Goal: Task Accomplishment & Management: Manage account settings

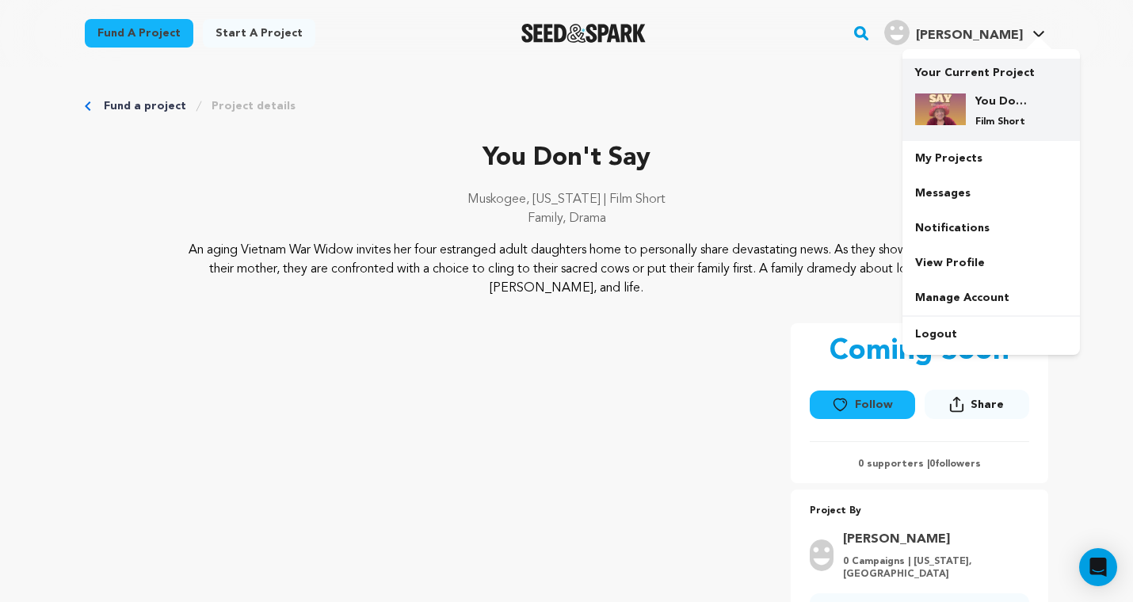
click at [972, 113] on div "You Don't Say Film Short" at bounding box center [1003, 110] width 76 height 35
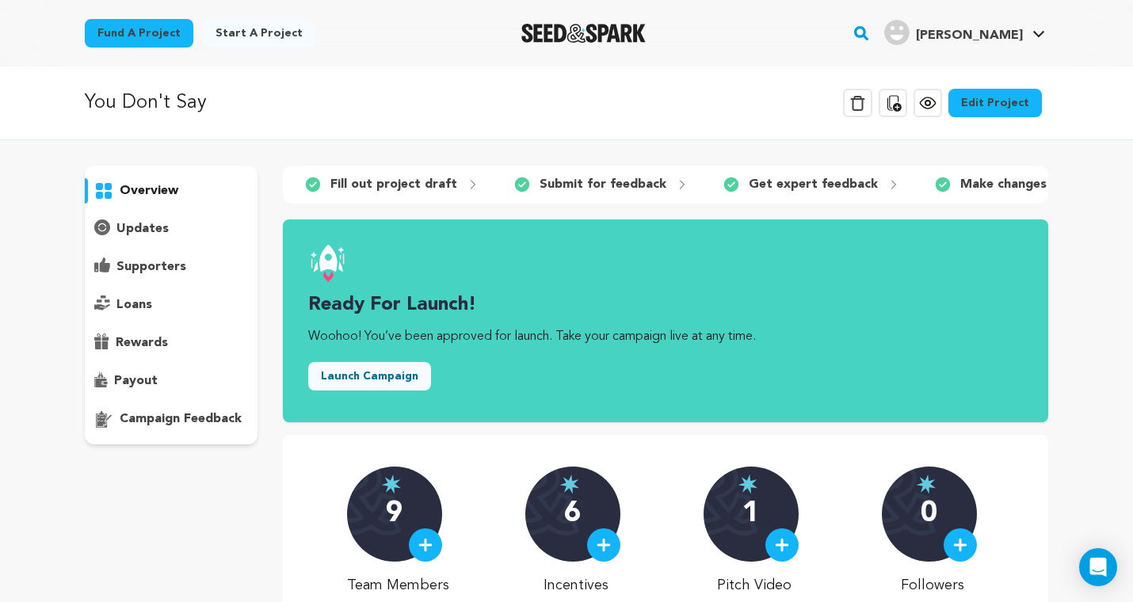
click at [996, 105] on link "Edit Project" at bounding box center [994, 103] width 93 height 29
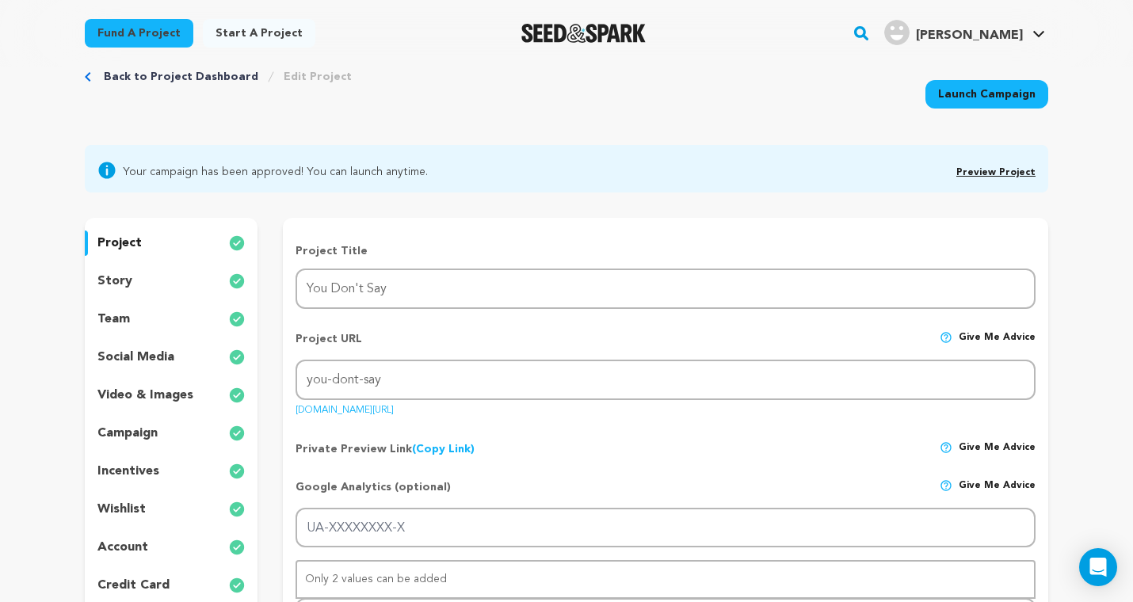
scroll to position [97, 0]
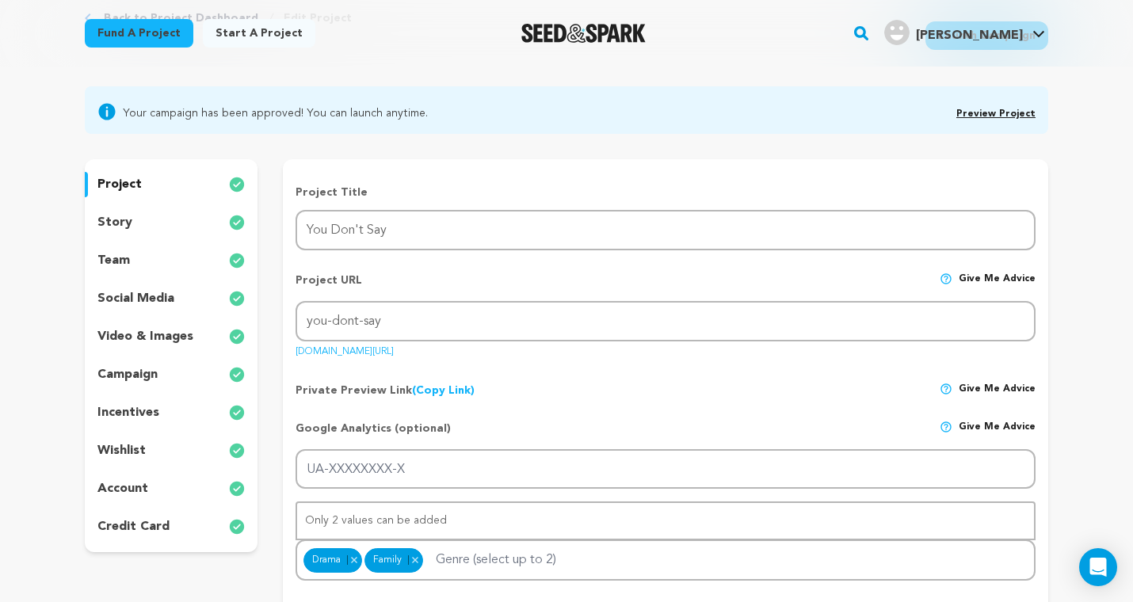
click at [143, 227] on div "story" at bounding box center [171, 222] width 173 height 25
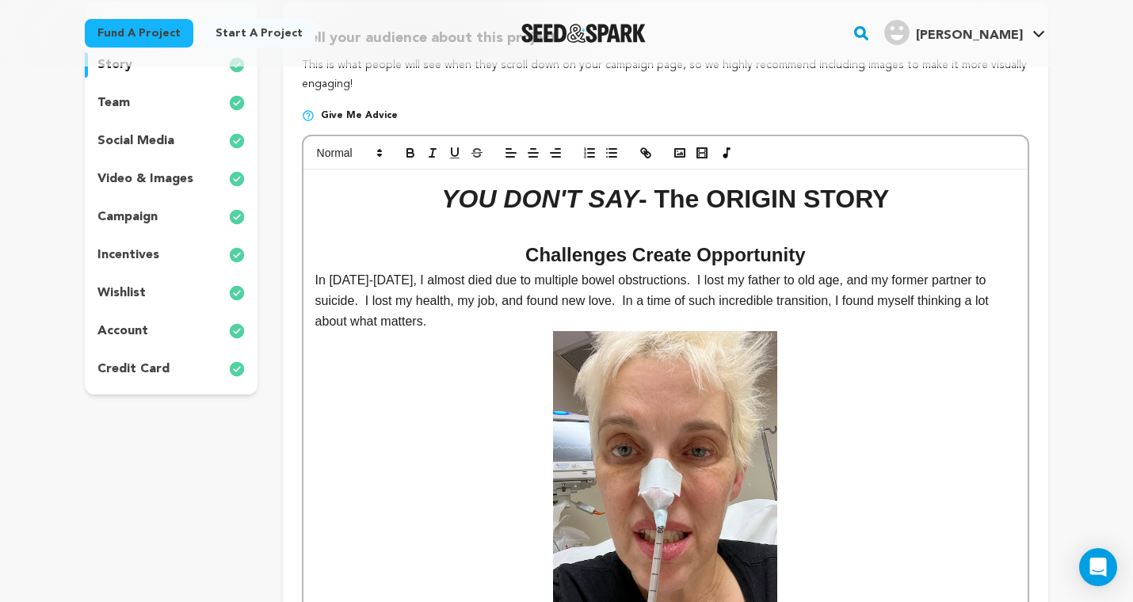
scroll to position [272, 0]
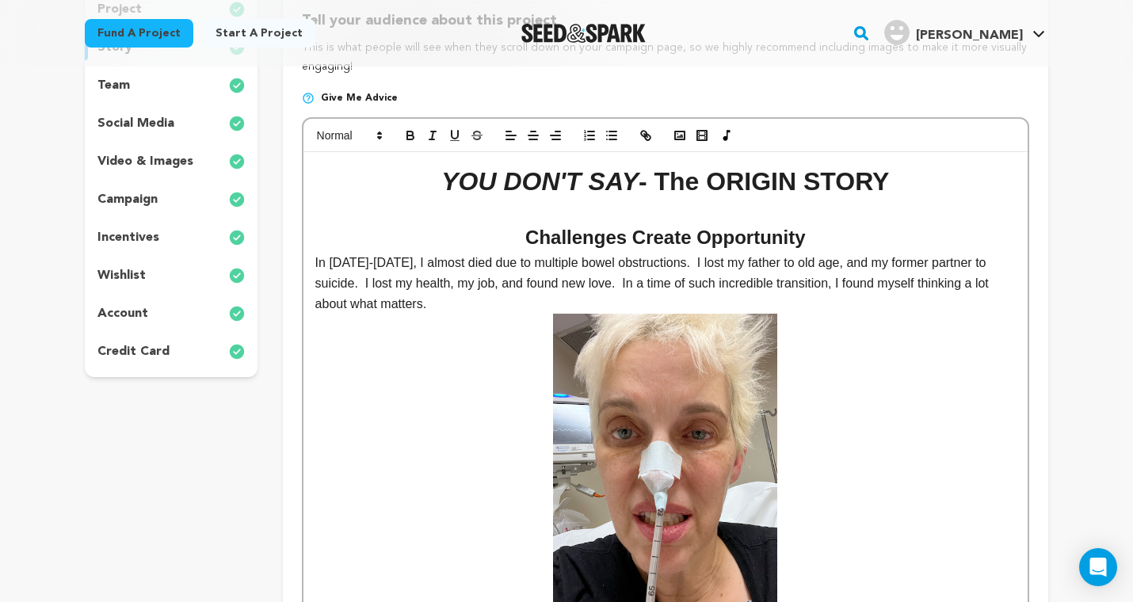
click at [538, 223] on h2 "Challenges Create Opportunity" at bounding box center [665, 238] width 700 height 30
click at [657, 183] on h1 "YOU DON'T SAY - The ORIGIN STORY" at bounding box center [665, 182] width 700 height 40
drag, startPoint x: 642, startPoint y: 183, endPoint x: 886, endPoint y: 178, distance: 244.0
click at [889, 183] on h1 "YOU DON'T SAY - The ORIGIN STORY" at bounding box center [665, 182] width 700 height 40
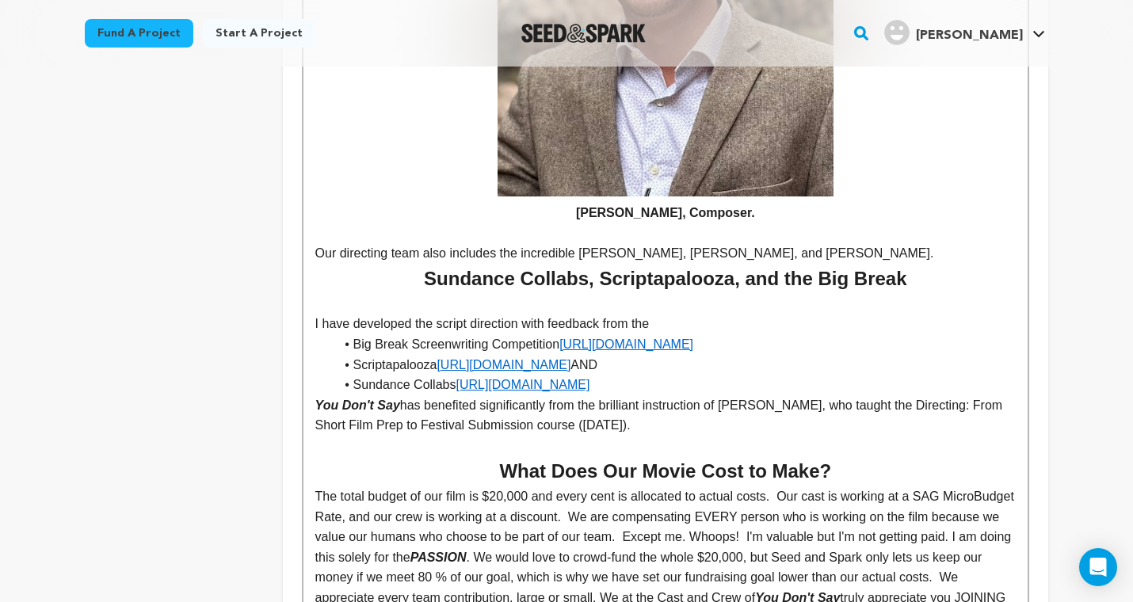
scroll to position [6107, 0]
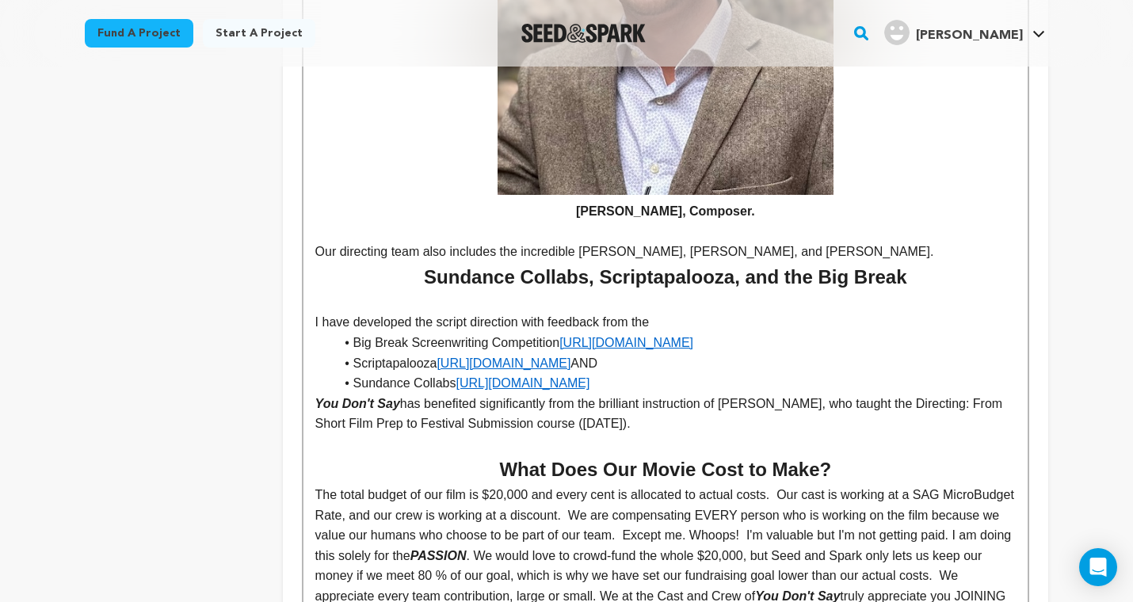
click at [601, 353] on li "Scriptapalooza https://scriptapalooza.com/ AND" at bounding box center [674, 363] width 681 height 21
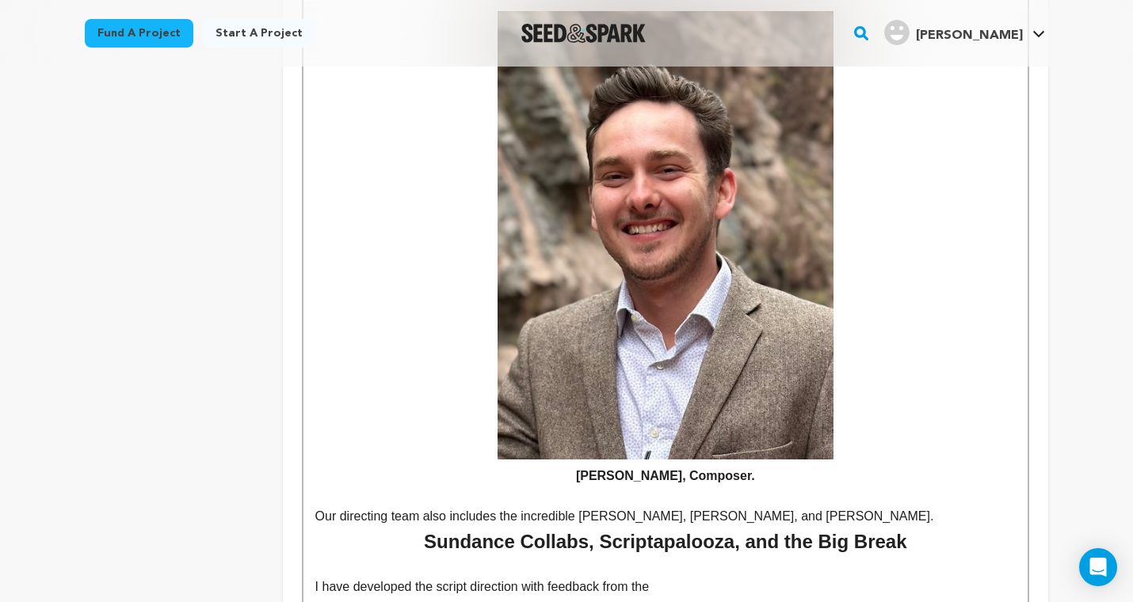
scroll to position [5845, 0]
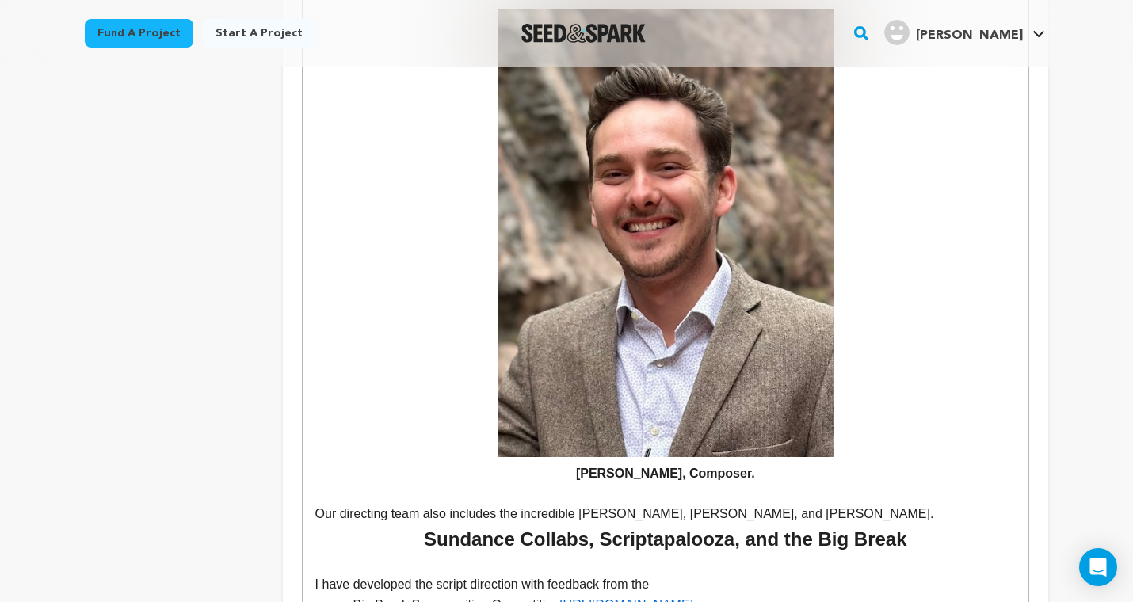
drag, startPoint x: 915, startPoint y: 467, endPoint x: 392, endPoint y: 0, distance: 700.6
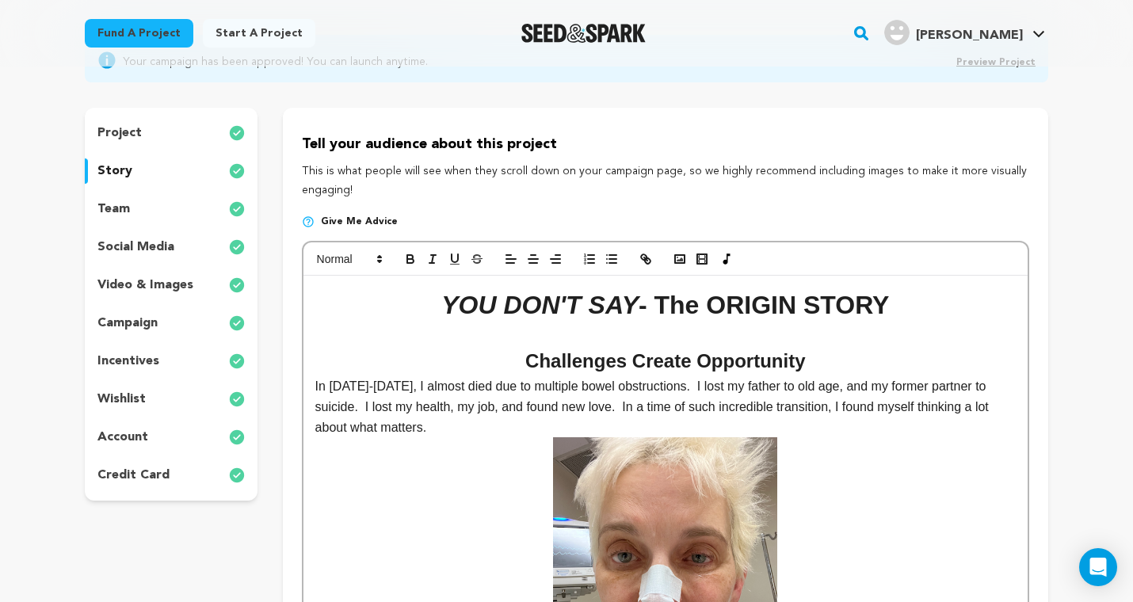
scroll to position [165, 0]
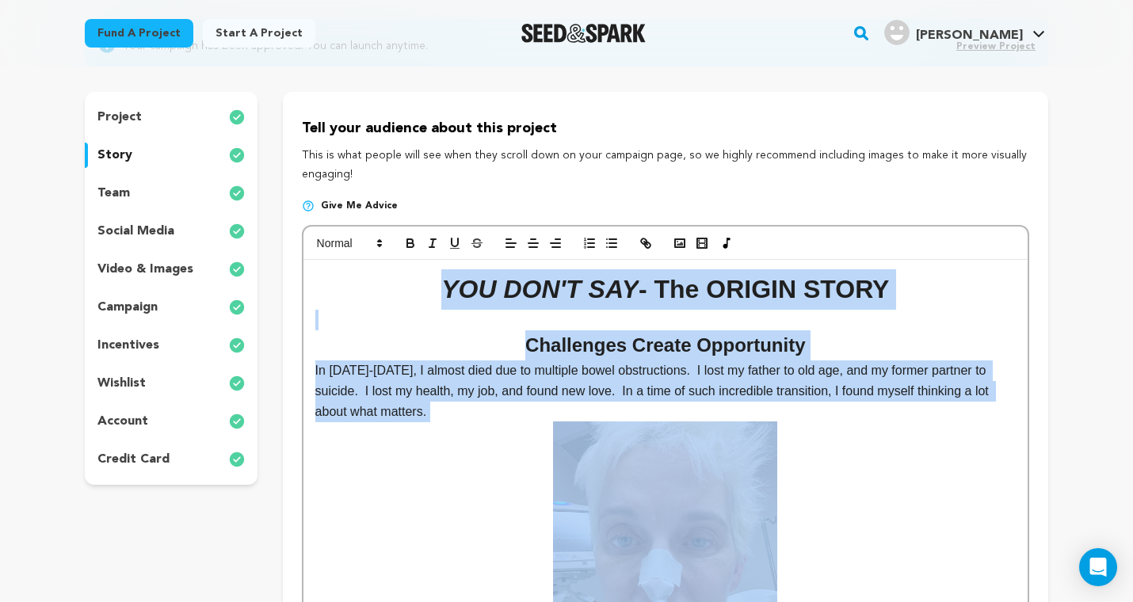
drag, startPoint x: 341, startPoint y: 277, endPoint x: 852, endPoint y: 558, distance: 583.1
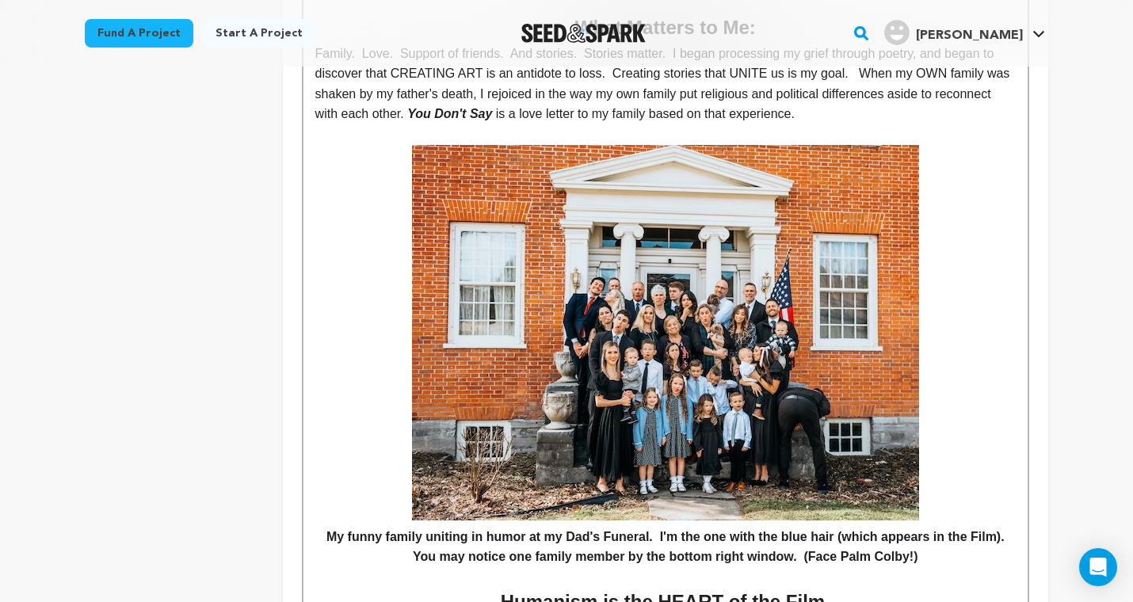
scroll to position [939, 0]
click at [332, 350] on h4 at bounding box center [665, 332] width 700 height 375
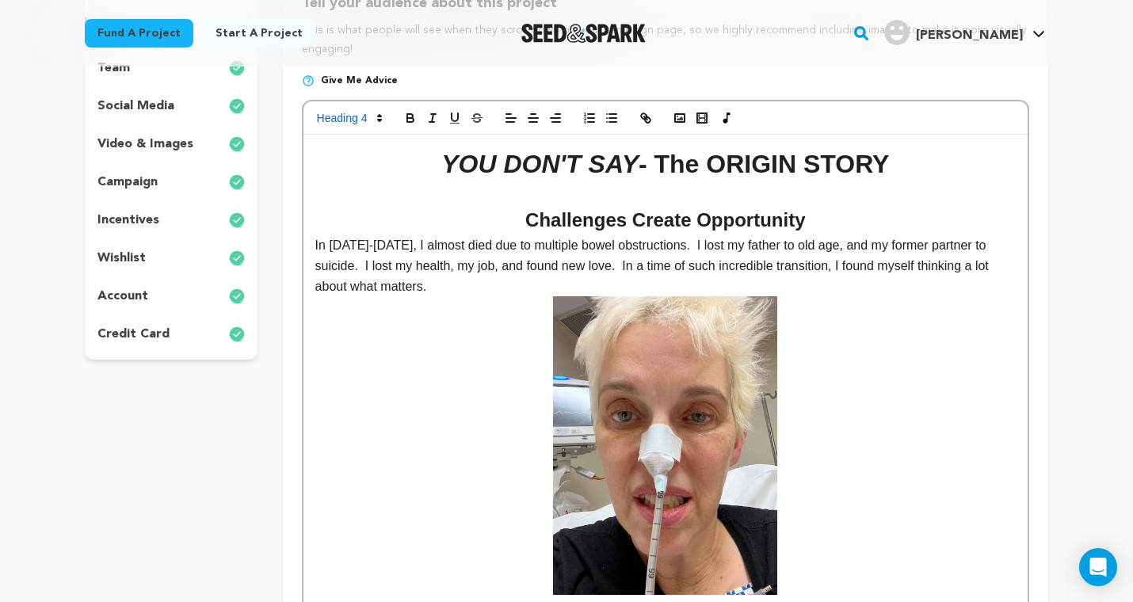
scroll to position [290, 0]
click at [581, 177] on em "YOU DON'T SAY" at bounding box center [539, 164] width 197 height 29
click at [695, 177] on h1 "YOU DON'T SAY - The ORIGIN STORY" at bounding box center [665, 164] width 700 height 40
click at [665, 171] on h1 "YOU DON'T SAY - The ORIGIN STORY" at bounding box center [665, 164] width 700 height 40
drag, startPoint x: 665, startPoint y: 171, endPoint x: 794, endPoint y: 164, distance: 129.3
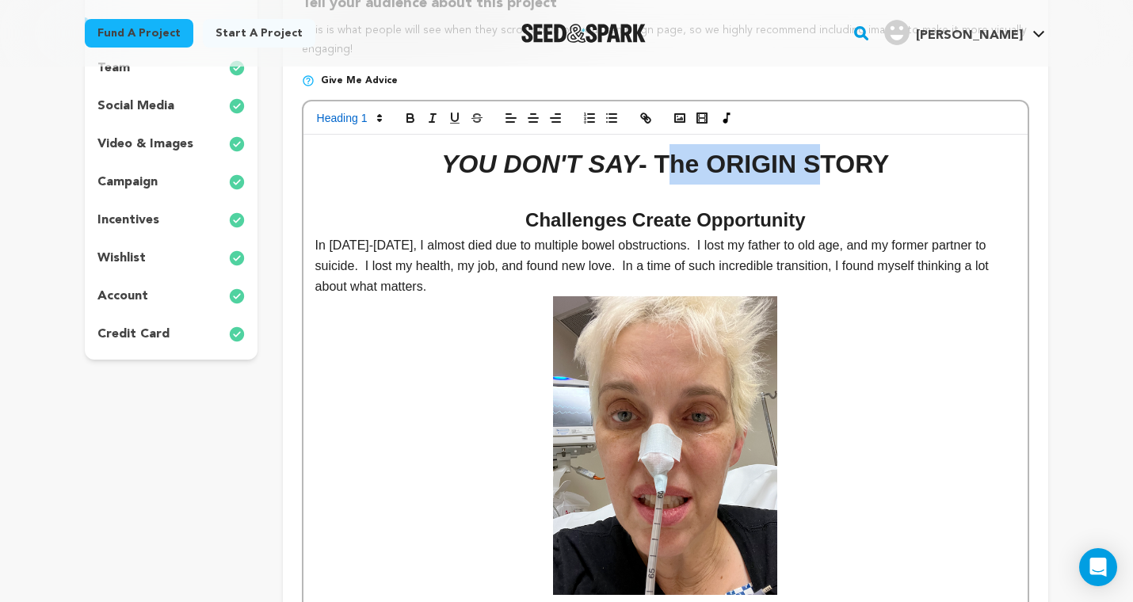
click at [793, 165] on h1 "YOU DON'T SAY - The ORIGIN STORY" at bounding box center [665, 164] width 700 height 40
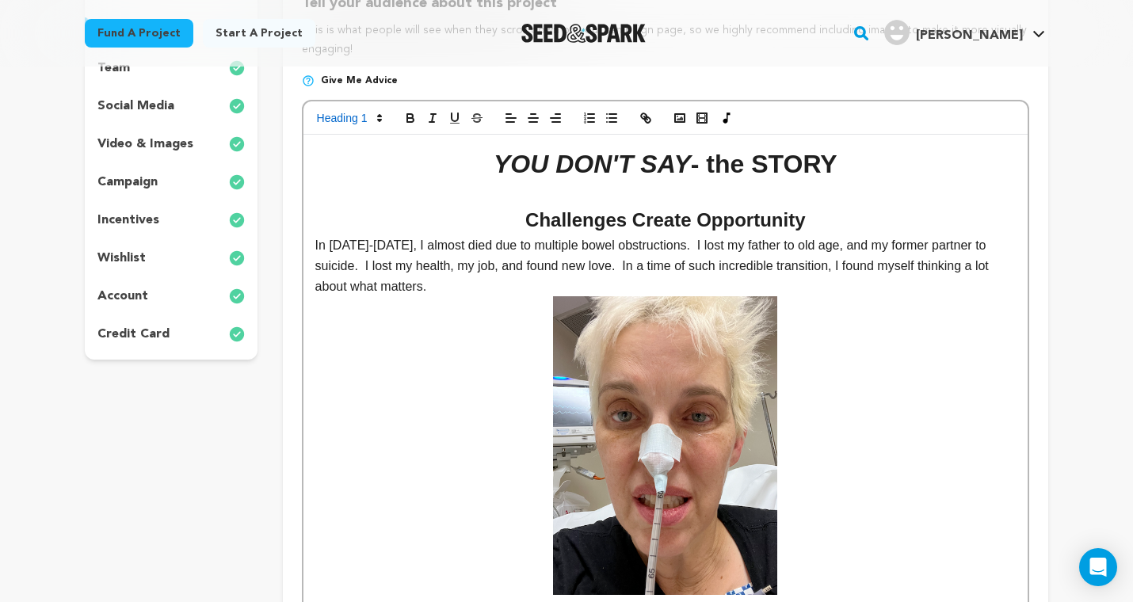
click at [847, 187] on p at bounding box center [665, 195] width 700 height 21
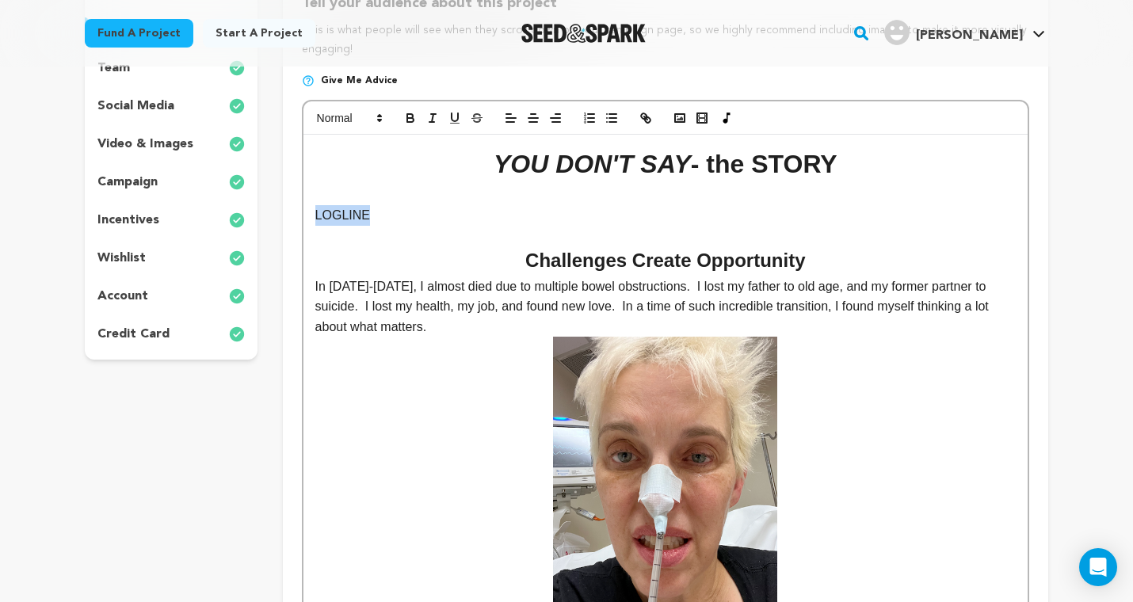
drag, startPoint x: 375, startPoint y: 215, endPoint x: 295, endPoint y: 210, distance: 80.1
click at [407, 116] on icon "button" at bounding box center [410, 116] width 6 height 4
click at [398, 211] on p "LOGLINE" at bounding box center [665, 215] width 700 height 21
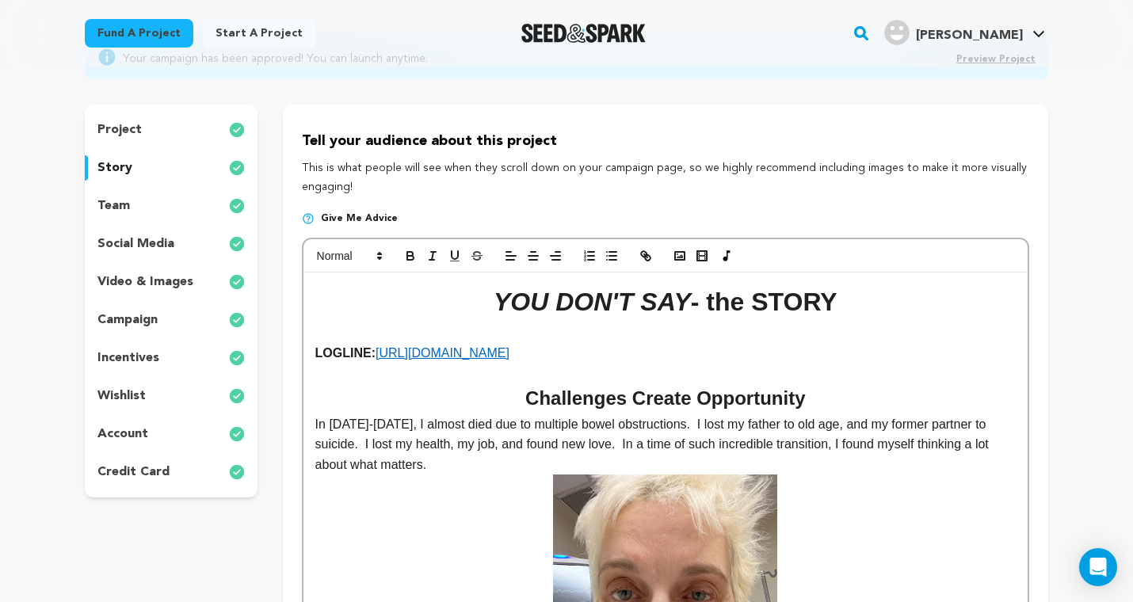
click at [371, 358] on p "LOGLINE: https://www.santabarbarascreenplayawards.com/" at bounding box center [665, 353] width 700 height 21
drag, startPoint x: 377, startPoint y: 353, endPoint x: 691, endPoint y: 351, distance: 314.4
click at [691, 359] on p "LOGLINE: https://www.santabarbarascreenplayawards.com/" at bounding box center [665, 353] width 700 height 21
drag, startPoint x: 384, startPoint y: 352, endPoint x: 280, endPoint y: 348, distance: 104.6
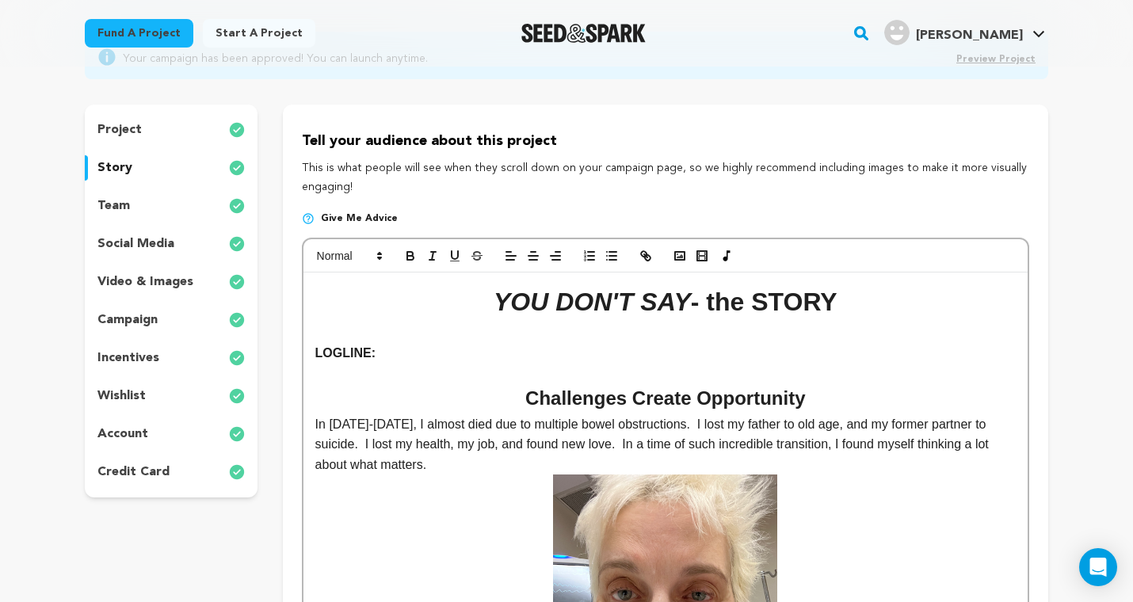
scroll to position [15, 0]
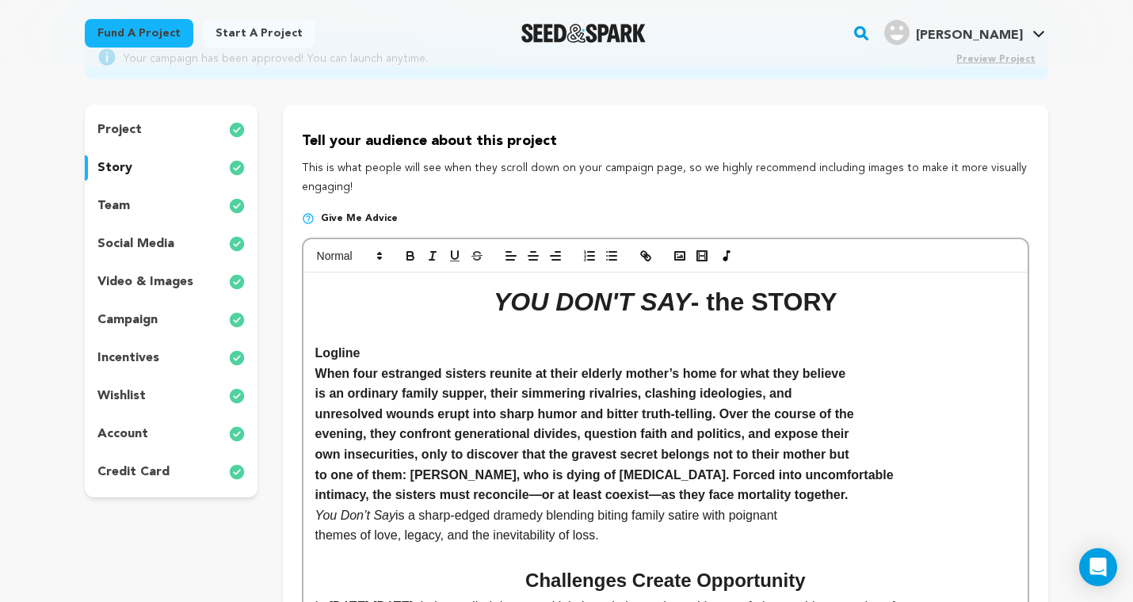
click at [374, 349] on p "Logline" at bounding box center [665, 353] width 700 height 21
drag, startPoint x: 374, startPoint y: 349, endPoint x: 301, endPoint y: 356, distance: 73.1
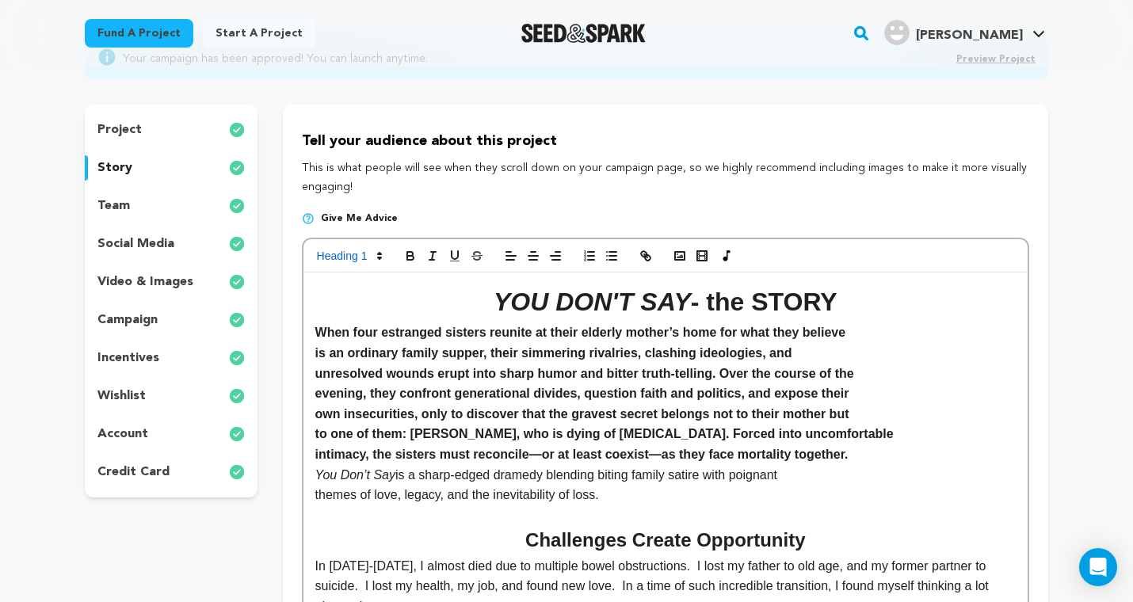
click at [316, 335] on strong "When four estranged sisters reunite at their elderly mother’s home for what the…" at bounding box center [580, 332] width 531 height 13
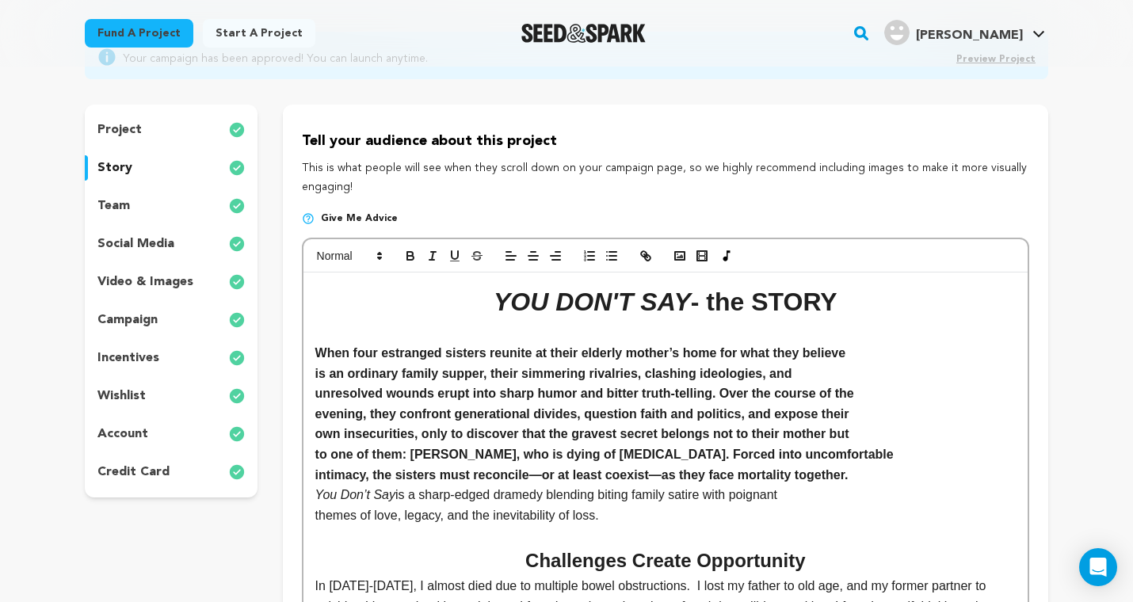
click at [425, 578] on p "In 2023-2024, I almost died due to multiple bowel obstructions. I lost my fathe…" at bounding box center [665, 606] width 700 height 61
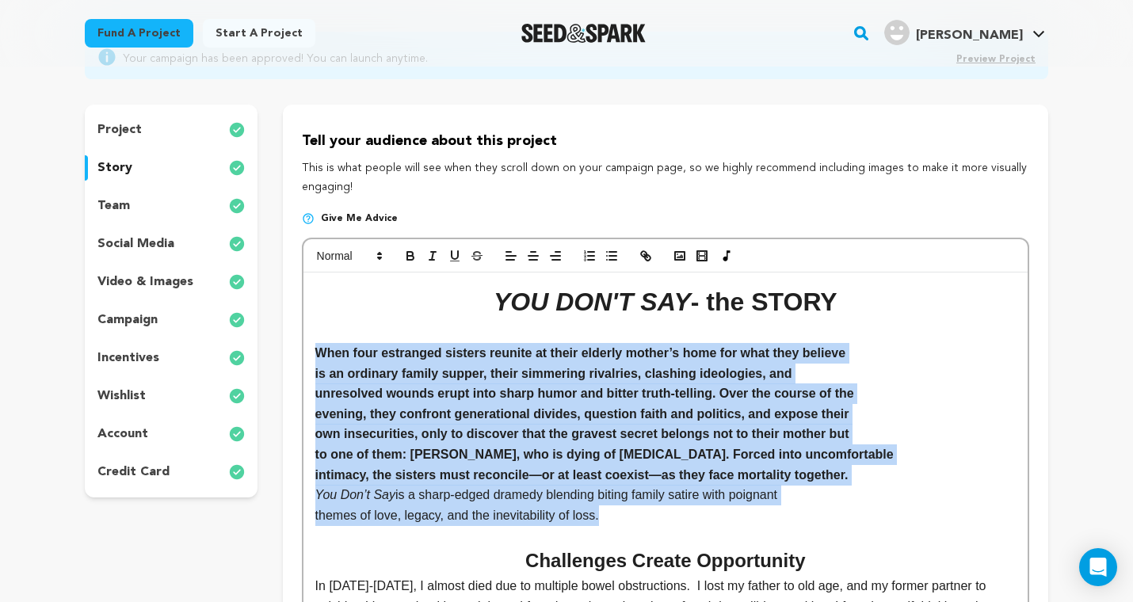
drag, startPoint x: 311, startPoint y: 347, endPoint x: 618, endPoint y: 501, distance: 342.9
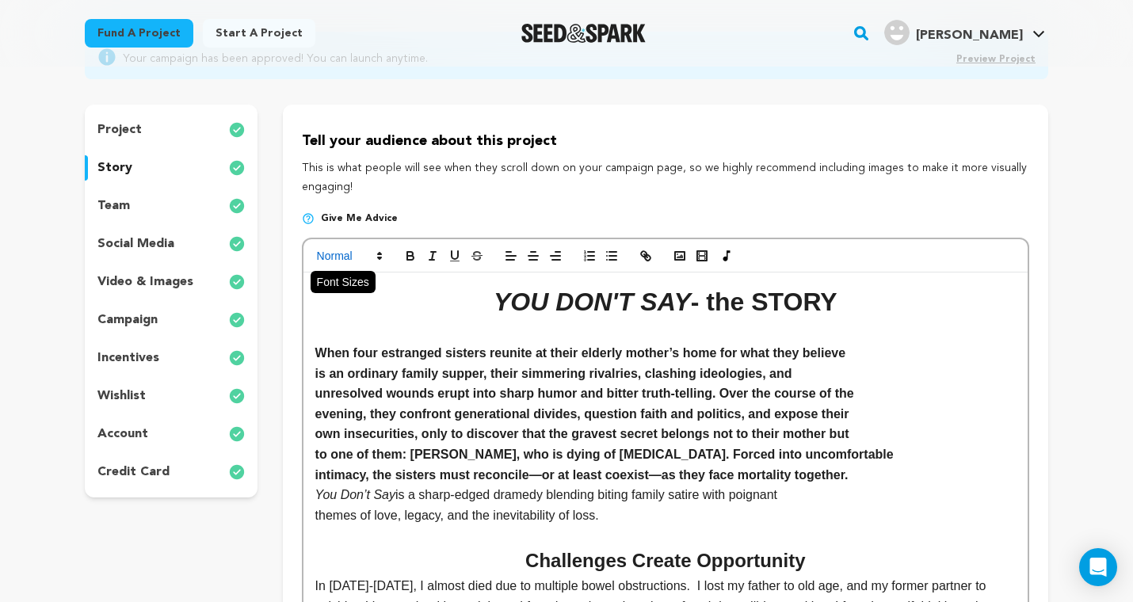
click at [344, 253] on span at bounding box center [349, 255] width 78 height 19
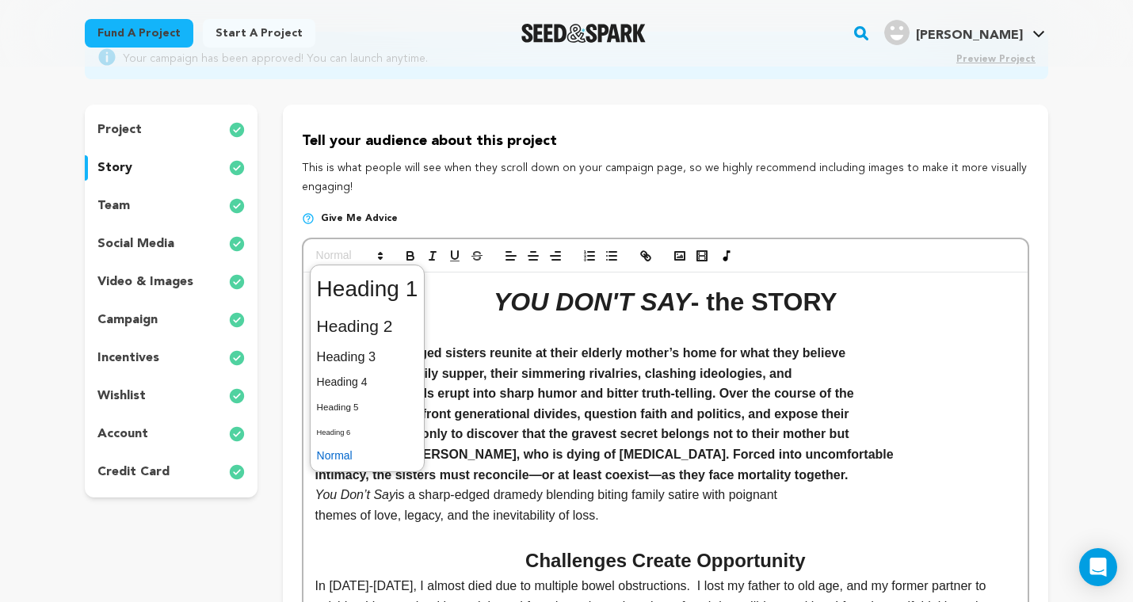
click at [350, 455] on span at bounding box center [367, 456] width 101 height 25
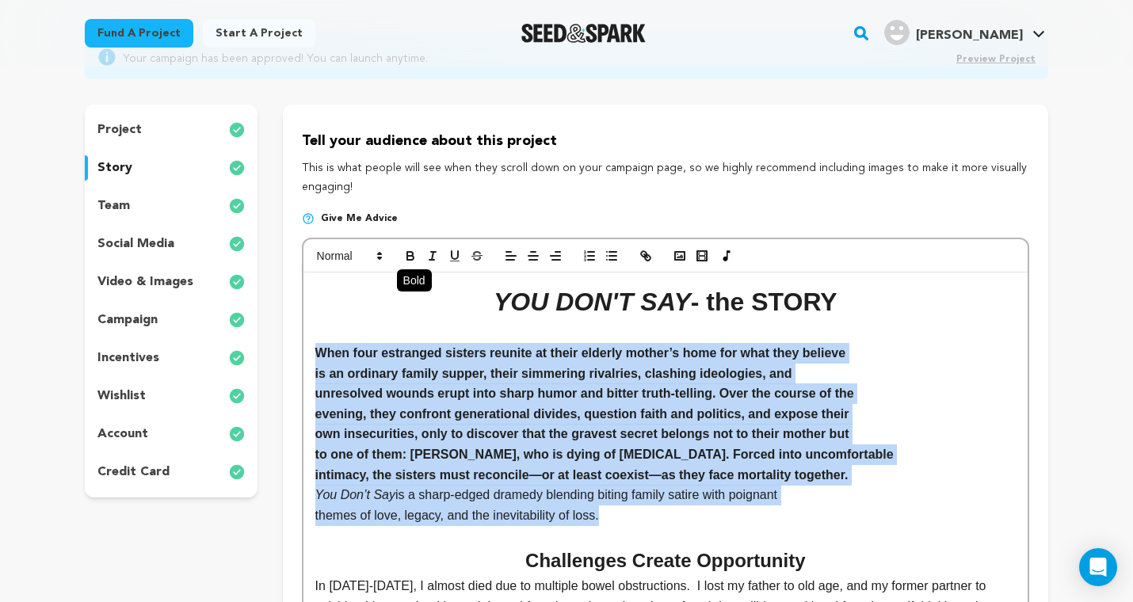
click at [413, 257] on icon "button" at bounding box center [410, 258] width 6 height 4
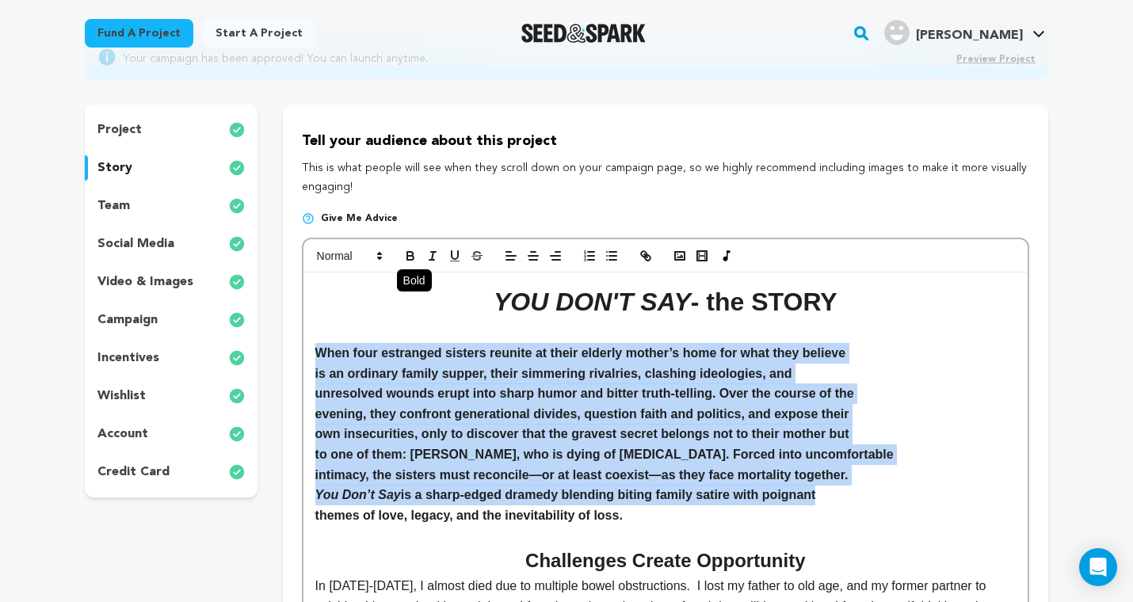
click at [413, 257] on icon "button" at bounding box center [410, 258] width 6 height 4
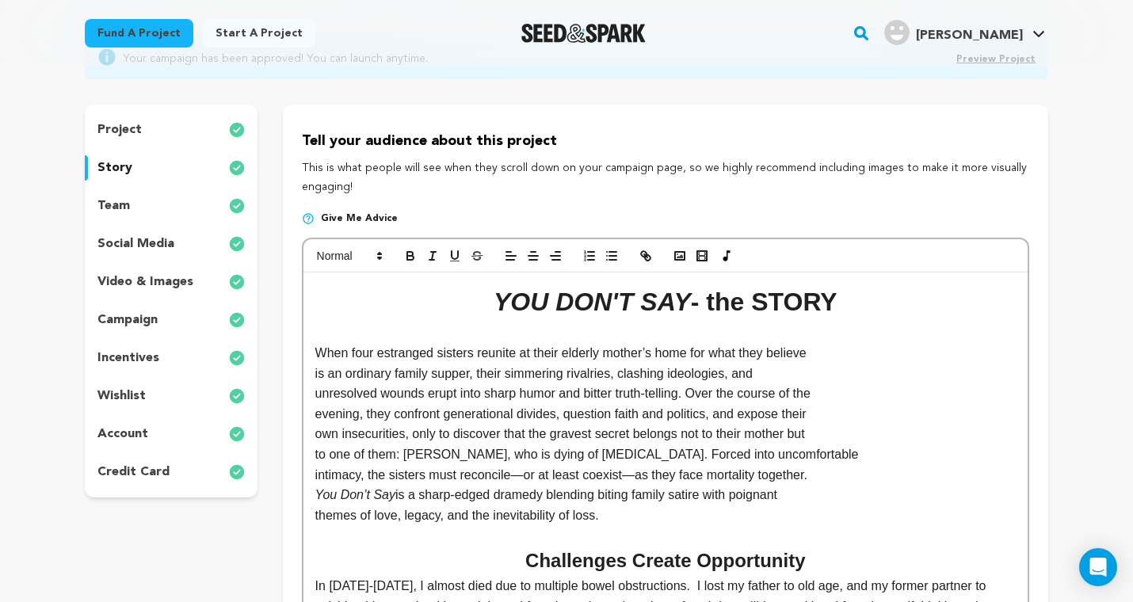
click at [396, 310] on h1 "YOU DON'T SAY - the STORY" at bounding box center [665, 302] width 700 height 40
click at [320, 355] on p "When four estranged sisters reunite at their elderly mother’s home for what the…" at bounding box center [665, 353] width 700 height 21
click at [318, 372] on p "is an ordinary family supper, their simmering rivalries, clashing ideologies, a…" at bounding box center [665, 374] width 700 height 21
click at [903, 505] on p "themes of love, legacy, and the inevitability of loss." at bounding box center [665, 515] width 700 height 21
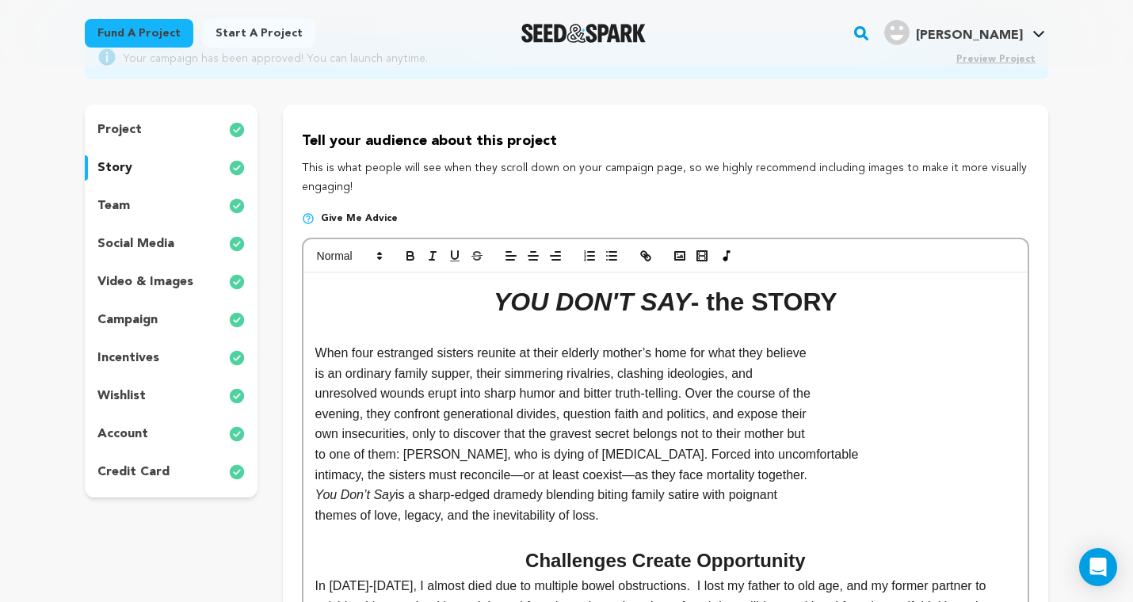
click at [611, 508] on p "themes of love, legacy, and the inevitability of loss." at bounding box center [665, 515] width 700 height 21
click at [315, 373] on p "is an ordinary family supper, their simmering rivalries, clashing ideologies, a…" at bounding box center [665, 374] width 700 height 21
click at [864, 354] on p "When four estranged sisters reunite at their elderly mother’s home for what the…" at bounding box center [665, 353] width 700 height 21
click at [885, 353] on p "When four estranged sisters reunite at their elderly mother’s home for what the…" at bounding box center [665, 353] width 700 height 21
click at [675, 525] on p at bounding box center [665, 535] width 700 height 21
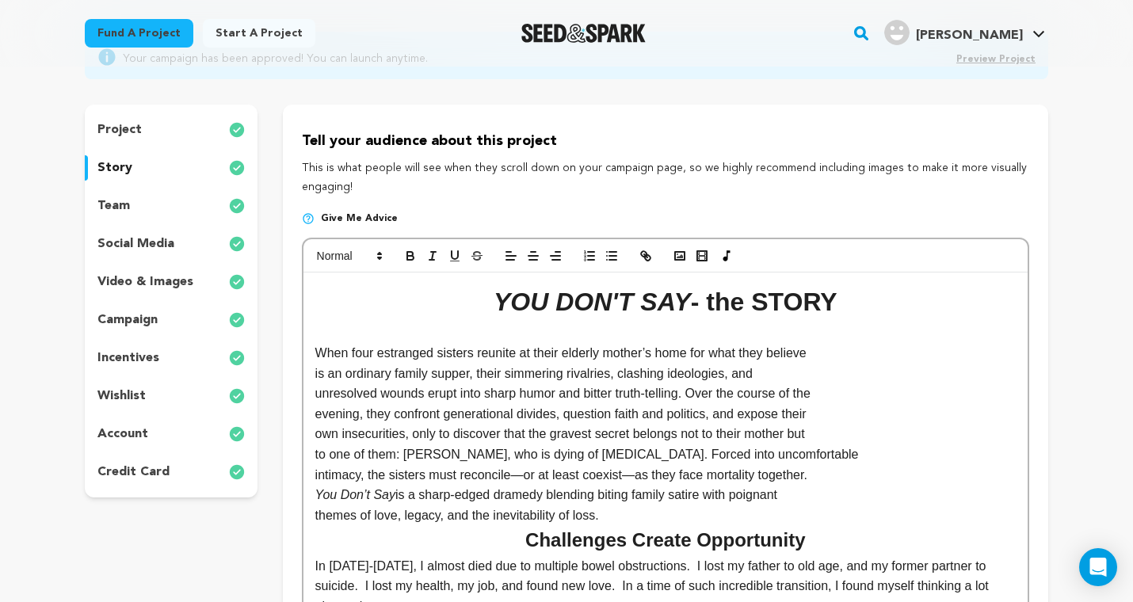
click at [315, 348] on p "When four estranged sisters reunite at their elderly mother’s home for what the…" at bounding box center [665, 353] width 700 height 21
drag, startPoint x: 312, startPoint y: 351, endPoint x: 371, endPoint y: 348, distance: 59.5
click at [413, 259] on icon "button" at bounding box center [410, 256] width 14 height 14
click at [394, 384] on p "unresolved wounds erupt into sharp humor and bitter truth-telling. Over the cou…" at bounding box center [665, 393] width 700 height 21
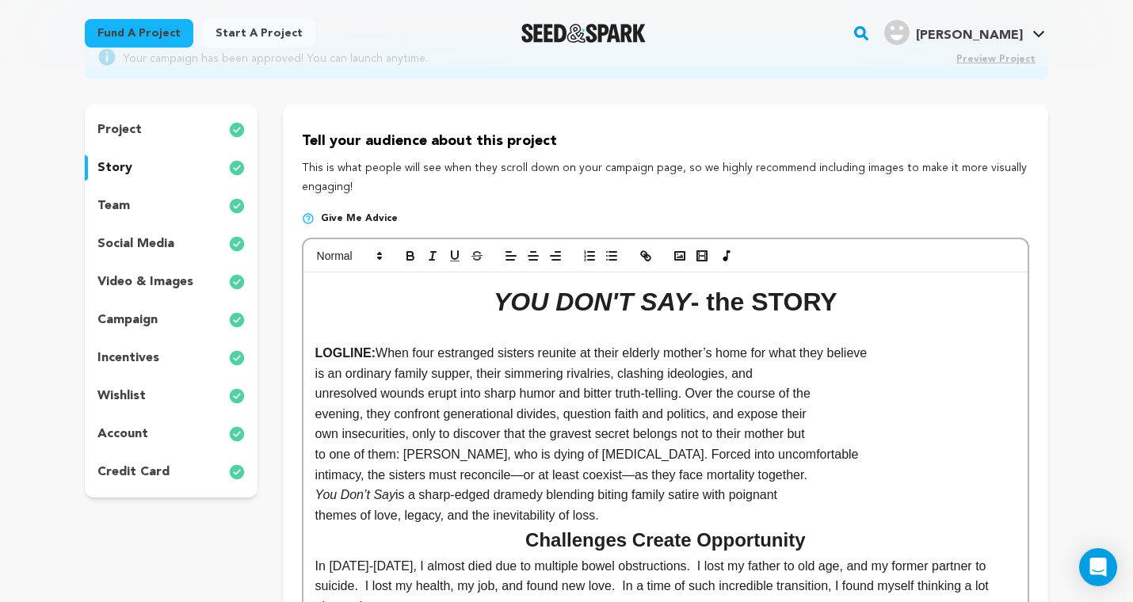
click at [896, 350] on p "LOGLINE: When four estranged sisters reunite at their elderly mother’s home for…" at bounding box center [665, 353] width 700 height 21
click at [315, 373] on p "is an ordinary family supper, their simmering rivalries, clashing ideologies, a…" at bounding box center [665, 374] width 700 height 21
click at [316, 393] on p "unresolved wounds erupt into sharp humor and bitter truth-telling. Over the cou…" at bounding box center [665, 393] width 700 height 21
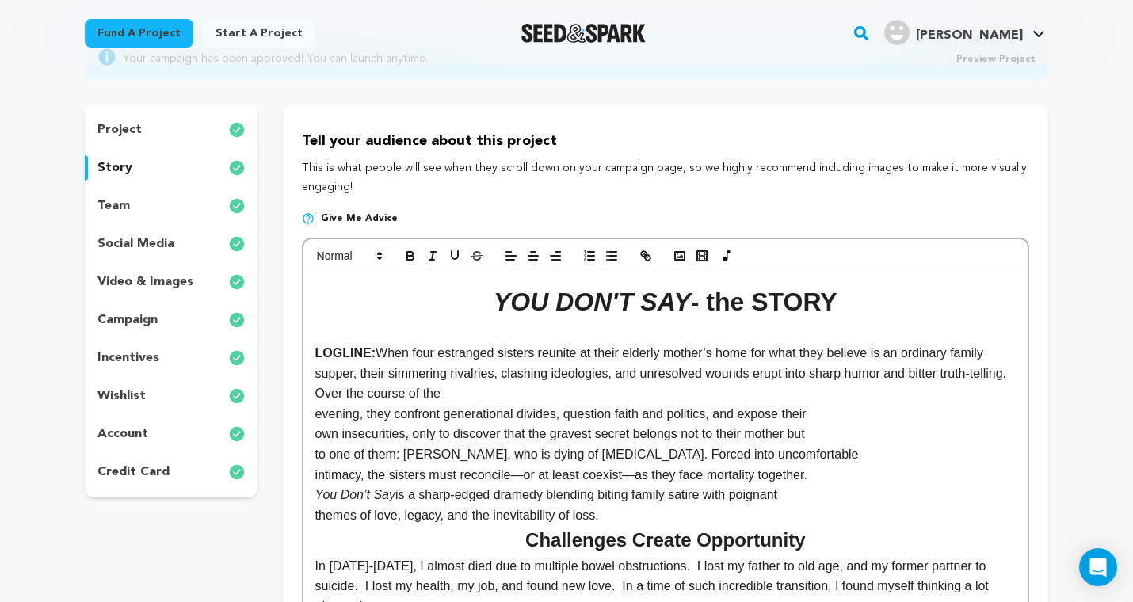
click at [315, 413] on p "evening, they confront generational divides, question faith and politics, and e…" at bounding box center [665, 414] width 700 height 21
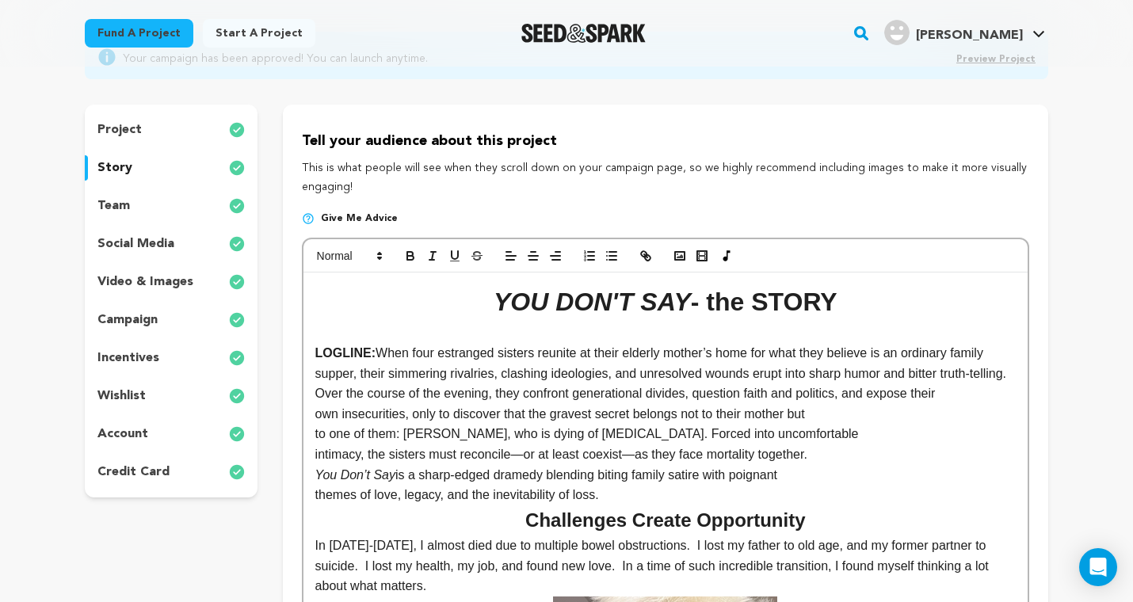
click at [315, 412] on p "own insecurities, only to discover that the gravest secret belongs not to their…" at bounding box center [665, 414] width 700 height 21
drag, startPoint x: 535, startPoint y: 410, endPoint x: 554, endPoint y: 411, distance: 19.0
click at [554, 411] on p "LOGLINE: When four estranged sisters reunite at their elderly mother’s home for…" at bounding box center [665, 383] width 700 height 81
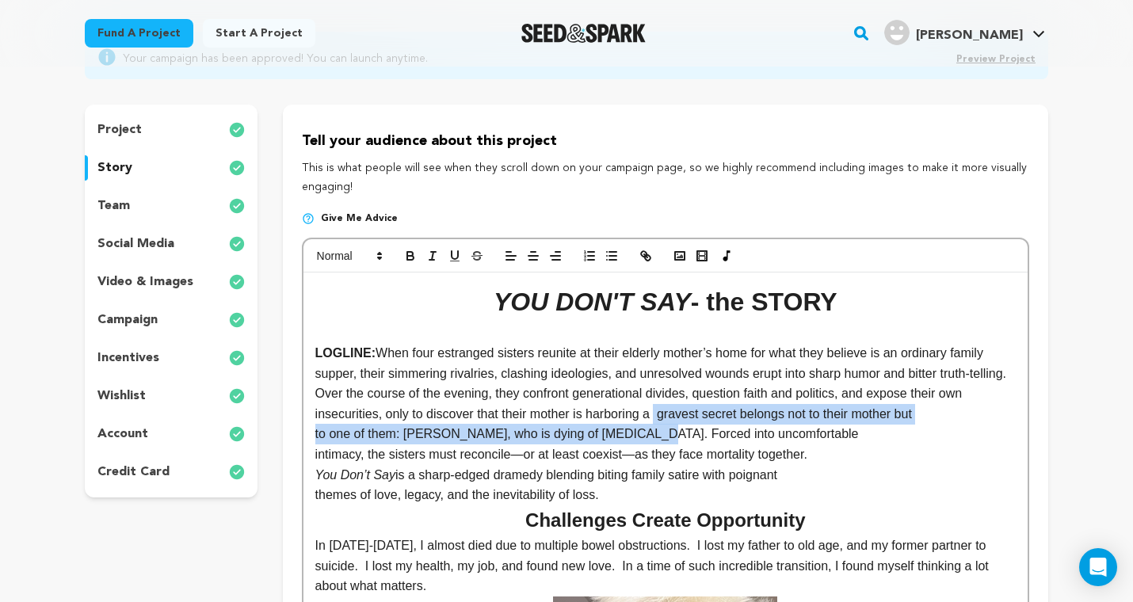
drag, startPoint x: 643, startPoint y: 433, endPoint x: 688, endPoint y: 412, distance: 50.0
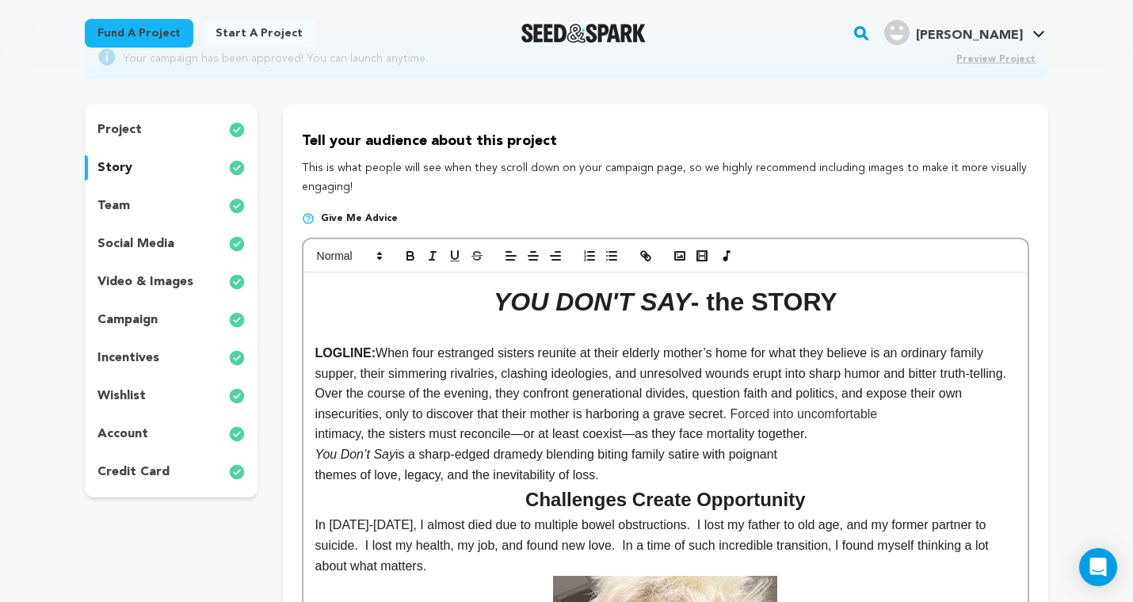
drag, startPoint x: 688, startPoint y: 412, endPoint x: 820, endPoint y: 467, distance: 142.4
click at [820, 467] on p "themes of love, legacy, and the inevitability of loss." at bounding box center [665, 475] width 700 height 21
click at [315, 432] on p "intimacy, the sisters must reconcile—or at least coexist—as they face mortality…" at bounding box center [665, 434] width 700 height 21
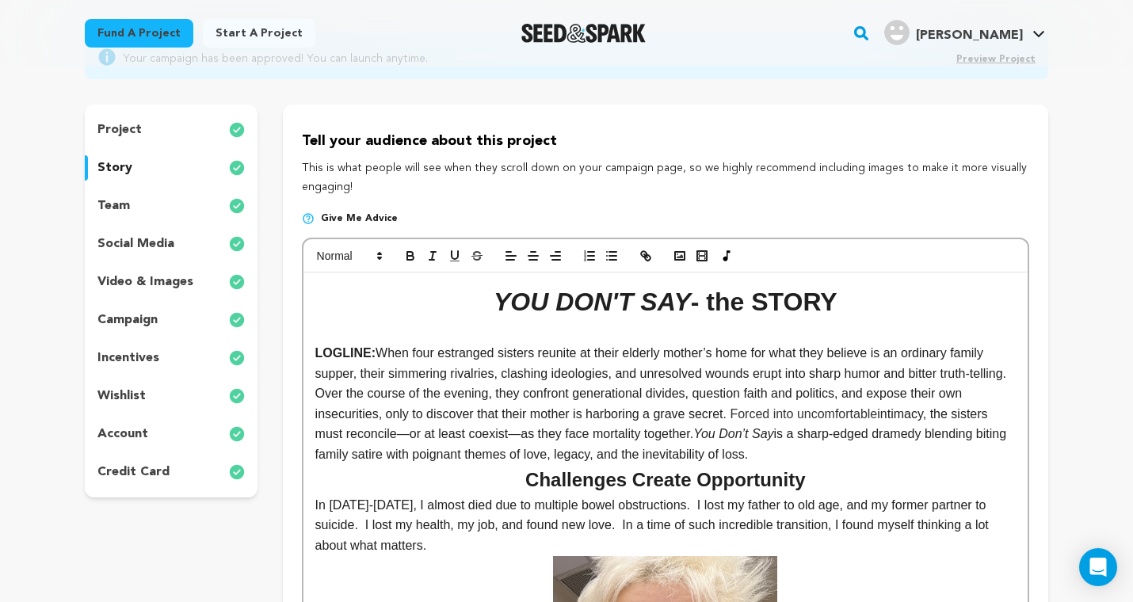
drag, startPoint x: 745, startPoint y: 428, endPoint x: 826, endPoint y: 430, distance: 81.6
click at [827, 430] on p "LOGLINE: When four estranged sisters reunite at their elderly mother’s home for…" at bounding box center [665, 404] width 700 height 122
click at [413, 257] on icon "button" at bounding box center [410, 258] width 6 height 4
click at [881, 467] on h2 "Challenges Create Opportunity" at bounding box center [665, 480] width 700 height 30
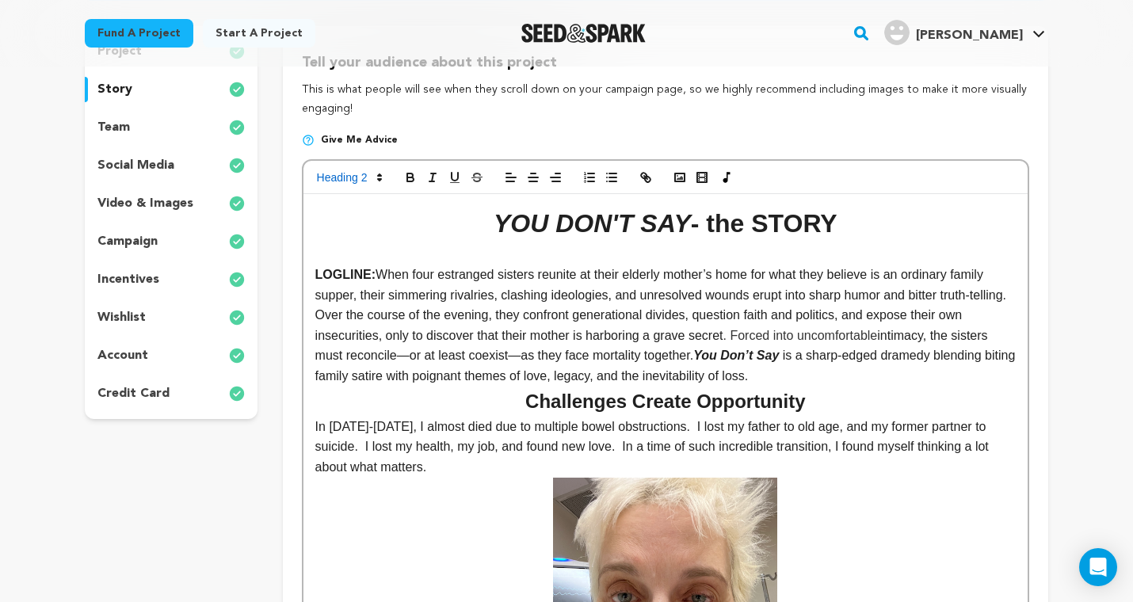
scroll to position [231, 0]
click at [857, 371] on p "LOGLINE: When four estranged sisters reunite at their elderly mother’s home for…" at bounding box center [665, 325] width 700 height 122
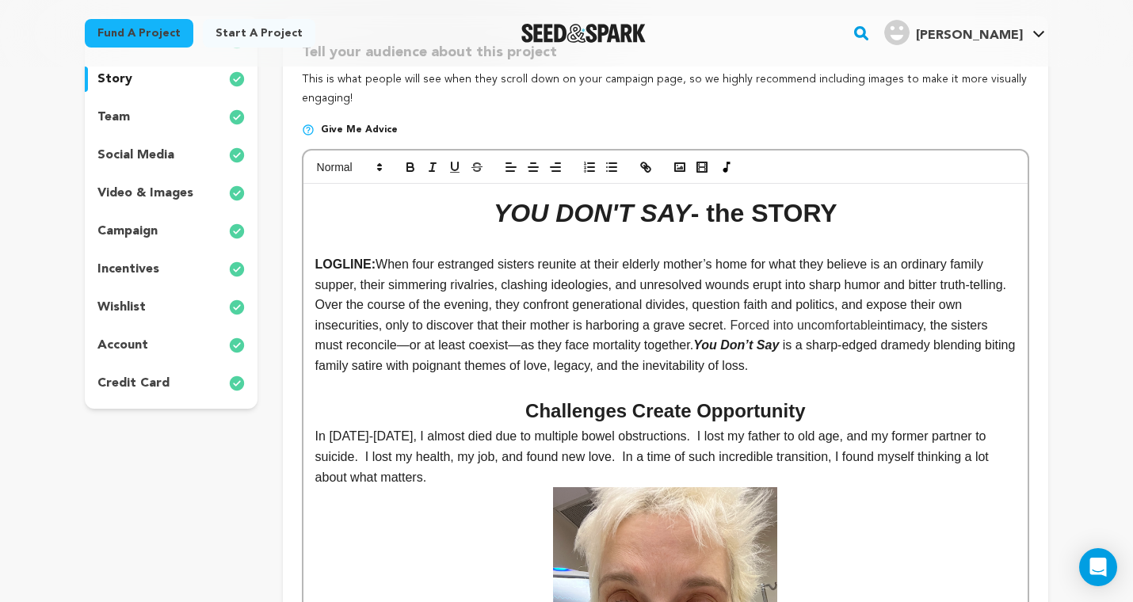
scroll to position [243, 0]
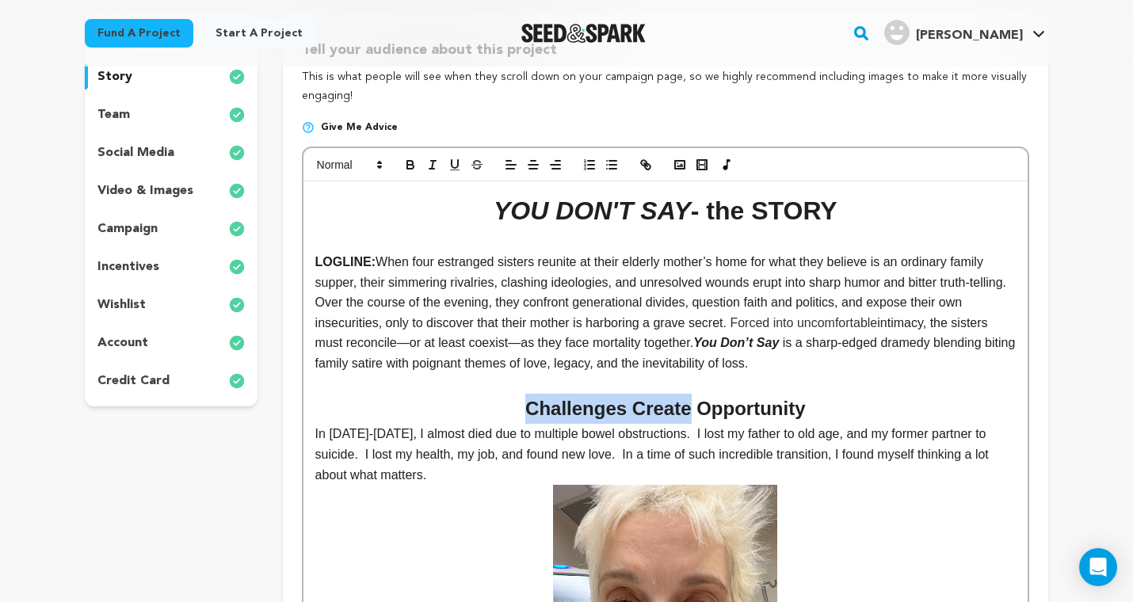
drag, startPoint x: 530, startPoint y: 398, endPoint x: 691, endPoint y: 408, distance: 161.1
click at [691, 408] on h2 "Challenges Create Opportunity" at bounding box center [665, 409] width 700 height 30
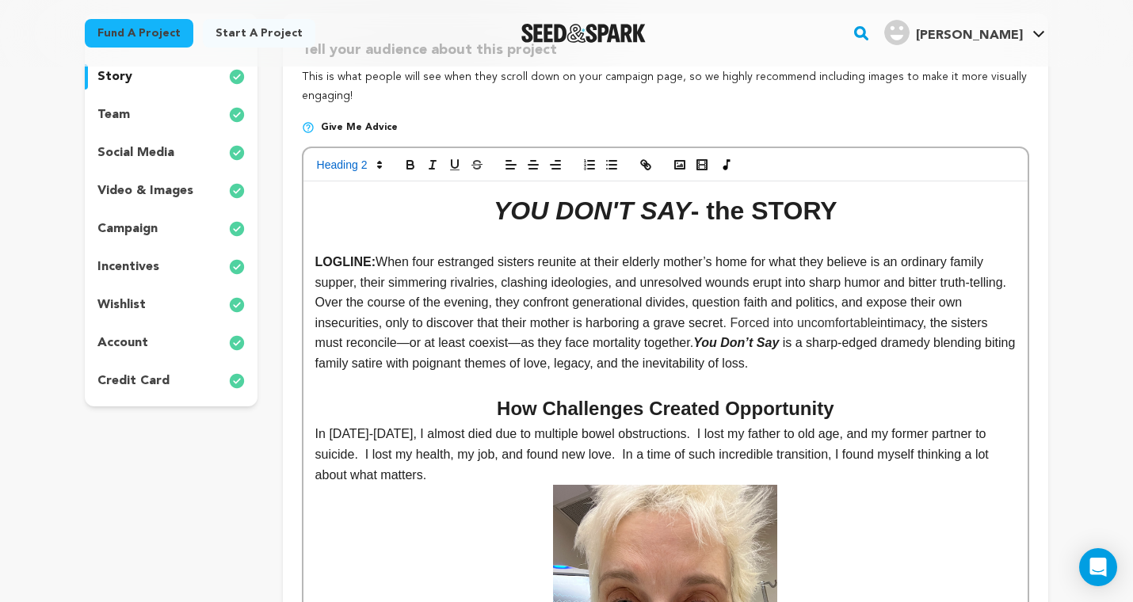
click at [597, 446] on p "In 2023-2024, I almost died due to multiple bowel obstructions. I lost my fathe…" at bounding box center [665, 454] width 700 height 61
click at [575, 424] on p "In 2023-2024, I almost died due to multiple bowel obstructions. I lost my fathe…" at bounding box center [665, 454] width 700 height 61
click at [858, 354] on p "LOGLINE: When four estranged sisters reunite at their elderly mother’s home for…" at bounding box center [665, 313] width 700 height 122
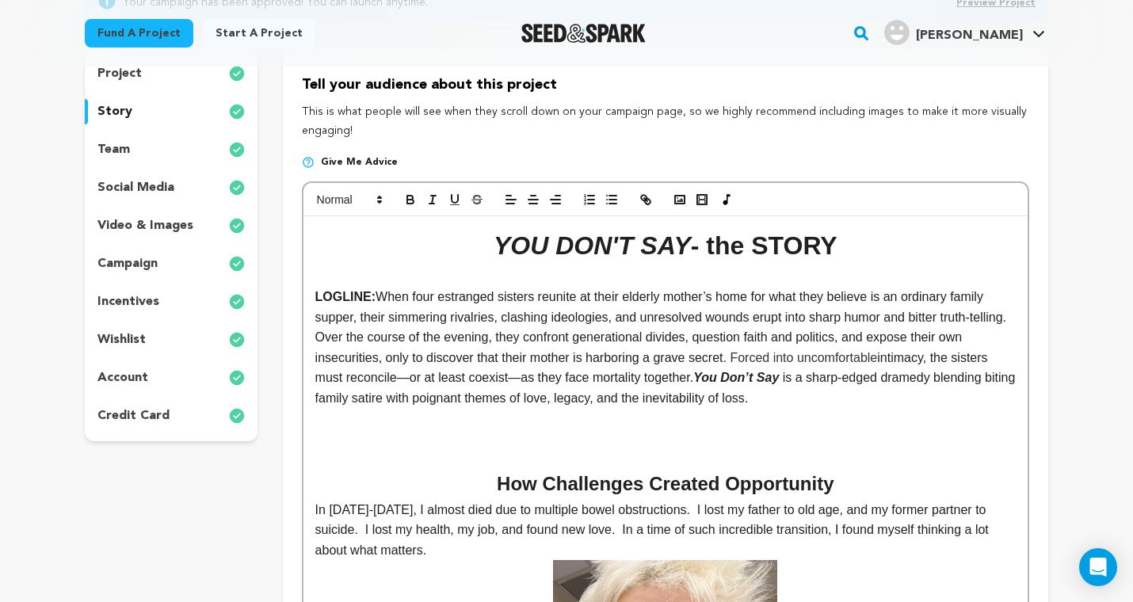
scroll to position [228, 0]
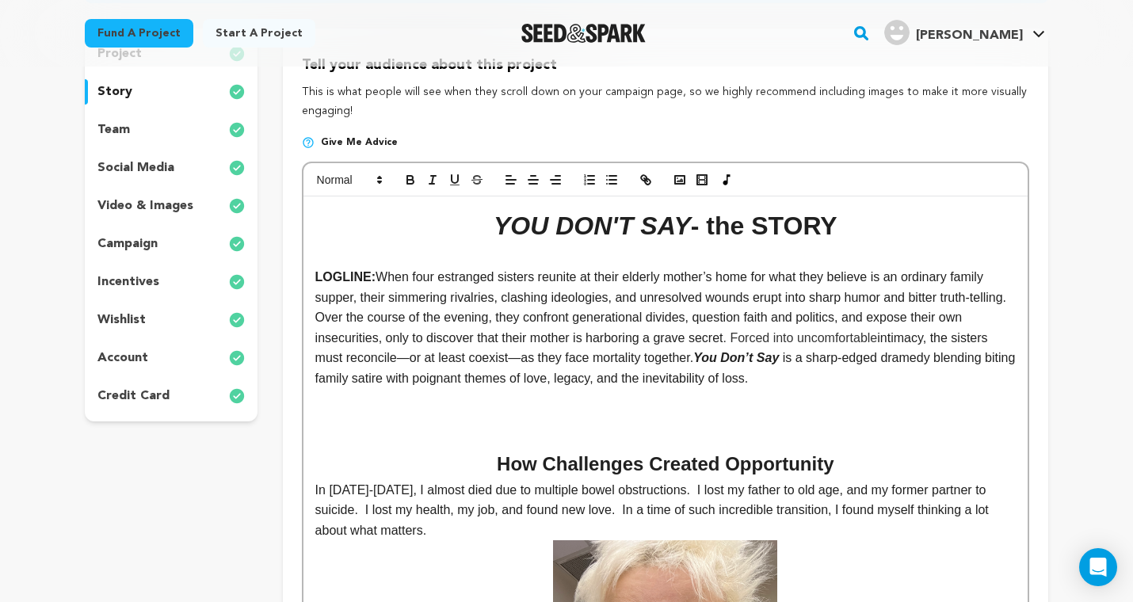
click at [591, 429] on p at bounding box center [665, 439] width 700 height 21
click at [516, 409] on p at bounding box center [665, 419] width 700 height 21
drag, startPoint x: 384, startPoint y: 409, endPoint x: 306, endPoint y: 417, distance: 78.8
click at [864, 376] on p "LOGLINE: When four estranged sisters reunite at their elderly mother’s home for…" at bounding box center [665, 328] width 700 height 122
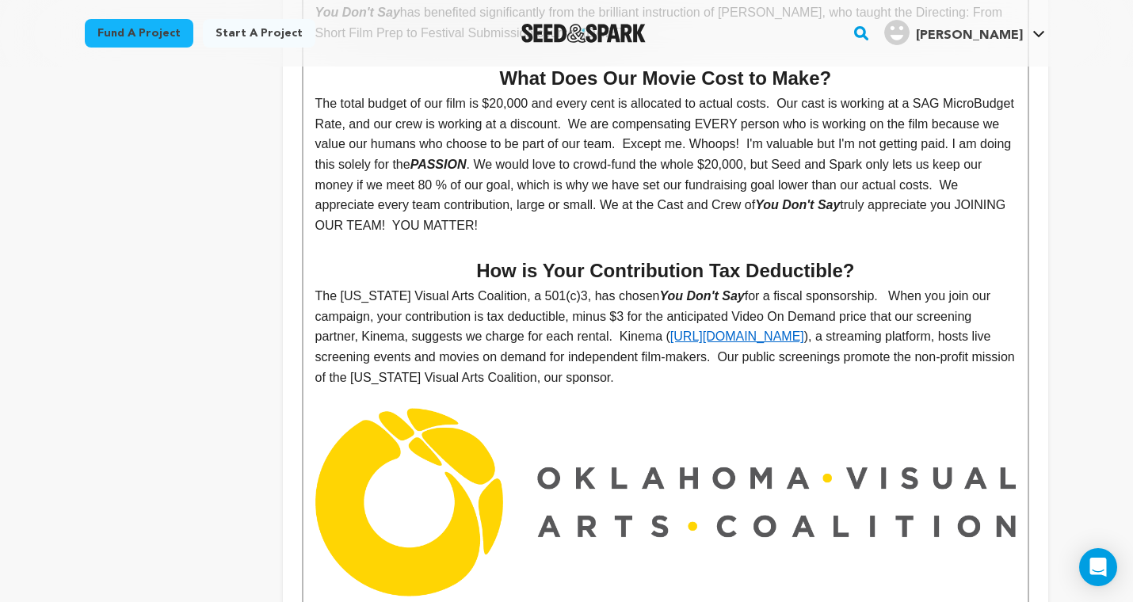
scroll to position [7261, 0]
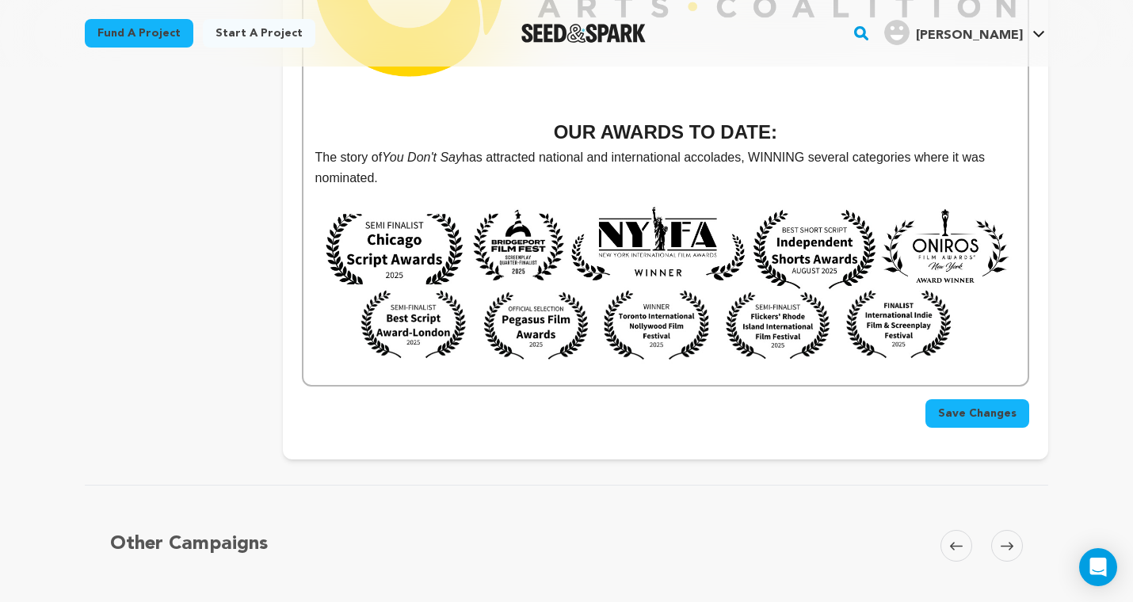
click at [977, 406] on span "Save Changes" at bounding box center [977, 414] width 78 height 16
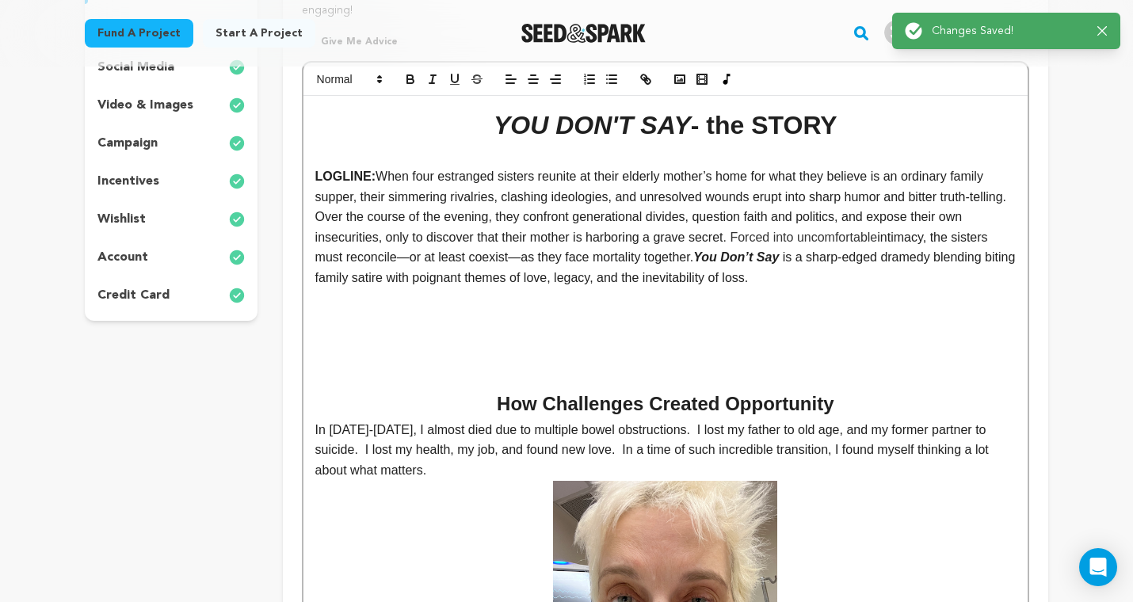
scroll to position [328, 0]
click at [592, 337] on p at bounding box center [665, 339] width 700 height 21
click at [416, 329] on p at bounding box center [665, 339] width 700 height 21
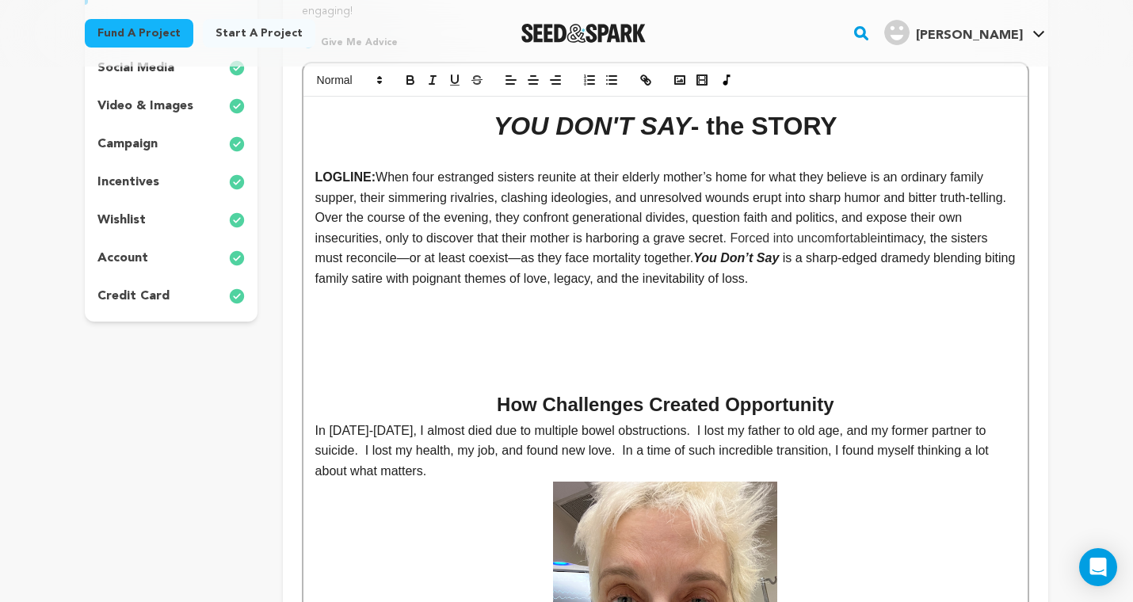
click at [339, 309] on p at bounding box center [665, 319] width 700 height 21
click at [373, 80] on icon at bounding box center [379, 80] width 14 height 14
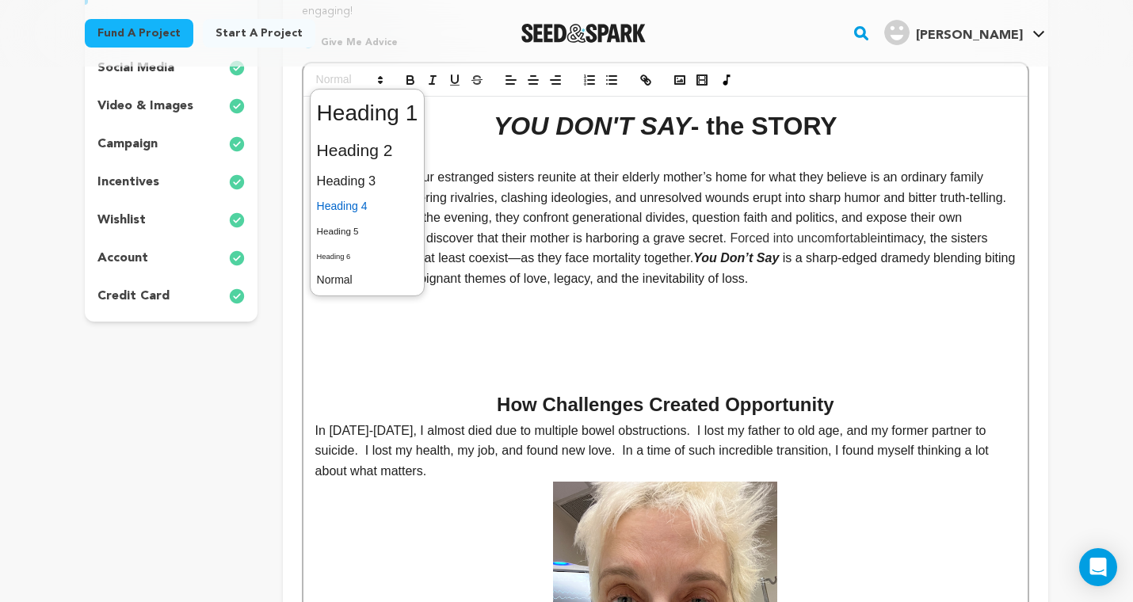
click at [358, 202] on span at bounding box center [367, 206] width 101 height 25
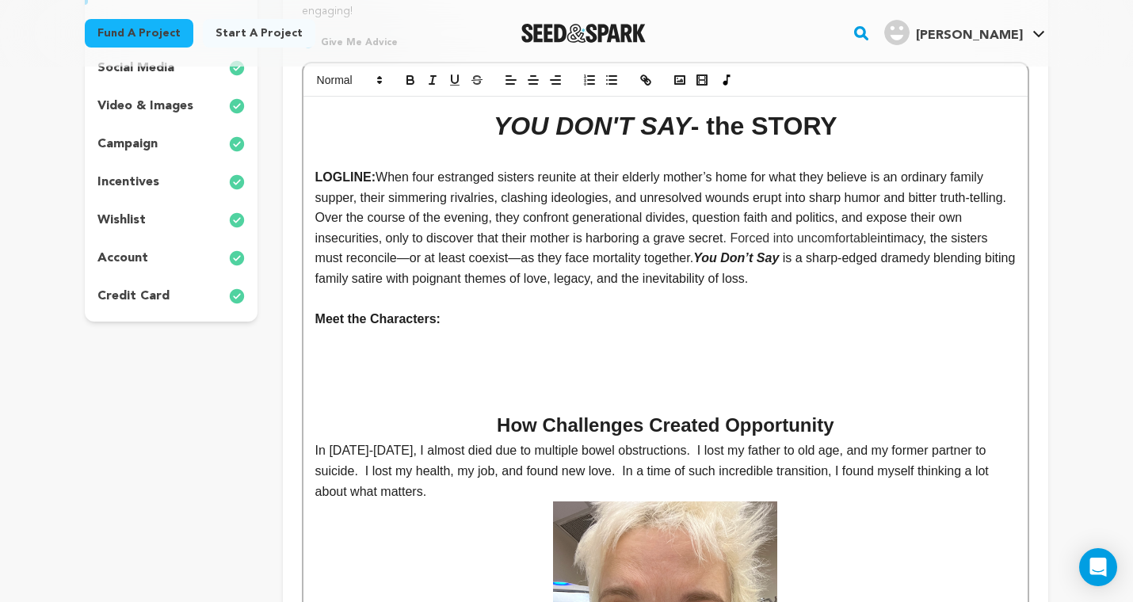
drag, startPoint x: 455, startPoint y: 316, endPoint x: 302, endPoint y: 310, distance: 153.8
click at [535, 76] on line "button" at bounding box center [533, 76] width 5 height 0
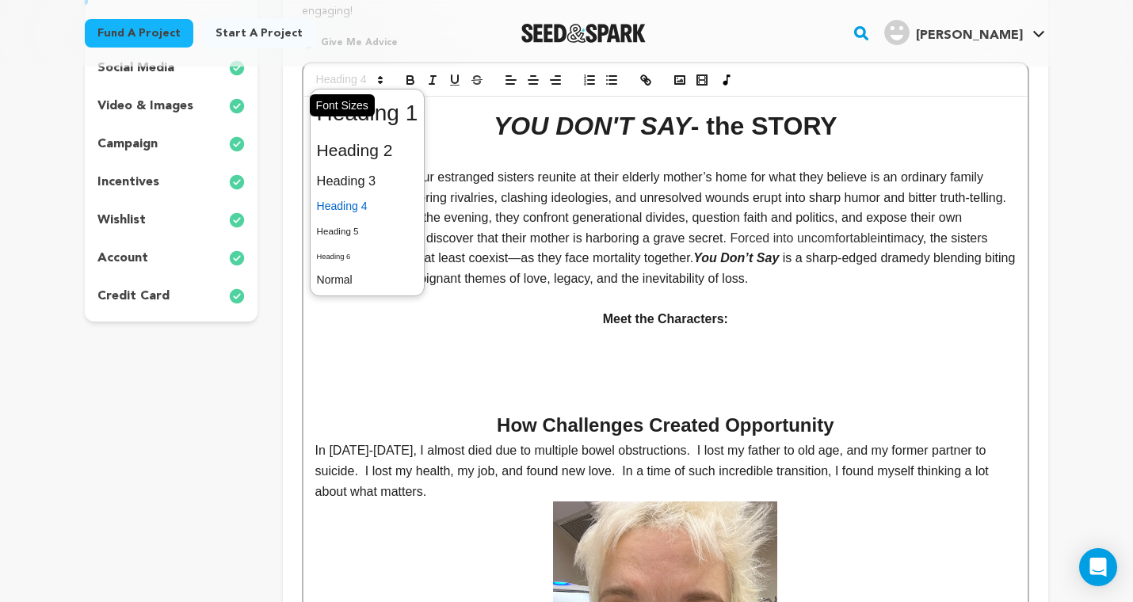
click at [374, 81] on icon at bounding box center [380, 80] width 14 height 14
click at [378, 177] on span at bounding box center [367, 181] width 101 height 28
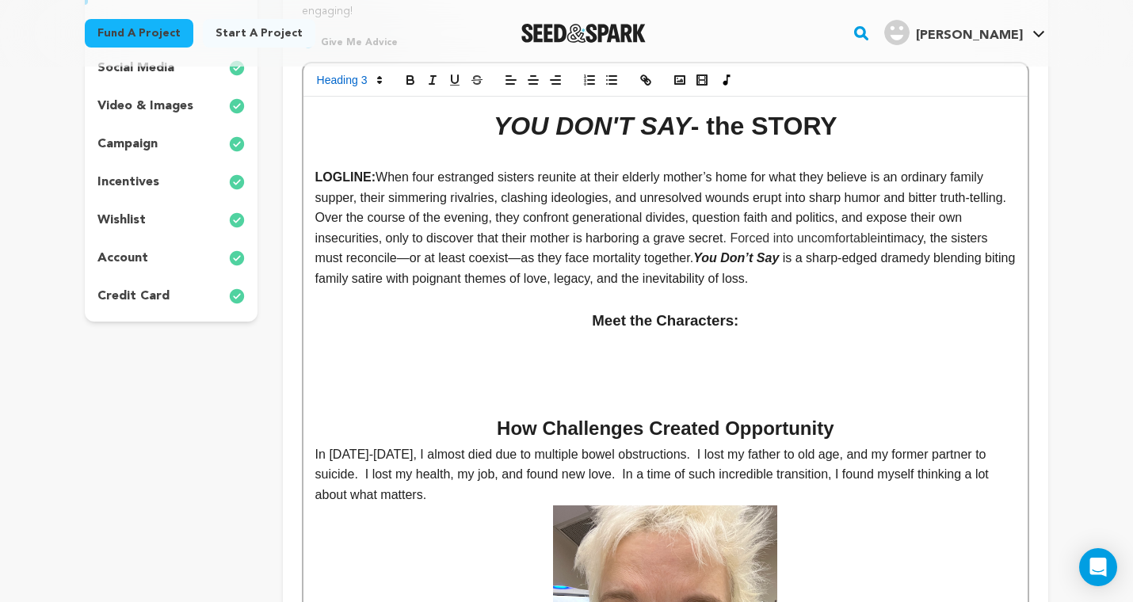
click at [562, 353] on p at bounding box center [665, 363] width 700 height 21
click at [730, 314] on h3 "Meet the Characters:" at bounding box center [665, 321] width 700 height 24
click at [695, 333] on p at bounding box center [665, 343] width 700 height 21
drag, startPoint x: 316, startPoint y: 337, endPoint x: 355, endPoint y: 336, distance: 38.8
click at [355, 336] on p "Mother:" at bounding box center [665, 343] width 700 height 21
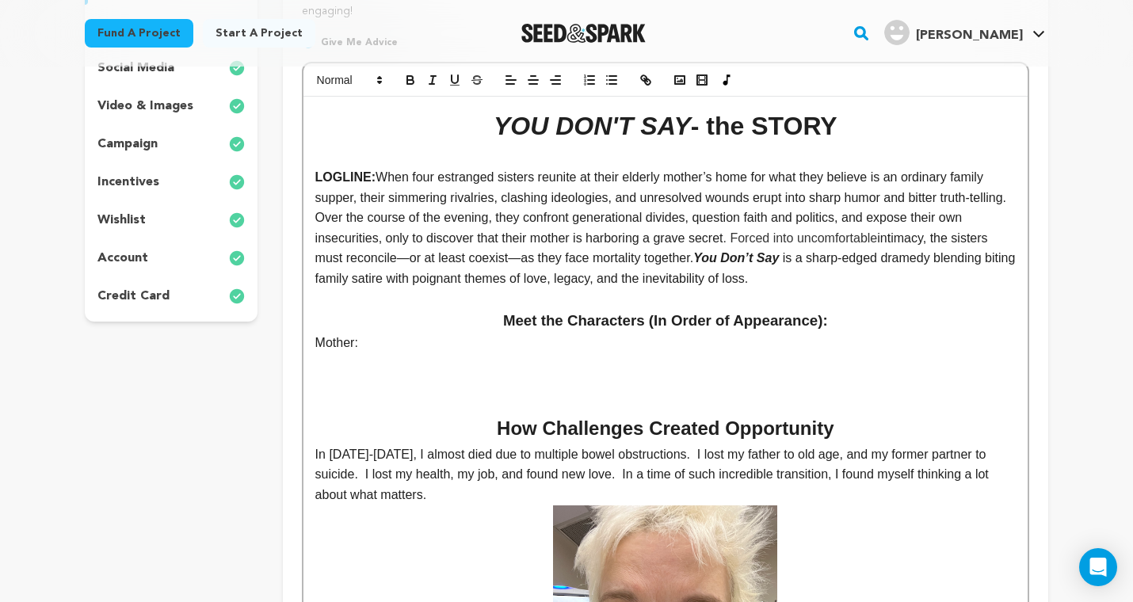
click at [371, 339] on p "Mother:" at bounding box center [665, 343] width 700 height 21
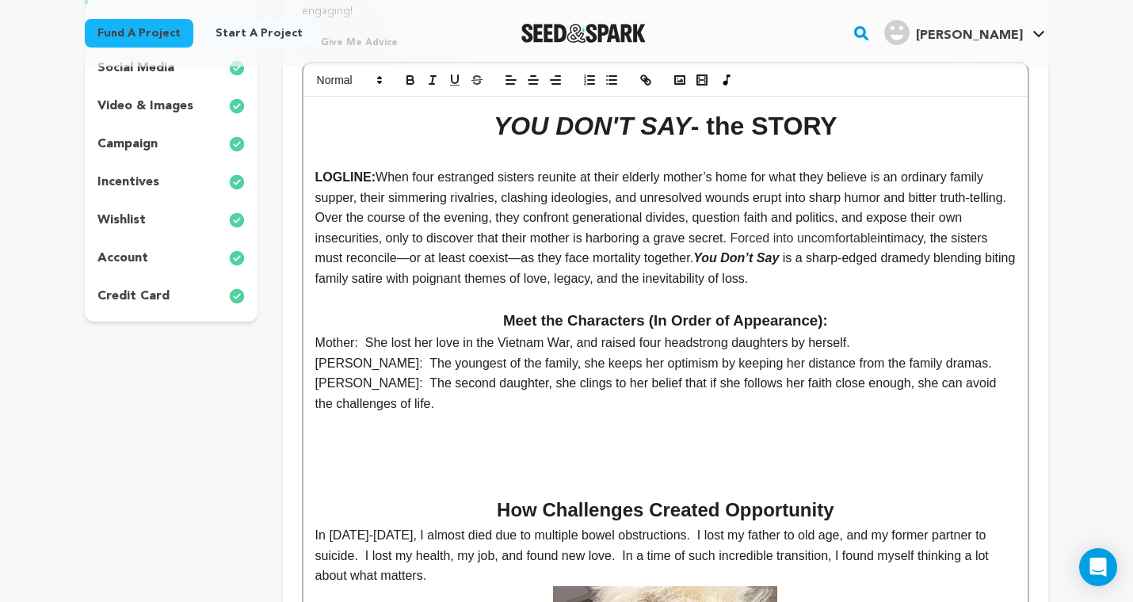
click at [315, 399] on p "Margaret May: The second daughter, she clings to her belief that if she follows…" at bounding box center [665, 393] width 700 height 40
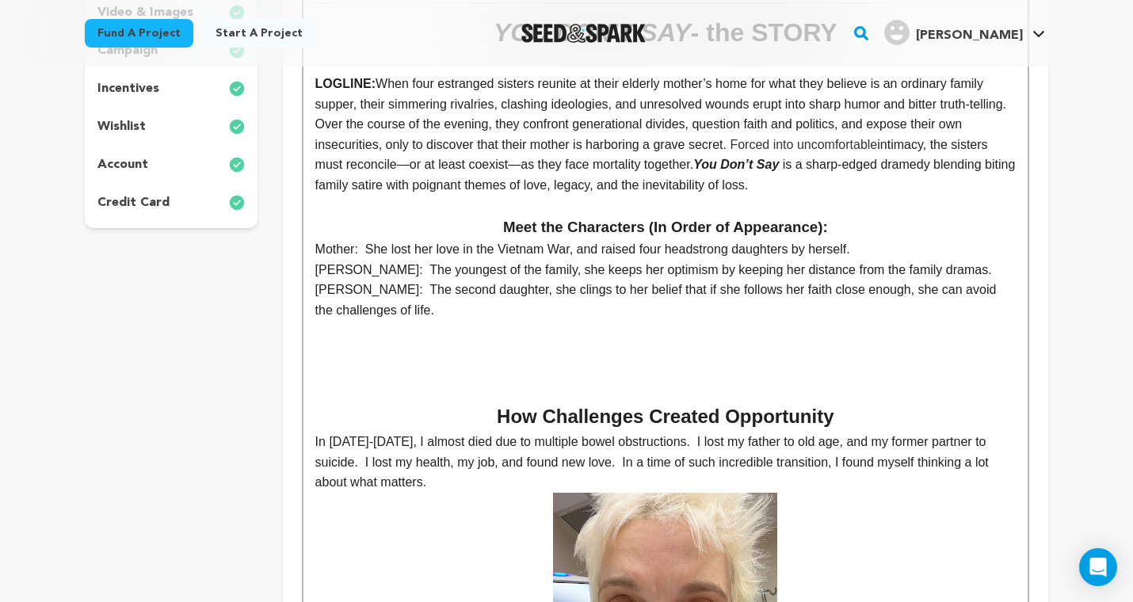
scroll to position [428, 0]
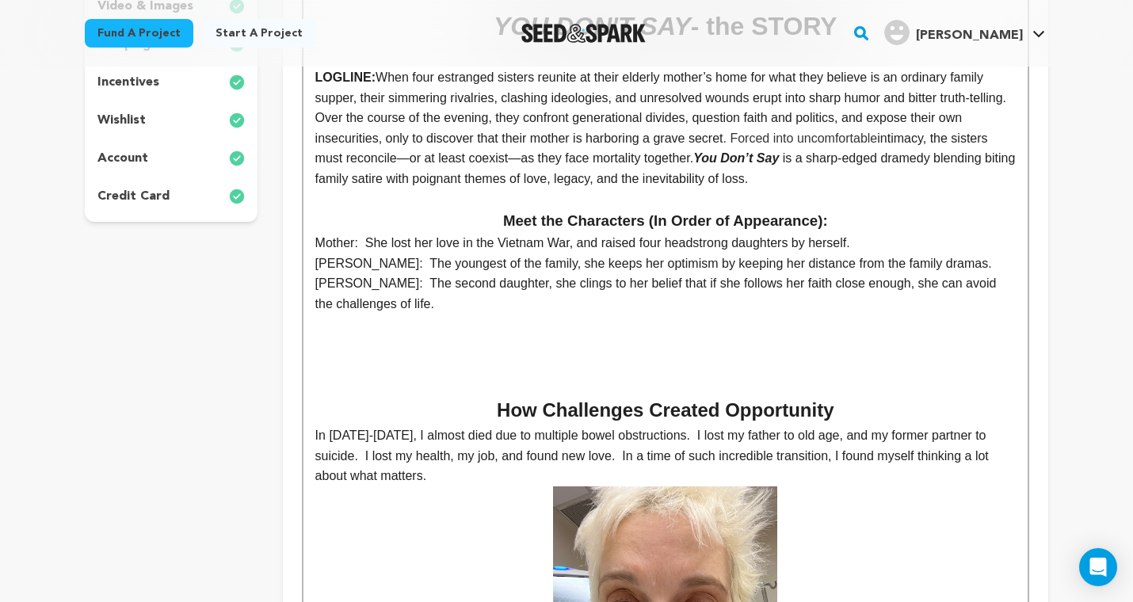
click at [318, 302] on p "Margaret May: The second daughter, she clings to her belief that if she follows…" at bounding box center [665, 293] width 700 height 40
click at [316, 299] on p "Margaret May: The second daughter, she clings to her belief that if she follows…" at bounding box center [665, 293] width 700 height 40
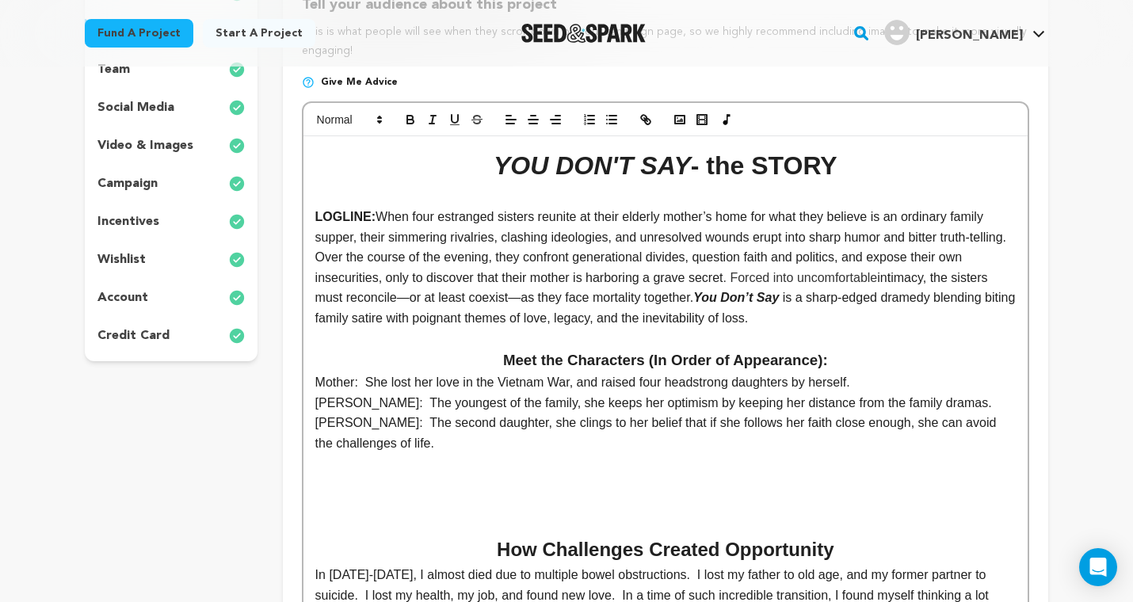
scroll to position [340, 0]
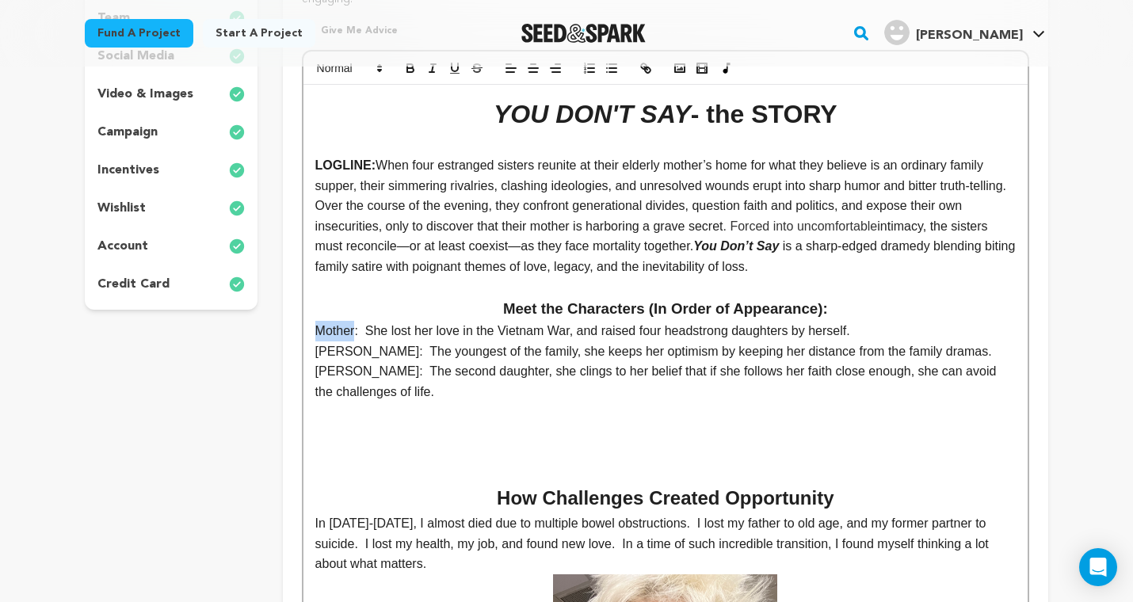
drag, startPoint x: 357, startPoint y: 326, endPoint x: 299, endPoint y: 325, distance: 58.6
click at [408, 70] on icon "button" at bounding box center [410, 68] width 14 height 14
drag, startPoint x: 356, startPoint y: 347, endPoint x: 309, endPoint y: 348, distance: 46.8
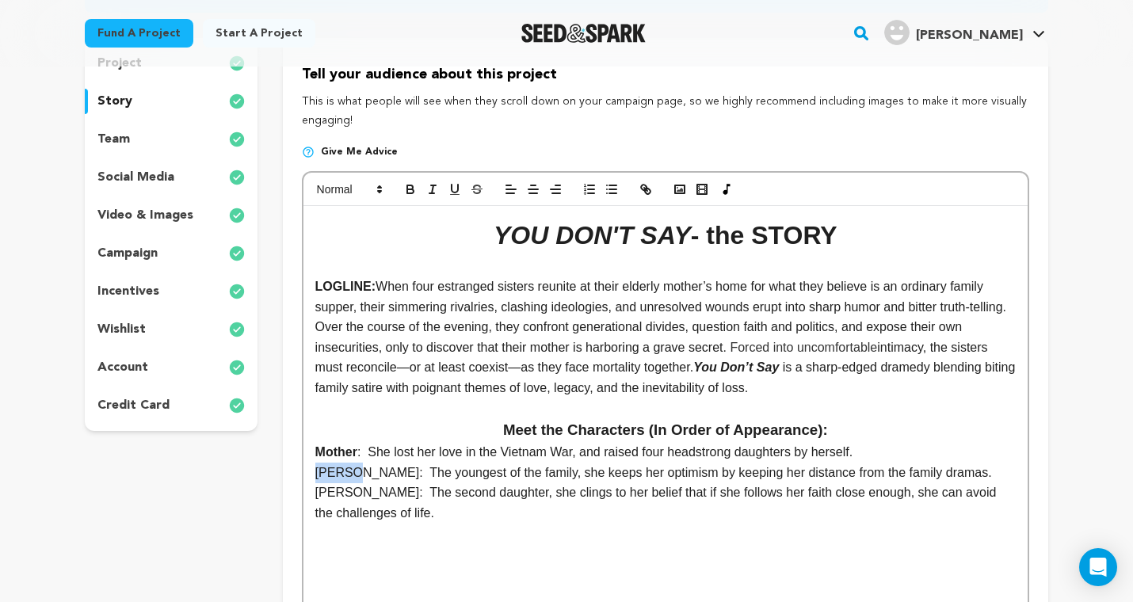
scroll to position [122, 0]
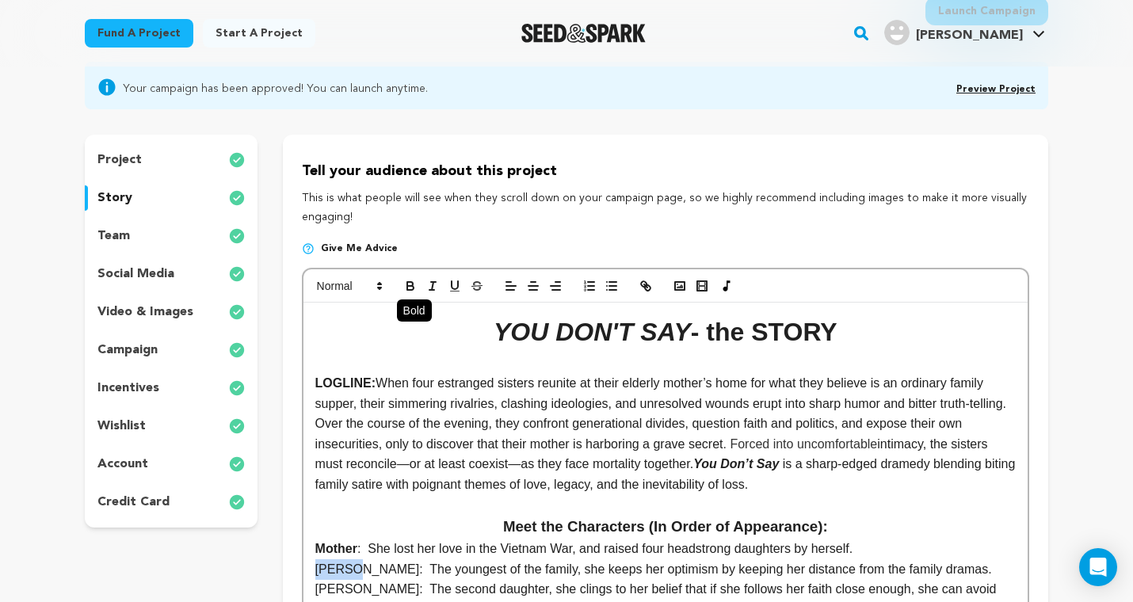
click at [405, 284] on icon "button" at bounding box center [410, 286] width 14 height 14
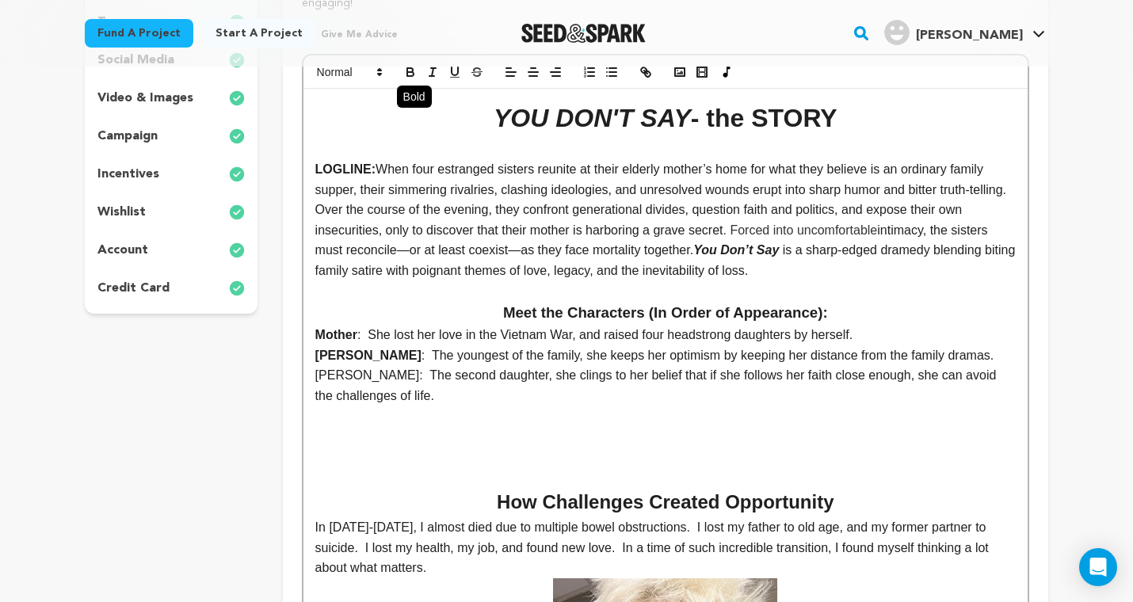
scroll to position [381, 0]
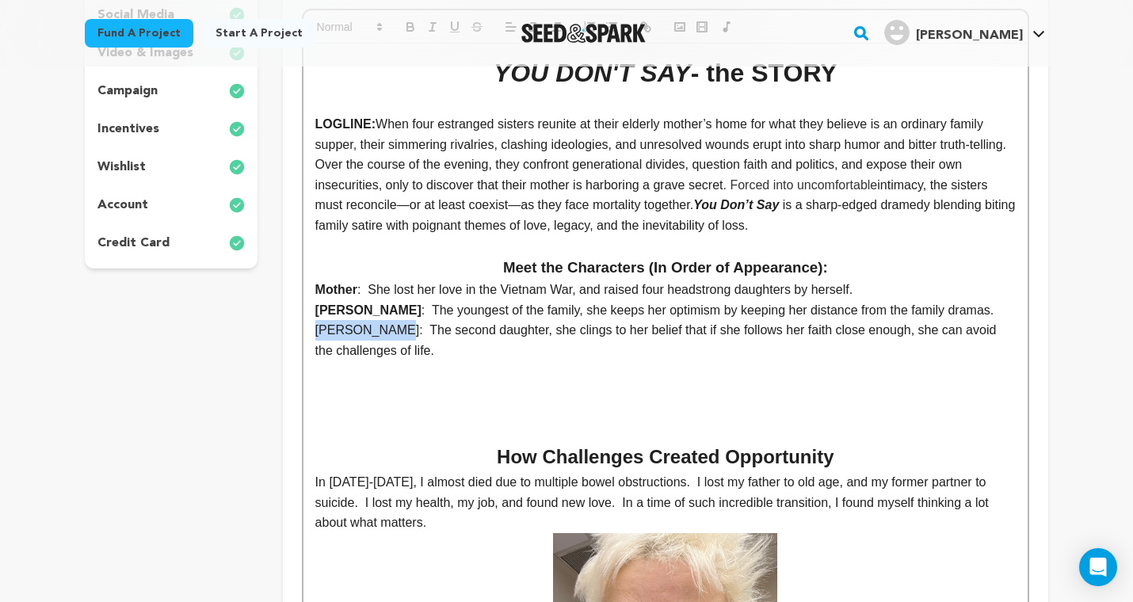
drag, startPoint x: 394, startPoint y: 325, endPoint x: 303, endPoint y: 326, distance: 91.9
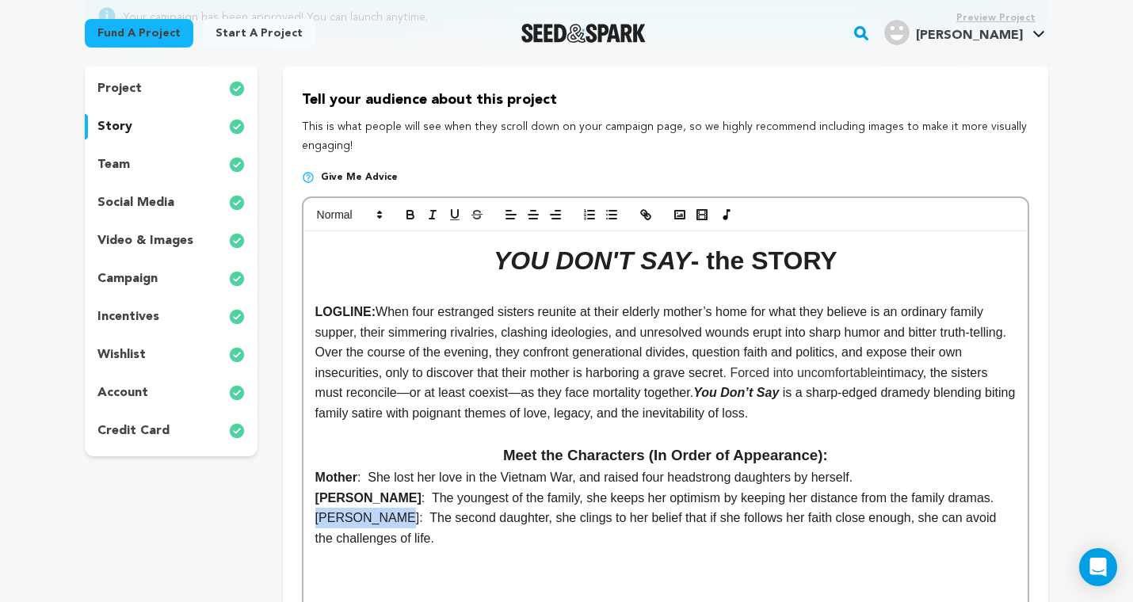
scroll to position [180, 0]
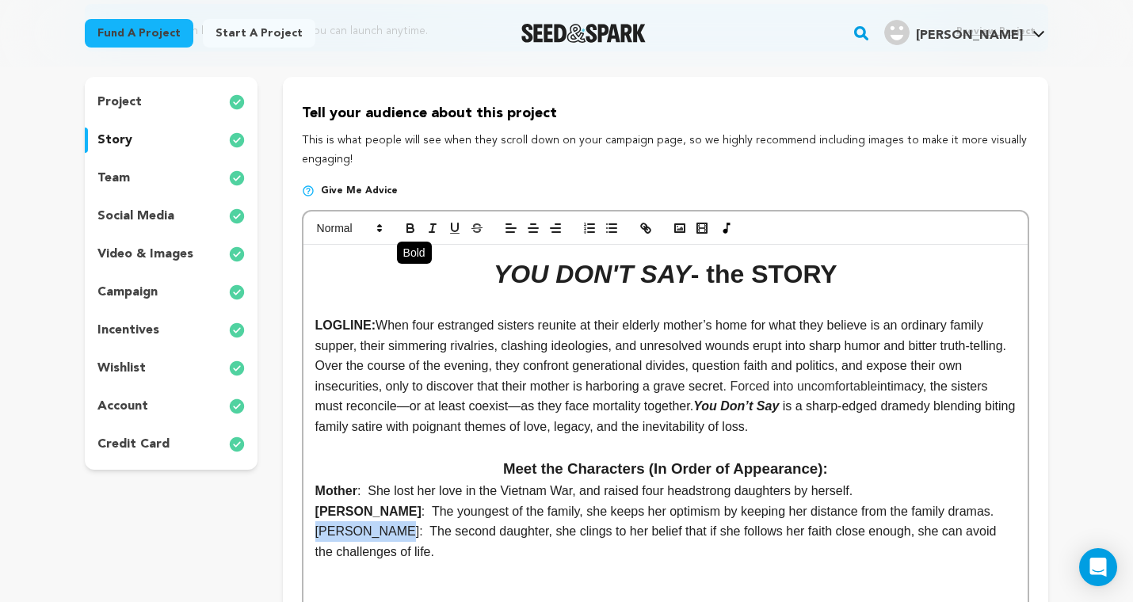
click at [408, 226] on icon "button" at bounding box center [410, 228] width 14 height 14
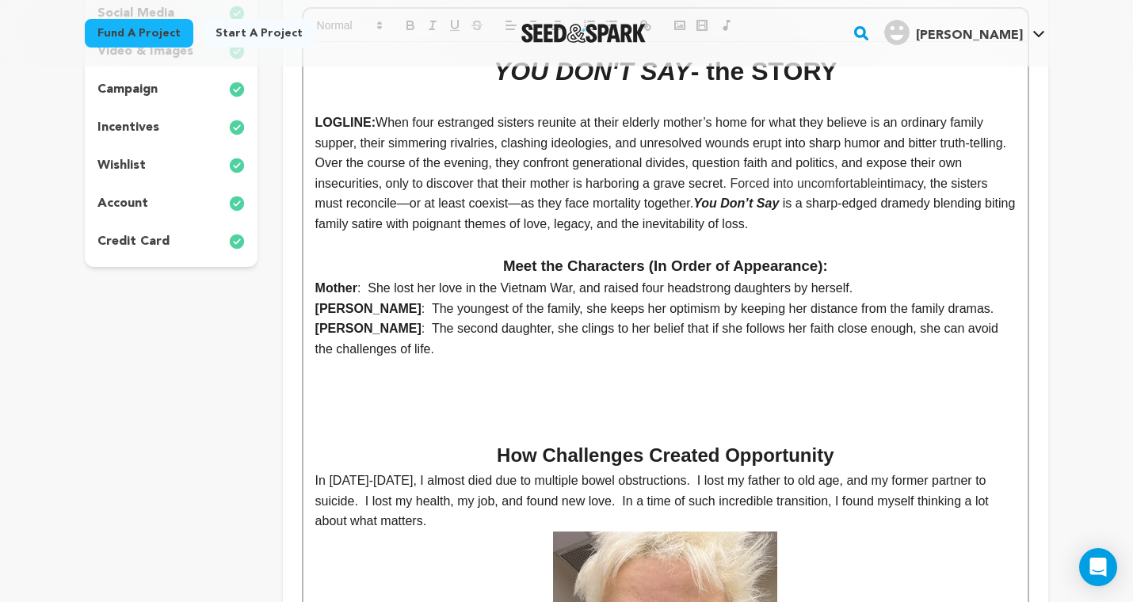
scroll to position [390, 0]
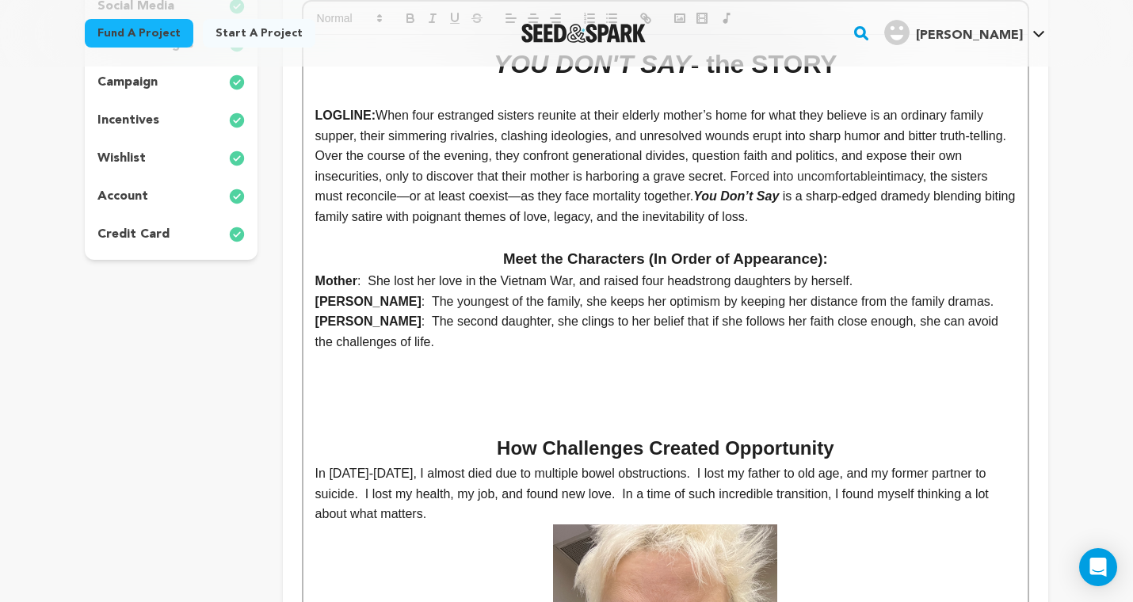
click at [366, 372] on p at bounding box center [665, 382] width 700 height 21
click at [391, 352] on p at bounding box center [665, 362] width 700 height 21
drag, startPoint x: 383, startPoint y: 360, endPoint x: 295, endPoint y: 360, distance: 87.9
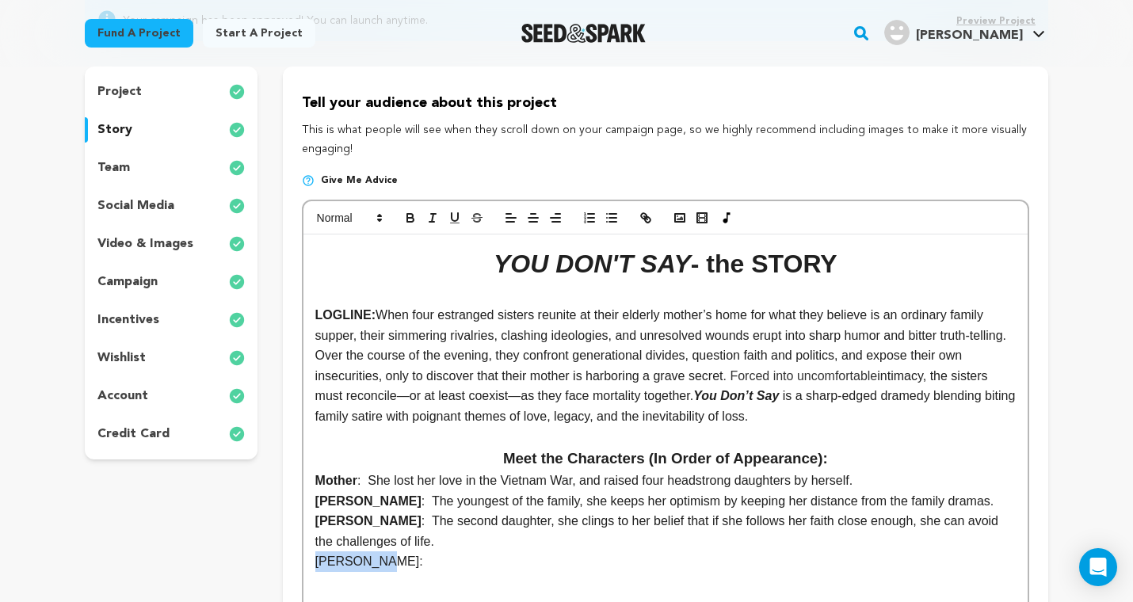
scroll to position [196, 0]
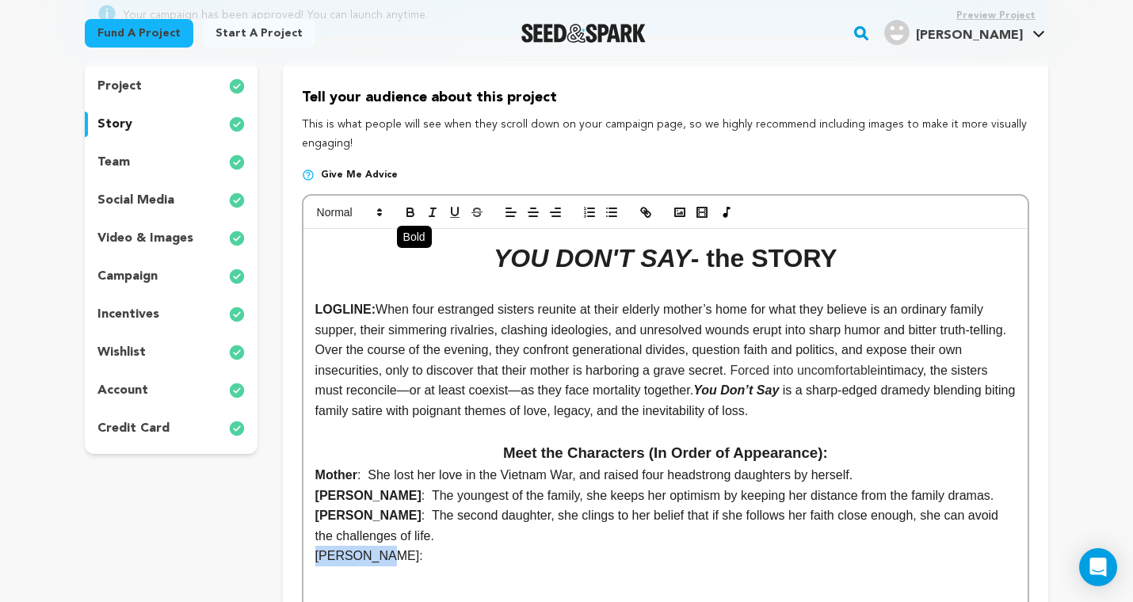
click at [413, 212] on icon "button" at bounding box center [410, 214] width 6 height 4
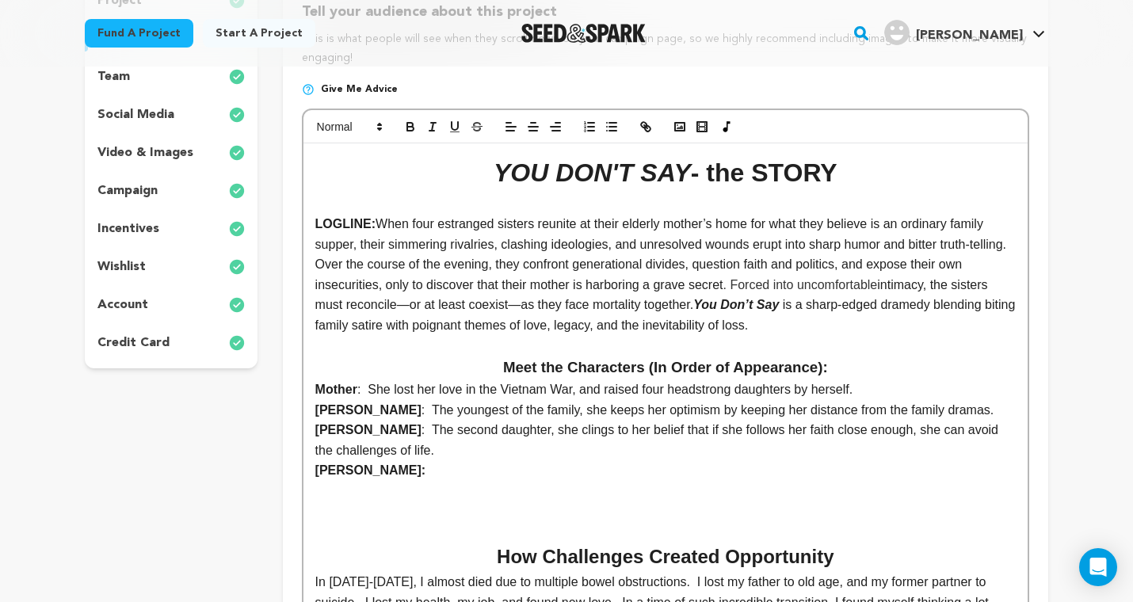
scroll to position [294, 0]
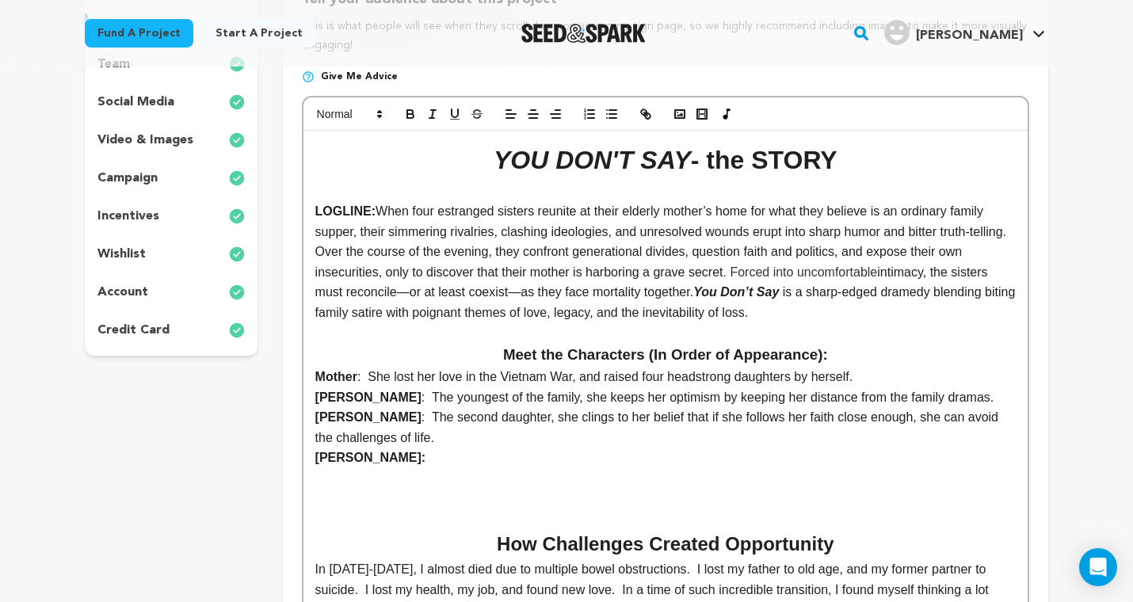
click at [427, 448] on p "[PERSON_NAME]:" at bounding box center [665, 458] width 700 height 21
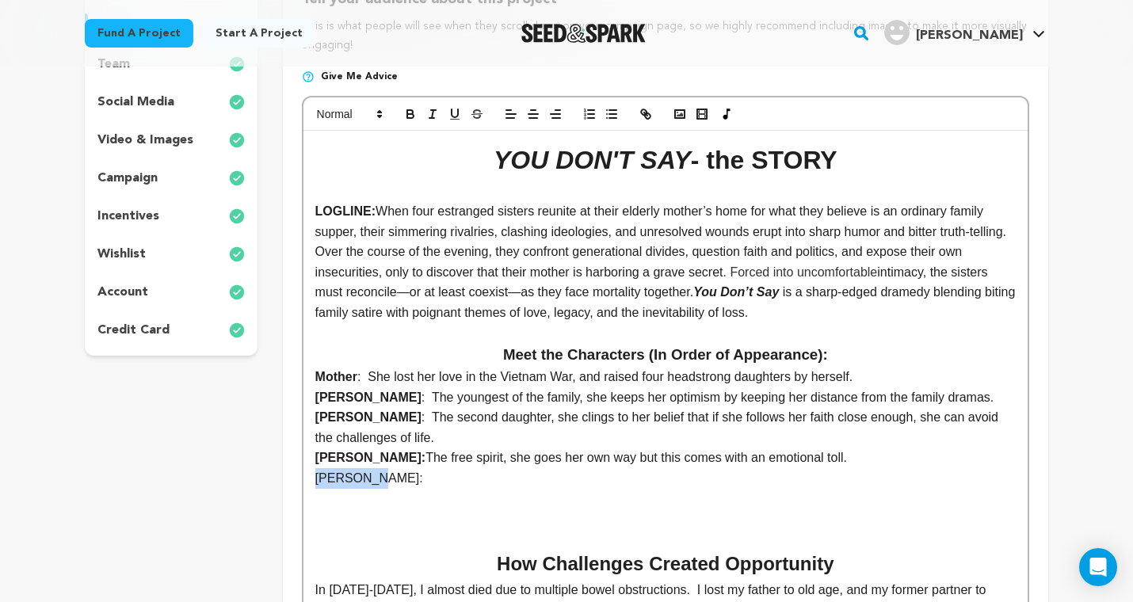
drag, startPoint x: 380, startPoint y: 471, endPoint x: 299, endPoint y: 469, distance: 80.8
click at [415, 114] on icon "button" at bounding box center [410, 114] width 14 height 14
click at [403, 475] on p "[PERSON_NAME]:" at bounding box center [665, 478] width 700 height 21
click at [411, 111] on icon "button" at bounding box center [410, 114] width 14 height 14
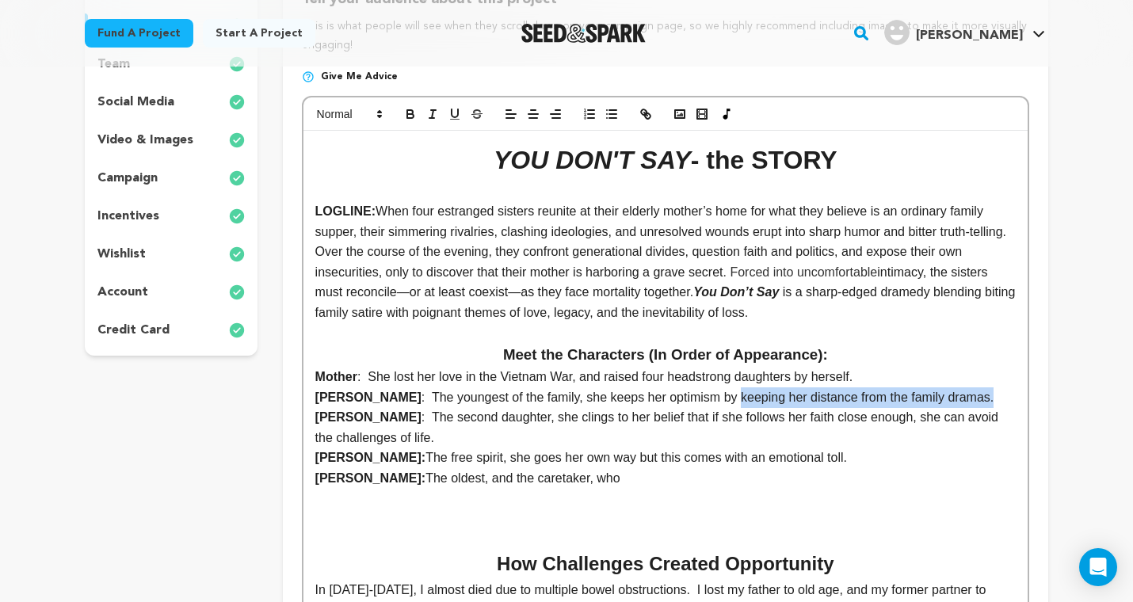
drag, startPoint x: 684, startPoint y: 392, endPoint x: 948, endPoint y: 394, distance: 263.8
click at [948, 394] on p "Angela : The youngest of the family, she keeps her optimism by keeping her dist…" at bounding box center [665, 397] width 700 height 21
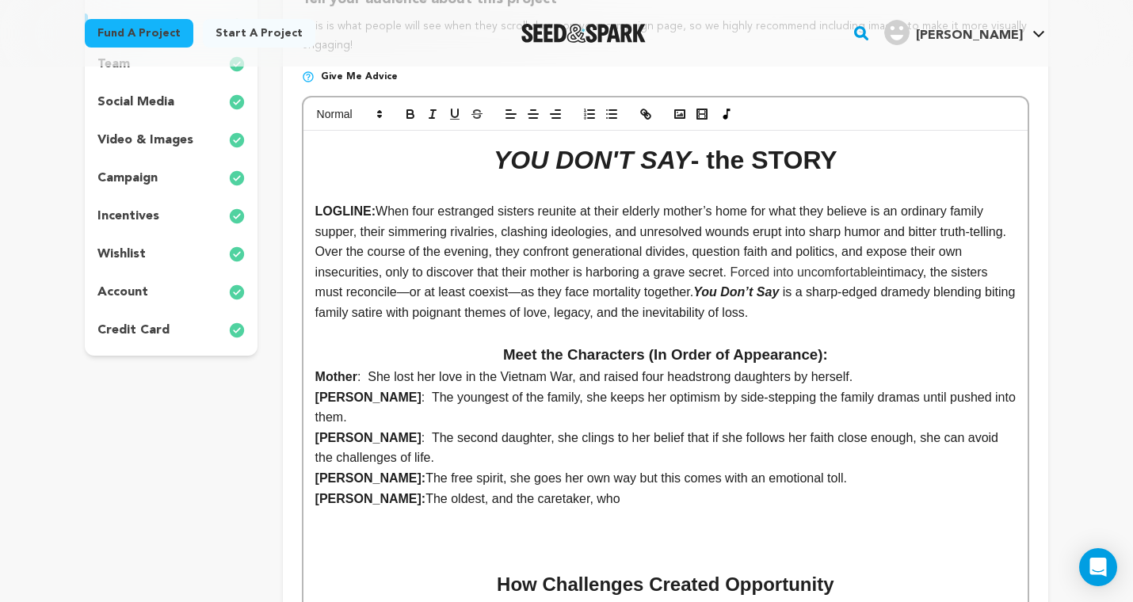
click at [665, 508] on p at bounding box center [665, 518] width 700 height 21
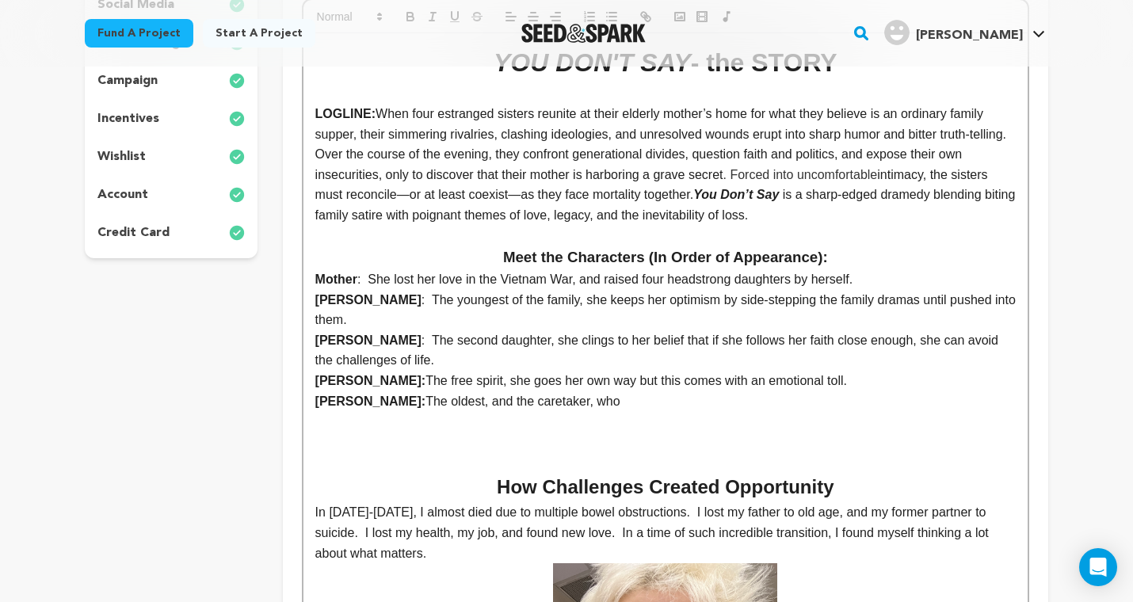
scroll to position [391, 0]
click at [581, 391] on p "Eleanor: The oldest, and the caretaker, who" at bounding box center [665, 401] width 700 height 21
click at [464, 432] on p at bounding box center [665, 442] width 700 height 21
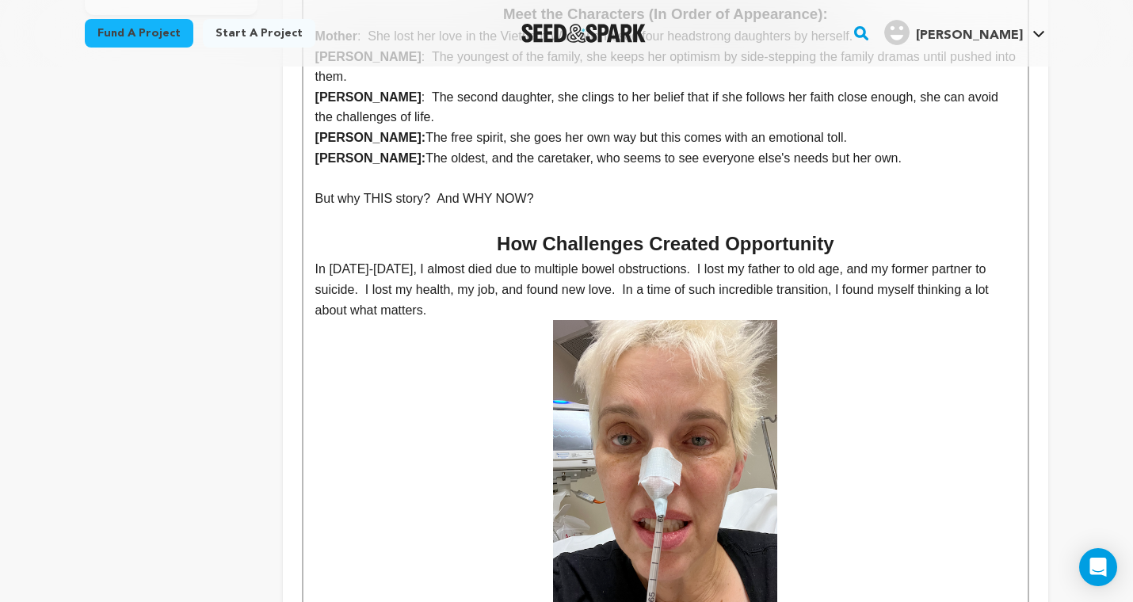
scroll to position [634, 0]
drag, startPoint x: 544, startPoint y: 215, endPoint x: 499, endPoint y: 215, distance: 45.2
click at [499, 229] on h2 "How Challenges Created Opportunity" at bounding box center [665, 244] width 700 height 30
click at [404, 320] on p at bounding box center [665, 469] width 700 height 299
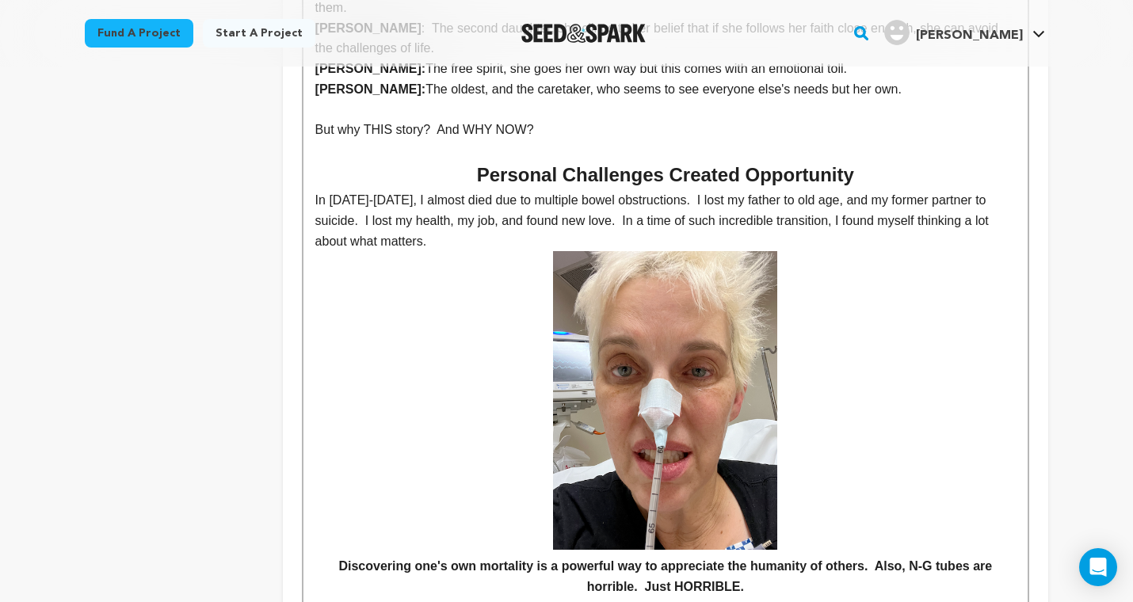
click at [404, 318] on p at bounding box center [665, 400] width 700 height 299
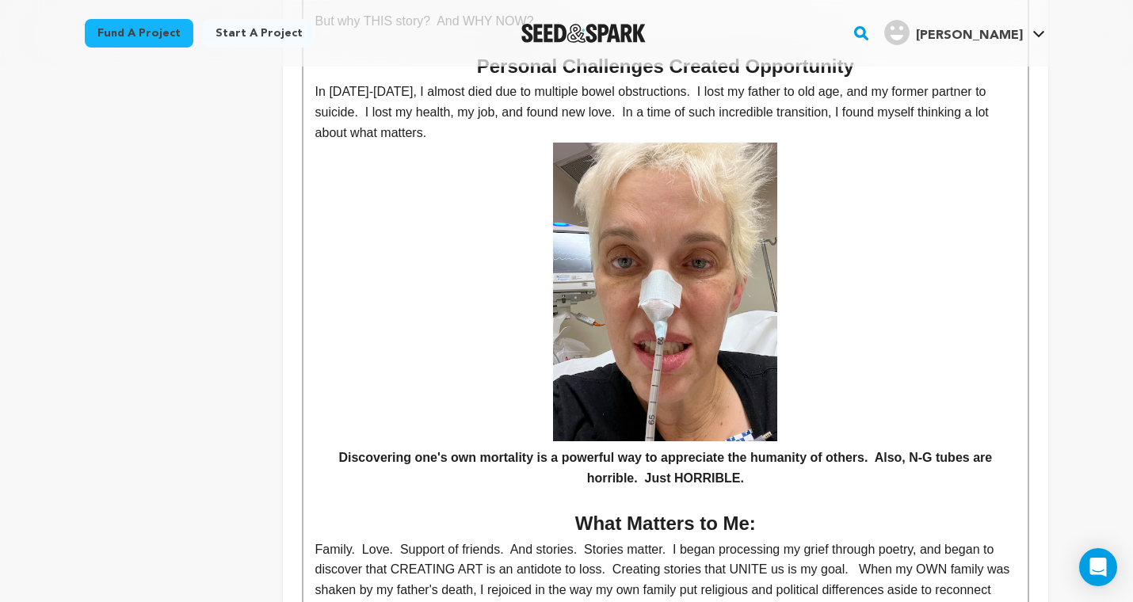
scroll to position [814, 0]
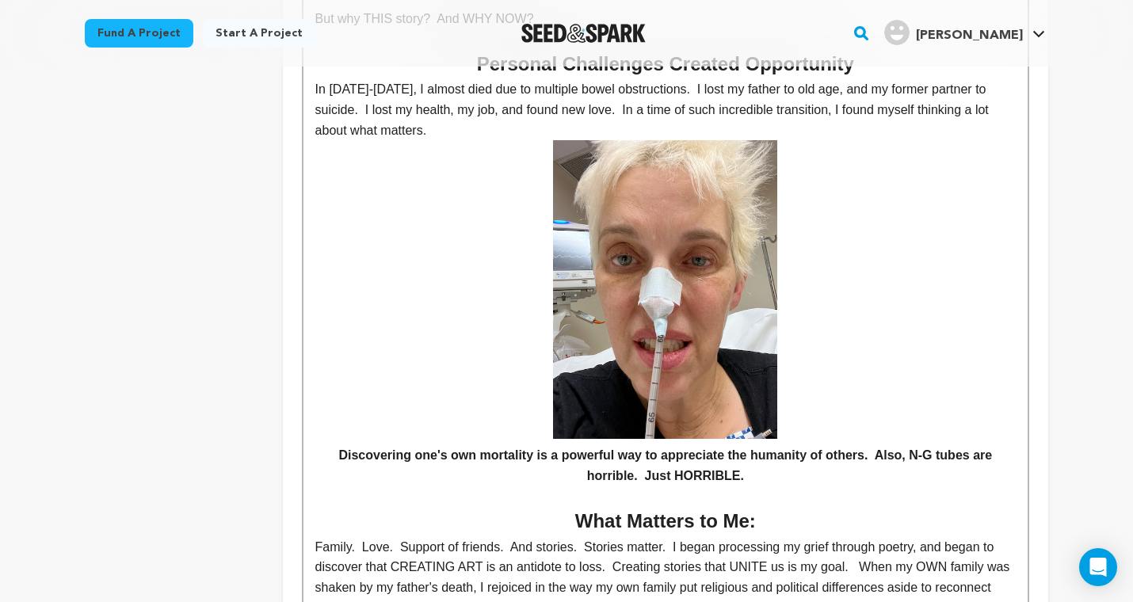
click at [879, 445] on h4 "Discovering one's own mortality is a powerful way to appreciate the humanity of…" at bounding box center [665, 465] width 700 height 40
click at [776, 445] on h4 "Discovering one's own mortality is a powerful way to appreciate the humanity of…" at bounding box center [665, 465] width 700 height 40
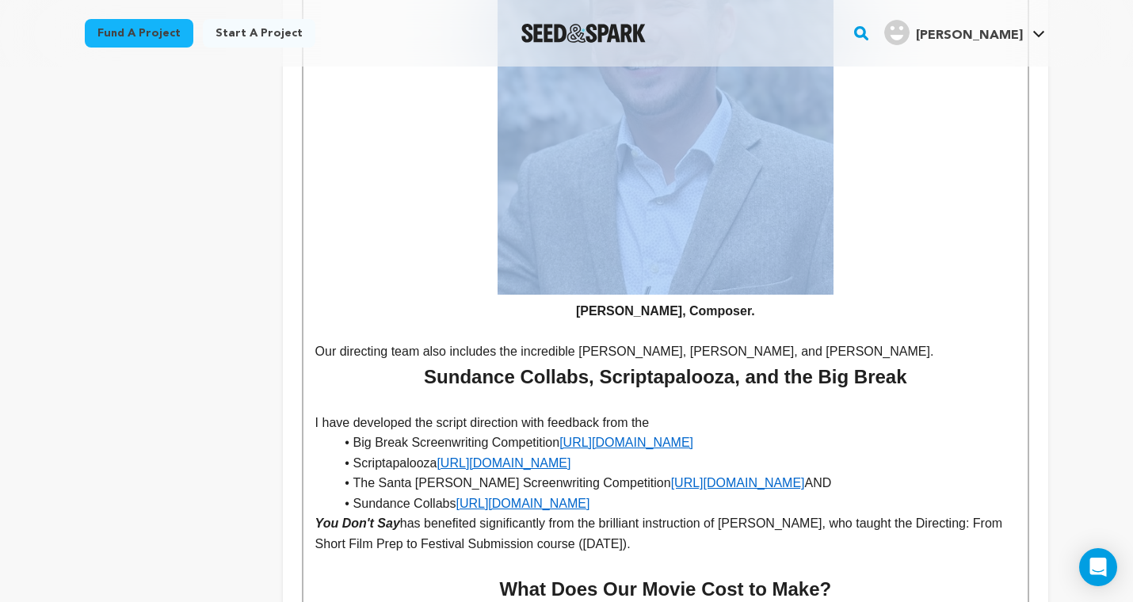
scroll to position [6299, 0]
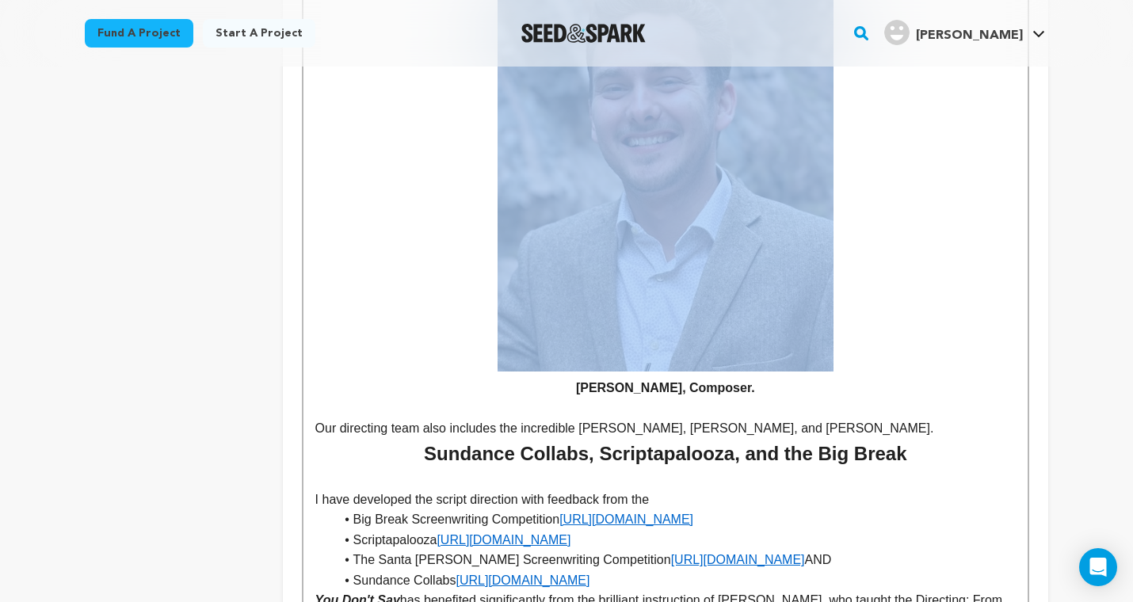
drag, startPoint x: 546, startPoint y: 265, endPoint x: 916, endPoint y: 533, distance: 457.7
copy div "Assembling Excellence. Our cast are some of the best actors (and acting instruc…"
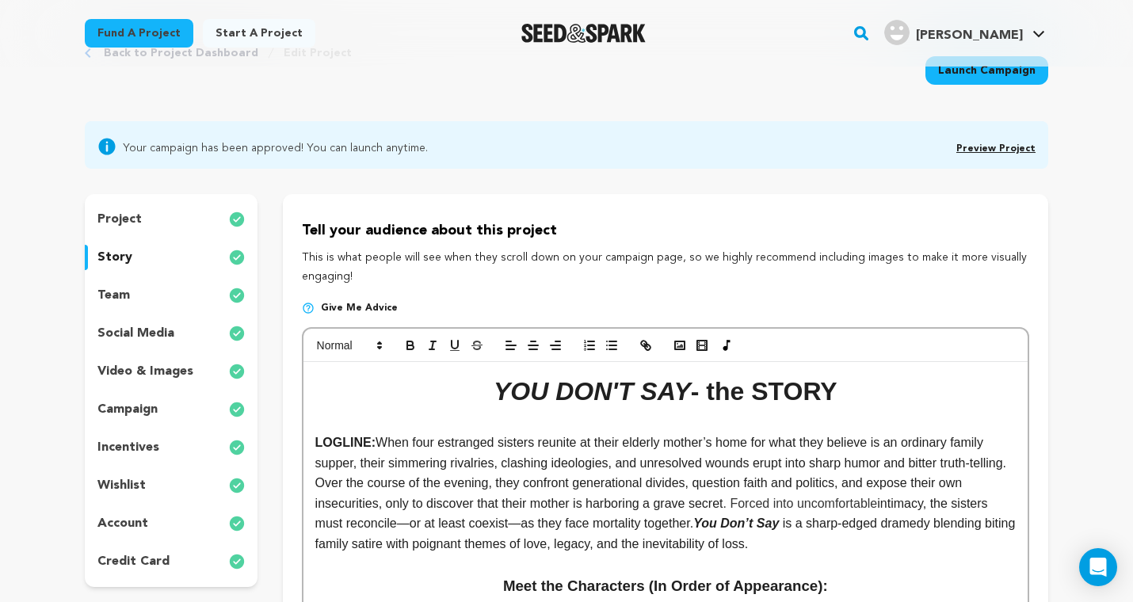
scroll to position [68, 0]
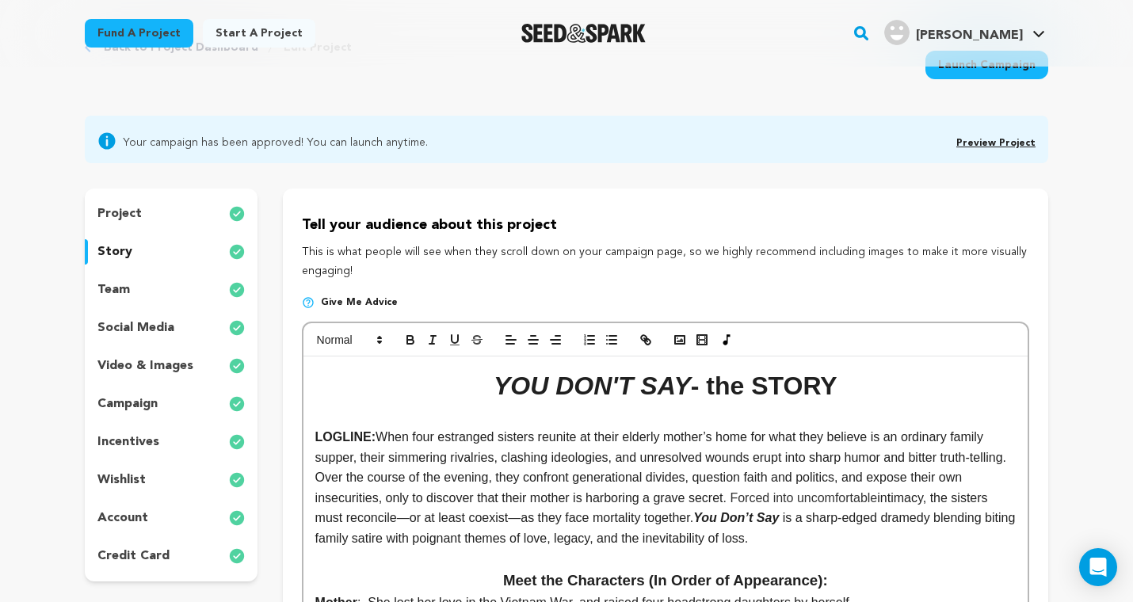
click at [144, 283] on div "team" at bounding box center [171, 289] width 173 height 25
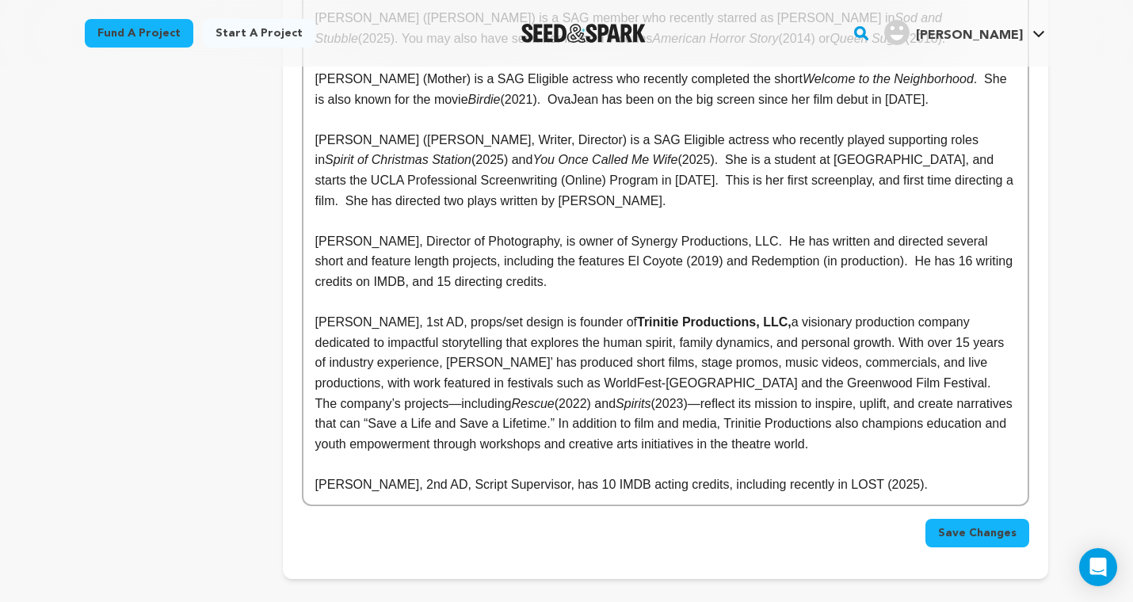
scroll to position [1198, 0]
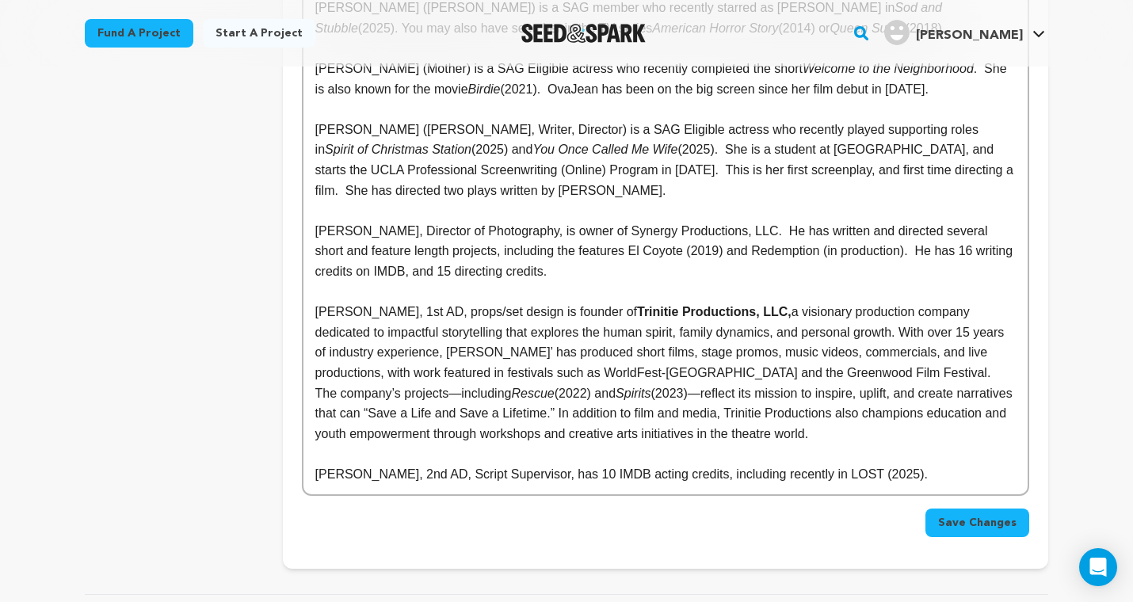
click at [978, 464] on p "Dana Cotter-Courtright, 2nd AD, Script Supervisor, has 10 IMDB acting credits, …" at bounding box center [665, 474] width 700 height 21
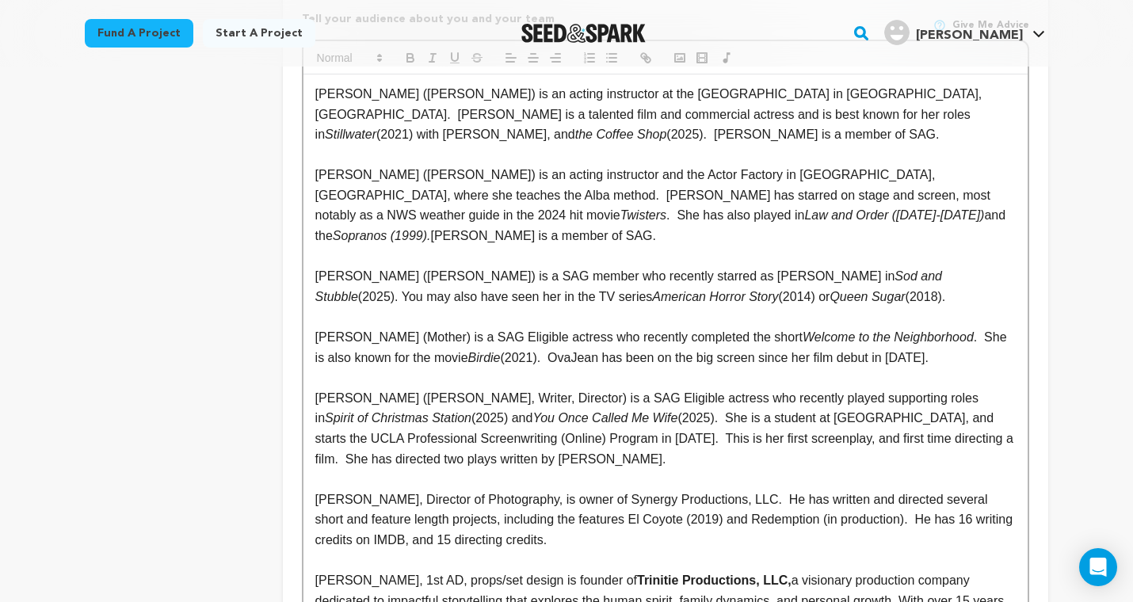
scroll to position [931, 0]
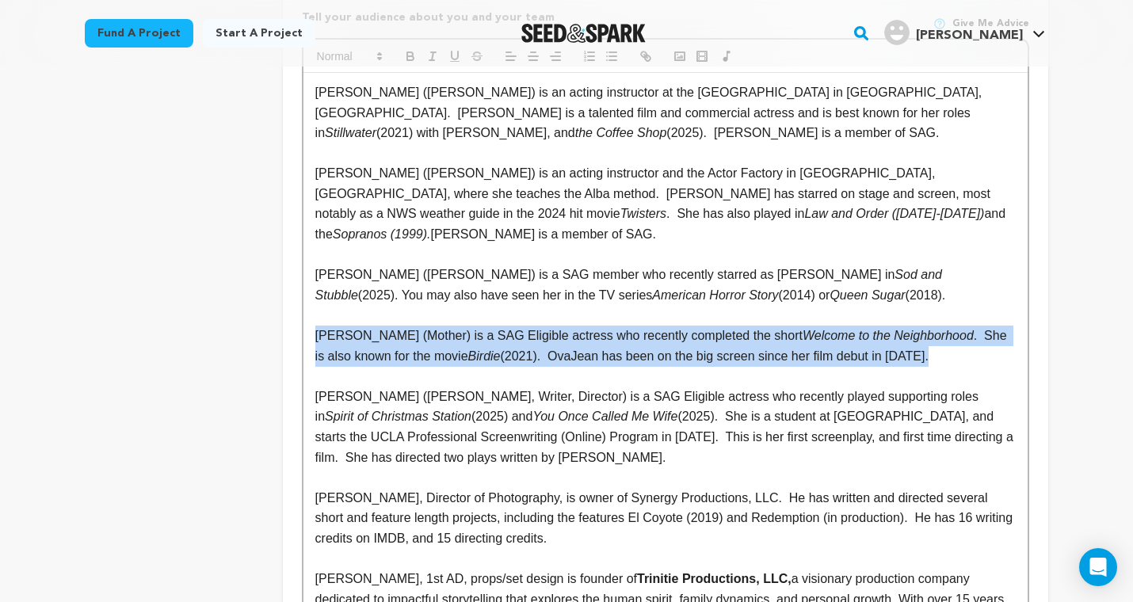
drag, startPoint x: 971, startPoint y: 208, endPoint x: 301, endPoint y: 191, distance: 670.3
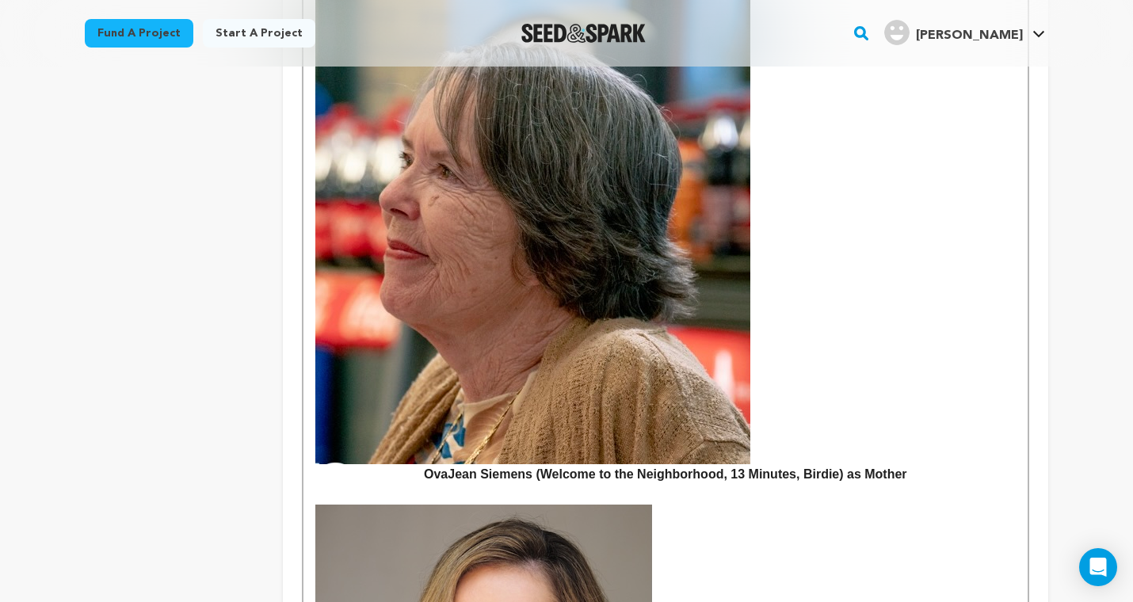
scroll to position [1803, 0]
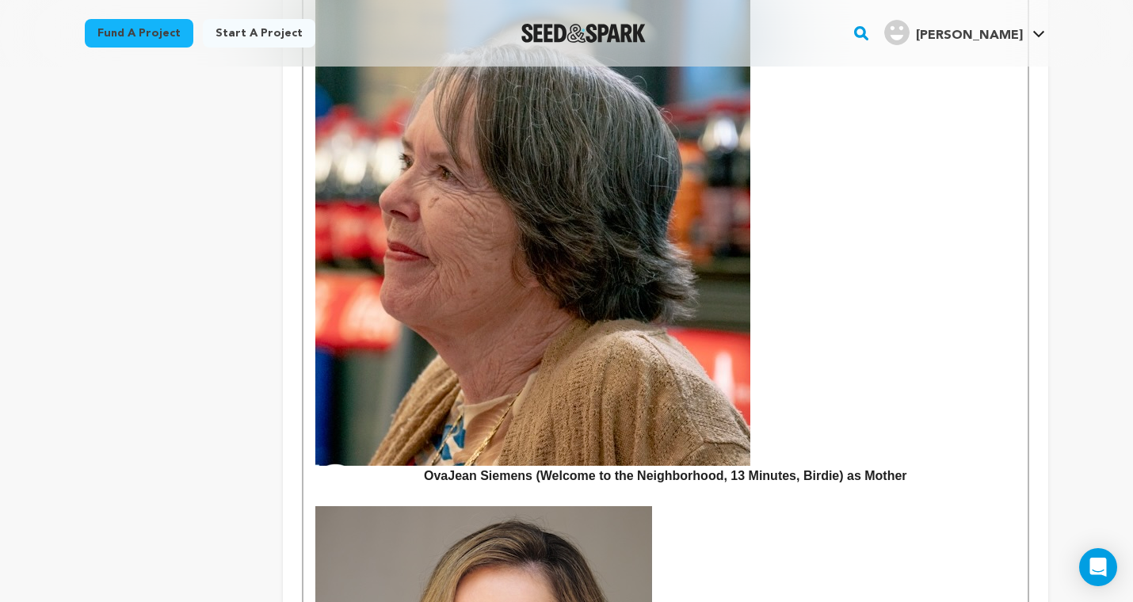
click at [941, 486] on p at bounding box center [665, 496] width 700 height 21
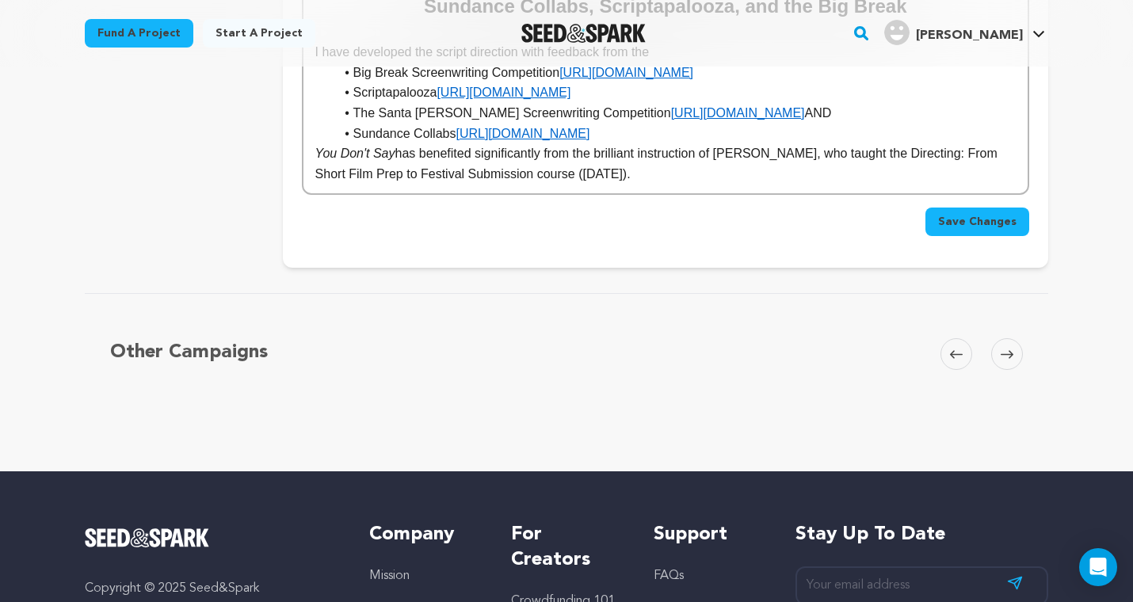
scroll to position [10430, 0]
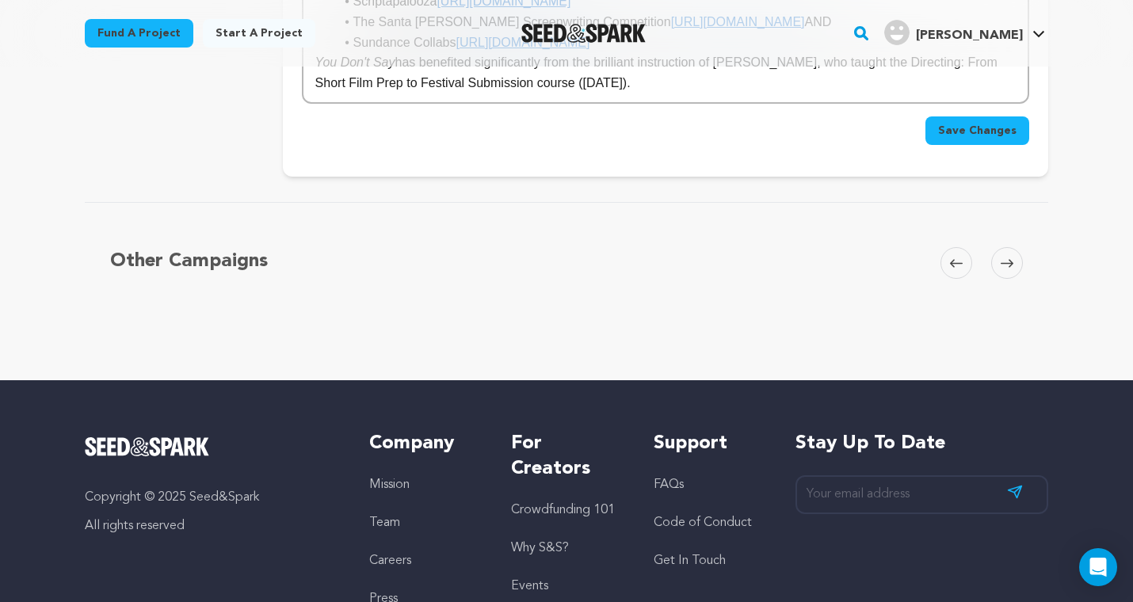
drag, startPoint x: 310, startPoint y: 262, endPoint x: 611, endPoint y: 537, distance: 407.6
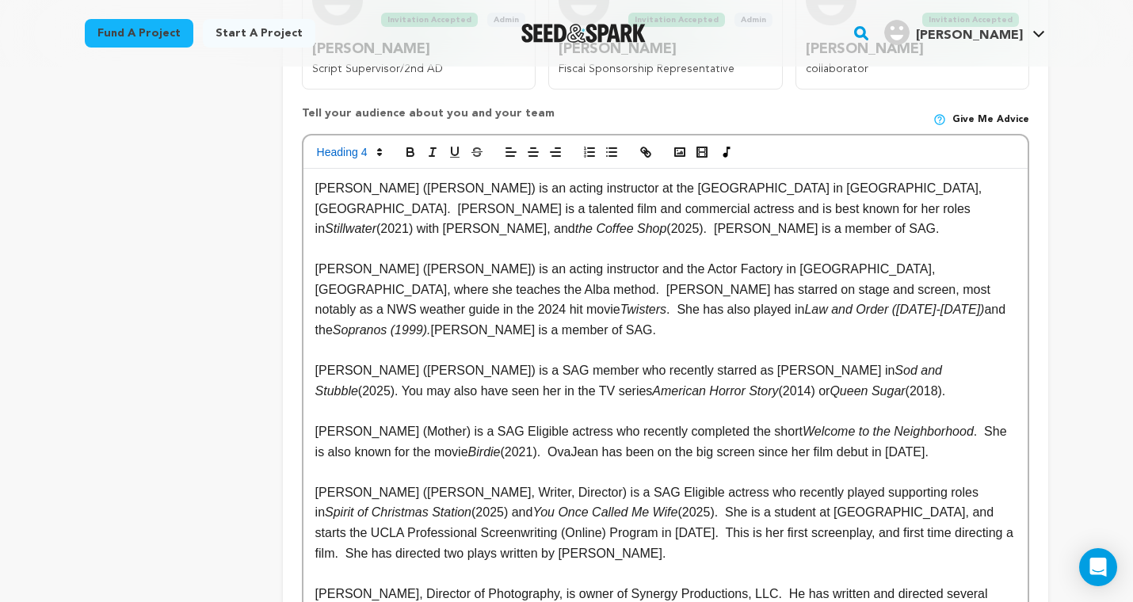
scroll to position [840, 0]
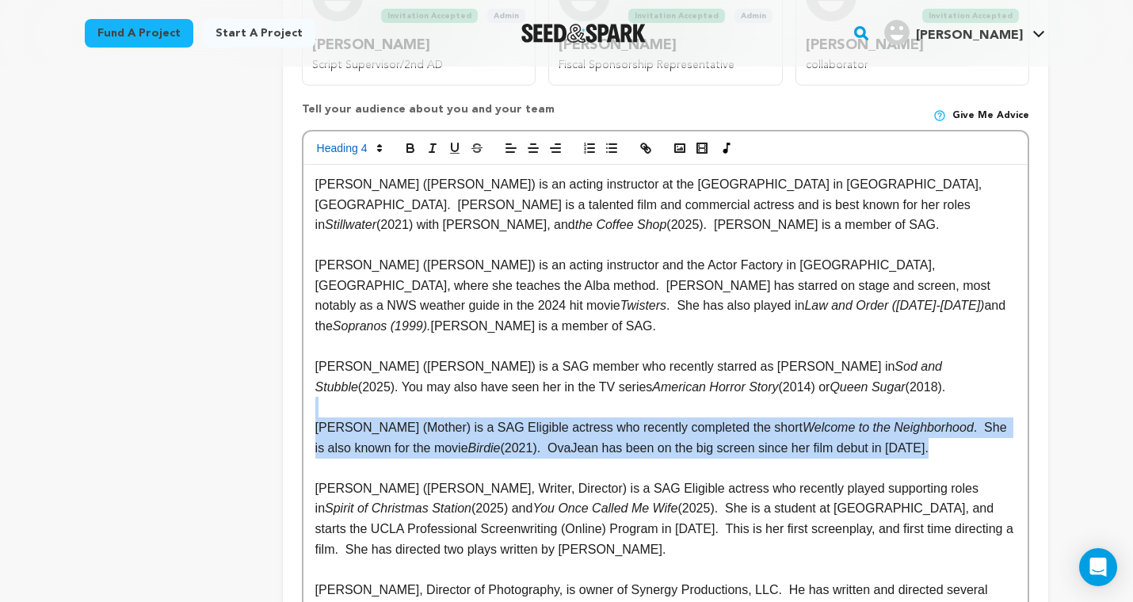
drag, startPoint x: 960, startPoint y: 307, endPoint x: 322, endPoint y: 269, distance: 638.8
copy div "OvaJean Siemens (Mother) is a SAG Eligible actress who recently completed the s…"
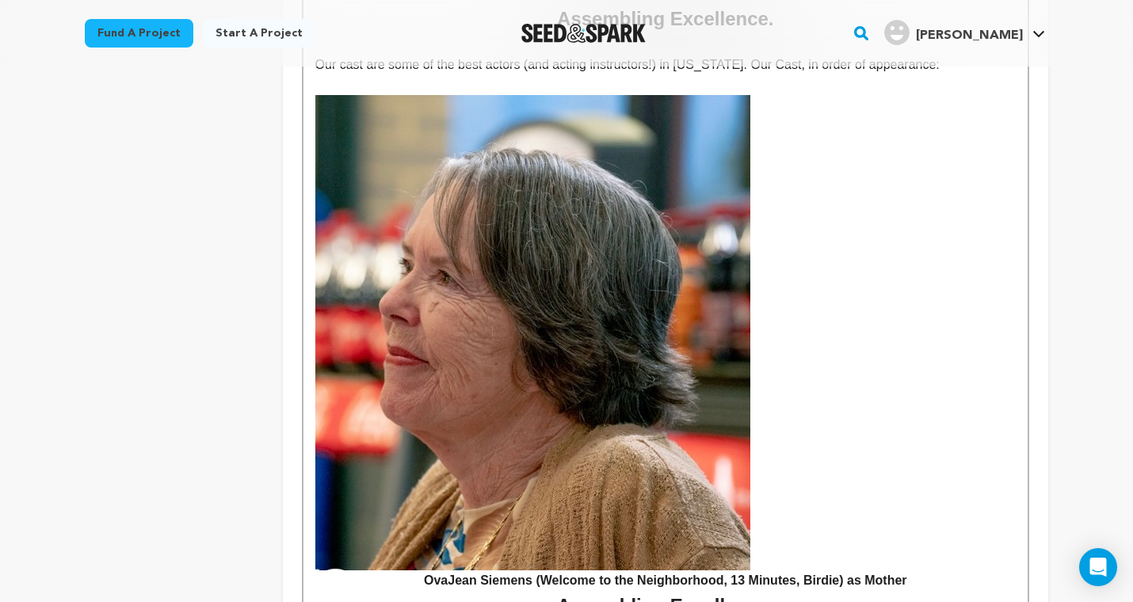
scroll to position [1703, 0]
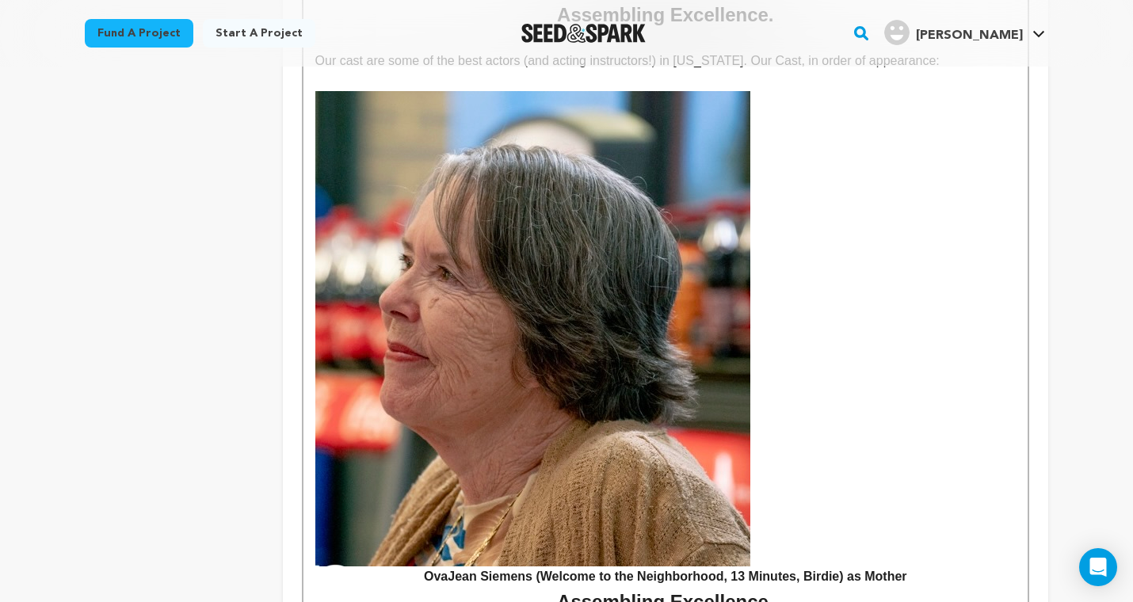
click at [929, 422] on h4 "OvaJean Siemens (Welcome to the Neighborhood, 13 Minutes, Birdie) as Mother" at bounding box center [665, 339] width 700 height 496
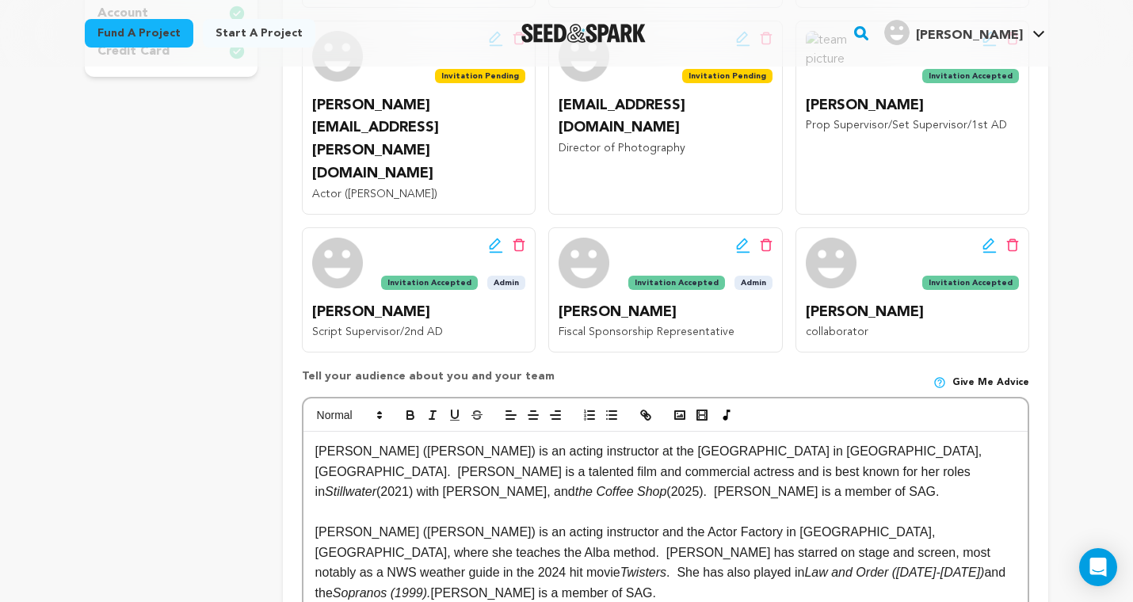
scroll to position [578, 0]
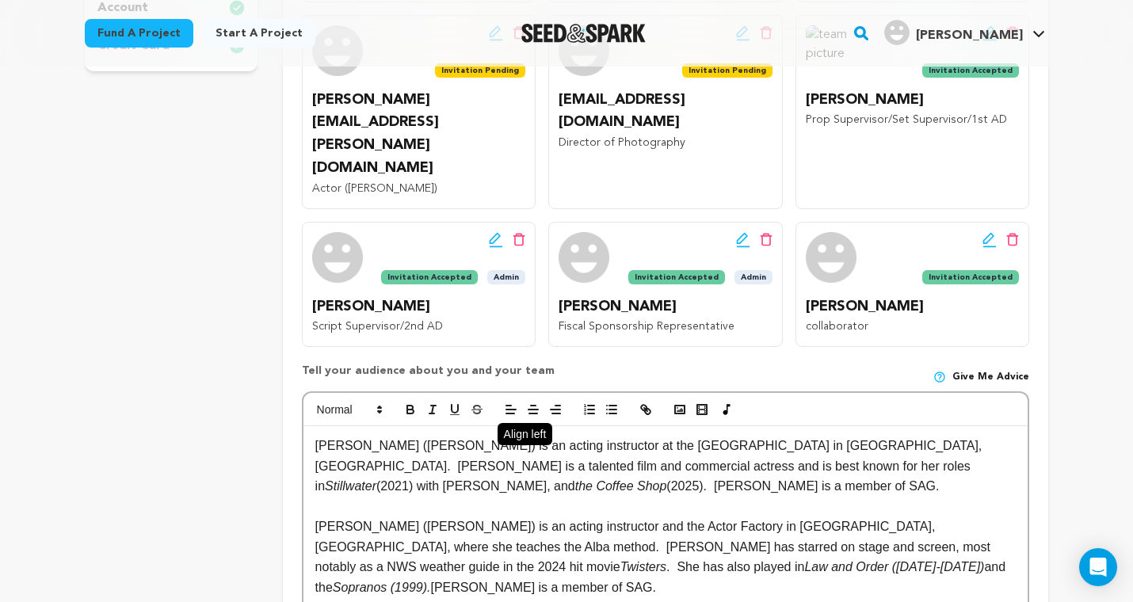
click at [508, 402] on icon "button" at bounding box center [511, 409] width 14 height 14
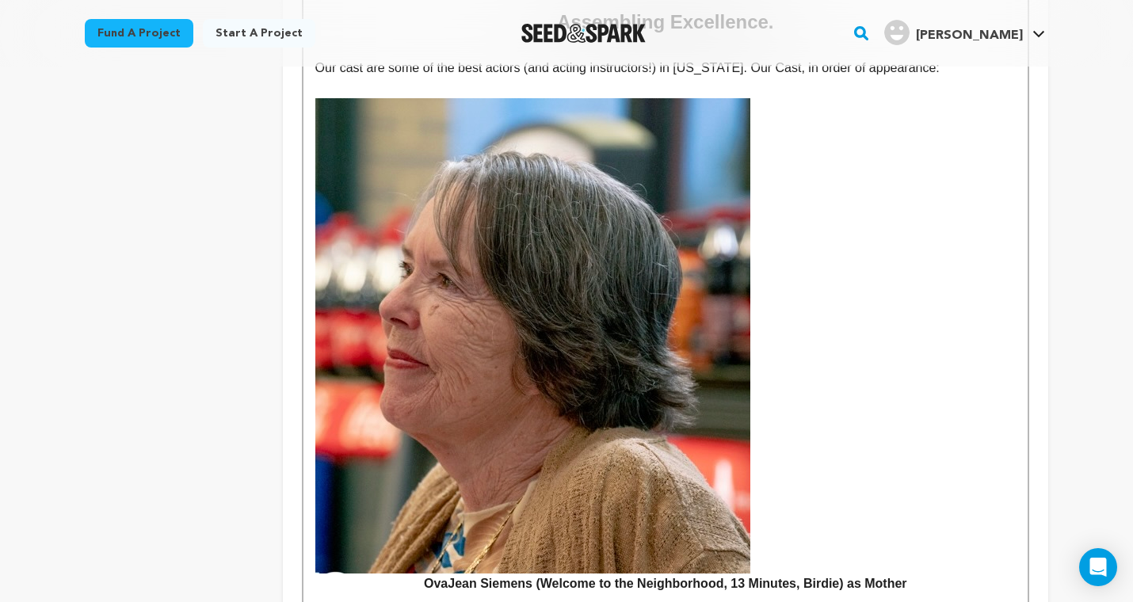
scroll to position [1696, 0]
drag, startPoint x: 543, startPoint y: 516, endPoint x: 762, endPoint y: 516, distance: 218.6
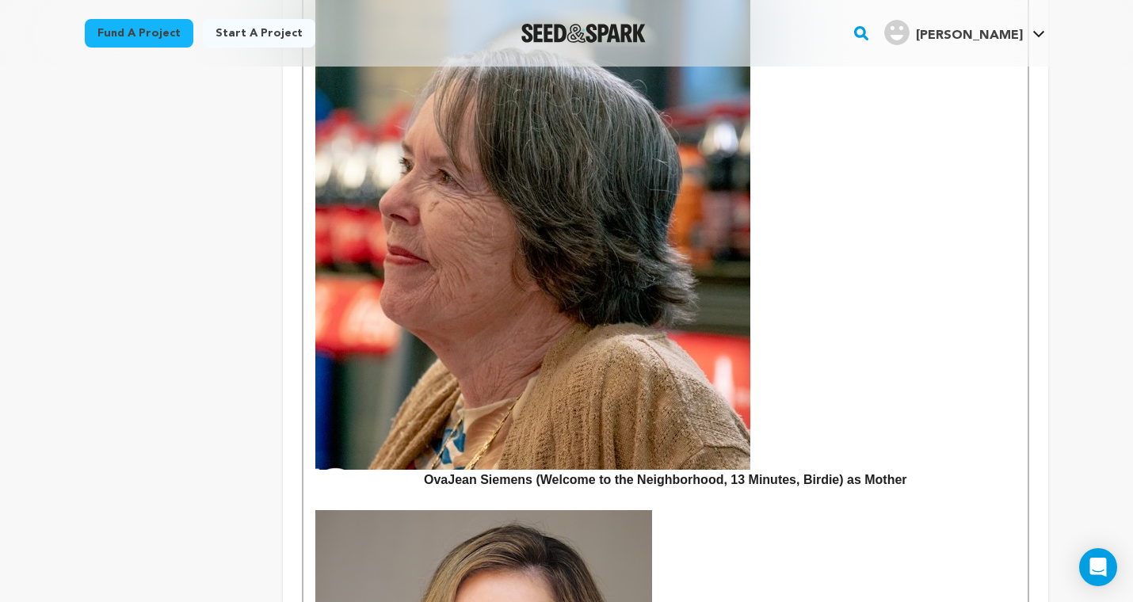
scroll to position [2468, 0]
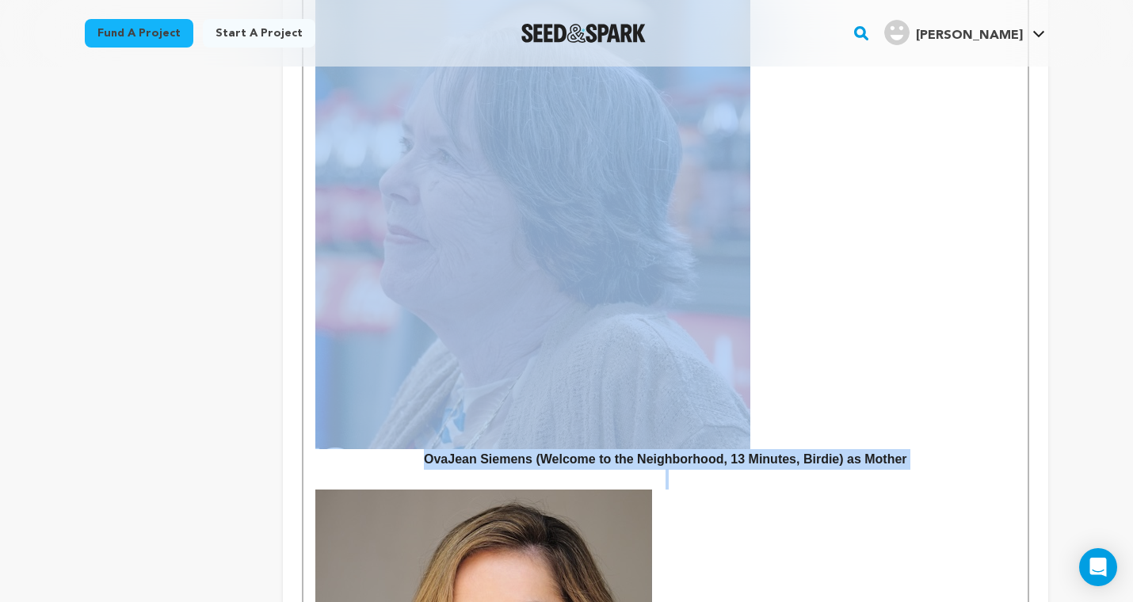
drag, startPoint x: 927, startPoint y: 313, endPoint x: 437, endPoint y: 157, distance: 514.5
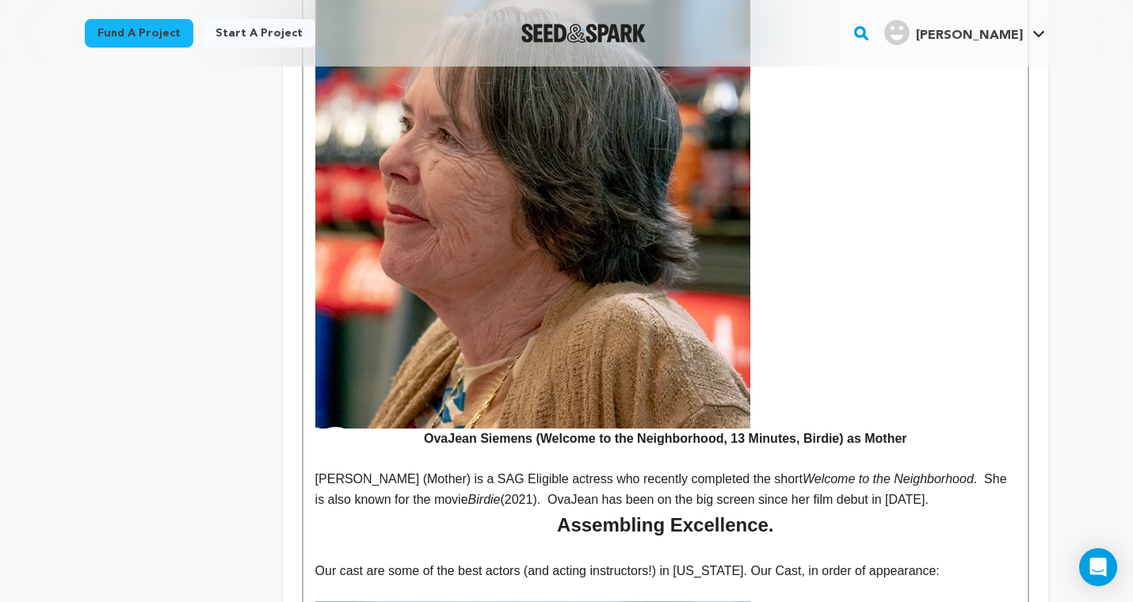
scroll to position [1841, 0]
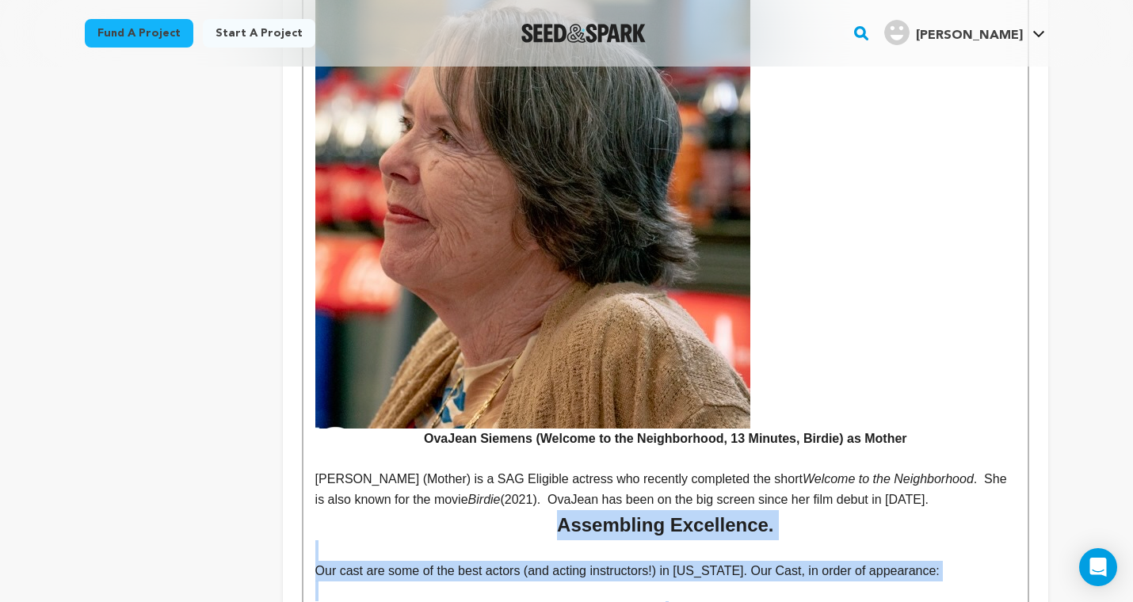
drag, startPoint x: 858, startPoint y: 446, endPoint x: 530, endPoint y: 356, distance: 340.1
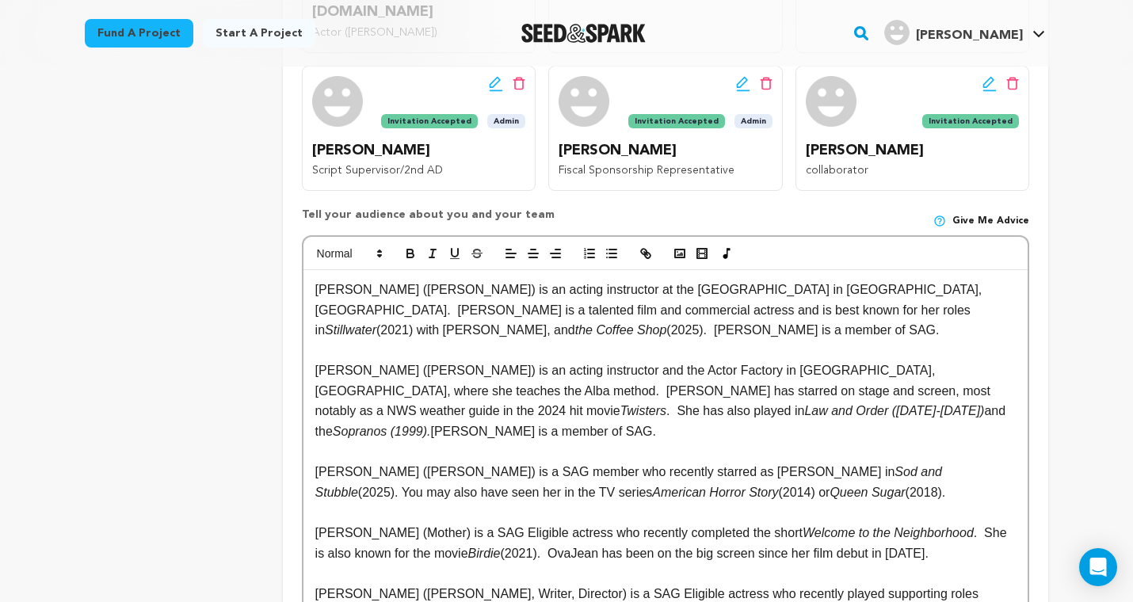
scroll to position [735, 0]
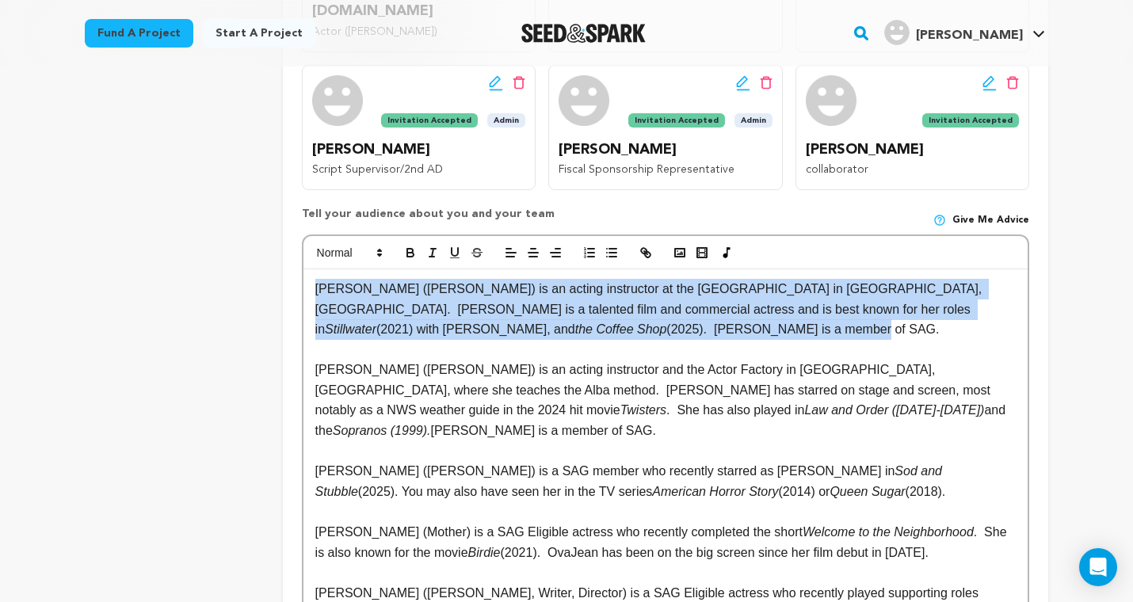
drag, startPoint x: 419, startPoint y: 210, endPoint x: 310, endPoint y: 171, distance: 115.2
copy p "Leesa Neidel (Angela) is an acting instructor at the Actor Factory in Norman, O…"
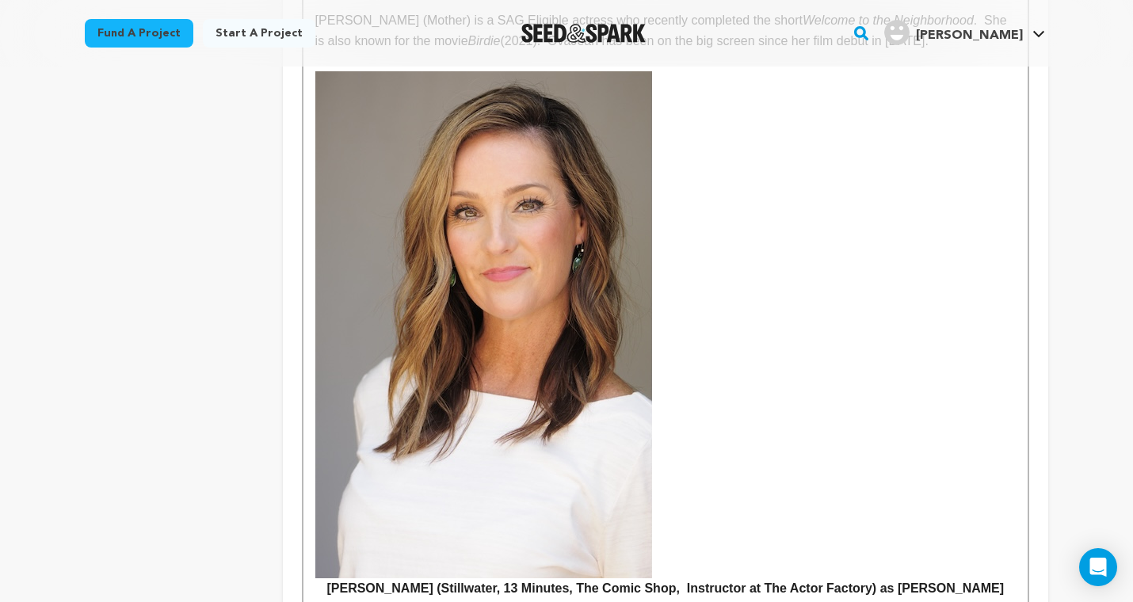
scroll to position [2348, 0]
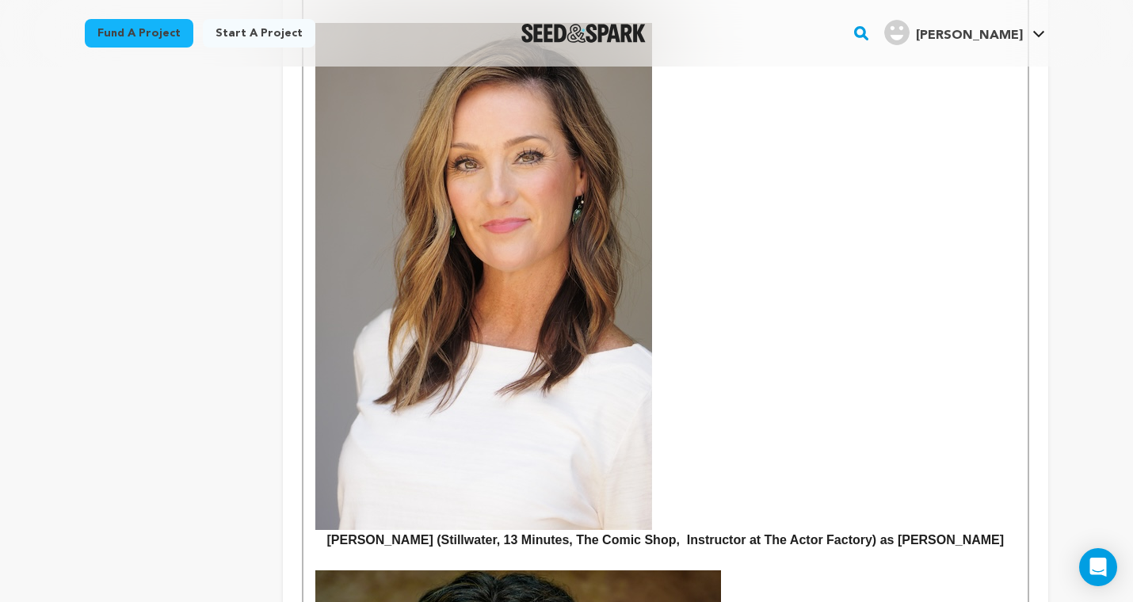
click at [974, 388] on h4 "Leesa Neidel (Stillwater, 13 Minutes, The Comic Shop, Instructor at The Actor F…" at bounding box center [665, 286] width 700 height 527
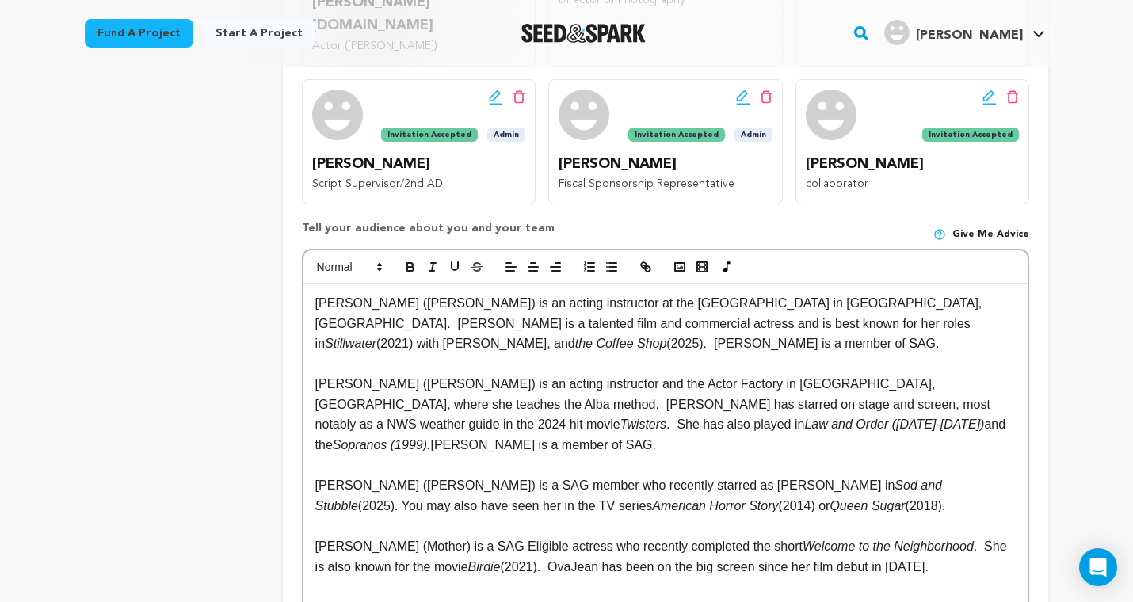
scroll to position [717, 0]
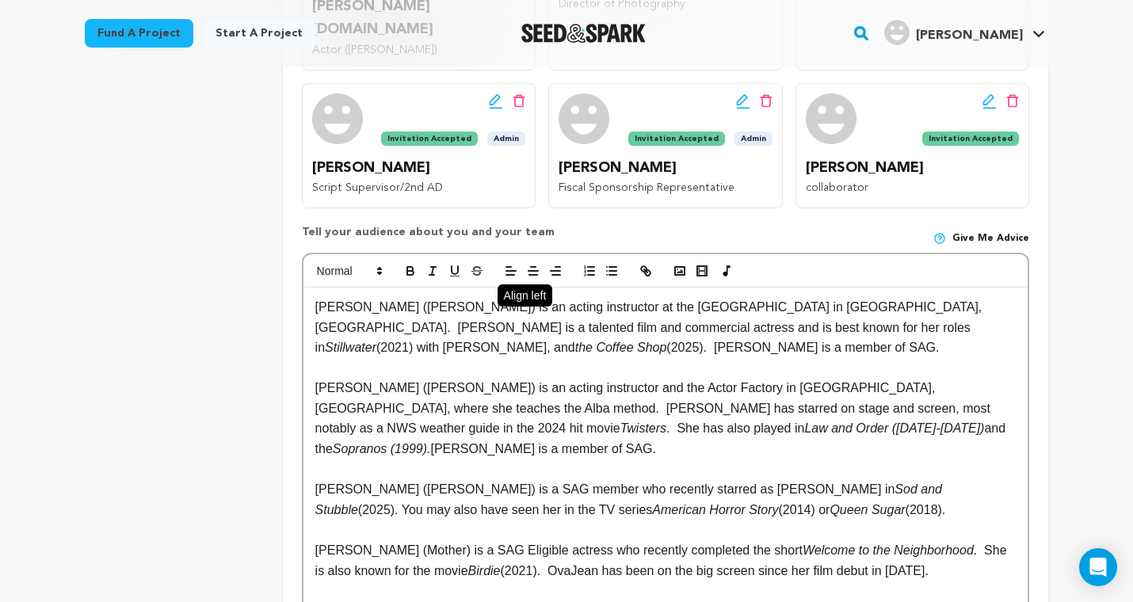
click at [515, 264] on icon "button" at bounding box center [511, 271] width 14 height 14
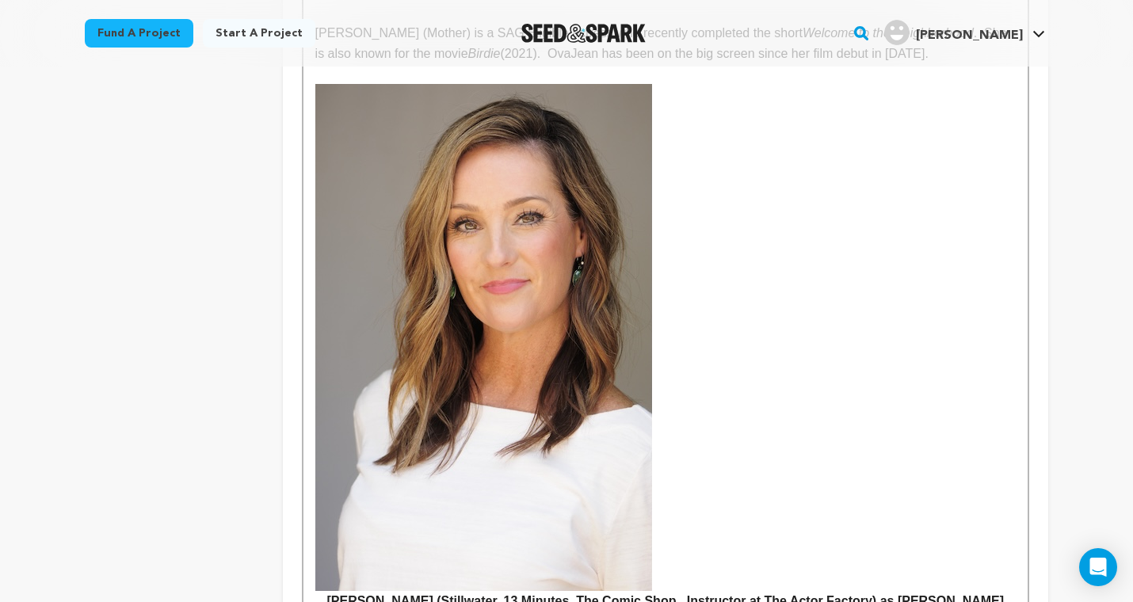
scroll to position [2288, 0]
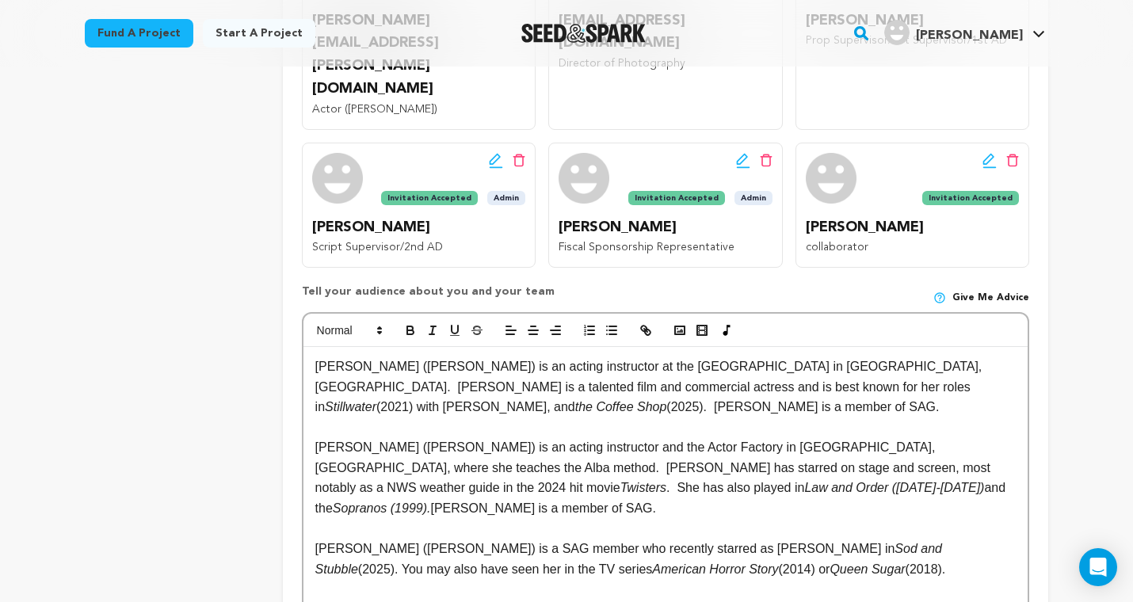
scroll to position [655, 0]
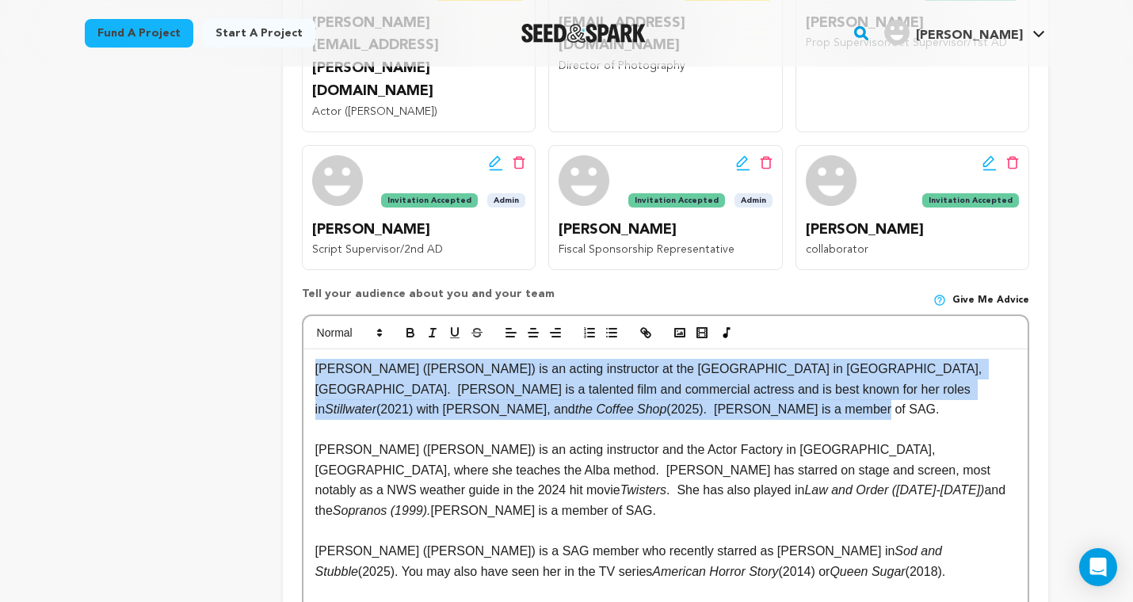
drag, startPoint x: 417, startPoint y: 285, endPoint x: 307, endPoint y: 239, distance: 120.0
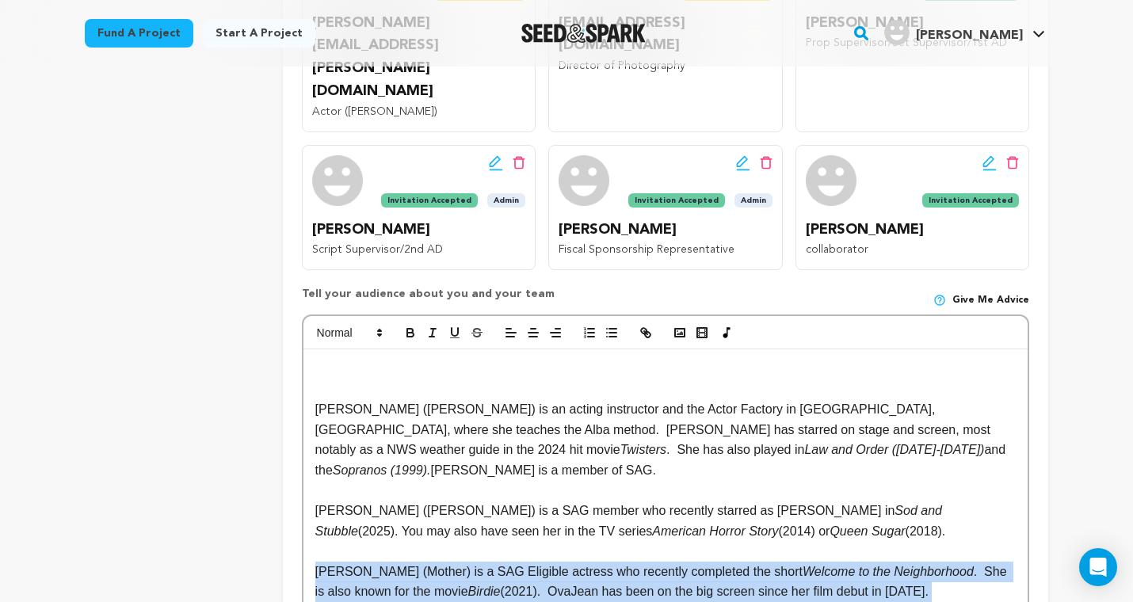
drag, startPoint x: 318, startPoint y: 429, endPoint x: 919, endPoint y: 467, distance: 602.4
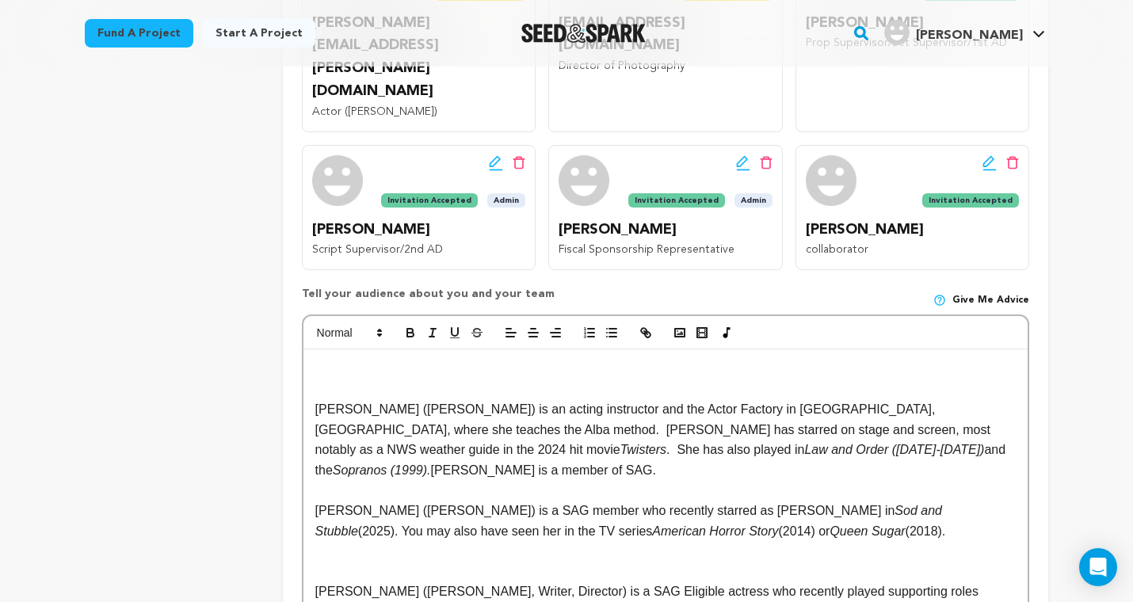
drag, startPoint x: 802, startPoint y: 393, endPoint x: 281, endPoint y: 372, distance: 520.8
copy p "Dodie Brown (Margaret May) is a SAG member who recently starred as Rosa Ise in …"
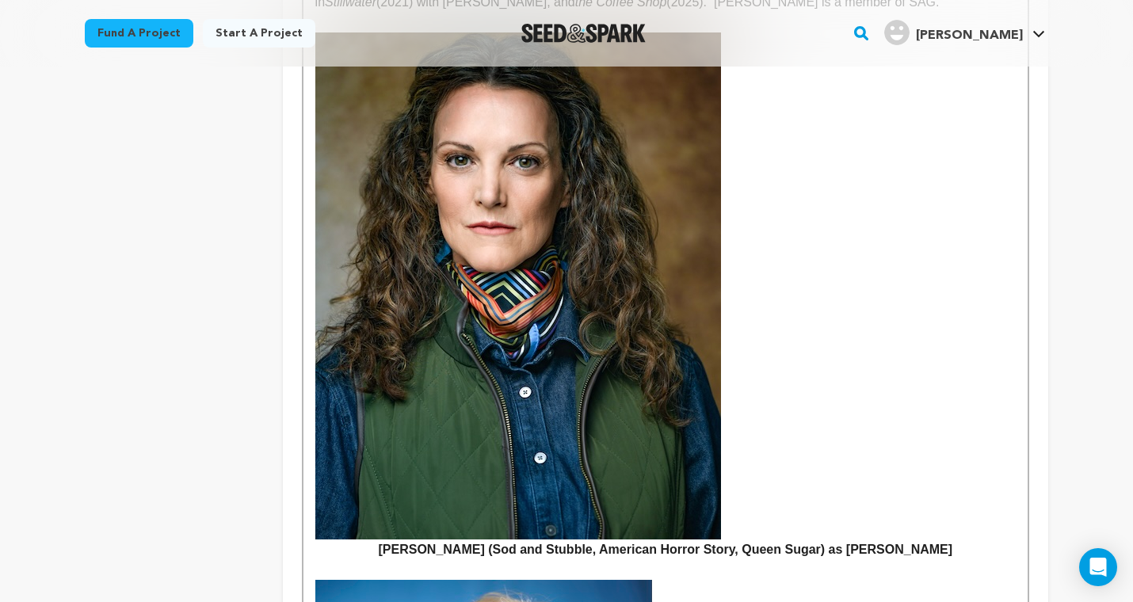
scroll to position [2874, 0]
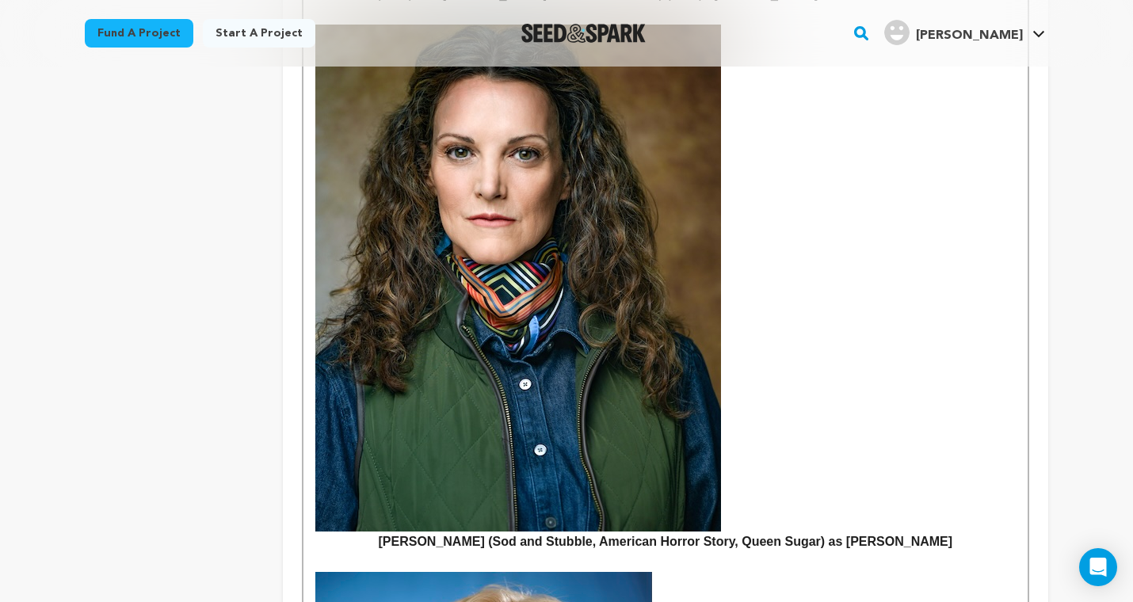
click at [900, 551] on p at bounding box center [665, 561] width 700 height 21
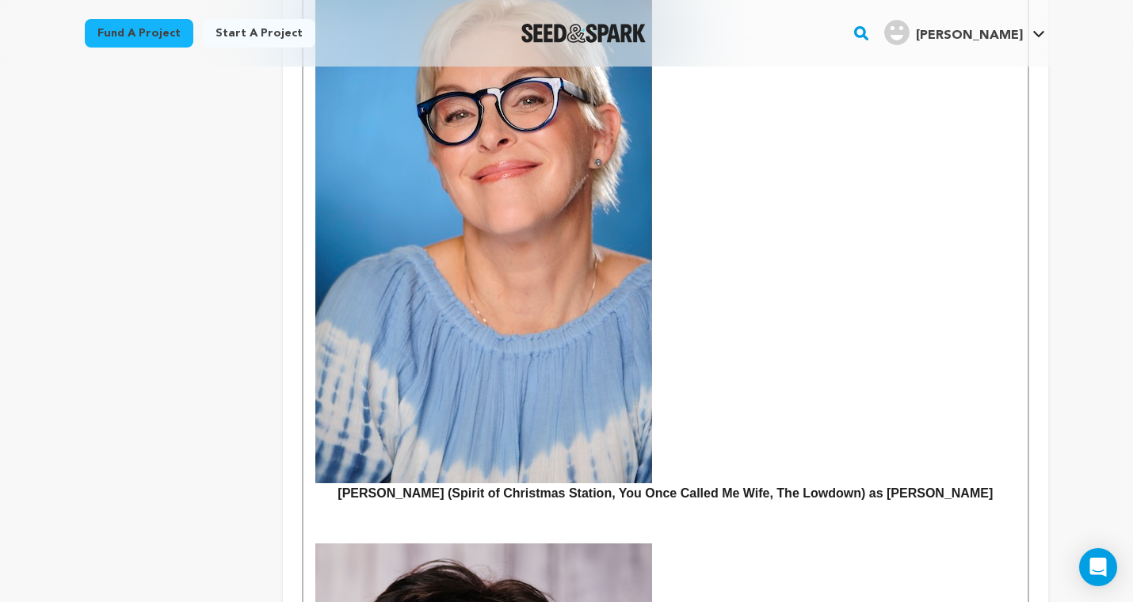
scroll to position [3494, 0]
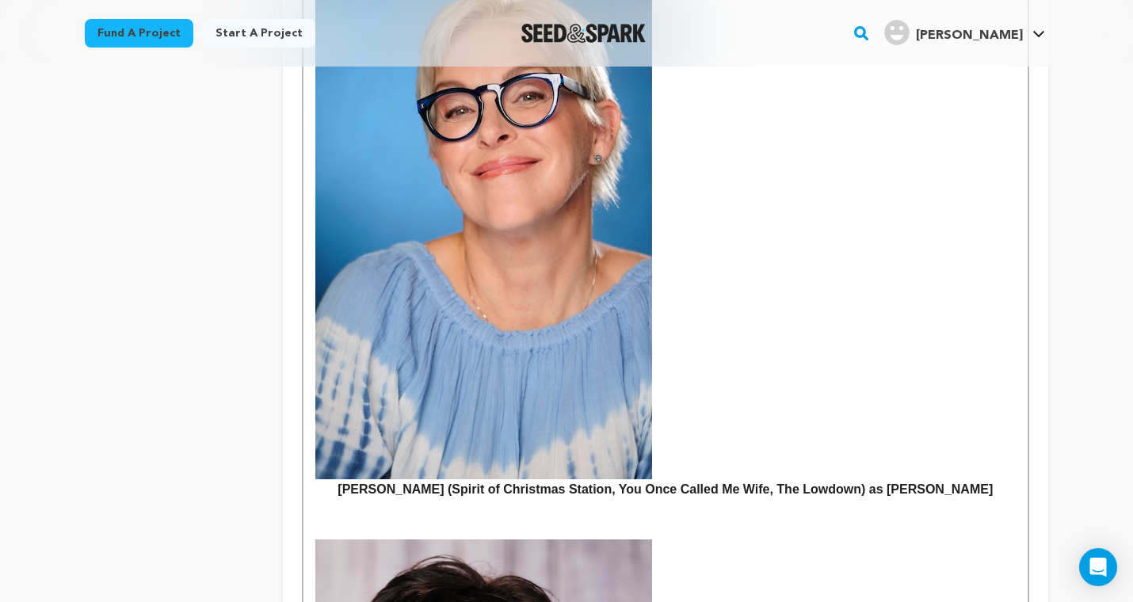
click at [450, 499] on h4 at bounding box center [665, 509] width 700 height 21
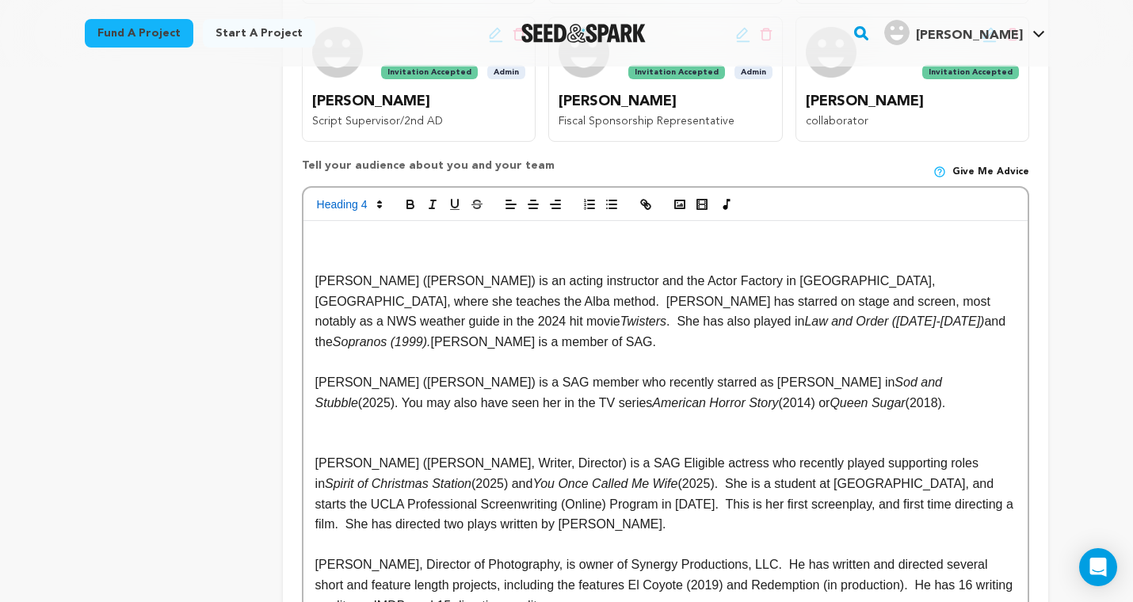
scroll to position [787, 0]
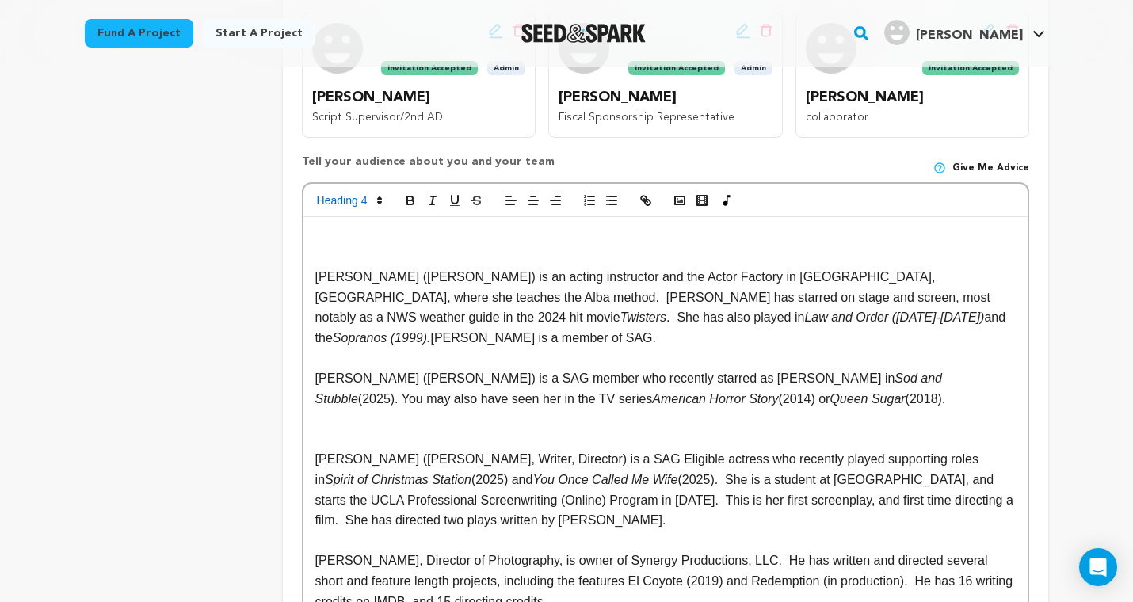
drag, startPoint x: 823, startPoint y: 263, endPoint x: 292, endPoint y: 234, distance: 531.5
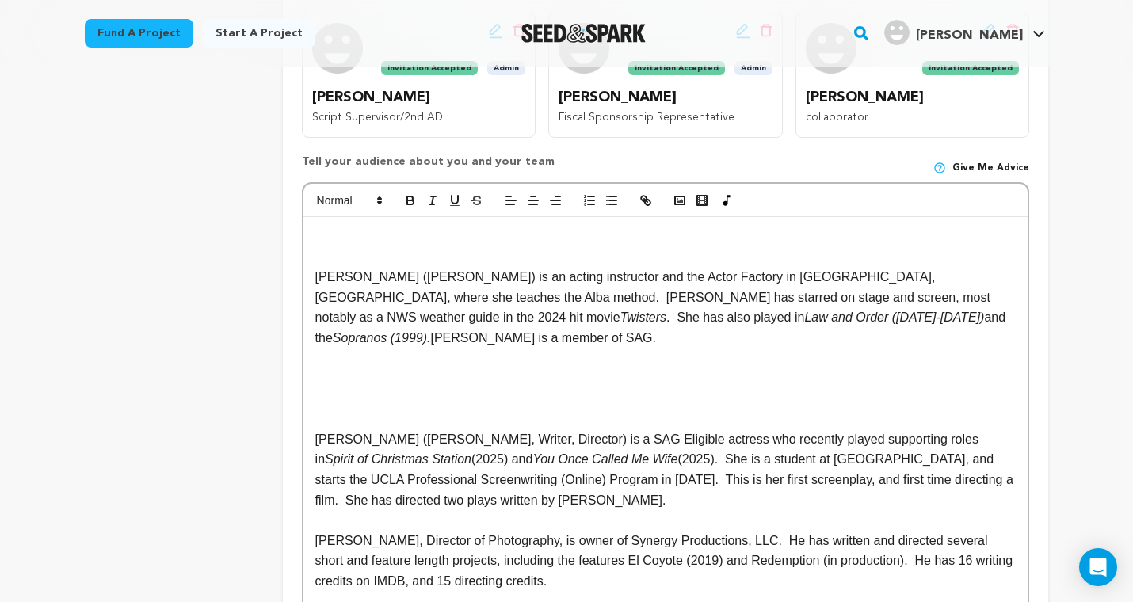
drag, startPoint x: 651, startPoint y: 353, endPoint x: 295, endPoint y: 299, distance: 359.7
copy p "Juliet Colyer (Gwendolyn, Writer, Director) is a SAG Eligible actress who recen…"
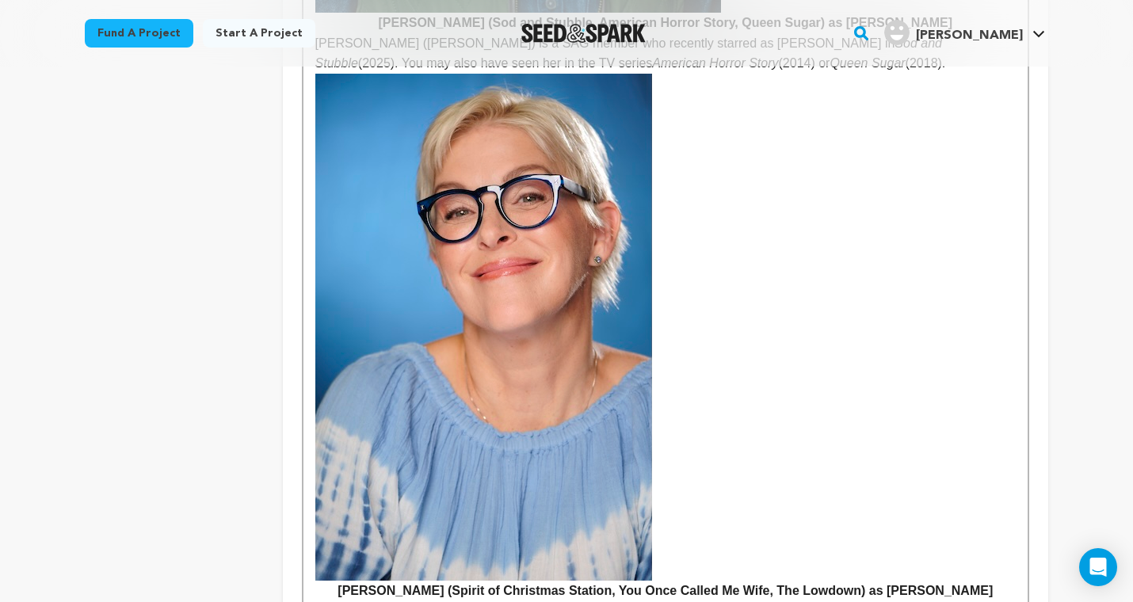
scroll to position [3376, 0]
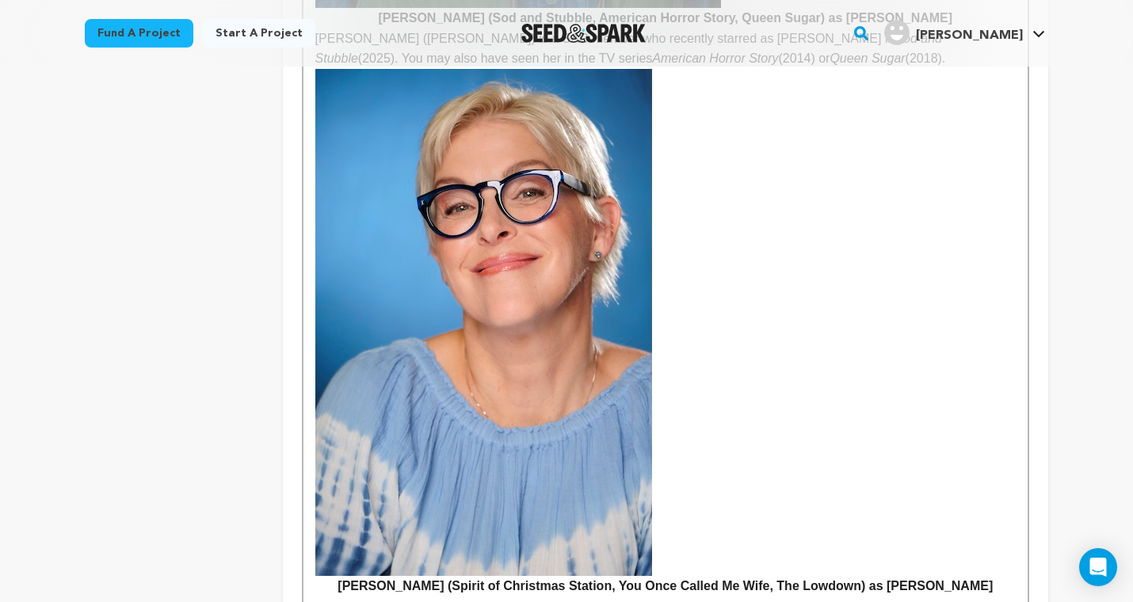
click at [368, 596] on h4 at bounding box center [665, 606] width 700 height 21
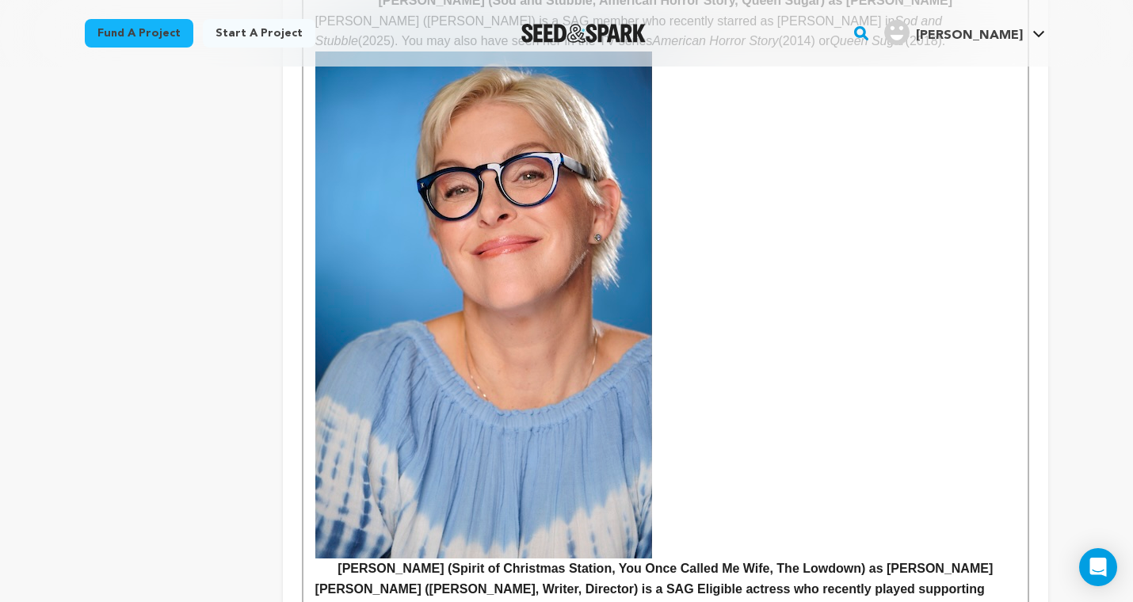
scroll to position [3396, 0]
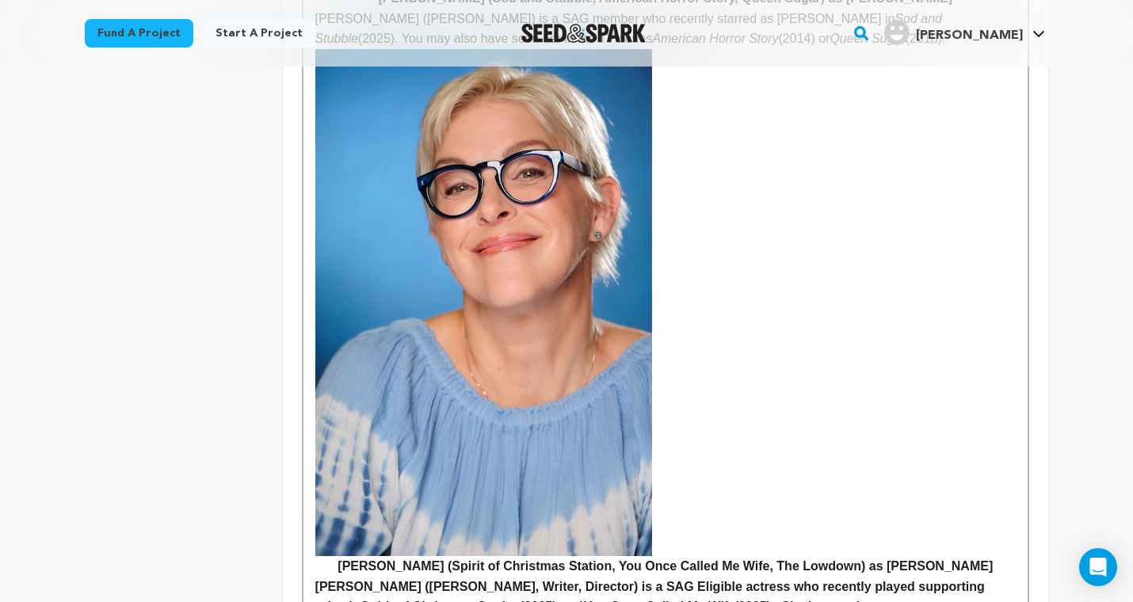
click at [660, 600] on em "You Once Called Me Wife" at bounding box center [657, 606] width 151 height 13
drag, startPoint x: 726, startPoint y: 442, endPoint x: 811, endPoint y: 459, distance: 86.4
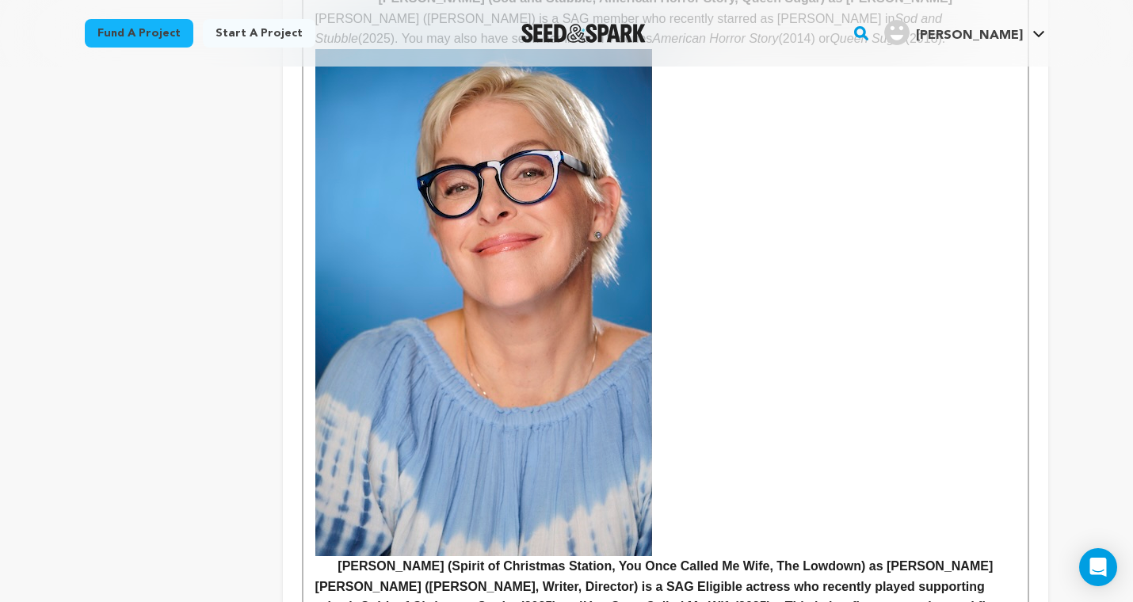
click at [527, 577] on h4 "Juliet Colyer (Gwendolyn, Writer, Director) is a SAG Eligible actress who recen…" at bounding box center [665, 607] width 700 height 61
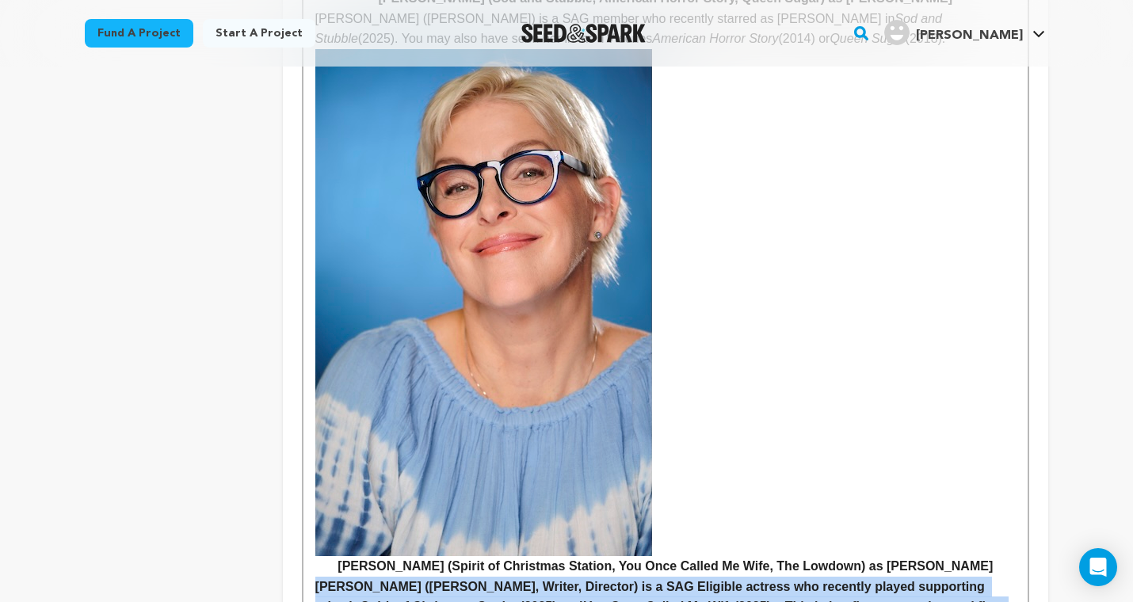
drag, startPoint x: 733, startPoint y: 474, endPoint x: 309, endPoint y: 428, distance: 426.2
click at [309, 428] on div "Elizabeth Ann Townsend (Eleanor) is an acting instructor and the Actor Factory …" at bounding box center [665, 212] width 724 height 5209
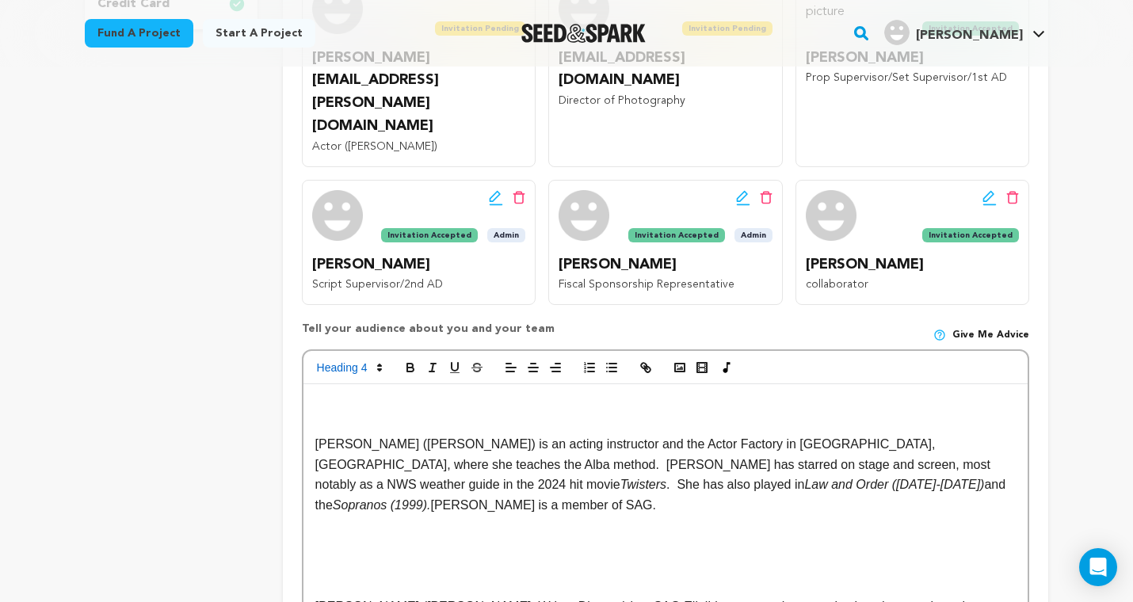
scroll to position [619, 0]
click at [374, 361] on icon at bounding box center [379, 368] width 14 height 14
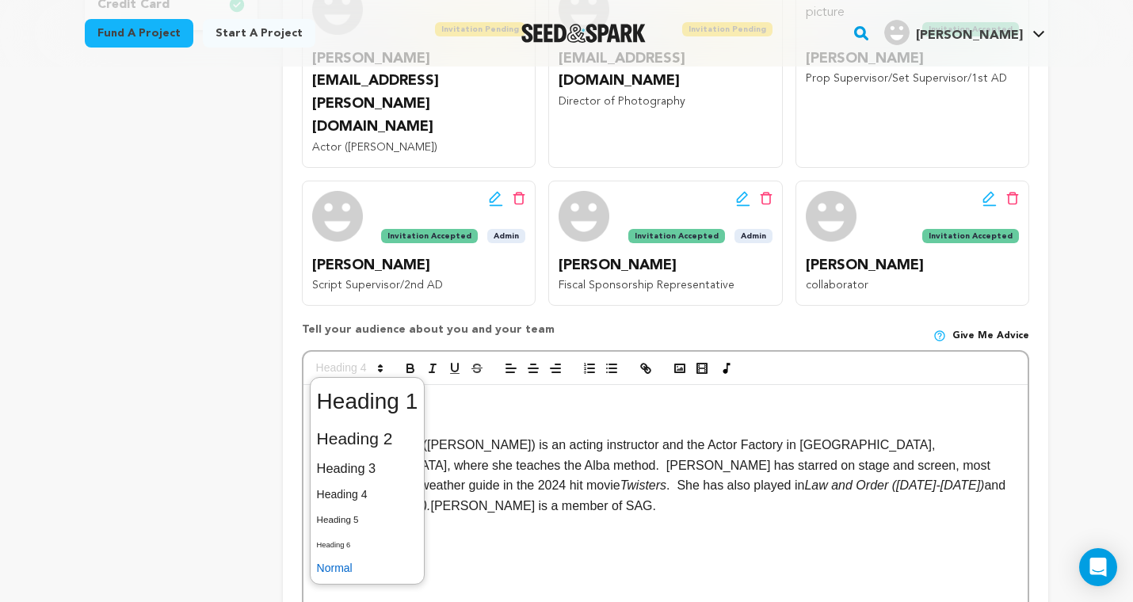
click at [368, 556] on span at bounding box center [367, 568] width 101 height 25
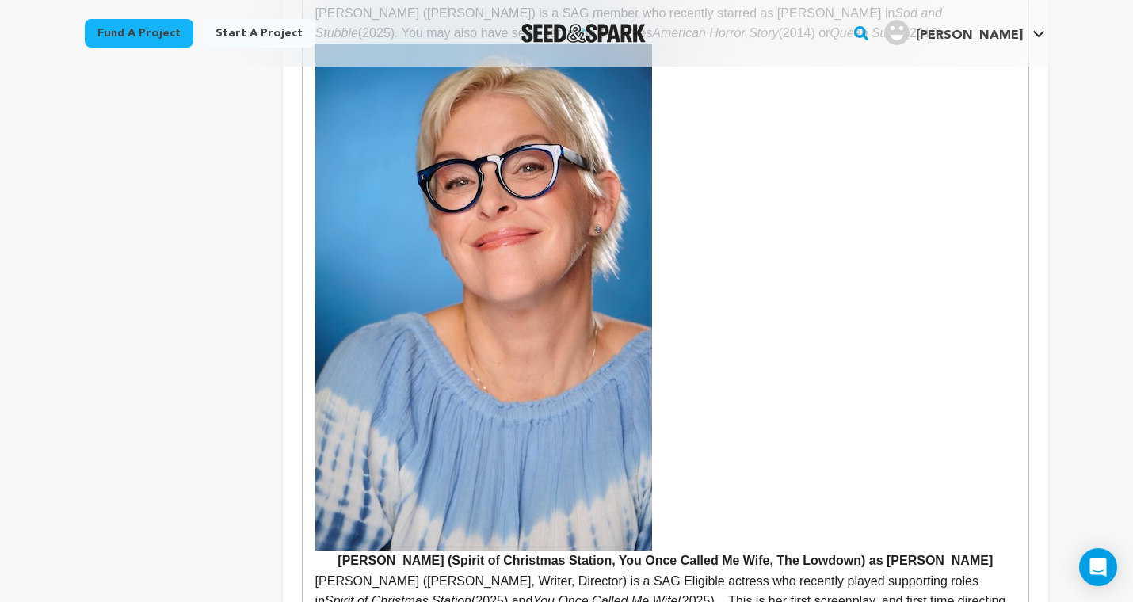
scroll to position [3471, 0]
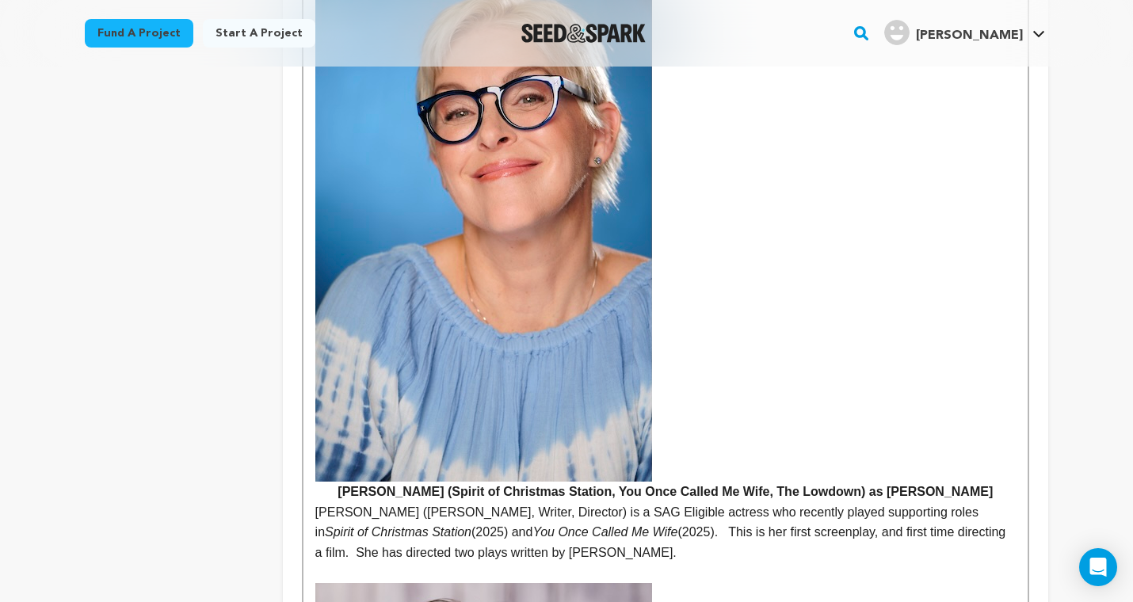
click at [677, 562] on p at bounding box center [665, 572] width 700 height 21
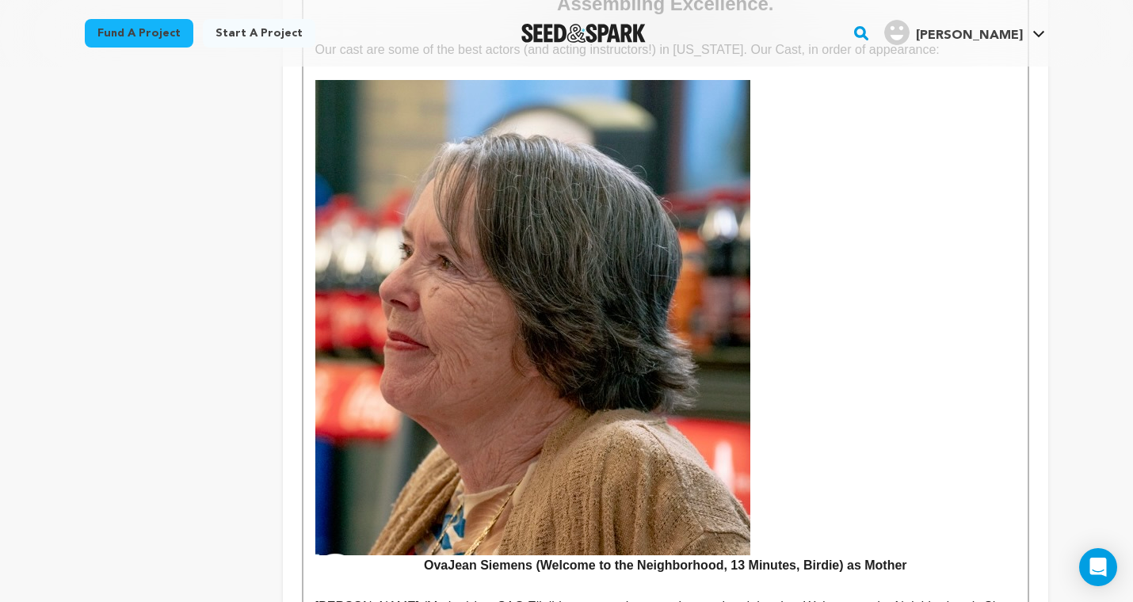
scroll to position [1625, 0]
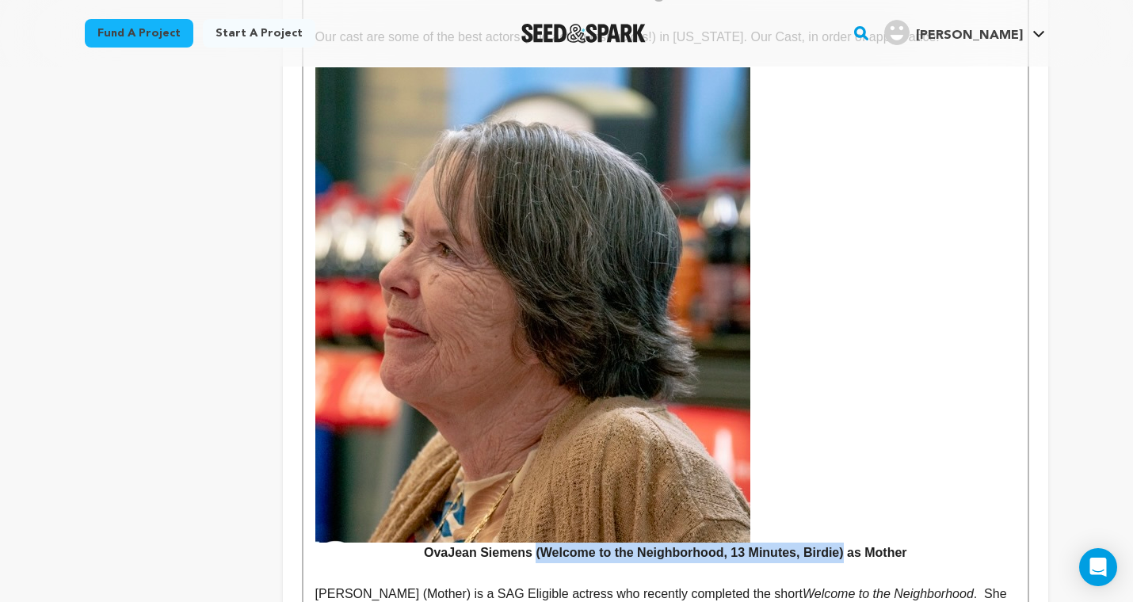
drag, startPoint x: 533, startPoint y: 402, endPoint x: 845, endPoint y: 394, distance: 312.2
click at [845, 396] on h4 "OvaJean Siemens (Welcome to the Neighborhood, 13 Minutes, Birdie) as Mother" at bounding box center [665, 315] width 700 height 496
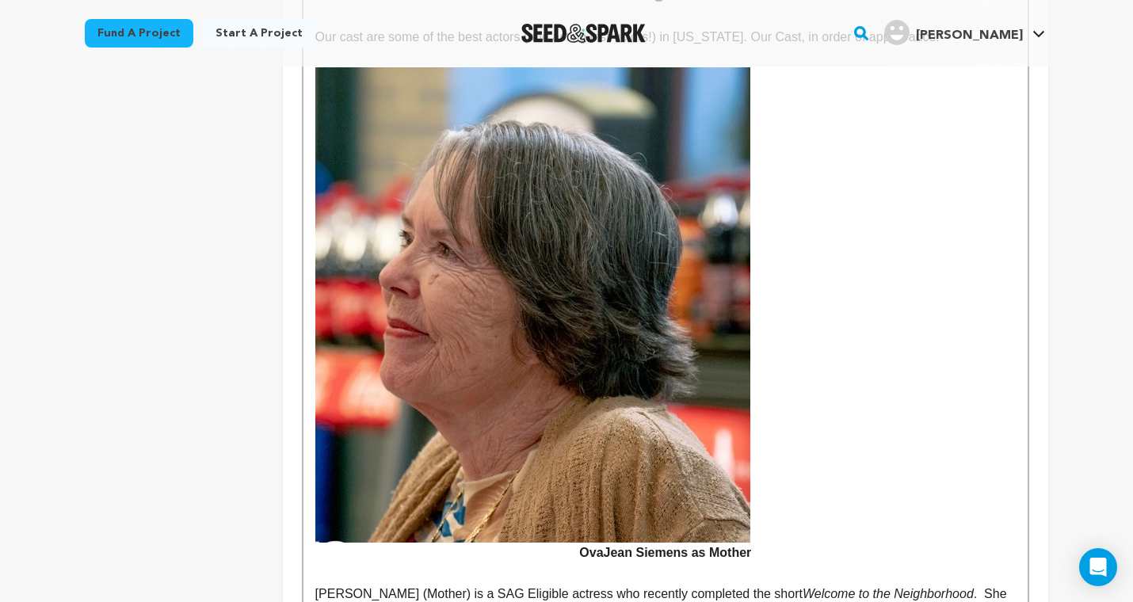
click at [585, 563] on p at bounding box center [665, 573] width 700 height 21
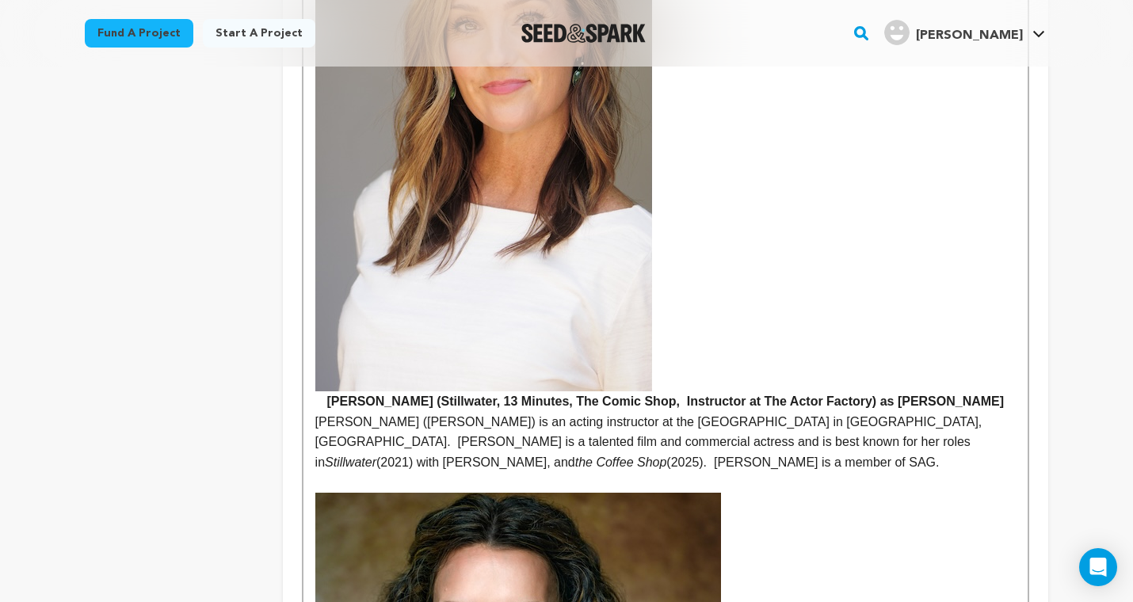
scroll to position [2346, 0]
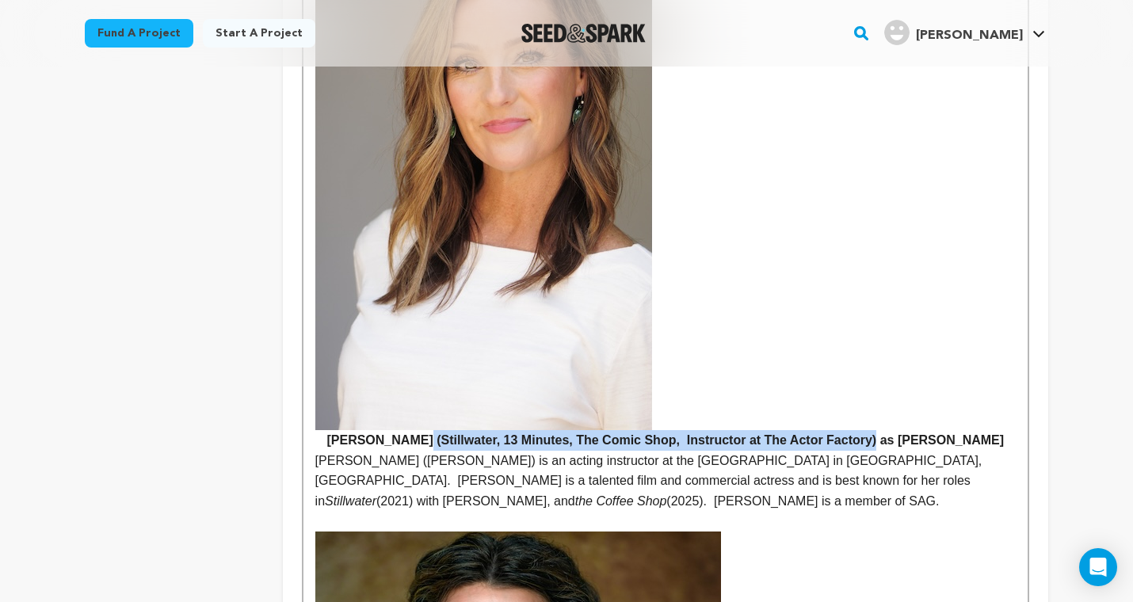
drag, startPoint x: 901, startPoint y: 285, endPoint x: 451, endPoint y: 277, distance: 449.2
click at [451, 280] on h4 "Leesa Neidel (Stillwater, 13 Minutes, The Comic Shop, Instructor at The Actor F…" at bounding box center [665, 186] width 700 height 527
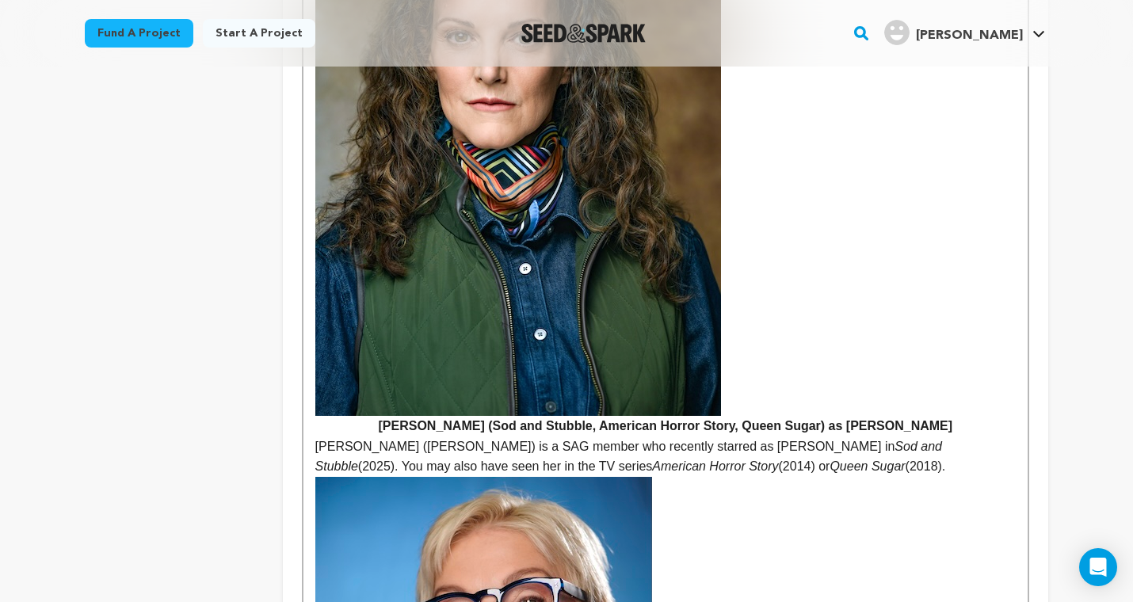
scroll to position [2991, 0]
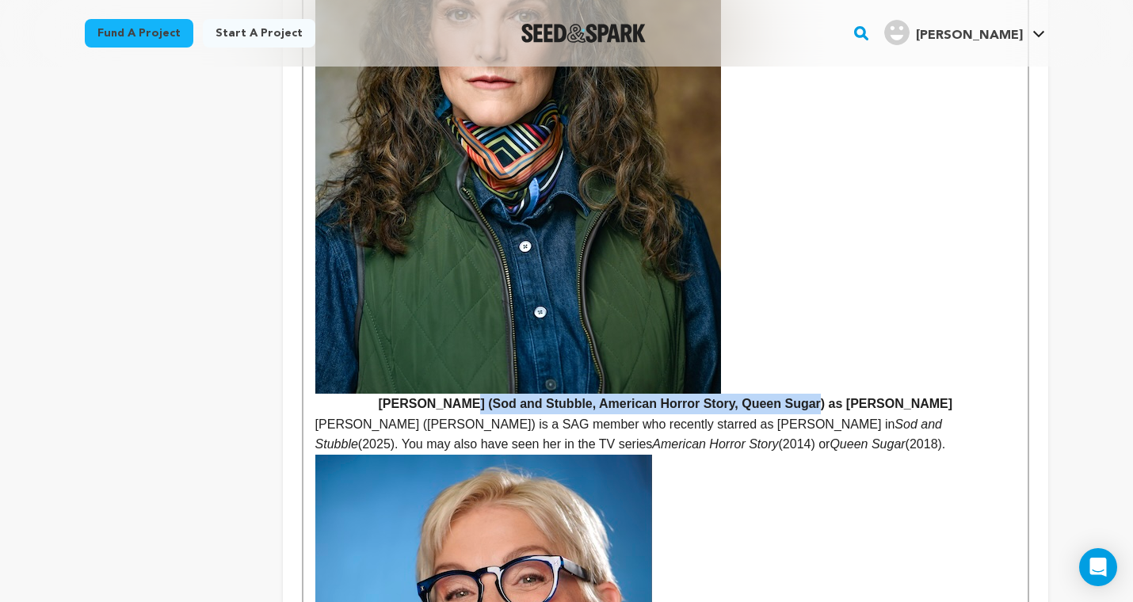
drag, startPoint x: 482, startPoint y: 246, endPoint x: 827, endPoint y: 246, distance: 344.5
click at [827, 246] on h4 "Dodie Brown (Sod and Stubble, American Horror Story, Queen Sugar) as Margaret M…" at bounding box center [665, 150] width 700 height 527
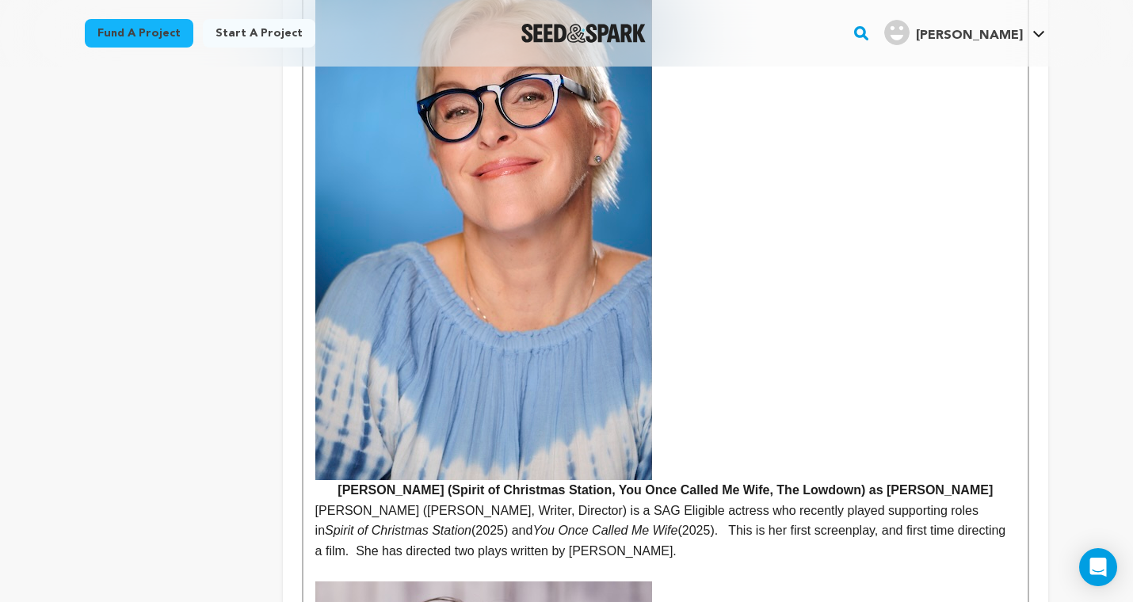
scroll to position [3476, 0]
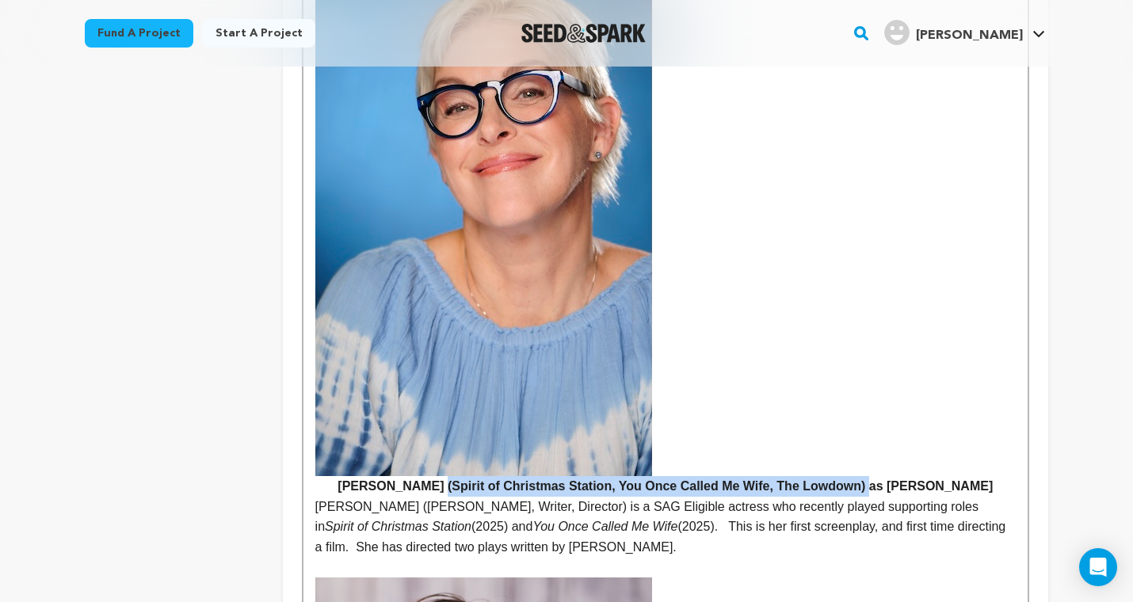
drag, startPoint x: 451, startPoint y: 325, endPoint x: 875, endPoint y: 321, distance: 424.6
click at [875, 321] on h4 "Juliet Colyer (Spirit of Christmas Station, You Once Called Me Wife, The Lowdow…" at bounding box center [665, 232] width 700 height 527
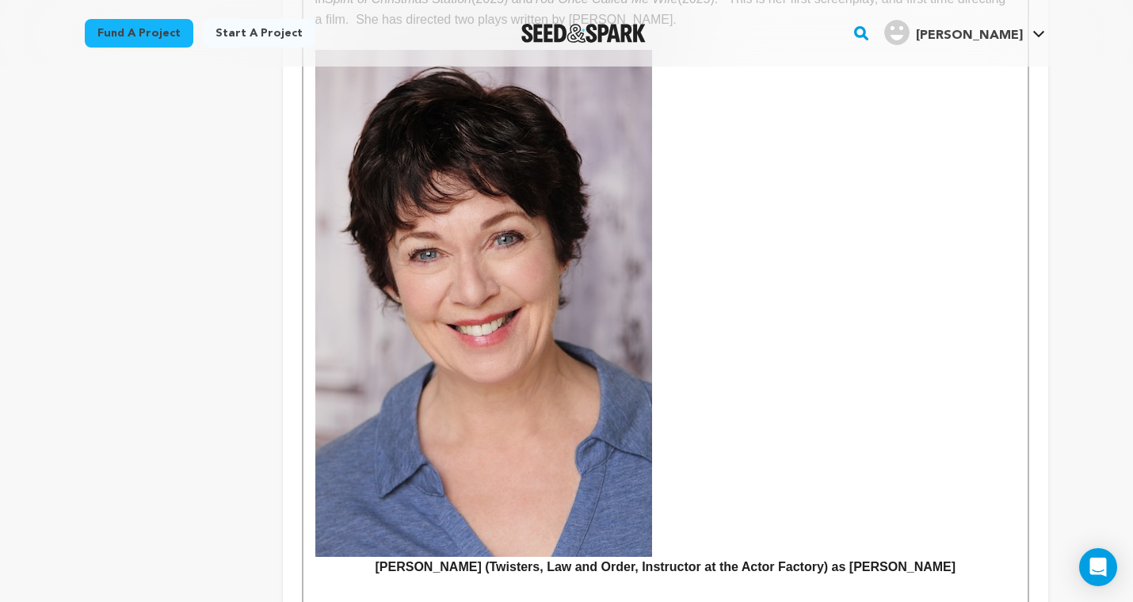
scroll to position [4004, 0]
drag, startPoint x: 532, startPoint y: 404, endPoint x: 884, endPoint y: 394, distance: 351.8
click at [885, 396] on h4 "Elizabeth Ann Townsend (Twisters, Law and Order, Instructor at the Actor Factor…" at bounding box center [665, 313] width 700 height 527
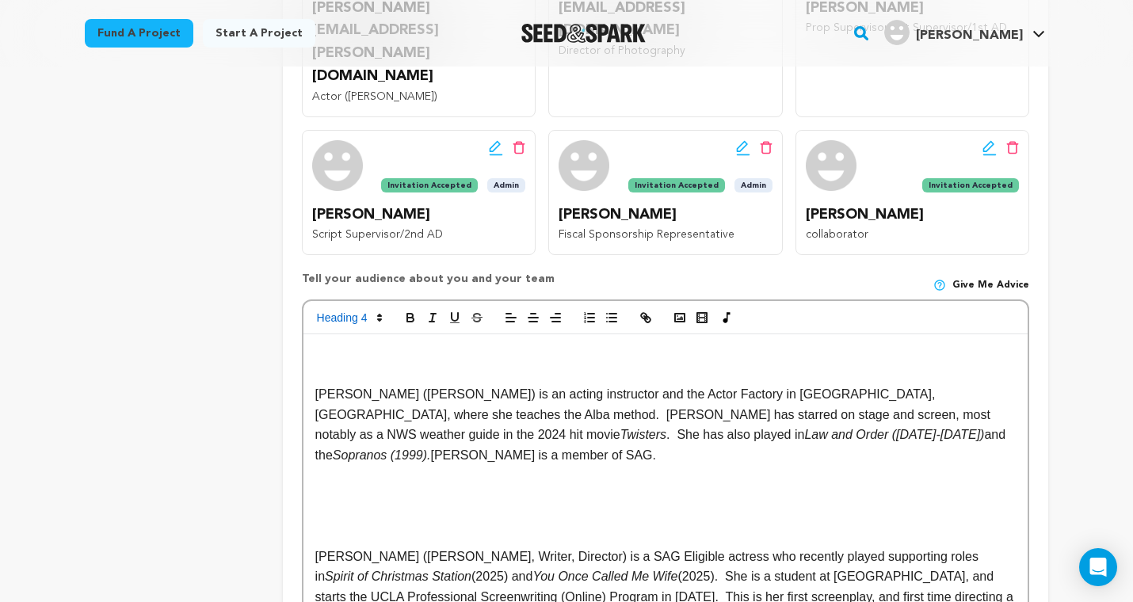
scroll to position [647, 0]
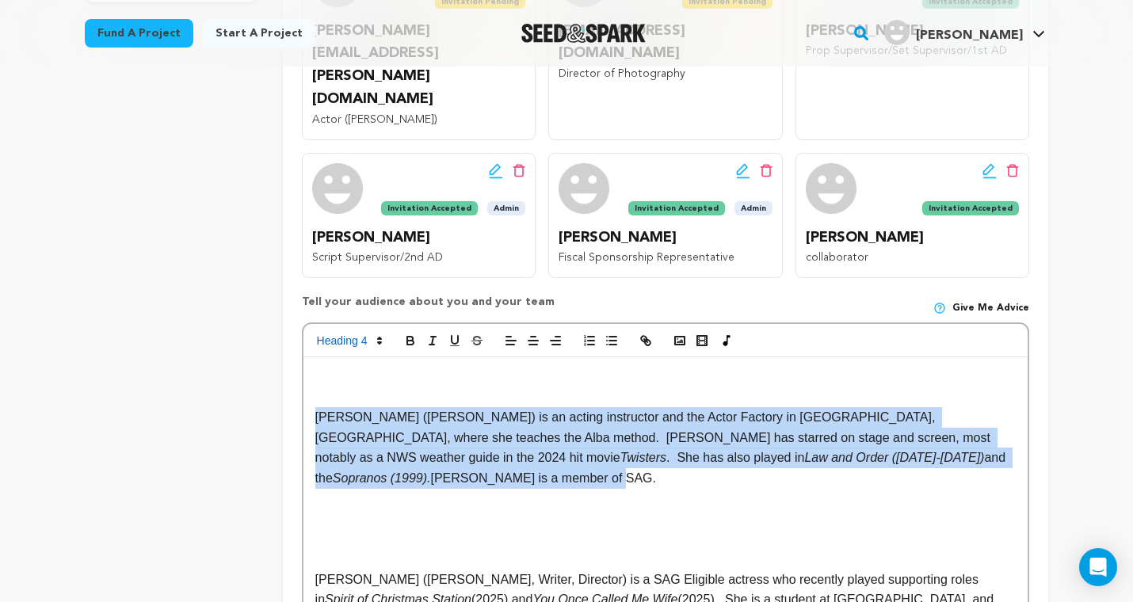
drag, startPoint x: 995, startPoint y: 340, endPoint x: 299, endPoint y: 295, distance: 697.7
copy p "Elizabeth Ann Townsend (Eleanor) is an acting instructor and the Actor Factory …"
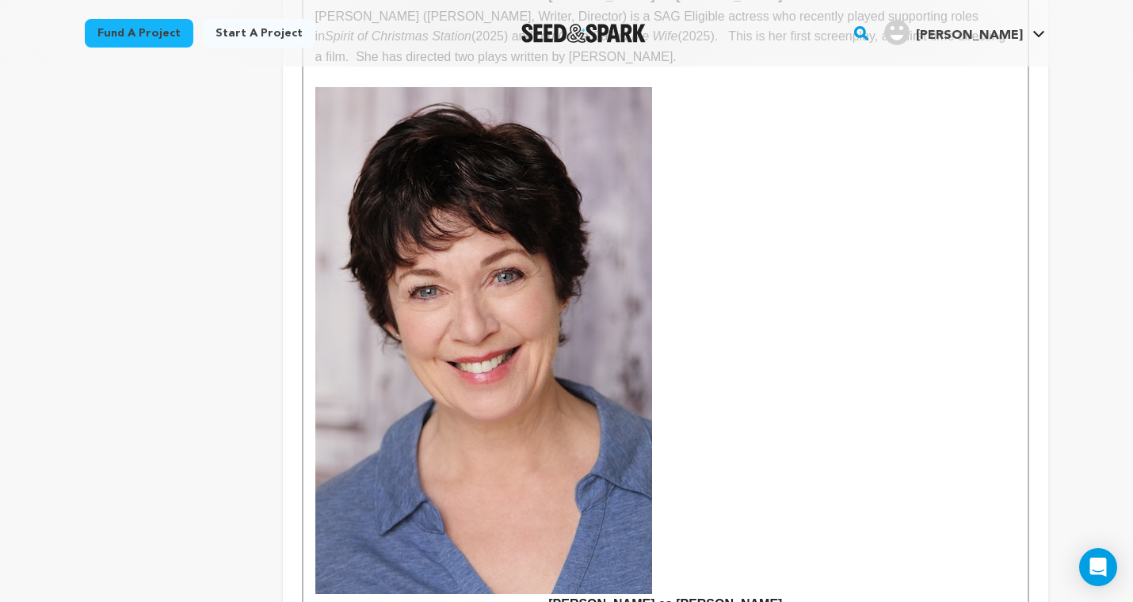
scroll to position [4003, 0]
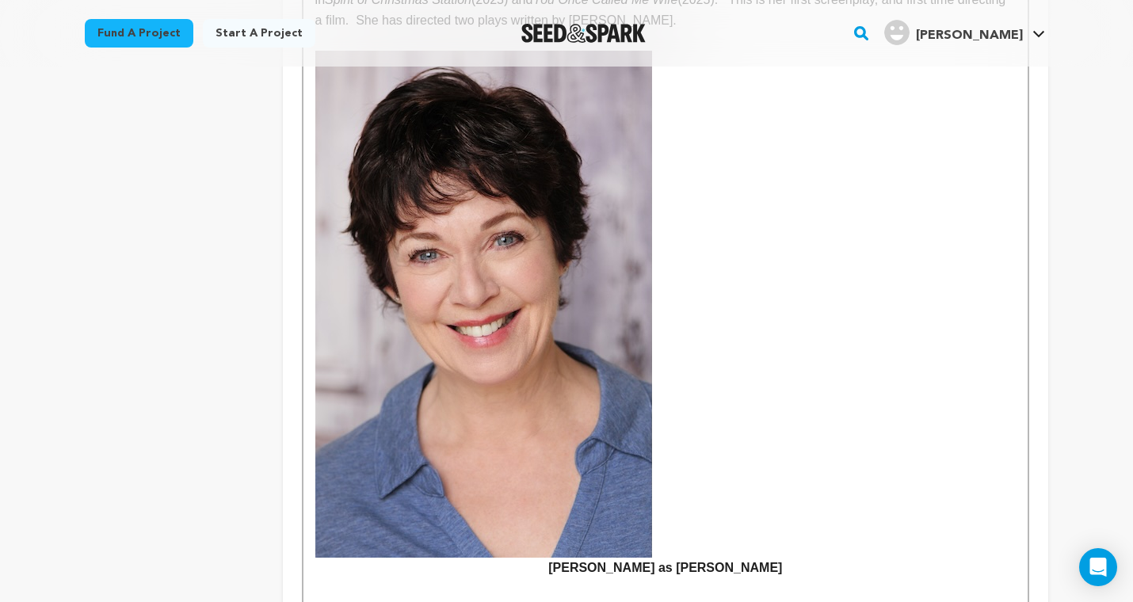
click at [576, 578] on p at bounding box center [665, 588] width 700 height 21
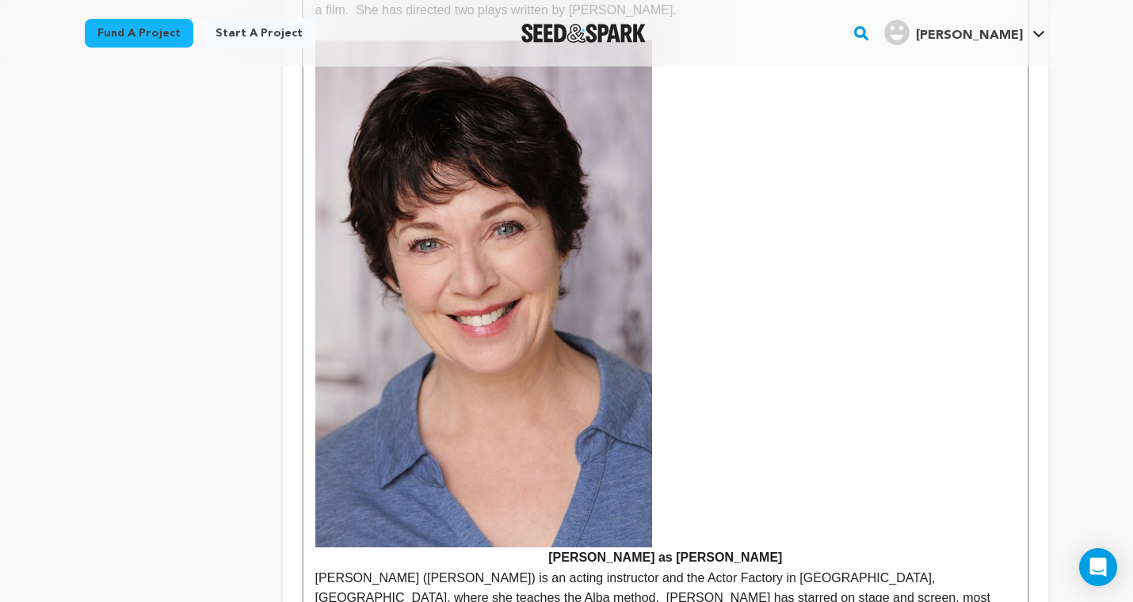
scroll to position [4026, 0]
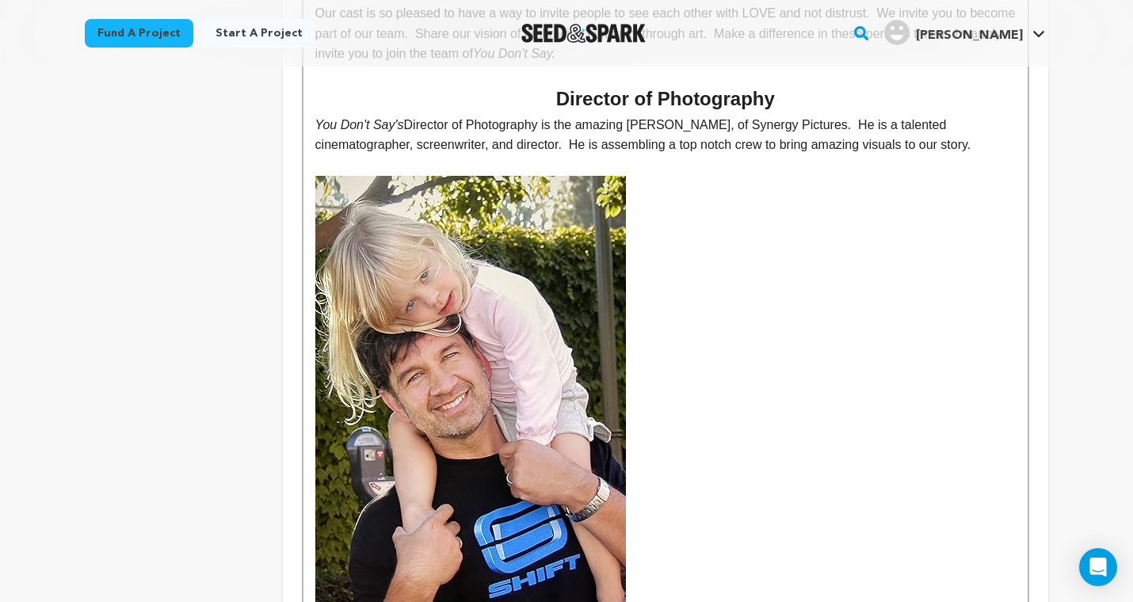
scroll to position [4672, 0]
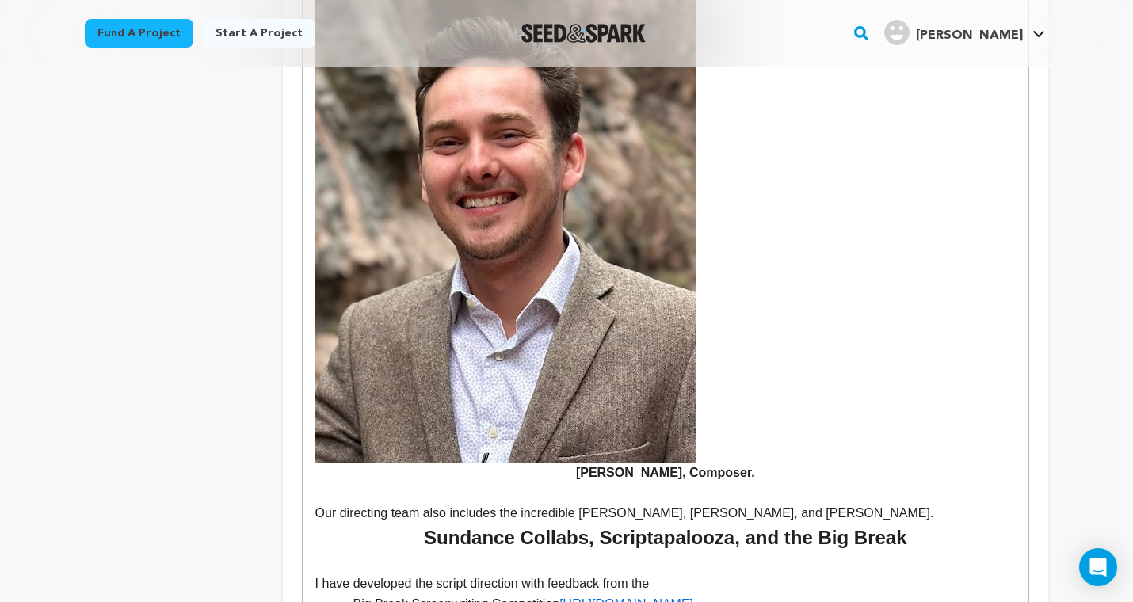
scroll to position [5532, 0]
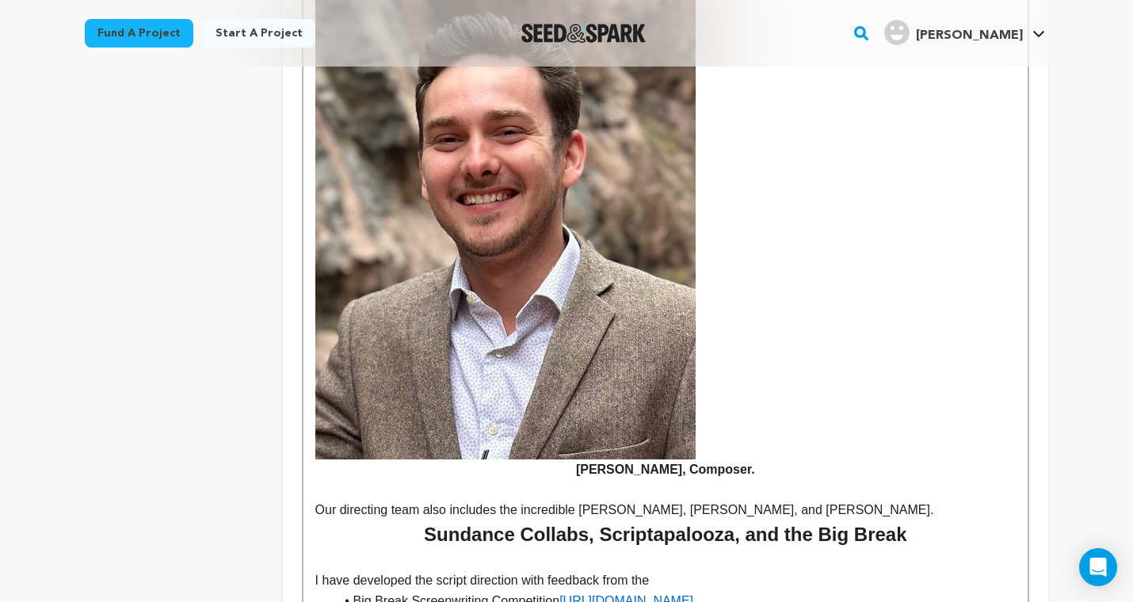
drag, startPoint x: 867, startPoint y: 509, endPoint x: 424, endPoint y: 340, distance: 474.8
click at [405, 520] on h2 "Sundance Collabs, Scriptapalooza, and the Big Break" at bounding box center [665, 535] width 700 height 30
click at [742, 520] on h2 "Sundance Collabs, Scriptapalooza, and the Big Break" at bounding box center [665, 535] width 700 height 30
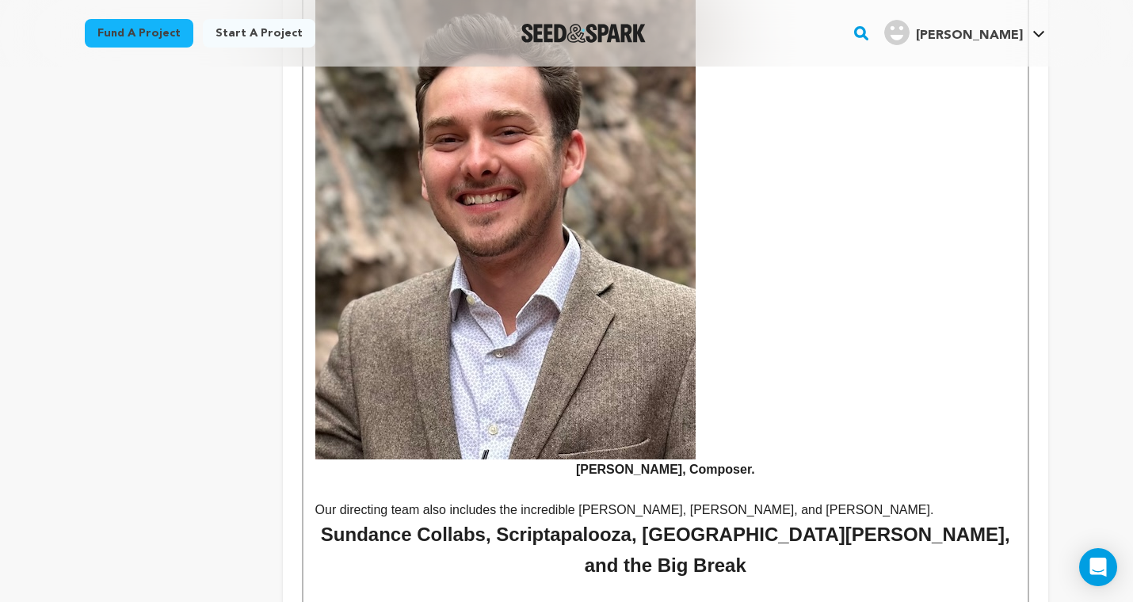
click at [947, 500] on p "Our directing team also includes the incredible Alexius Natè, Mary Kidd, and Da…" at bounding box center [665, 510] width 700 height 21
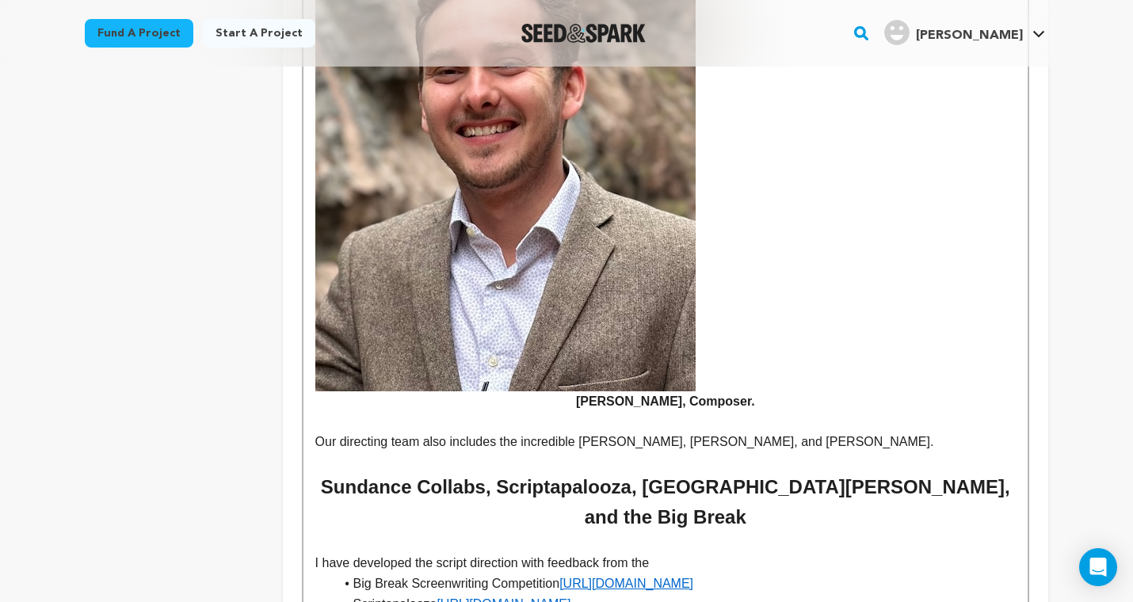
scroll to position [5601, 0]
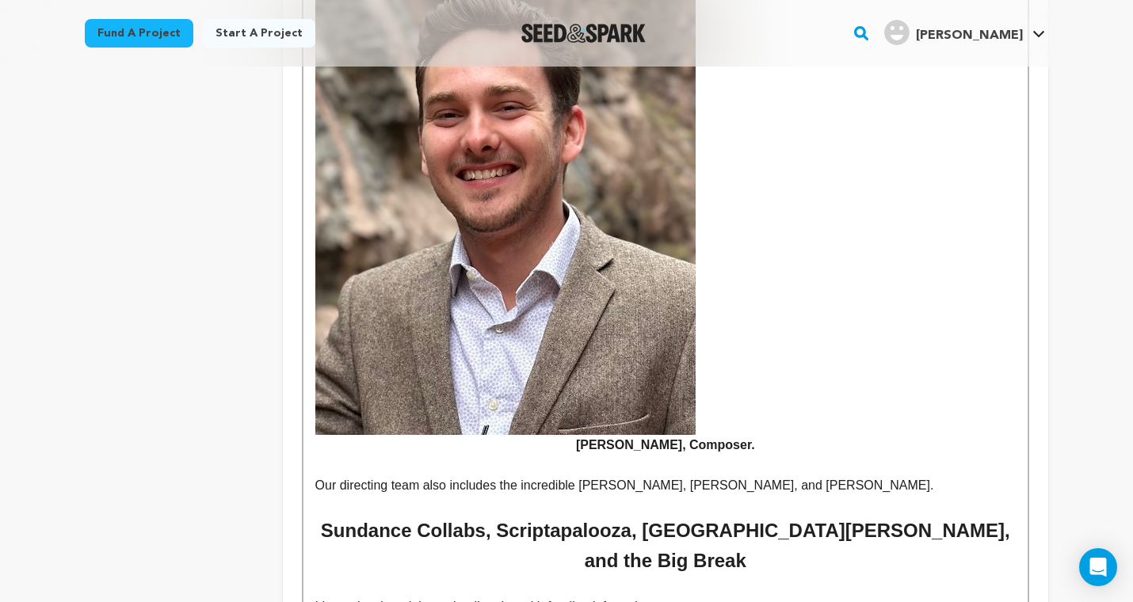
scroll to position [5557, 0]
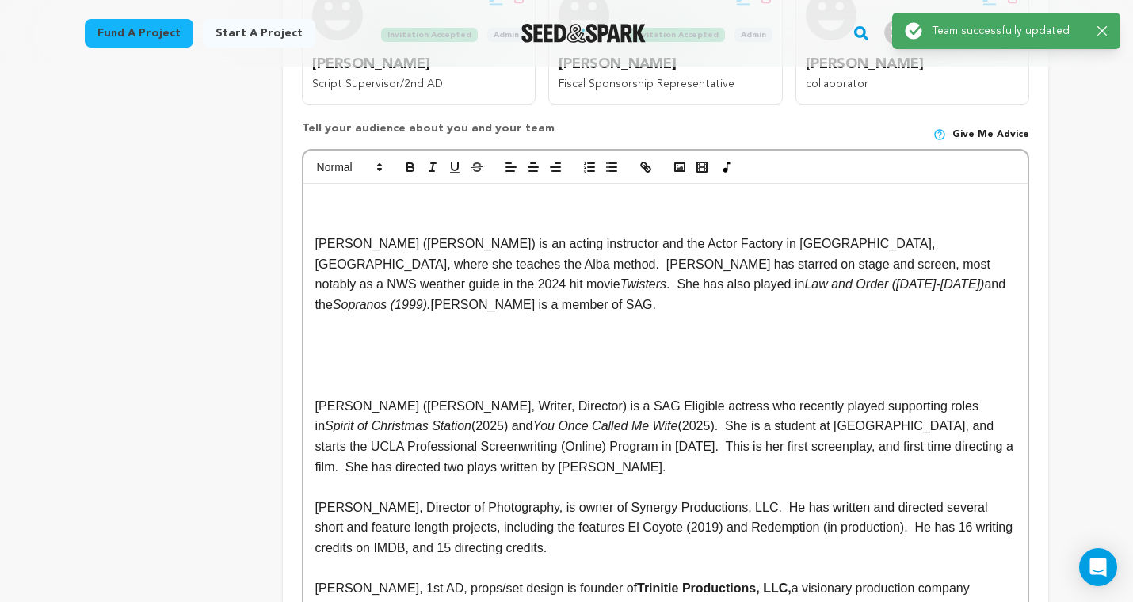
scroll to position [821, 0]
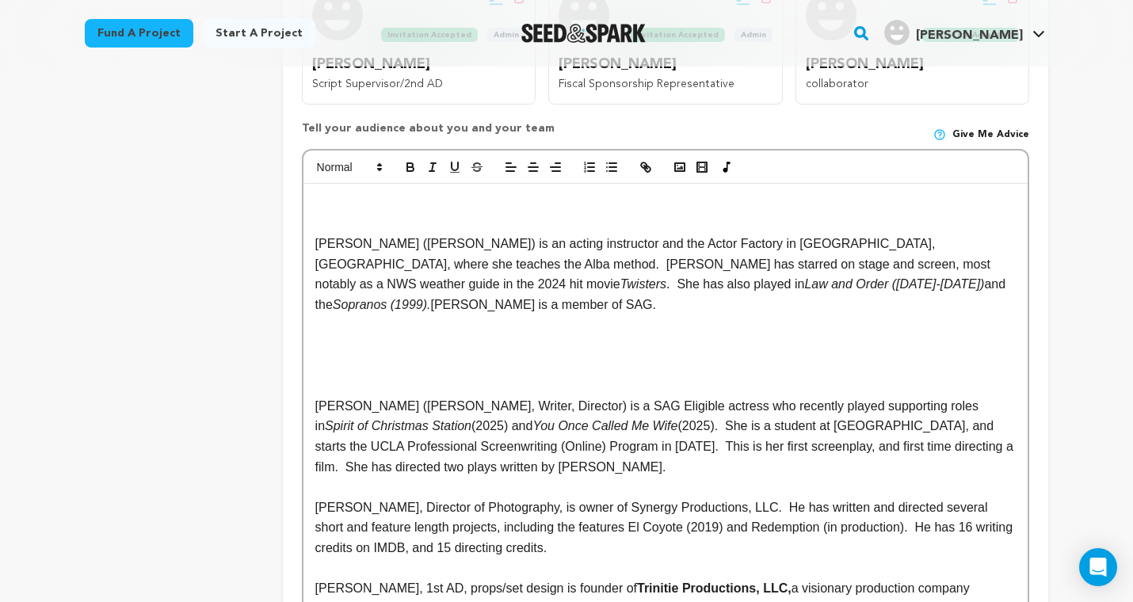
drag, startPoint x: 677, startPoint y: 328, endPoint x: 297, endPoint y: 112, distance: 437.4
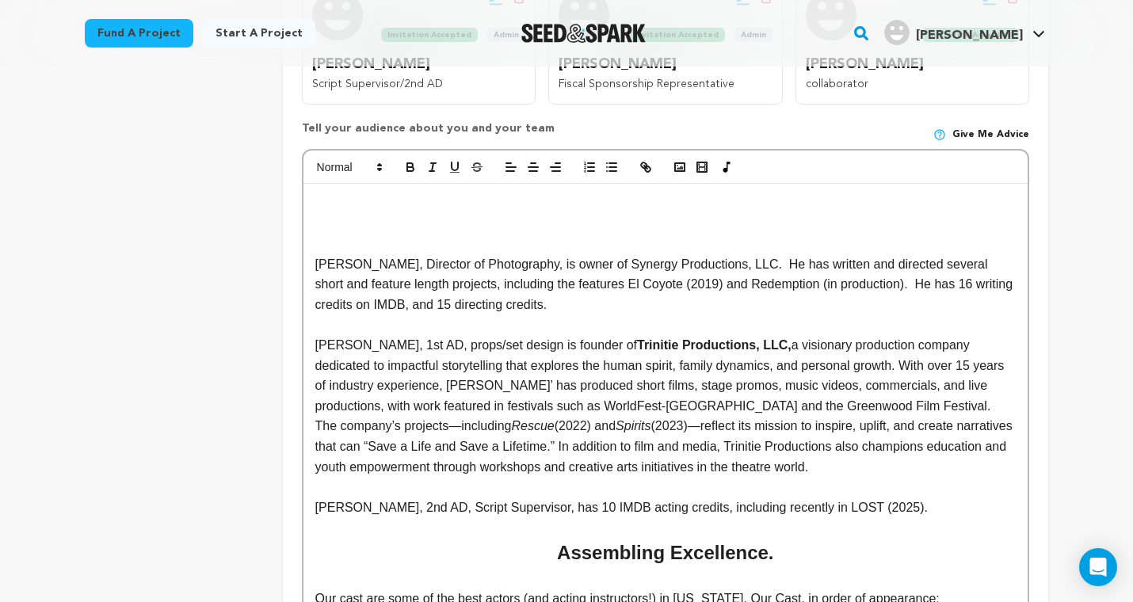
drag, startPoint x: 612, startPoint y: 180, endPoint x: 306, endPoint y: 148, distance: 308.2
copy p "Jeffrey Nicholson, Director of Photography, is owner of Synergy Productions, LL…"
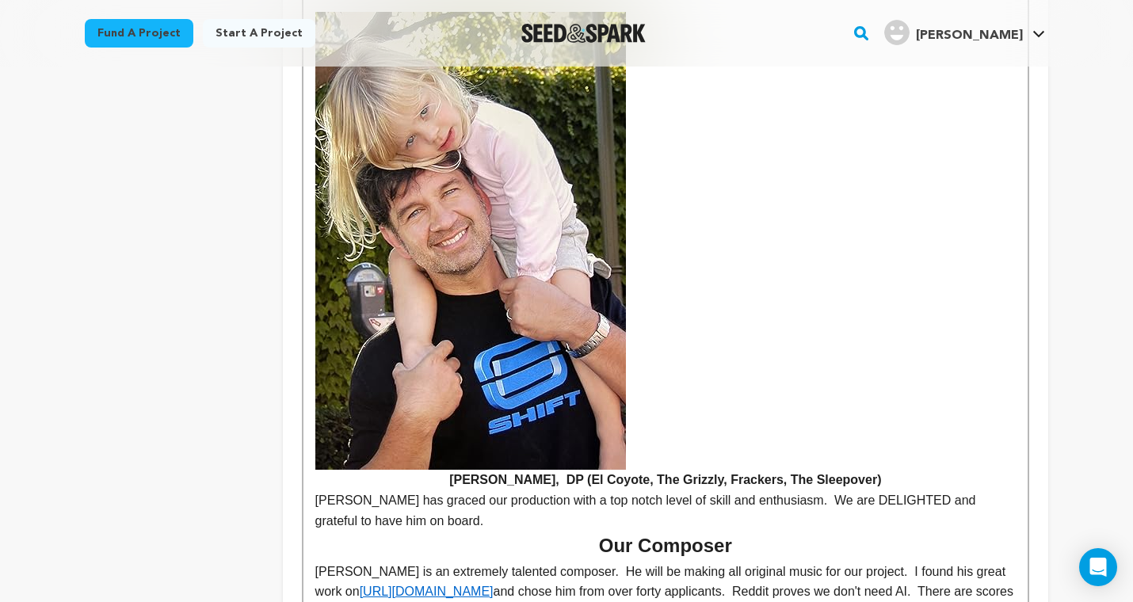
scroll to position [4571, 0]
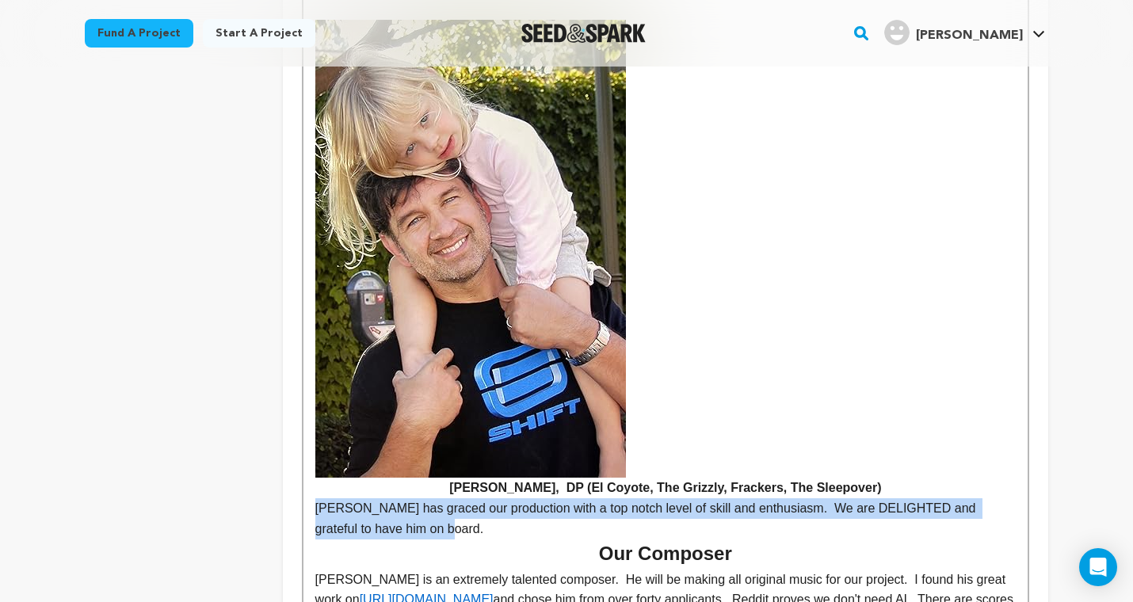
drag, startPoint x: 398, startPoint y: 364, endPoint x: 306, endPoint y: 344, distance: 94.8
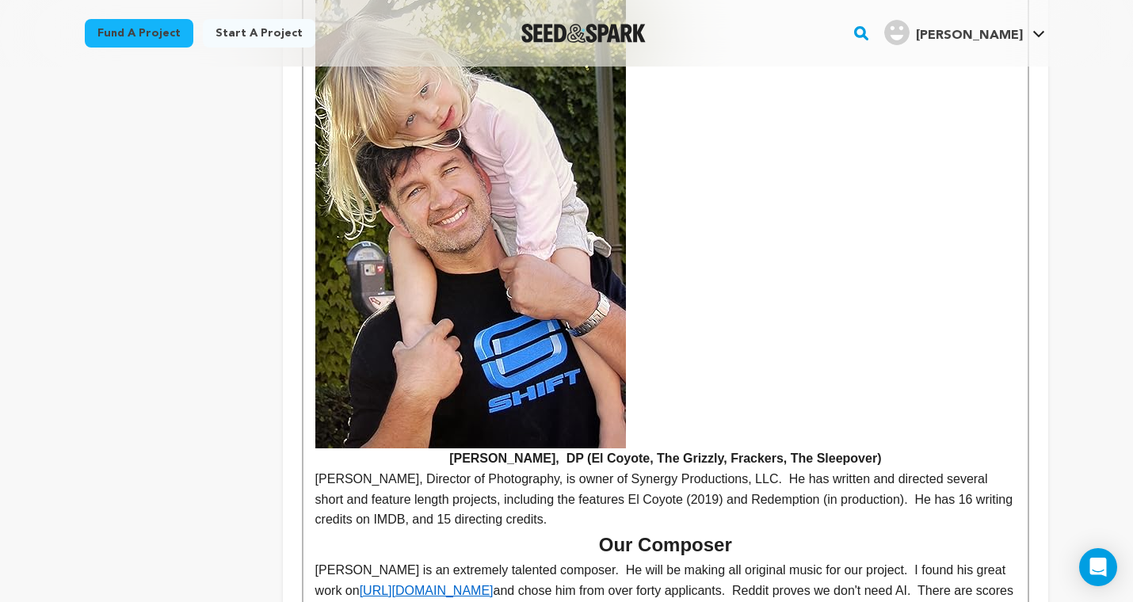
scroll to position [4610, 0]
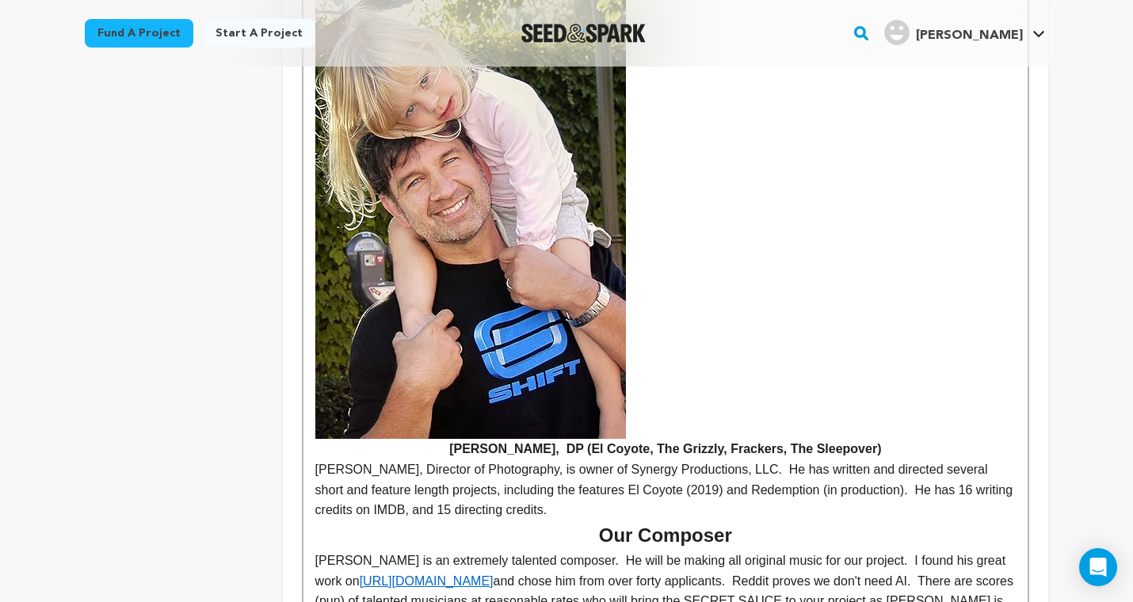
click at [645, 439] on h4 "Jeff Nicholson, DP (El Coyote, The Grizzly, Frackers, The Sleepover)" at bounding box center [665, 449] width 700 height 21
click at [798, 459] on p "Jeffrey Nicholson, Director of Photography, is owner of Synergy Productions, LL…" at bounding box center [665, 489] width 700 height 61
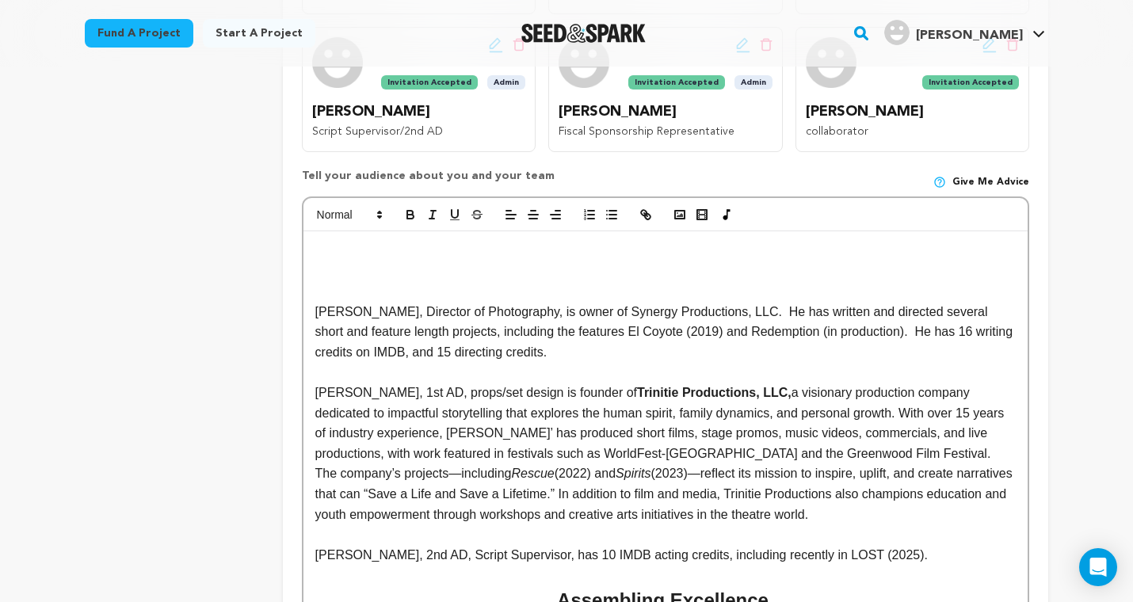
scroll to position [767, 0]
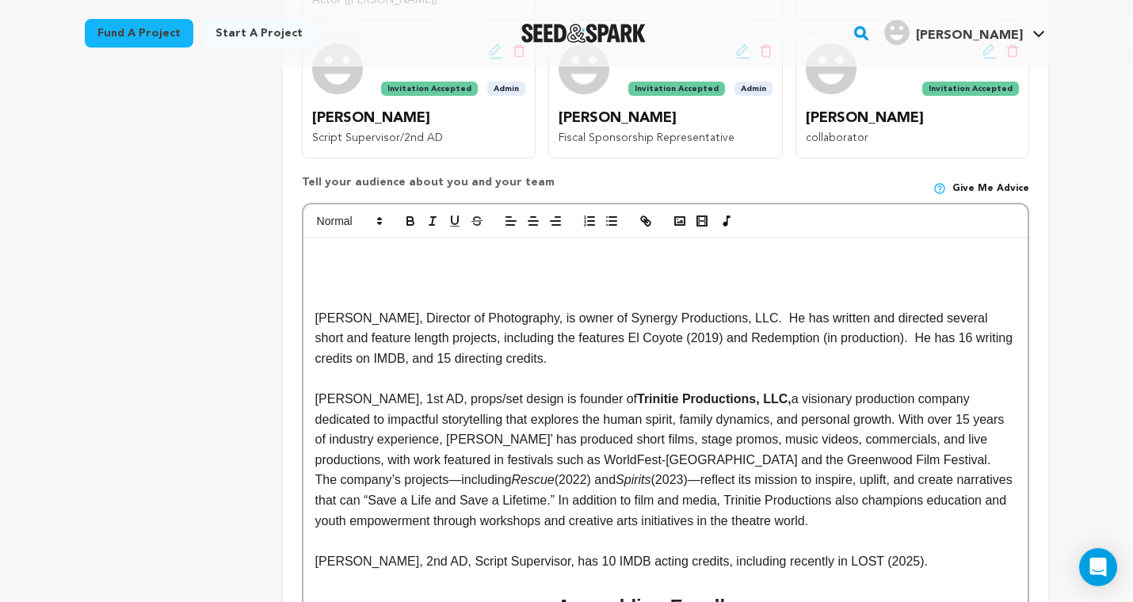
drag, startPoint x: 601, startPoint y: 239, endPoint x: 307, endPoint y: 195, distance: 298.0
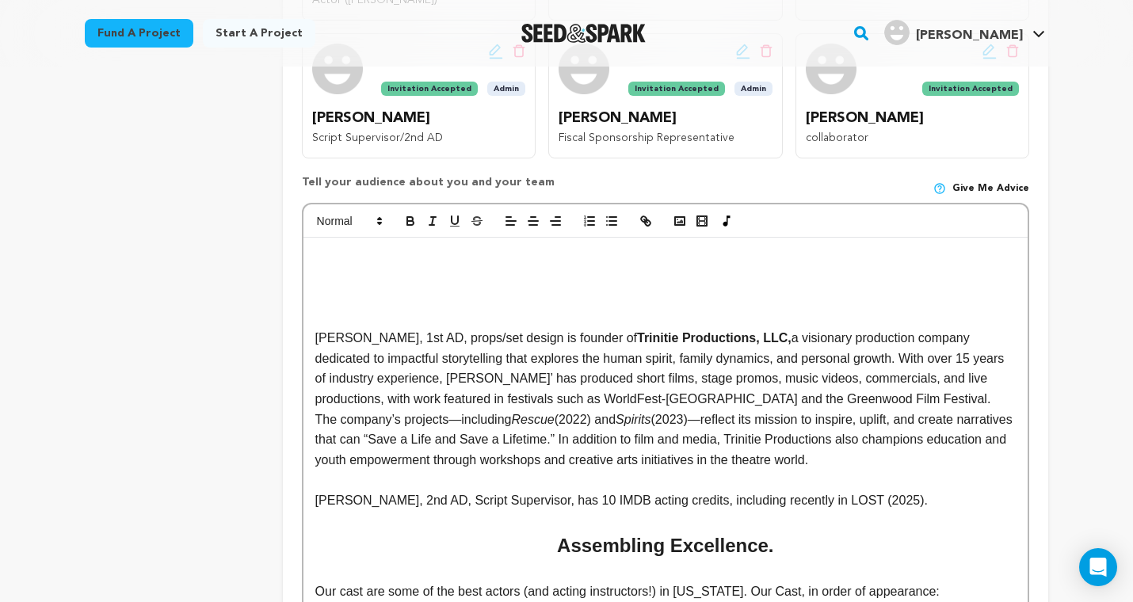
drag, startPoint x: 974, startPoint y: 374, endPoint x: 289, endPoint y: 200, distance: 706.7
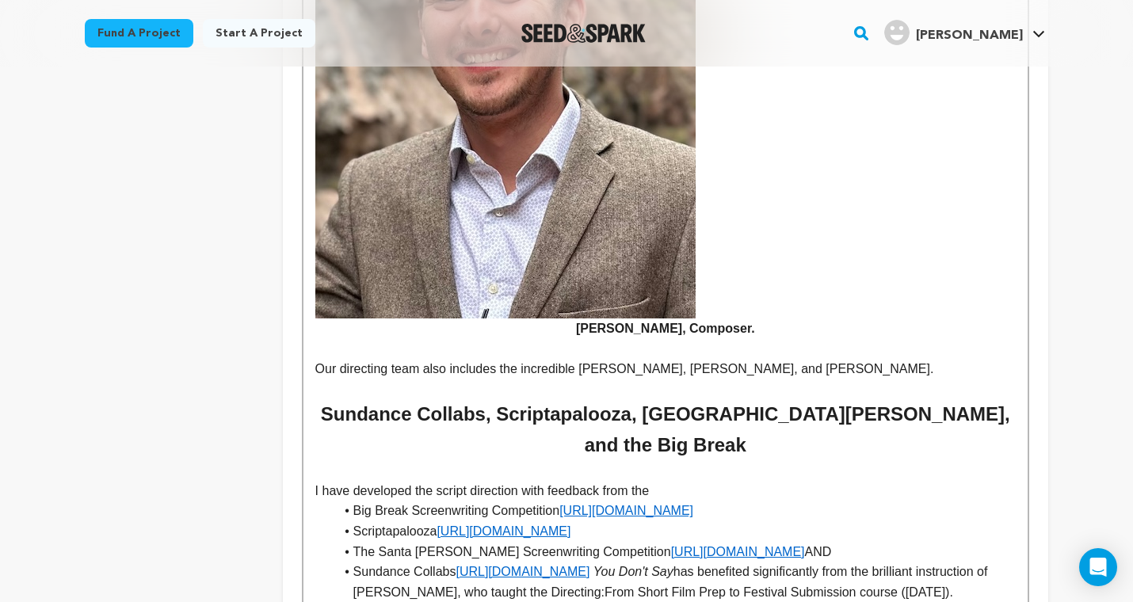
scroll to position [5205, 0]
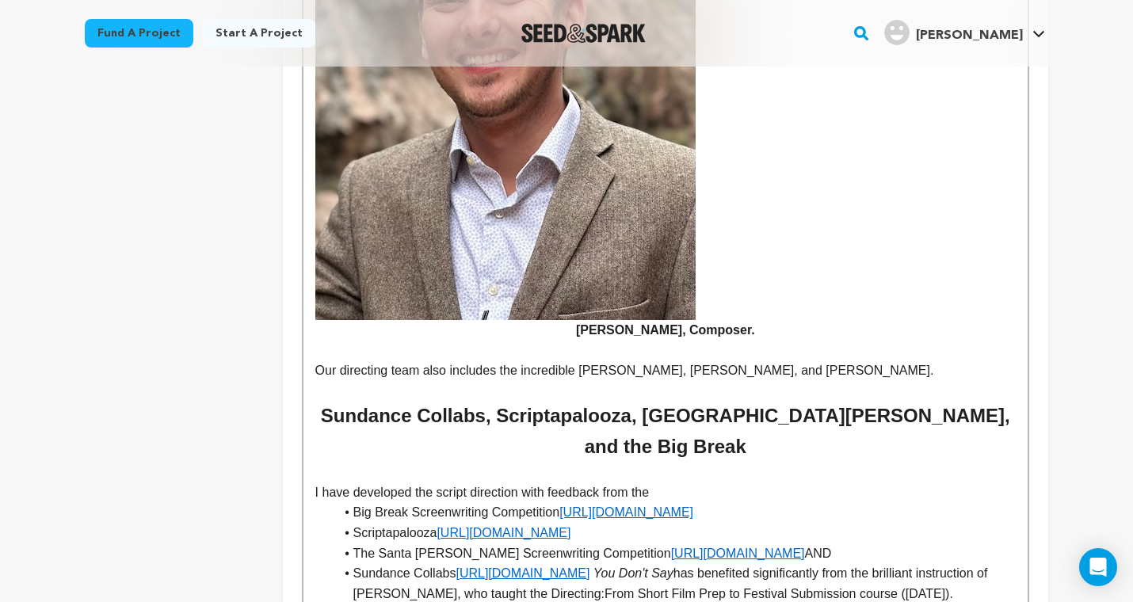
click at [661, 381] on p at bounding box center [665, 391] width 700 height 21
click at [765, 341] on p at bounding box center [665, 351] width 700 height 21
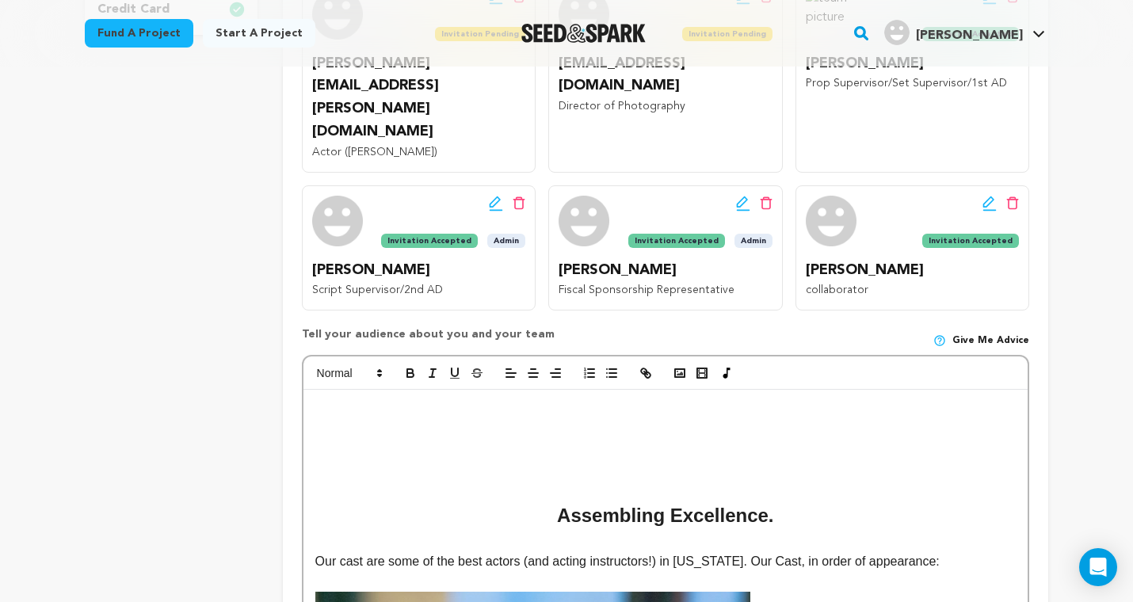
scroll to position [620, 0]
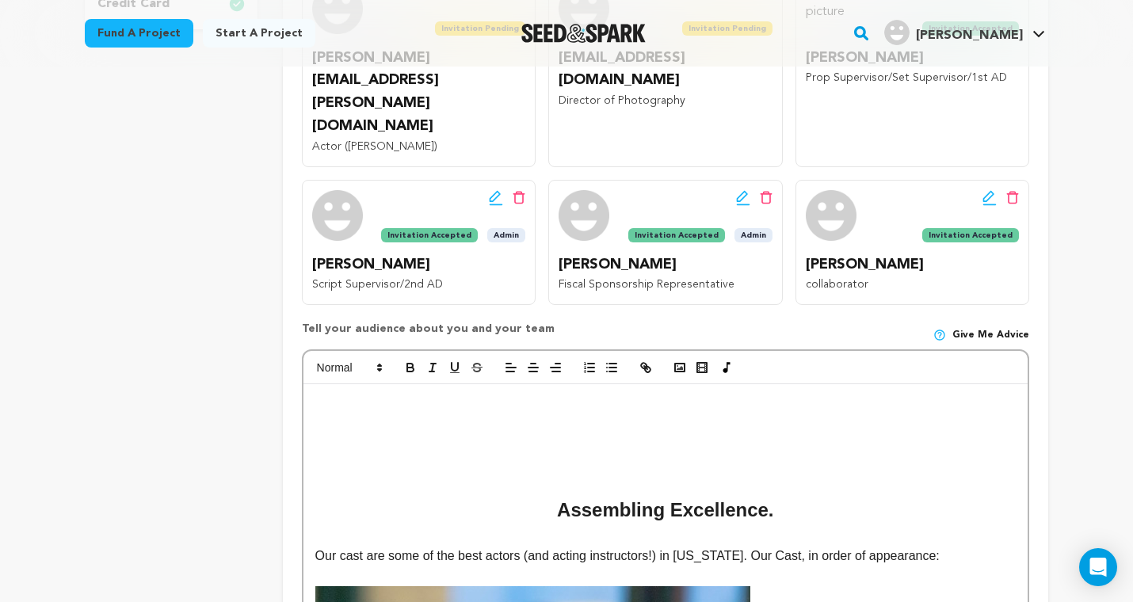
click at [610, 455] on p at bounding box center [665, 465] width 700 height 21
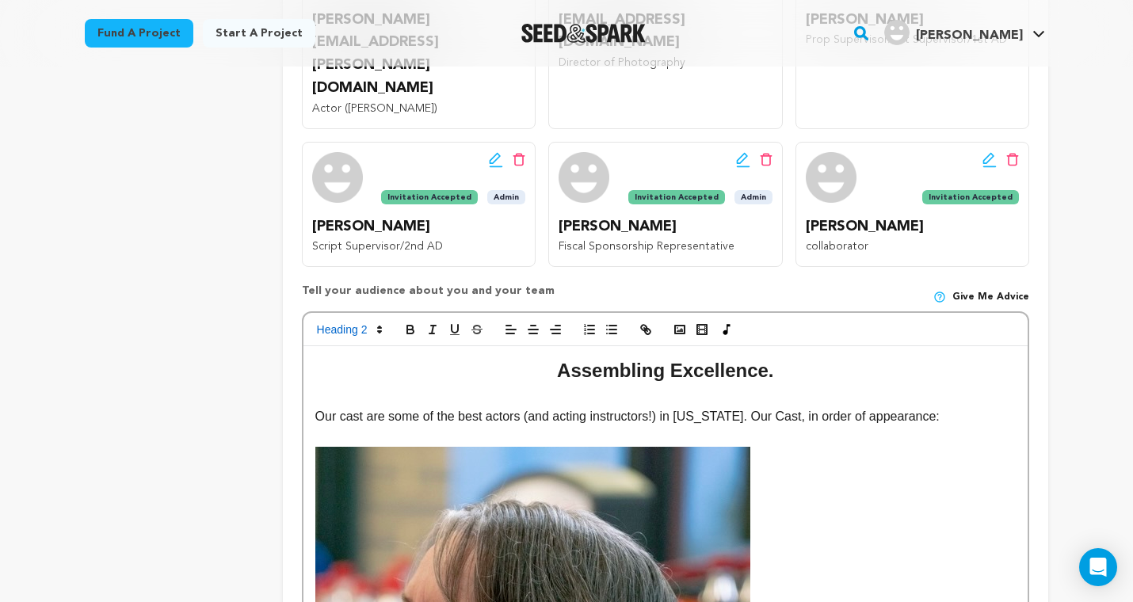
scroll to position [658, 0]
click at [627, 386] on p at bounding box center [665, 396] width 700 height 21
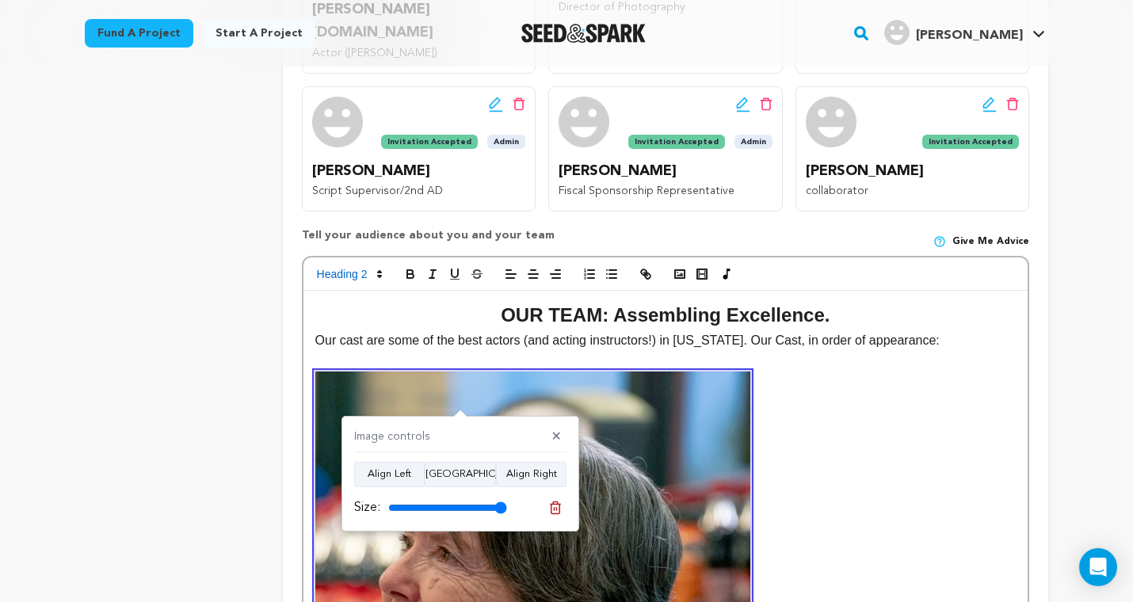
scroll to position [732, 0]
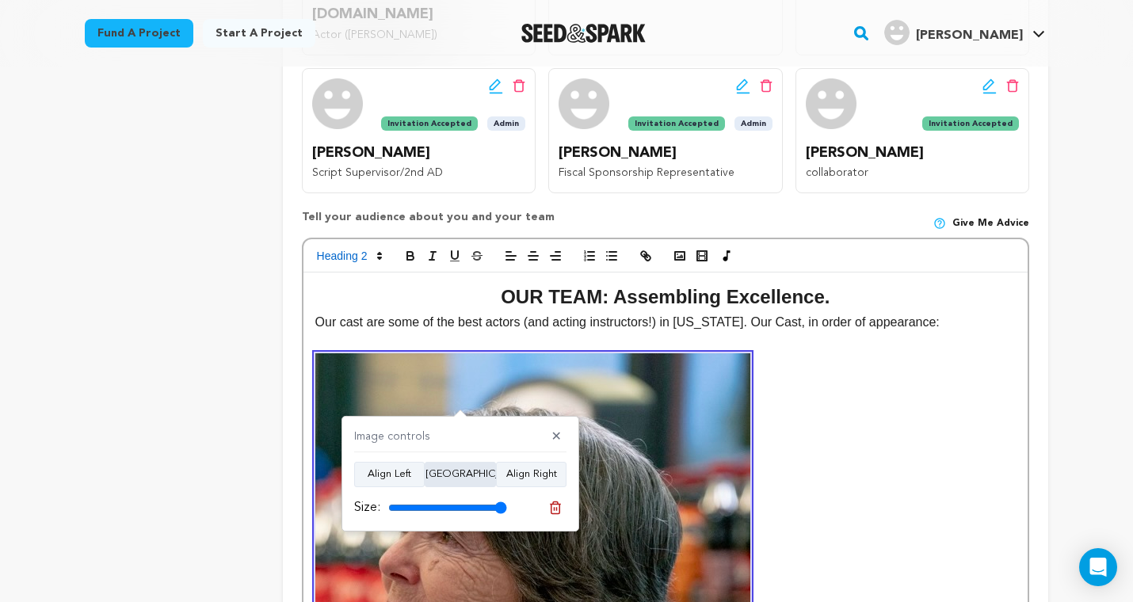
click at [466, 472] on button "Align Center" at bounding box center [460, 474] width 71 height 25
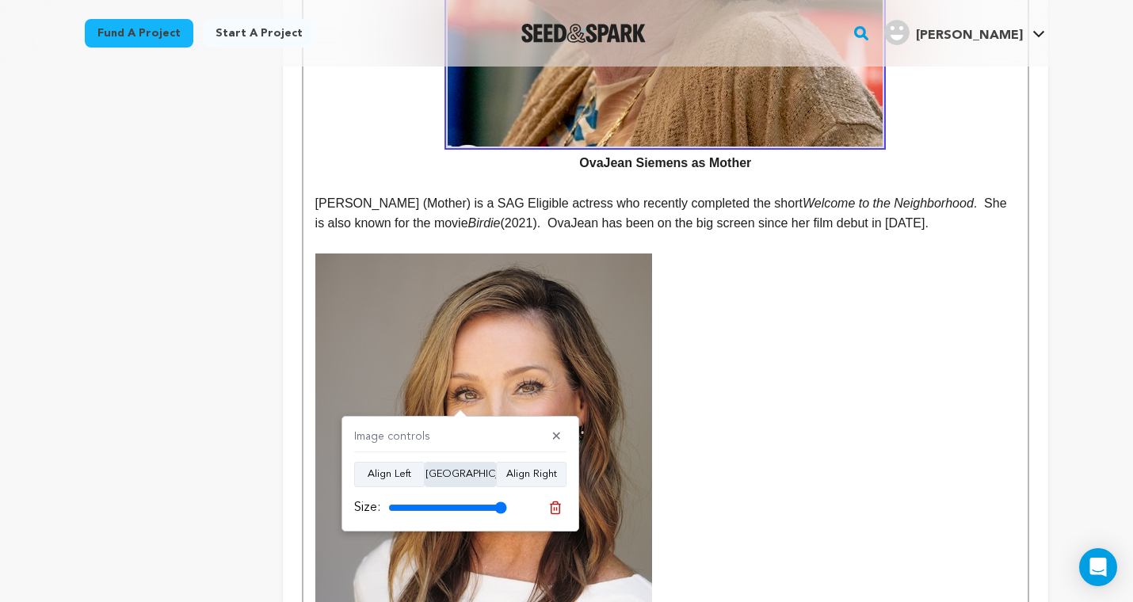
scroll to position [1416, 0]
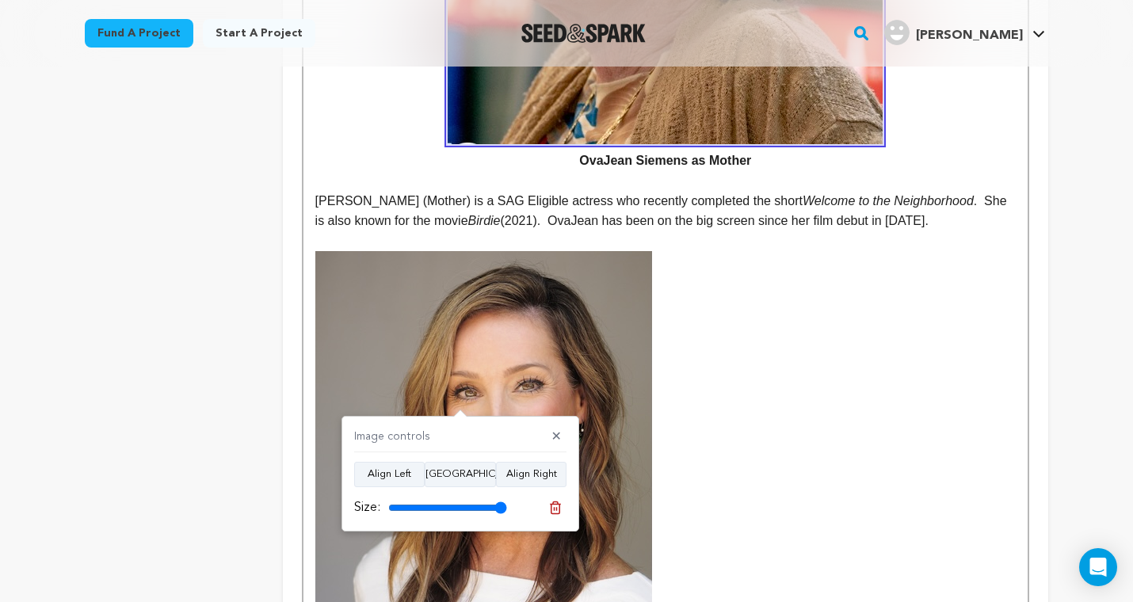
click at [489, 346] on img at bounding box center [483, 504] width 337 height 507
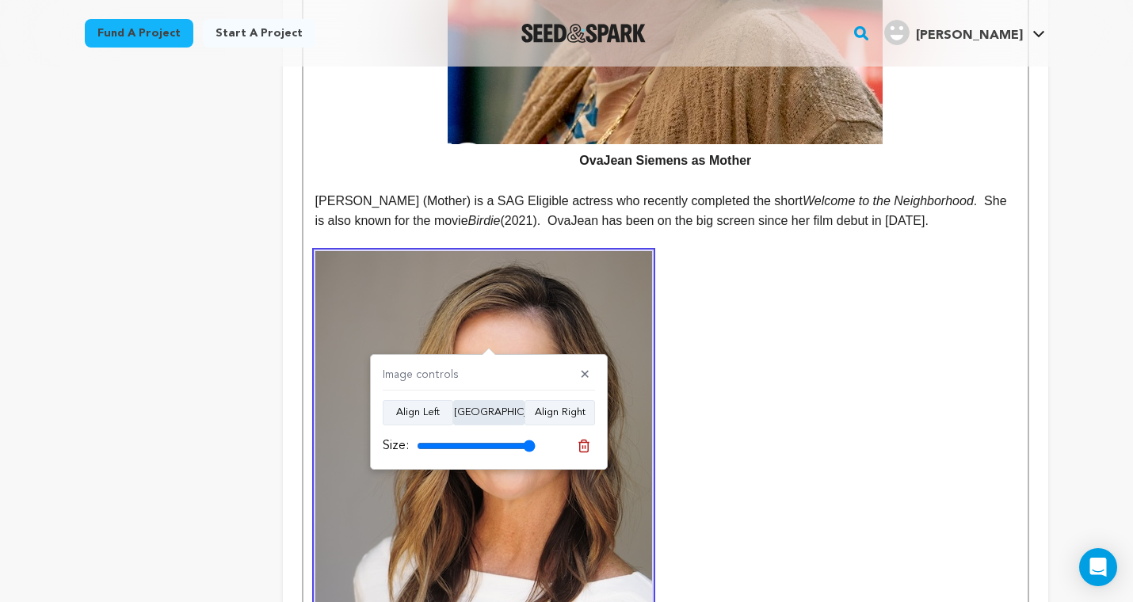
click at [479, 416] on button "Align Center" at bounding box center [488, 412] width 71 height 25
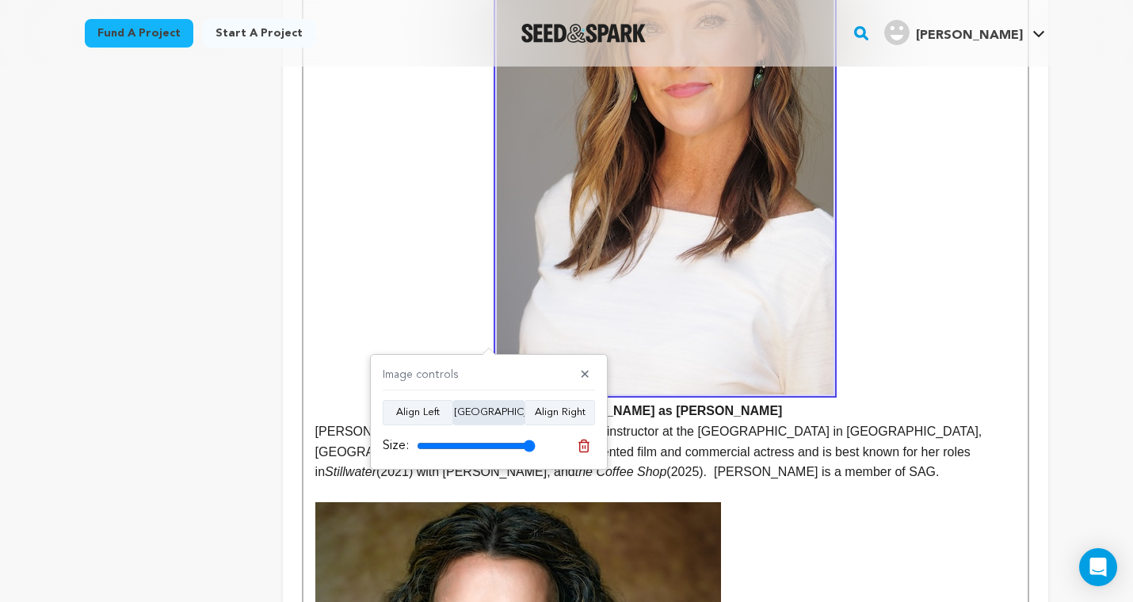
scroll to position [1801, 0]
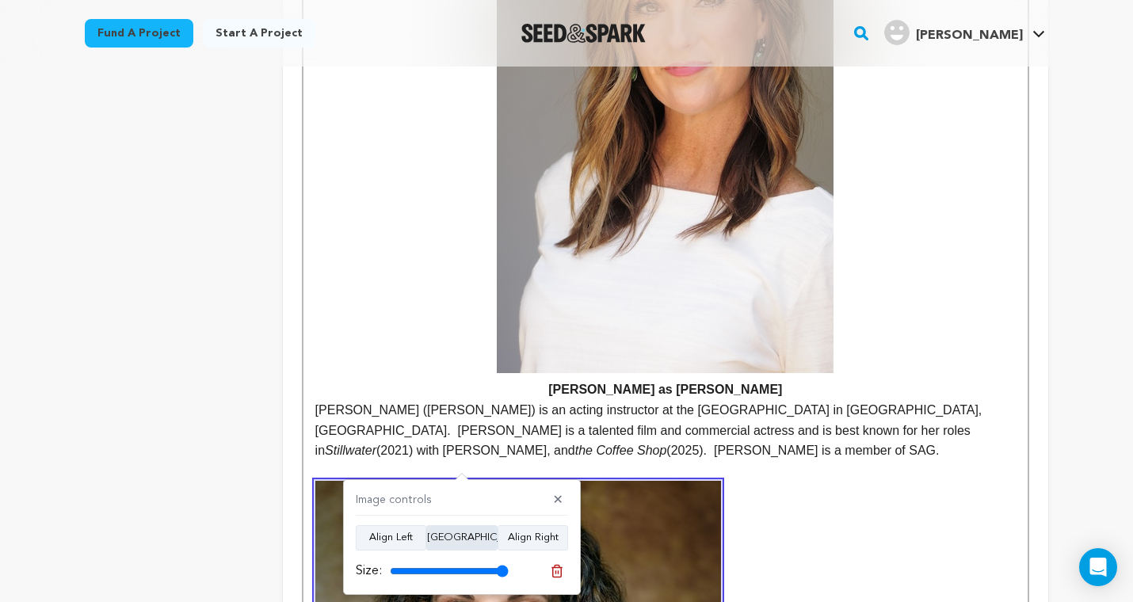
click at [467, 535] on button "Align Center" at bounding box center [461, 537] width 71 height 25
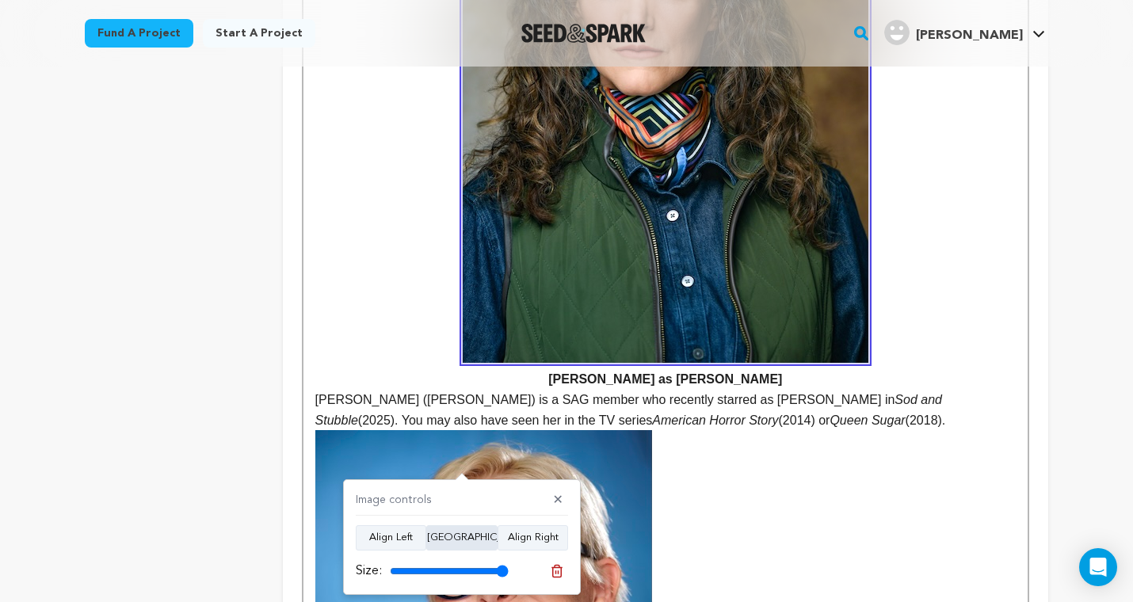
scroll to position [2432, 0]
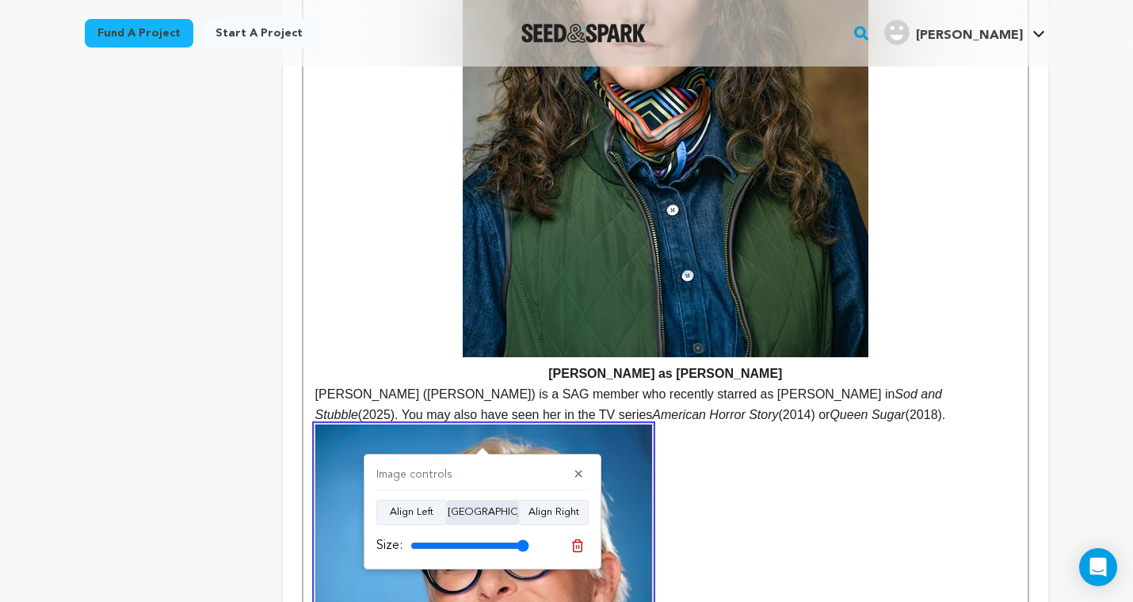
click at [488, 513] on button "Align Center" at bounding box center [482, 512] width 71 height 25
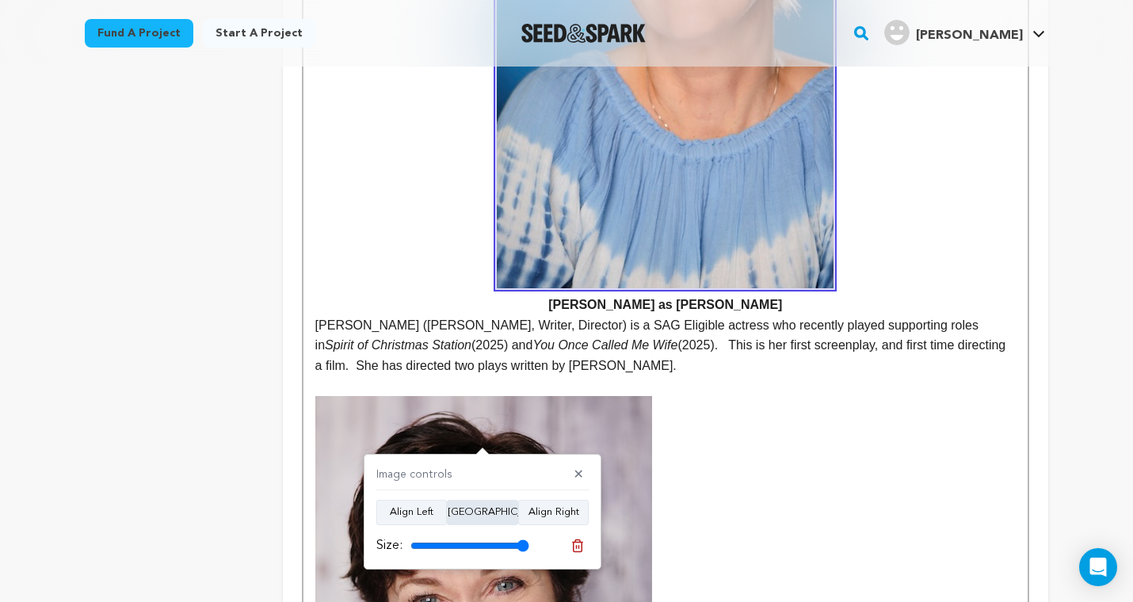
scroll to position [3094, 0]
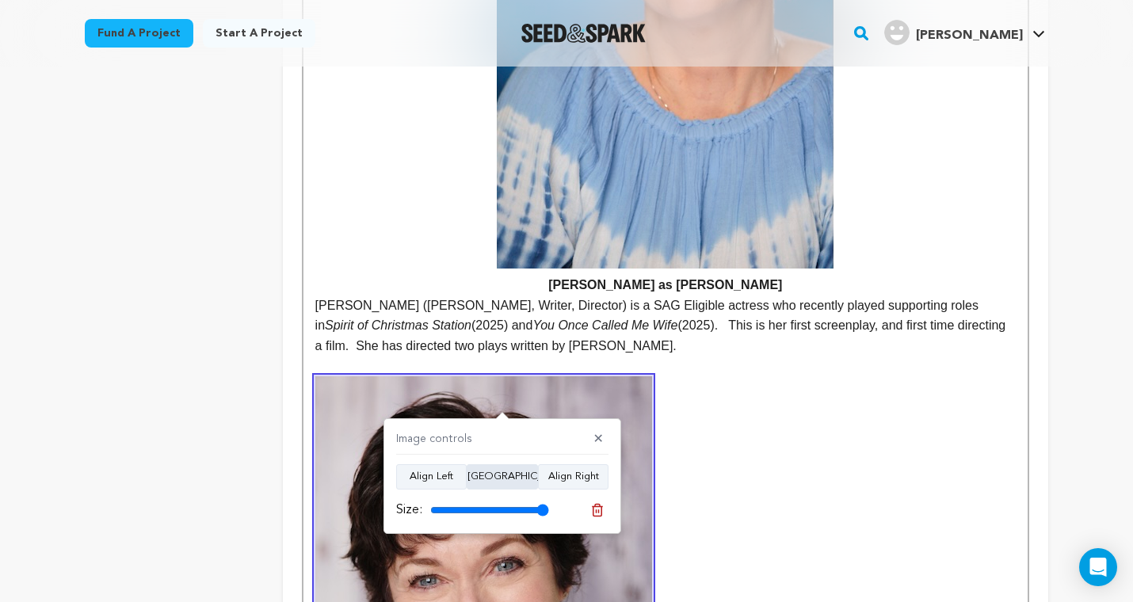
click at [504, 476] on button "Align Center" at bounding box center [502, 476] width 71 height 25
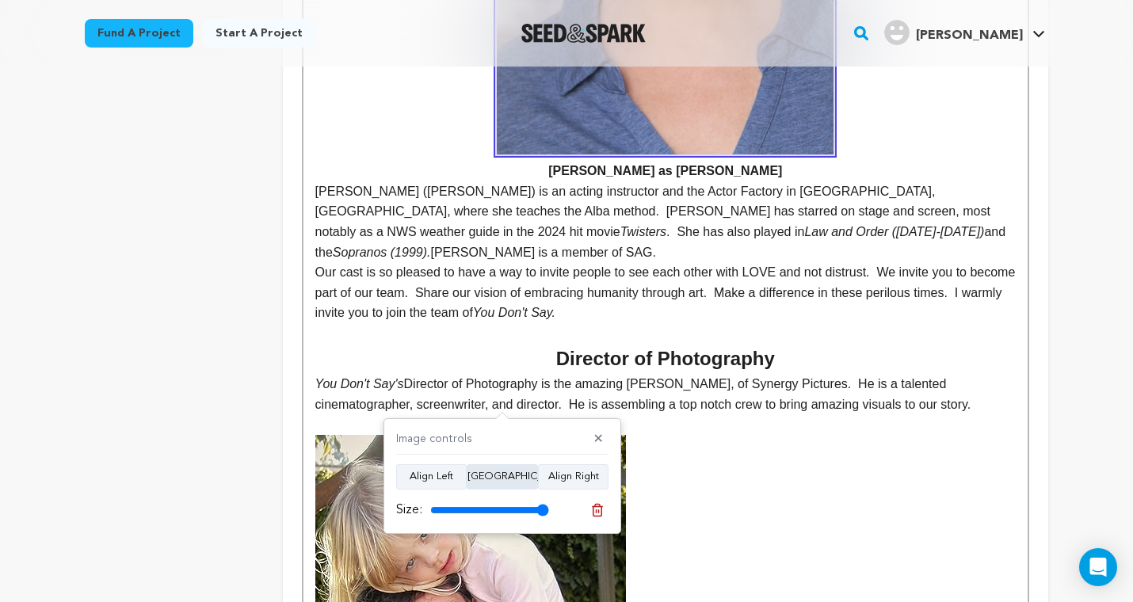
scroll to position [3828, 0]
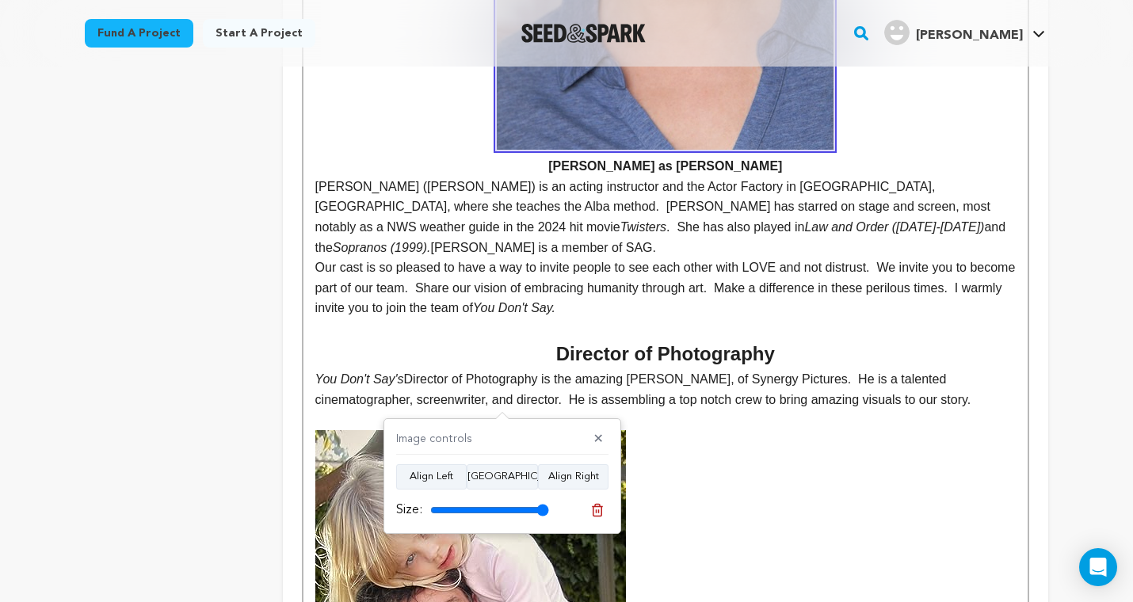
click at [520, 426] on div "Image controls ✕ Align Left Align Center Align Right Size:" at bounding box center [502, 476] width 238 height 116
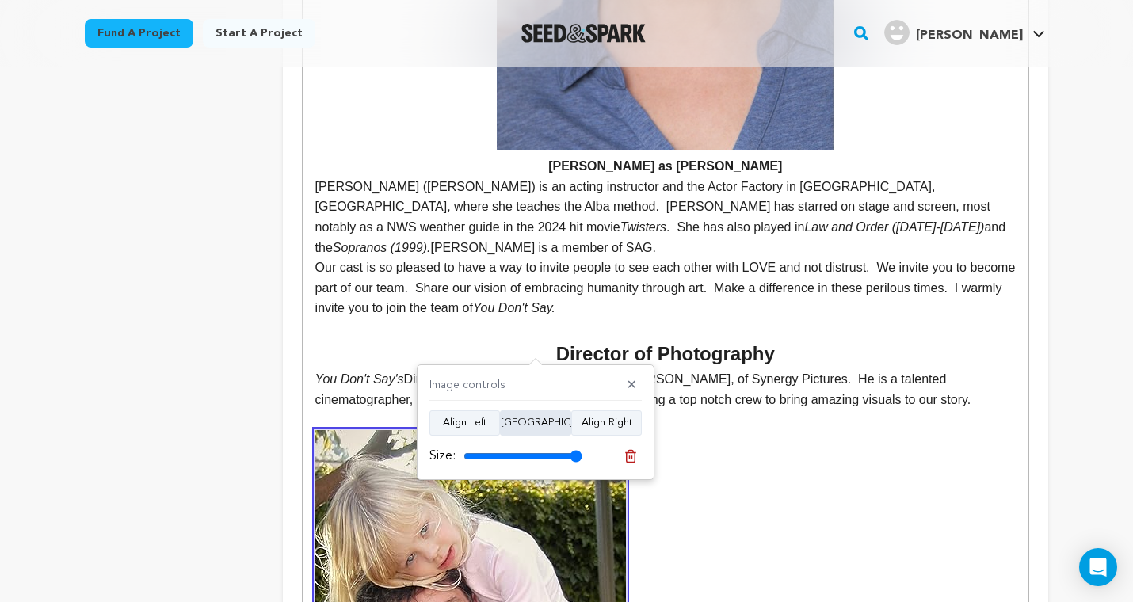
click at [533, 416] on button "Align Center" at bounding box center [535, 422] width 71 height 25
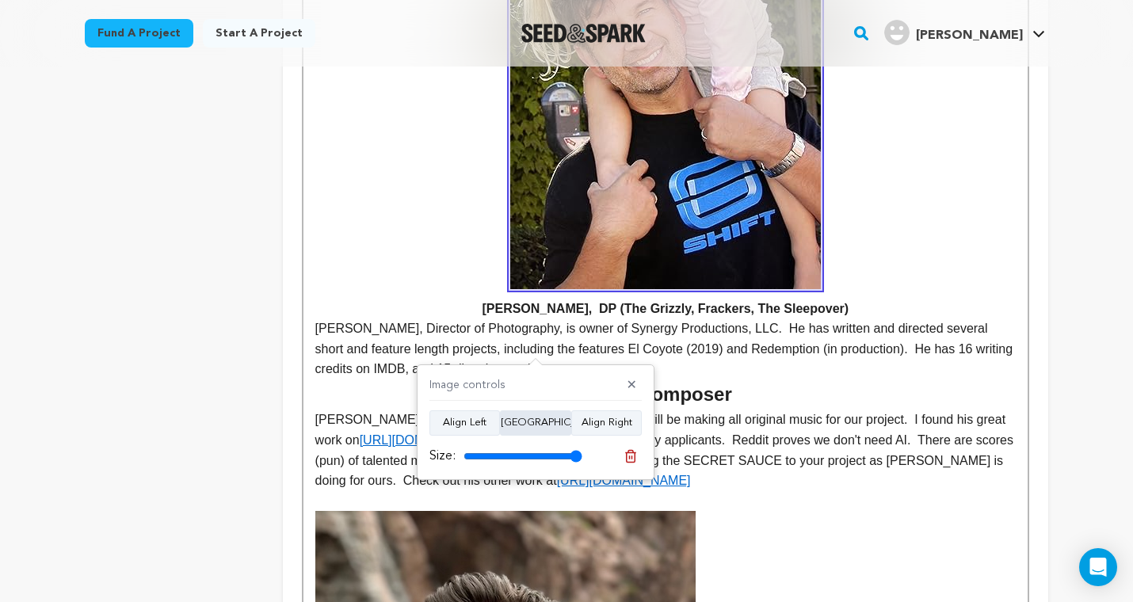
scroll to position [4469, 0]
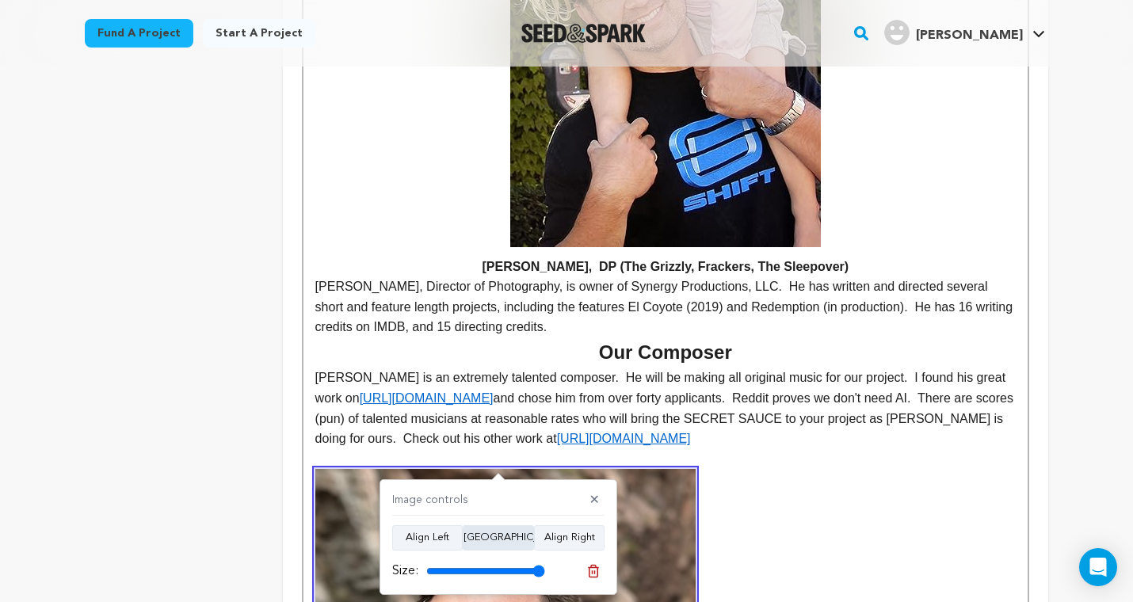
click at [506, 539] on button "Align Center" at bounding box center [498, 537] width 71 height 25
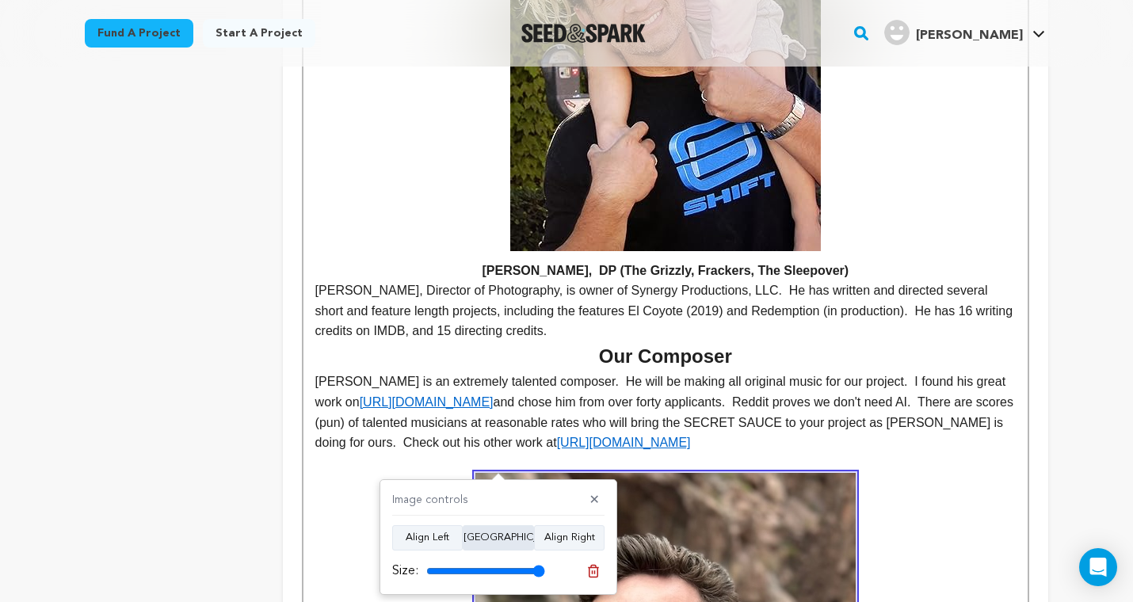
scroll to position [4464, 0]
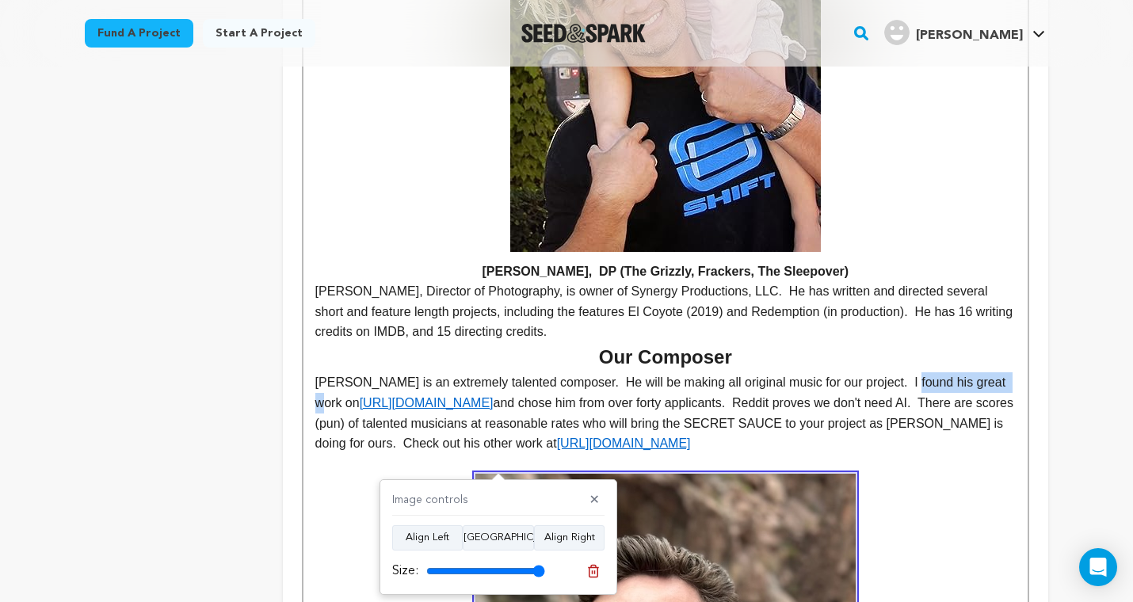
drag, startPoint x: 909, startPoint y: 229, endPoint x: 1002, endPoint y: 229, distance: 92.7
click at [1002, 372] on p "Daniel McIntyre is an extremely talented composer. He will be making all origin…" at bounding box center [665, 412] width 700 height 81
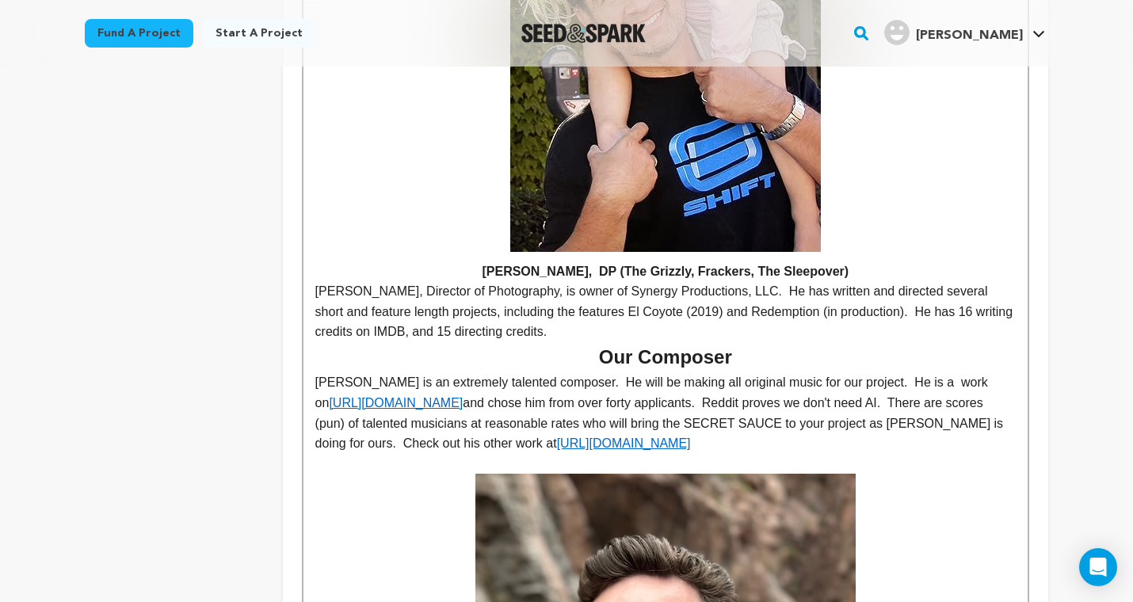
click at [554, 372] on p "Daniel McIntyre is an extremely talented composer. He will be making all origin…" at bounding box center [665, 412] width 700 height 81
click at [768, 372] on p "Daniel McIntyre is an extremely talented composer. He will be making all origin…" at bounding box center [665, 412] width 700 height 81
drag, startPoint x: 908, startPoint y: 227, endPoint x: 1000, endPoint y: 220, distance: 91.3
click at [1000, 372] on p "Daniel McIntyre is an extremely talented composer. He will be making all origin…" at bounding box center [665, 412] width 700 height 81
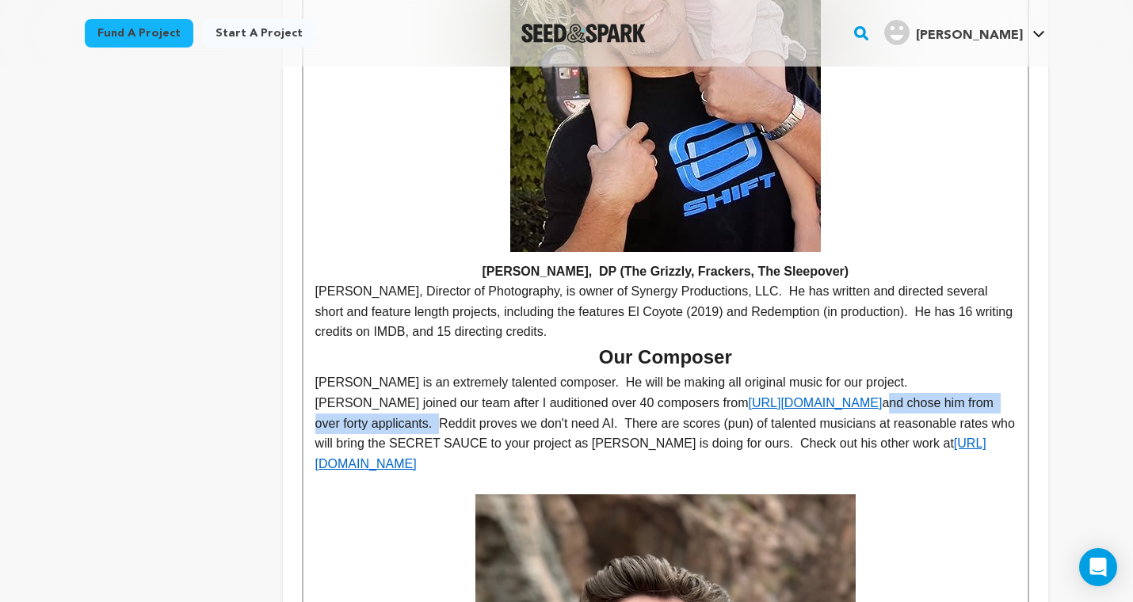
drag, startPoint x: 380, startPoint y: 265, endPoint x: 802, endPoint y: 248, distance: 421.7
click at [802, 372] on p "Daniel McIntyre is an extremely talented composer. He will be making all origin…" at bounding box center [665, 422] width 700 height 101
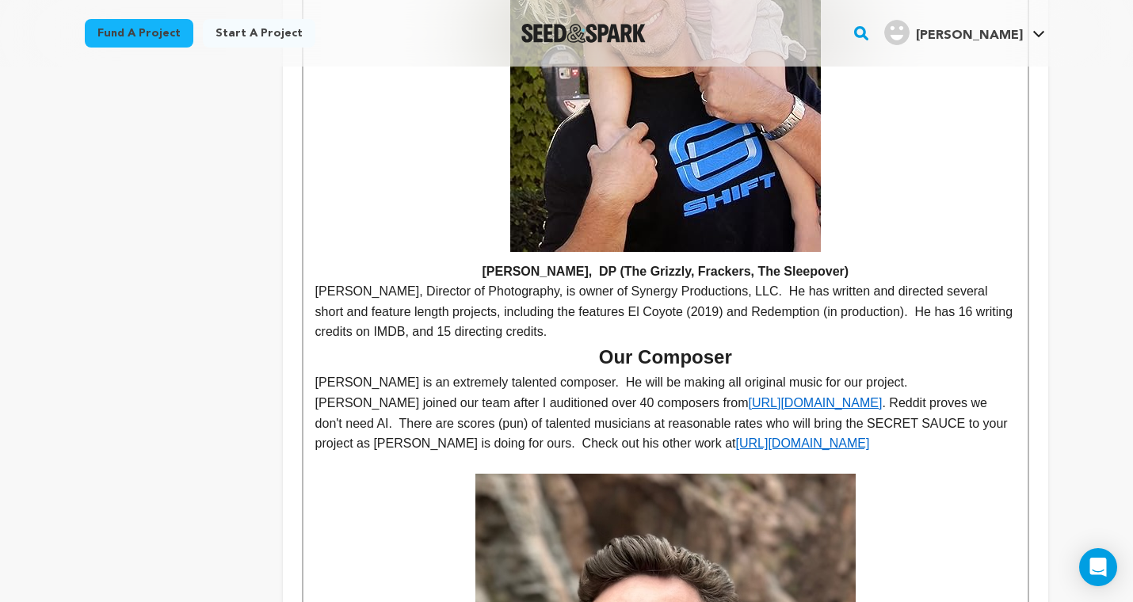
click at [882, 372] on p "Daniel McIntyre is an extremely talented composer. He will be making all origin…" at bounding box center [665, 412] width 700 height 81
click at [453, 372] on p "Daniel McIntyre is an extremely talented composer. He will be making all origin…" at bounding box center [665, 412] width 700 height 81
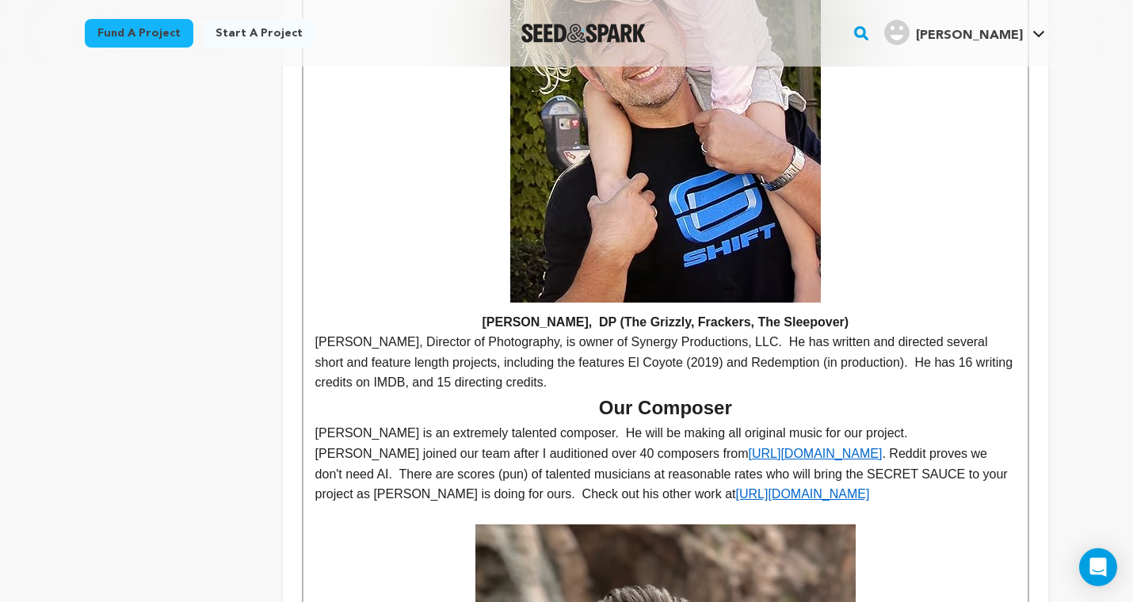
scroll to position [4420, 0]
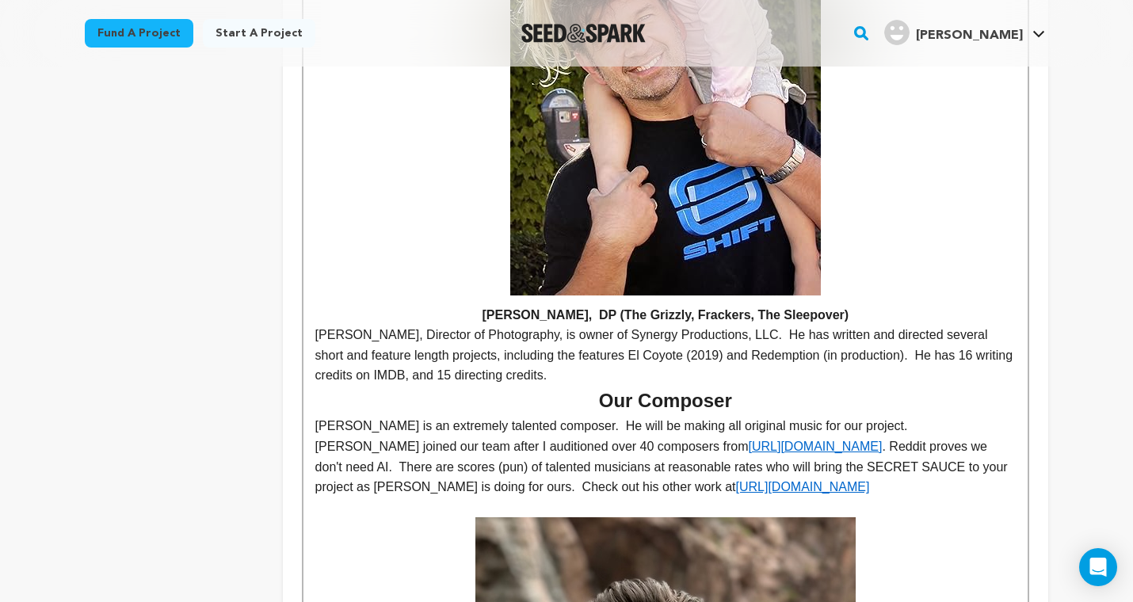
drag, startPoint x: 870, startPoint y: 330, endPoint x: 314, endPoint y: 268, distance: 560.3
copy p "Daniel McIntyre is an extremely talented composer. He will be making all origin…"
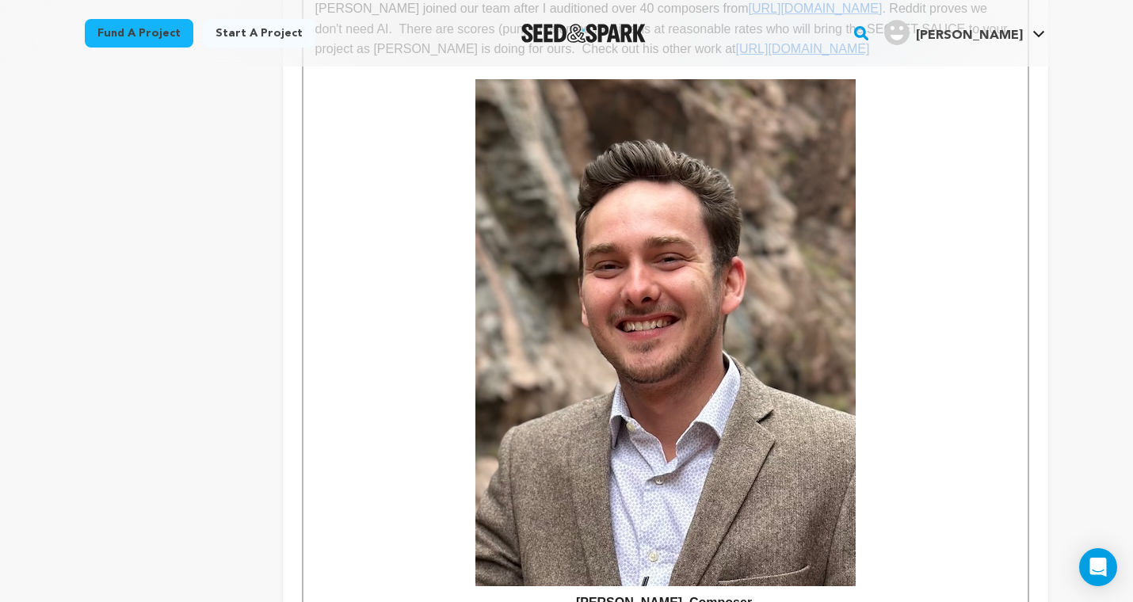
scroll to position [4859, 0]
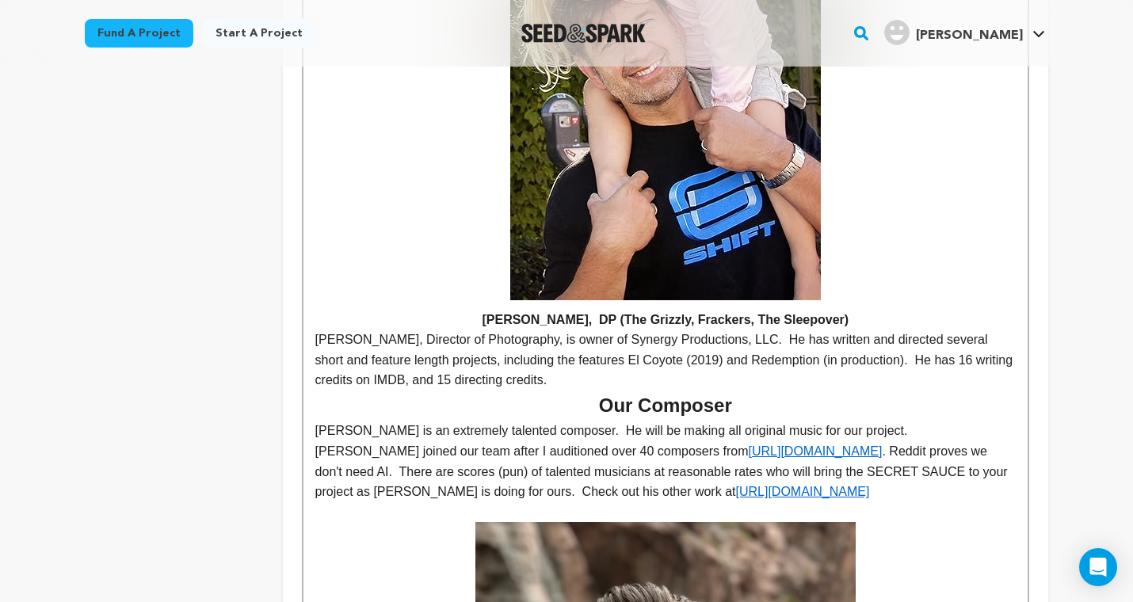
scroll to position [4416, 0]
drag, startPoint x: 878, startPoint y: 337, endPoint x: 304, endPoint y: 280, distance: 576.3
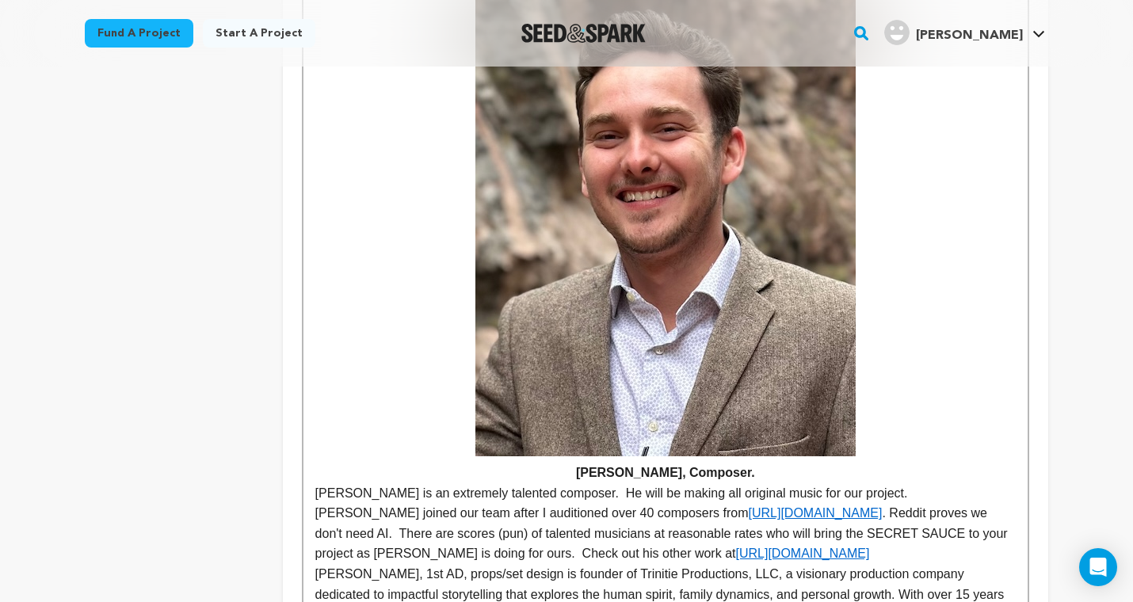
scroll to position [4945, 0]
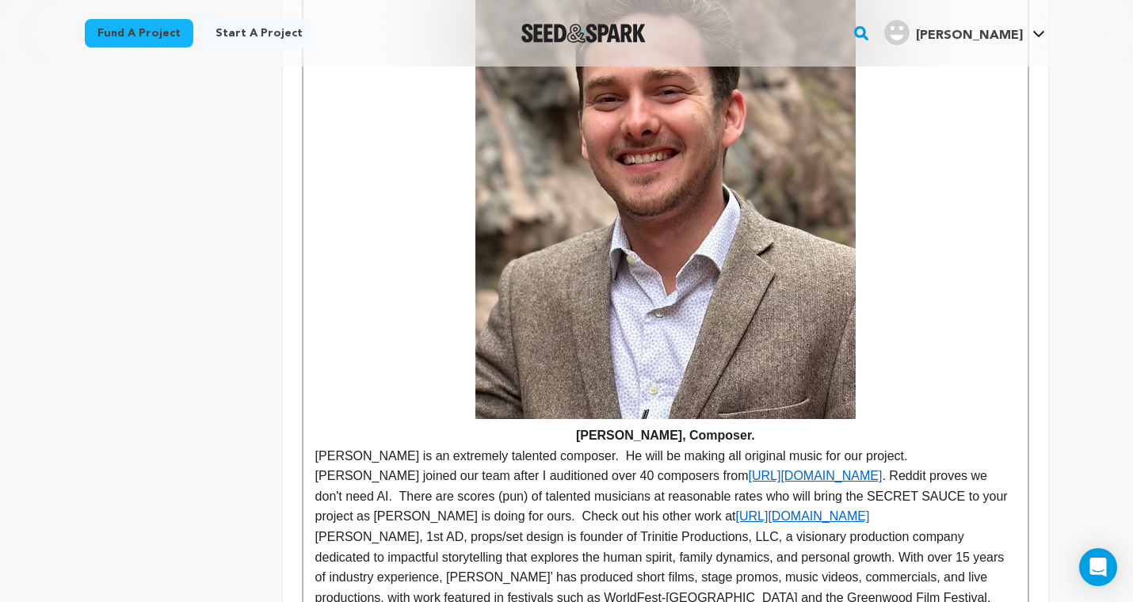
click at [875, 446] on p "Daniel McIntyre is an extremely talented composer. He will be making all origin…" at bounding box center [665, 486] width 700 height 81
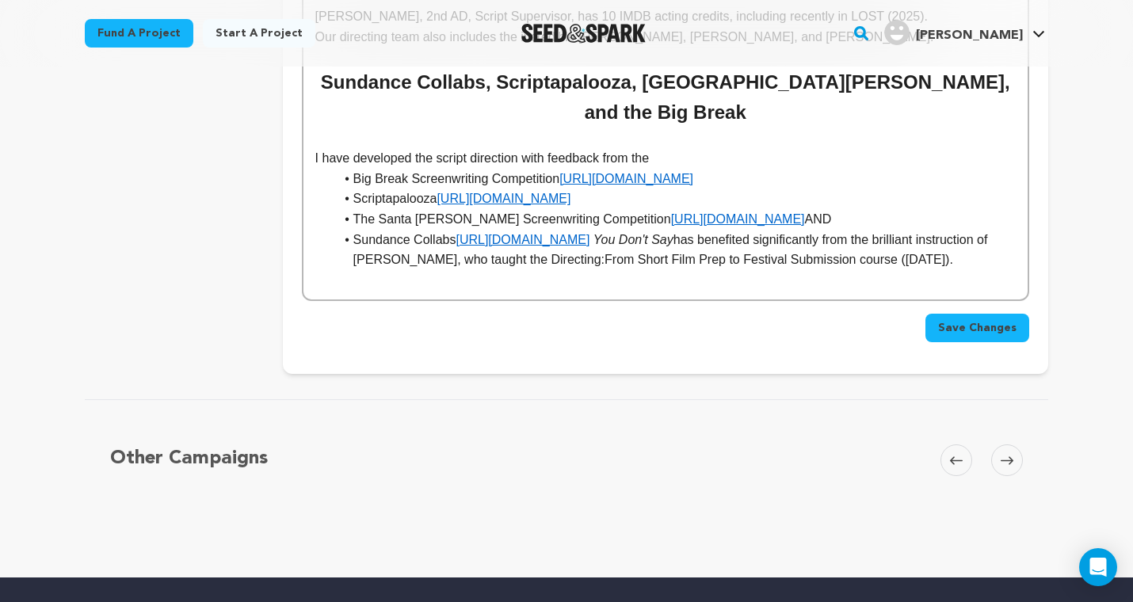
scroll to position [5658, 0]
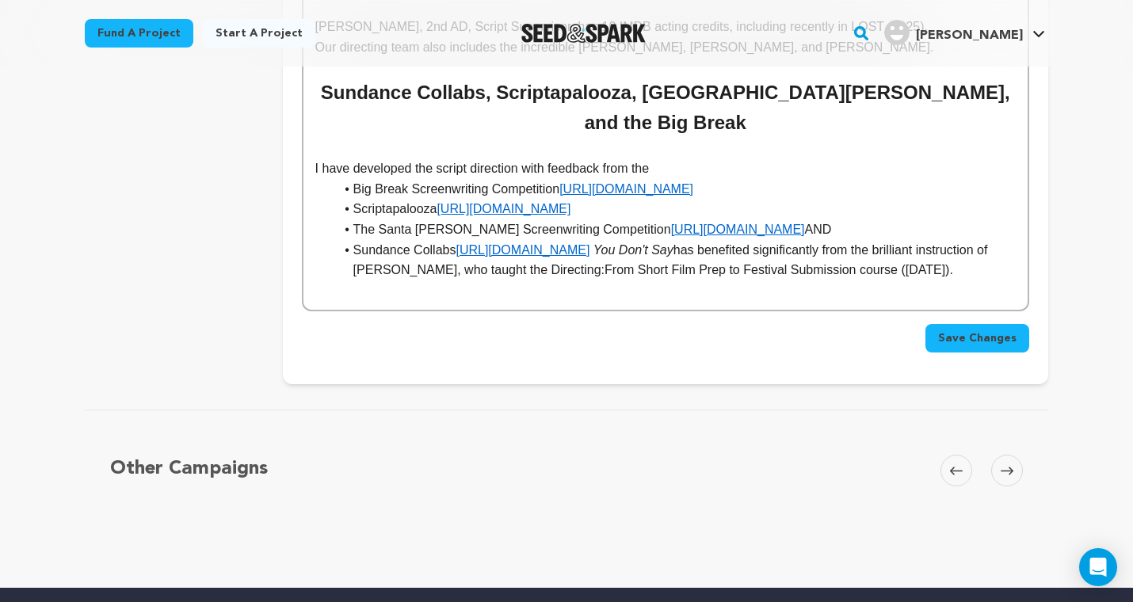
click at [975, 324] on button "Save Changes" at bounding box center [977, 338] width 104 height 29
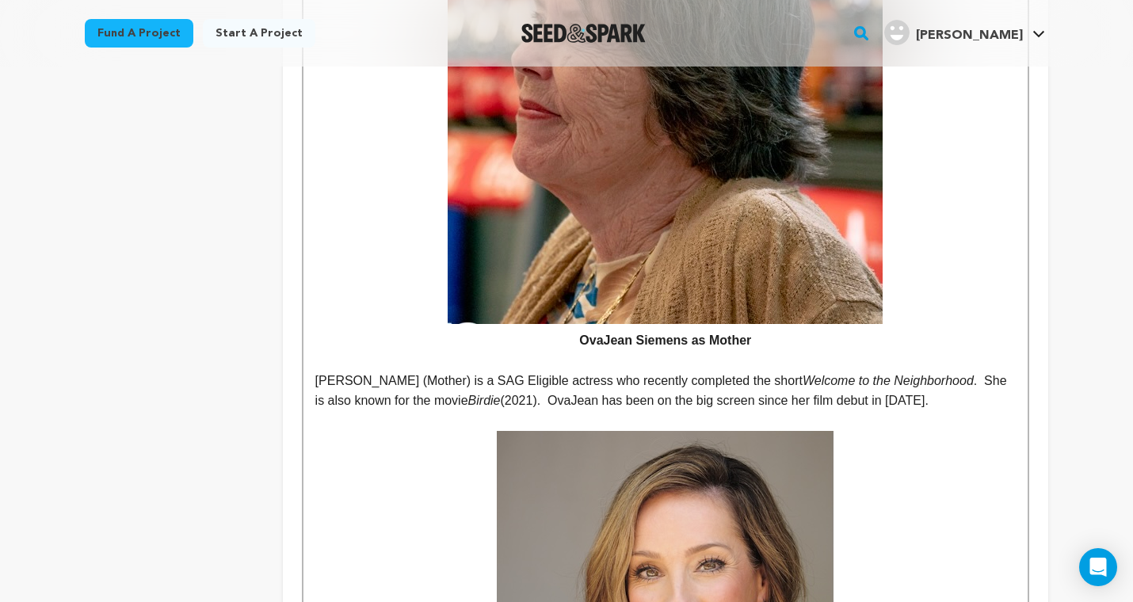
scroll to position [1281, 0]
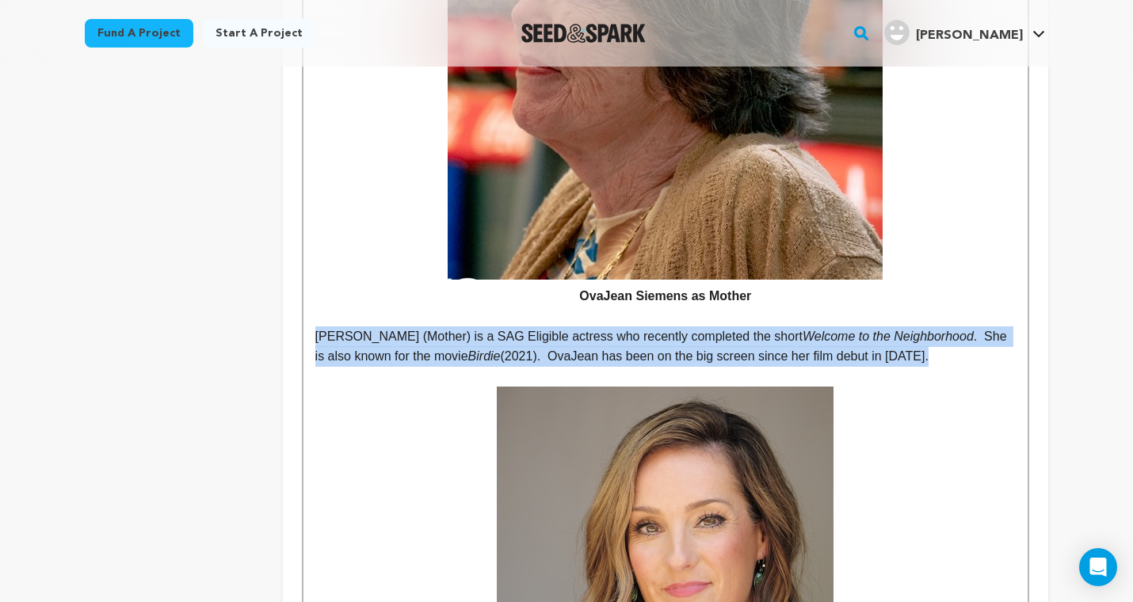
drag, startPoint x: 985, startPoint y: 238, endPoint x: 301, endPoint y: 219, distance: 683.8
copy p "OvaJean Siemens (Mother) is a SAG Eligible actress who recently completed the s…"
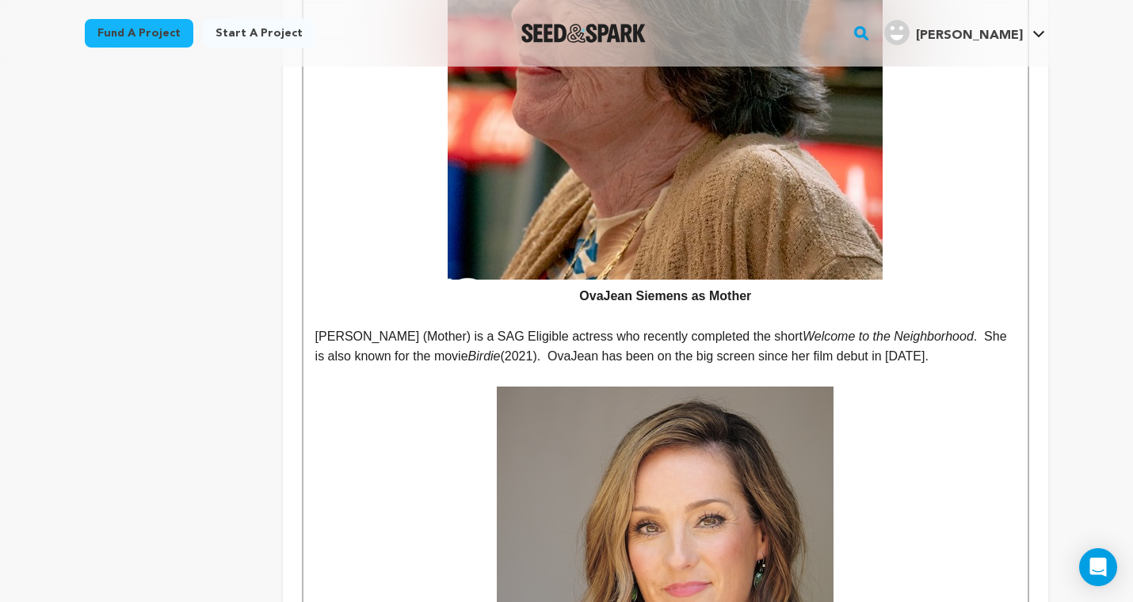
click at [976, 326] on p "OvaJean Siemens (Mother) is a SAG Eligible actress who recently completed the s…" at bounding box center [665, 346] width 700 height 40
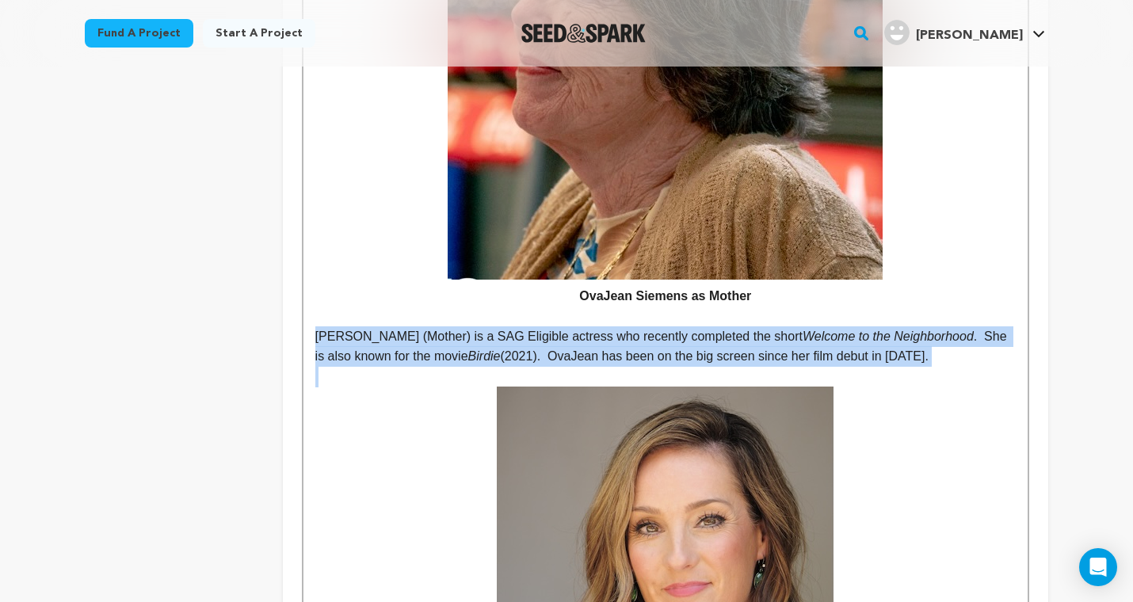
drag, startPoint x: 976, startPoint y: 236, endPoint x: 332, endPoint y: 217, distance: 644.2
click at [330, 326] on p "OvaJean Siemens (Mother) is a SAG Eligible actress who recently completed the s…" at bounding box center [665, 346] width 700 height 40
copy p "OvaJean Siemens (Mother) is a SAG Eligible actress who recently completed the s…"
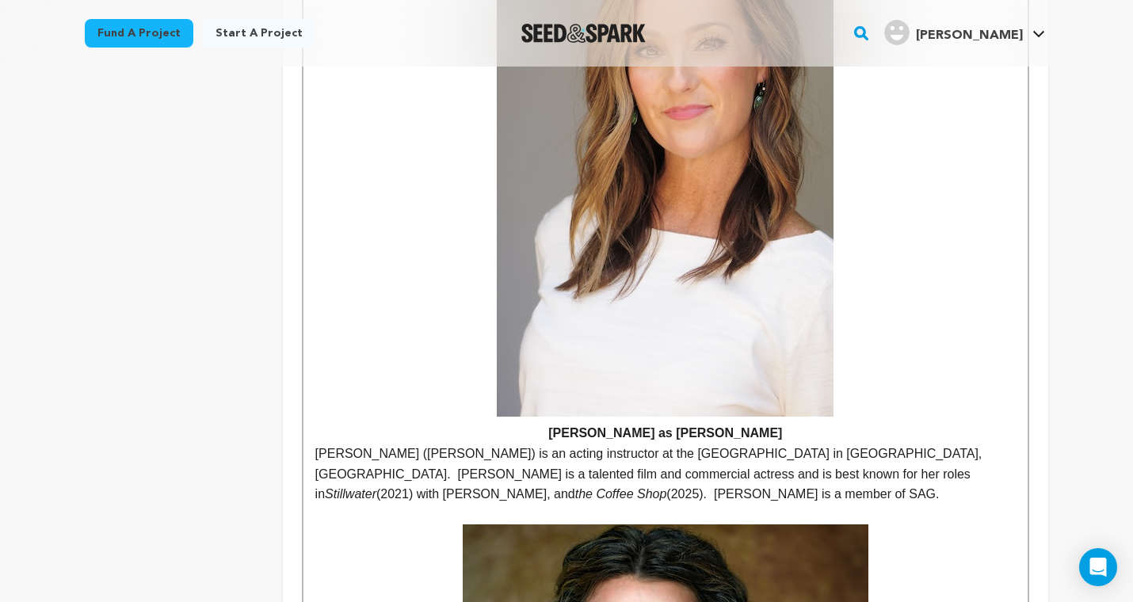
scroll to position [1822, 0]
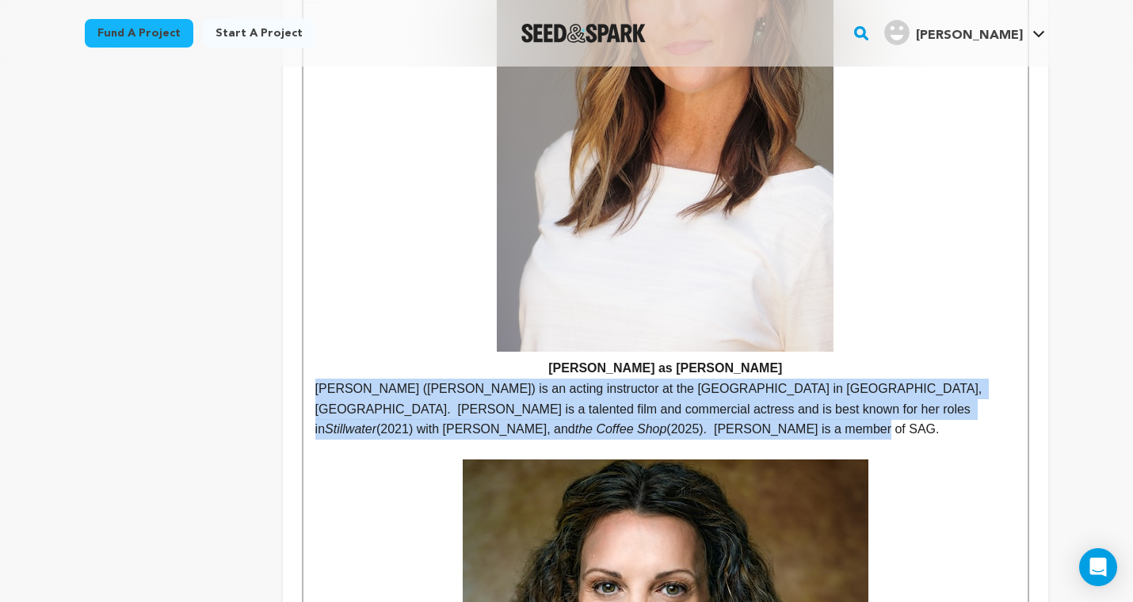
drag, startPoint x: 412, startPoint y: 306, endPoint x: 302, endPoint y: 261, distance: 119.0
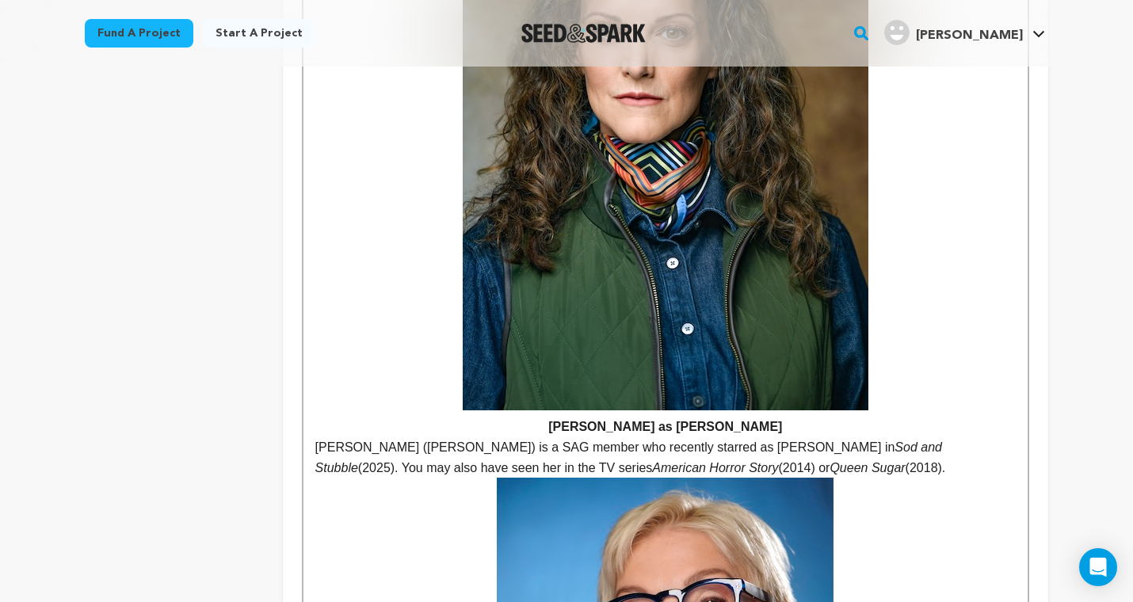
scroll to position [2378, 0]
drag, startPoint x: 801, startPoint y: 341, endPoint x: 316, endPoint y: 330, distance: 484.9
click at [316, 438] on p "Dodie Brown (Margaret May) is a SAG member who recently starred as Rosa Ise in …" at bounding box center [665, 458] width 700 height 40
click at [315, 438] on p "Dodie Brown (Margaret May) is a SAG member who recently starred as Rosa Ise in …" at bounding box center [665, 458] width 700 height 40
drag, startPoint x: 314, startPoint y: 325, endPoint x: 798, endPoint y: 333, distance: 484.0
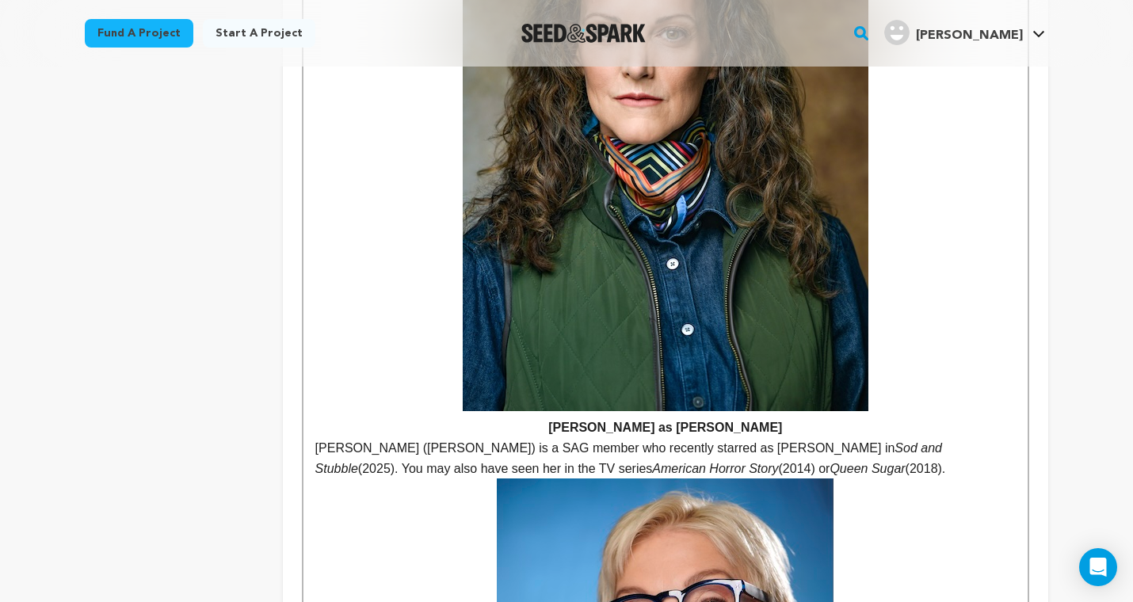
click at [798, 438] on p "Dodie Brown (Margaret May) is a SAG member who recently starred as Rosa Ise in …" at bounding box center [665, 458] width 700 height 40
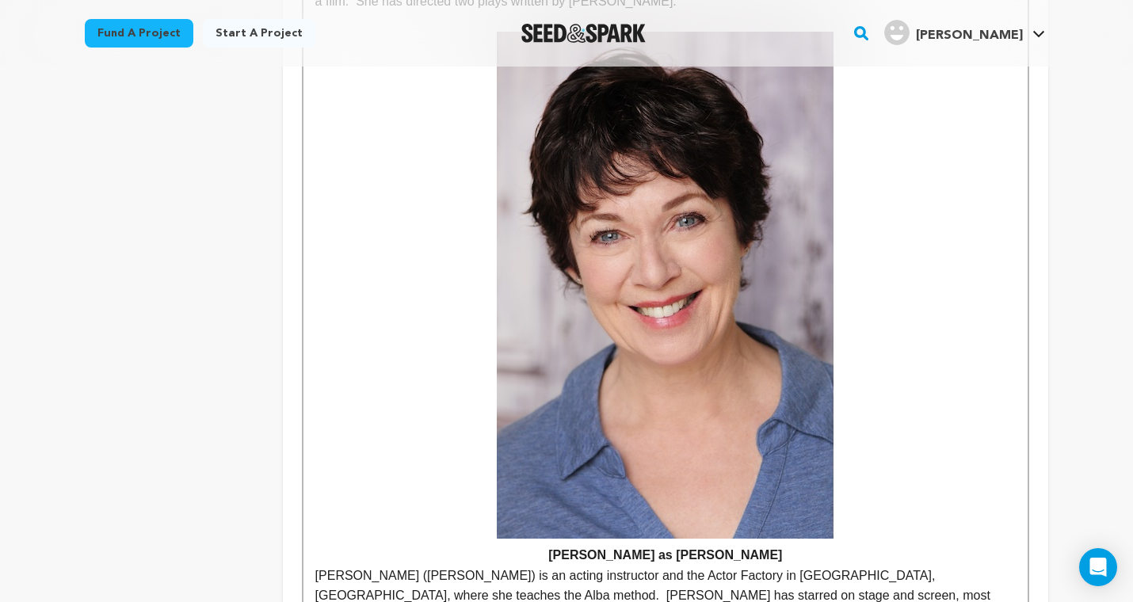
scroll to position [3473, 0]
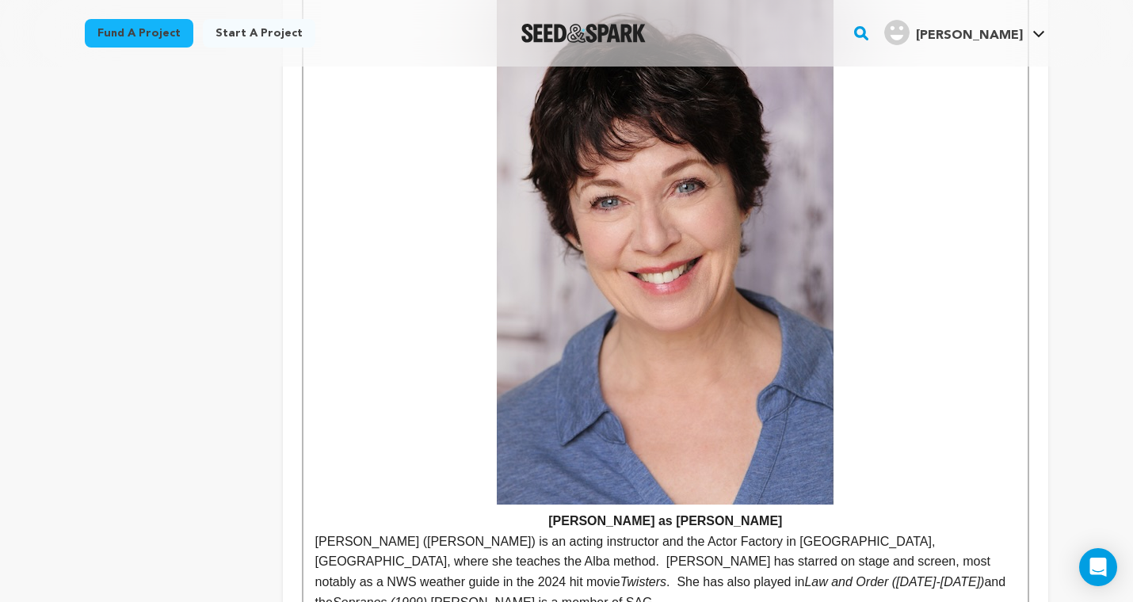
drag, startPoint x: 627, startPoint y: 512, endPoint x: 610, endPoint y: 507, distance: 17.3
click at [1000, 531] on p "Elizabeth Ann Townsend (Eleanor) is an acting instructor and the Actor Factory …" at bounding box center [665, 571] width 700 height 81
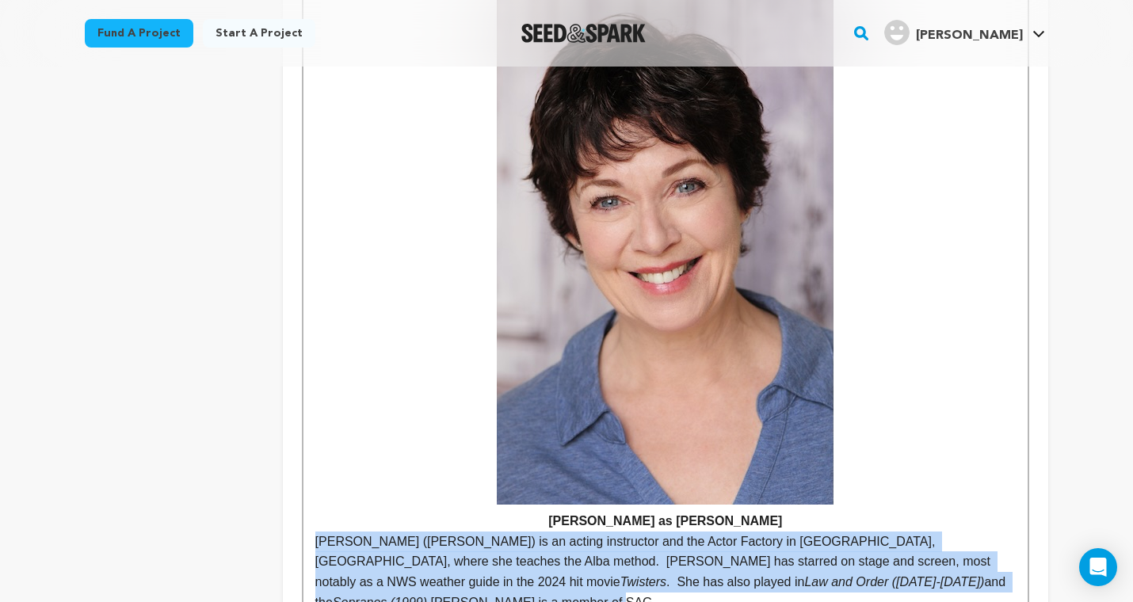
drag, startPoint x: 996, startPoint y: 450, endPoint x: 303, endPoint y: 416, distance: 693.1
click at [303, 416] on div "OUR TEAM: Assembling Excellence. Our cast are some of the best actors (and acti…" at bounding box center [665, 23] width 724 height 4984
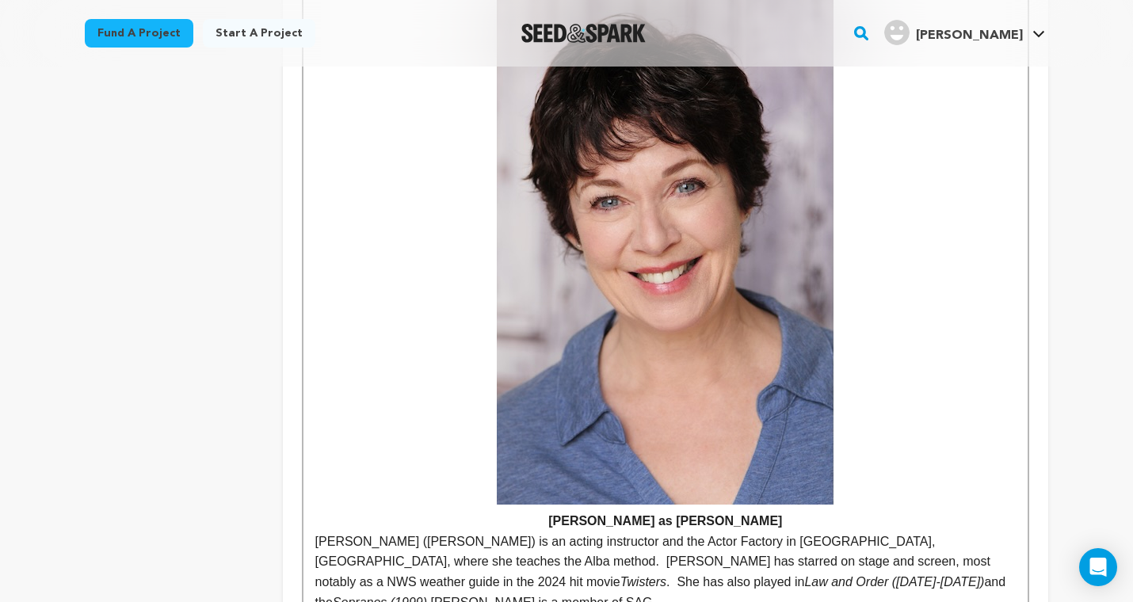
click at [314, 276] on div "OUR TEAM: Assembling Excellence. Our cast are some of the best actors (and acti…" at bounding box center [665, 23] width 724 height 4984
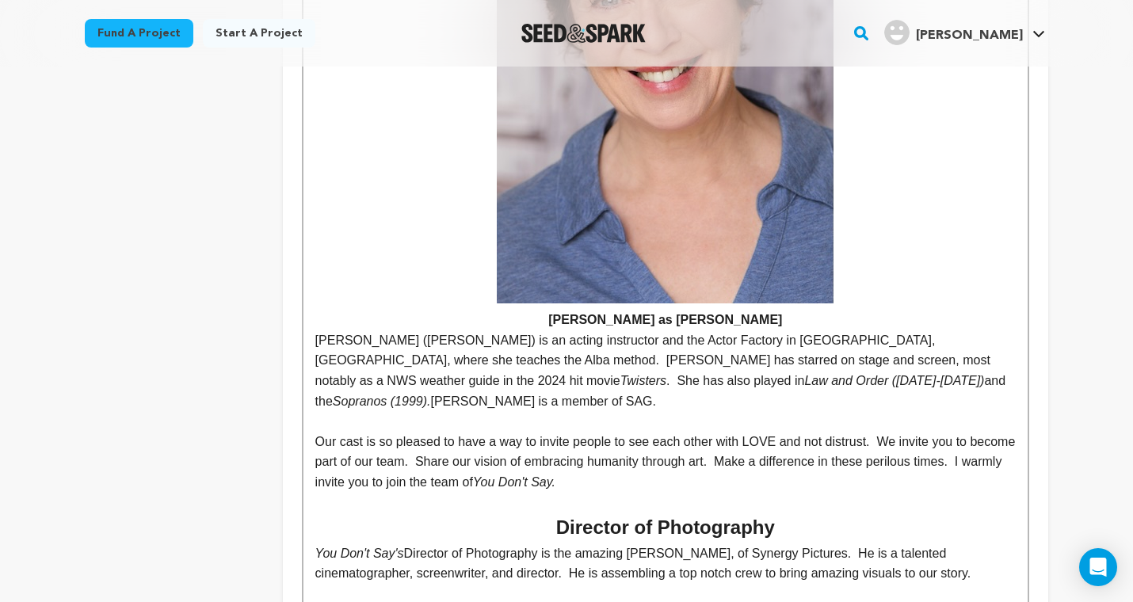
scroll to position [3678, 0]
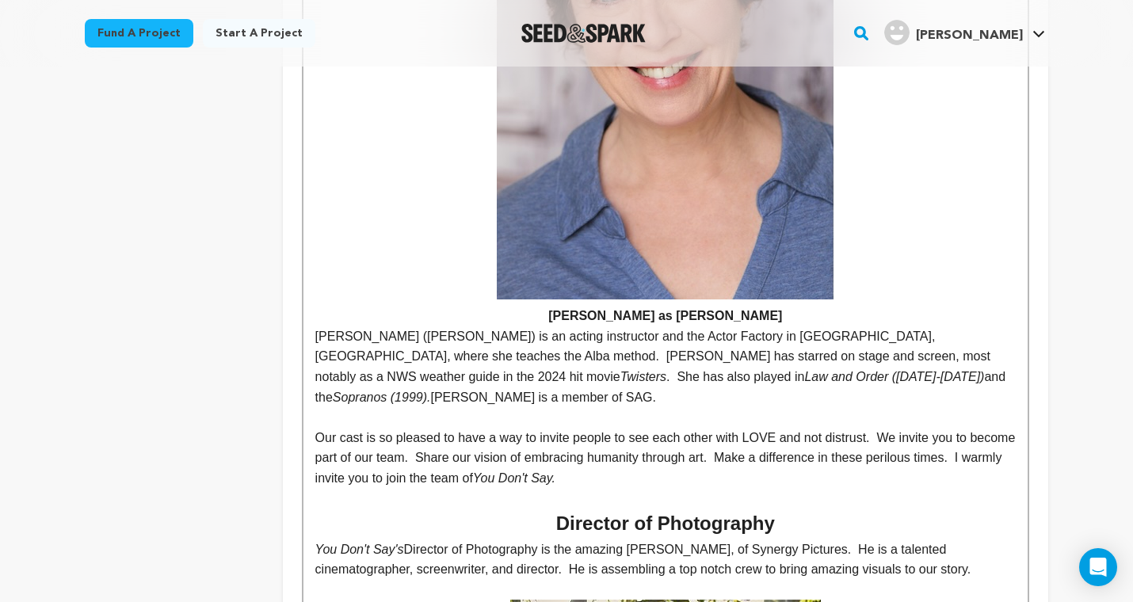
click at [321, 428] on p "Our cast is so pleased to have a way to invite people to see each other with LO…" at bounding box center [665, 458] width 700 height 61
click at [613, 428] on p "Our cast is so pleased to have a way to invite people to see each other with LO…" at bounding box center [665, 458] width 700 height 61
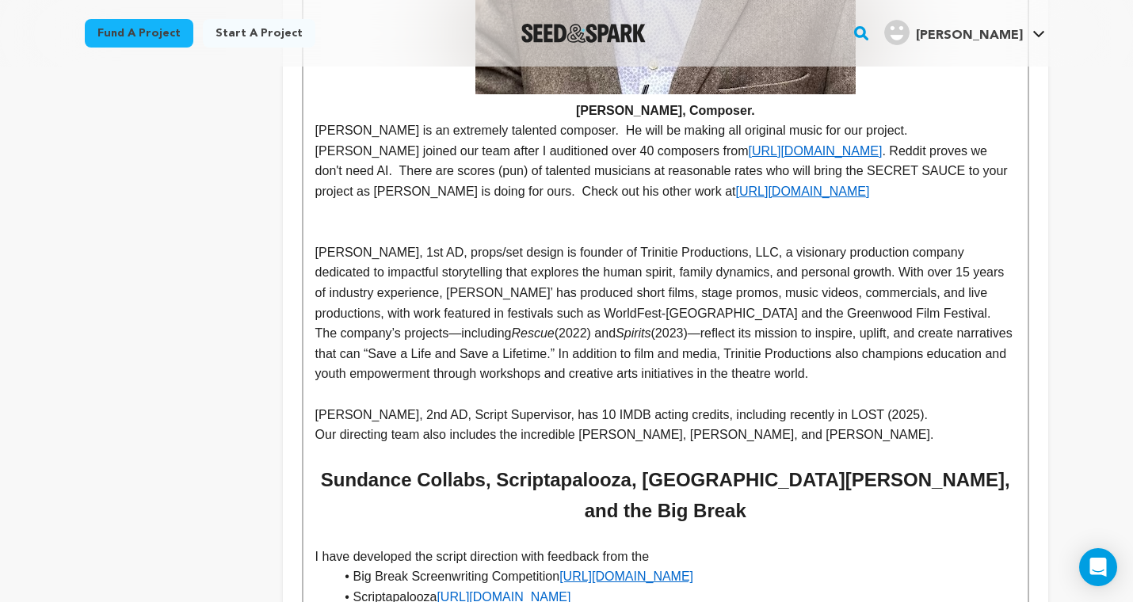
scroll to position [5288, 0]
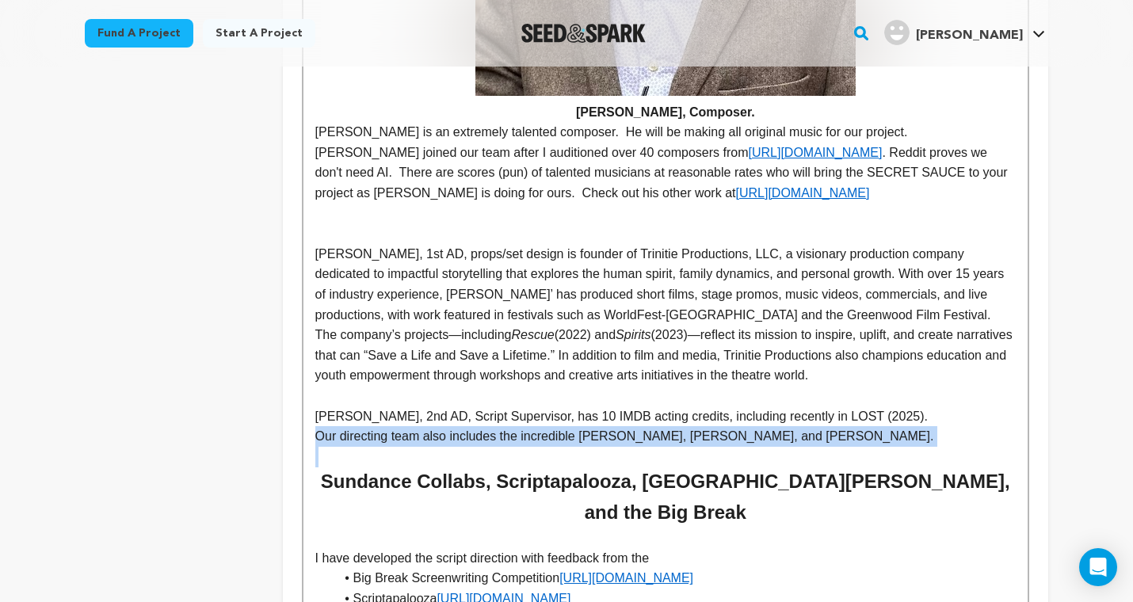
drag, startPoint x: 310, startPoint y: 276, endPoint x: 909, endPoint y: 281, distance: 598.8
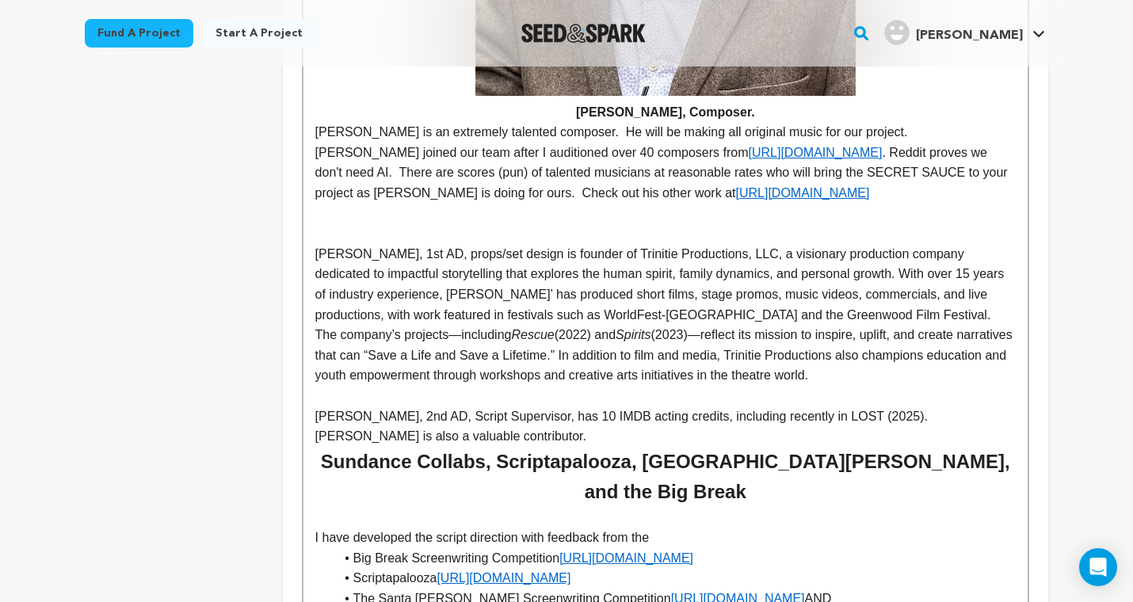
click at [374, 426] on p "Mary Kidd is also a valuable contributor." at bounding box center [665, 436] width 700 height 21
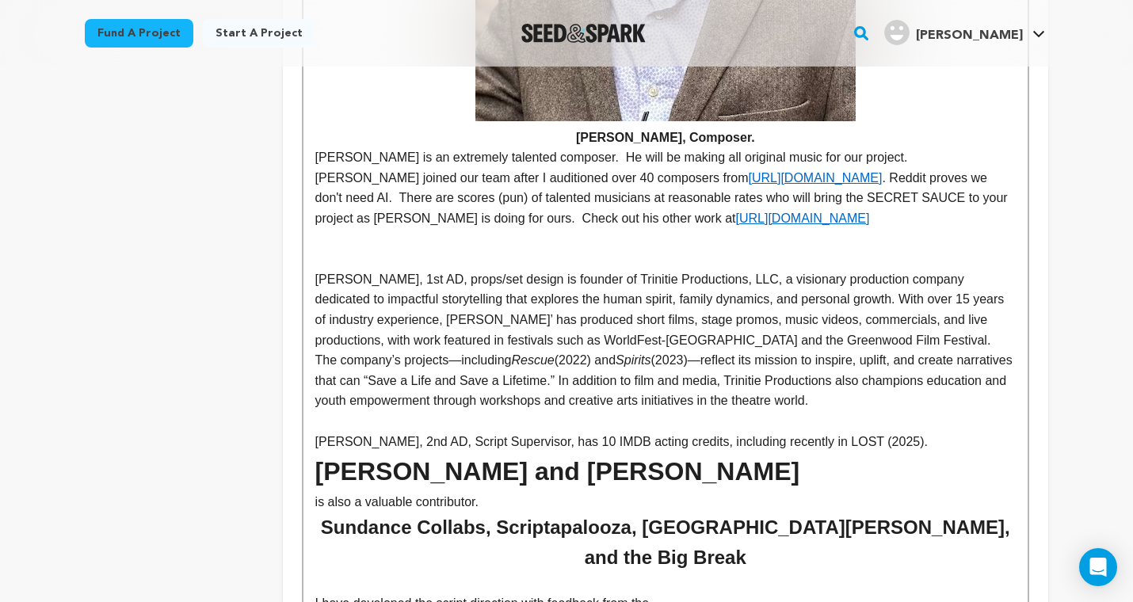
scroll to position [5261, 0]
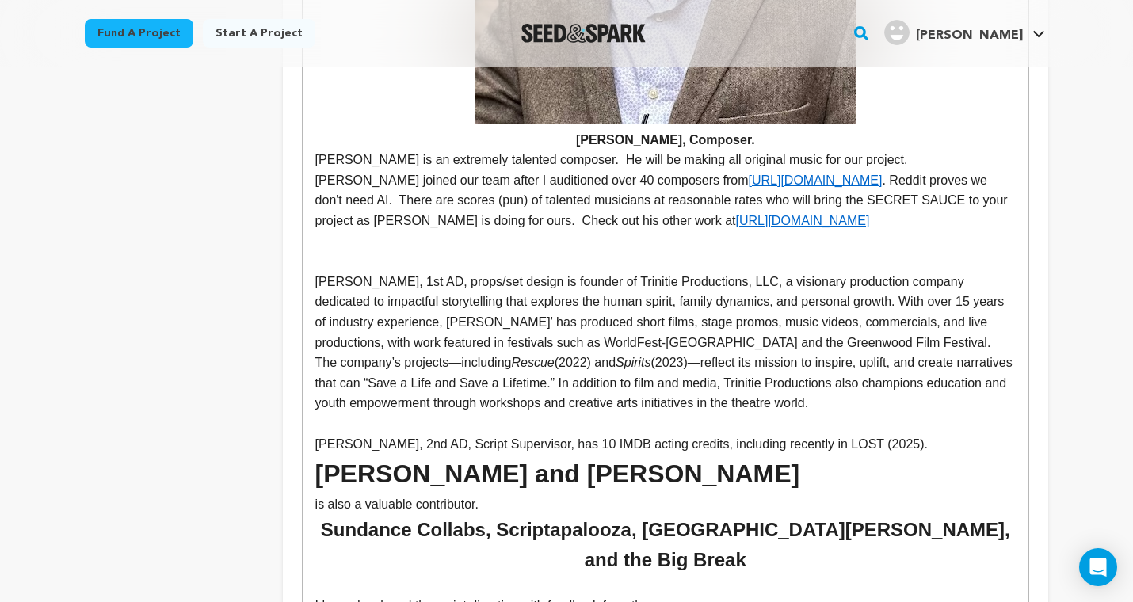
click at [581, 454] on h1 "Mary Kidd and Heather Dall-Amaya" at bounding box center [665, 474] width 700 height 40
drag, startPoint x: 739, startPoint y: 316, endPoint x: 309, endPoint y: 303, distance: 430.3
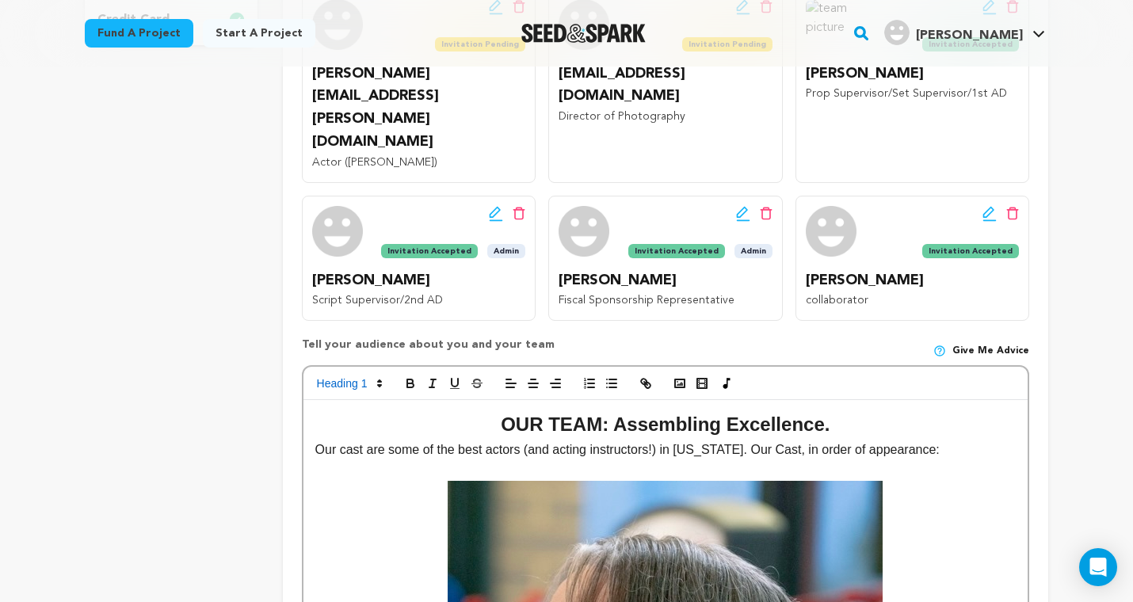
scroll to position [596, 0]
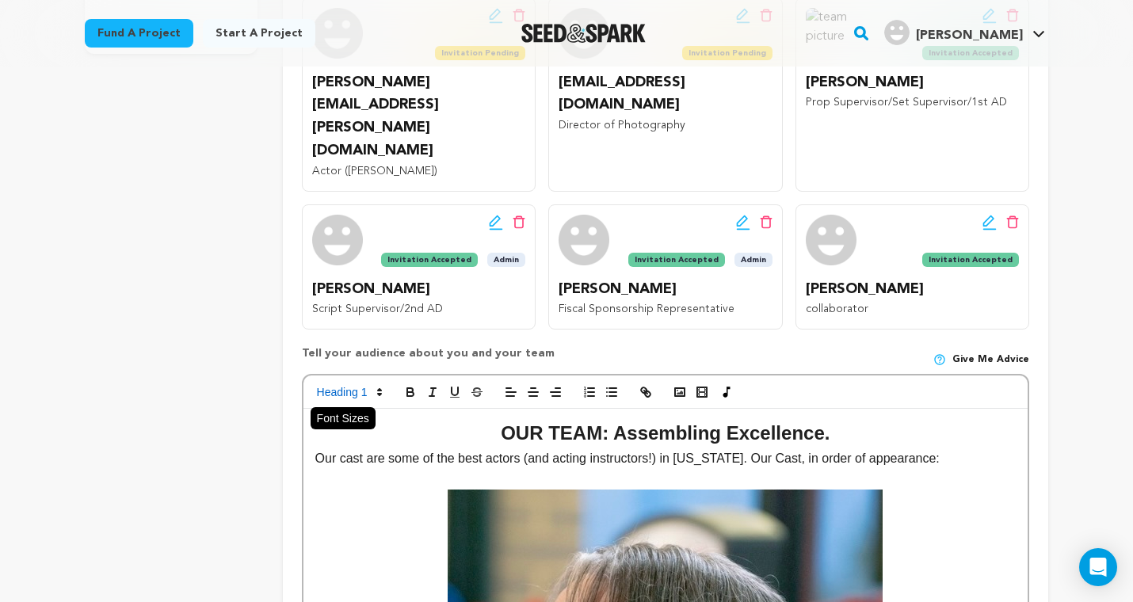
click at [379, 385] on icon at bounding box center [379, 392] width 14 height 14
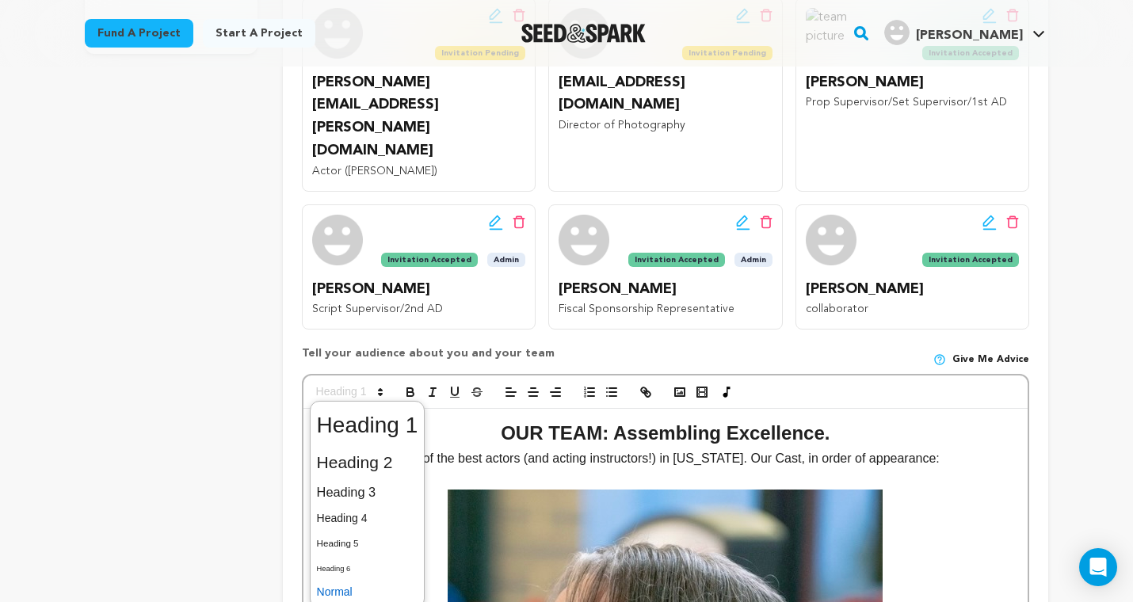
click at [352, 580] on span at bounding box center [367, 592] width 101 height 25
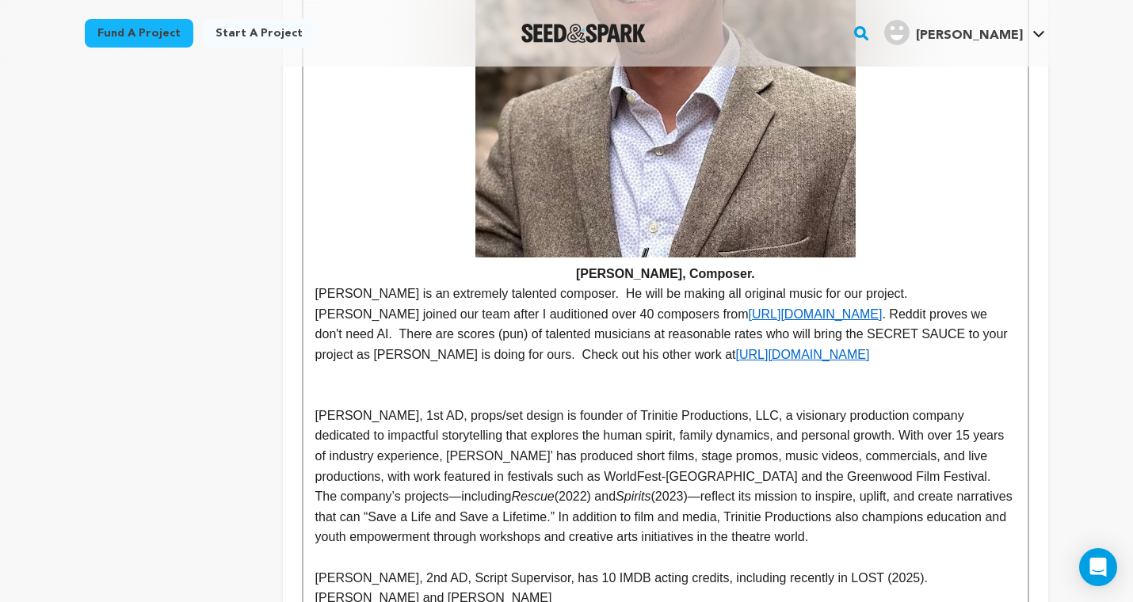
scroll to position [5155, 0]
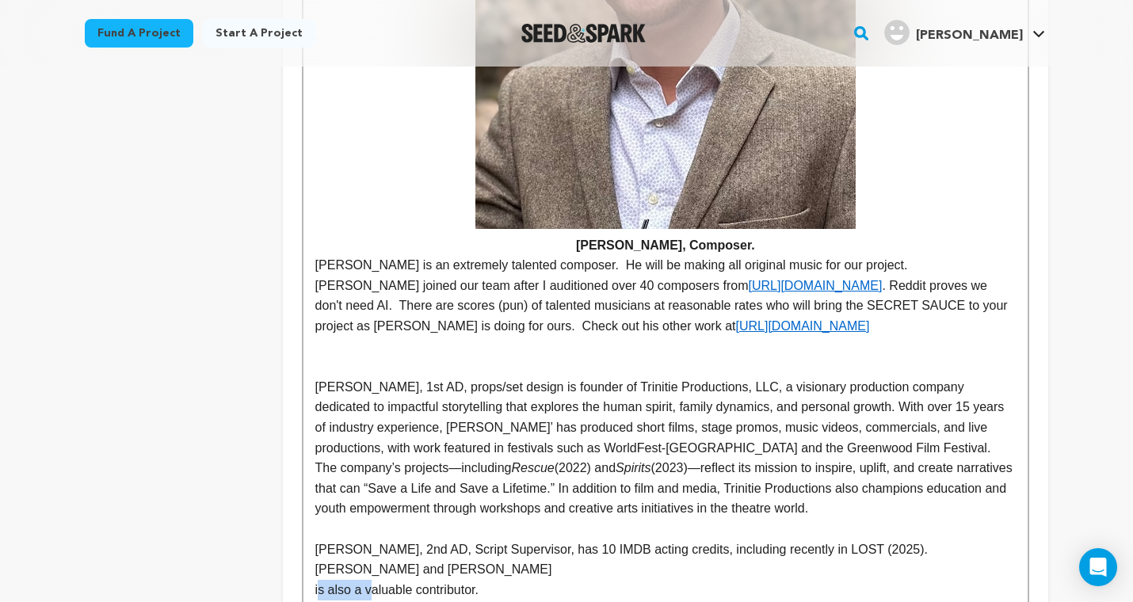
drag, startPoint x: 367, startPoint y: 428, endPoint x: 314, endPoint y: 426, distance: 53.1
click at [315, 580] on p "is also a valuable contributor." at bounding box center [665, 590] width 700 height 21
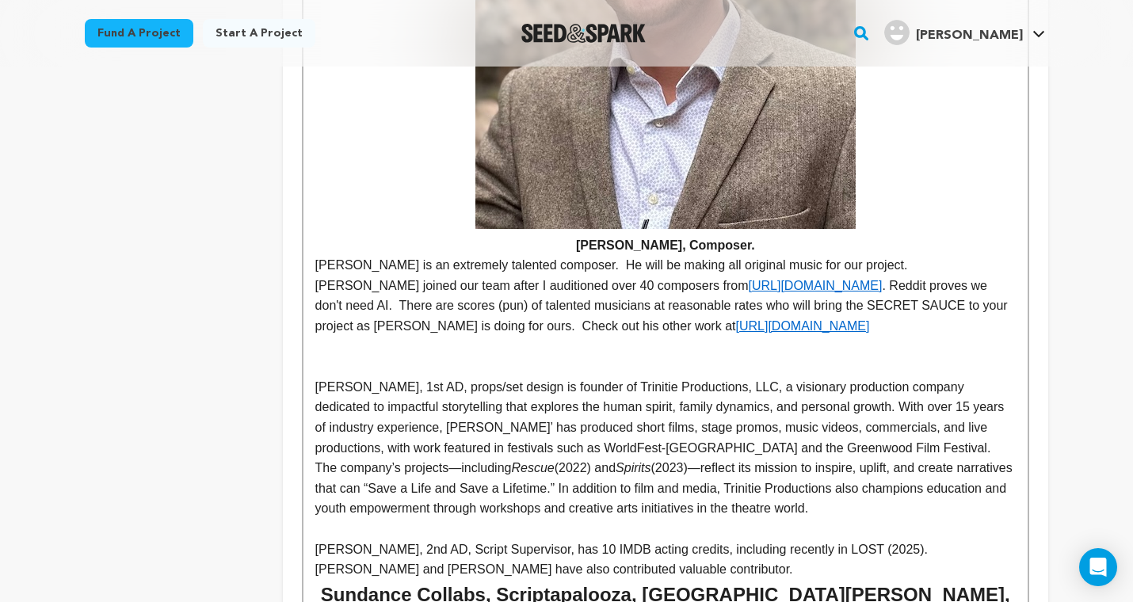
drag, startPoint x: 697, startPoint y: 401, endPoint x: 769, endPoint y: 397, distance: 72.2
click at [769, 559] on p "Mary Kidd and Heather Dall-Amaya have also contributed valuable contributor." at bounding box center [665, 569] width 700 height 21
click at [839, 559] on p "Mary Kidd and Heather Dall-Amaya have also contributed valuable time and talent…" at bounding box center [665, 569] width 700 height 21
click at [914, 559] on p "Mary Kidd and Heather Dall-Amaya have also contributed valuable time and talent…" at bounding box center [665, 569] width 700 height 21
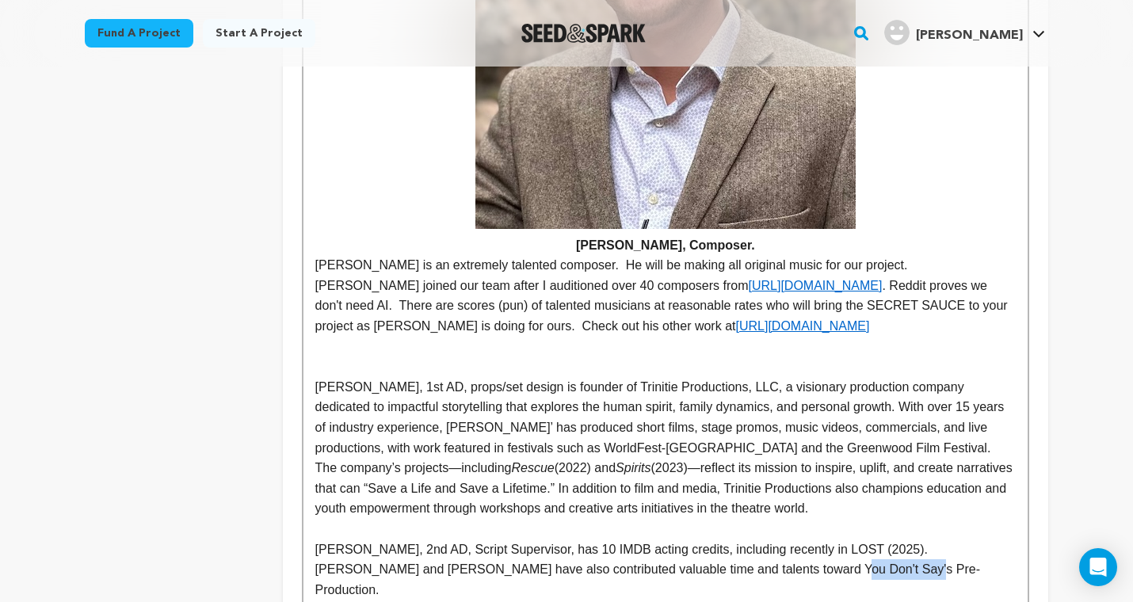
drag, startPoint x: 838, startPoint y: 406, endPoint x: 913, endPoint y: 409, distance: 75.3
click at [913, 559] on p "Mary Kidd and Heather Dall-Amaya have also contributed valuable time and talent…" at bounding box center [665, 579] width 700 height 40
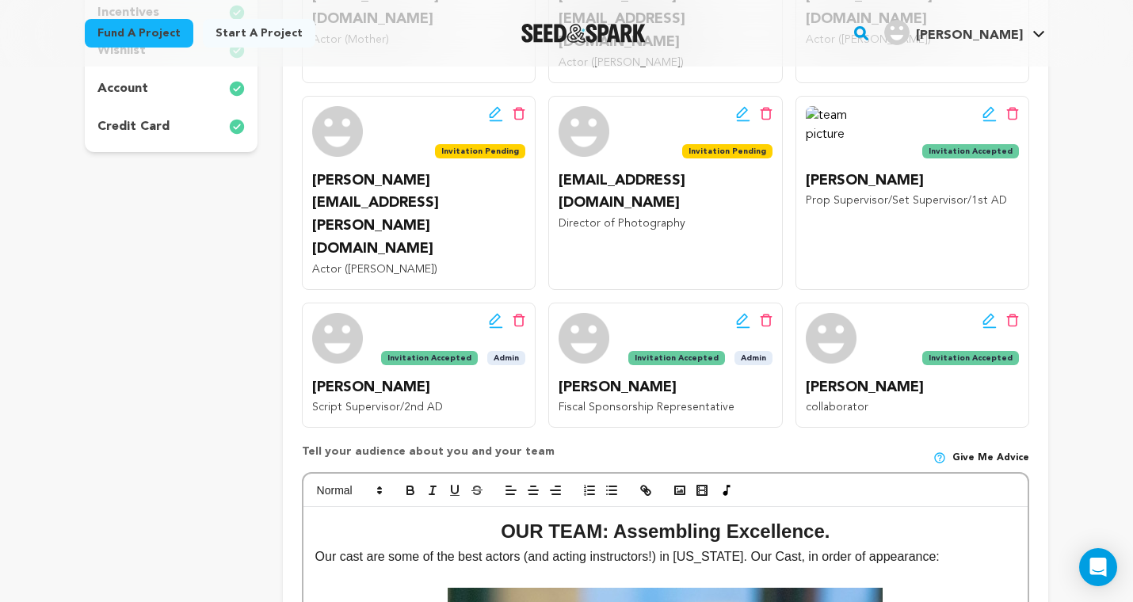
scroll to position [497, 0]
click at [409, 483] on icon "button" at bounding box center [410, 490] width 14 height 14
click at [430, 483] on icon "button" at bounding box center [432, 490] width 14 height 14
click at [402, 567] on p at bounding box center [665, 577] width 700 height 21
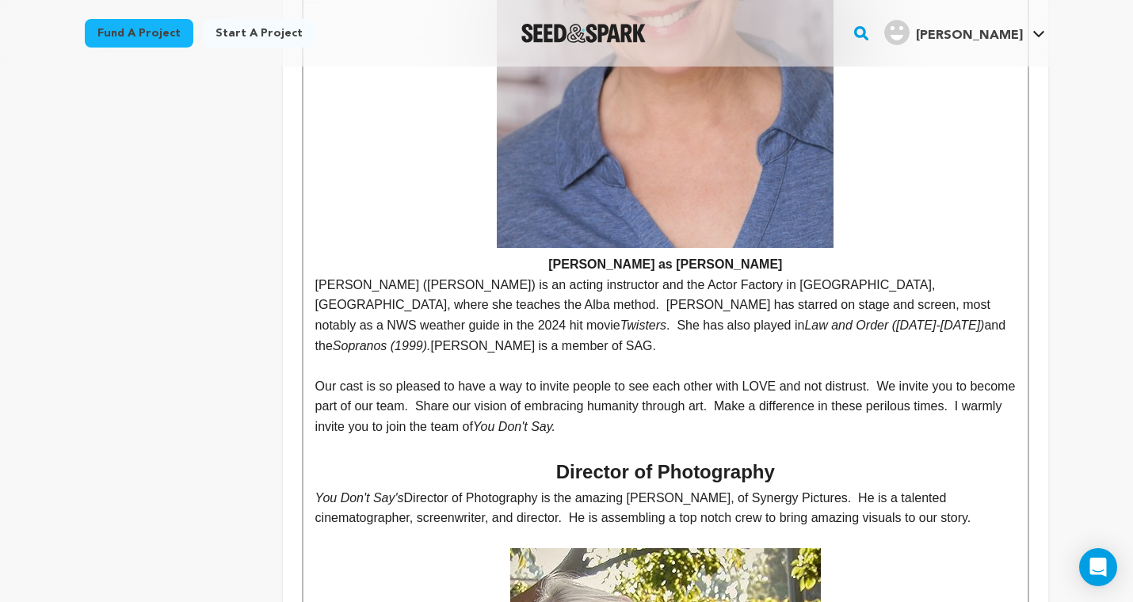
scroll to position [3639, 0]
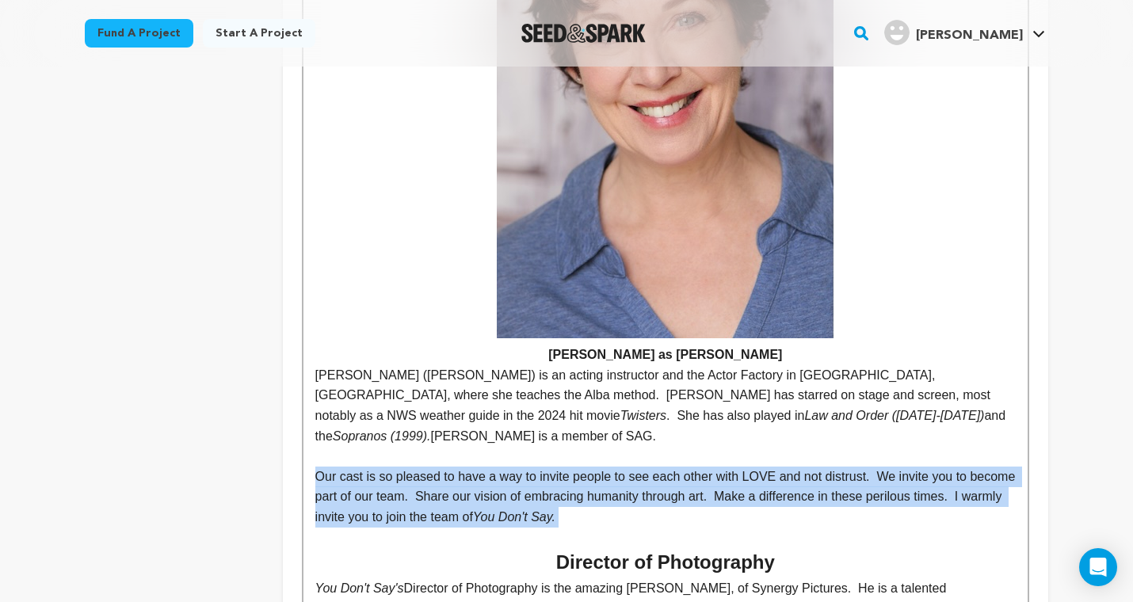
drag, startPoint x: 632, startPoint y: 360, endPoint x: 303, endPoint y: 321, distance: 331.9
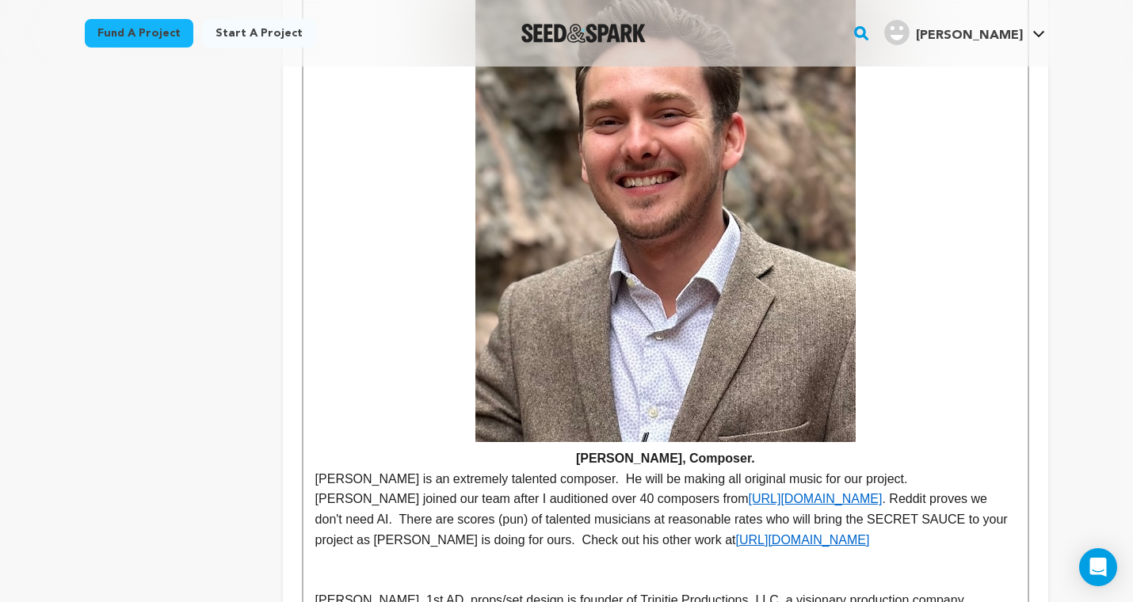
scroll to position [4855, 0]
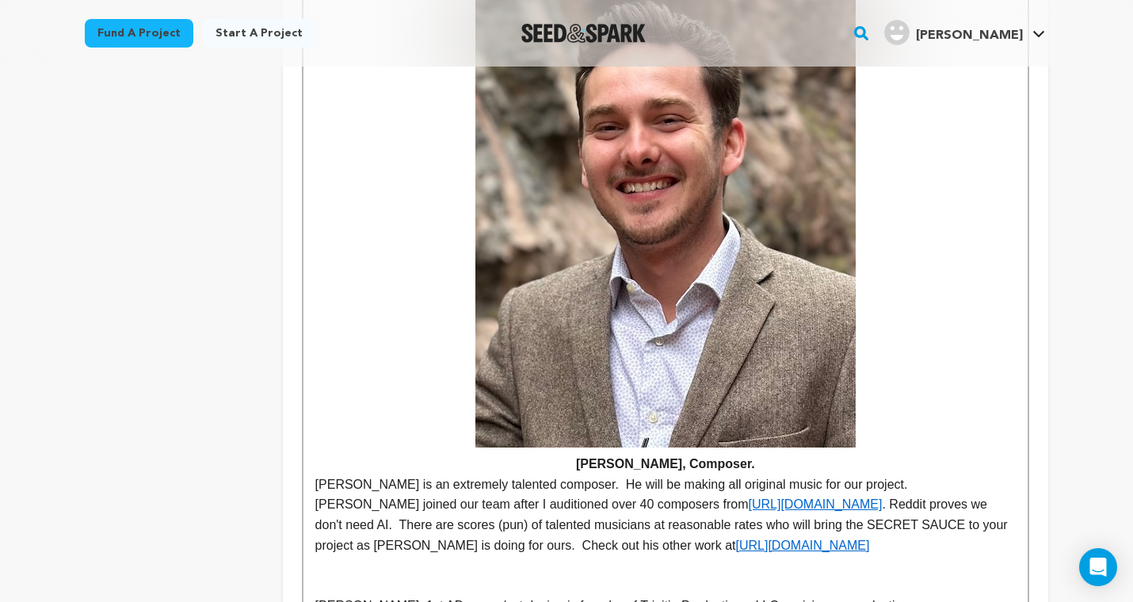
drag, startPoint x: 676, startPoint y: 307, endPoint x: 750, endPoint y: 307, distance: 74.5
click at [748, 454] on h4 "Daniel McIntyre, Composer." at bounding box center [665, 464] width 700 height 21
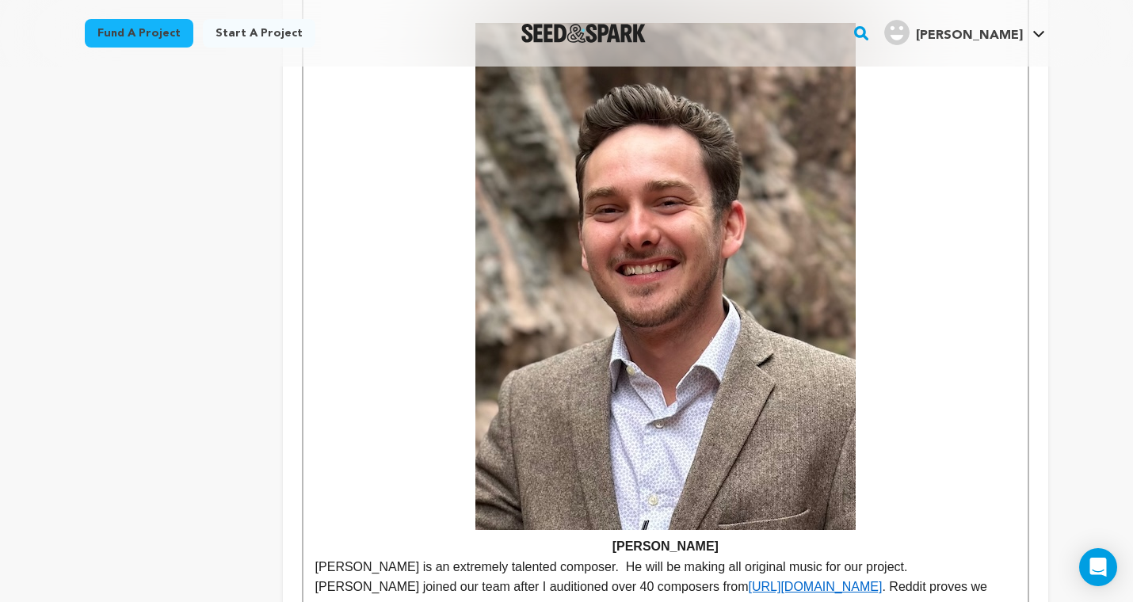
scroll to position [4877, 0]
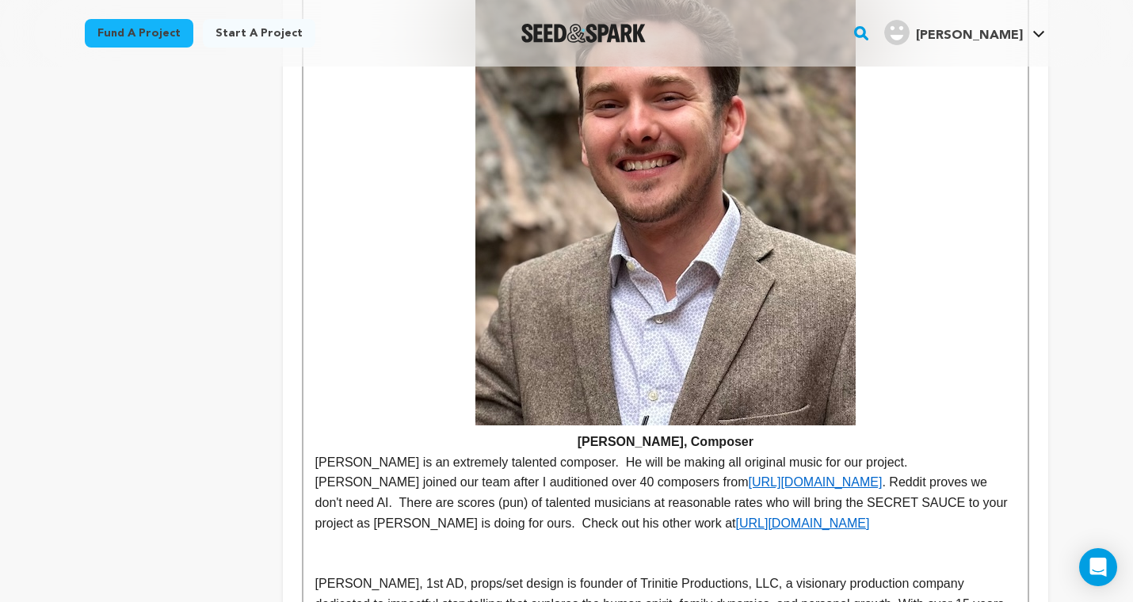
click at [499, 554] on p at bounding box center [665, 564] width 700 height 21
drag, startPoint x: 409, startPoint y: 306, endPoint x: 632, endPoint y: 307, distance: 223.4
click at [632, 452] on p "Daniel McIntyre is an extremely talented composer. He will be making all origin…" at bounding box center [665, 492] width 700 height 81
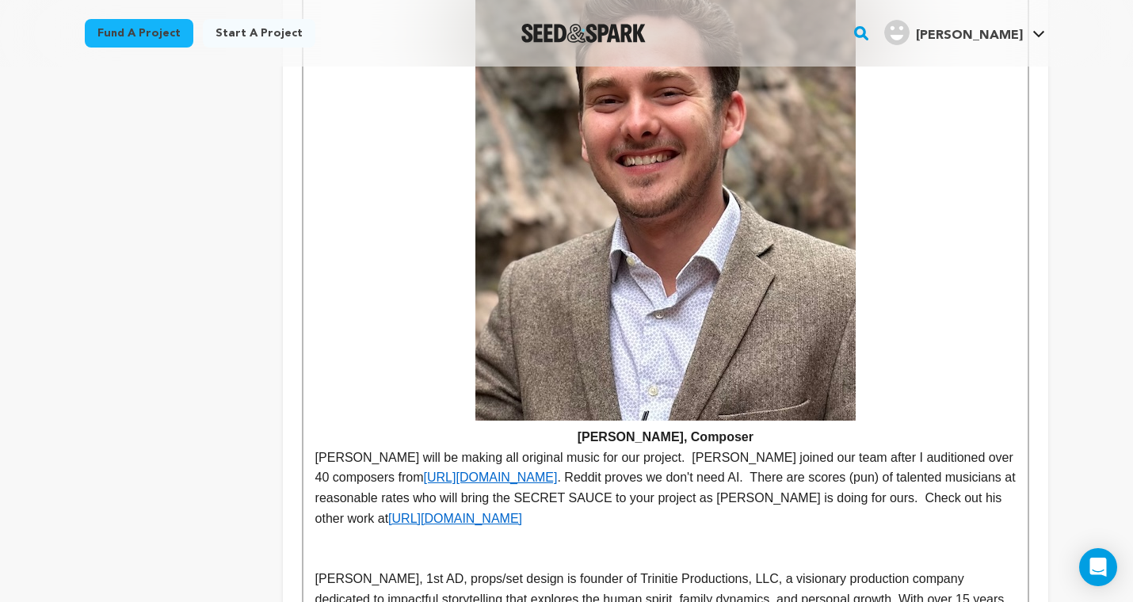
scroll to position [4884, 0]
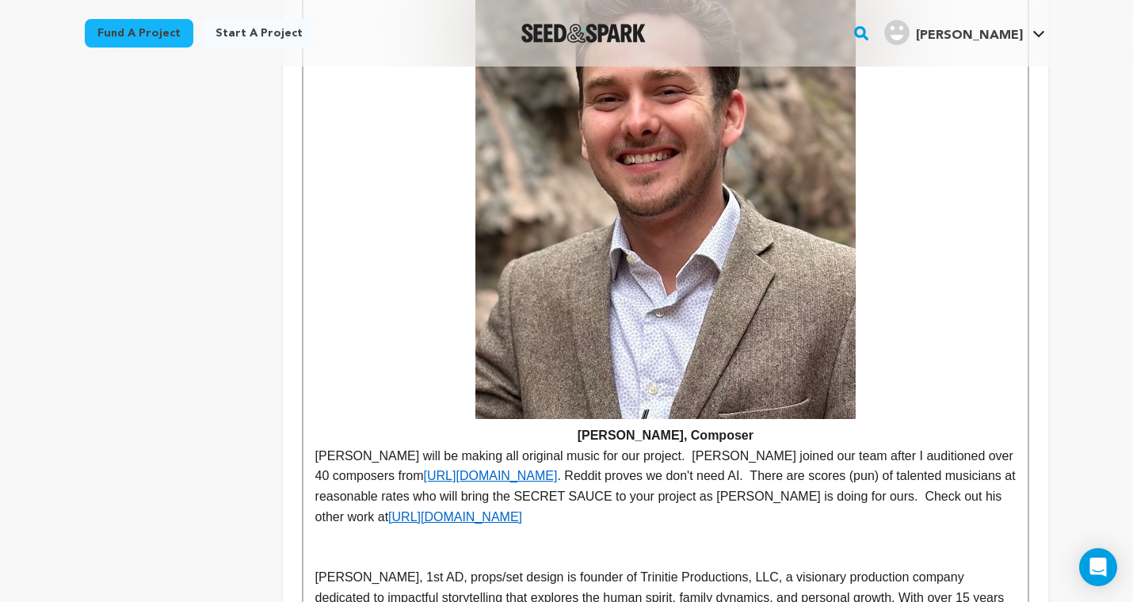
click at [419, 547] on p at bounding box center [665, 557] width 700 height 21
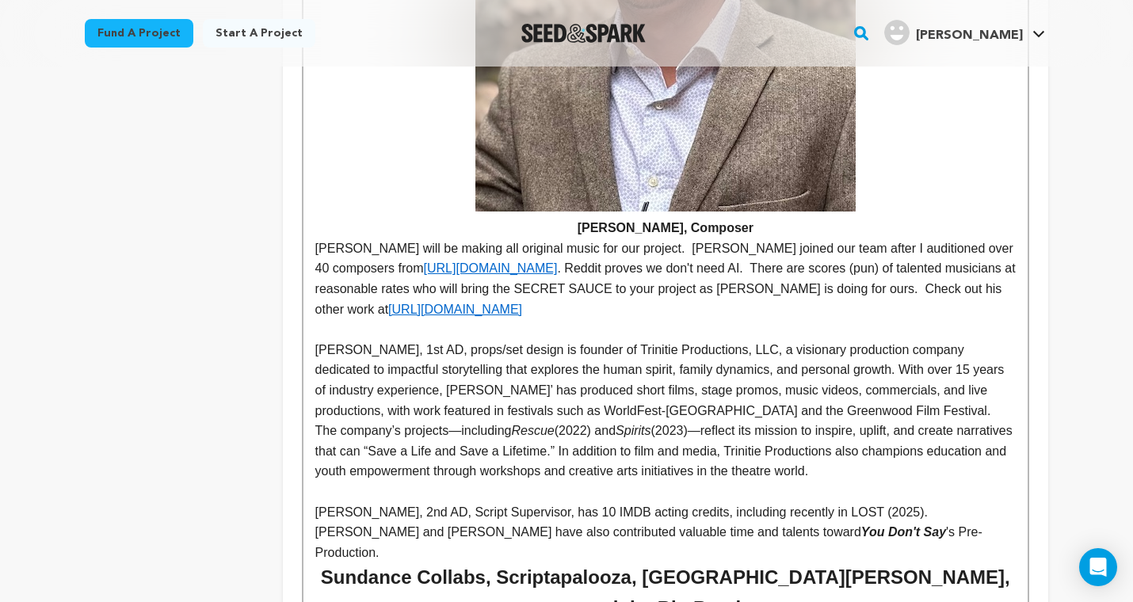
scroll to position [5122, 0]
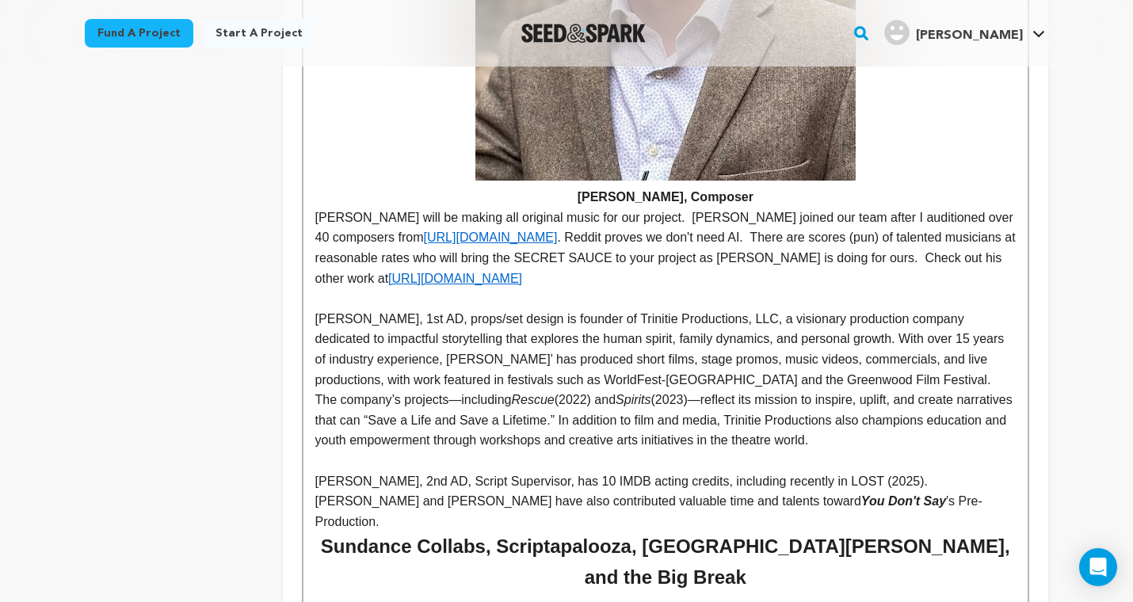
click at [427, 491] on p "Mary Kidd and Heather Dall-Amaya have also contributed valuable time and talent…" at bounding box center [665, 511] width 700 height 40
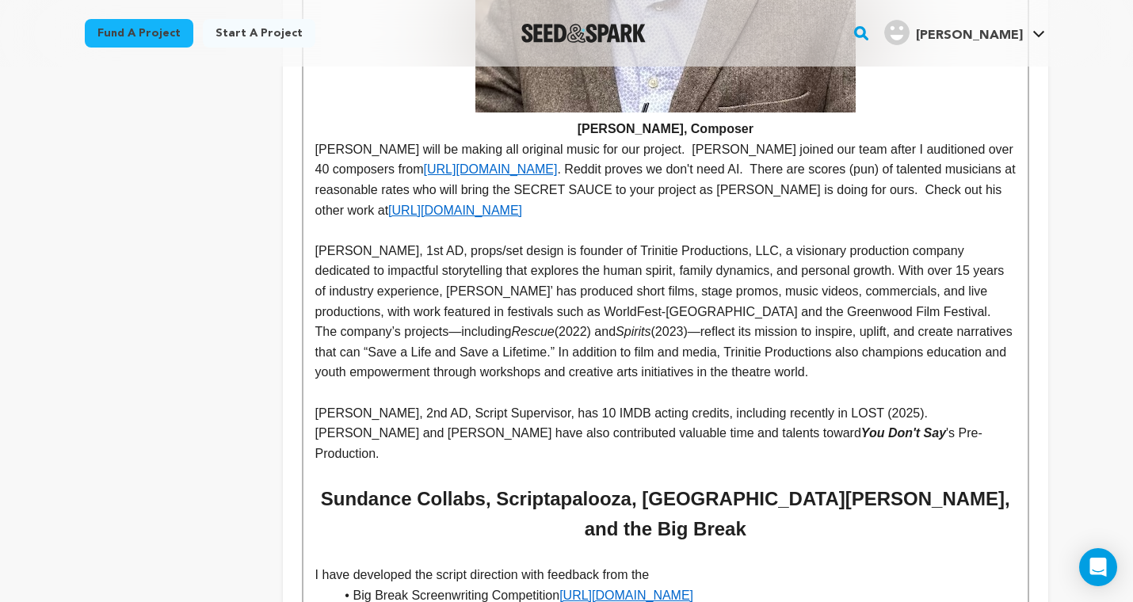
scroll to position [5205, 0]
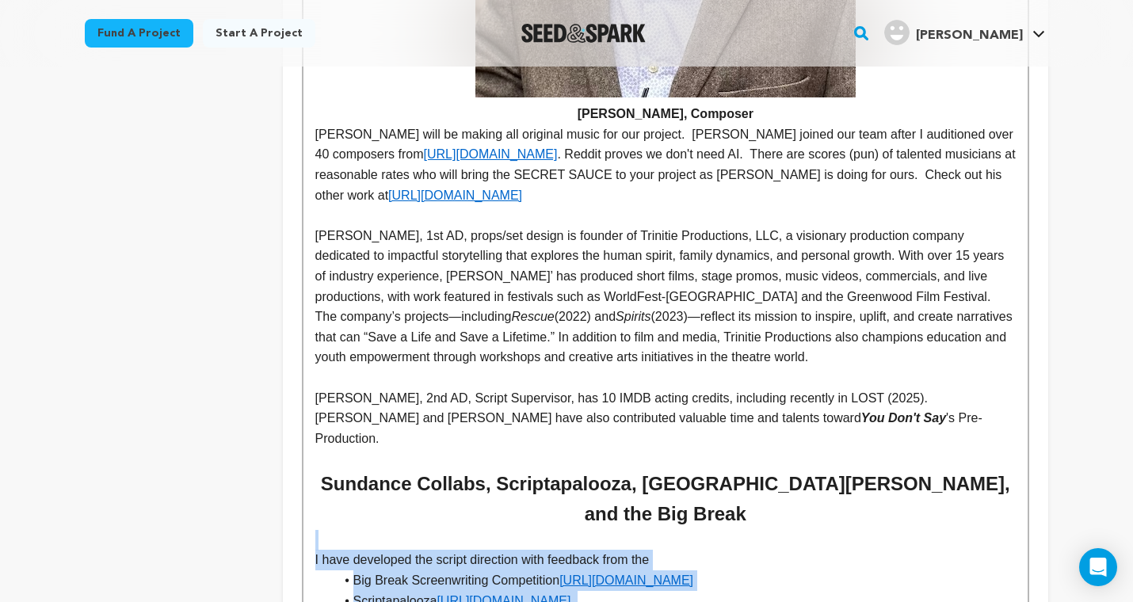
drag, startPoint x: 455, startPoint y: 493, endPoint x: 364, endPoint y: 337, distance: 181.1
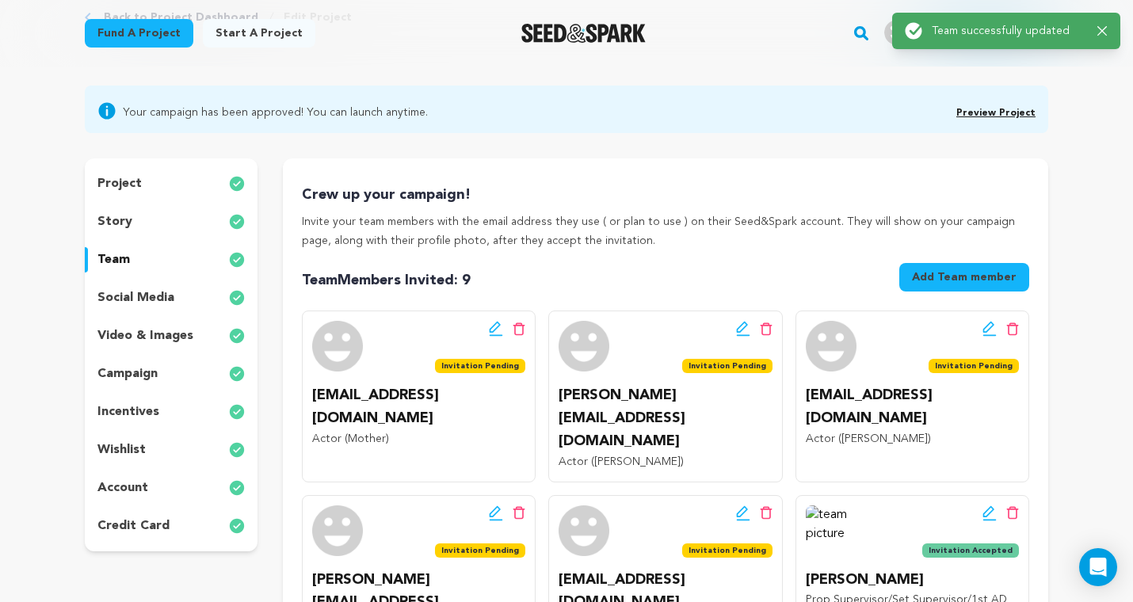
scroll to position [0, 0]
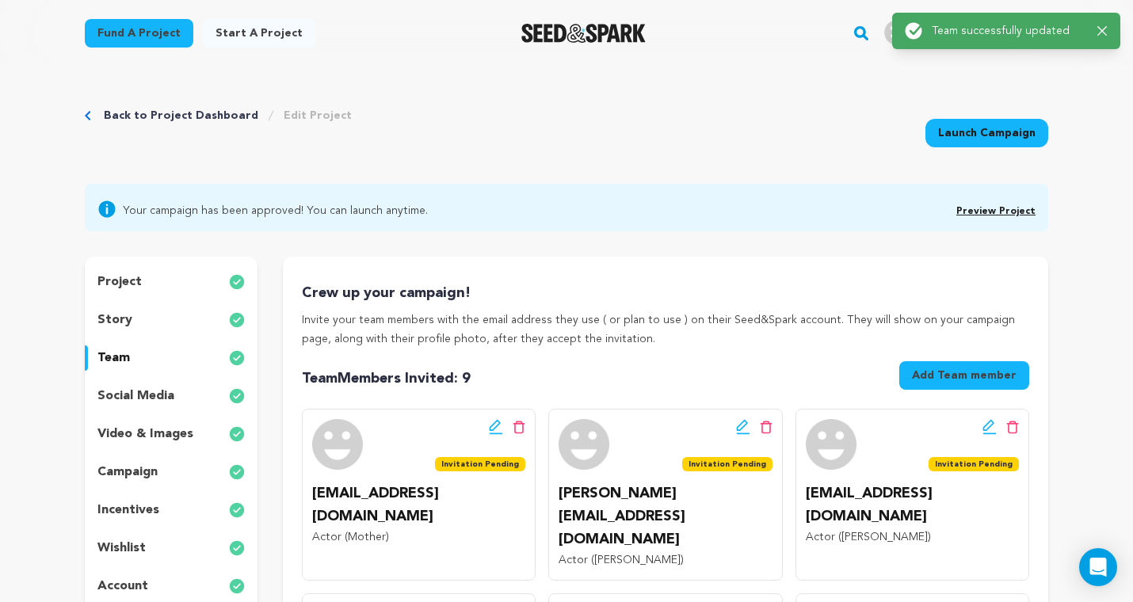
drag, startPoint x: 451, startPoint y: 485, endPoint x: 366, endPoint y: 335, distance: 172.0
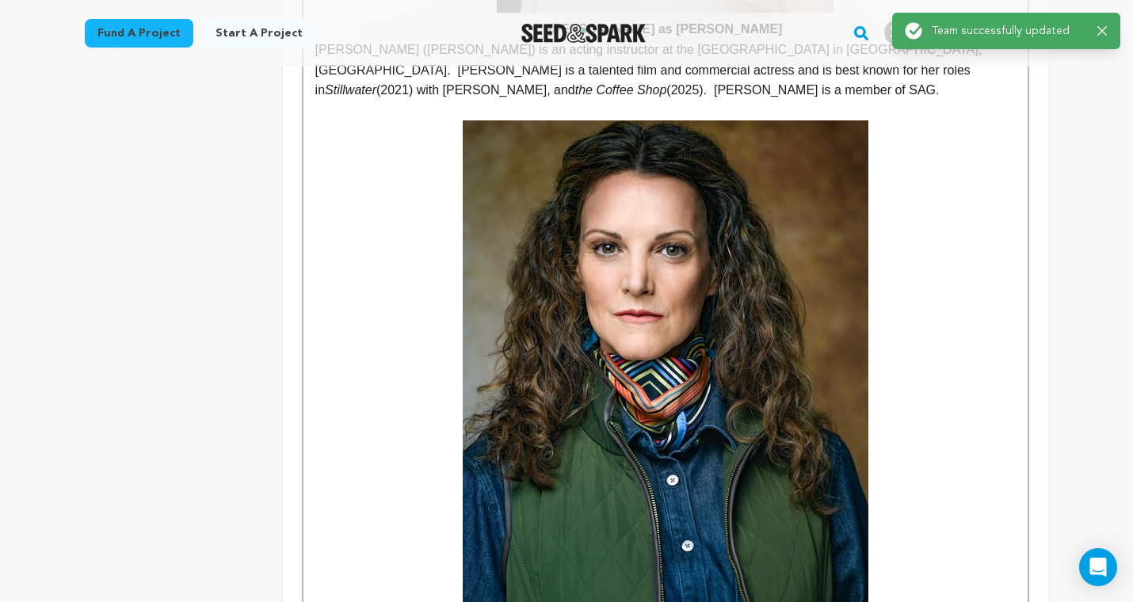
click at [357, 376] on h4 "[PERSON_NAME] as [PERSON_NAME]" at bounding box center [665, 387] width 700 height 534
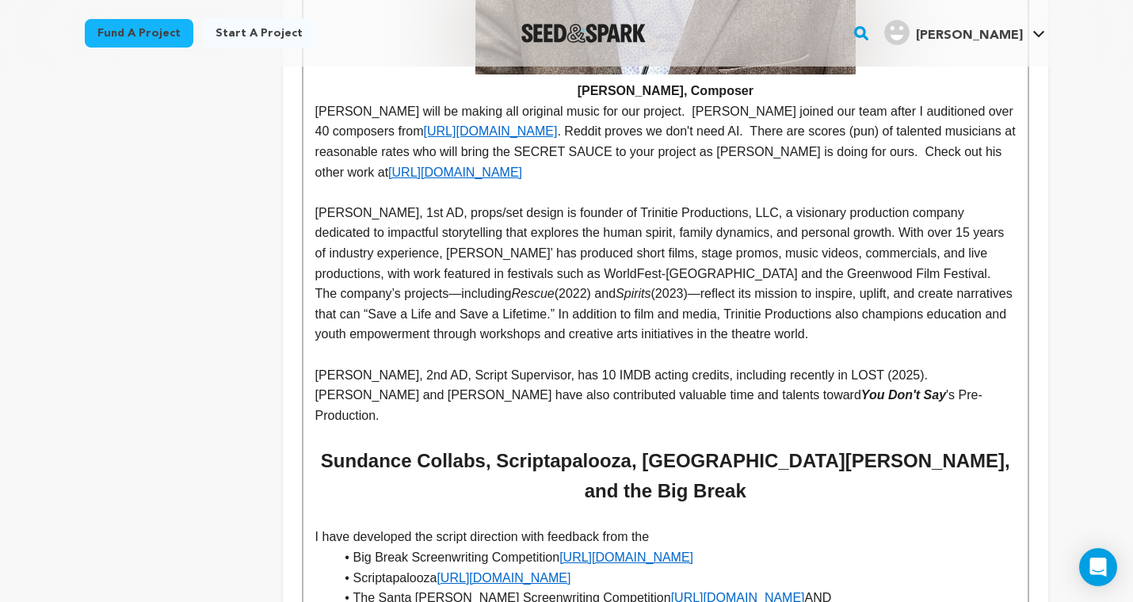
scroll to position [5230, 0]
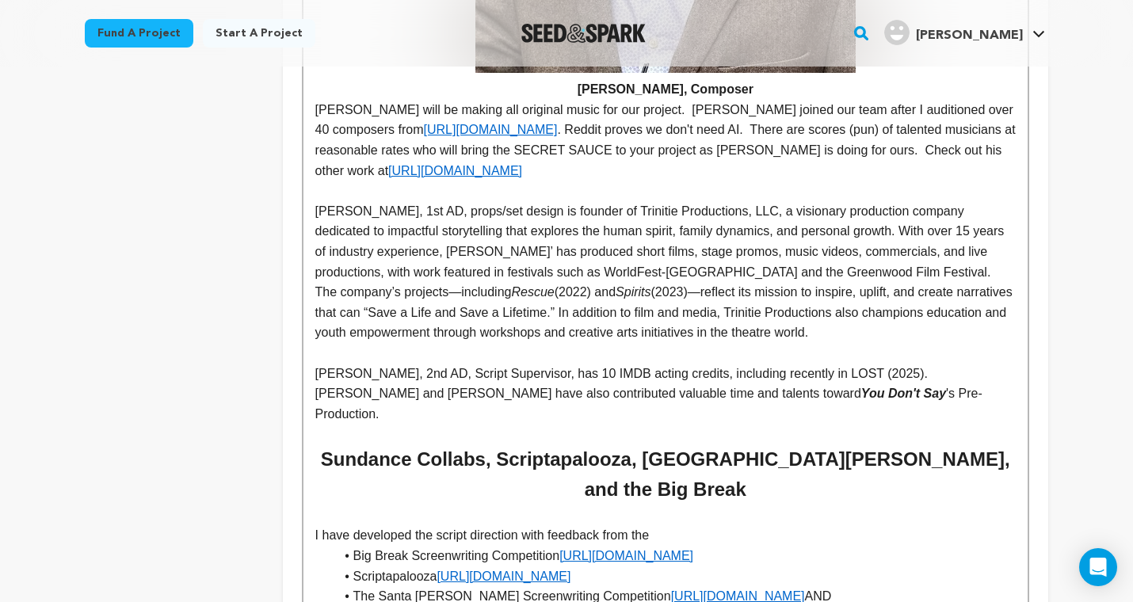
drag, startPoint x: 357, startPoint y: 294, endPoint x: 444, endPoint y: 455, distance: 182.5
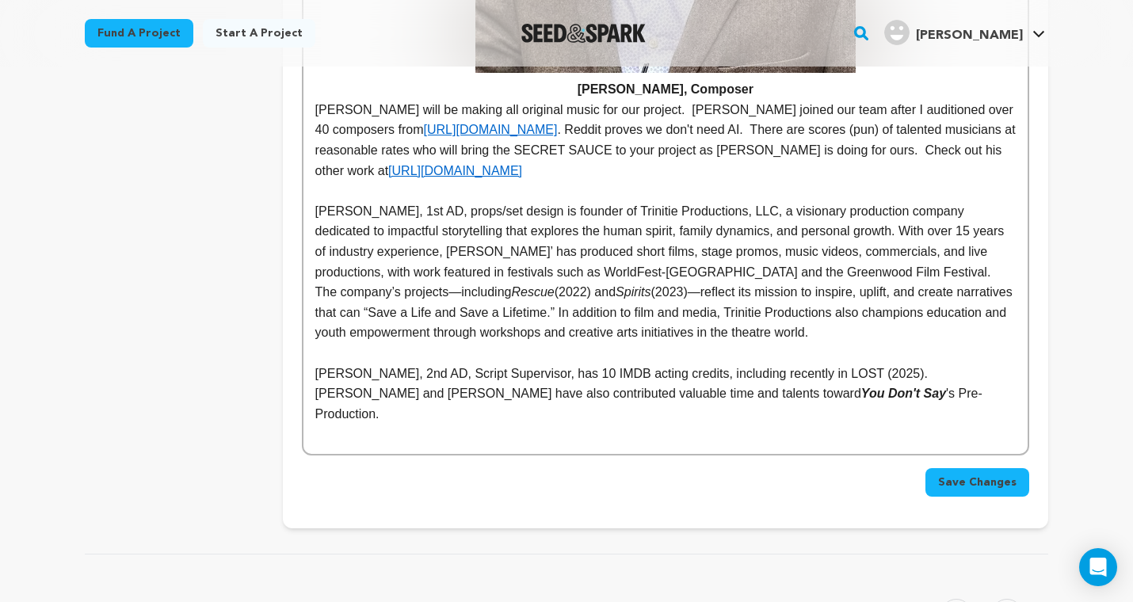
click at [982, 474] on span "Save Changes" at bounding box center [977, 482] width 78 height 16
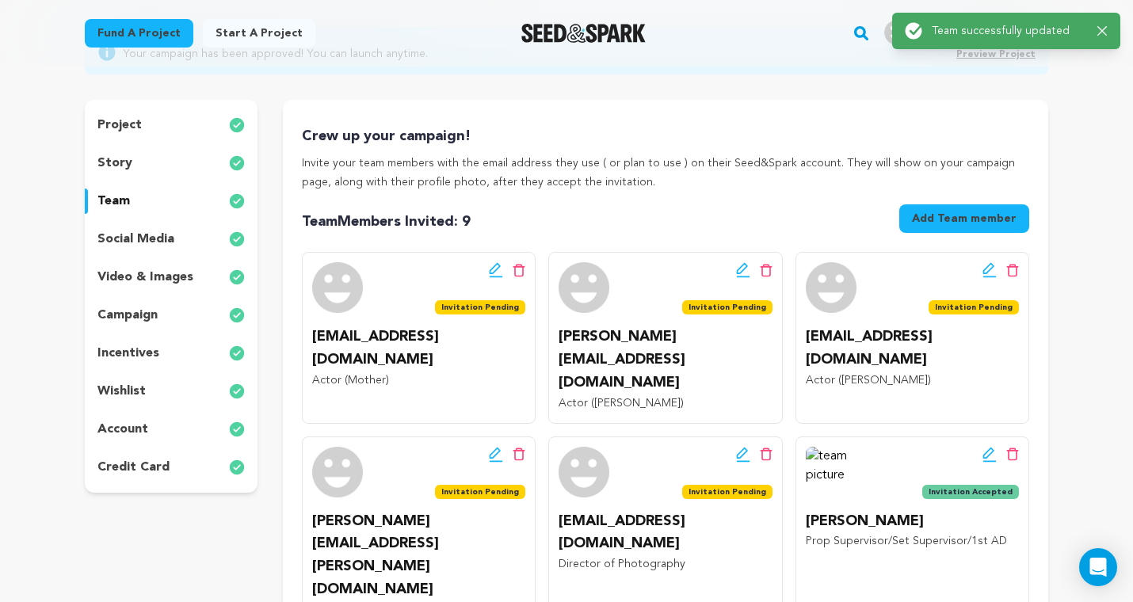
scroll to position [127, 0]
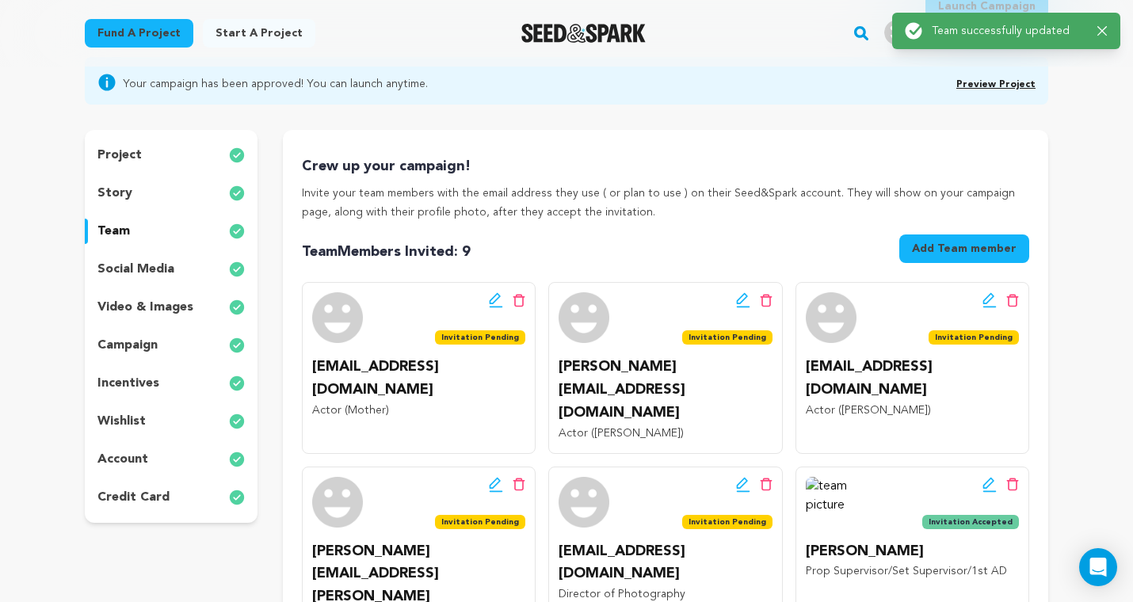
click at [155, 197] on div "story" at bounding box center [171, 193] width 173 height 25
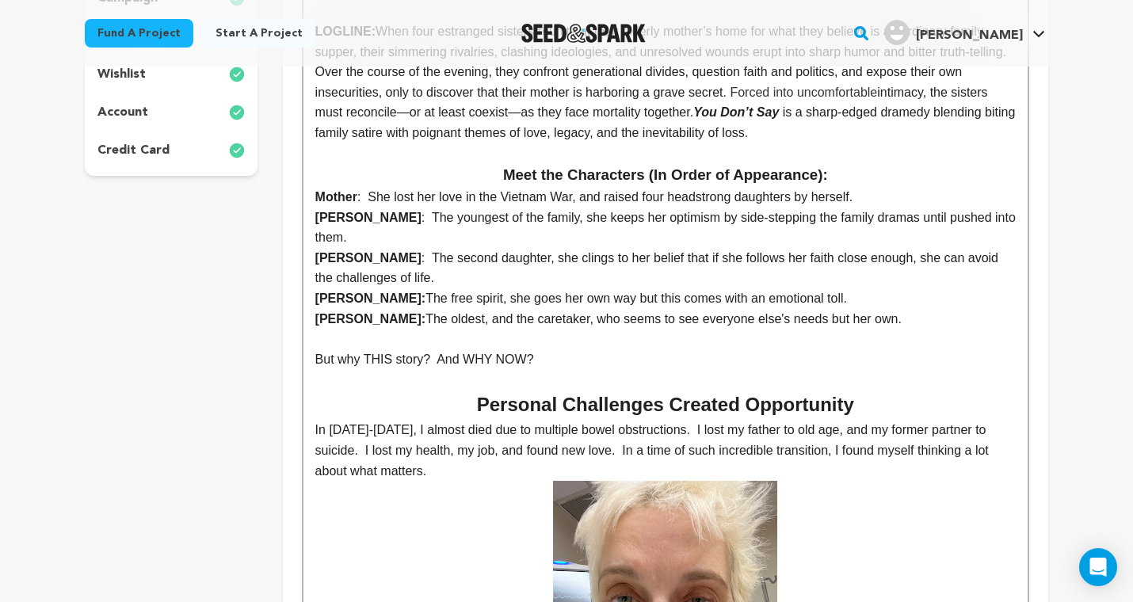
scroll to position [469, 0]
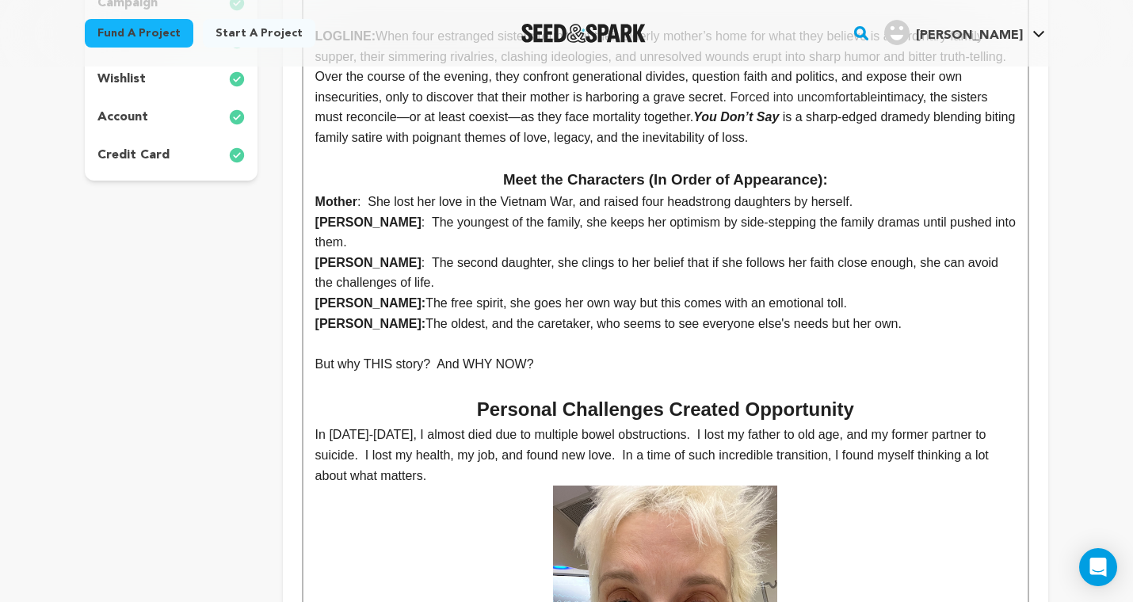
click at [897, 314] on p "Eleanor: The oldest, and the caretaker, who seems to see everyone else's needs …" at bounding box center [665, 324] width 700 height 21
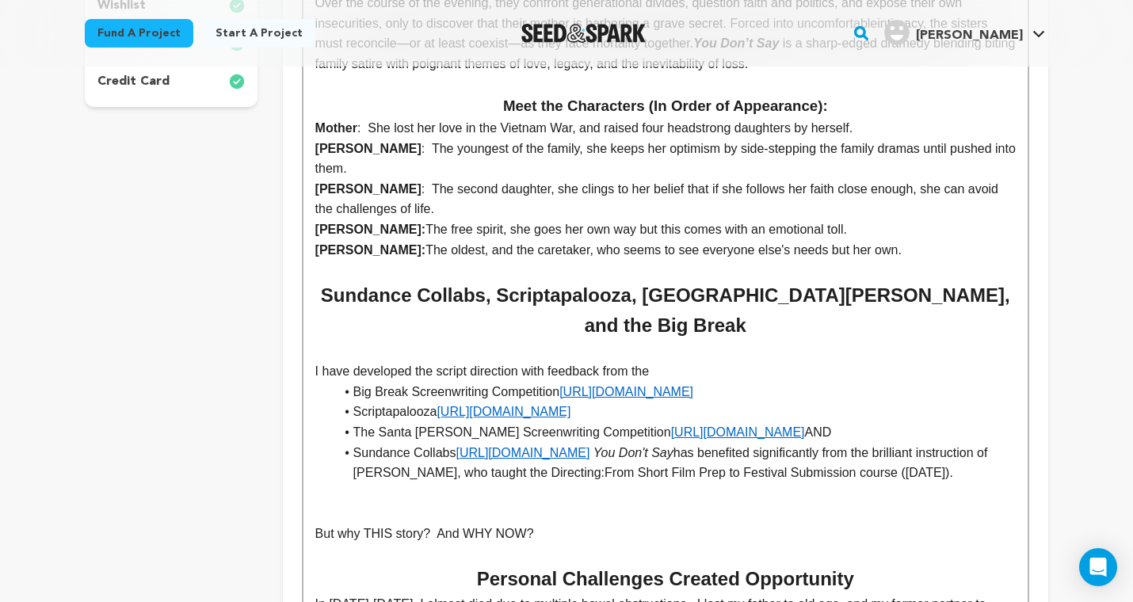
scroll to position [536, 0]
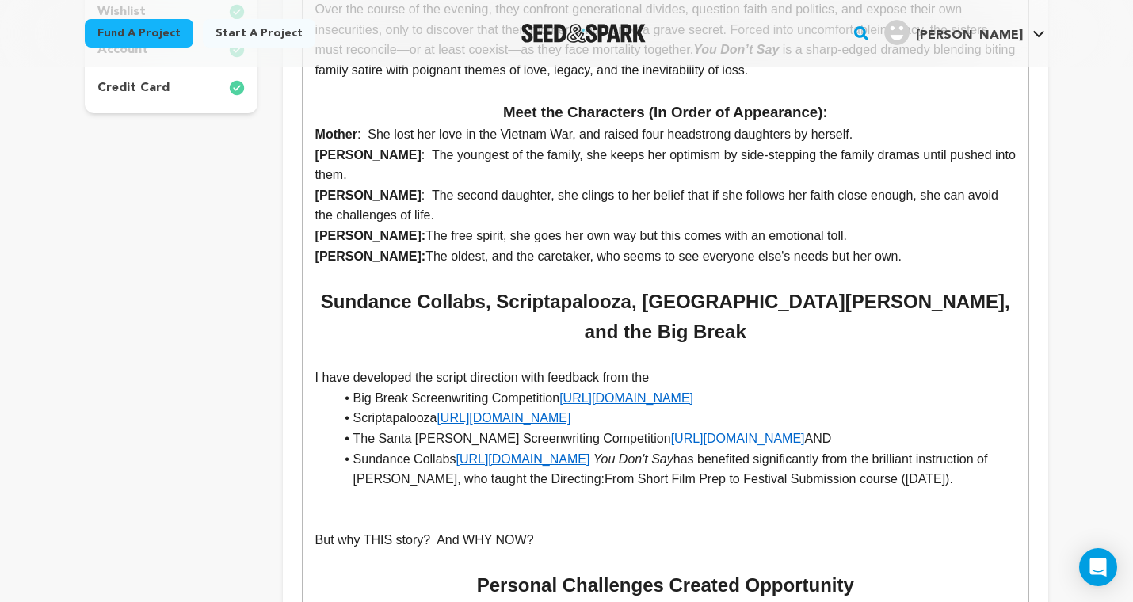
click at [319, 368] on p "I have developed the script direction with feedback from the" at bounding box center [665, 378] width 700 height 21
drag, startPoint x: 316, startPoint y: 321, endPoint x: 523, endPoint y: 317, distance: 206.8
click at [523, 368] on p "I have developed the script direction with feedback from the" at bounding box center [665, 378] width 700 height 21
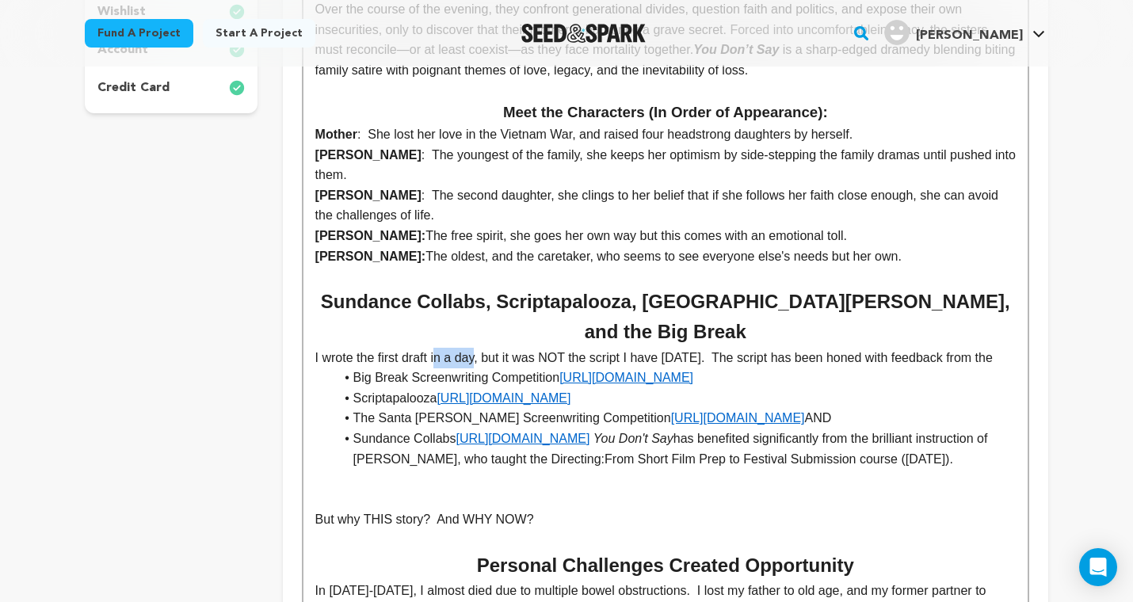
drag, startPoint x: 437, startPoint y: 297, endPoint x: 478, endPoint y: 298, distance: 41.2
click at [478, 348] on p "I wrote the first draft in a day, but it was NOT the script I have today. The s…" at bounding box center [665, 358] width 700 height 21
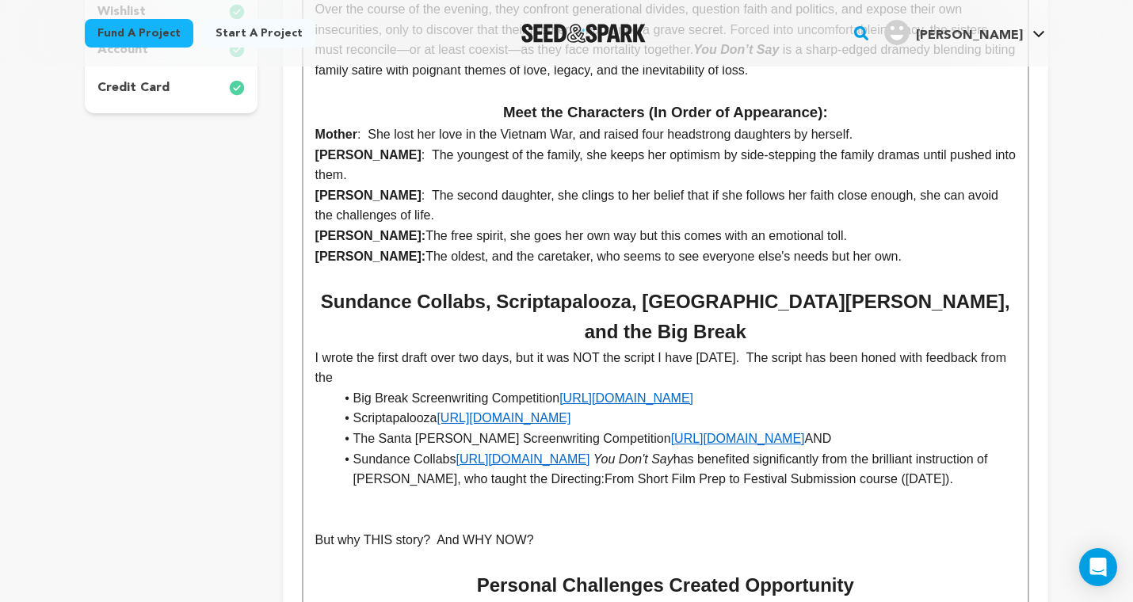
click at [335, 348] on p "I wrote the first draft over two days, but it was NOT the script I have today. …" at bounding box center [665, 368] width 700 height 40
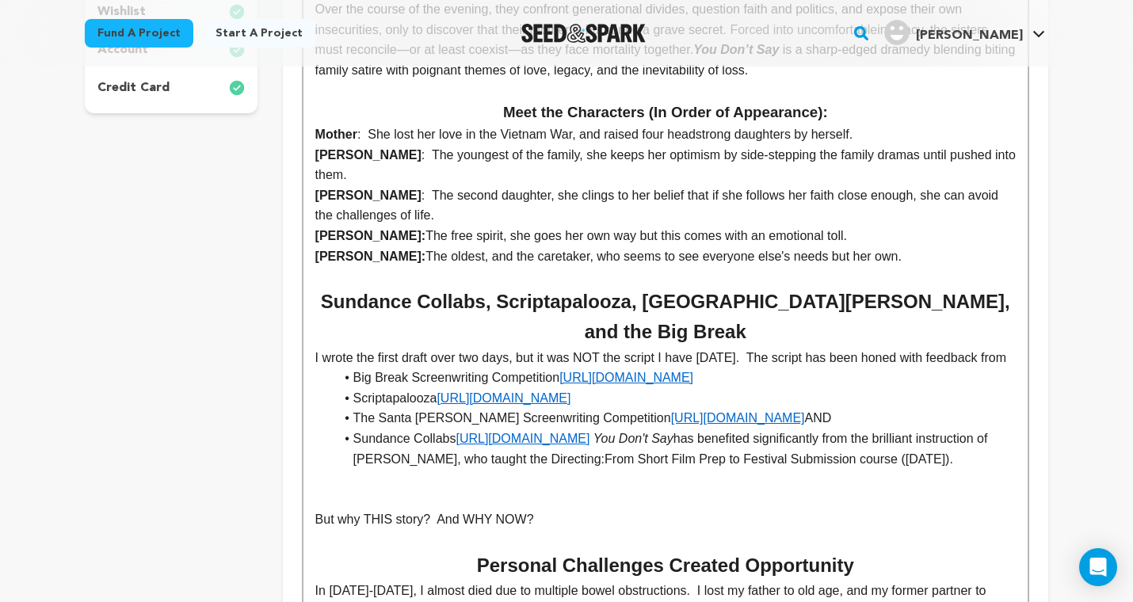
click at [901, 408] on li "The Santa Barbara Screenwriting Competition https://www.santabarbarascreenplaya…" at bounding box center [674, 418] width 681 height 21
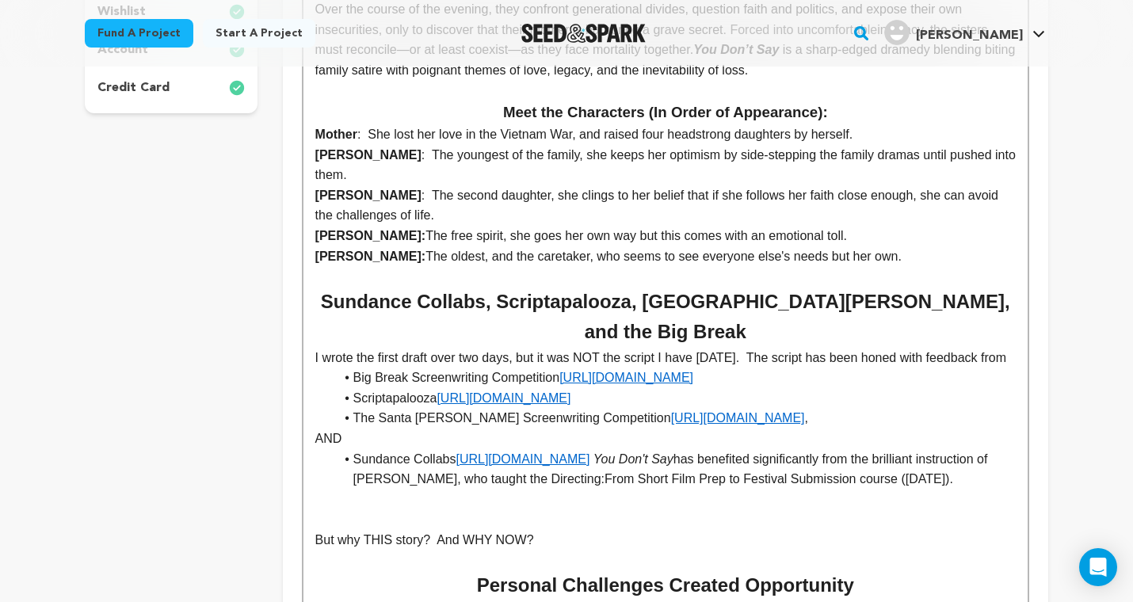
click at [773, 509] on p at bounding box center [665, 519] width 700 height 21
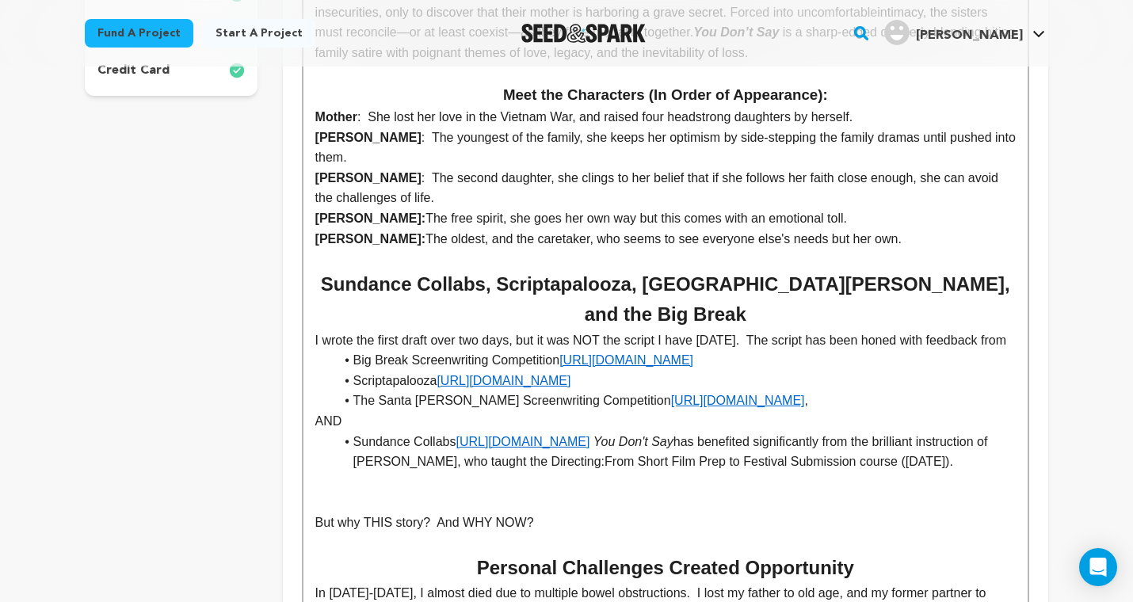
scroll to position [556, 0]
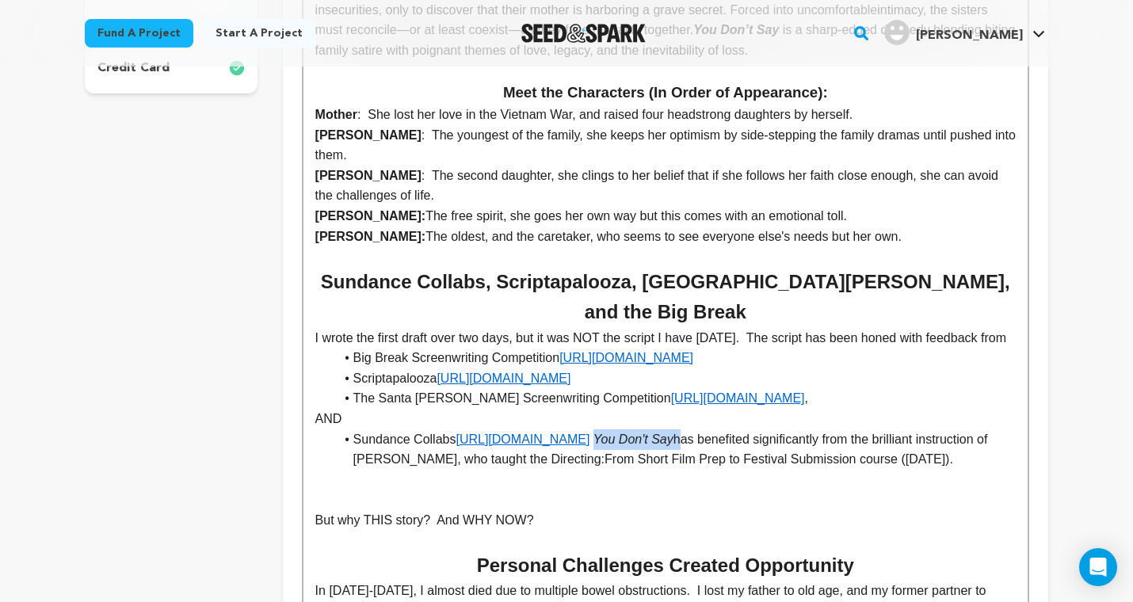
drag, startPoint x: 625, startPoint y: 376, endPoint x: 704, endPoint y: 379, distance: 79.3
click at [704, 429] on li "Sundance Collabs https://collab.sundance.org/ You Don't Say has benefited signi…" at bounding box center [674, 449] width 681 height 40
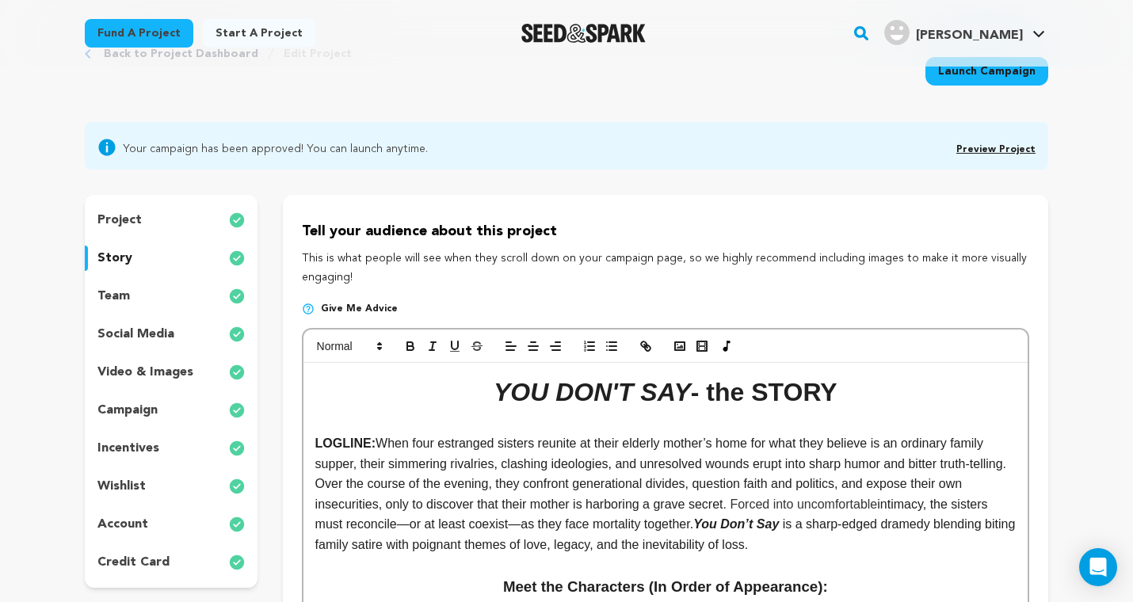
scroll to position [86, 0]
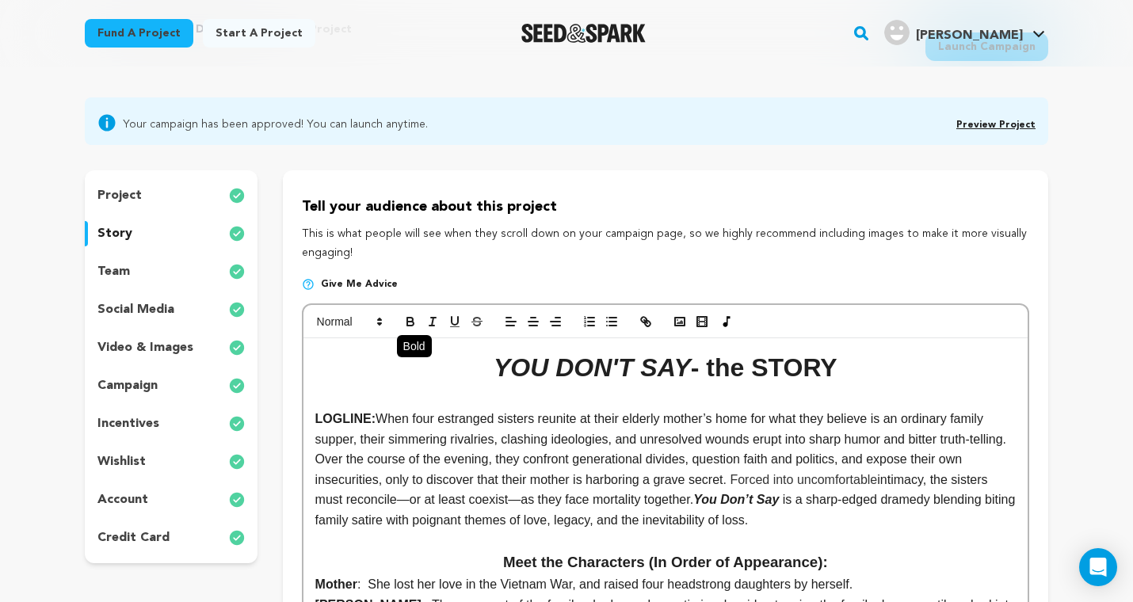
click at [413, 318] on icon "button" at bounding box center [410, 320] width 6 height 4
click at [434, 322] on icon "button" at bounding box center [432, 321] width 14 height 14
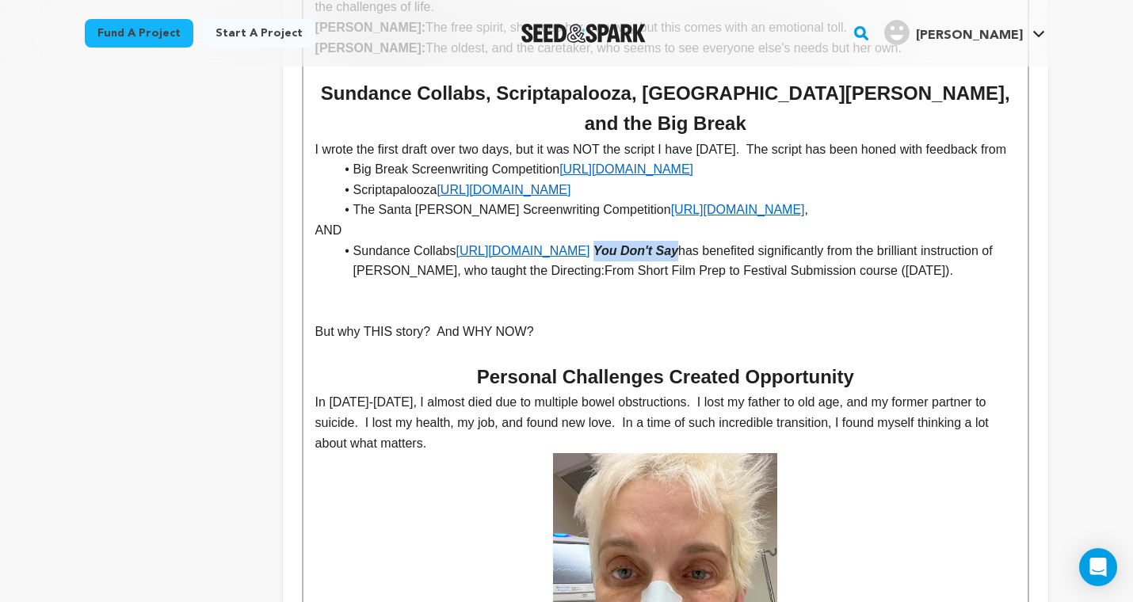
scroll to position [745, 0]
click at [605, 241] on li "Sundance Collabs https://collab.sundance.org/ You Don't Say has benefited signi…" at bounding box center [674, 261] width 681 height 40
click at [359, 220] on p "AND" at bounding box center [665, 230] width 700 height 21
click at [586, 301] on p at bounding box center [665, 311] width 700 height 21
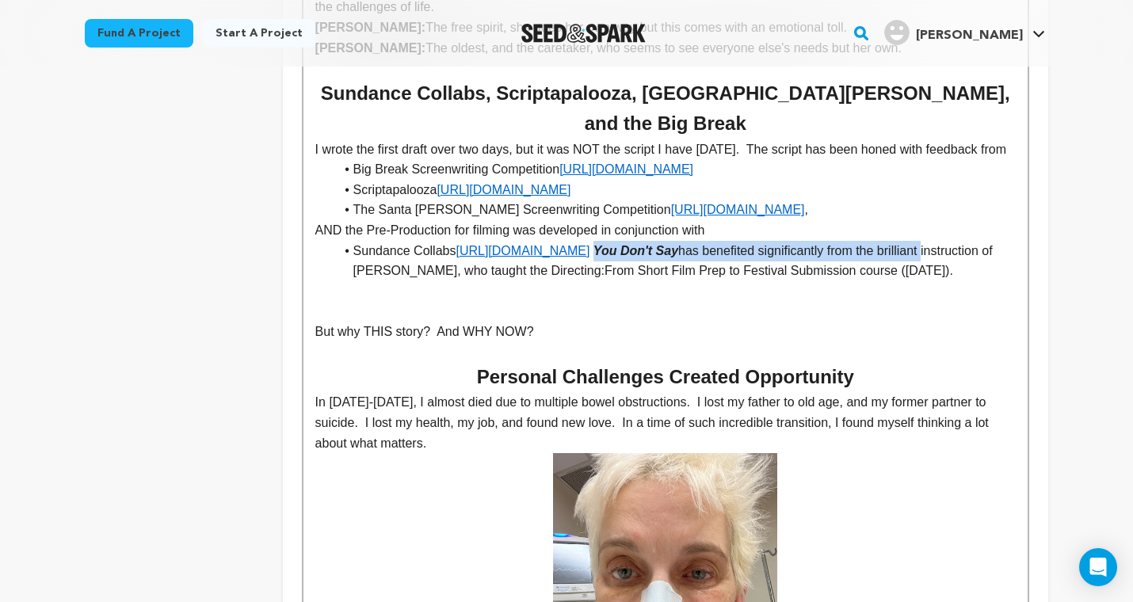
drag, startPoint x: 625, startPoint y: 188, endPoint x: 973, endPoint y: 176, distance: 347.9
click at [973, 241] on li "Sundance Collabs https://collab.sundance.org/ You Don't Say has benefited signi…" at bounding box center [674, 261] width 681 height 40
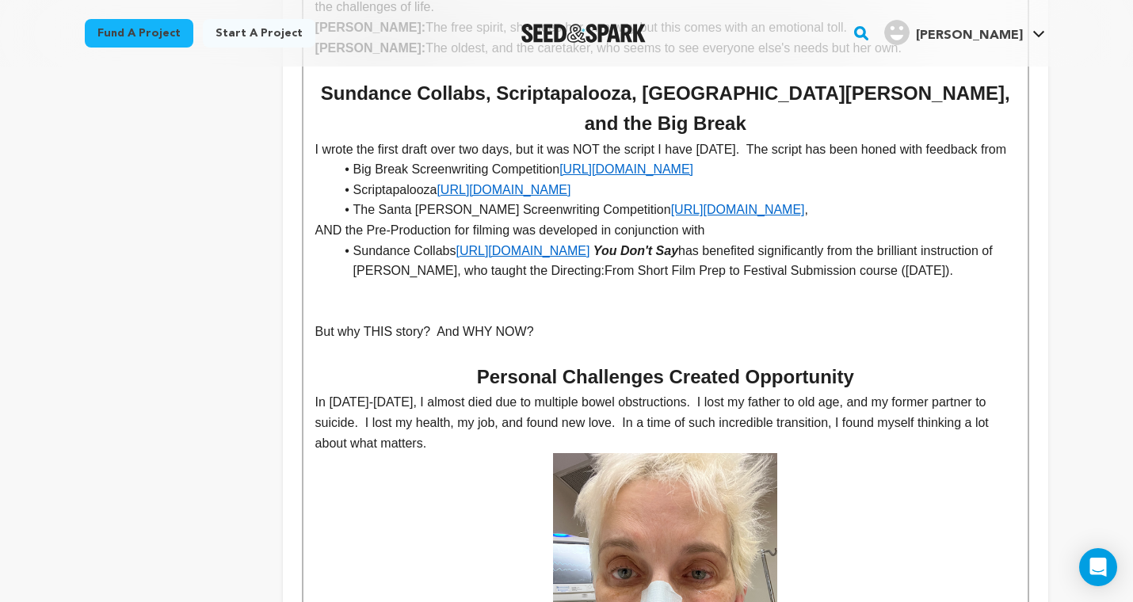
click at [938, 241] on li "Sundance Collabs https://collab.sundance.org/ You Don't Say has benefited signi…" at bounding box center [674, 261] width 681 height 40
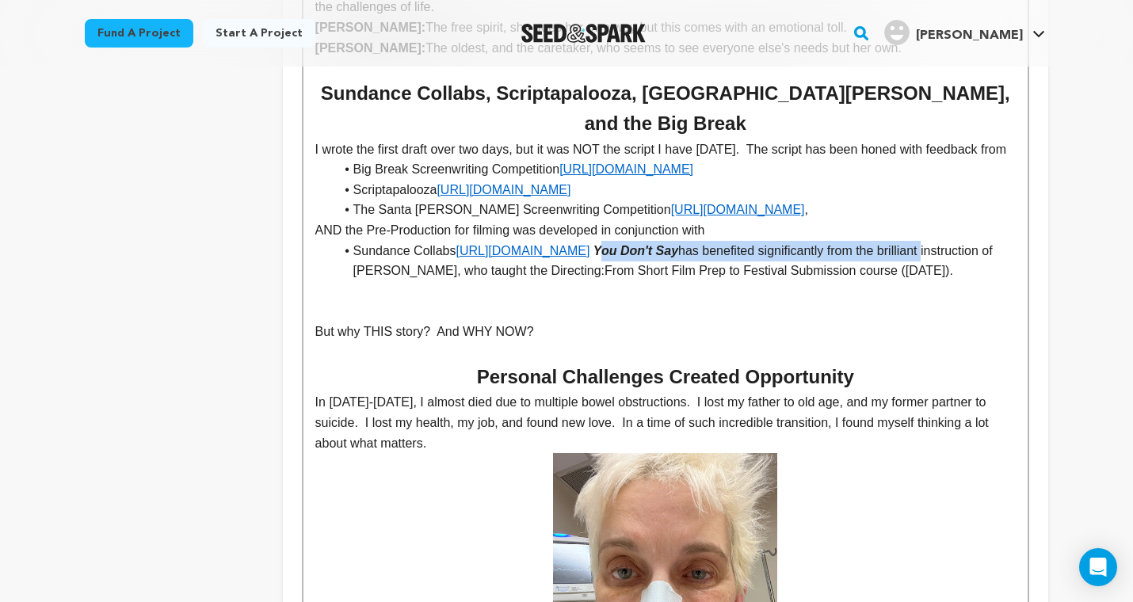
drag, startPoint x: 627, startPoint y: 189, endPoint x: 976, endPoint y: 181, distance: 348.6
click at [976, 241] on li "Sundance Collabs https://collab.sundance.org/ You Don't Say has benefited signi…" at bounding box center [674, 261] width 681 height 40
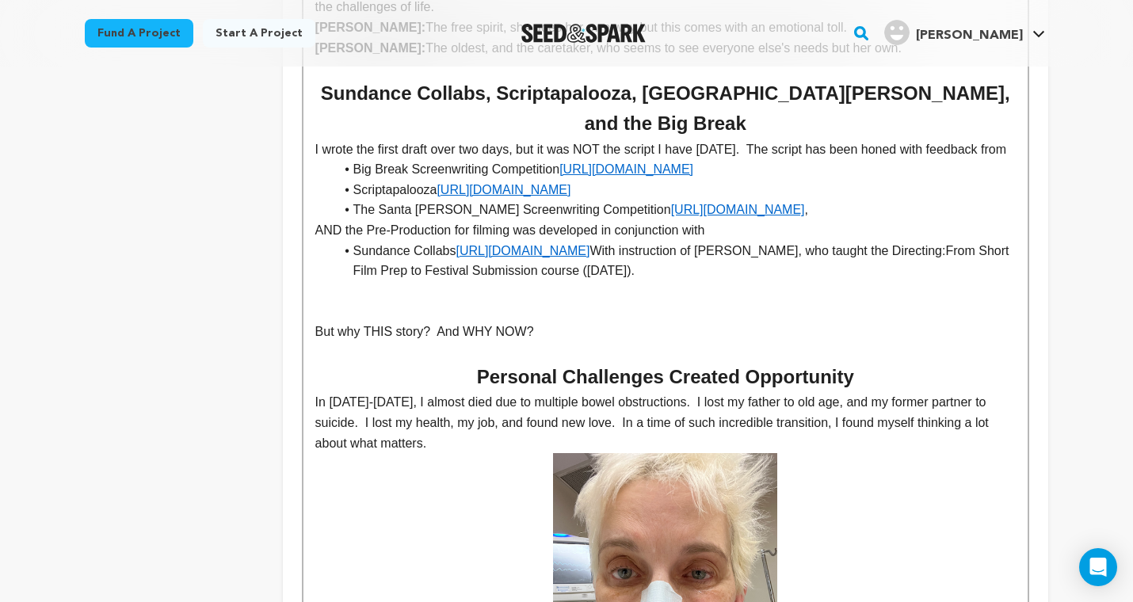
click at [920, 281] on p at bounding box center [665, 291] width 700 height 21
click at [752, 281] on p at bounding box center [665, 291] width 700 height 21
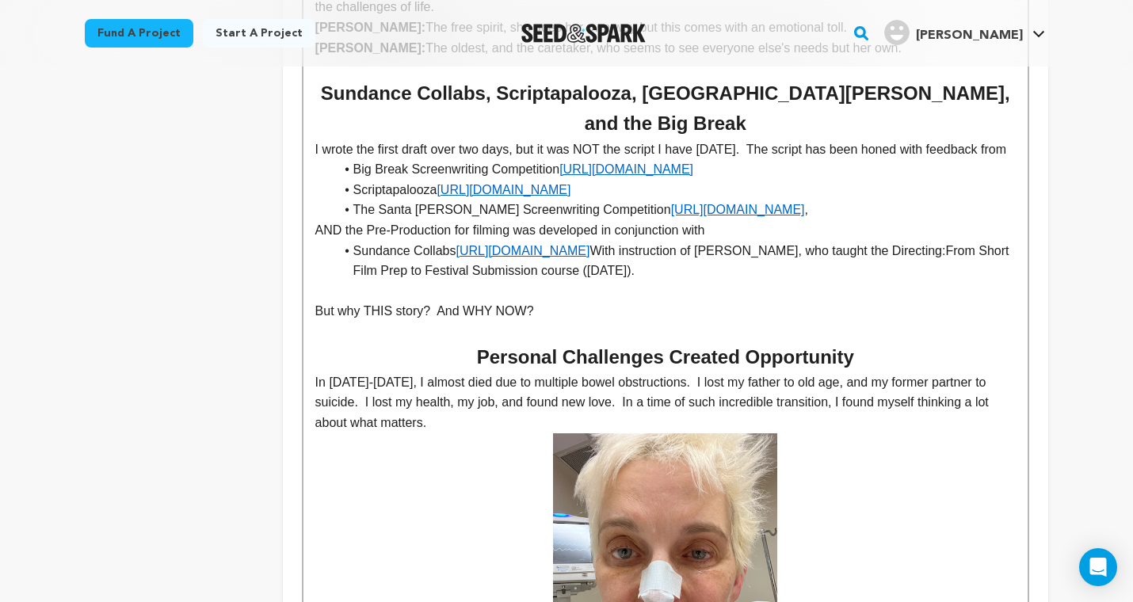
click at [322, 281] on p at bounding box center [665, 291] width 700 height 21
click at [396, 342] on h2 "Personal Challenges Created Opportunity" at bounding box center [665, 357] width 700 height 30
click at [575, 301] on p "But why THIS story? And WHY NOW?" at bounding box center [665, 311] width 700 height 21
click at [541, 301] on p "But why THIS story? And WHY NOW? Because my life fell apart." at bounding box center [665, 311] width 700 height 21
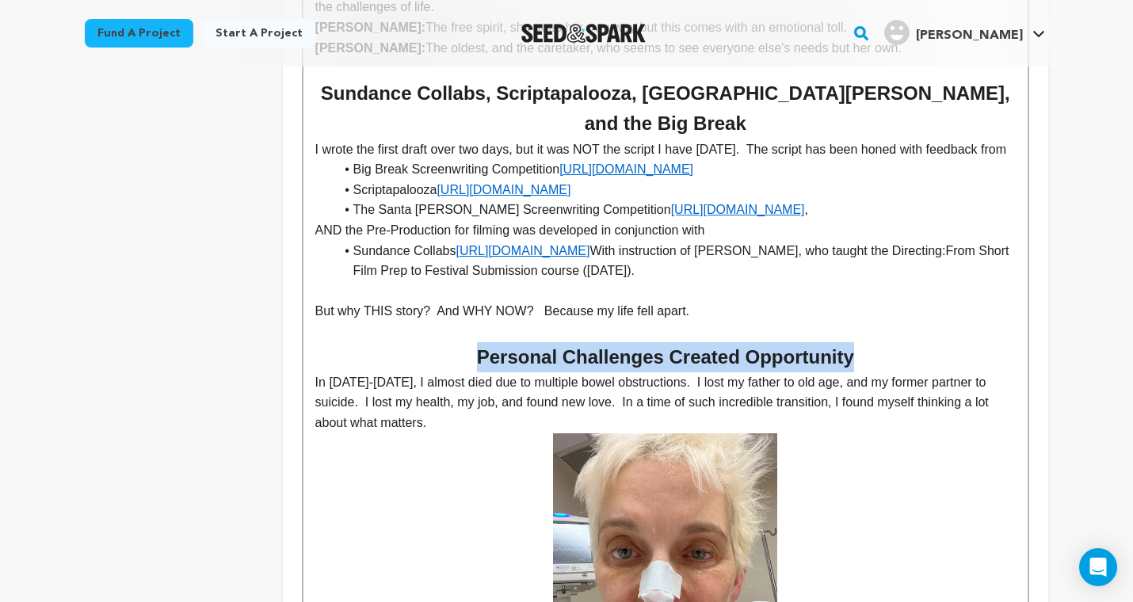
drag, startPoint x: 479, startPoint y: 295, endPoint x: 863, endPoint y: 292, distance: 383.4
click at [863, 342] on h2 "Personal Challenges Created Opportunity" at bounding box center [665, 357] width 700 height 30
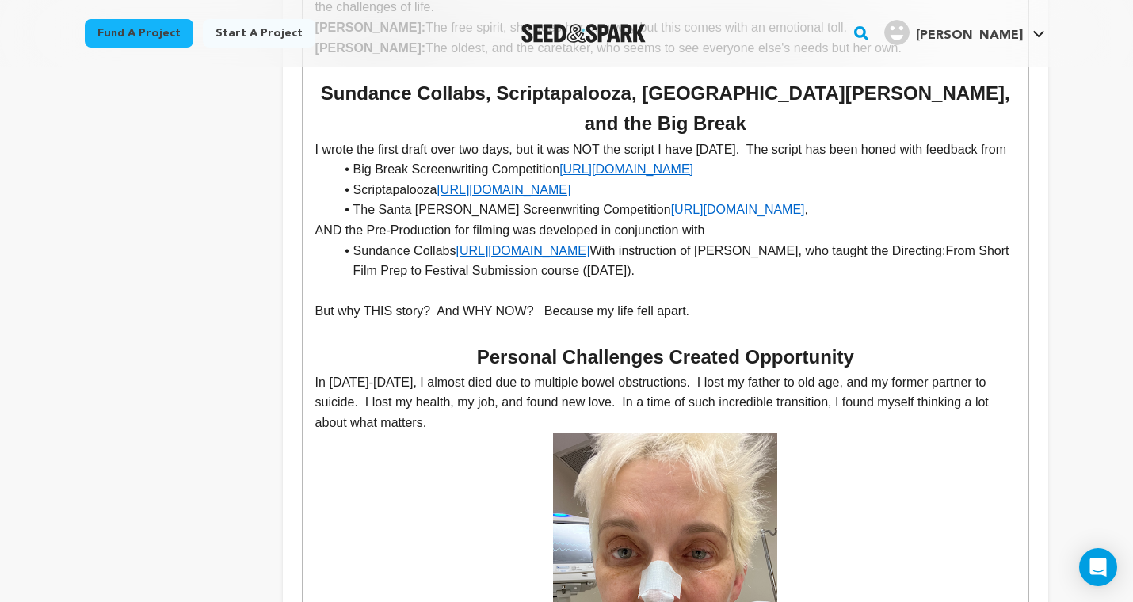
click at [587, 322] on p at bounding box center [665, 332] width 700 height 21
drag, startPoint x: 562, startPoint y: 296, endPoint x: 470, endPoint y: 296, distance: 91.1
click at [470, 342] on h2 "Personal Challenges Created Opportunity" at bounding box center [665, 357] width 700 height 30
click at [585, 322] on p at bounding box center [665, 332] width 700 height 21
click at [684, 301] on p "But why THIS story? And WHY NOW? Because my life fell apart." at bounding box center [665, 311] width 700 height 21
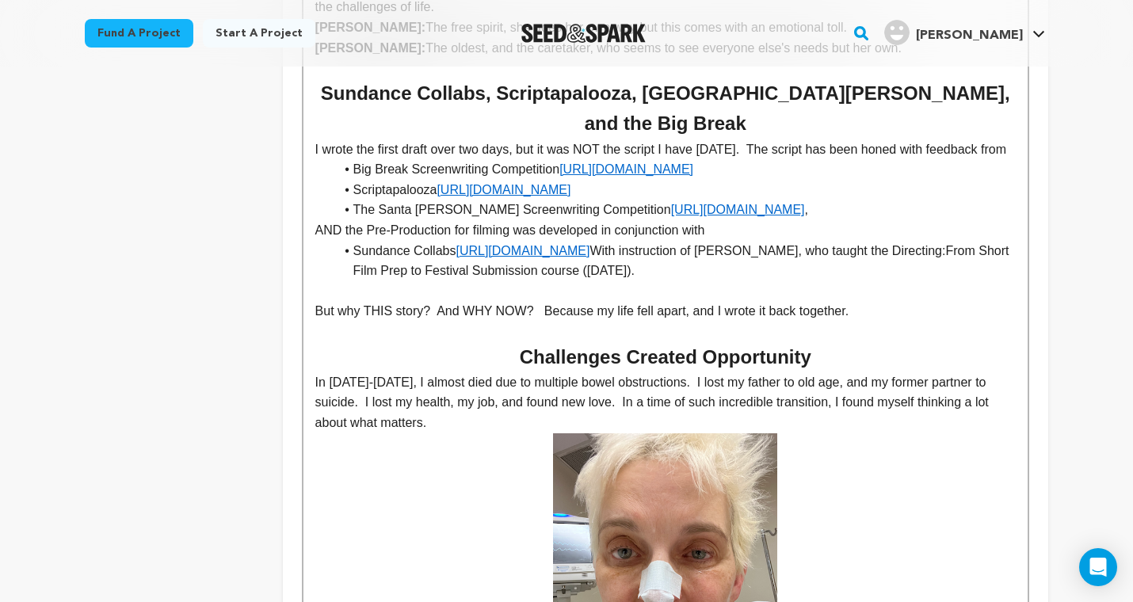
click at [419, 372] on p "In 2023-2024, I almost died due to multiple bowel obstructions. I lost my fathe…" at bounding box center [665, 402] width 700 height 61
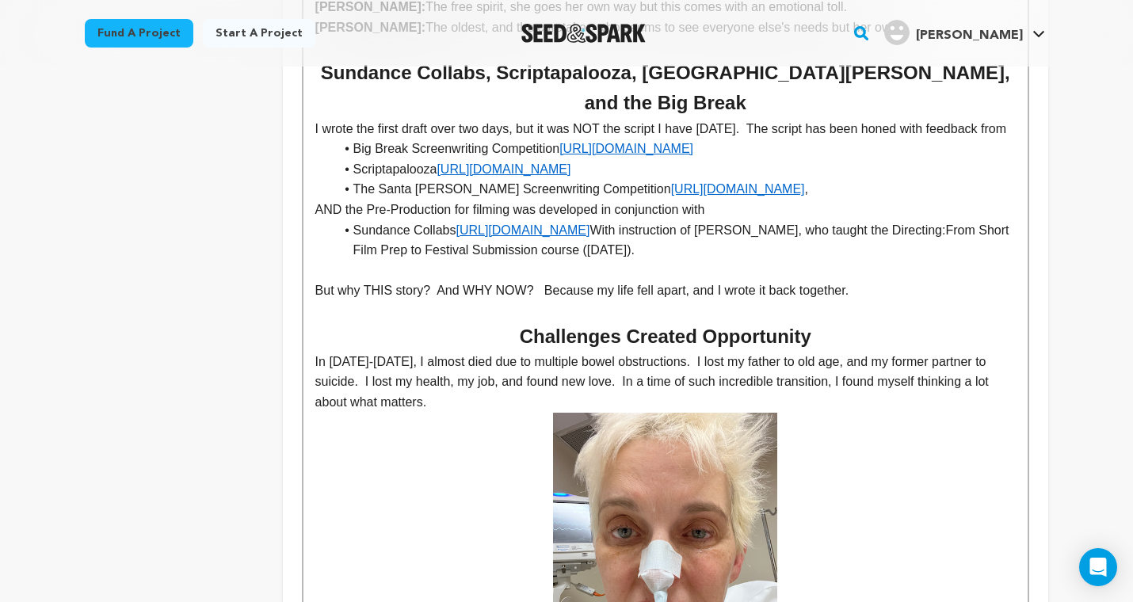
scroll to position [767, 0]
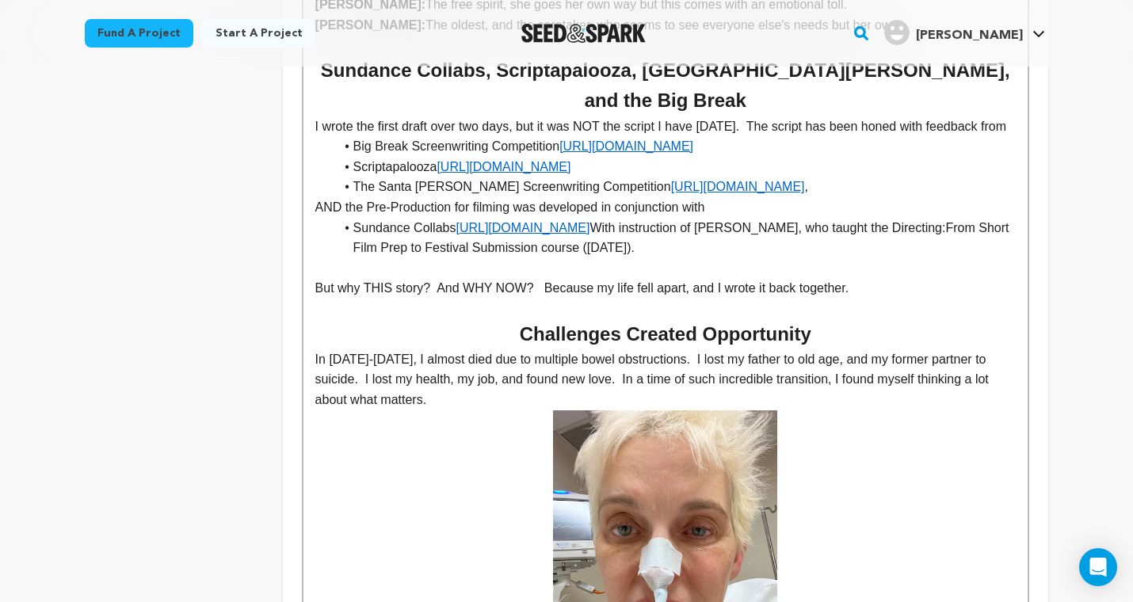
drag, startPoint x: 544, startPoint y: 224, endPoint x: 903, endPoint y: 217, distance: 358.9
click at [903, 278] on p "But why THIS story? And WHY NOW? Because my life fell apart, and I wrote it bac…" at bounding box center [665, 288] width 700 height 21
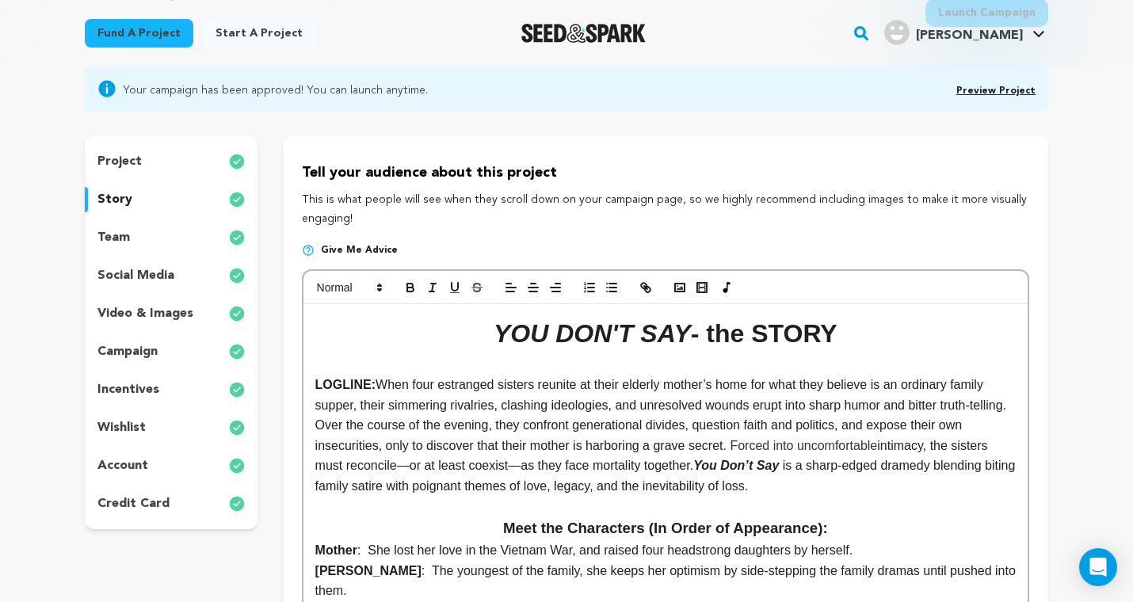
scroll to position [126, 0]
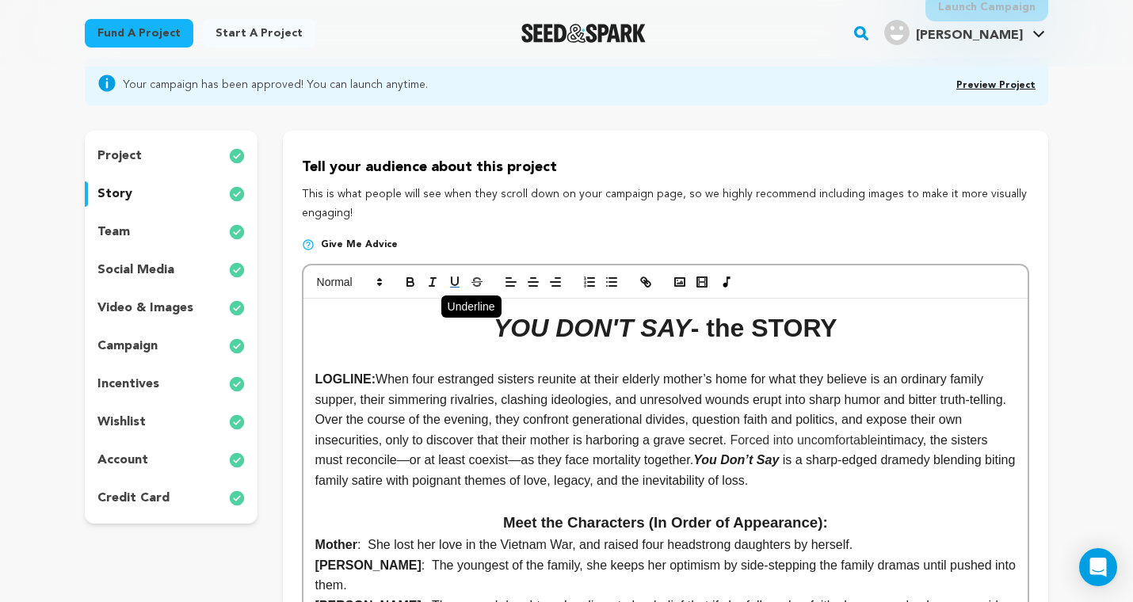
click at [451, 280] on icon "button" at bounding box center [454, 281] width 6 height 8
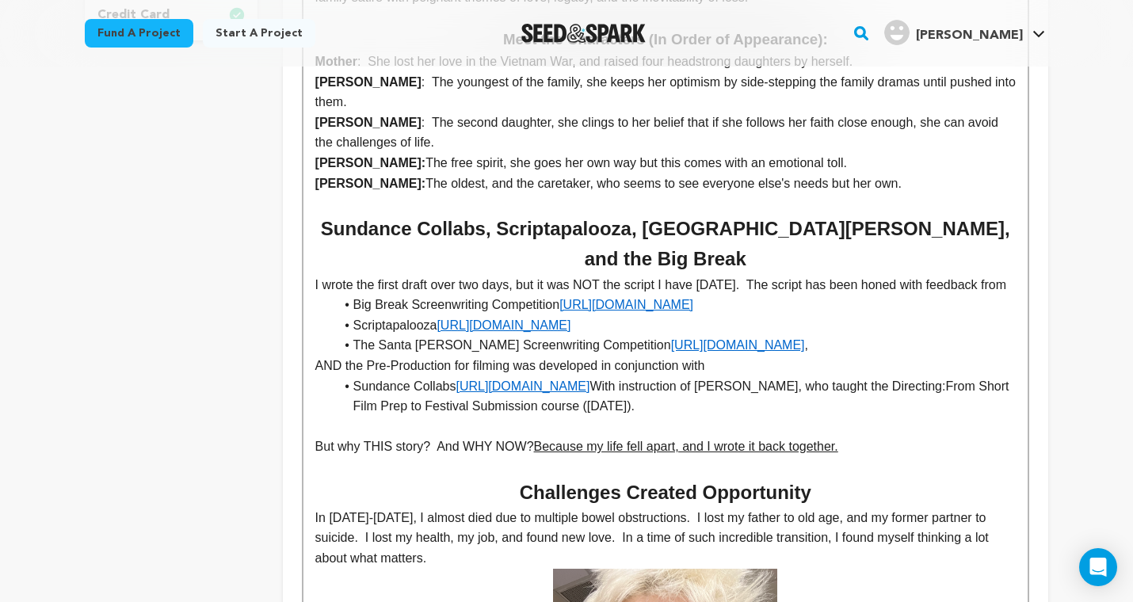
scroll to position [620, 0]
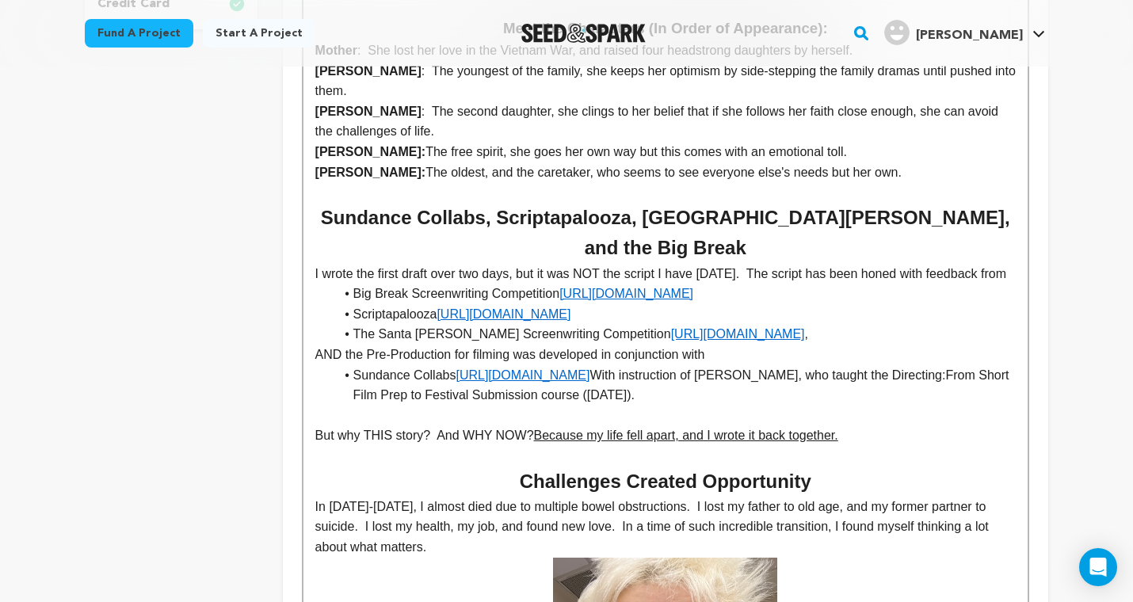
click at [419, 467] on h2 "Challenges Created Opportunity" at bounding box center [665, 482] width 700 height 30
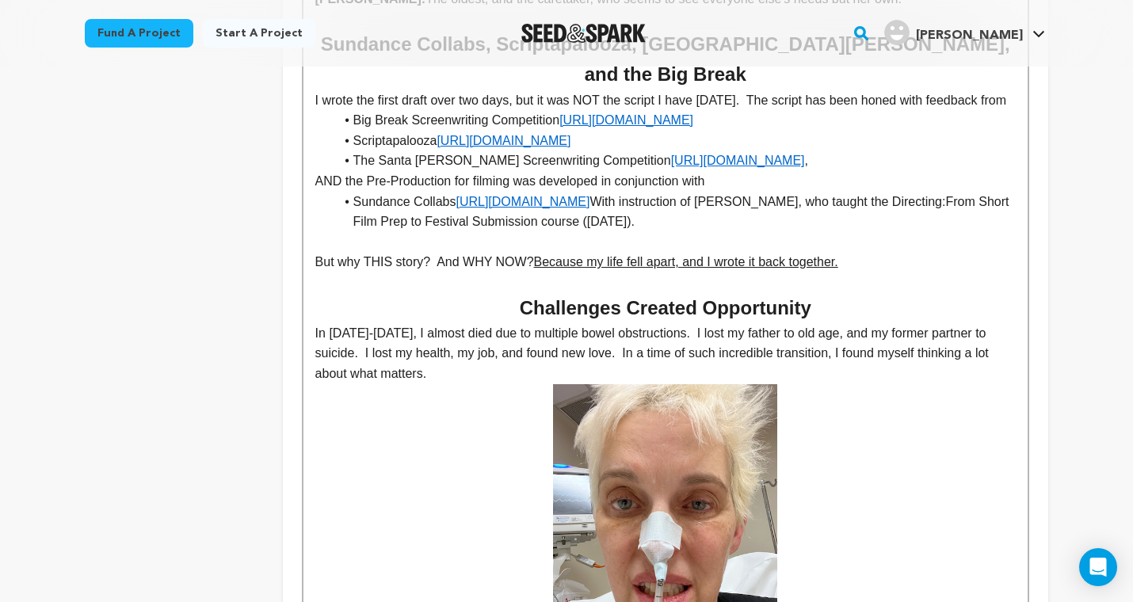
scroll to position [798, 0]
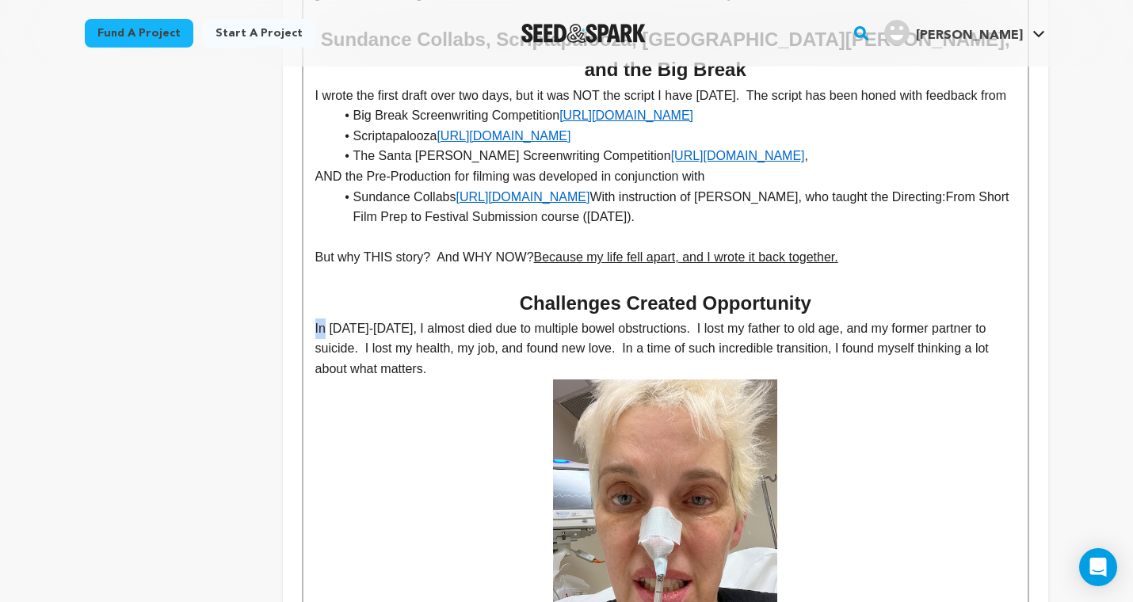
drag, startPoint x: 326, startPoint y: 262, endPoint x: 307, endPoint y: 263, distance: 18.2
click at [327, 390] on p at bounding box center [665, 528] width 700 height 299
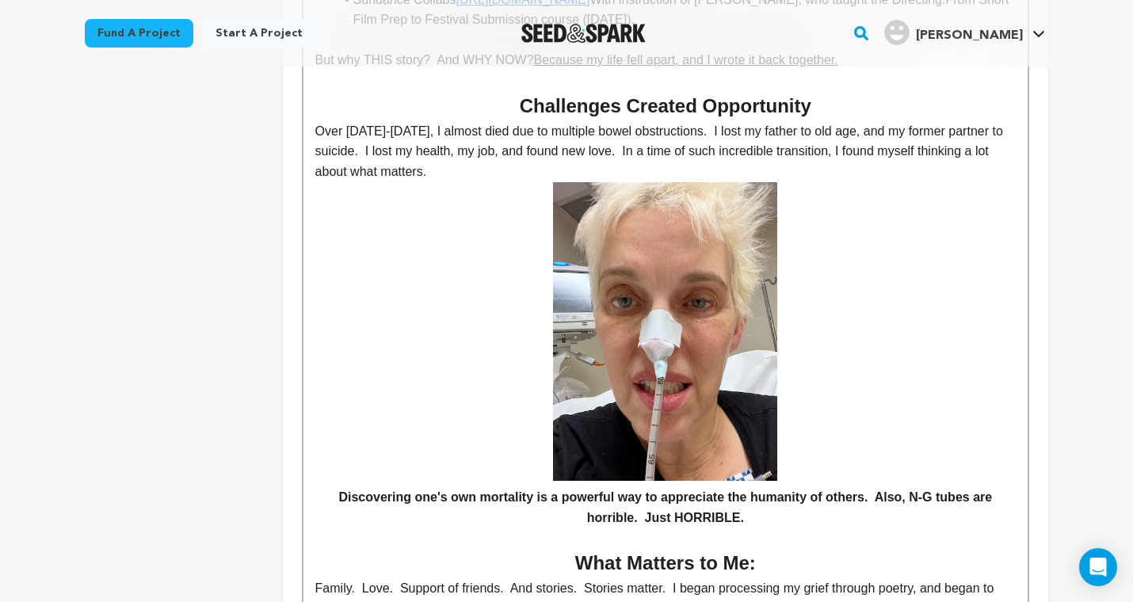
scroll to position [998, 0]
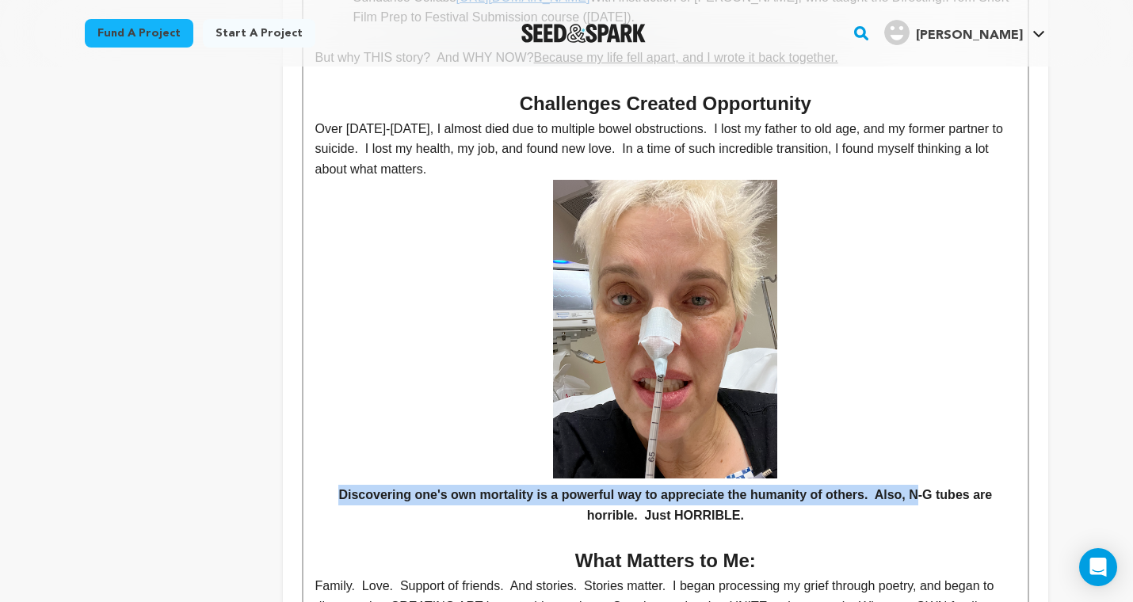
drag, startPoint x: 912, startPoint y: 427, endPoint x: 253, endPoint y: 419, distance: 659.0
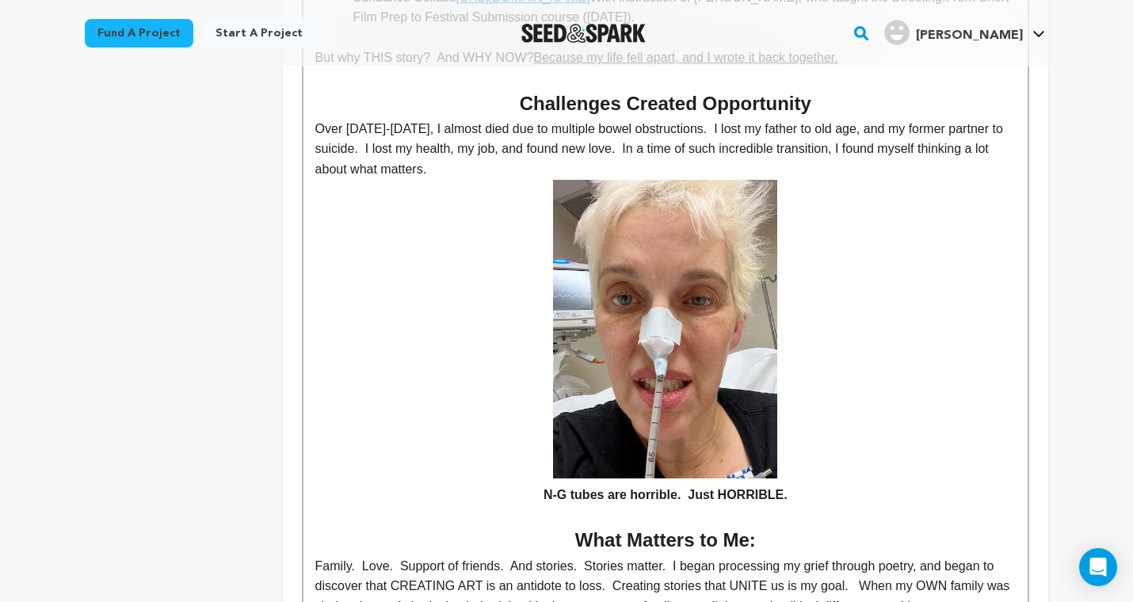
click at [423, 485] on h4 "N-G tubes are horrible. Just HORRIBLE." at bounding box center [665, 495] width 700 height 21
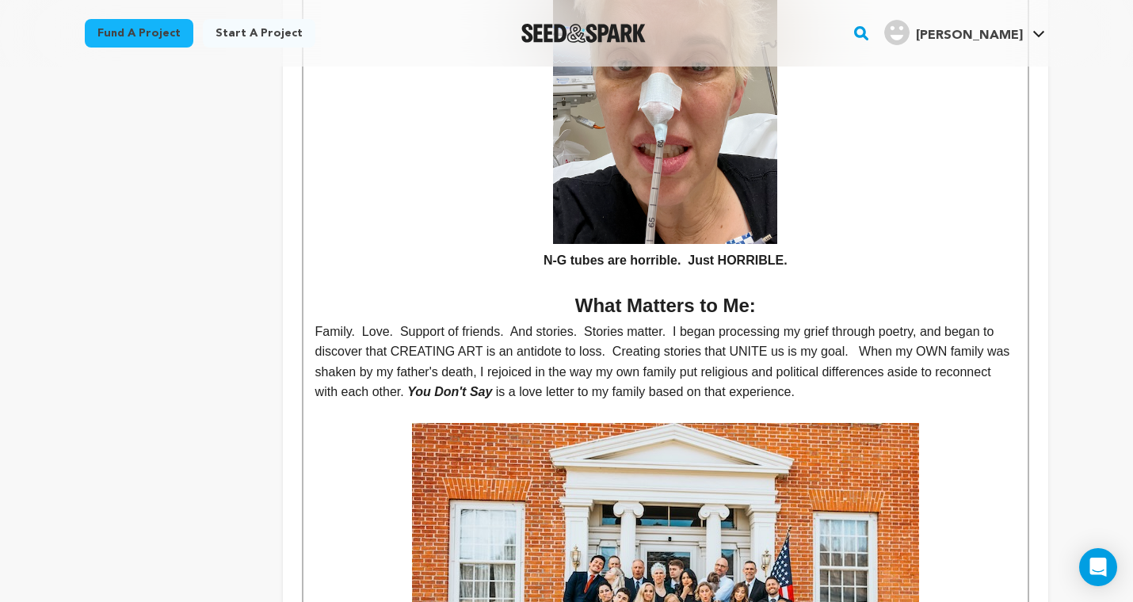
scroll to position [1233, 0]
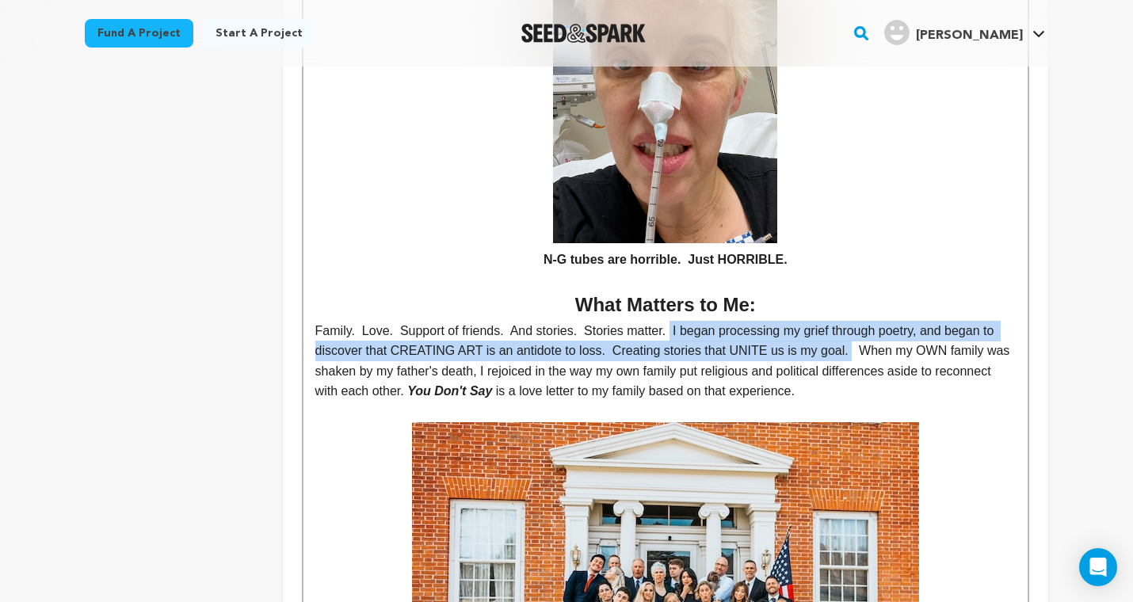
drag, startPoint x: 853, startPoint y: 284, endPoint x: 674, endPoint y: 262, distance: 180.3
click at [674, 321] on p "Family. Love. Support of friends. And stories. Stories matter. I began processi…" at bounding box center [665, 361] width 700 height 81
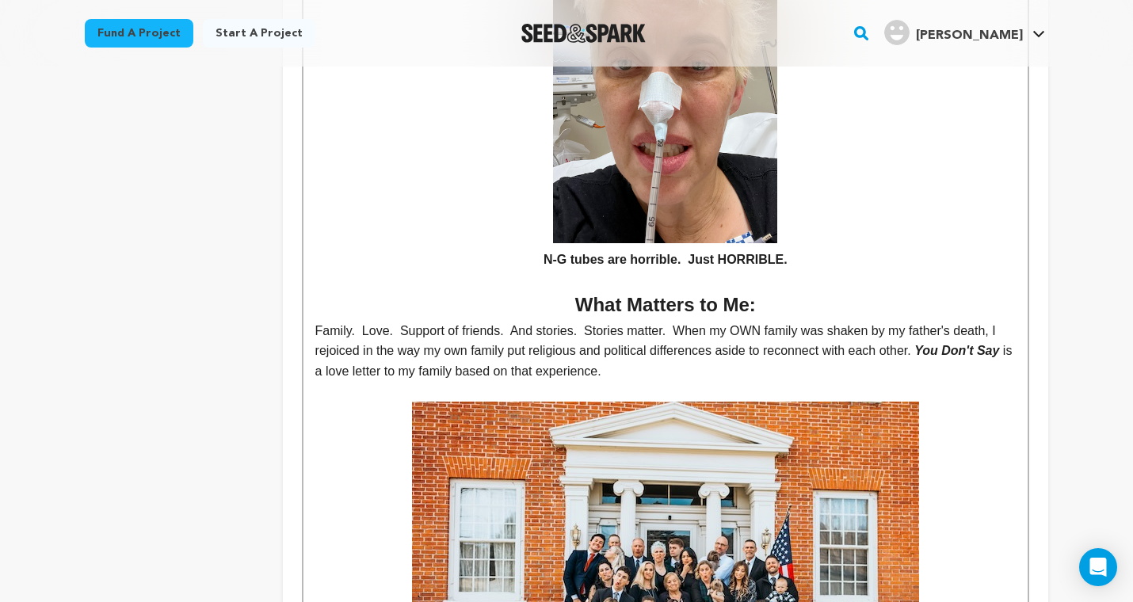
click at [739, 321] on p "Family. Love. Support of friends. And stories. Stories matter. When my OWN fami…" at bounding box center [665, 351] width 700 height 61
click at [895, 321] on p "Family. Love. Support of friends. And stories. Stories matter. When my OWN fami…" at bounding box center [665, 351] width 700 height 61
click at [835, 321] on p "Family. Love. Support of friends. And stories. Stories matter. When my OWN fami…" at bounding box center [665, 351] width 700 height 61
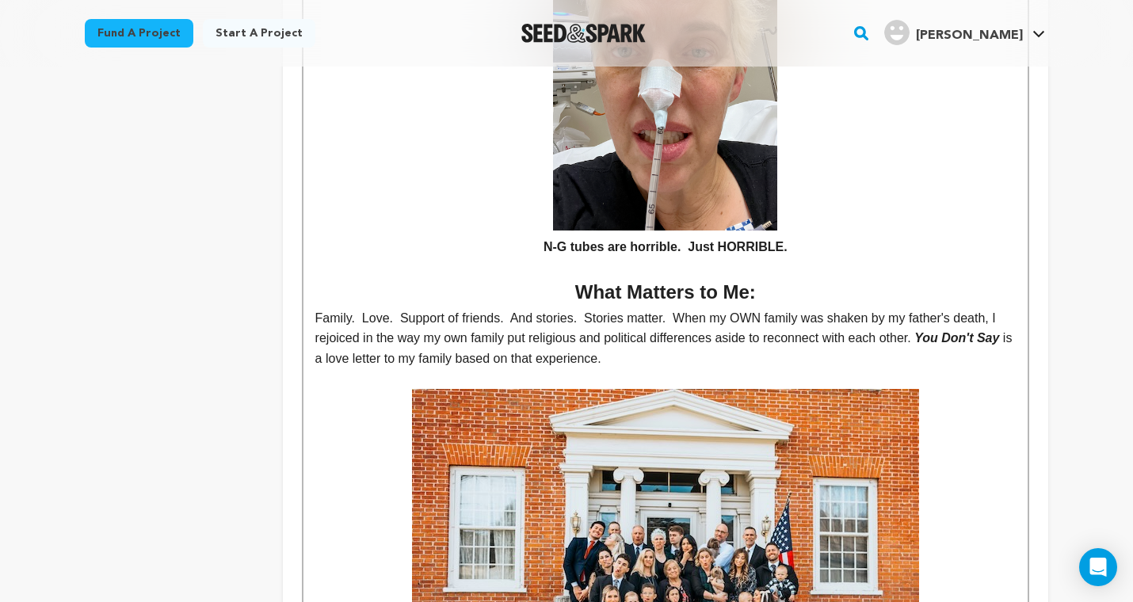
scroll to position [1247, 0]
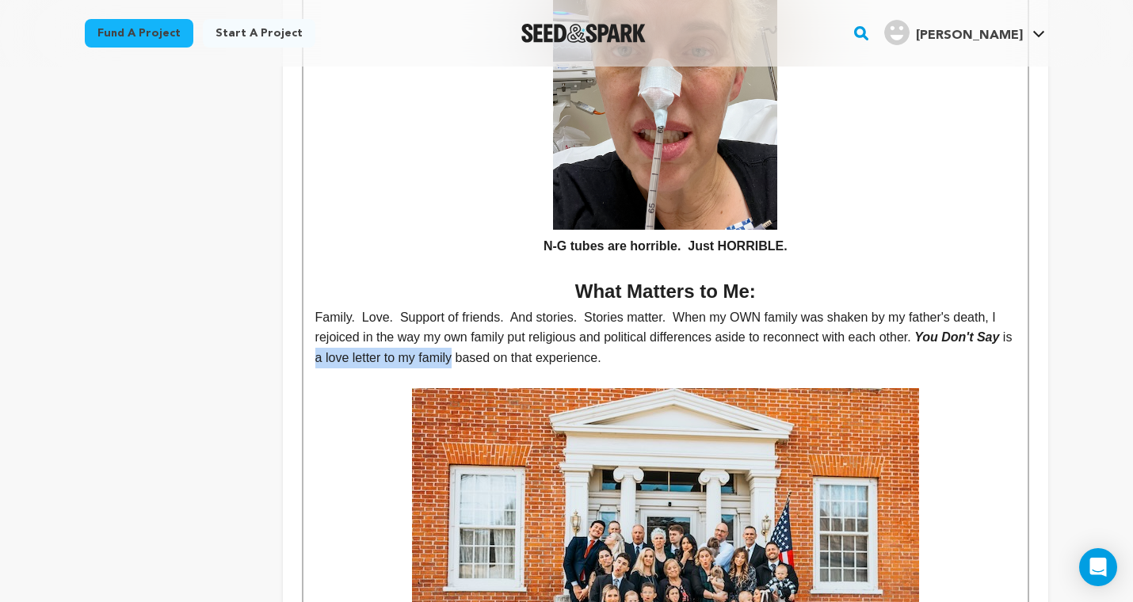
drag, startPoint x: 352, startPoint y: 291, endPoint x: 494, endPoint y: 287, distance: 141.9
click at [494, 307] on p "Family. Love. Support of friends. And stories. Stories matter. When my OWN fami…" at bounding box center [665, 337] width 700 height 61
drag, startPoint x: 419, startPoint y: 288, endPoint x: 480, endPoint y: 289, distance: 61.0
click at [480, 307] on p "Family. Love. Support of friends. And stories. Stories matter. When my OWN fami…" at bounding box center [665, 337] width 700 height 61
click at [524, 307] on p "Family. Love. Support of friends. And stories. Stories matter. When my OWN fami…" at bounding box center [665, 337] width 700 height 61
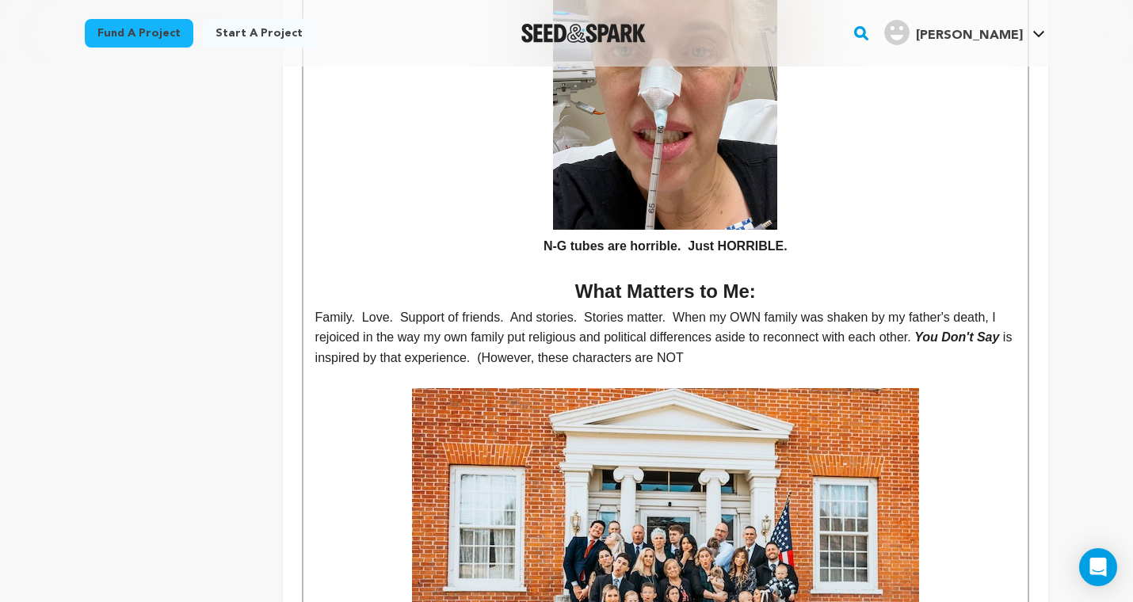
drag, startPoint x: 579, startPoint y: 288, endPoint x: 762, endPoint y: 275, distance: 183.5
click at [762, 307] on p "Family. Love. Support of friends. And stories. Stories matter. When my OWN fami…" at bounding box center [665, 337] width 700 height 61
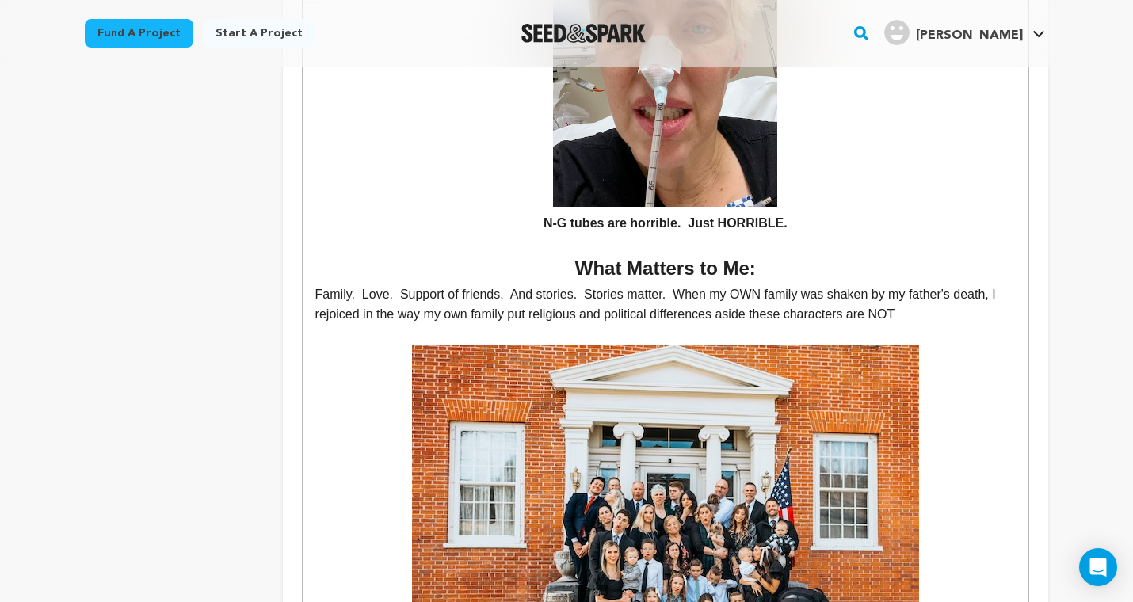
scroll to position [1268, 0]
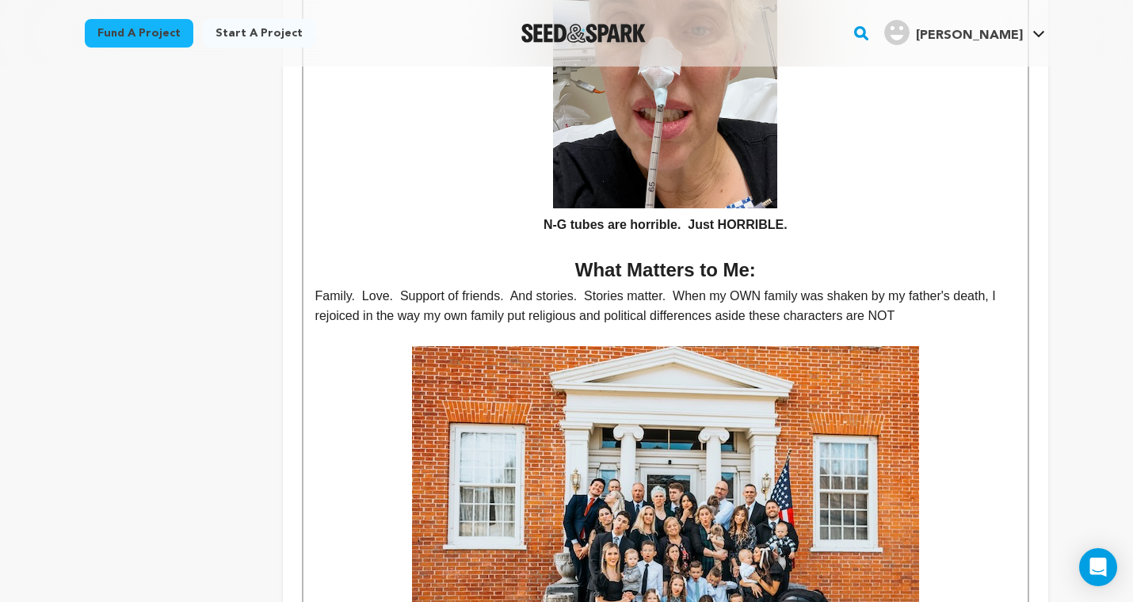
drag, startPoint x: 756, startPoint y: 248, endPoint x: 931, endPoint y: 239, distance: 174.5
click at [931, 286] on p "Family. Love. Support of friends. And stories. Stories matter. When my OWN fami…" at bounding box center [665, 306] width 700 height 40
drag, startPoint x: 375, startPoint y: 249, endPoint x: 1001, endPoint y: 234, distance: 626.7
click at [1001, 286] on p "Family. Love. Support of friends. And stories. Stories matter. When my OWN fami…" at bounding box center [665, 306] width 700 height 40
click at [697, 286] on p "Family. Love. Support of friends. And stories. Stories matter. When my OWN fami…" at bounding box center [665, 306] width 700 height 40
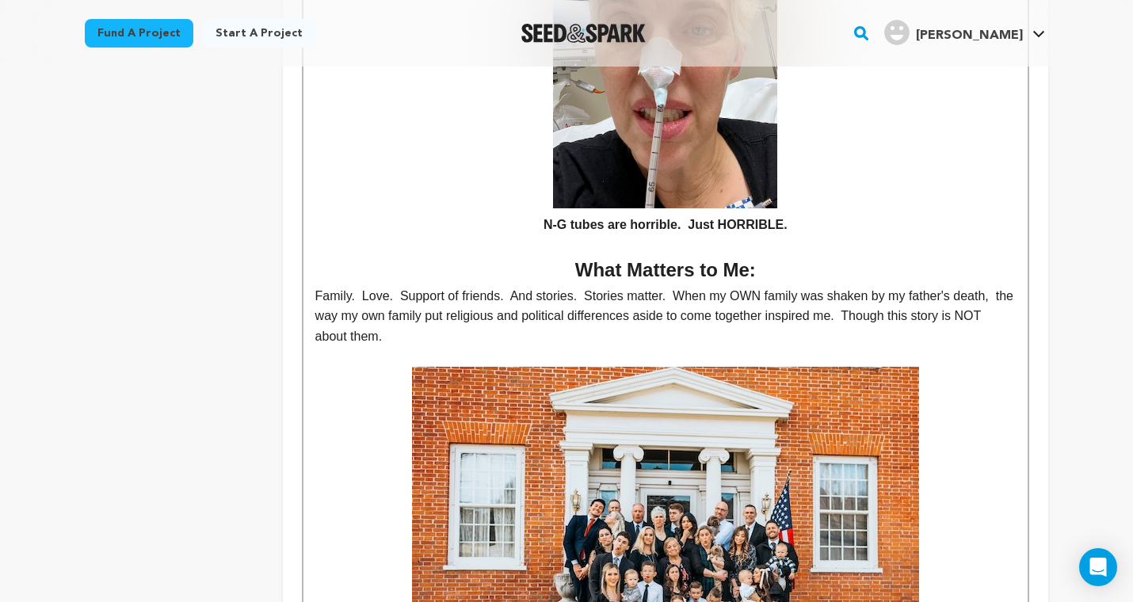
click at [876, 286] on p "Family. Love. Support of friends. And stories. Stories matter. When my OWN fami…" at bounding box center [665, 316] width 700 height 61
click at [409, 286] on p "Family. Love. Support of friends. And stories. Stories matter. When my OWN fami…" at bounding box center [665, 316] width 700 height 61
click at [482, 286] on p "Family. Love. Support of friends. And stories. Stories matter. When my OWN fami…" at bounding box center [665, 316] width 700 height 61
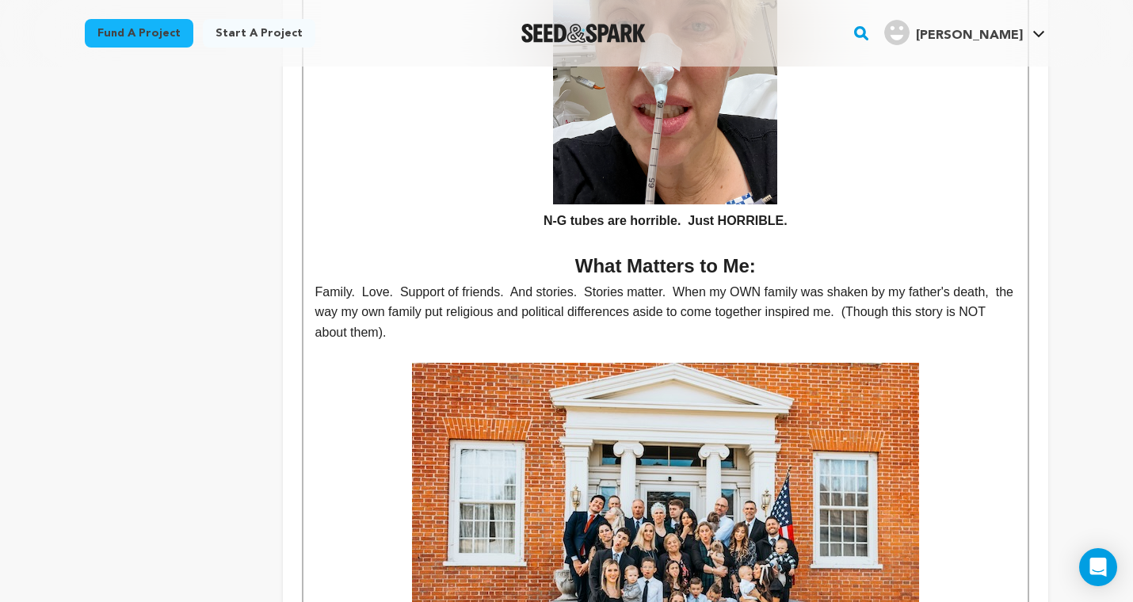
scroll to position [1280, 0]
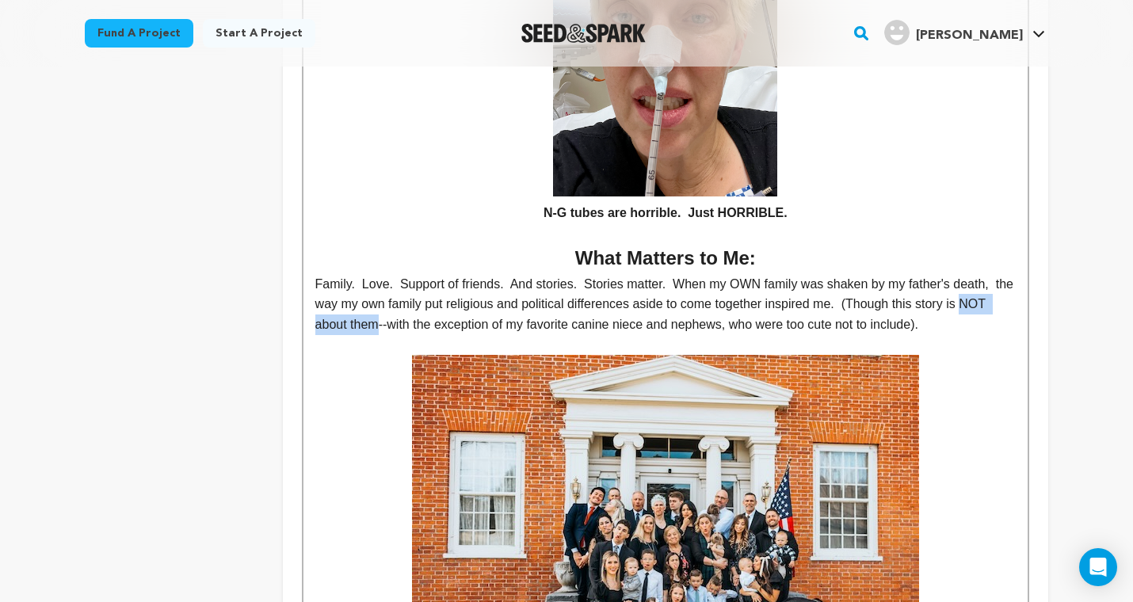
drag, startPoint x: 314, startPoint y: 253, endPoint x: 410, endPoint y: 259, distance: 96.0
click at [410, 274] on p "Family. Love. Support of friends. And stories. Stories matter. When my OWN fami…" at bounding box center [665, 304] width 700 height 61
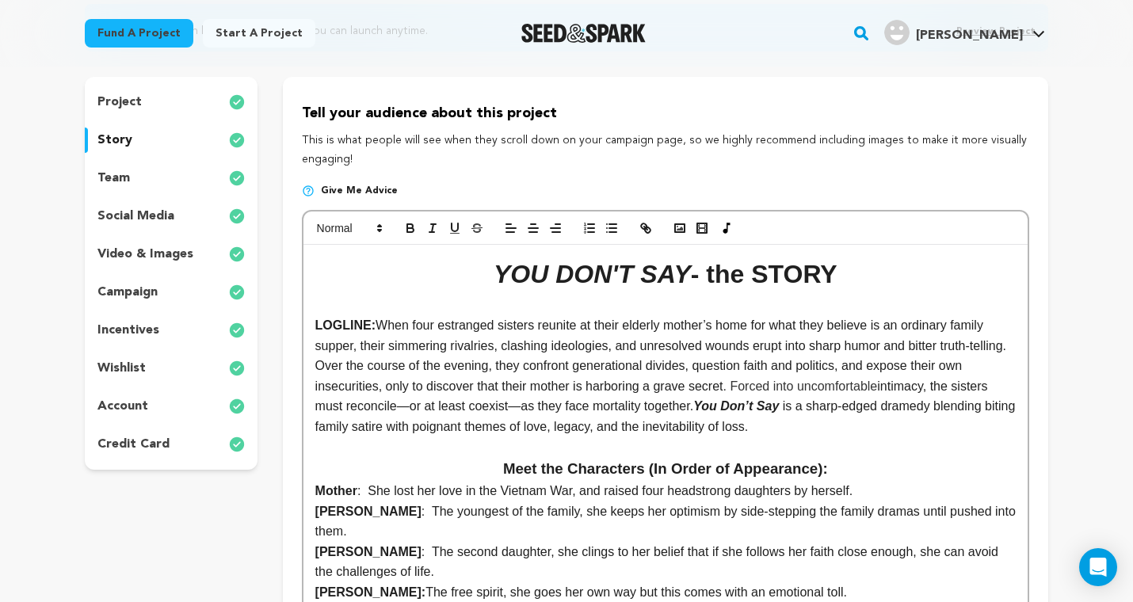
scroll to position [6, 0]
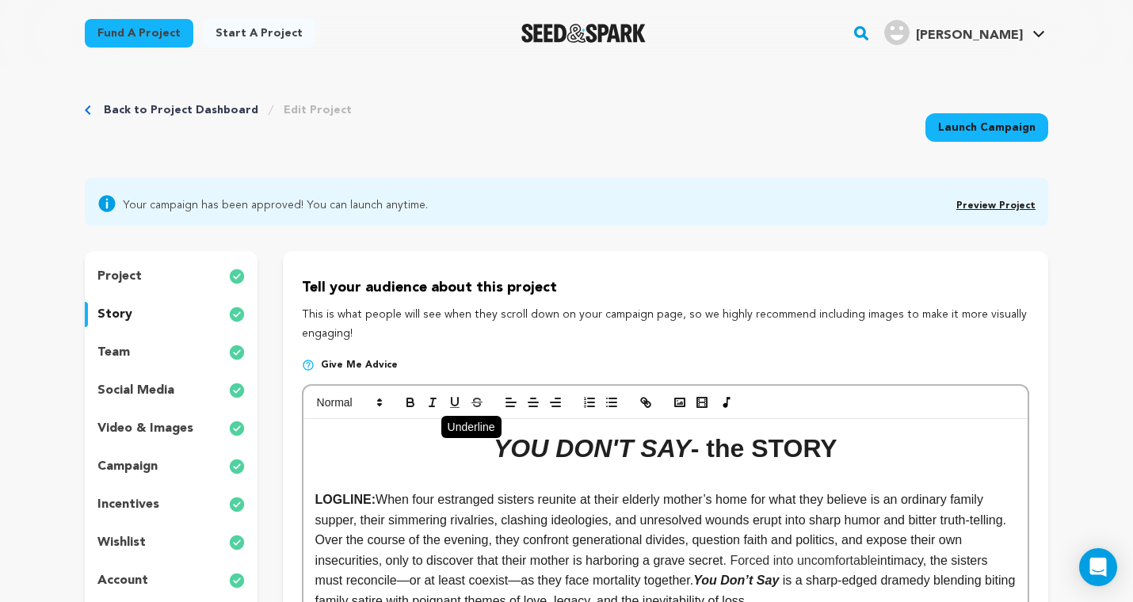
click at [451, 400] on icon "button" at bounding box center [454, 402] width 6 height 8
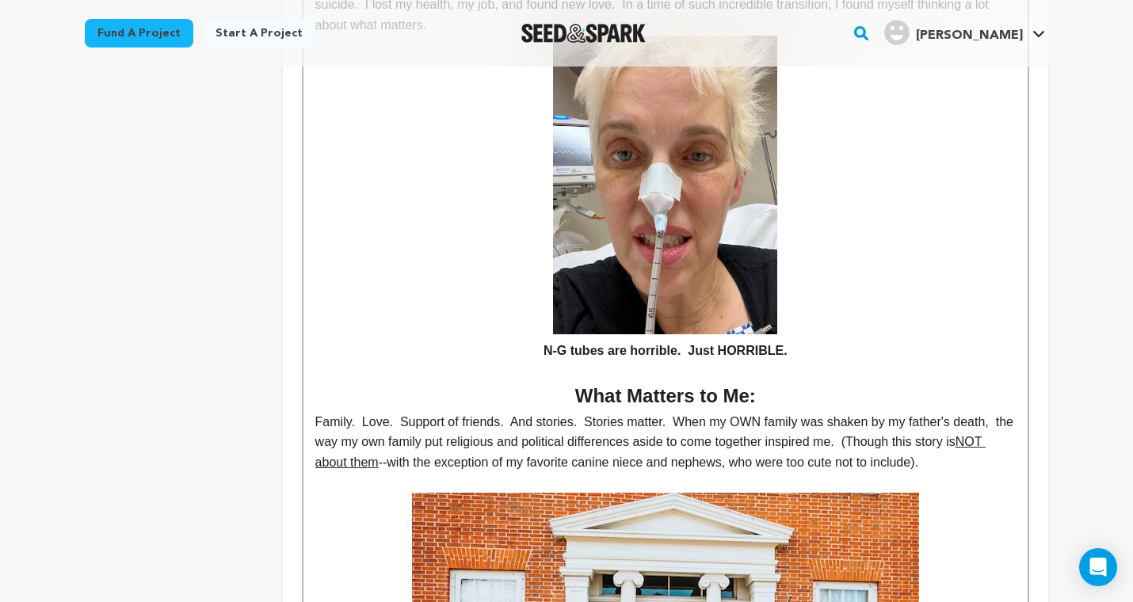
scroll to position [1144, 0]
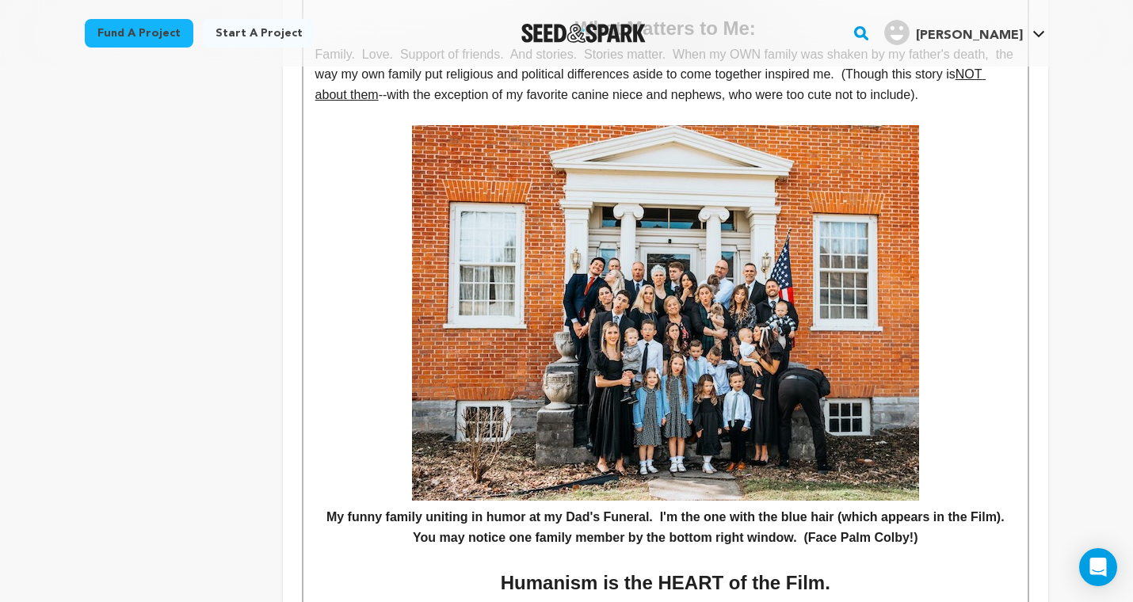
scroll to position [1514, 0]
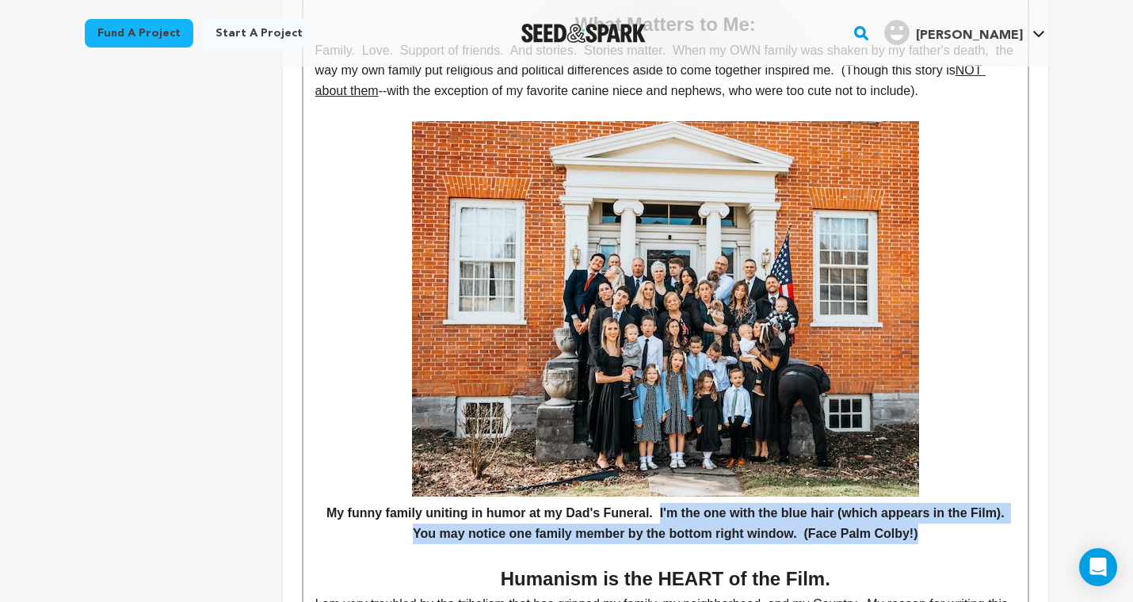
drag, startPoint x: 657, startPoint y: 442, endPoint x: 991, endPoint y: 463, distance: 334.9
click at [991, 503] on h4 "My funny family uniting in humor at my Dad's Funeral. I'm the one with the blue…" at bounding box center [665, 523] width 700 height 40
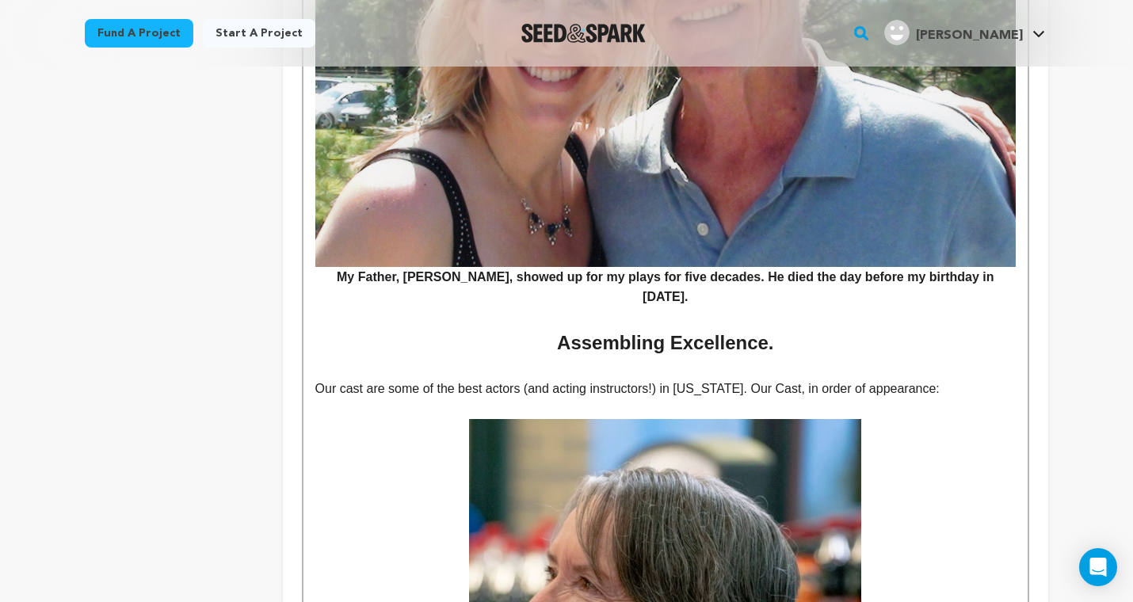
scroll to position [2424, 0]
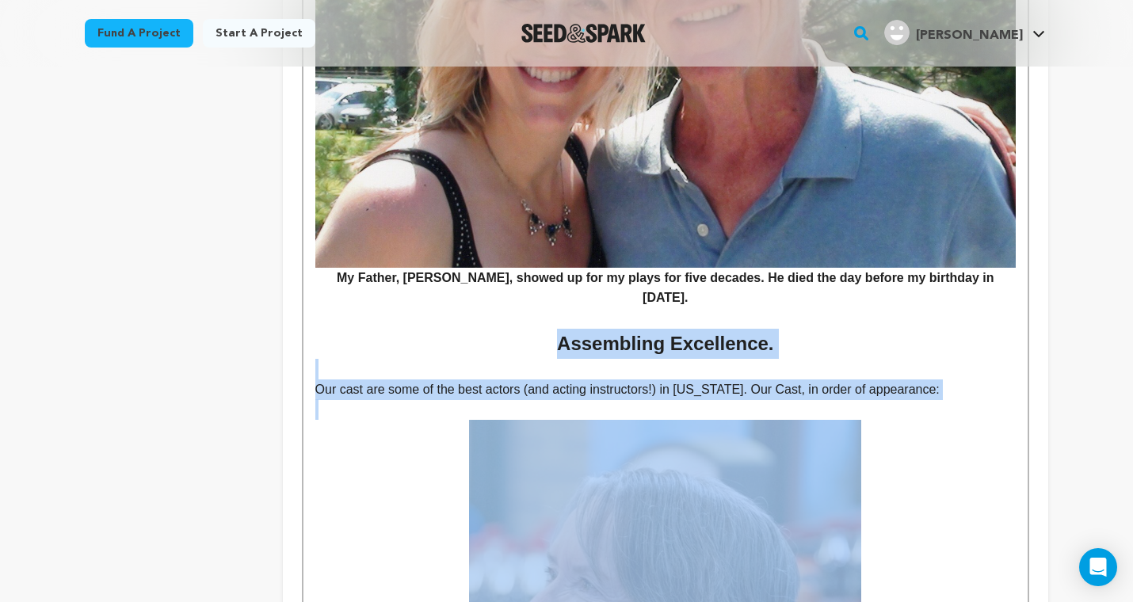
drag, startPoint x: 547, startPoint y: 251, endPoint x: 800, endPoint y: 544, distance: 386.9
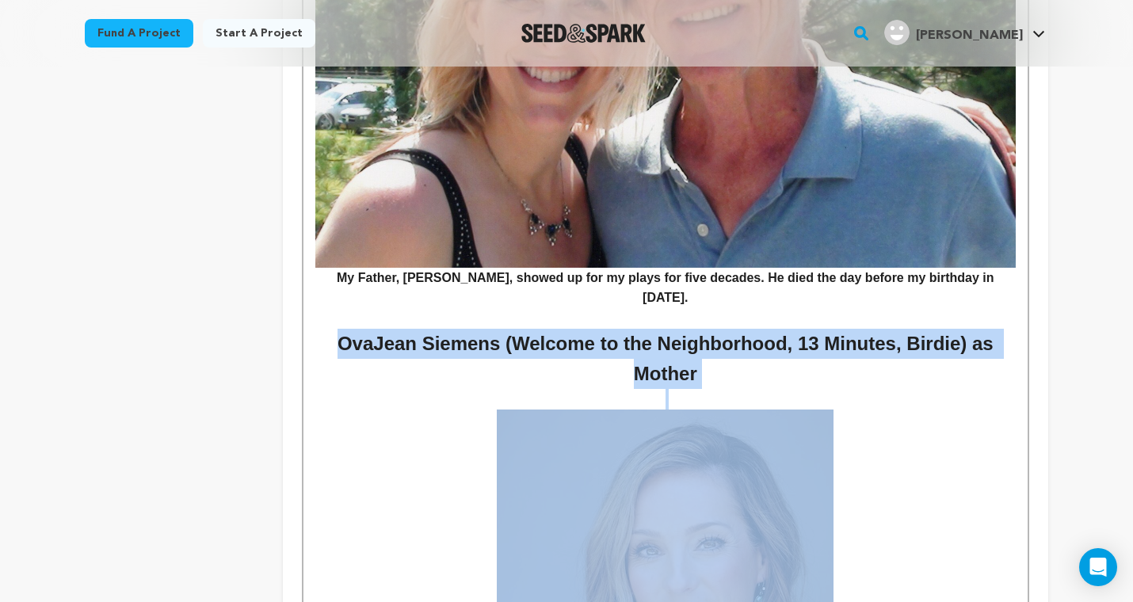
drag, startPoint x: 340, startPoint y: 247, endPoint x: 958, endPoint y: 505, distance: 670.0
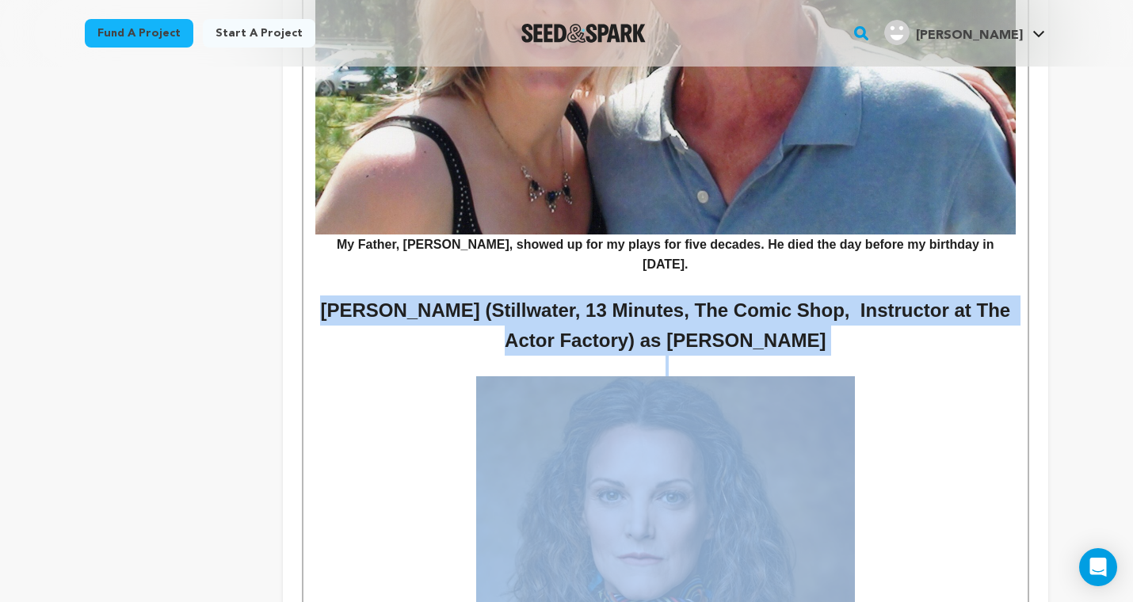
drag, startPoint x: 327, startPoint y: 249, endPoint x: 977, endPoint y: 615, distance: 746.5
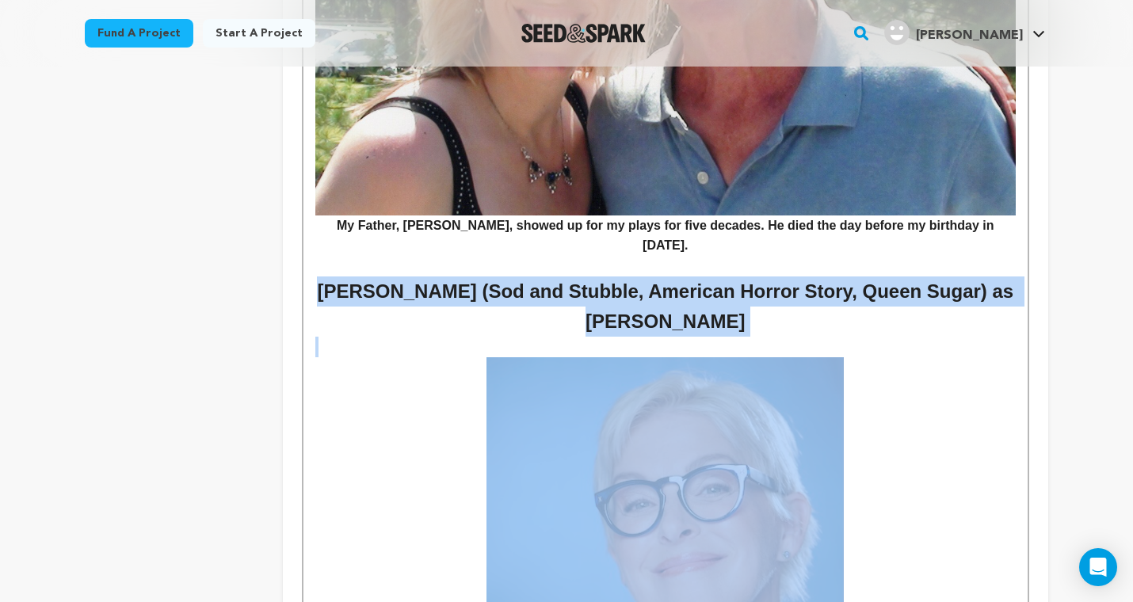
drag, startPoint x: 348, startPoint y: 193, endPoint x: 851, endPoint y: 493, distance: 585.0
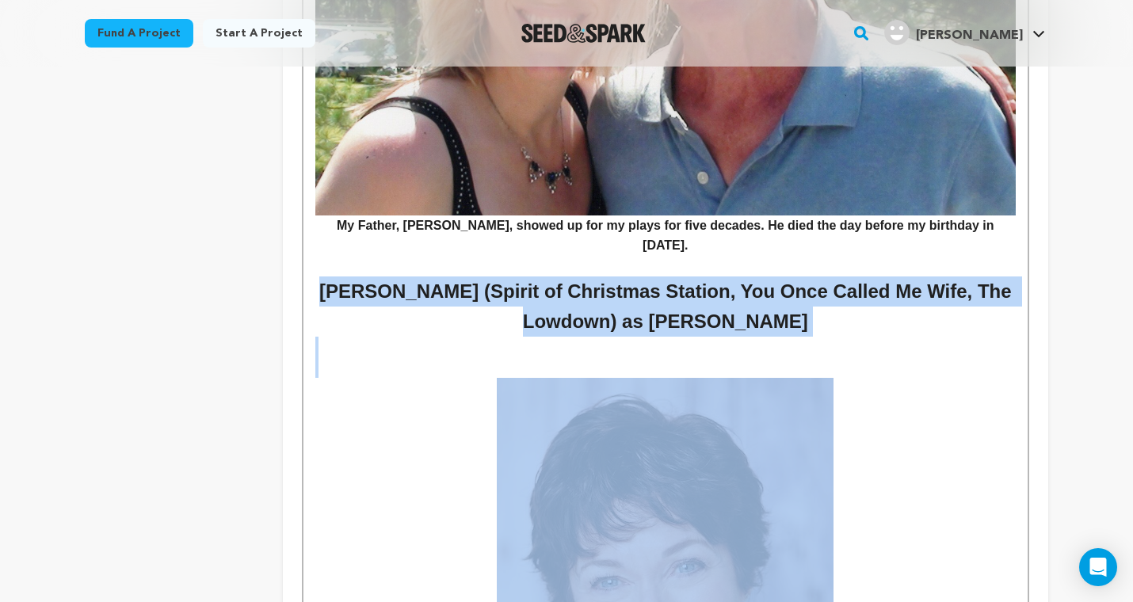
drag, startPoint x: 352, startPoint y: 193, endPoint x: 939, endPoint y: 482, distance: 653.2
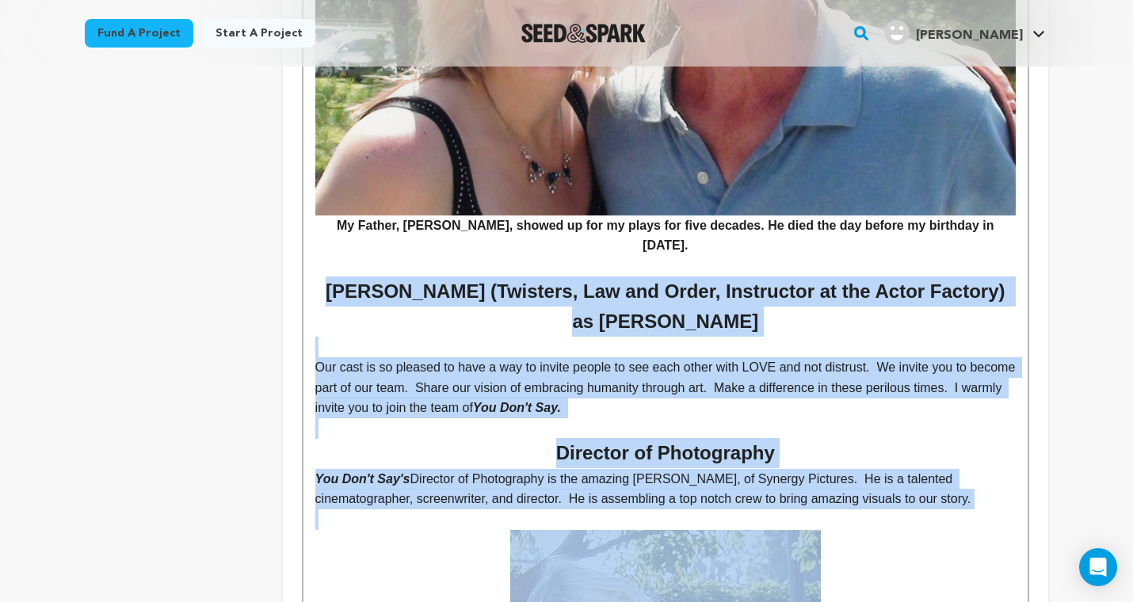
drag, startPoint x: 337, startPoint y: 197, endPoint x: 871, endPoint y: 499, distance: 613.2
click at [871, 499] on div "YOU DON'T SAY - the STORY LOGLINE: When four estranged sisters reunite at their…" at bounding box center [665, 353] width 724 height 4811
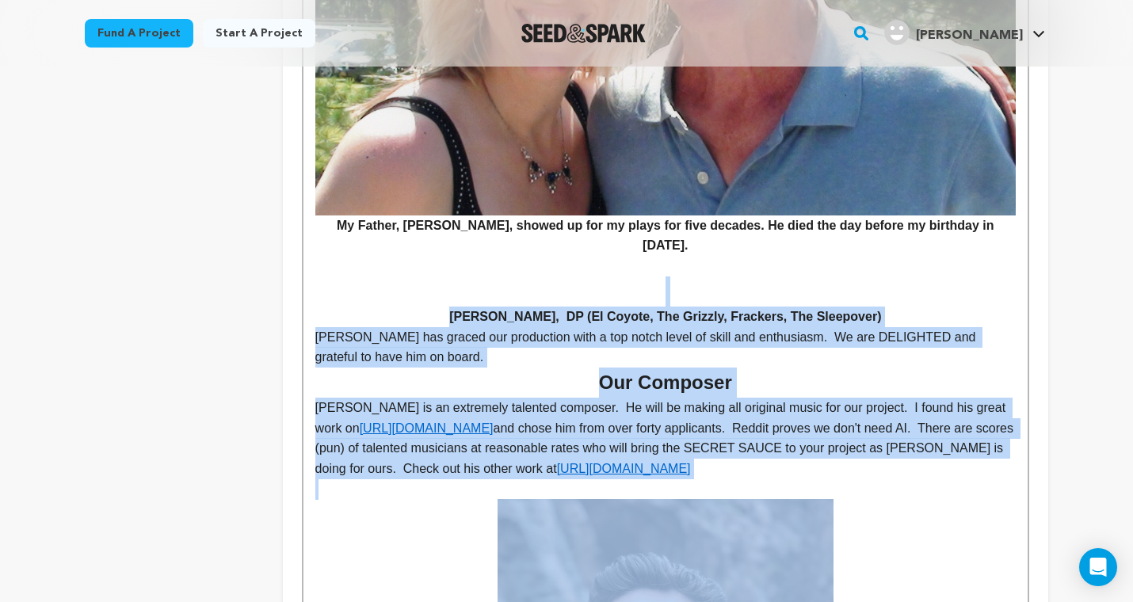
drag, startPoint x: 437, startPoint y: 204, endPoint x: 926, endPoint y: 505, distance: 573.9
click at [926, 507] on div "YOU DON'T SAY - the STORY LOGLINE: When four estranged sisters reunite at their…" at bounding box center [665, 8] width 724 height 4121
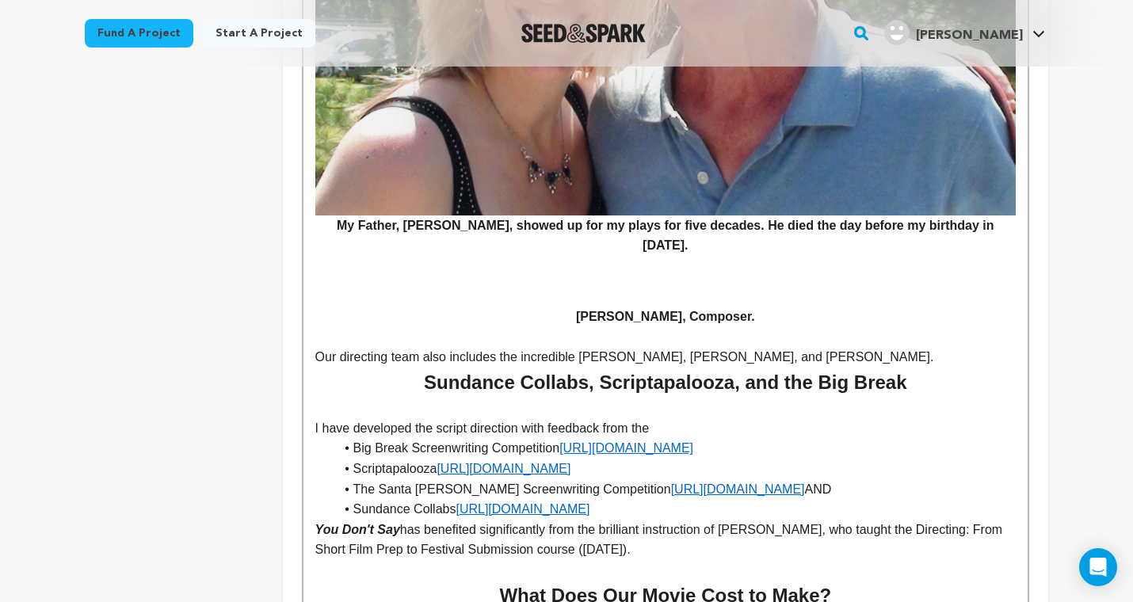
drag, startPoint x: 578, startPoint y: 221, endPoint x: 822, endPoint y: 456, distance: 338.9
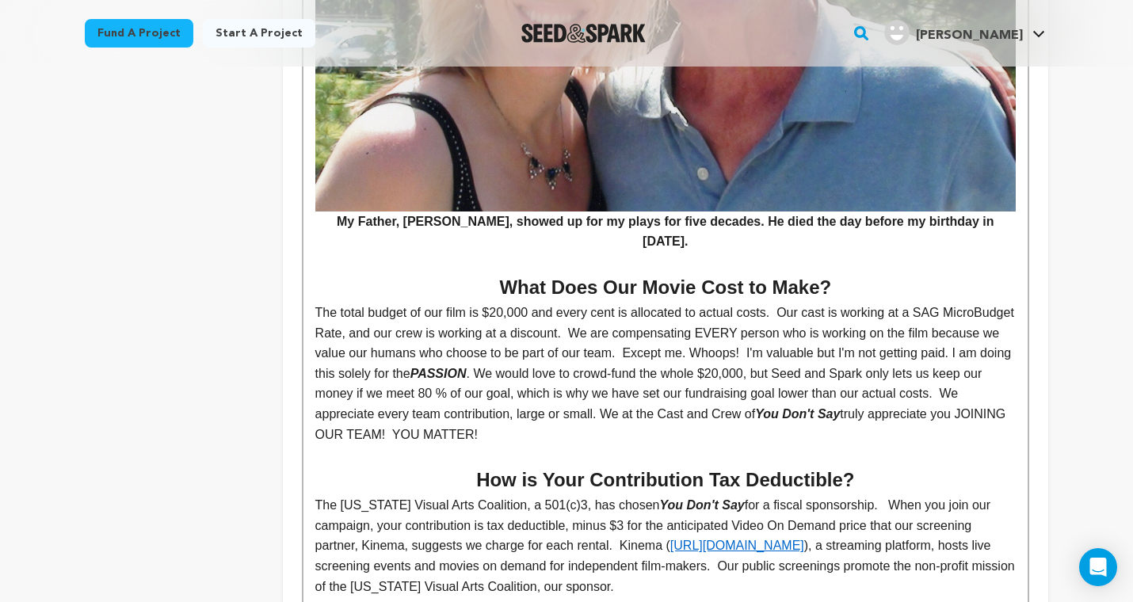
scroll to position [2481, 0]
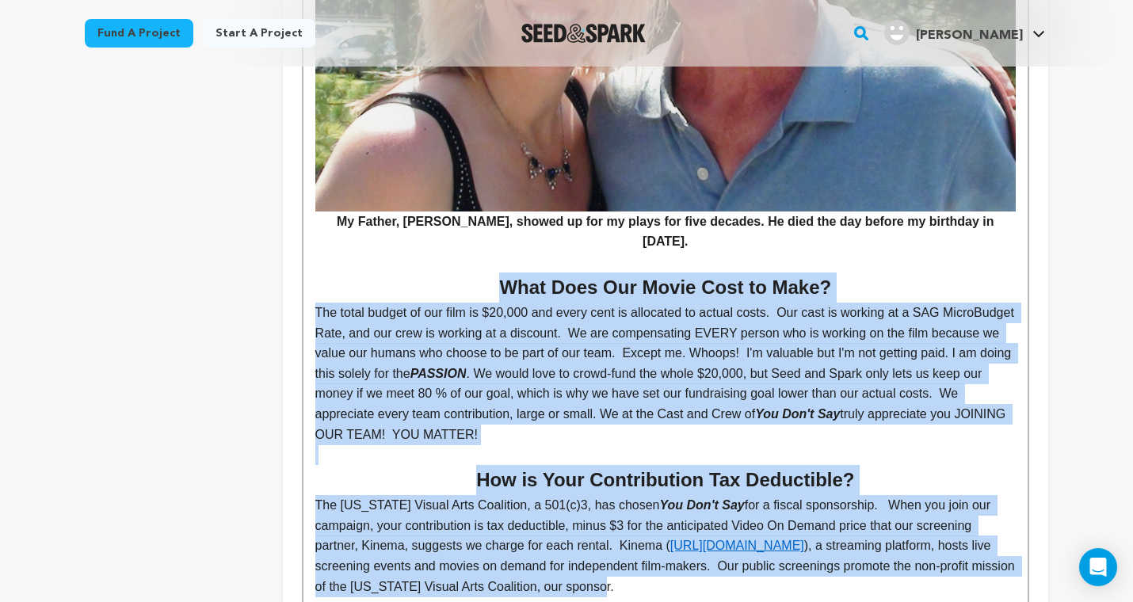
drag, startPoint x: 498, startPoint y: 189, endPoint x: 723, endPoint y: 478, distance: 366.9
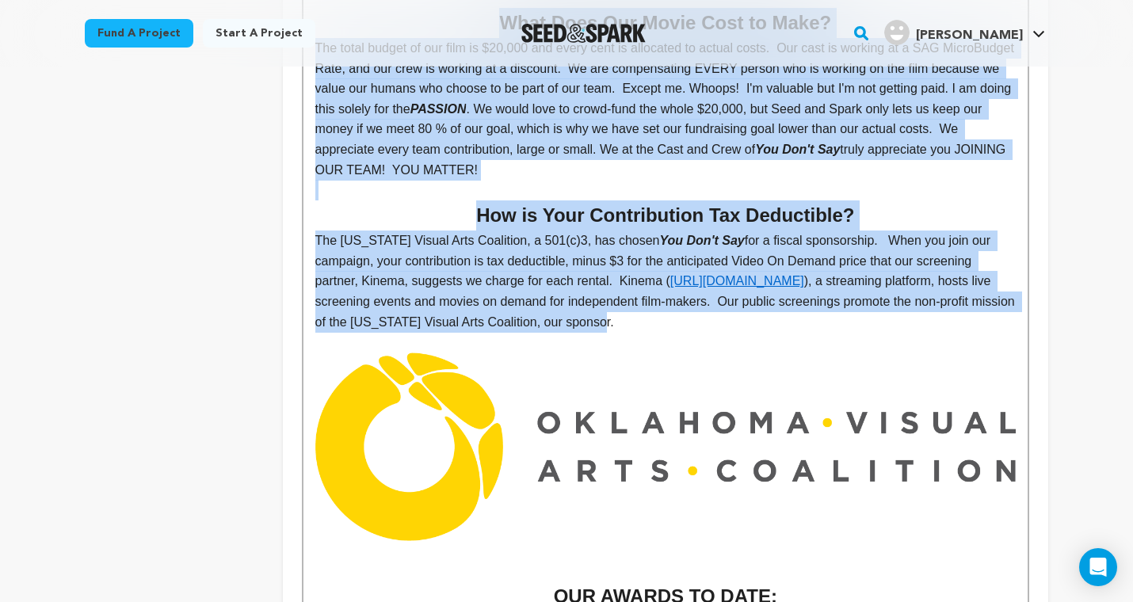
scroll to position [2999, 0]
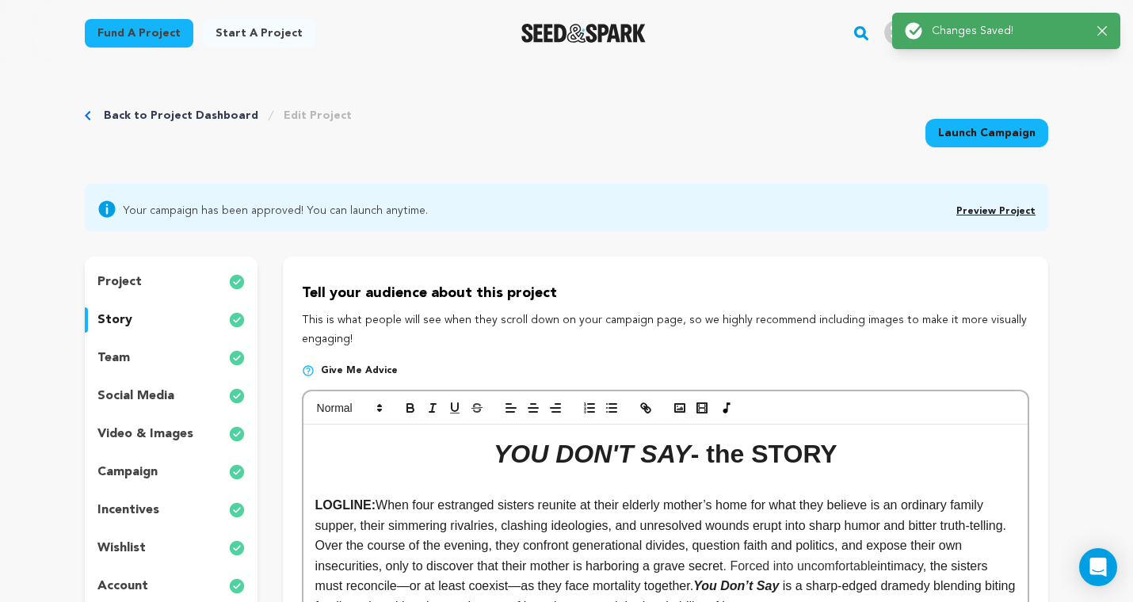
scroll to position [0, 0]
click at [139, 362] on div "team" at bounding box center [171, 357] width 173 height 25
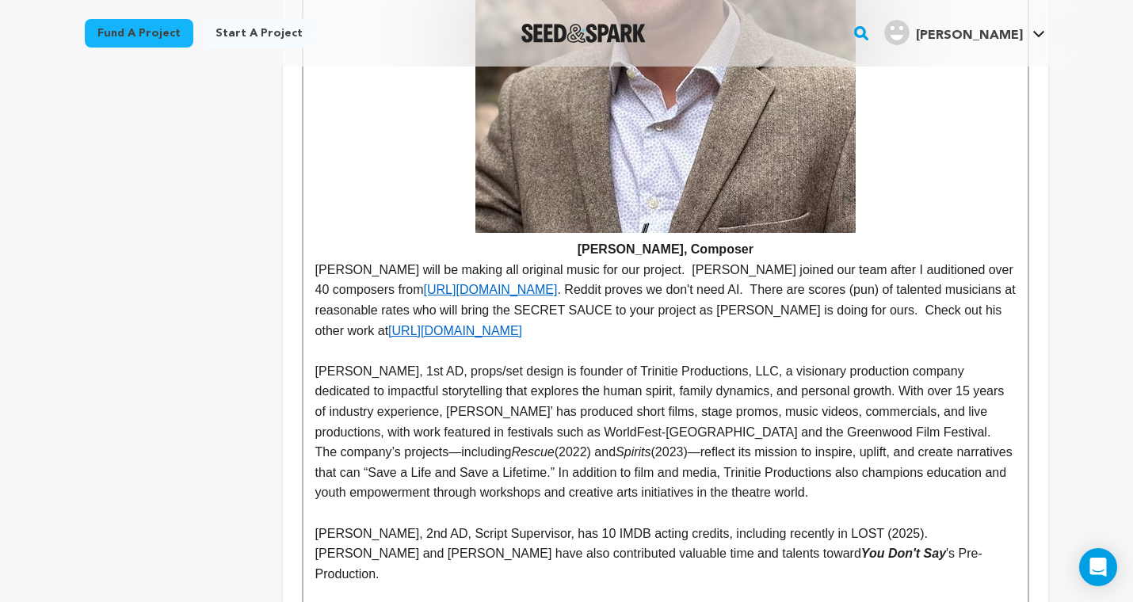
scroll to position [5059, 0]
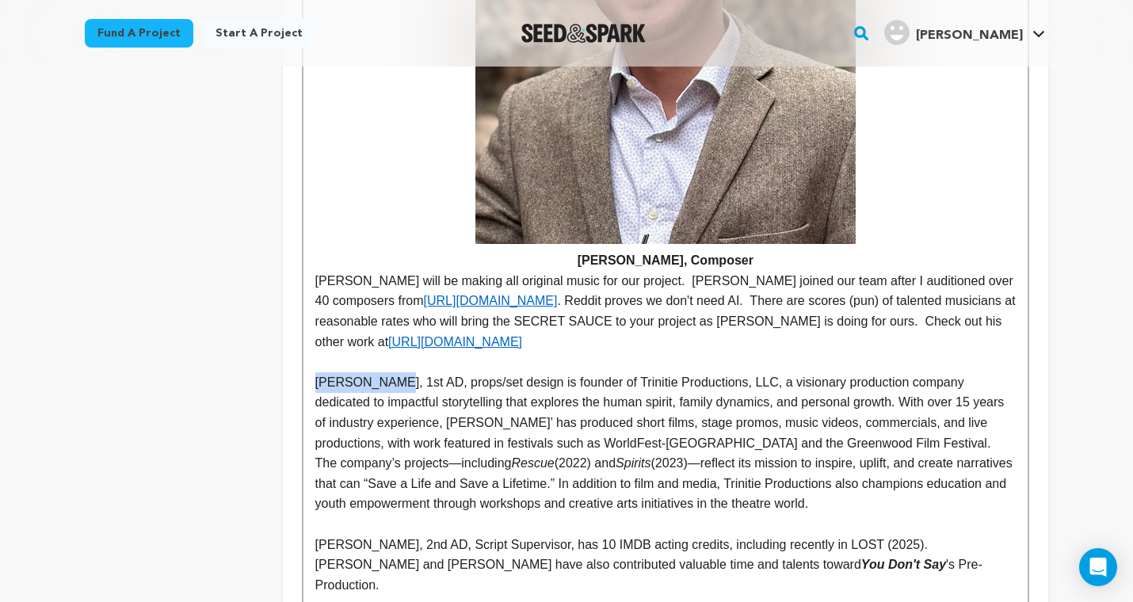
drag, startPoint x: 385, startPoint y: 224, endPoint x: 303, endPoint y: 223, distance: 82.4
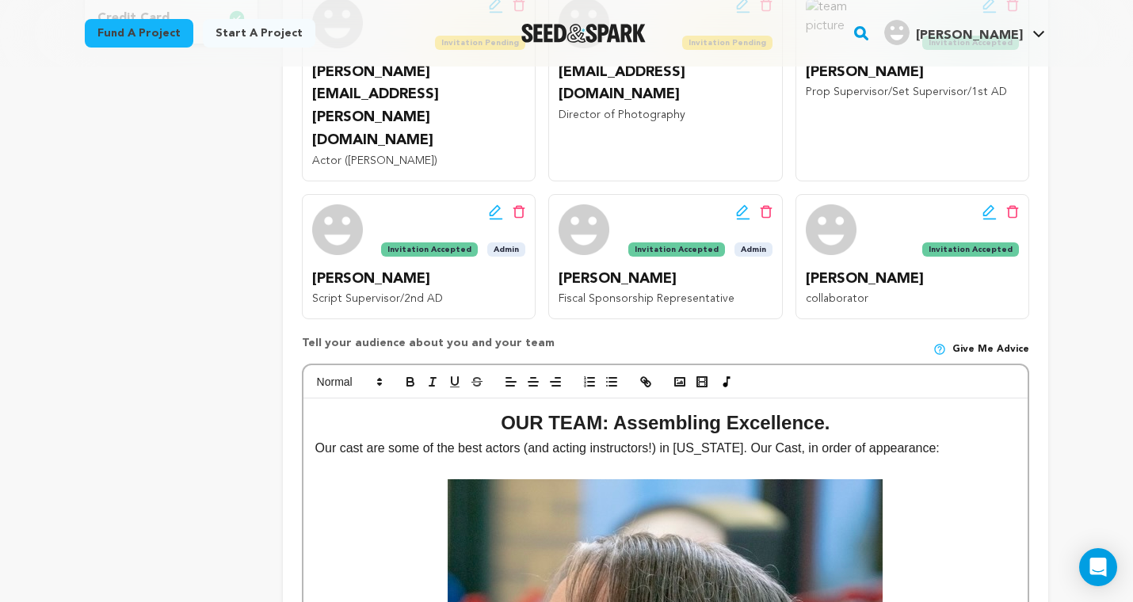
scroll to position [610, 0]
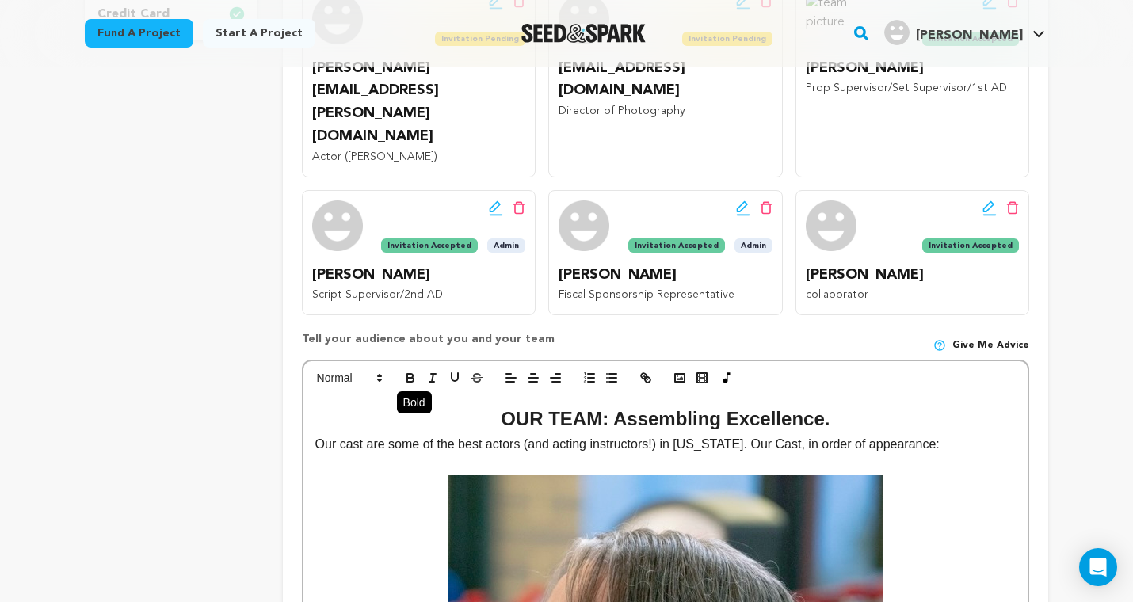
click at [413, 374] on icon "button" at bounding box center [410, 376] width 6 height 4
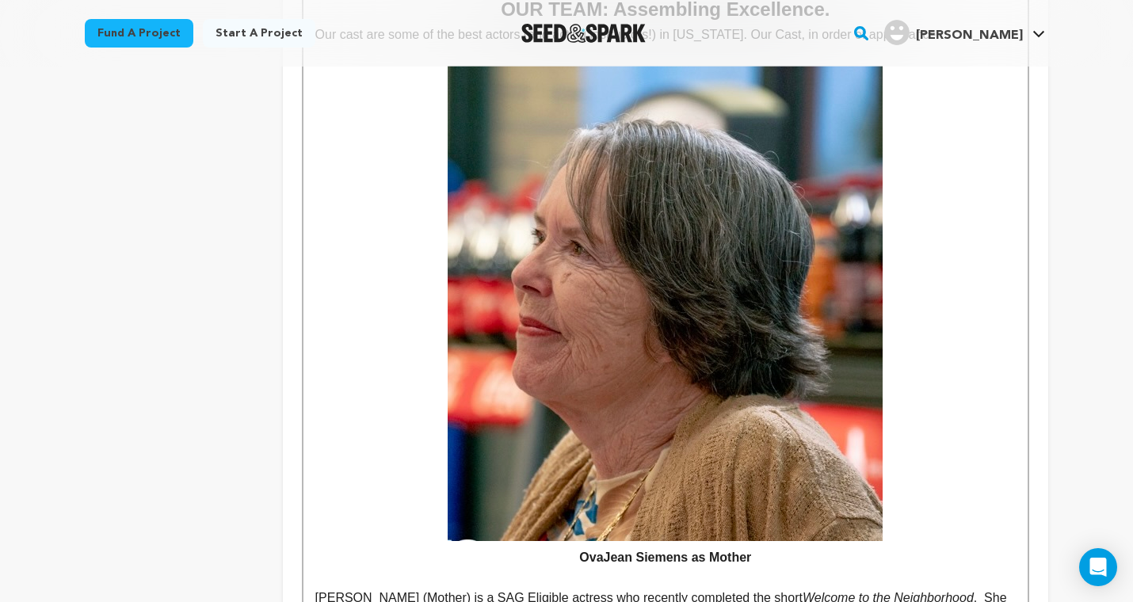
scroll to position [1025, 0]
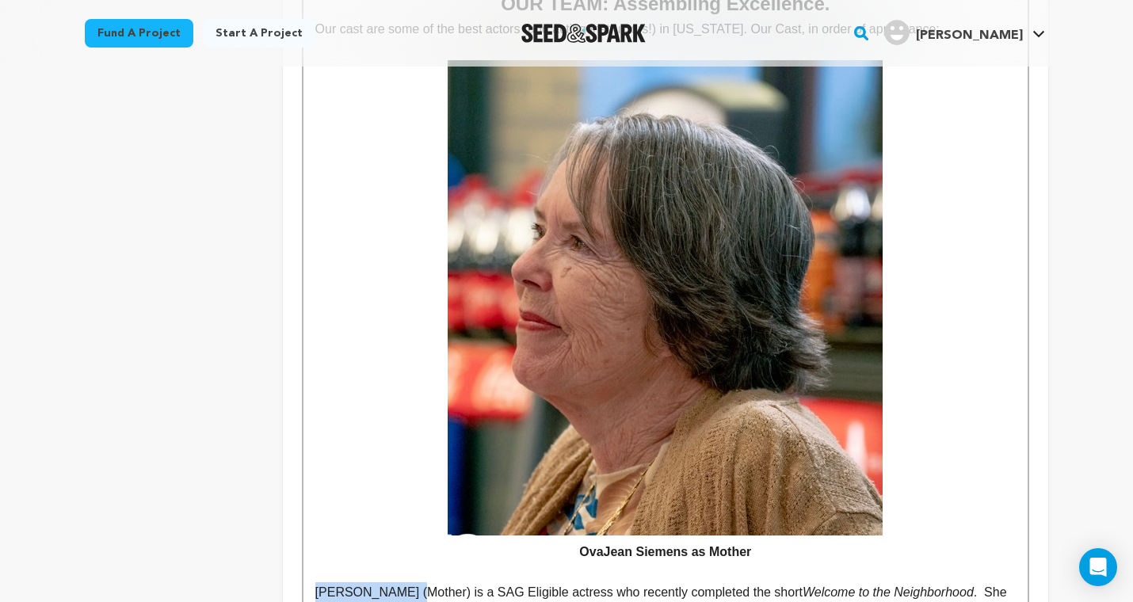
drag, startPoint x: 417, startPoint y: 468, endPoint x: 312, endPoint y: 463, distance: 104.7
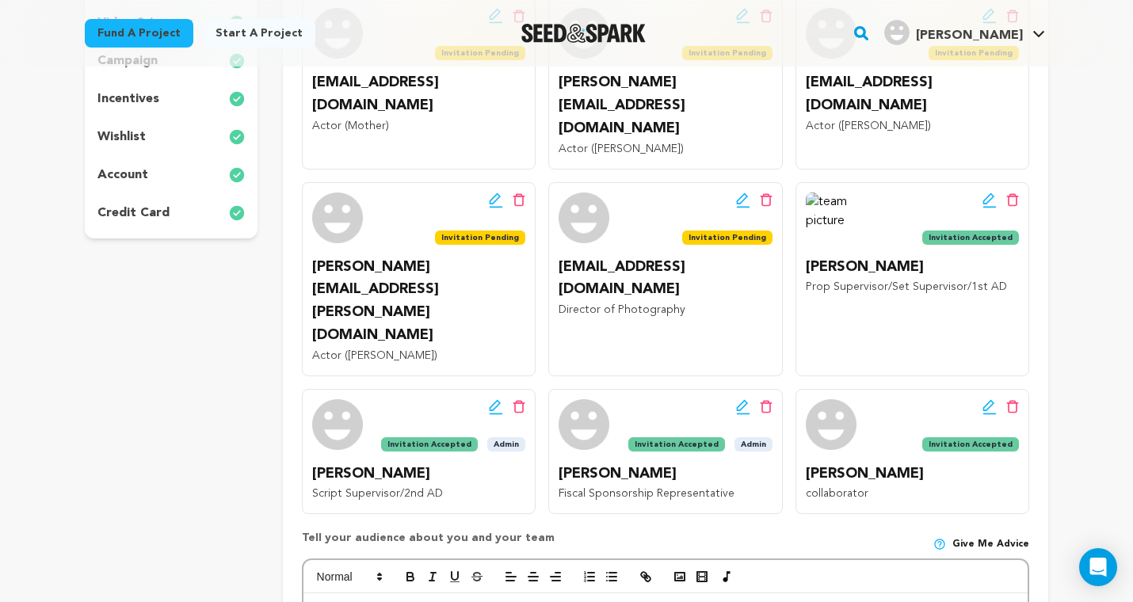
scroll to position [418, 0]
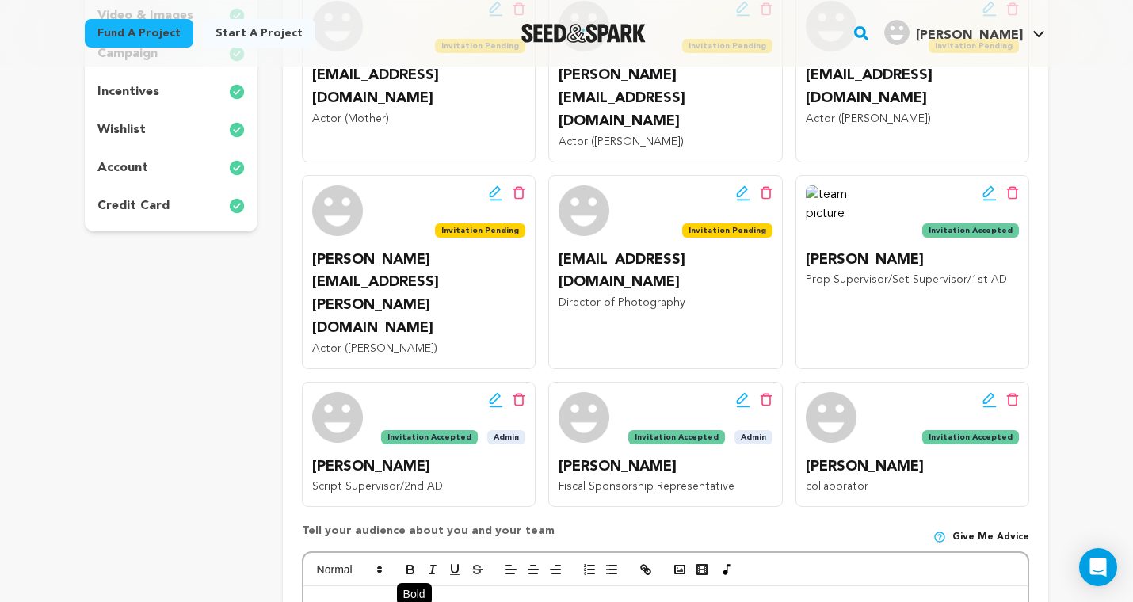
click at [403, 562] on icon "button" at bounding box center [410, 569] width 14 height 14
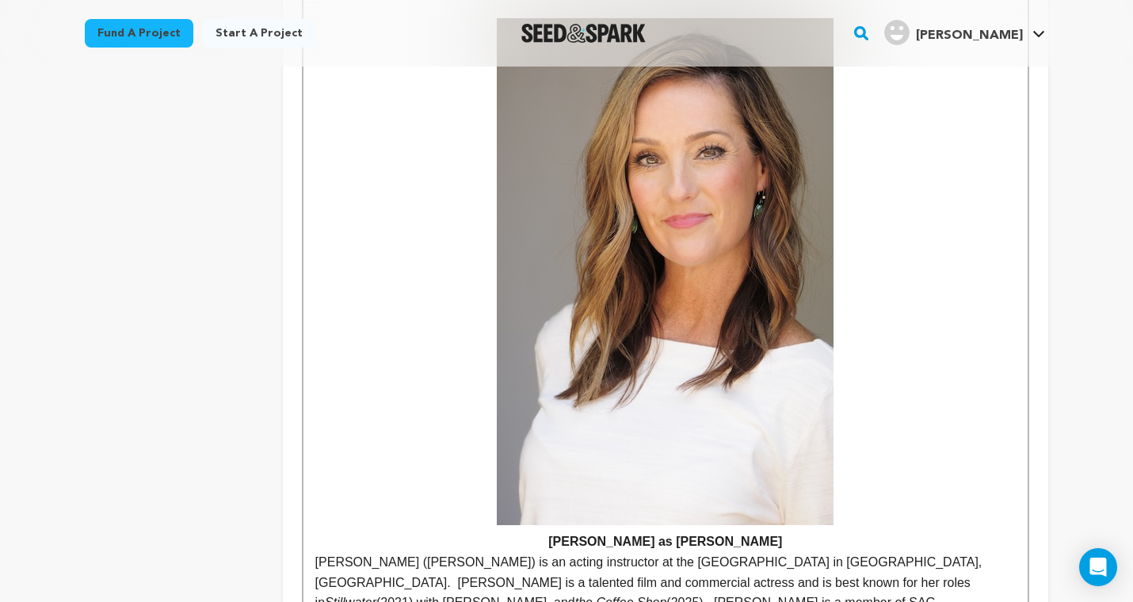
scroll to position [1663, 0]
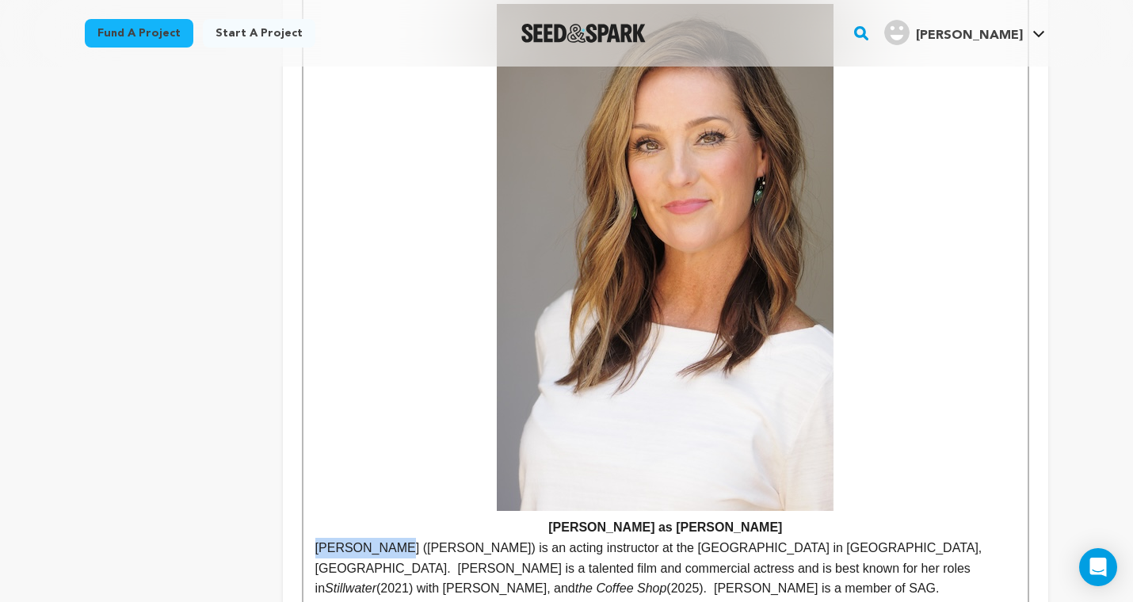
drag, startPoint x: 389, startPoint y: 427, endPoint x: 309, endPoint y: 426, distance: 80.0
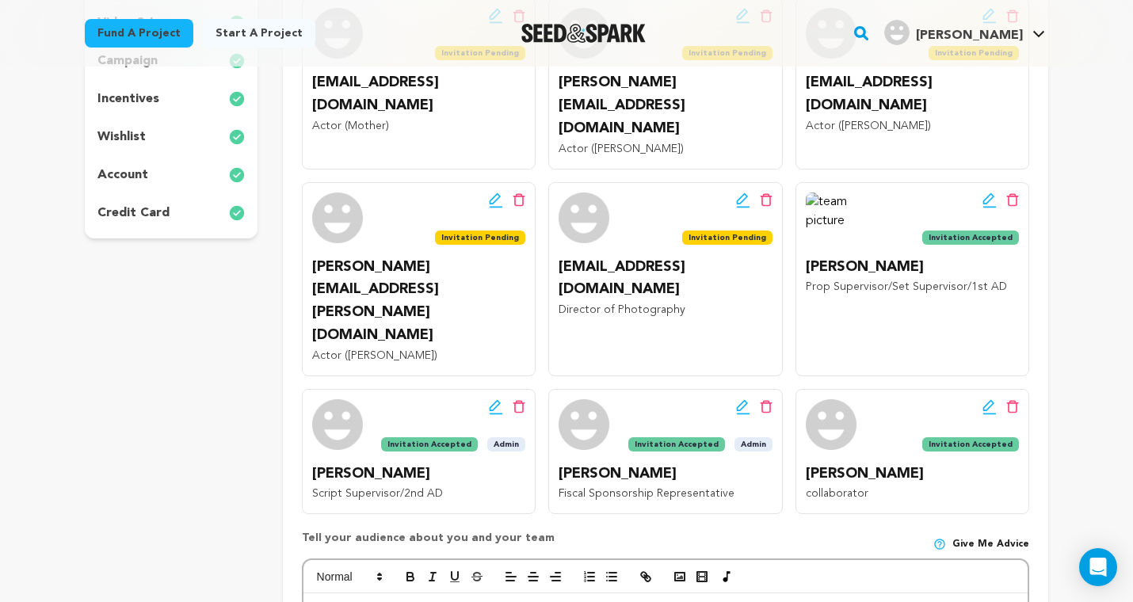
scroll to position [421, 0]
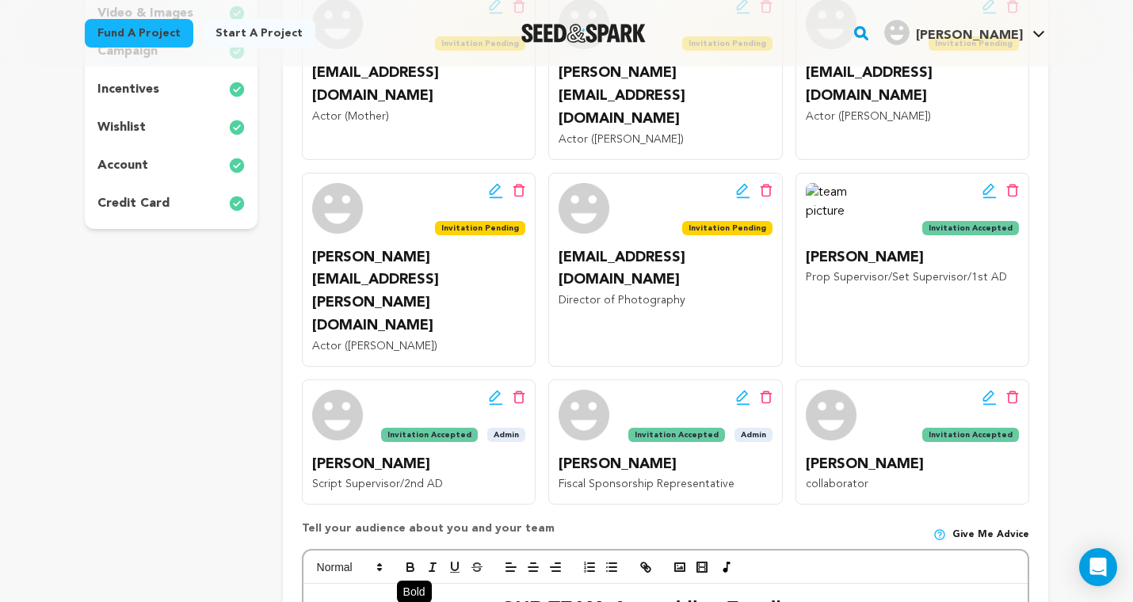
click at [410, 560] on icon "button" at bounding box center [410, 567] width 14 height 14
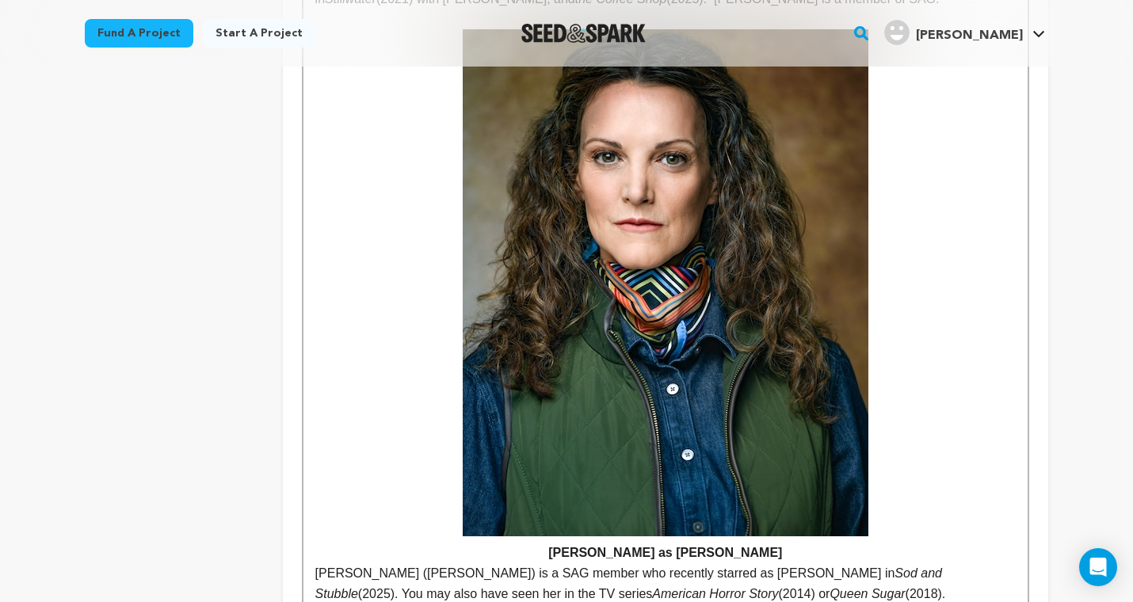
scroll to position [2254, 0]
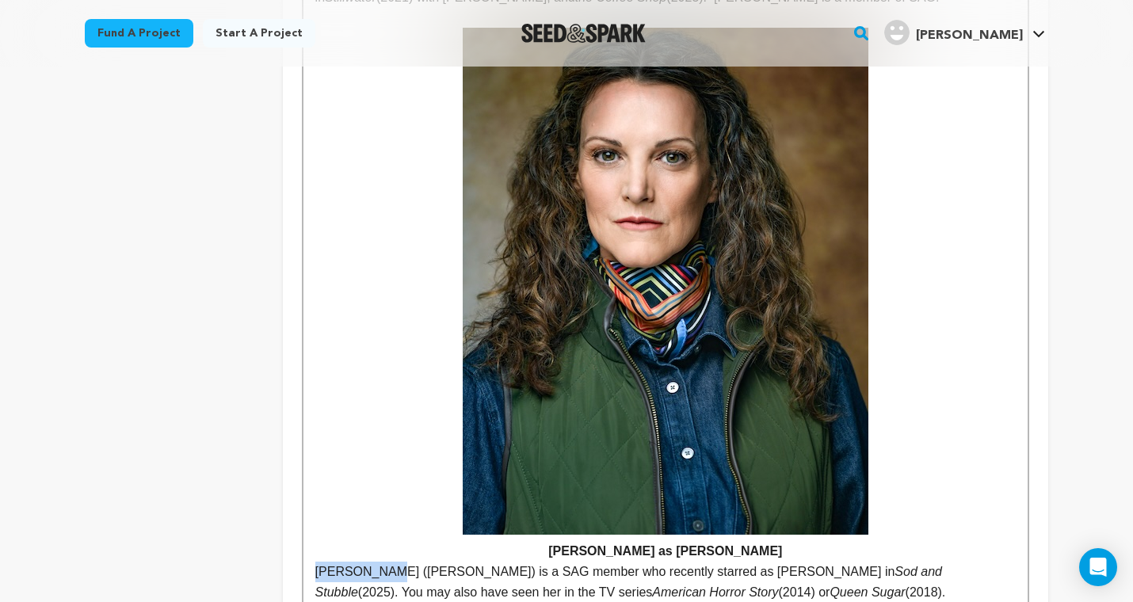
drag, startPoint x: 388, startPoint y: 448, endPoint x: 307, endPoint y: 450, distance: 81.6
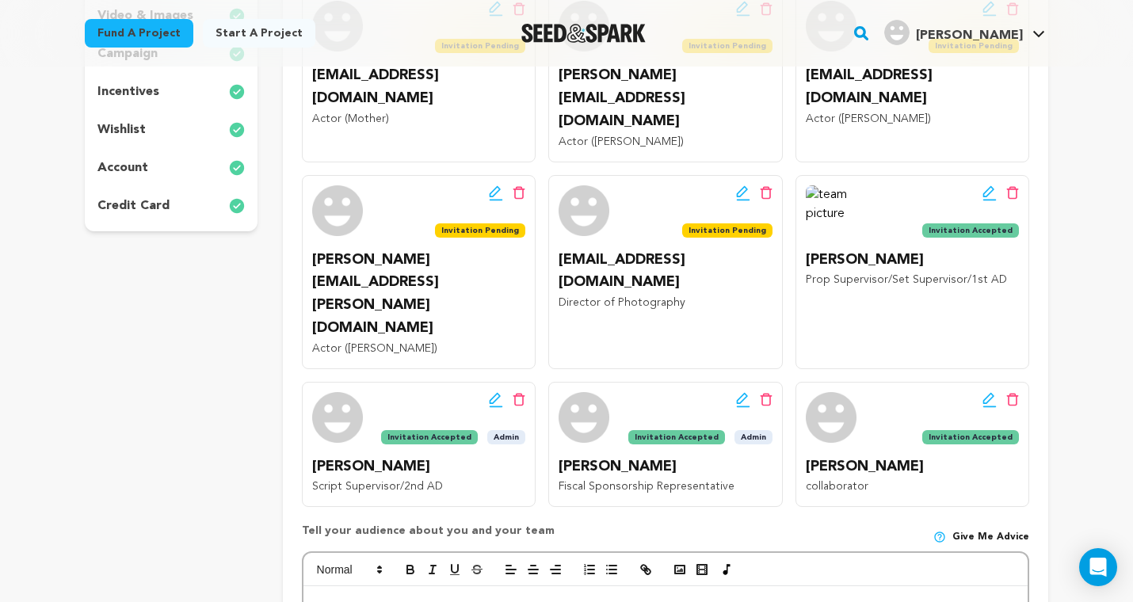
scroll to position [417, 0]
click at [411, 563] on icon "button" at bounding box center [410, 570] width 14 height 14
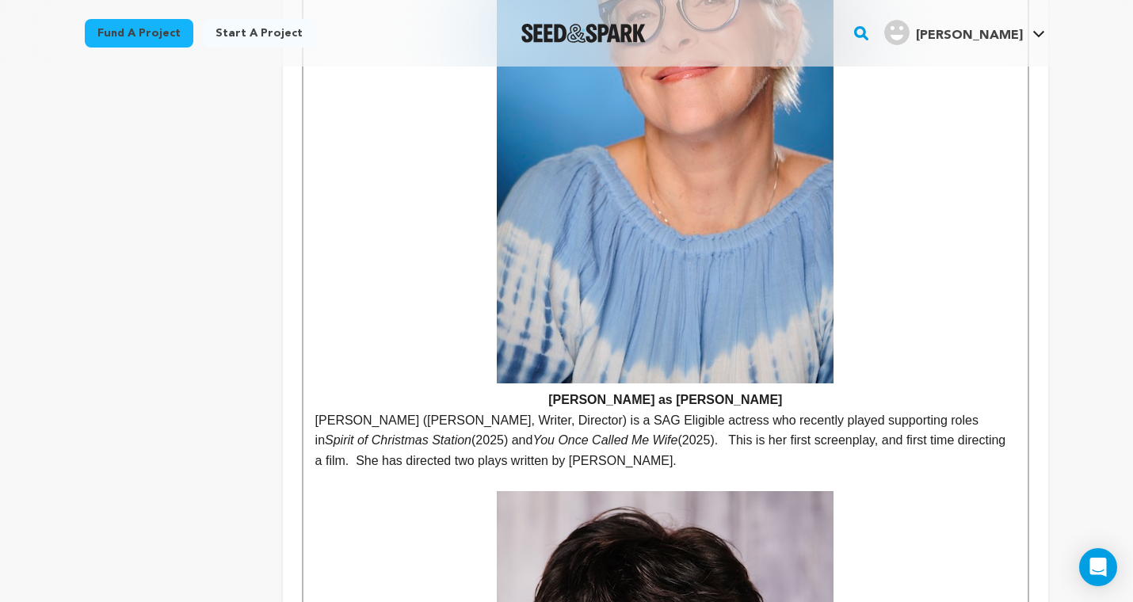
scroll to position [2981, 0]
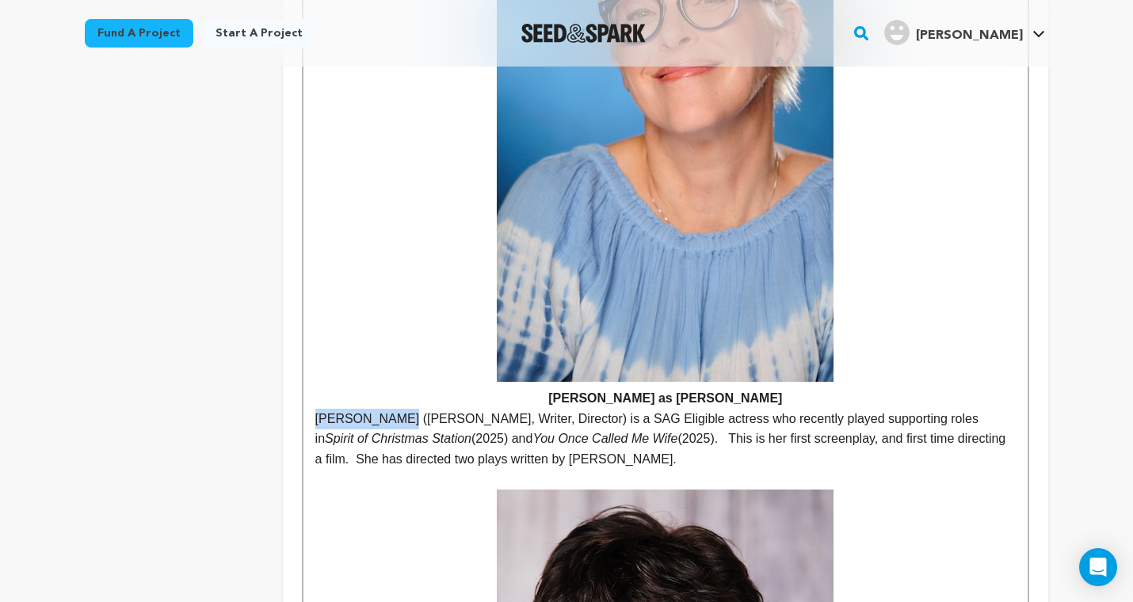
drag, startPoint x: 384, startPoint y: 291, endPoint x: 303, endPoint y: 291, distance: 81.6
click at [303, 291] on div "OUR TEAM: Assembling Excellence. Our cast are some of the best actors (and acti…" at bounding box center [665, 362] width 724 height 4679
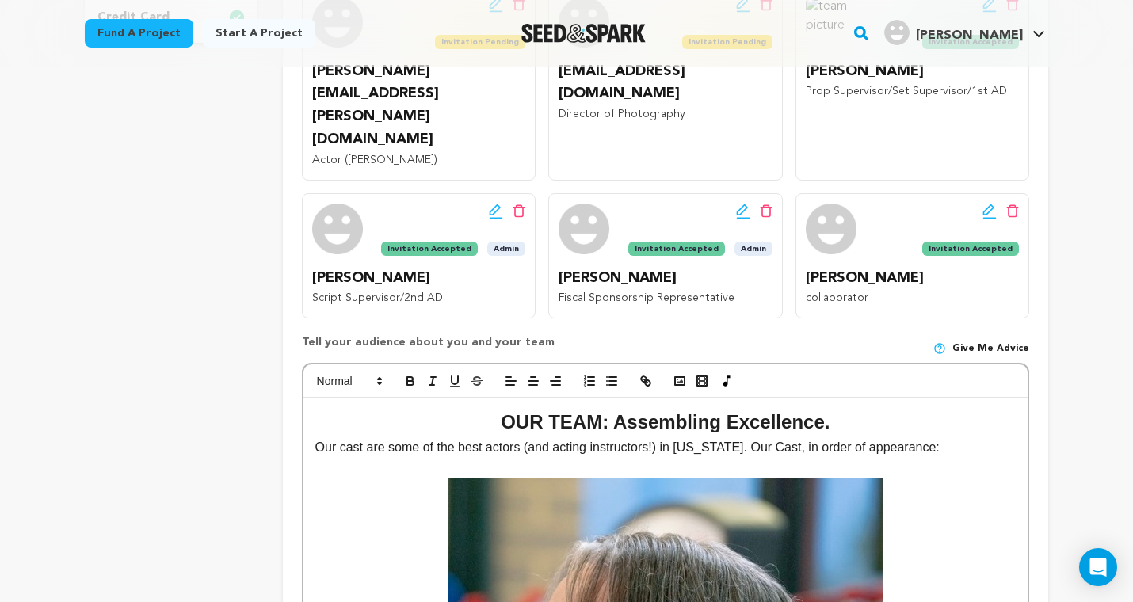
scroll to position [404, 0]
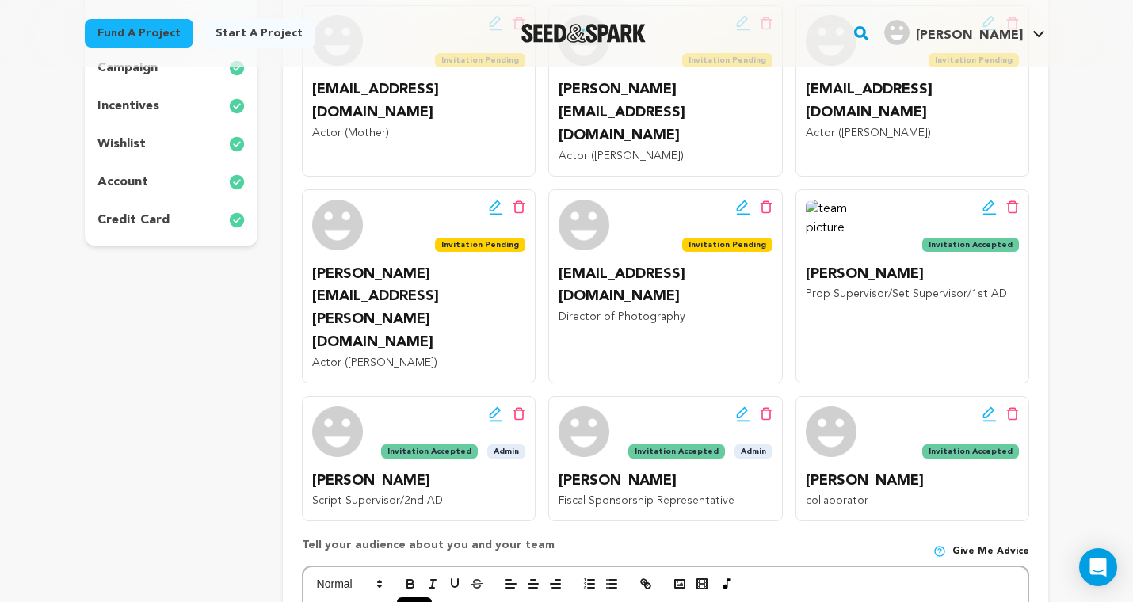
click at [411, 584] on icon "button" at bounding box center [410, 586] width 6 height 4
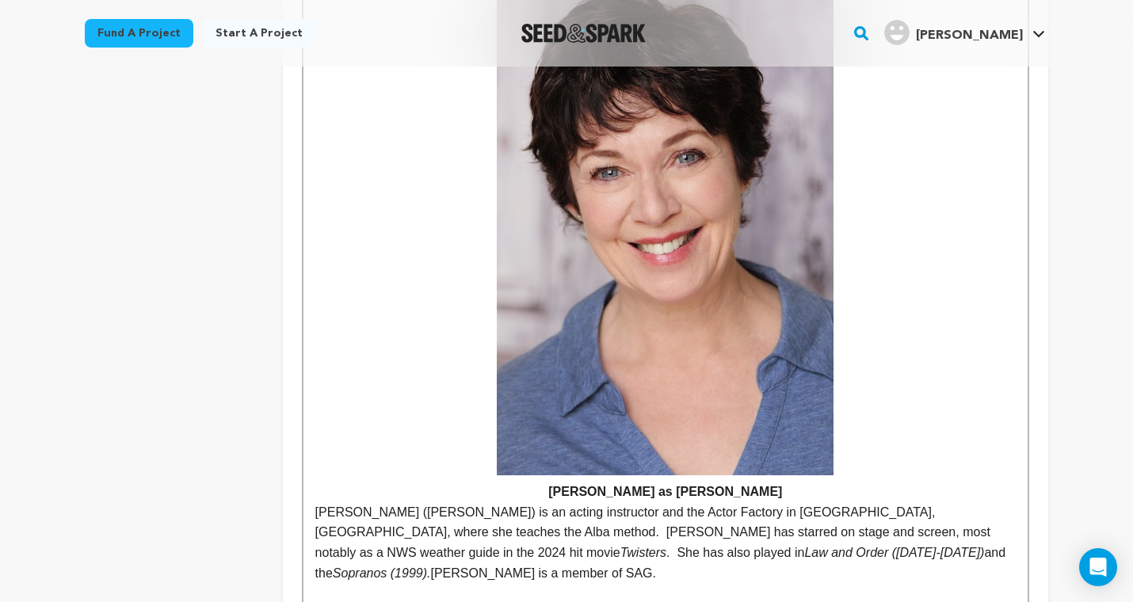
scroll to position [3531, 0]
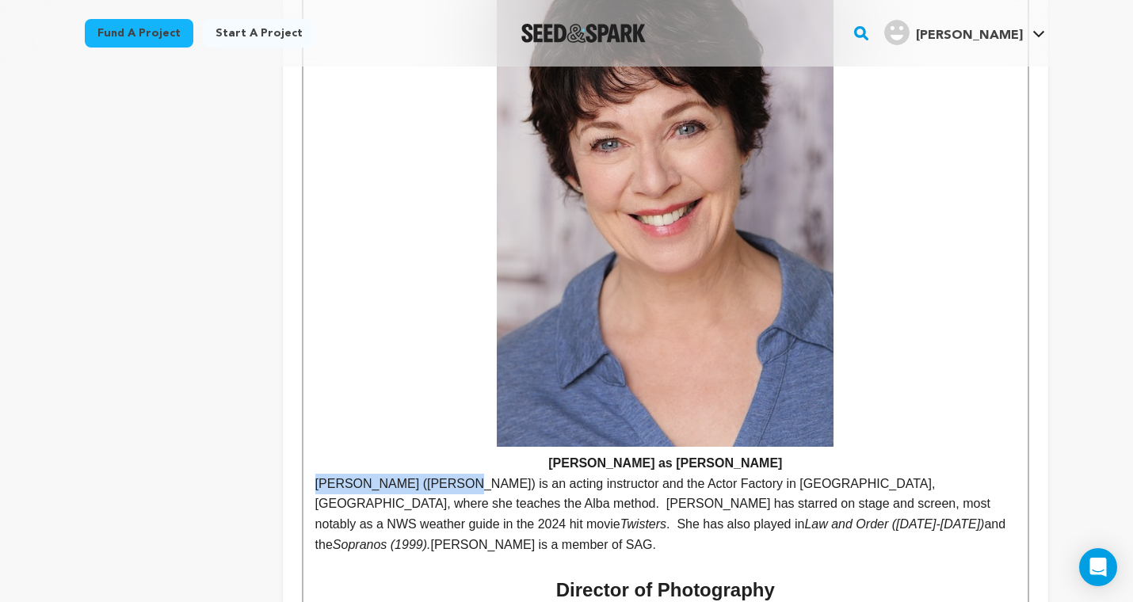
drag, startPoint x: 455, startPoint y: 355, endPoint x: 312, endPoint y: 354, distance: 142.6
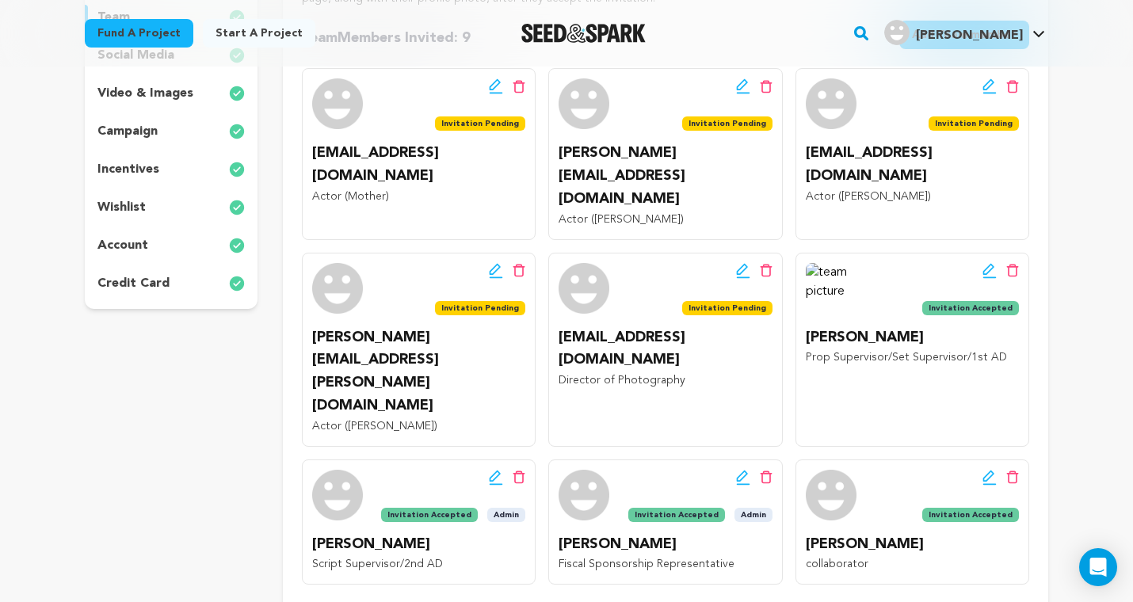
scroll to position [467, 0]
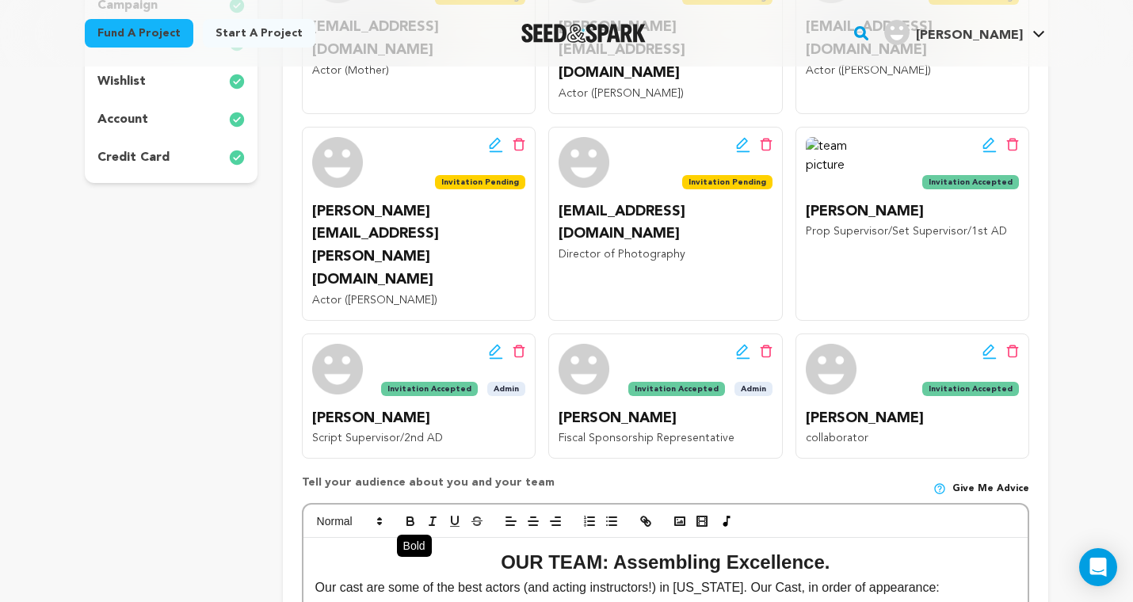
click at [409, 514] on icon "button" at bounding box center [410, 521] width 14 height 14
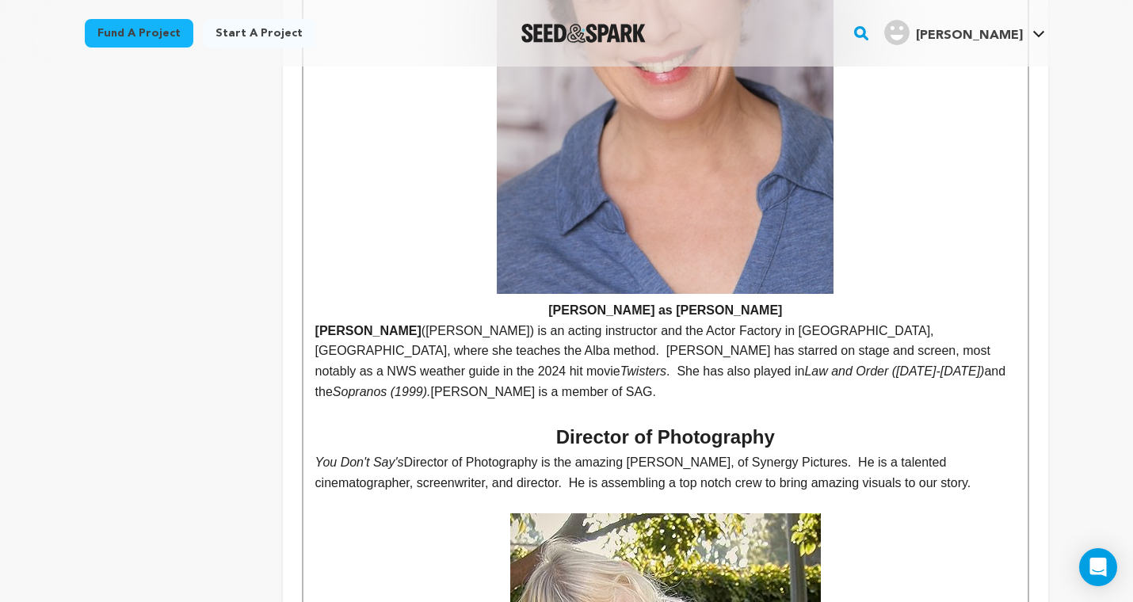
scroll to position [3689, 0]
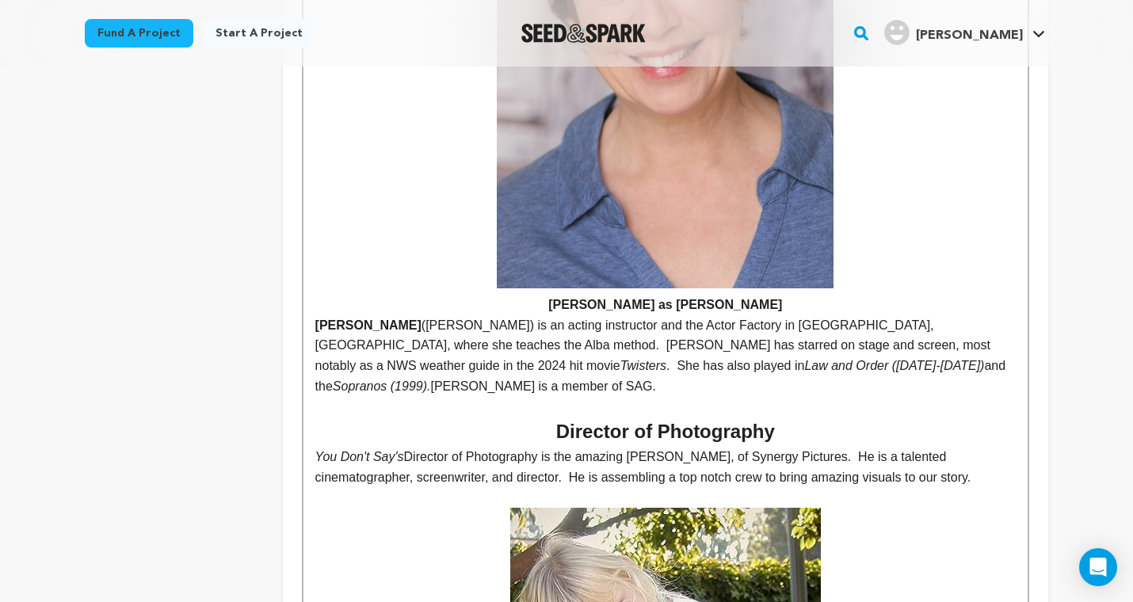
drag, startPoint x: 638, startPoint y: 307, endPoint x: 729, endPoint y: 307, distance: 91.9
click at [729, 447] on p "You Don't Say's Director of Photography is the amazing Jeffrey Nicholson, of Sy…" at bounding box center [665, 467] width 700 height 40
click at [665, 447] on p "You Don't Say's Director of Photography is the amazing Jeffrey Nicholson, of Sy…" at bounding box center [665, 467] width 700 height 40
drag, startPoint x: 635, startPoint y: 304, endPoint x: 735, endPoint y: 306, distance: 99.8
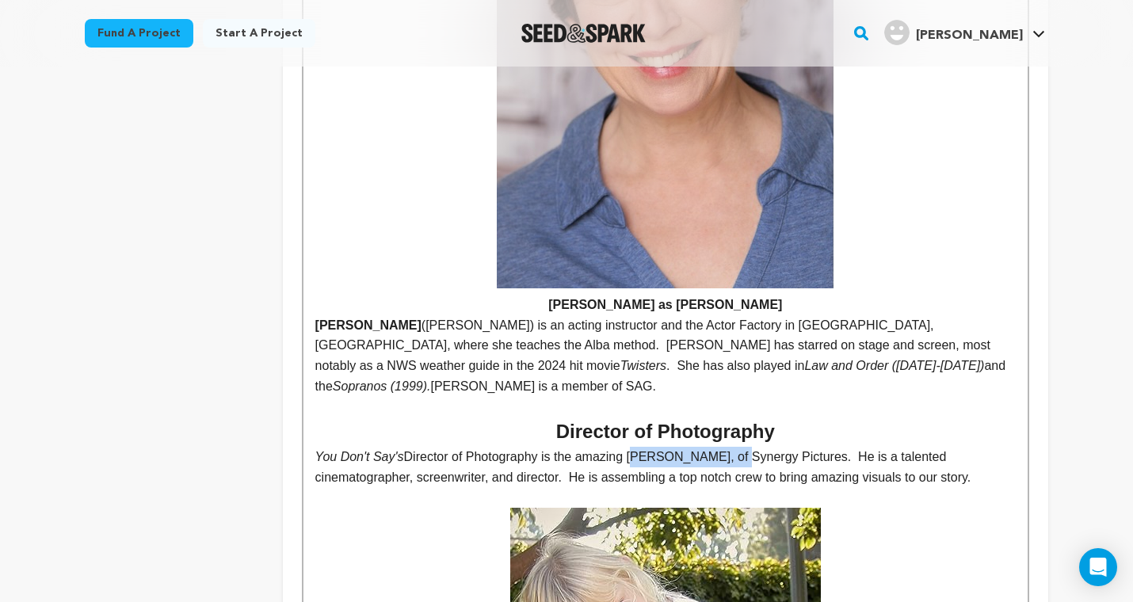
click at [735, 447] on p "You Don't Say's Director of Photography is the amazing Jeffrey Nicholson, of Sy…" at bounding box center [665, 467] width 700 height 40
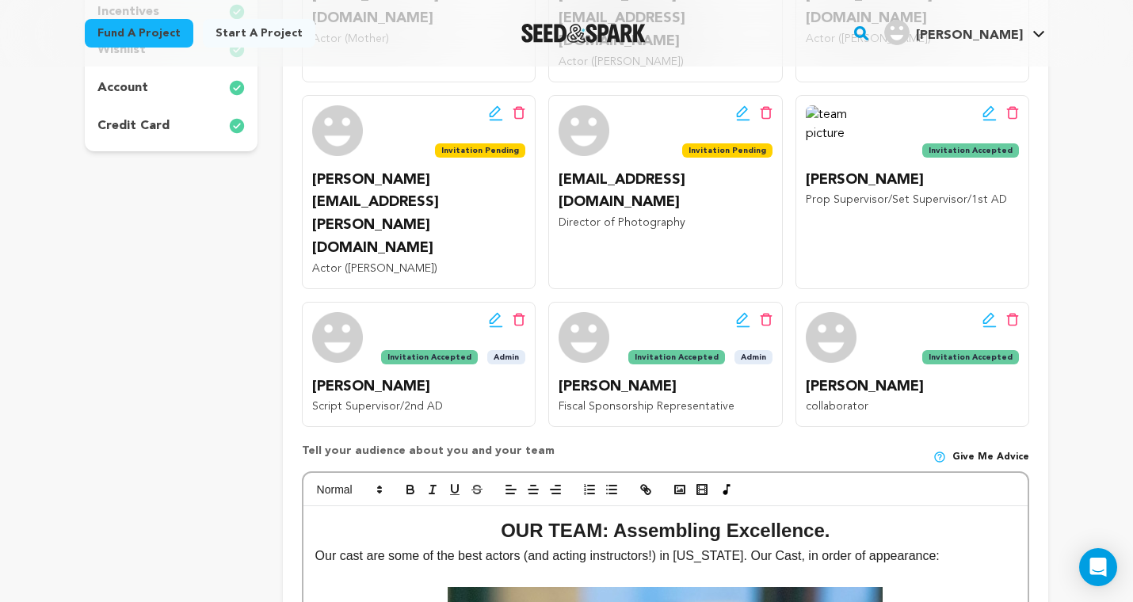
scroll to position [683, 0]
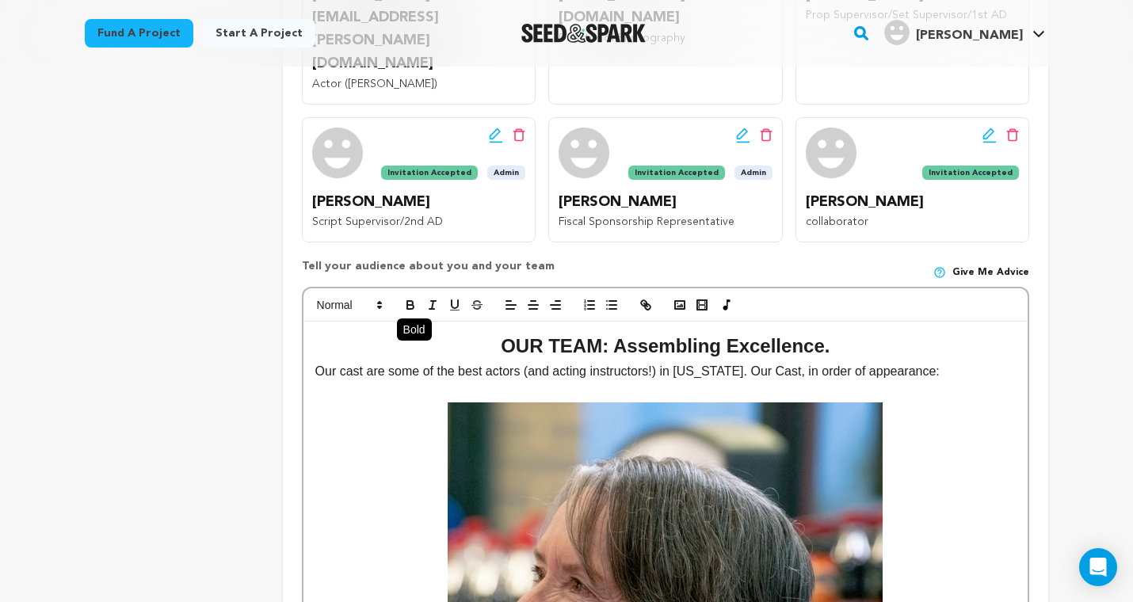
click at [408, 298] on icon "button" at bounding box center [410, 305] width 14 height 14
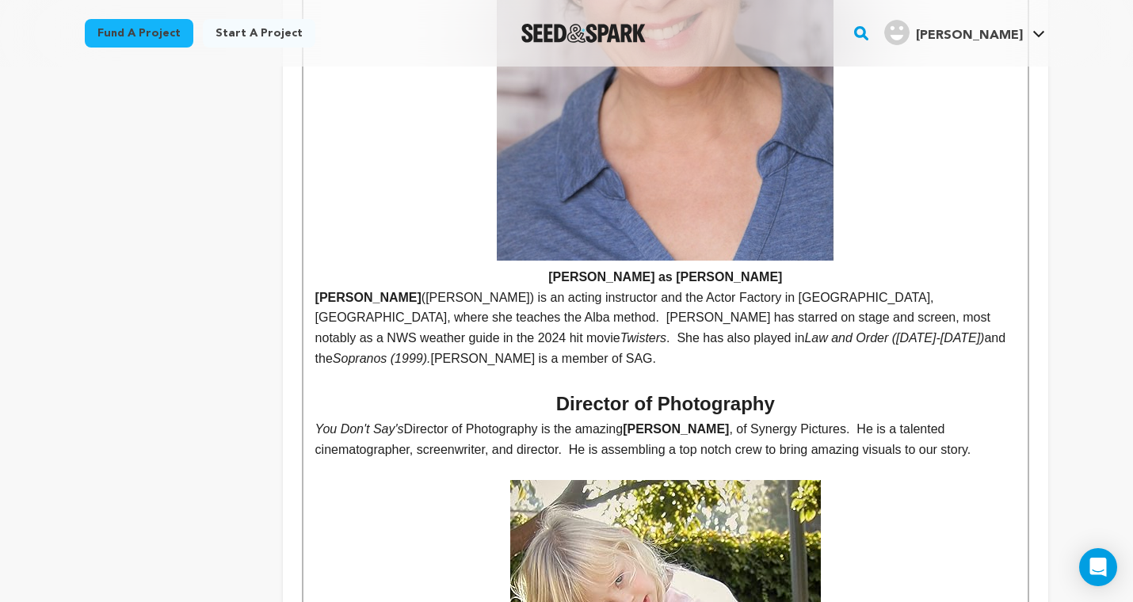
scroll to position [3722, 0]
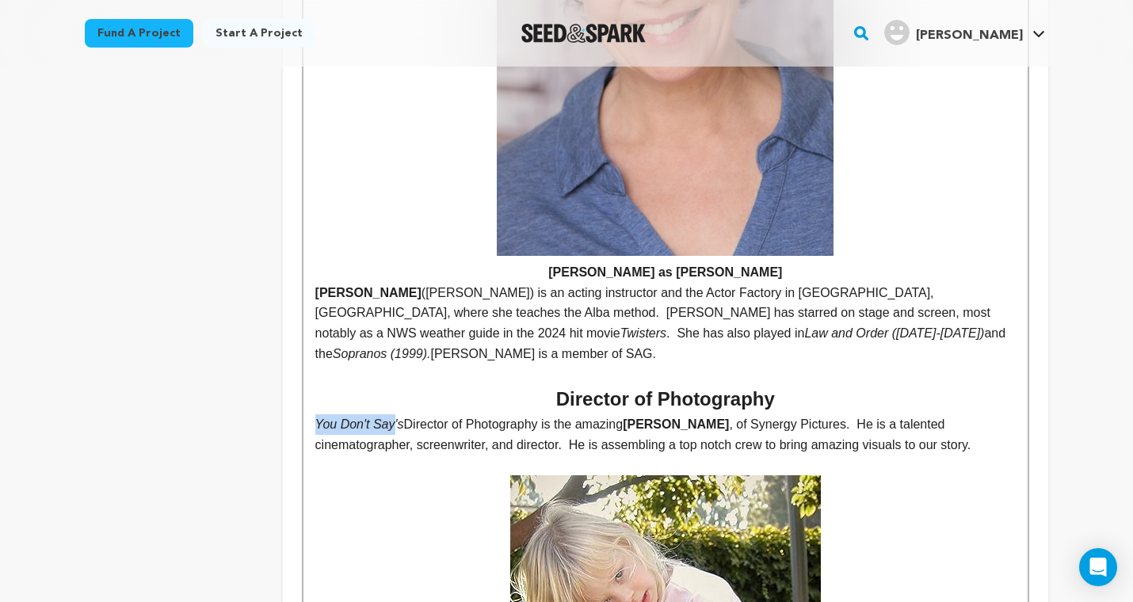
drag, startPoint x: 395, startPoint y: 274, endPoint x: 306, endPoint y: 272, distance: 89.5
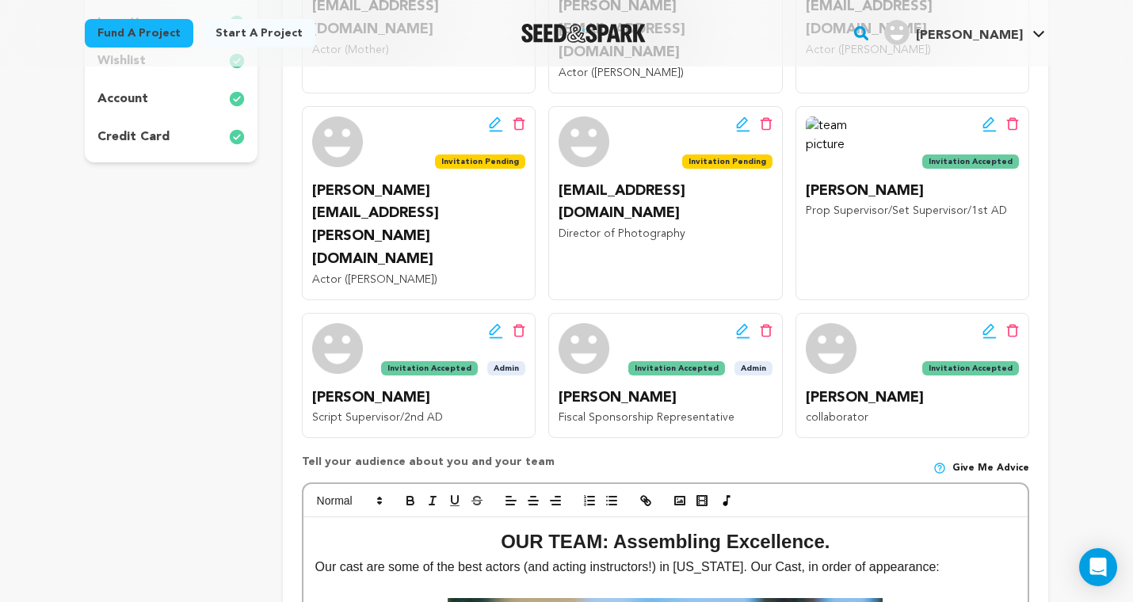
scroll to position [505, 0]
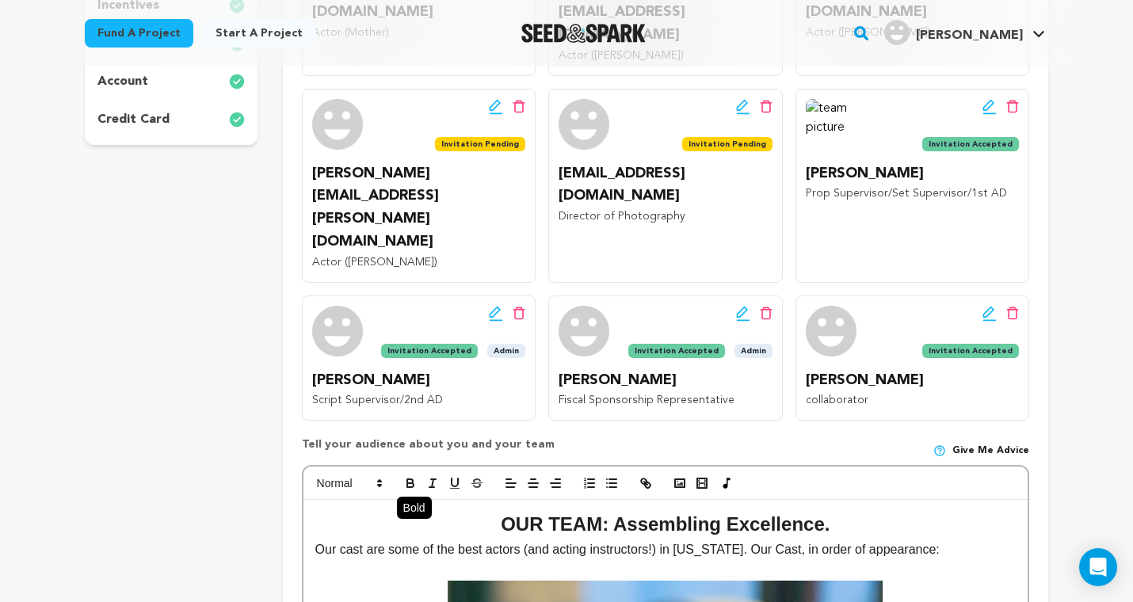
click at [410, 476] on icon "button" at bounding box center [410, 483] width 14 height 14
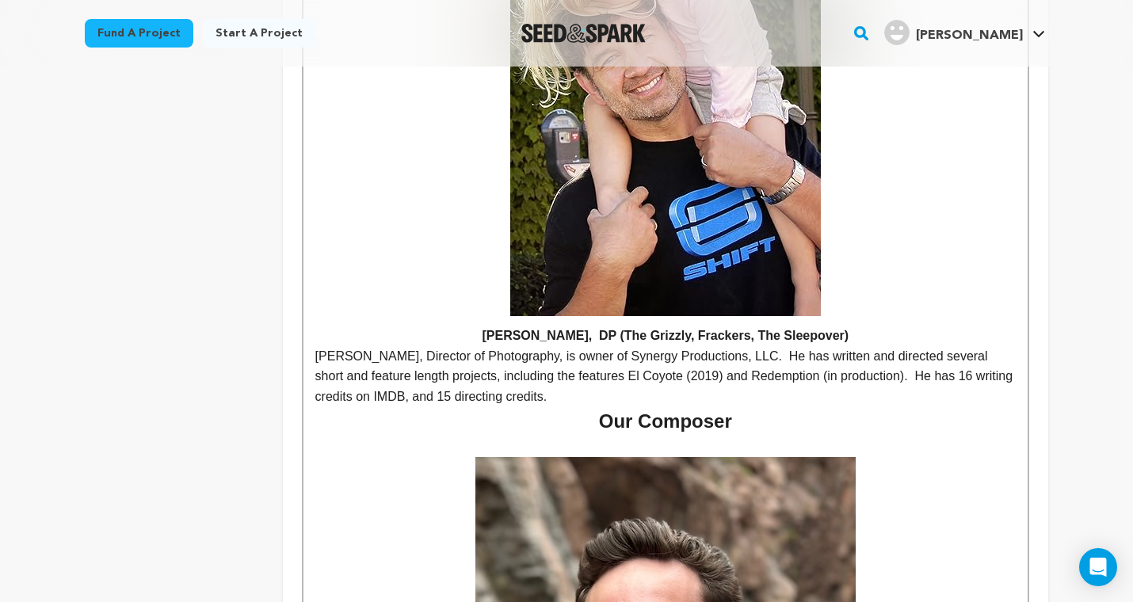
scroll to position [4340, 0]
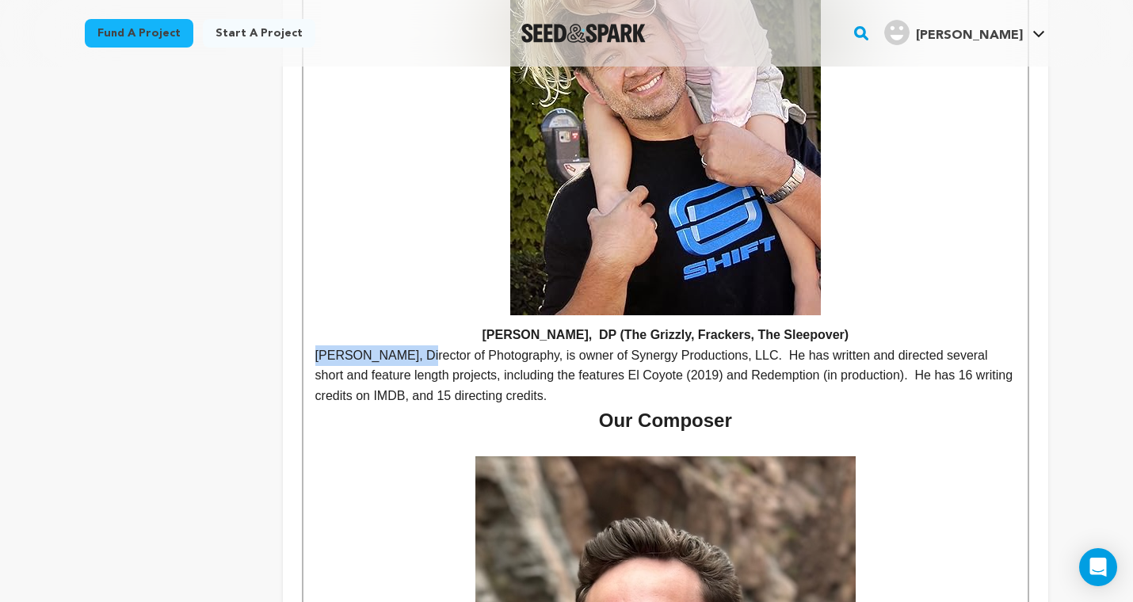
drag, startPoint x: 414, startPoint y: 204, endPoint x: 307, endPoint y: 200, distance: 107.8
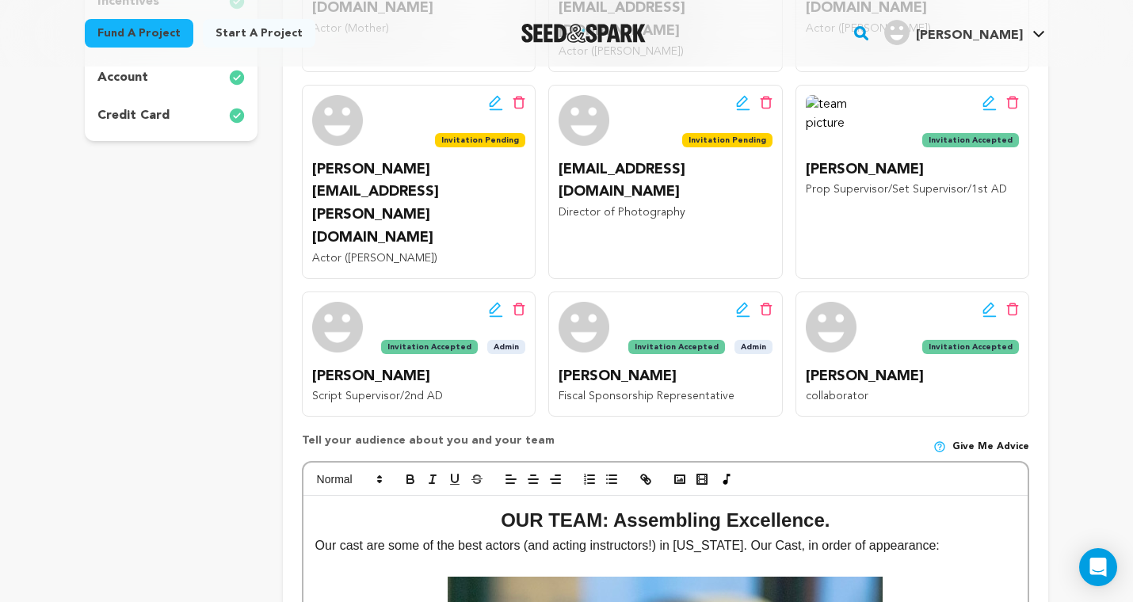
scroll to position [531, 0]
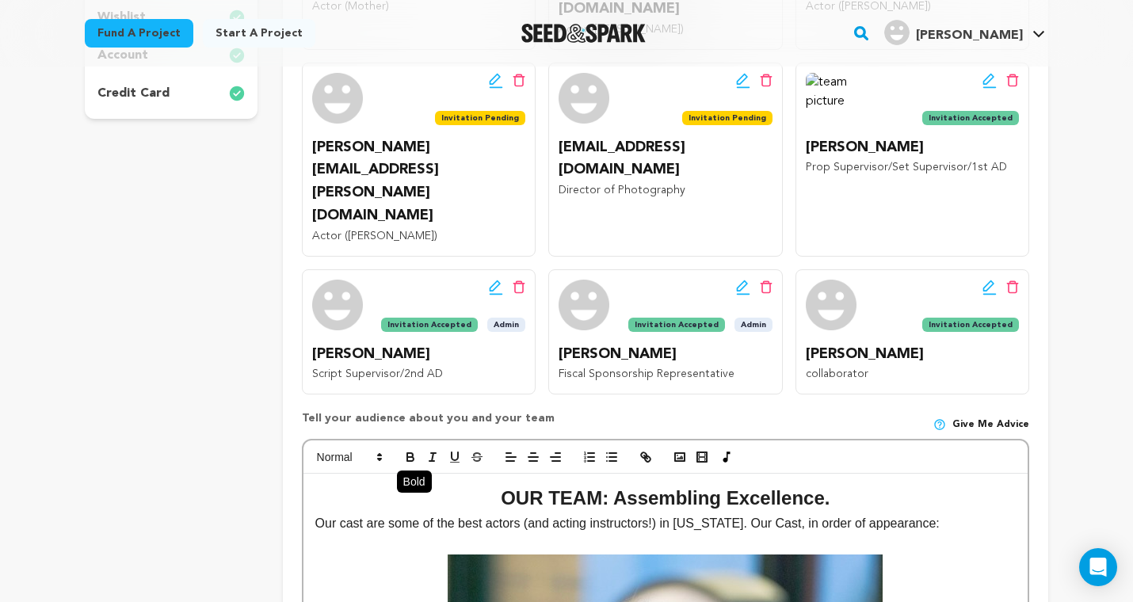
click at [408, 457] on icon "button" at bounding box center [410, 459] width 6 height 4
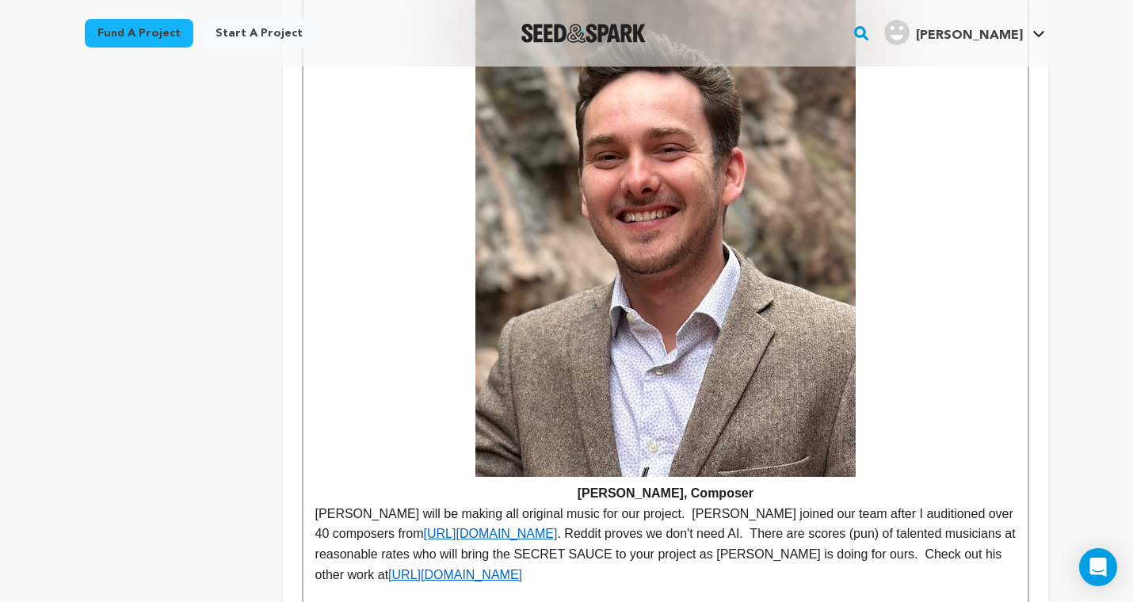
scroll to position [4827, 0]
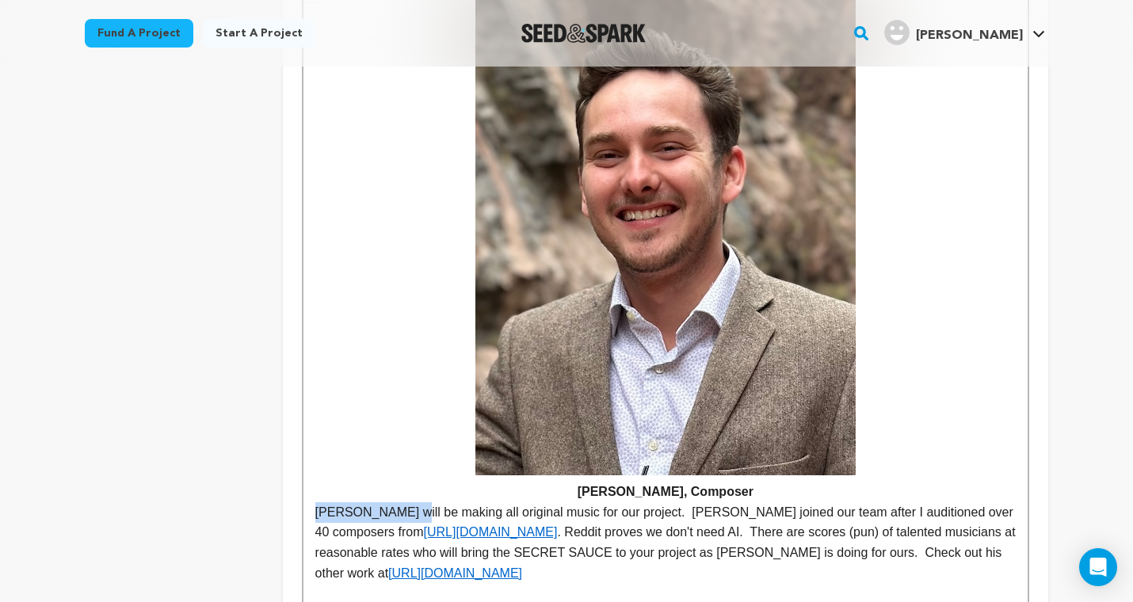
drag, startPoint x: 403, startPoint y: 354, endPoint x: 307, endPoint y: 354, distance: 96.6
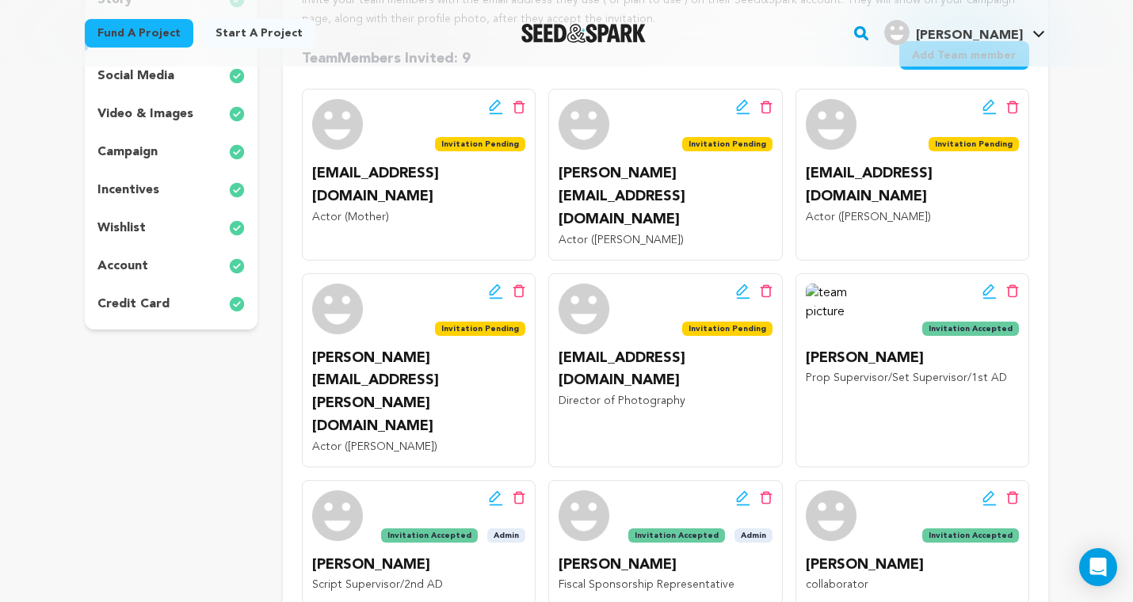
scroll to position [411, 0]
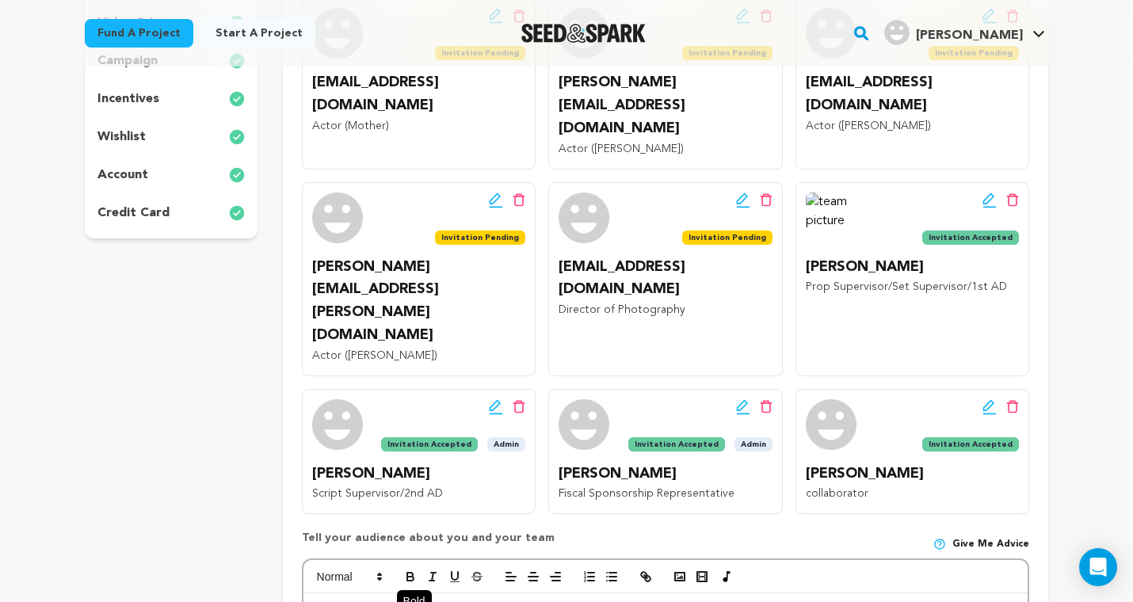
click at [413, 569] on icon "button" at bounding box center [410, 576] width 14 height 14
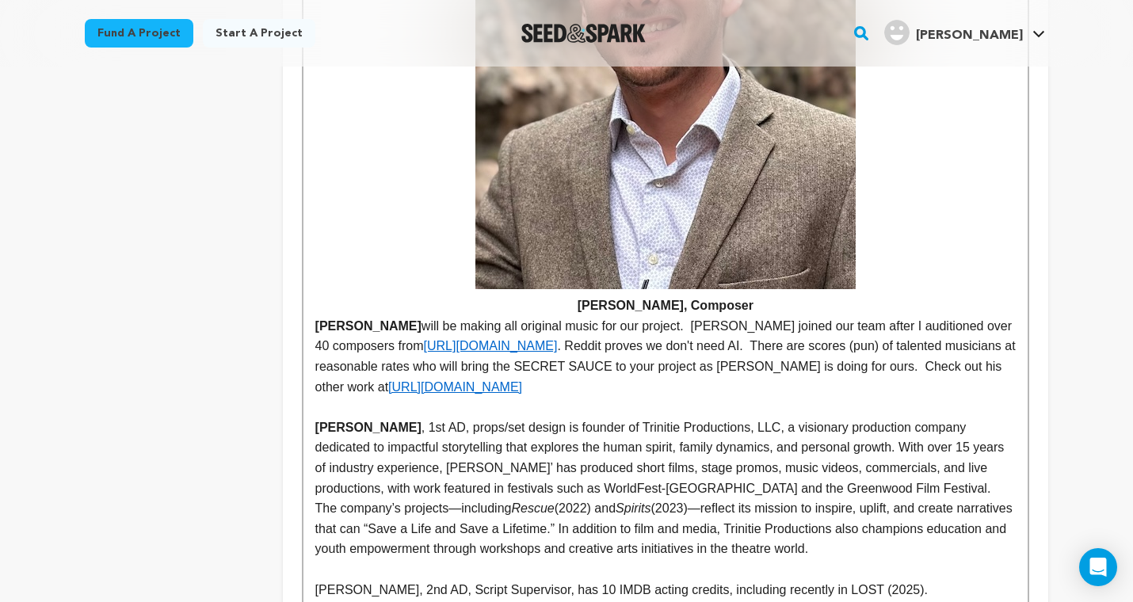
scroll to position [4937, 0]
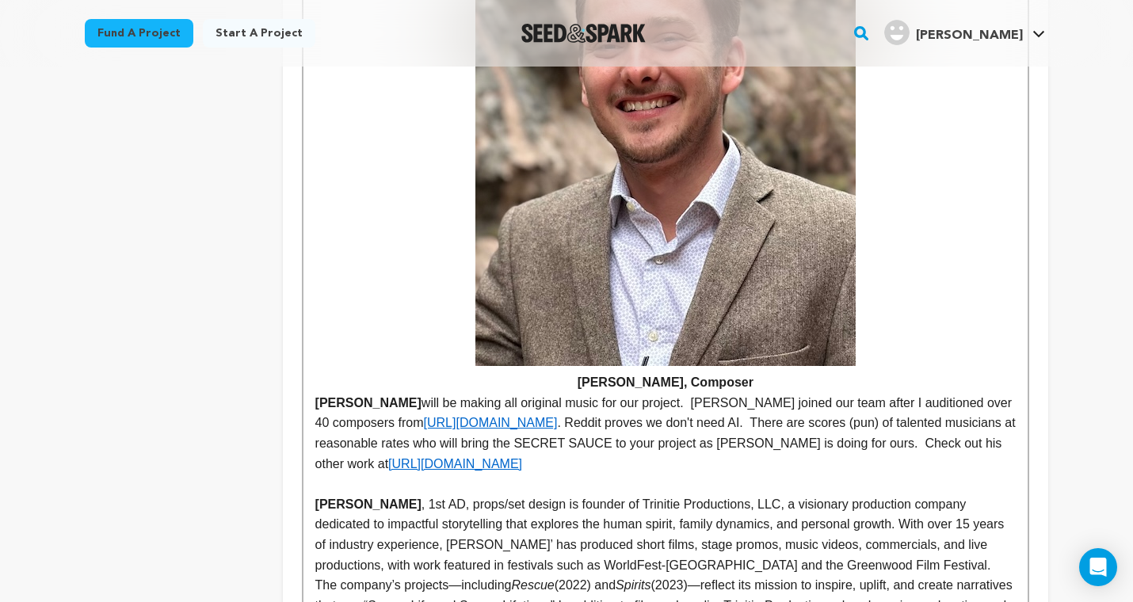
drag, startPoint x: 449, startPoint y: 505, endPoint x: 302, endPoint y: 497, distance: 147.5
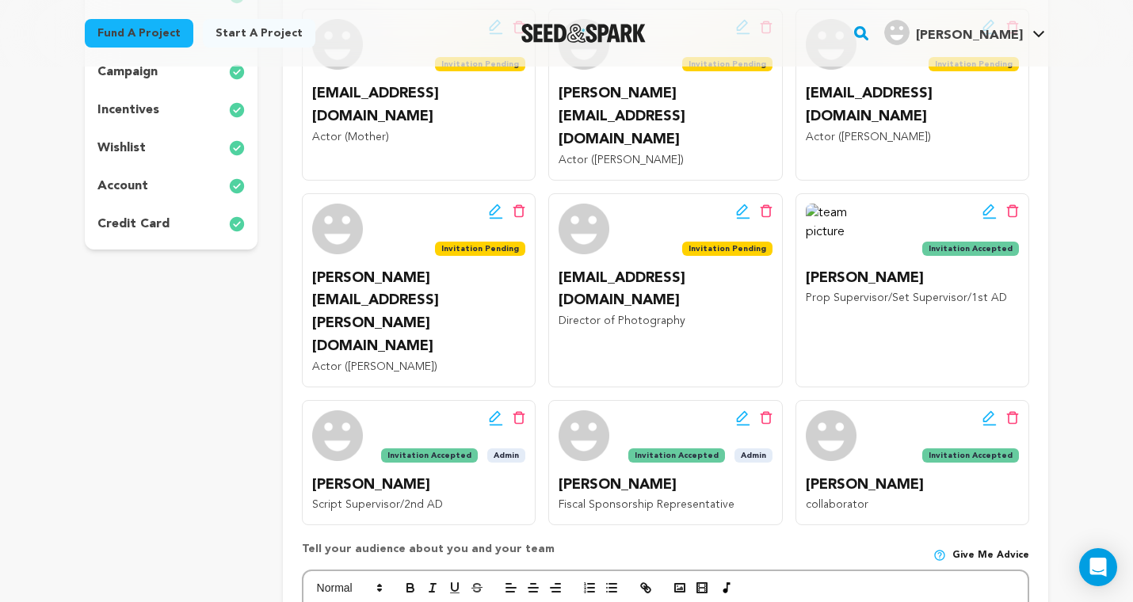
scroll to position [499, 0]
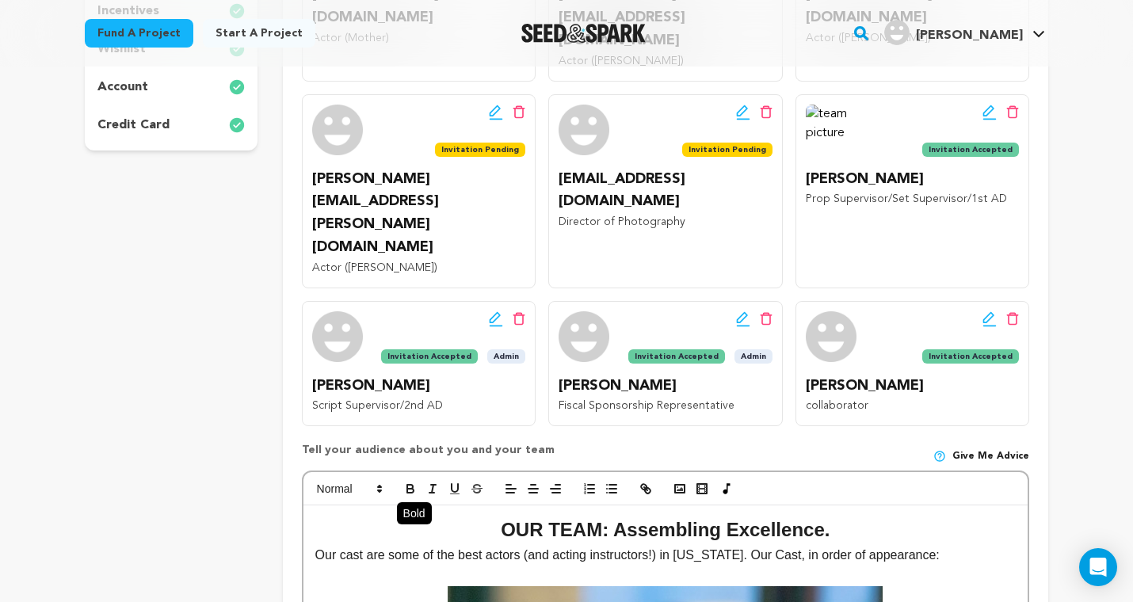
click at [413, 482] on icon "button" at bounding box center [410, 489] width 14 height 14
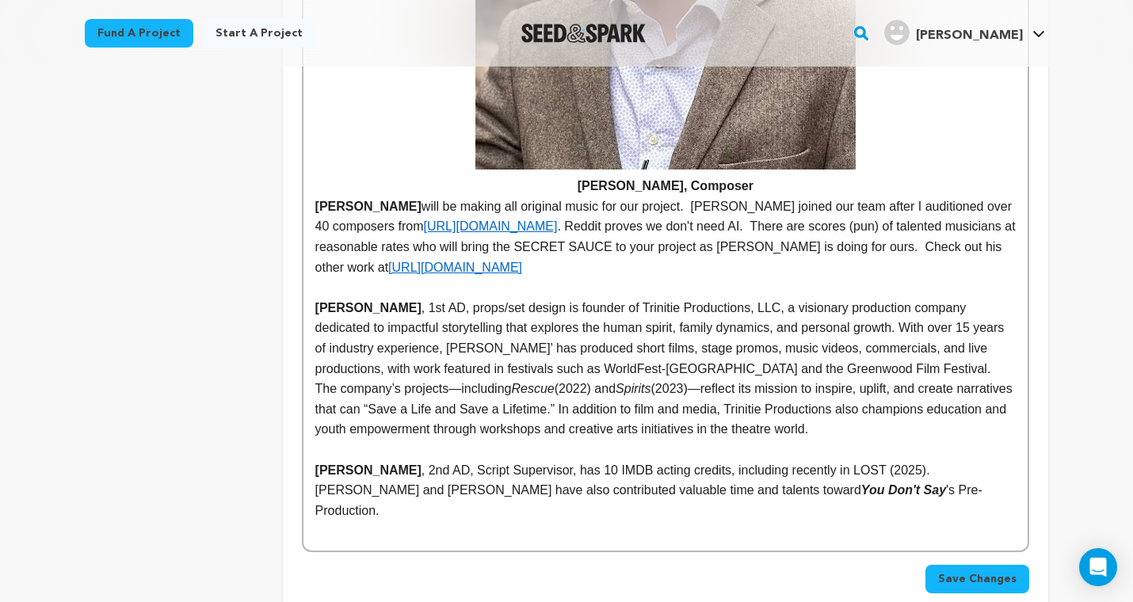
scroll to position [5135, 0]
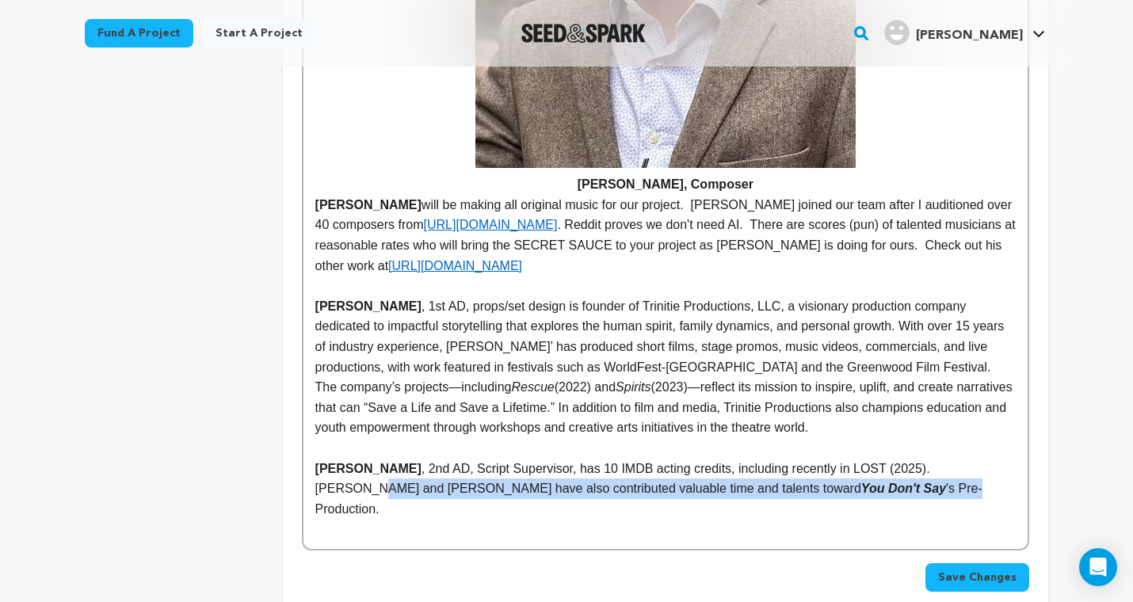
drag, startPoint x: 371, startPoint y: 328, endPoint x: 303, endPoint y: 333, distance: 68.3
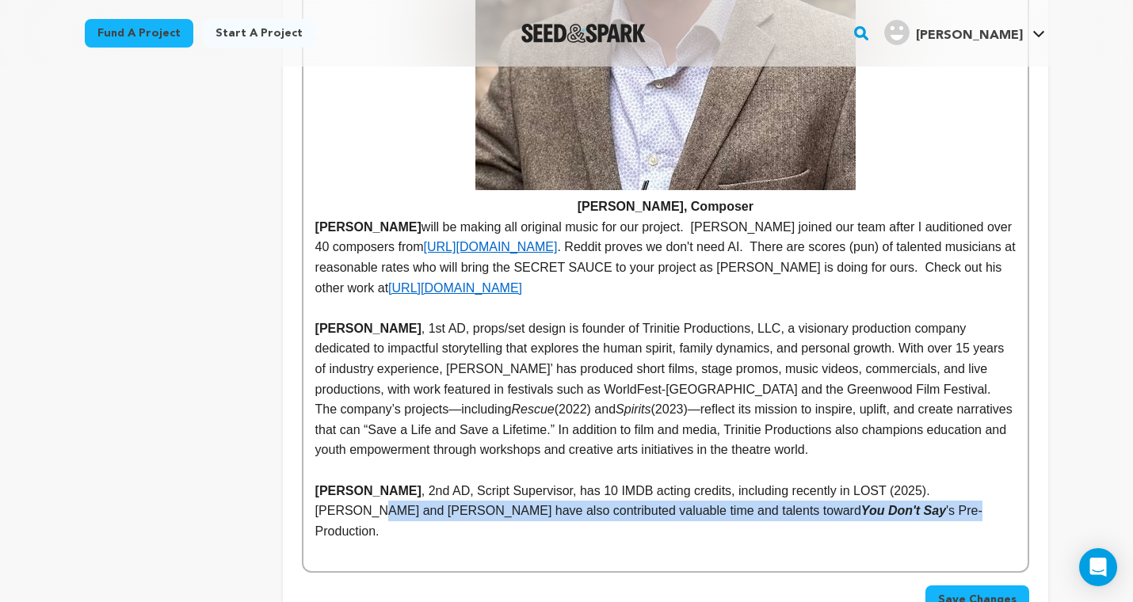
scroll to position [5105, 0]
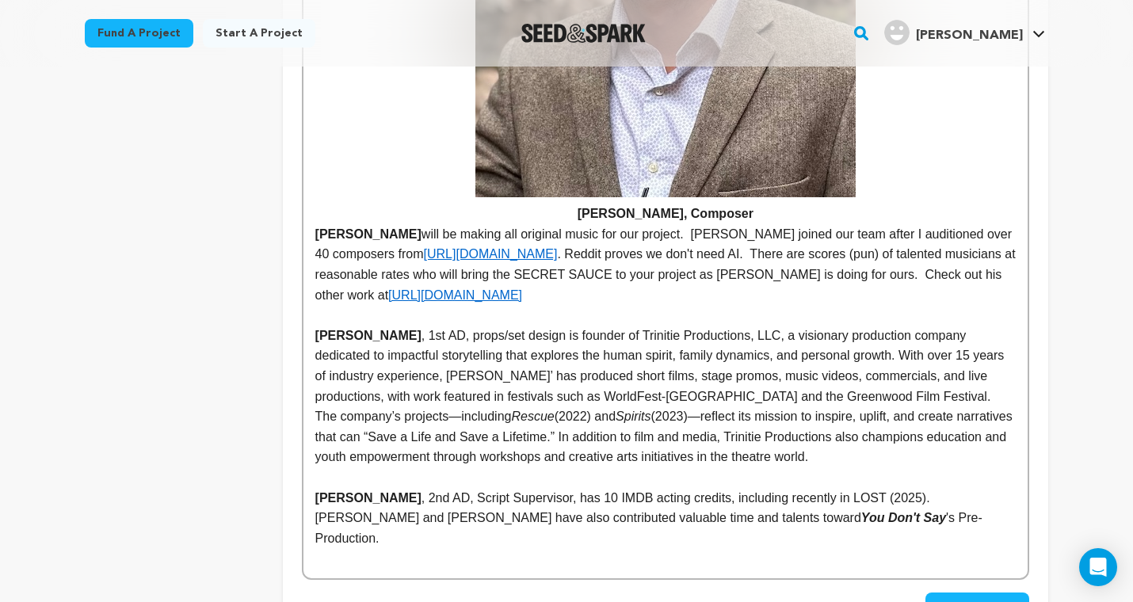
click at [339, 488] on p "Dana Cotter-Courtright , 2nd AD, Script Supervisor, has 10 IMDB acting credits,…" at bounding box center [665, 498] width 700 height 21
drag, startPoint x: 372, startPoint y: 353, endPoint x: 304, endPoint y: 353, distance: 68.1
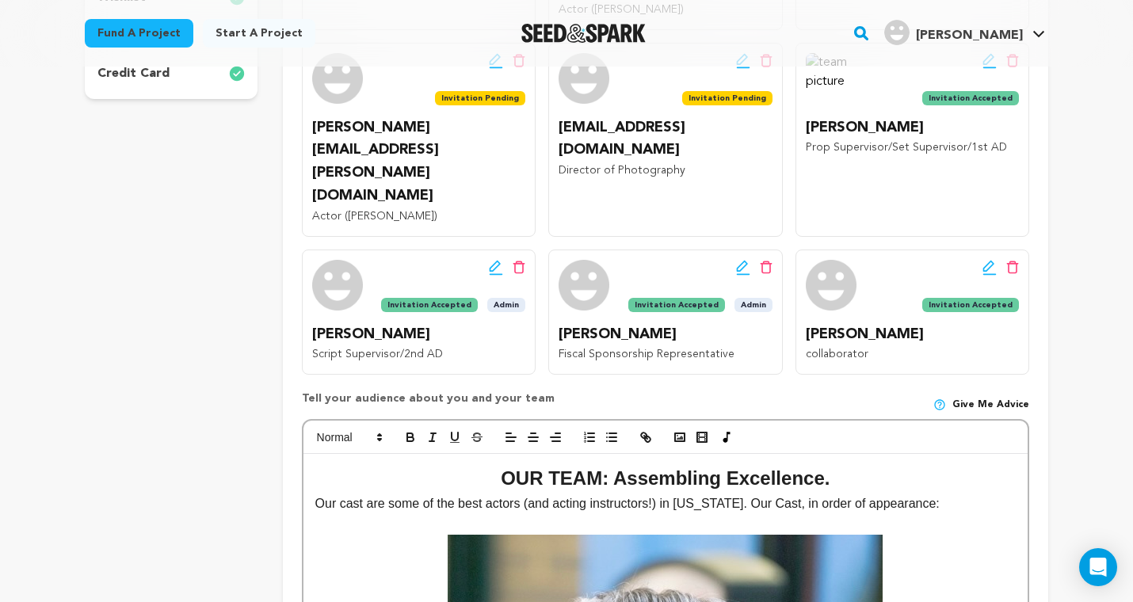
scroll to position [553, 0]
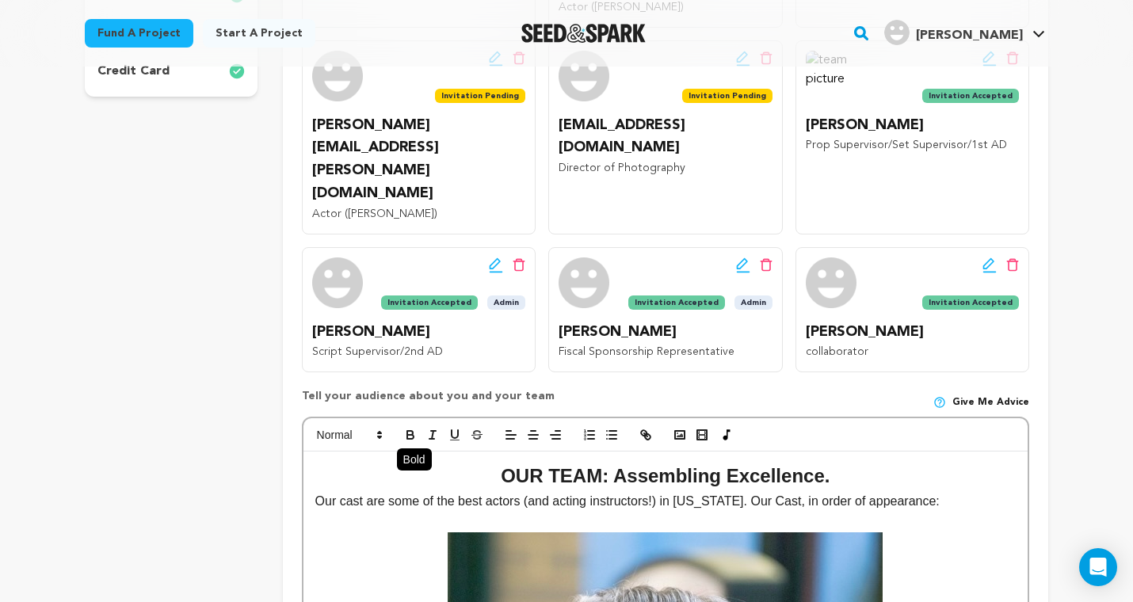
click at [408, 428] on icon "button" at bounding box center [410, 435] width 14 height 14
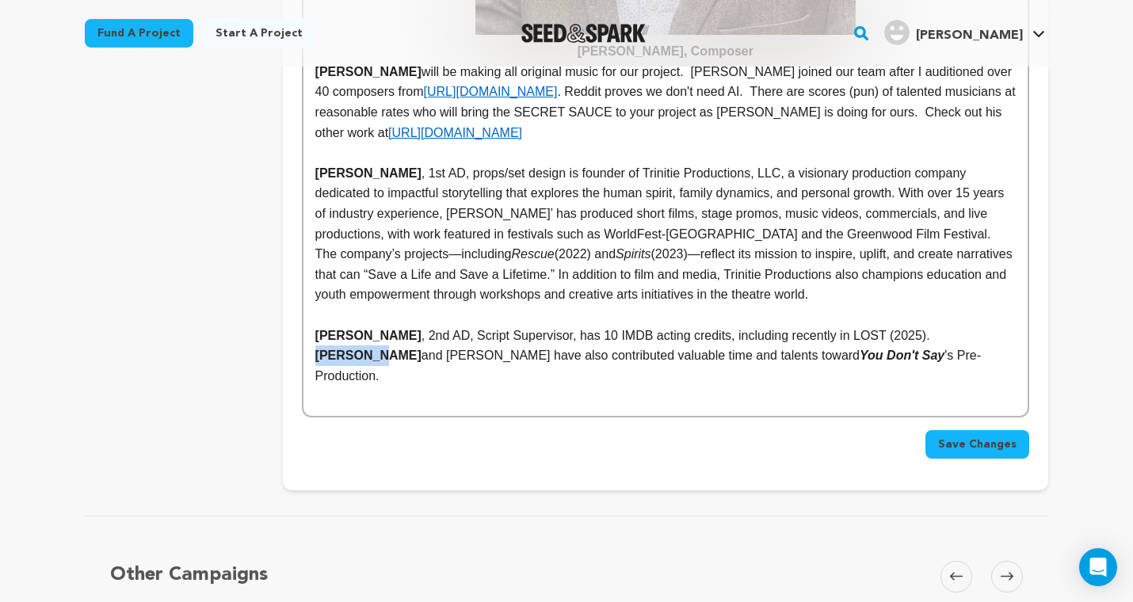
scroll to position [5273, 0]
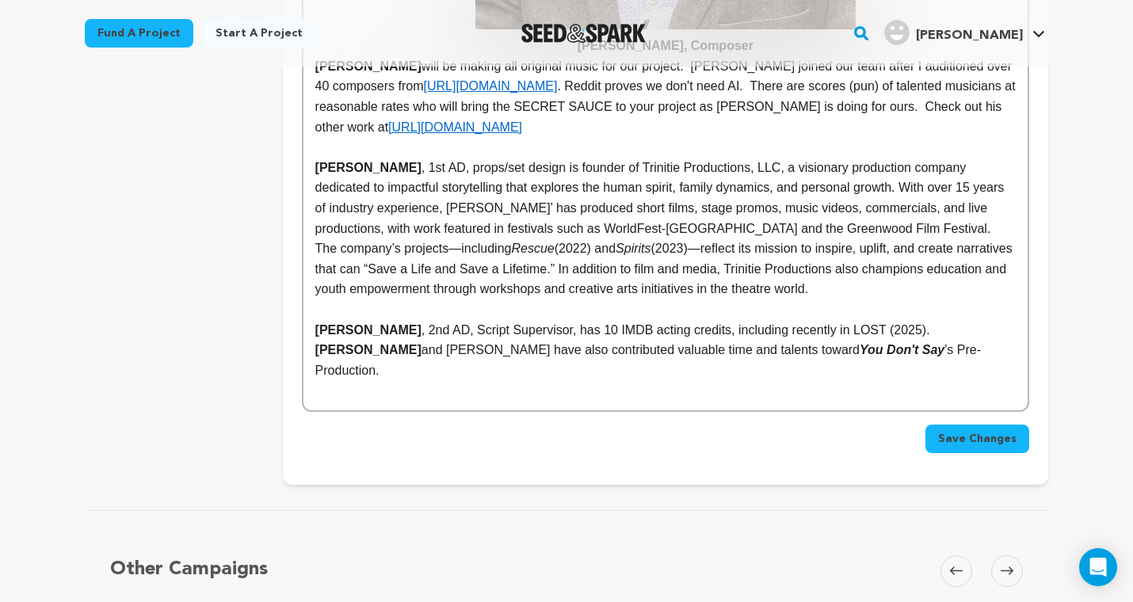
drag, startPoint x: 409, startPoint y: 188, endPoint x: 517, endPoint y: 190, distance: 108.5
click at [517, 340] on p "Mary Kidd and Heather Dall-Amaya have also contributed valuable time and talent…" at bounding box center [665, 360] width 700 height 40
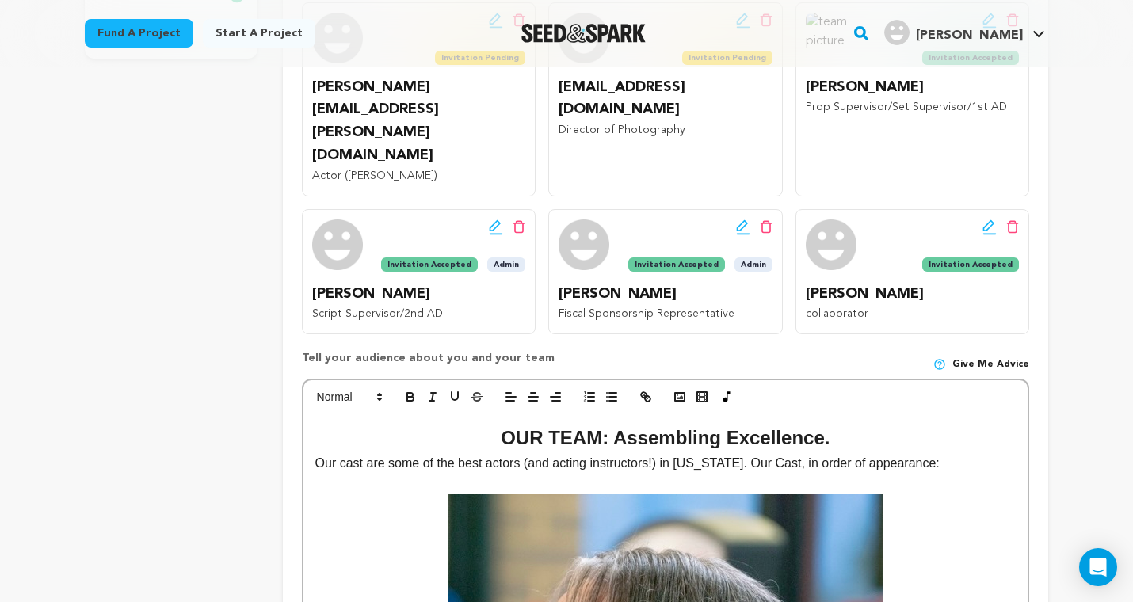
scroll to position [605, 0]
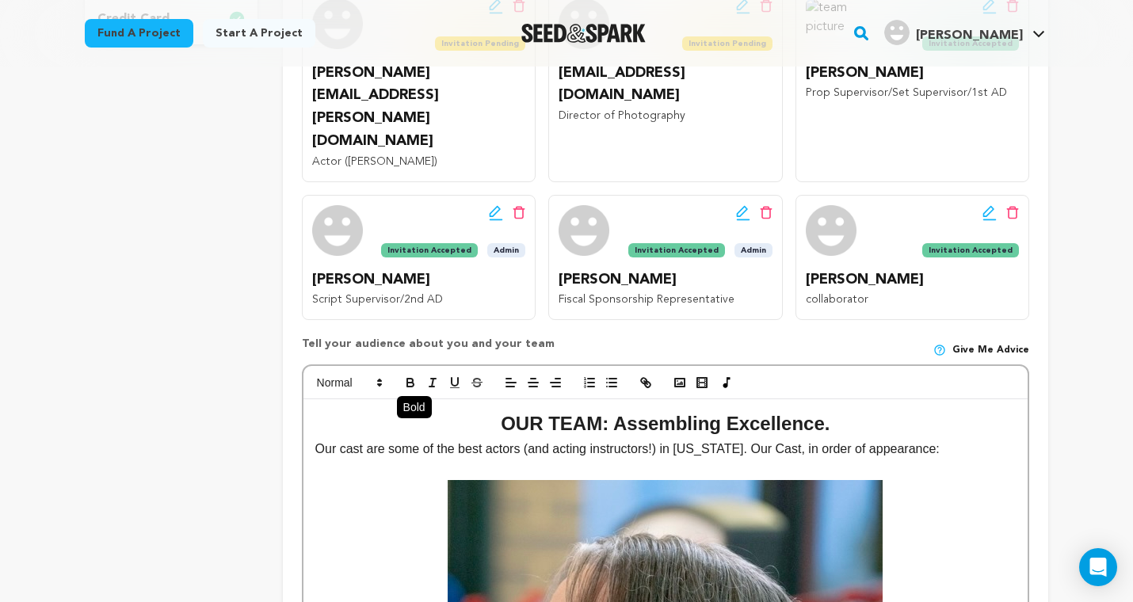
click at [410, 375] on icon "button" at bounding box center [410, 382] width 14 height 14
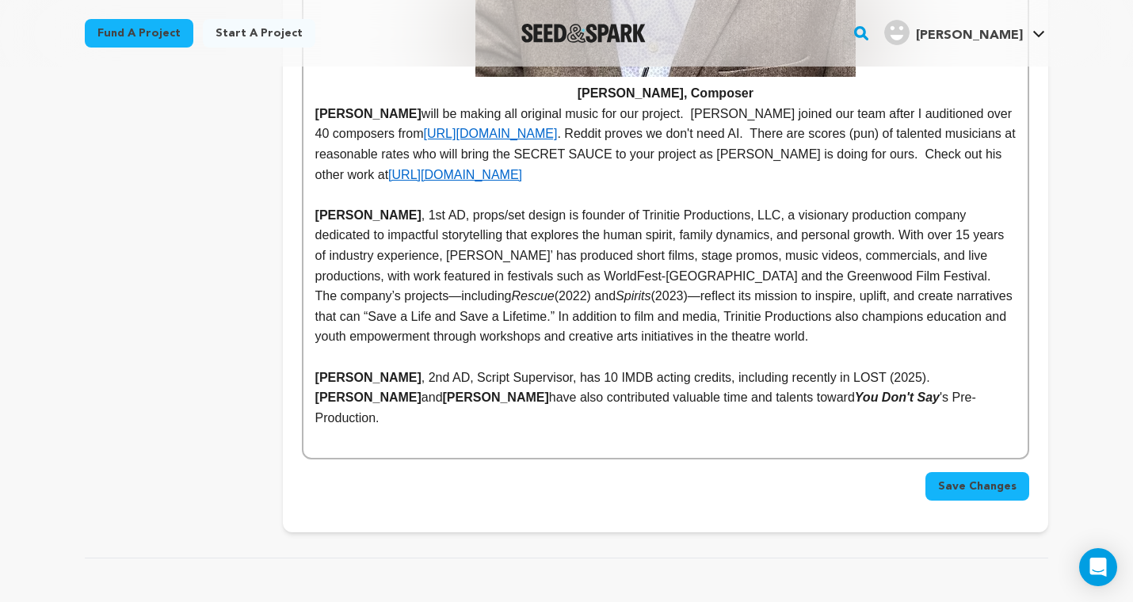
scroll to position [5220, 0]
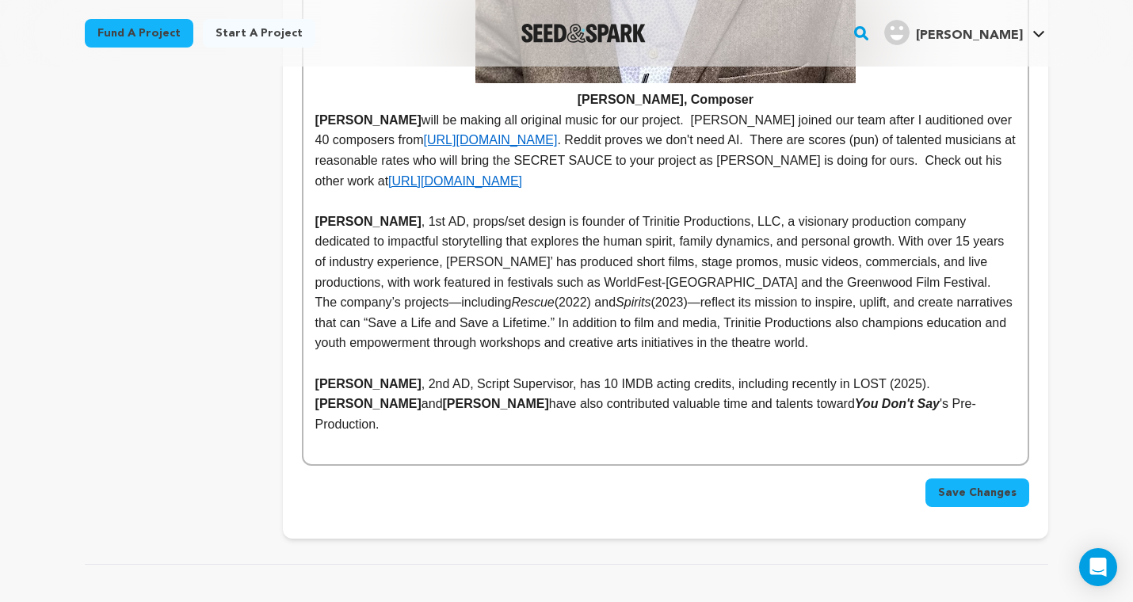
click at [982, 485] on span "Save Changes" at bounding box center [977, 493] width 78 height 16
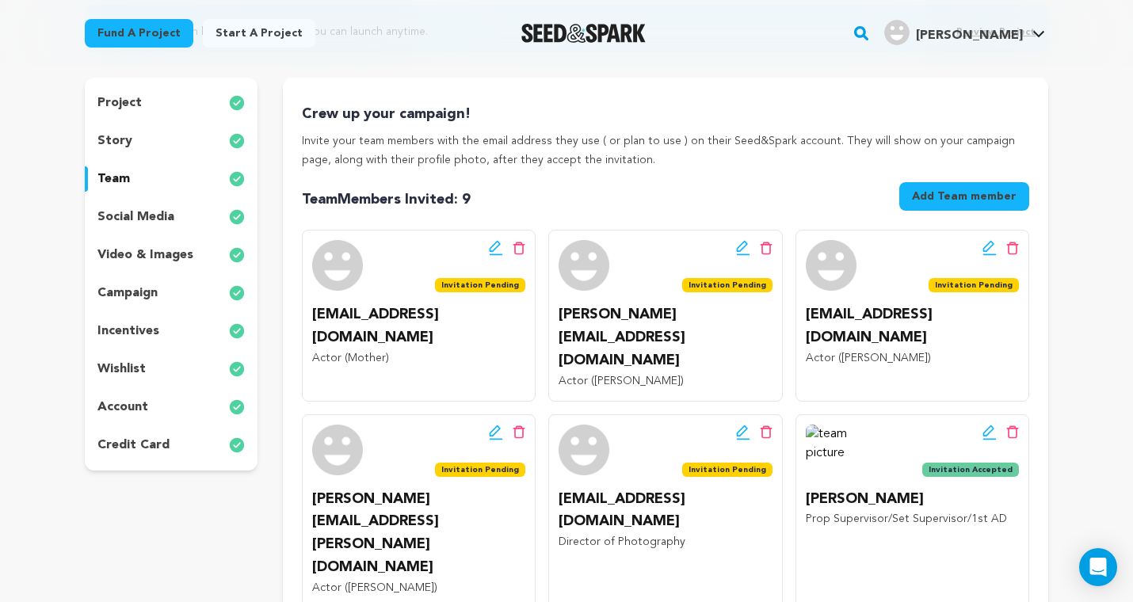
scroll to position [170, 0]
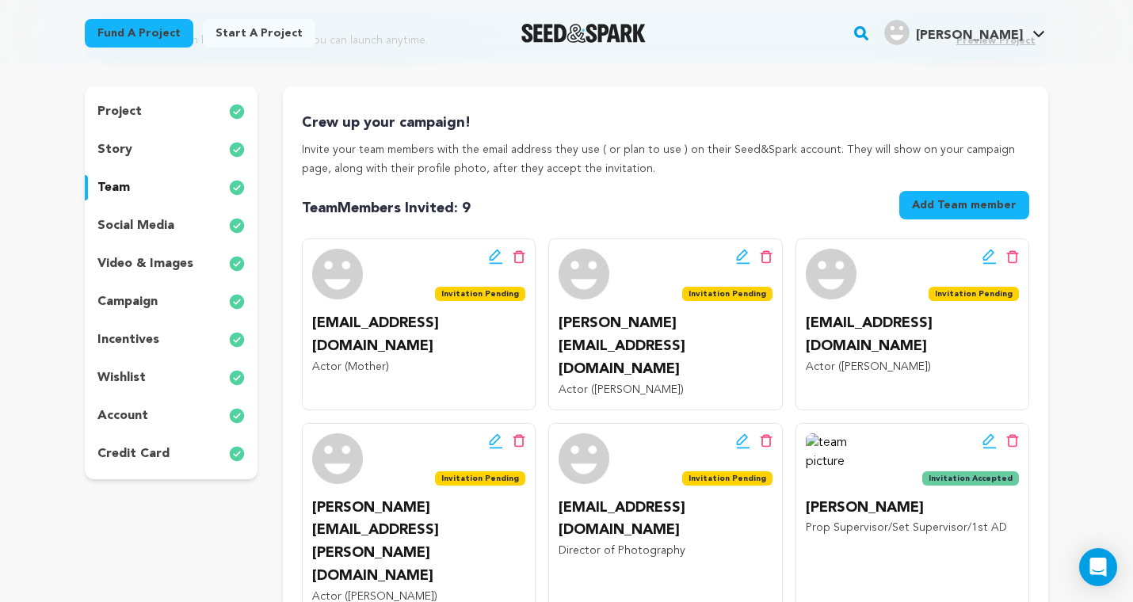
click at [139, 303] on p "campaign" at bounding box center [127, 301] width 60 height 19
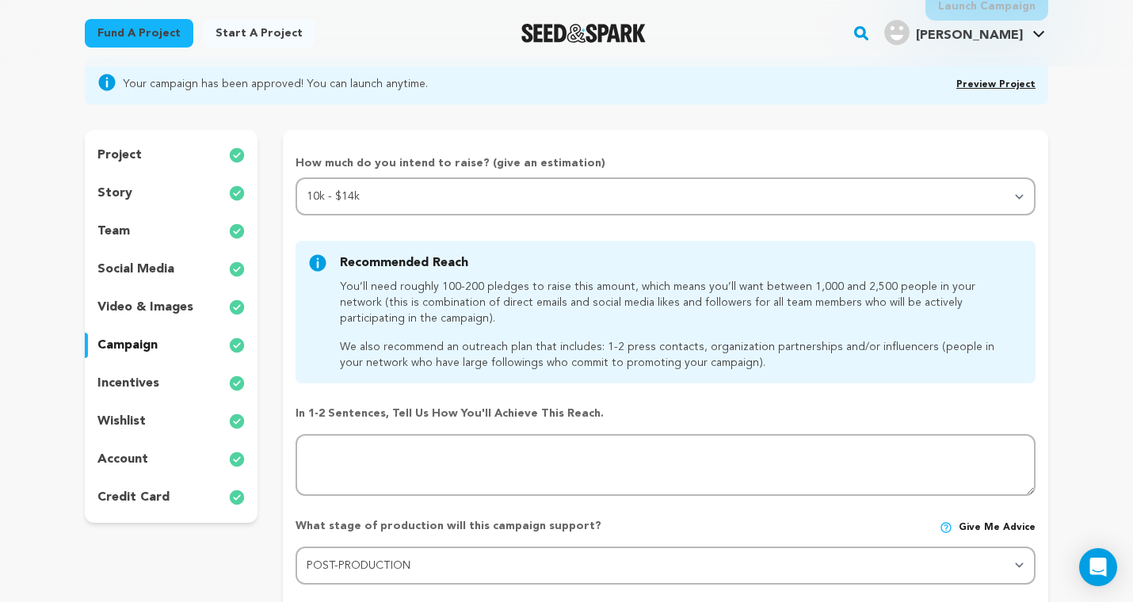
scroll to position [116, 0]
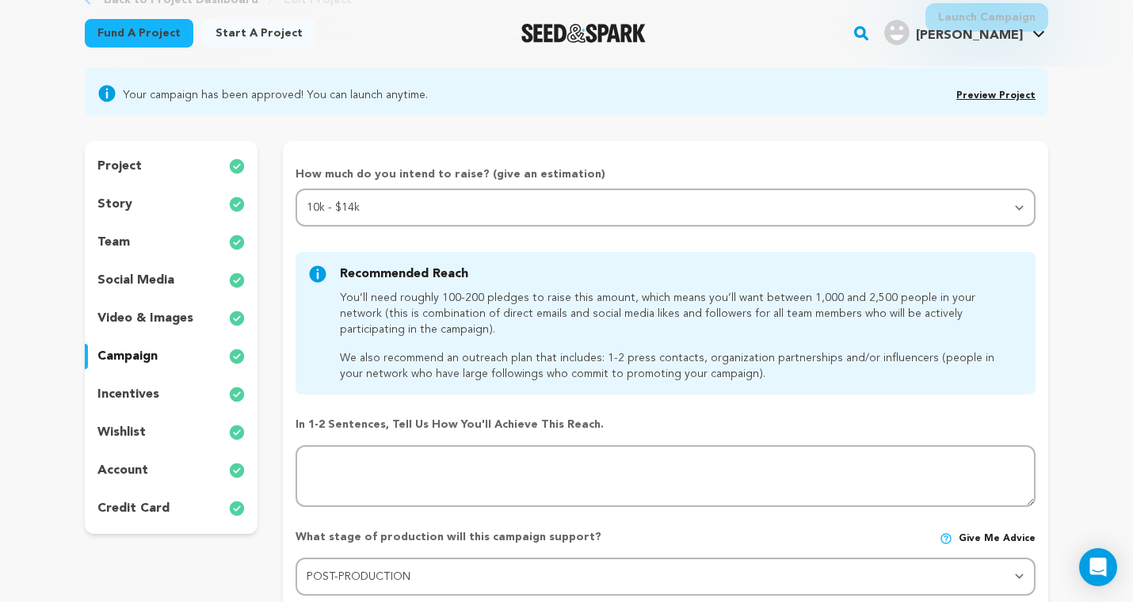
click at [139, 396] on p "incentives" at bounding box center [128, 394] width 62 height 19
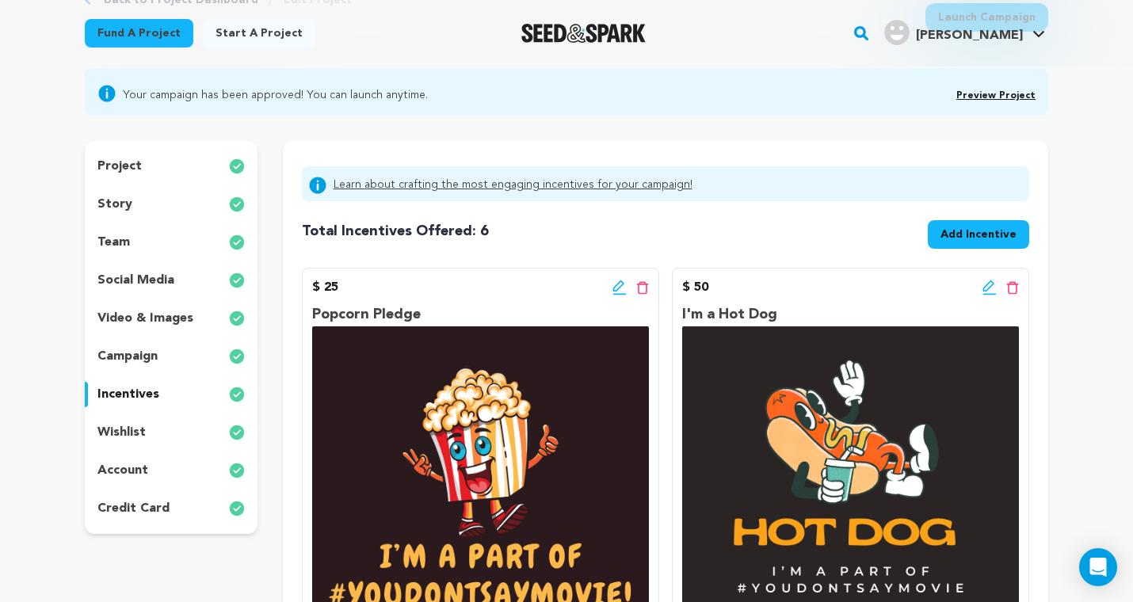
click at [135, 425] on p "wishlist" at bounding box center [121, 432] width 48 height 19
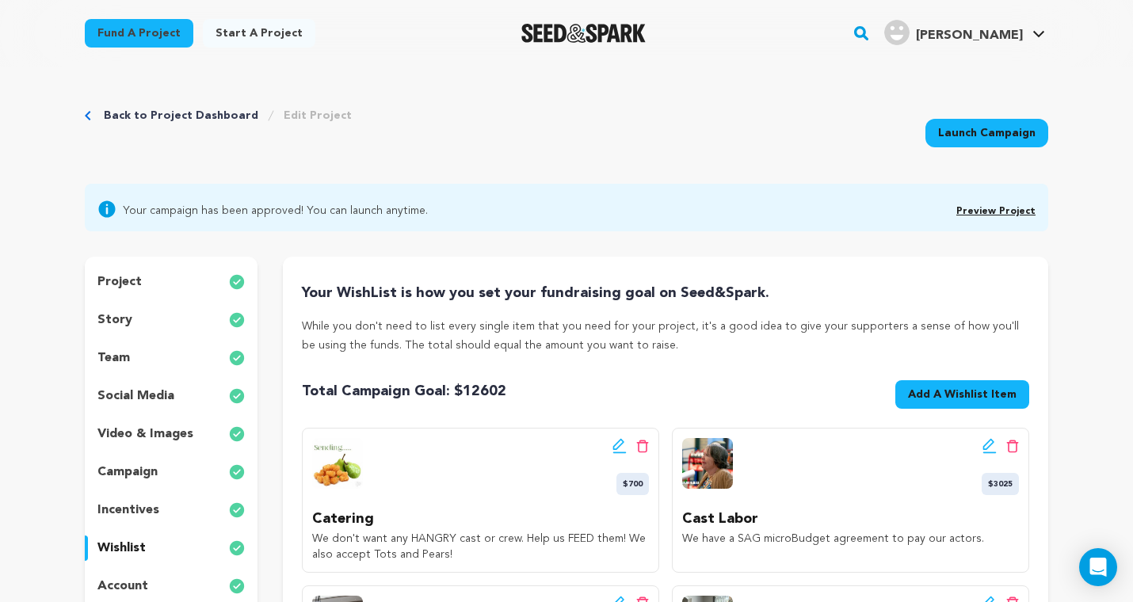
click at [130, 316] on div "story" at bounding box center [171, 319] width 173 height 25
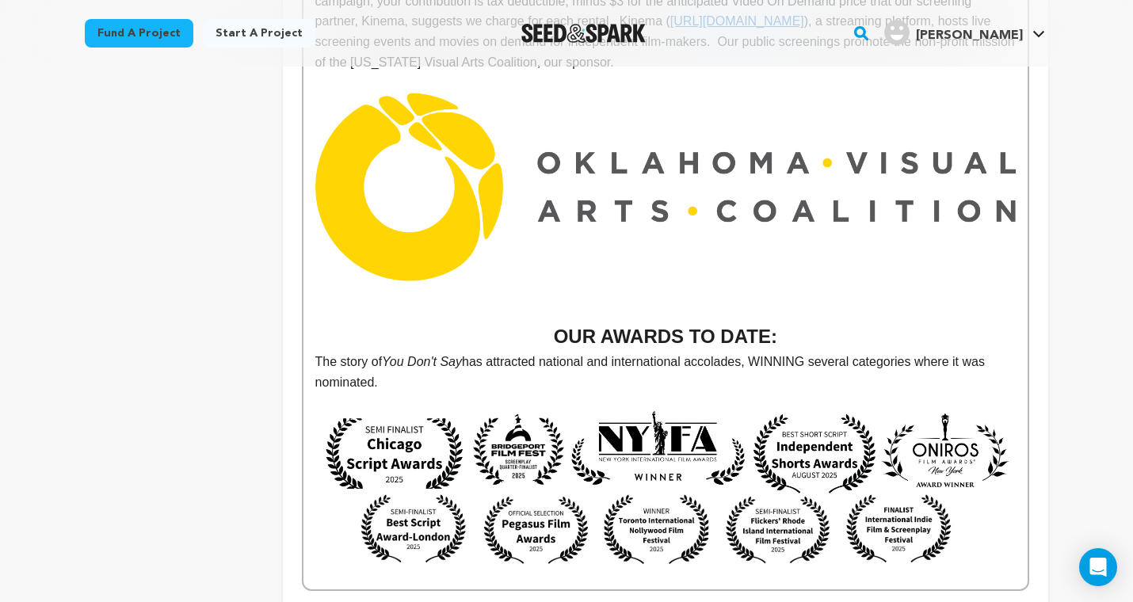
scroll to position [3007, 0]
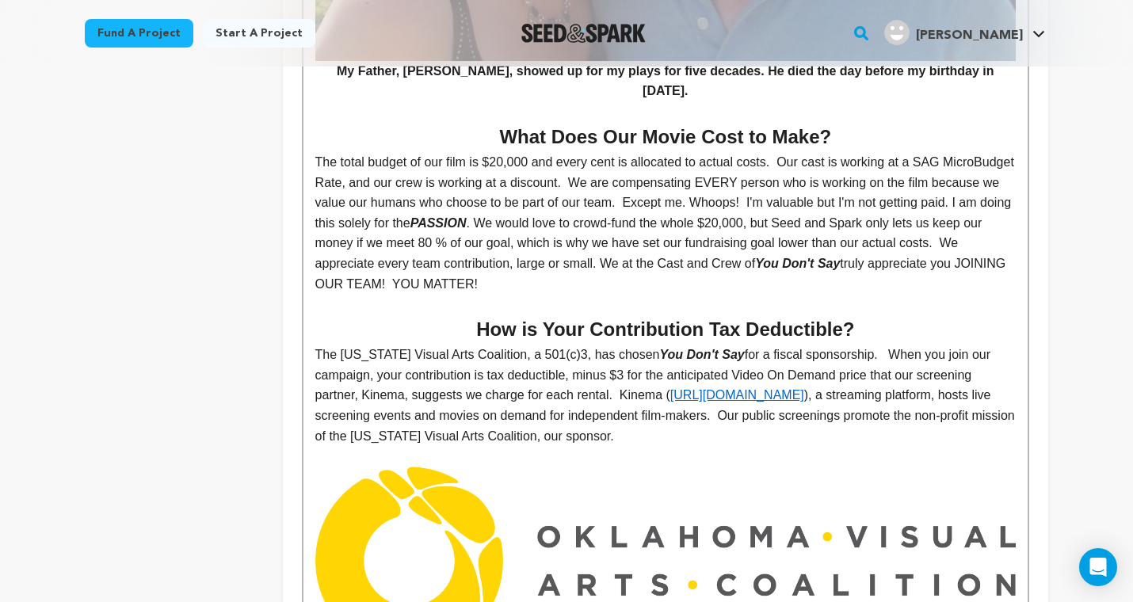
scroll to position [2602, 0]
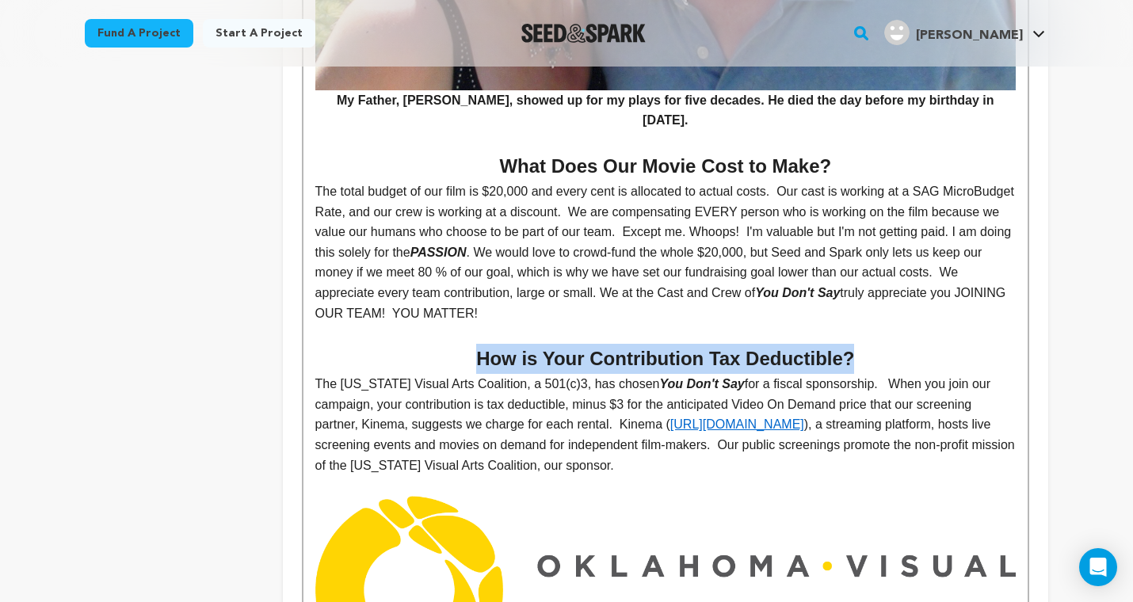
drag, startPoint x: 858, startPoint y: 263, endPoint x: 472, endPoint y: 254, distance: 385.8
click at [471, 344] on h2 "How is Your Contribution Tax Deductible?" at bounding box center [665, 359] width 700 height 30
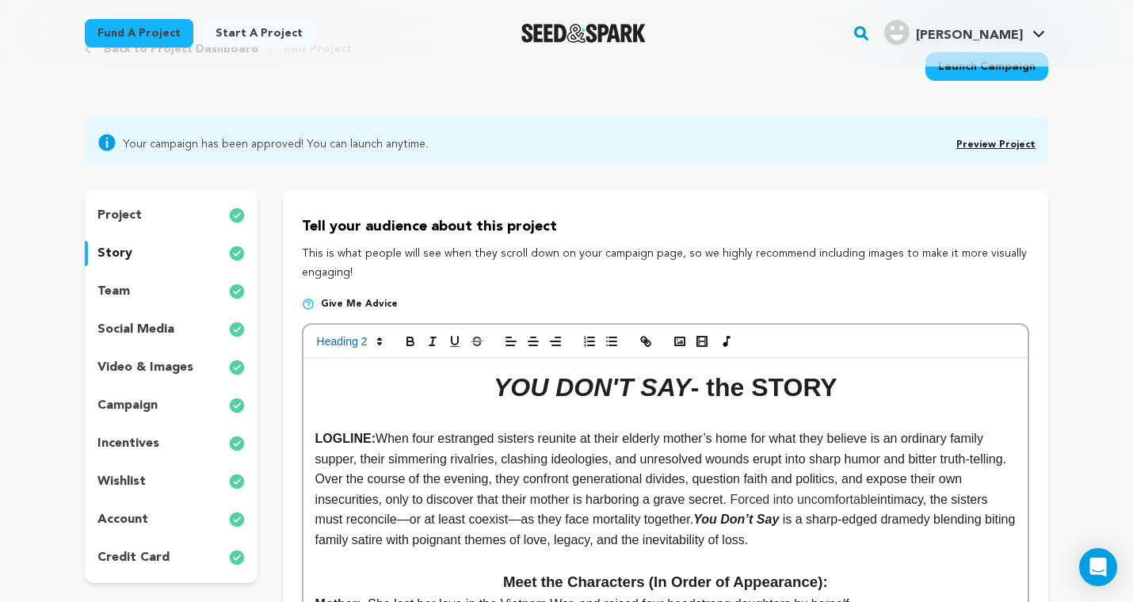
scroll to position [71, 0]
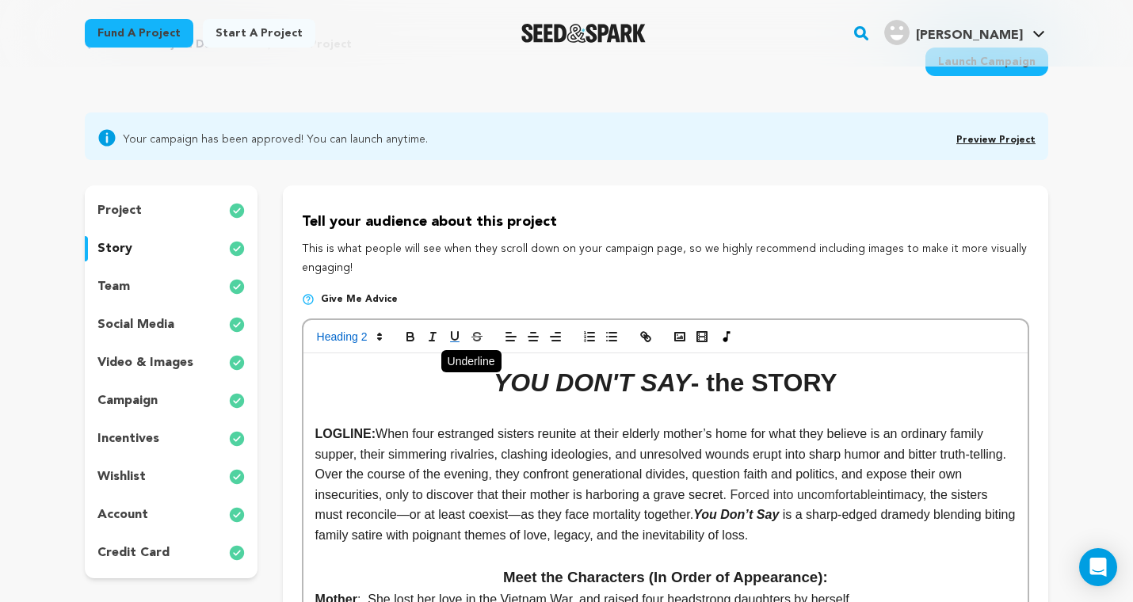
click at [455, 338] on icon "button" at bounding box center [454, 336] width 6 height 8
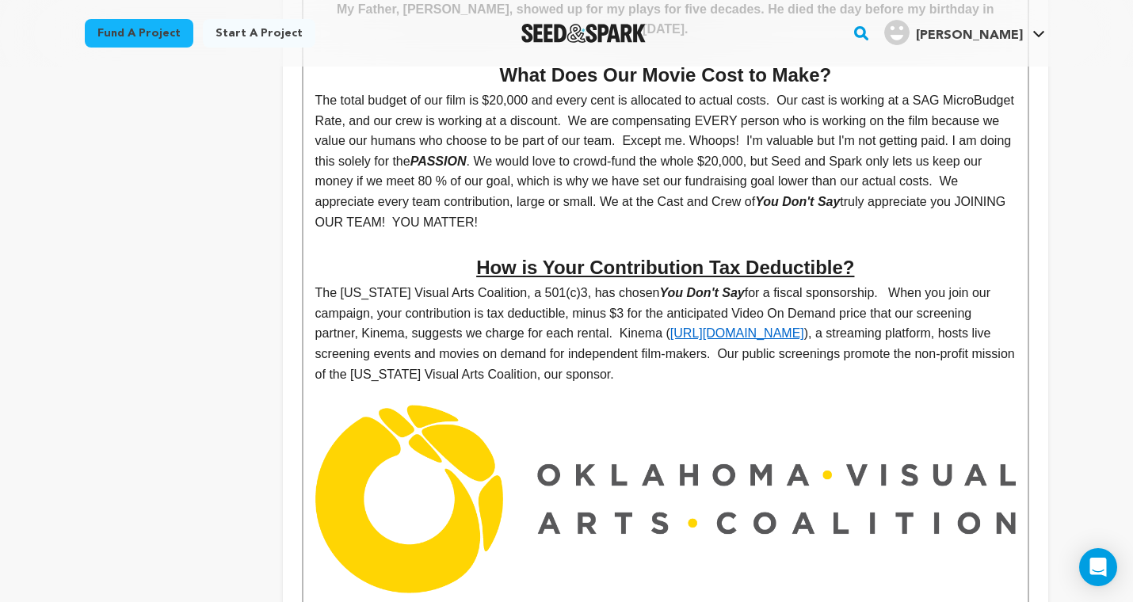
scroll to position [2695, 0]
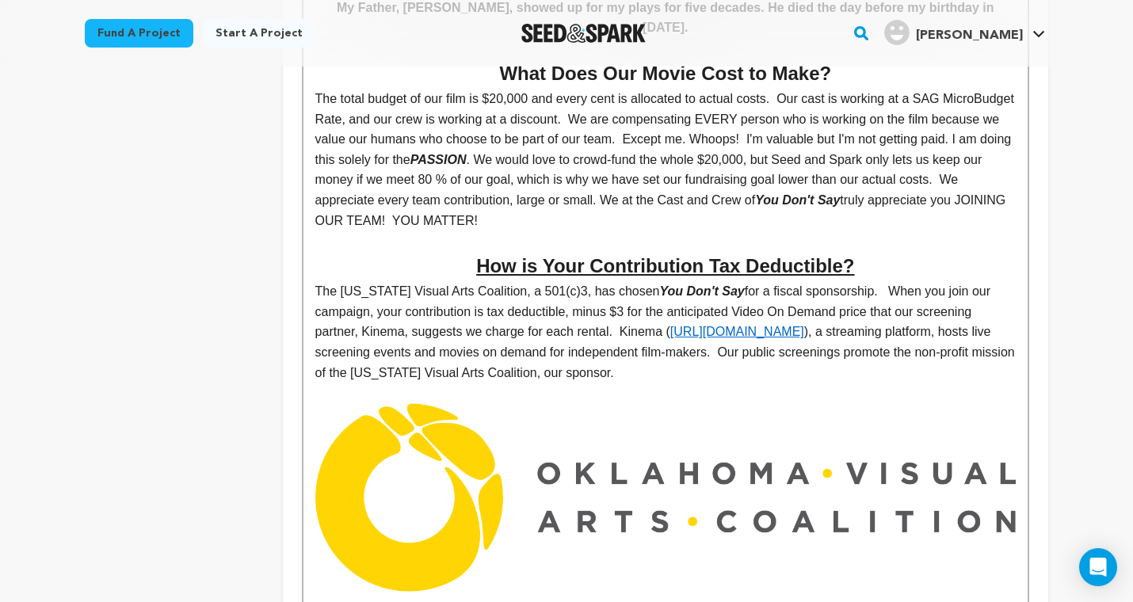
click at [742, 383] on p at bounding box center [665, 393] width 700 height 21
click at [578, 281] on p "The Oklahoma Visual Arts Coalition, a 501(c)3, has chosen You Don't Say for a f…" at bounding box center [665, 331] width 700 height 101
drag, startPoint x: 608, startPoint y: 191, endPoint x: 650, endPoint y: 182, distance: 42.9
click at [650, 281] on p "The Oklahoma Visual Arts Coalition, a 501(c)3, has chosen You Don't Say for a f…" at bounding box center [665, 331] width 700 height 101
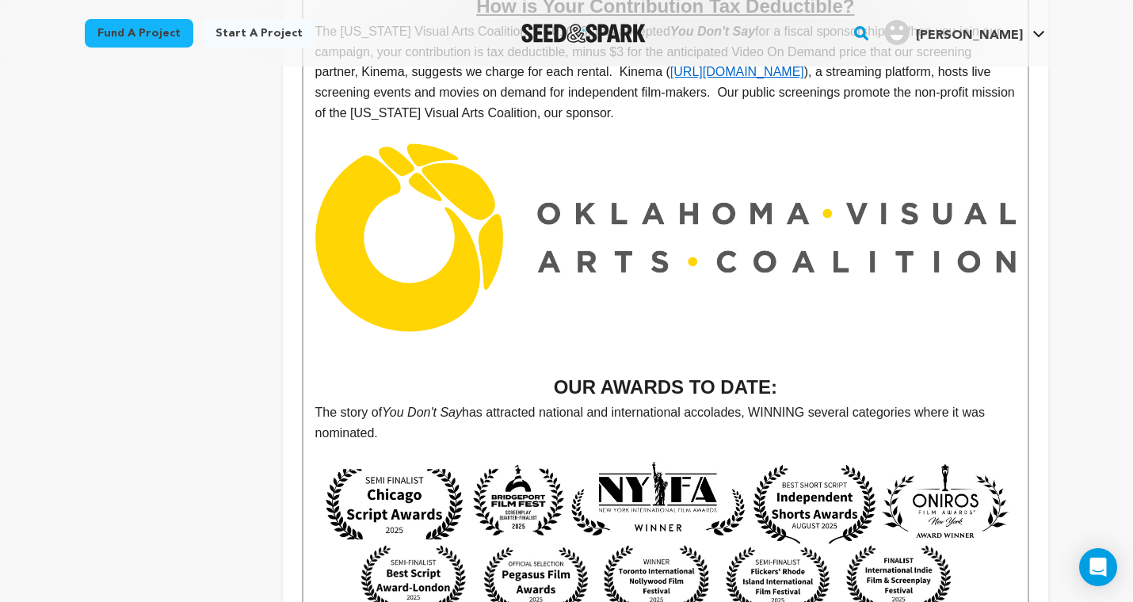
scroll to position [3047, 0]
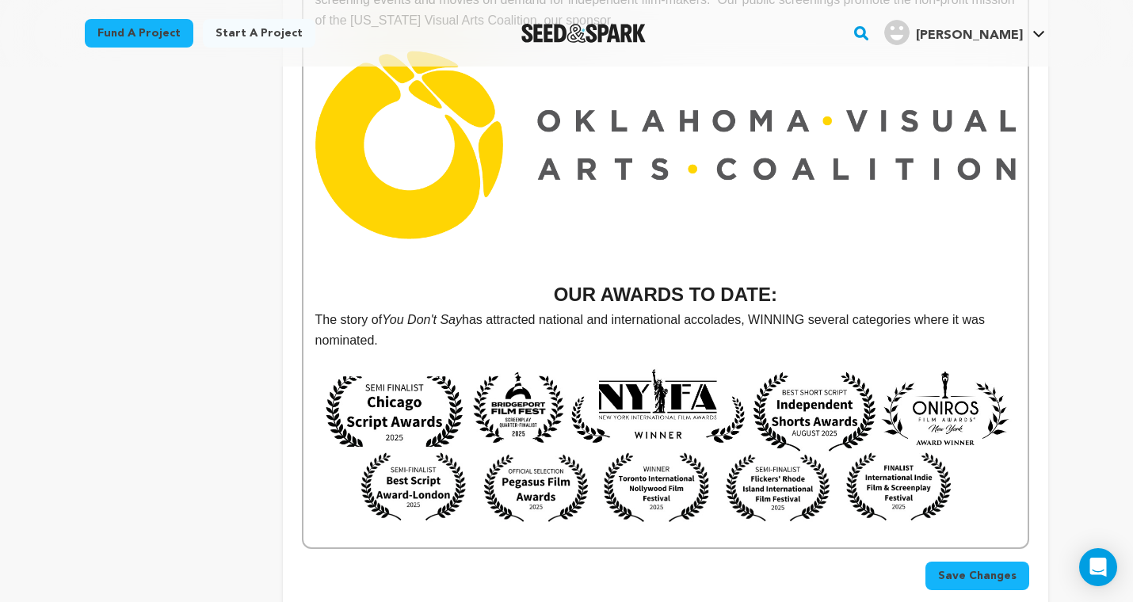
click at [997, 568] on span "Save Changes" at bounding box center [977, 576] width 78 height 16
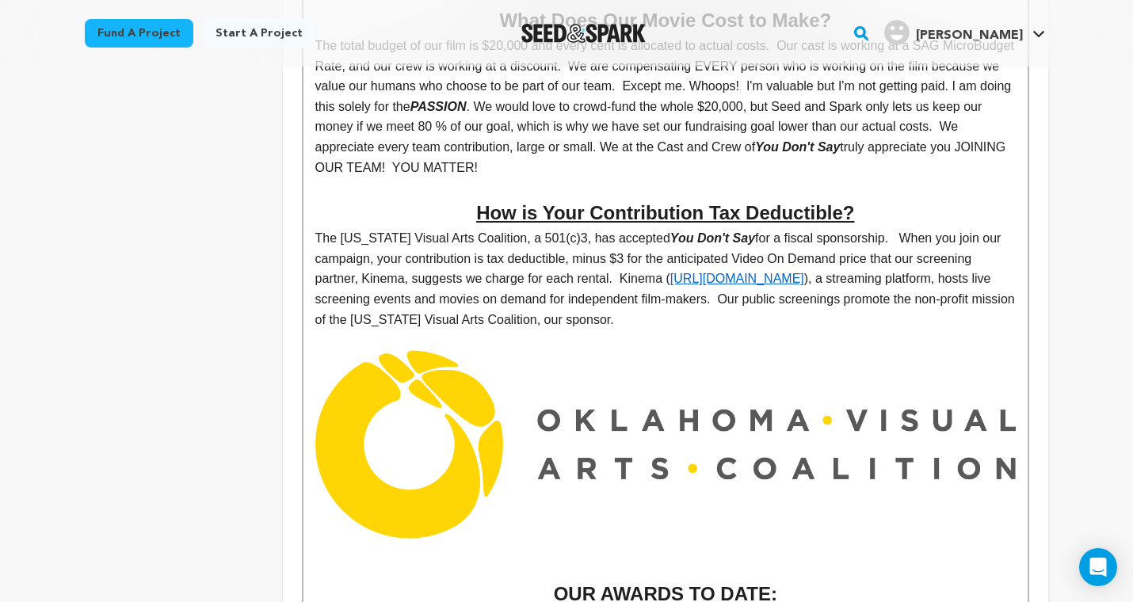
scroll to position [2749, 0]
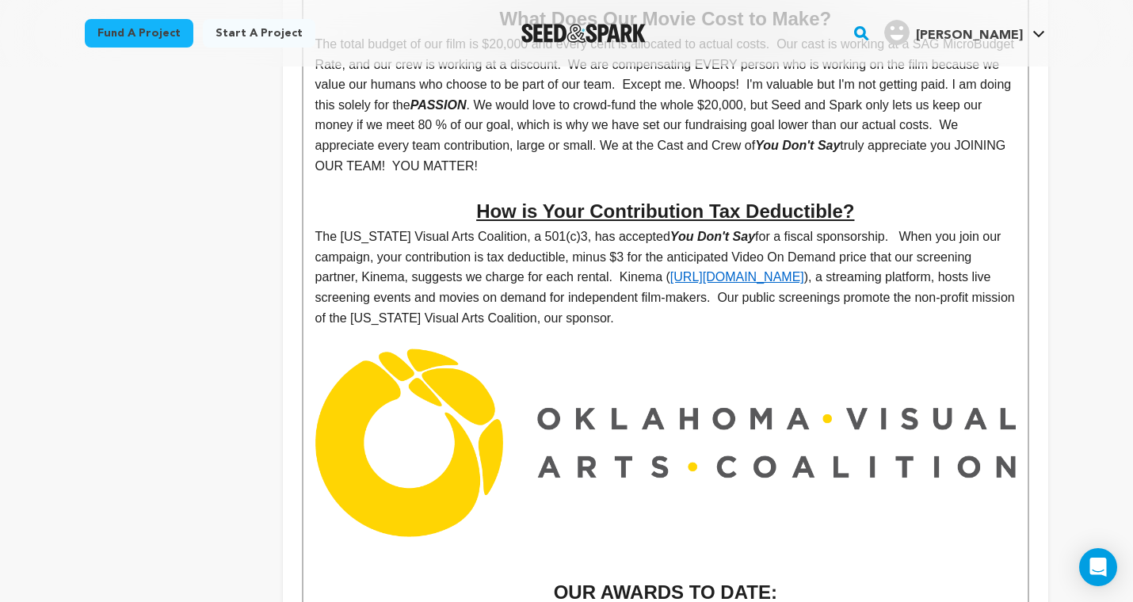
click at [517, 227] on p "The Oklahoma Visual Arts Coalition, a 501(c)3, has accepted You Don't Say for a…" at bounding box center [665, 277] width 700 height 101
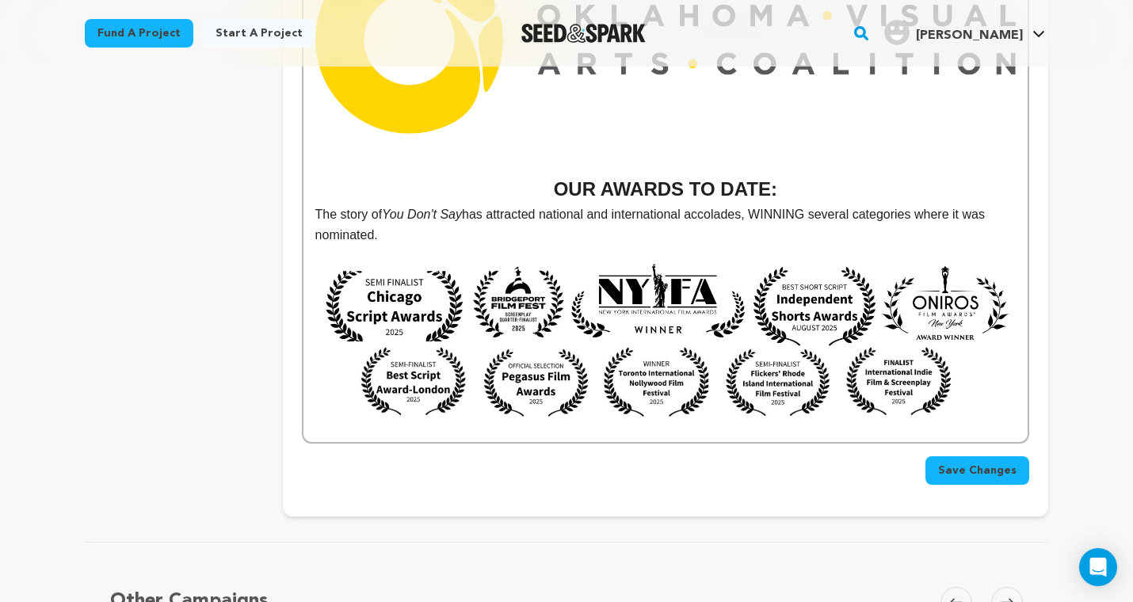
scroll to position [3160, 0]
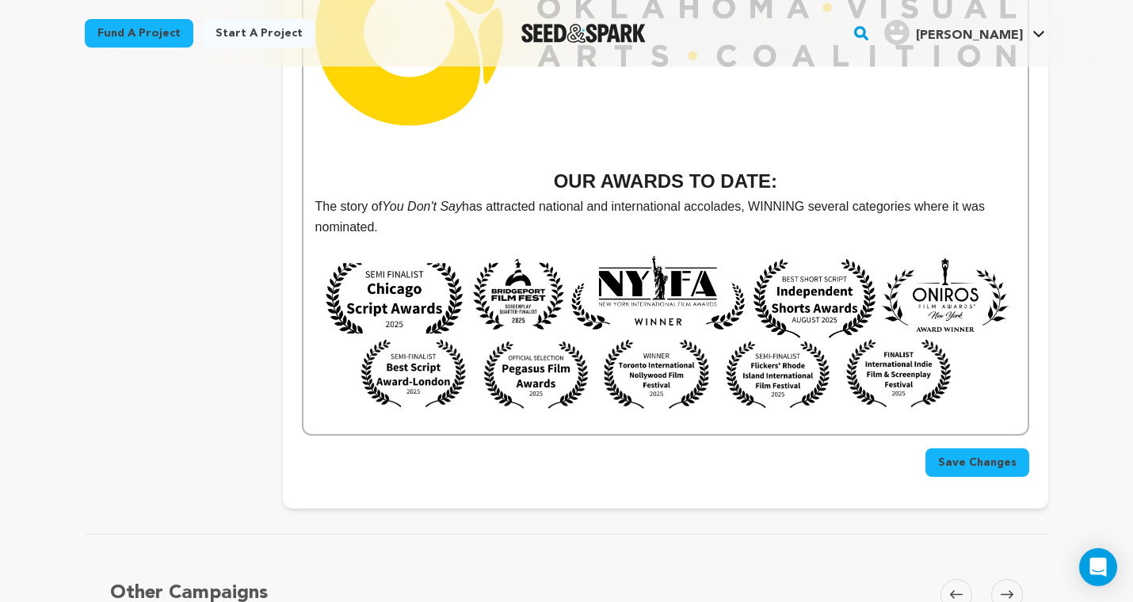
click at [939, 448] on button "Save Changes" at bounding box center [977, 462] width 104 height 29
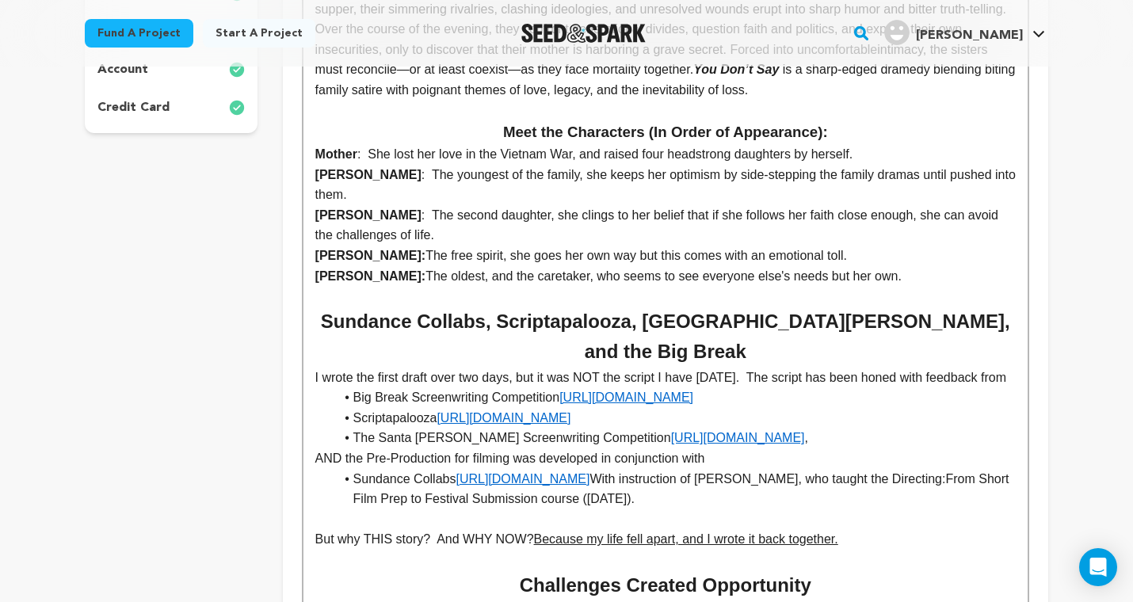
scroll to position [520, 0]
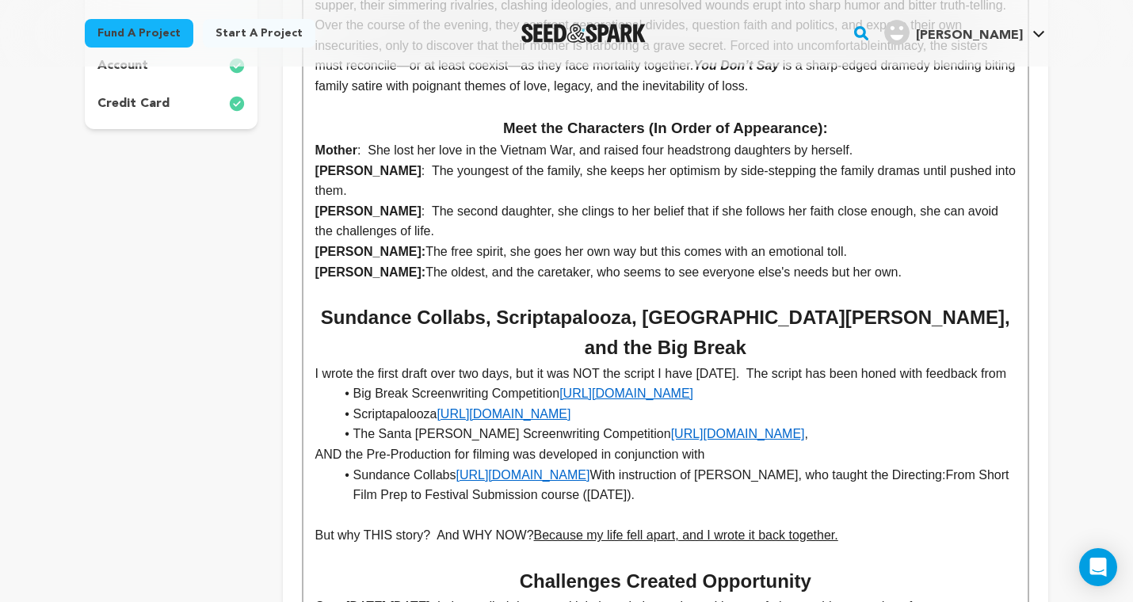
click at [901, 364] on p "I wrote the first draft over two days, but it was NOT the script I have today. …" at bounding box center [665, 374] width 700 height 21
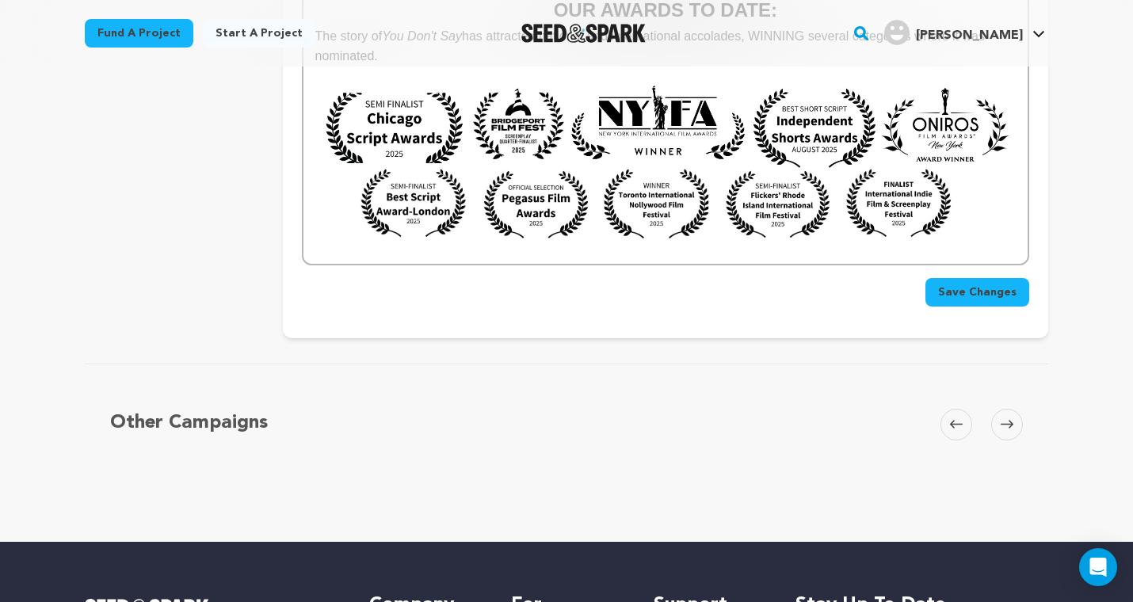
scroll to position [3338, 0]
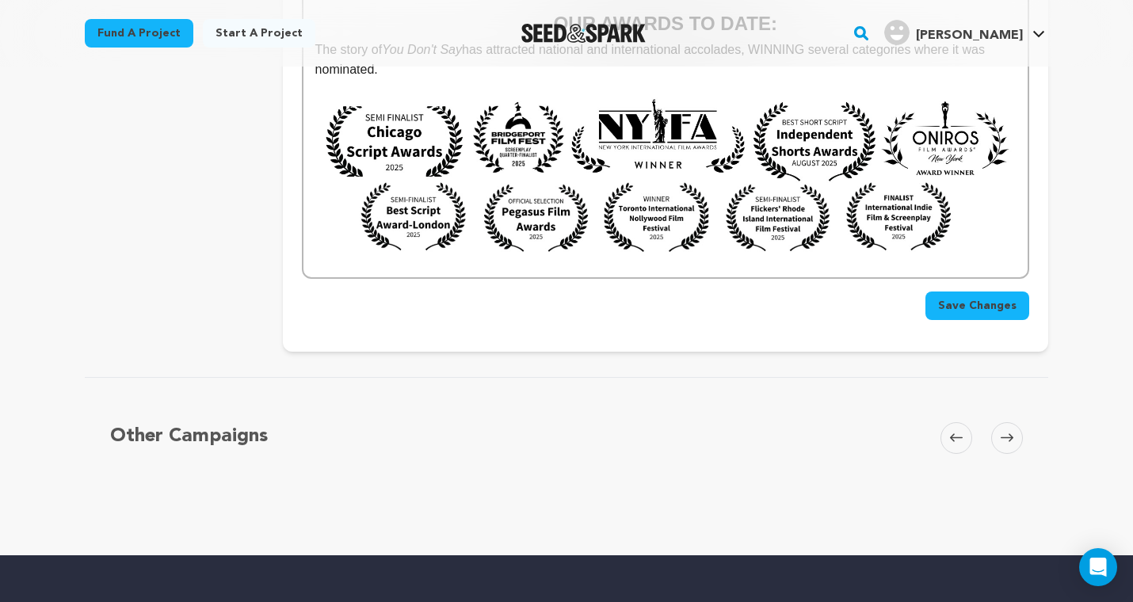
click at [985, 298] on span "Save Changes" at bounding box center [977, 306] width 78 height 16
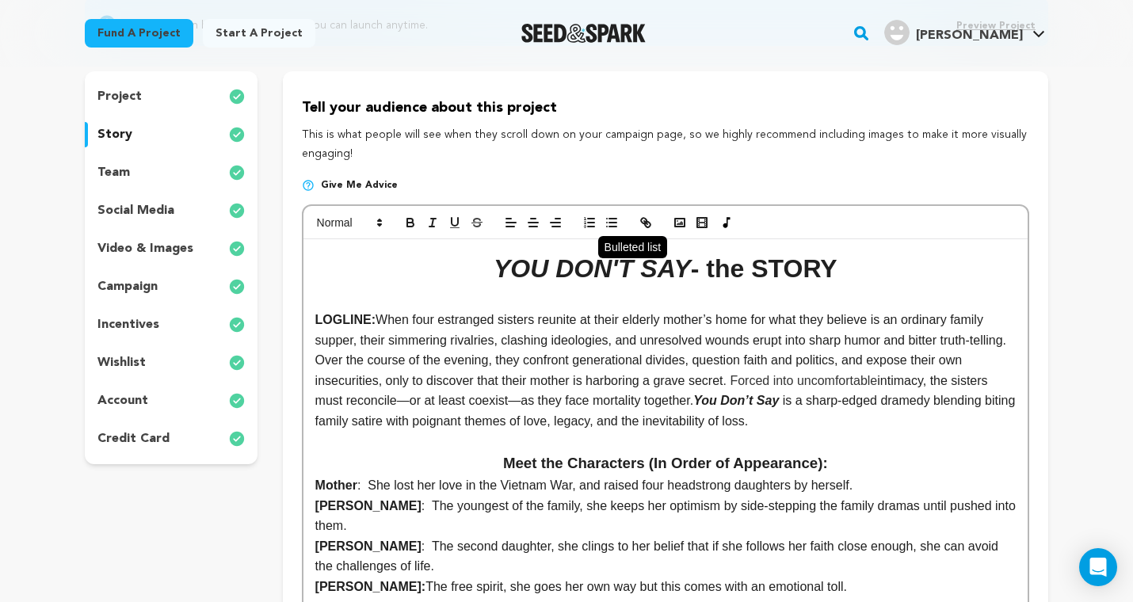
scroll to position [177, 0]
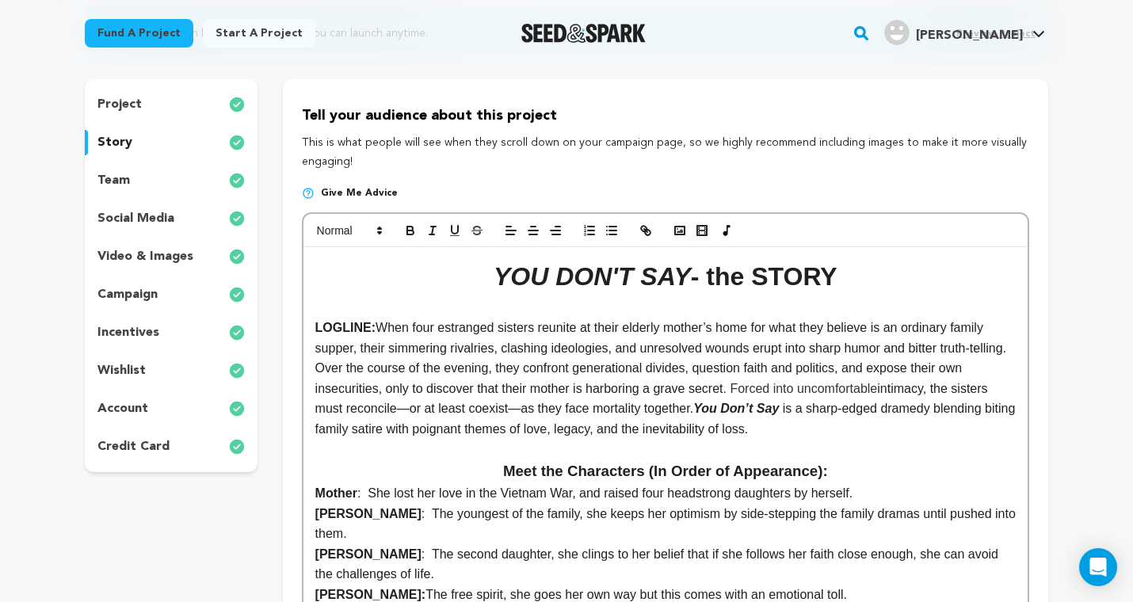
click at [525, 303] on p at bounding box center [665, 307] width 700 height 21
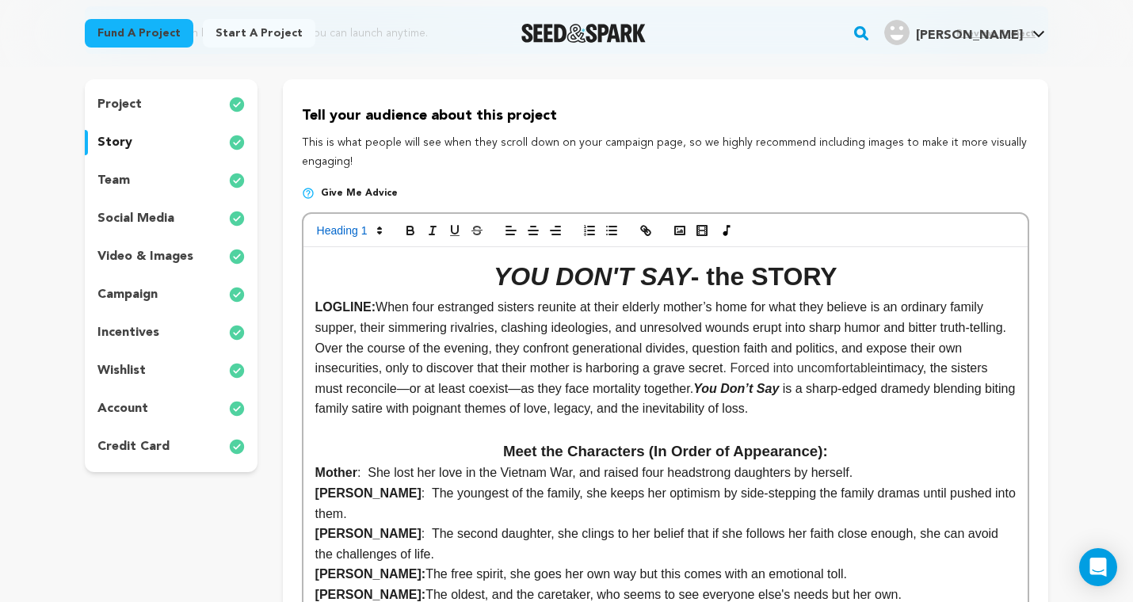
click at [426, 357] on p "LOGLINE: When four estranged sisters reunite at their elderly mother’s home for…" at bounding box center [665, 358] width 700 height 122
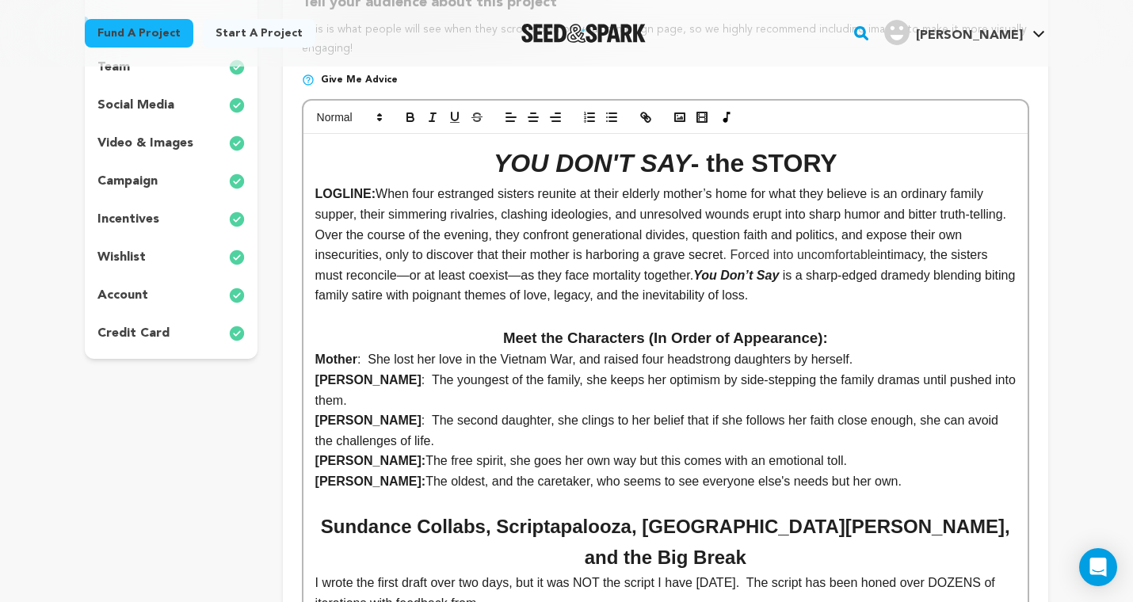
scroll to position [294, 0]
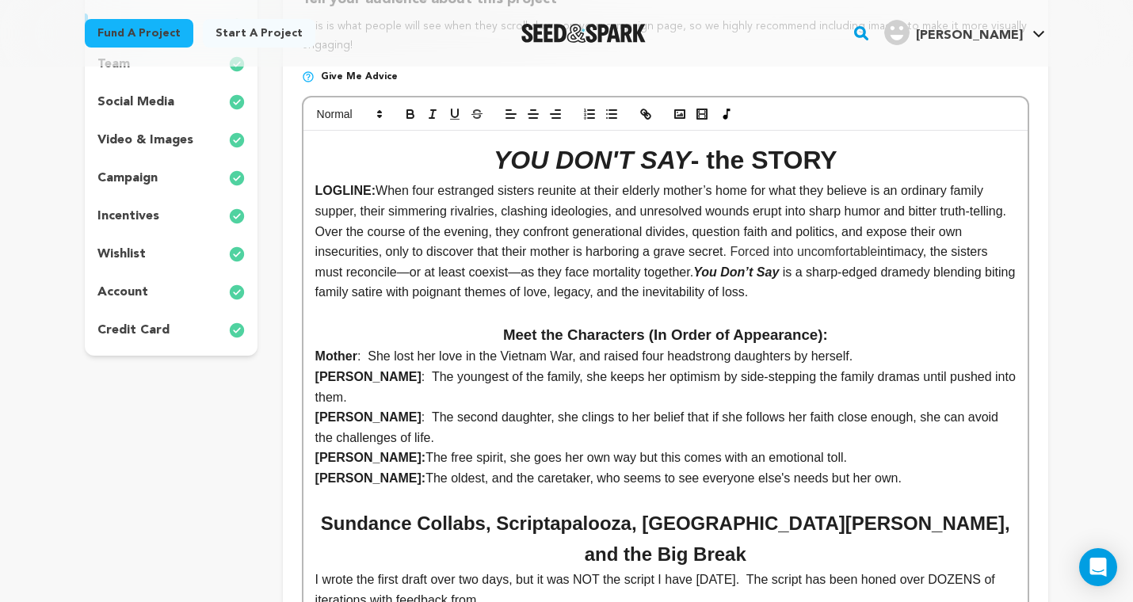
click at [869, 291] on p "LOGLINE: When four estranged sisters reunite at their elderly mother’s home for…" at bounding box center [665, 242] width 700 height 122
click at [858, 156] on h1 "YOU DON'T SAY - the STORY" at bounding box center [665, 160] width 700 height 40
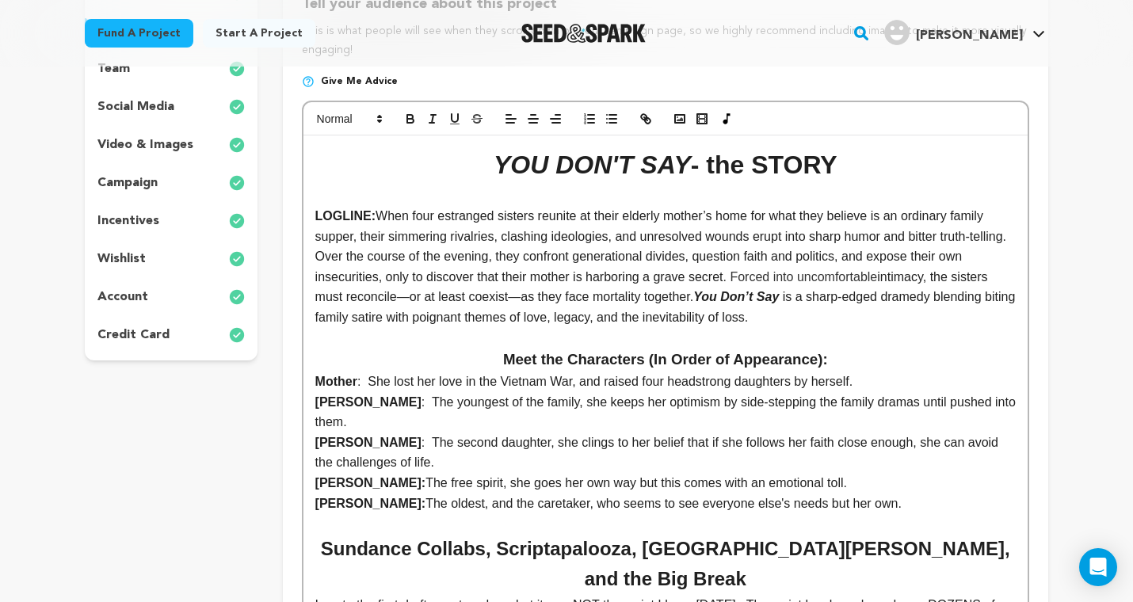
scroll to position [289, 0]
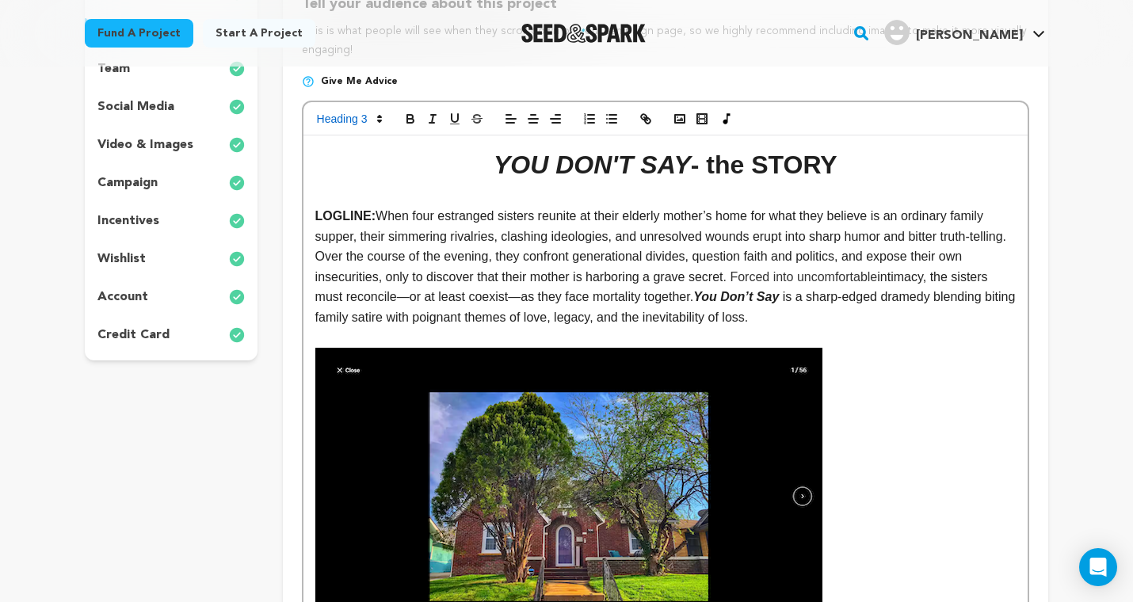
click at [389, 493] on img at bounding box center [568, 497] width 507 height 298
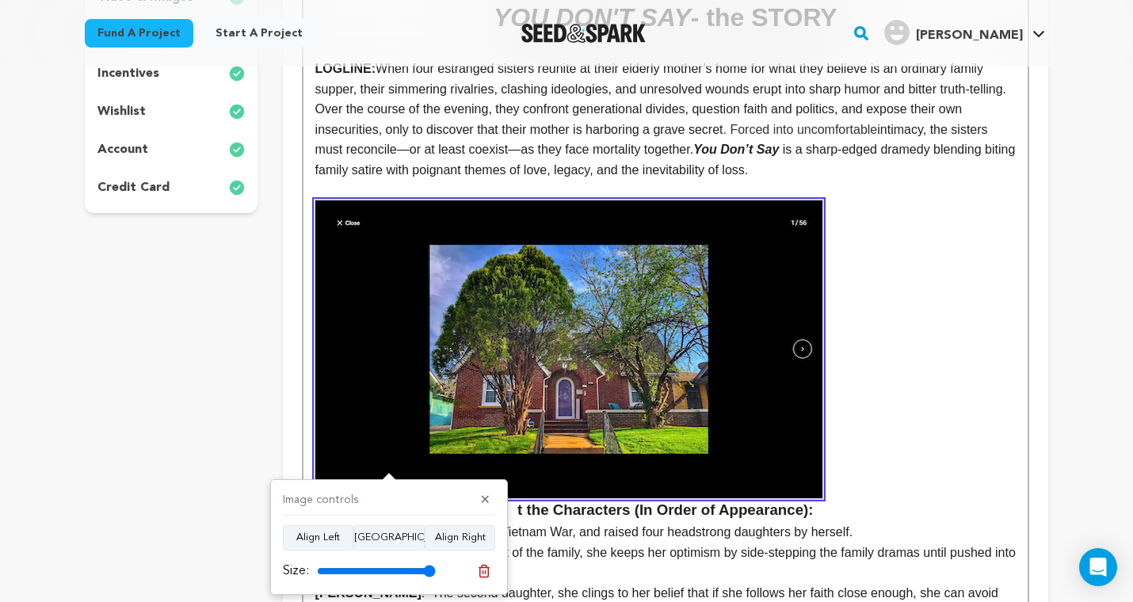
scroll to position [439, 0]
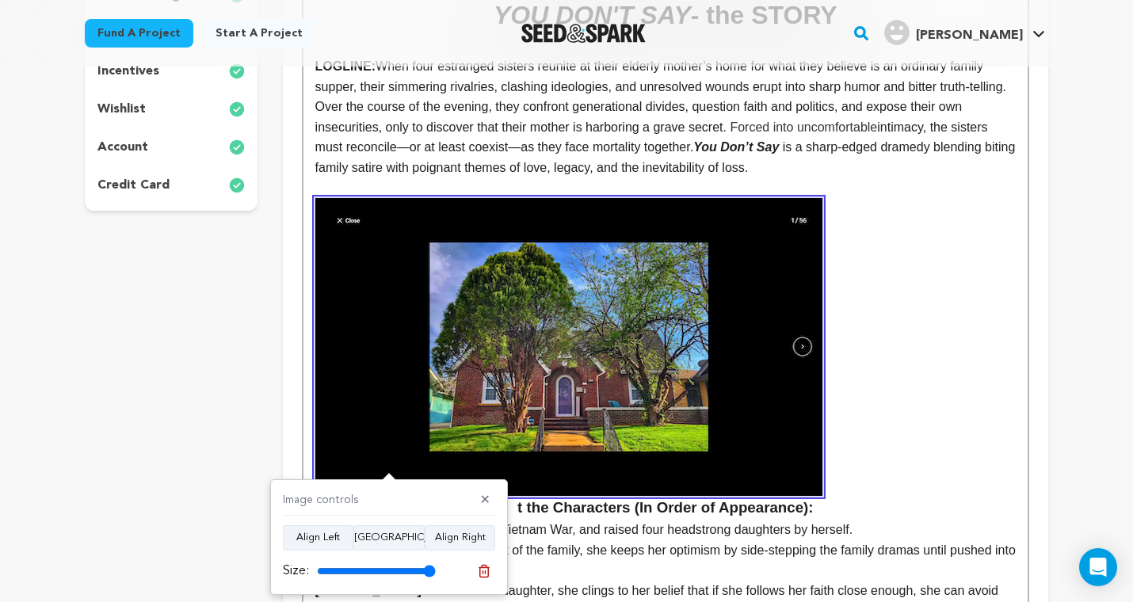
click at [822, 198] on h3 "t the Characters (In Order of Appearance):" at bounding box center [665, 359] width 700 height 322
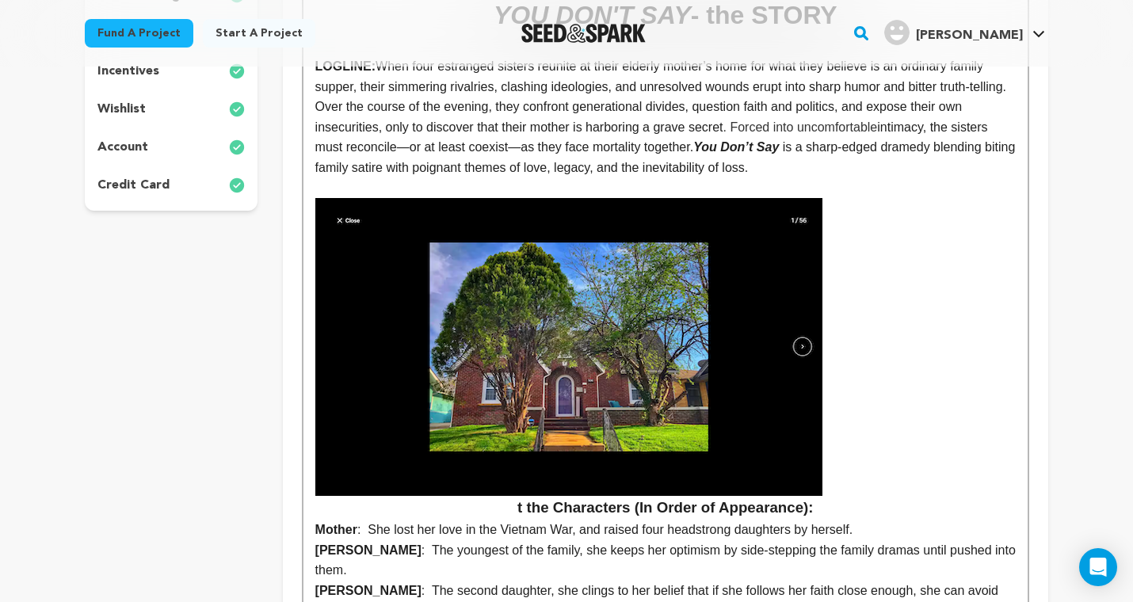
click at [690, 329] on img at bounding box center [568, 347] width 507 height 298
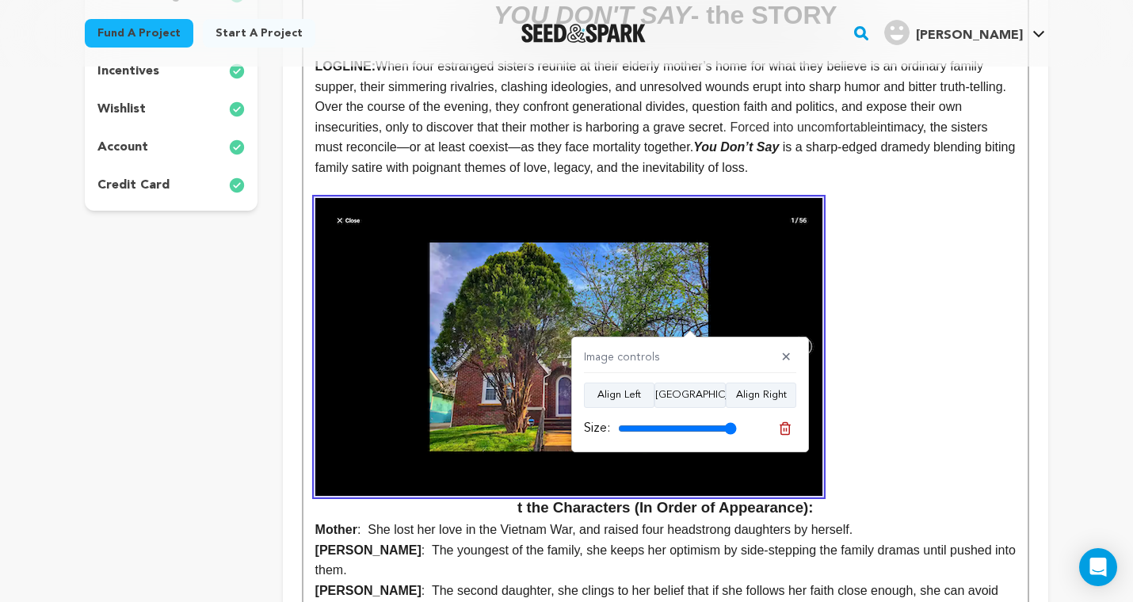
click at [690, 329] on img at bounding box center [568, 347] width 507 height 298
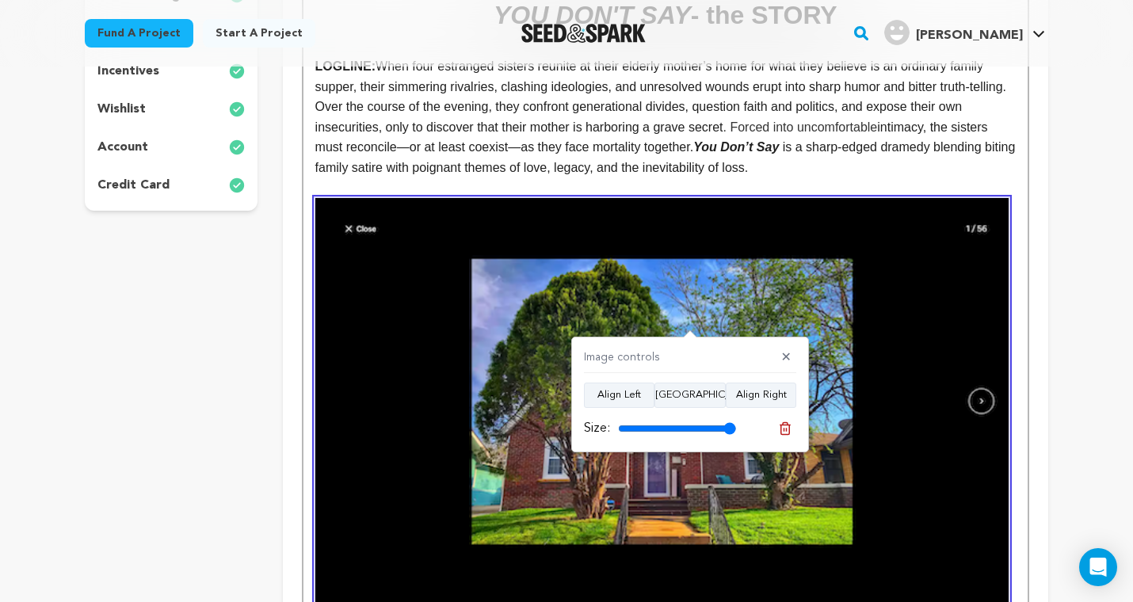
type input "100"
click at [729, 425] on input "range" at bounding box center [677, 428] width 119 height 13
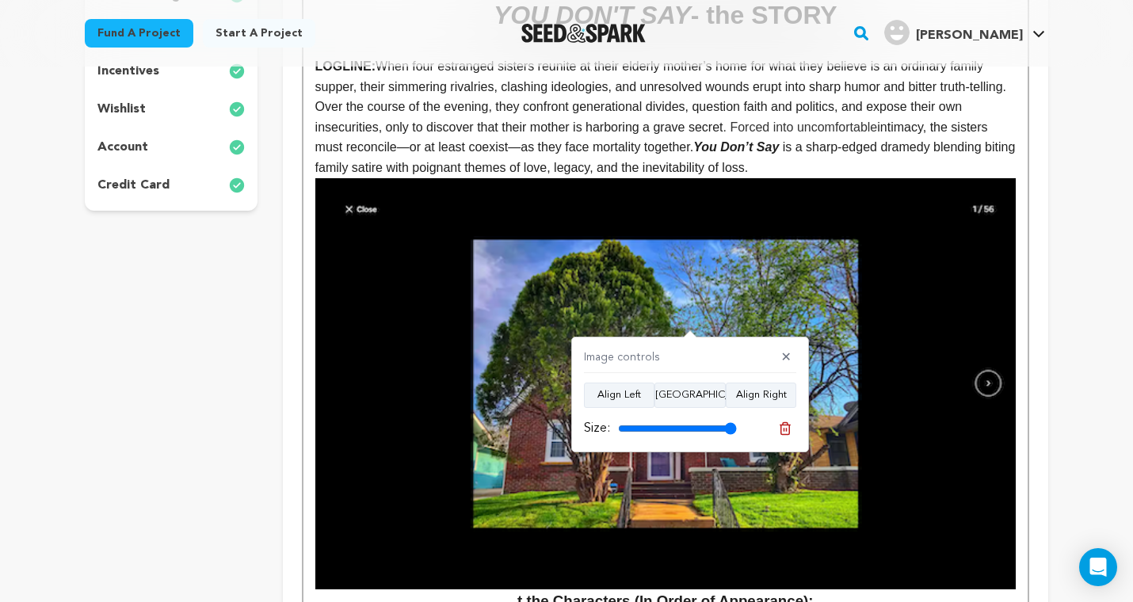
click at [840, 329] on img at bounding box center [665, 384] width 700 height 412
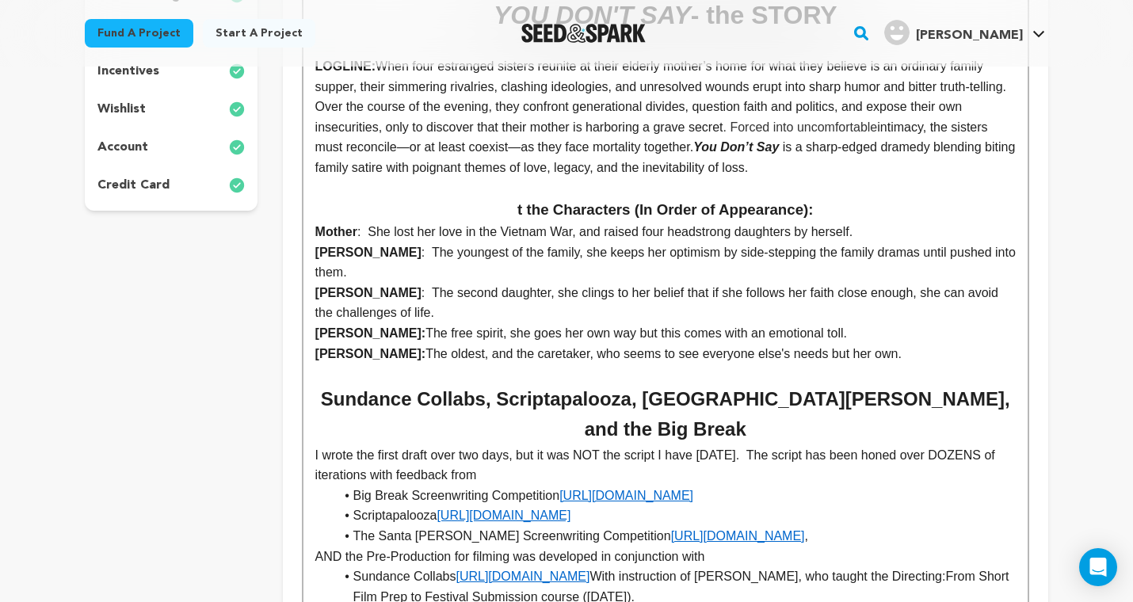
click at [514, 206] on h3 "t the Characters (In Order of Appearance):" at bounding box center [665, 210] width 700 height 24
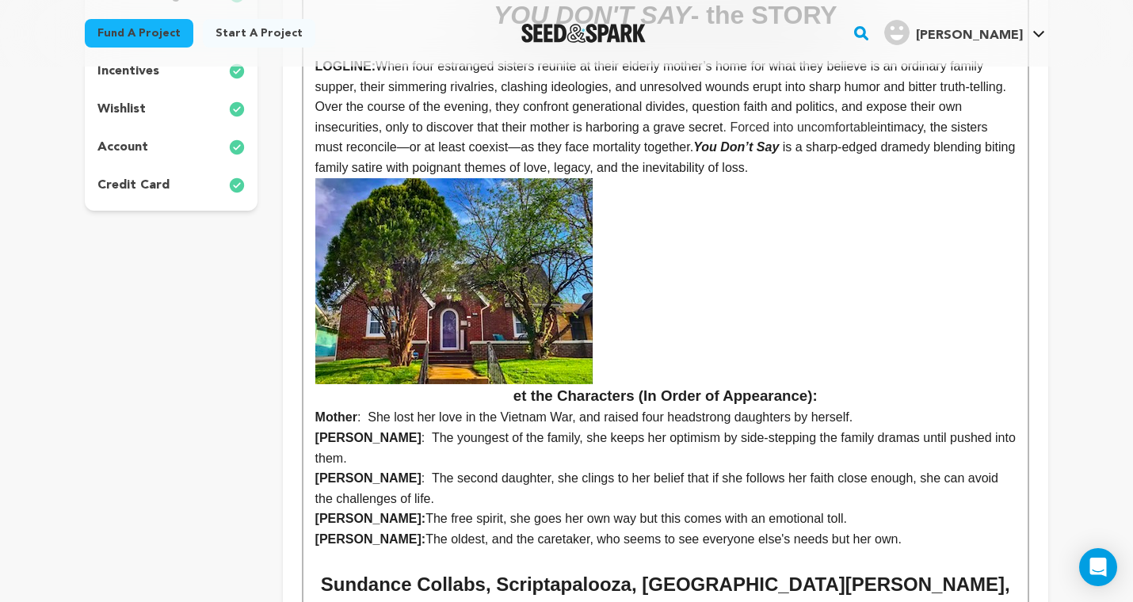
click at [813, 262] on h3 "et the Characters (In Order of Appearance):" at bounding box center [665, 293] width 700 height 230
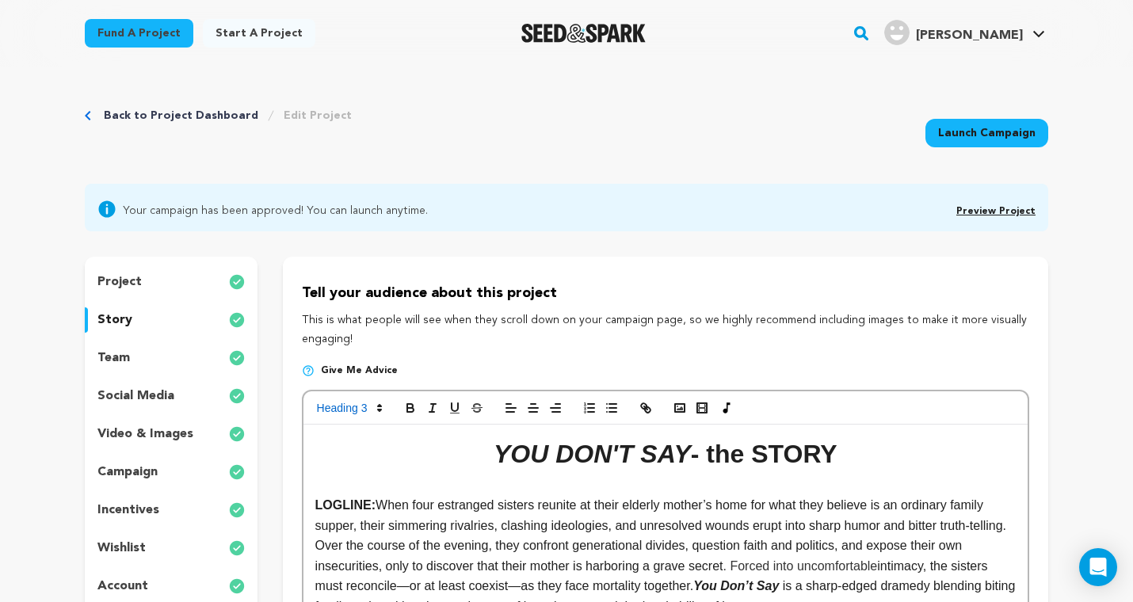
scroll to position [439, 0]
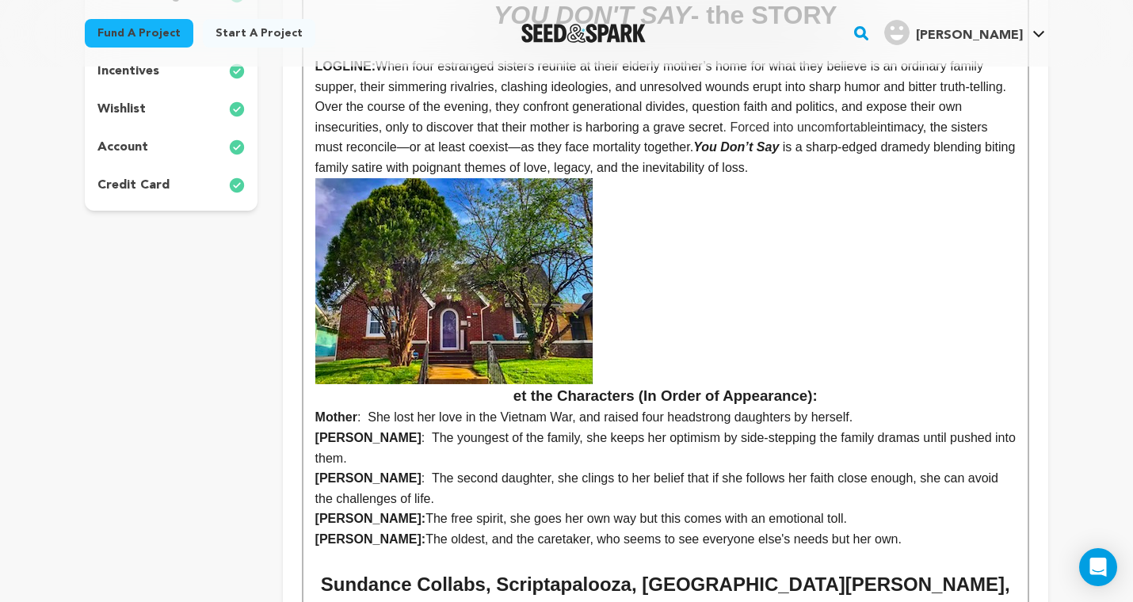
click at [806, 274] on h3 "et the Characters (In Order of Appearance):" at bounding box center [665, 293] width 700 height 230
click at [457, 309] on img at bounding box center [453, 281] width 277 height 206
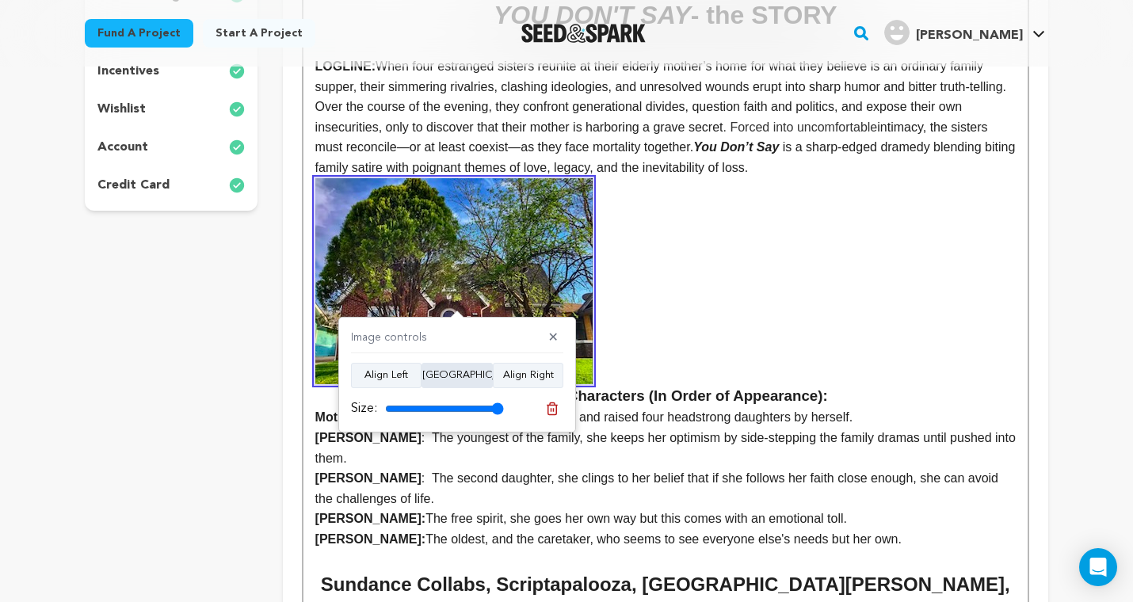
click at [457, 371] on button "Align Center" at bounding box center [456, 375] width 71 height 25
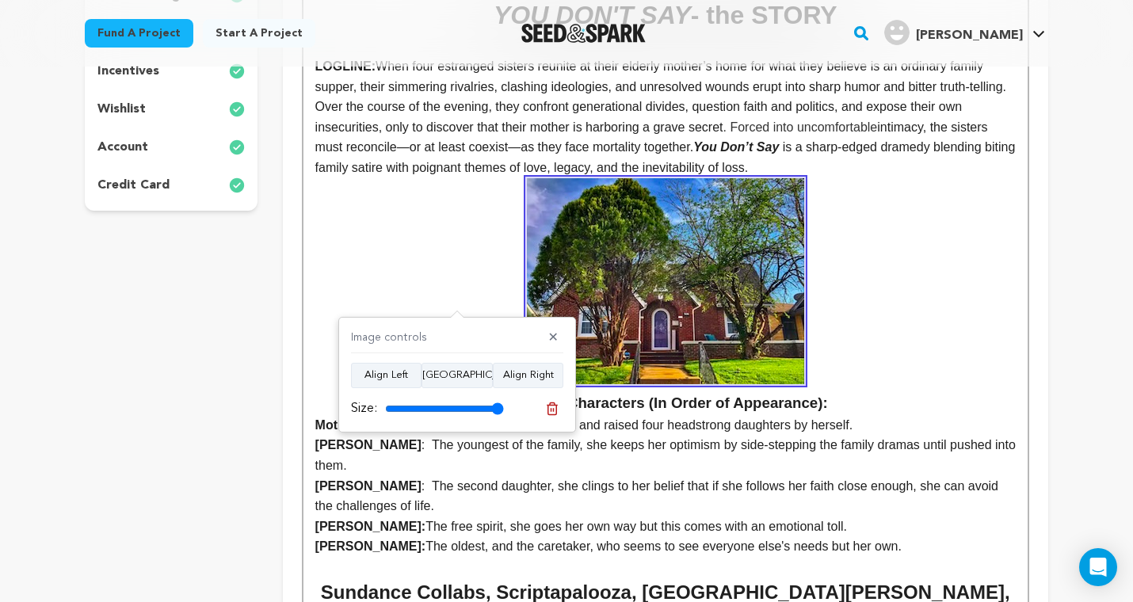
click at [889, 260] on h3 "Meet the Characters (In Order of Appearance):" at bounding box center [665, 296] width 700 height 237
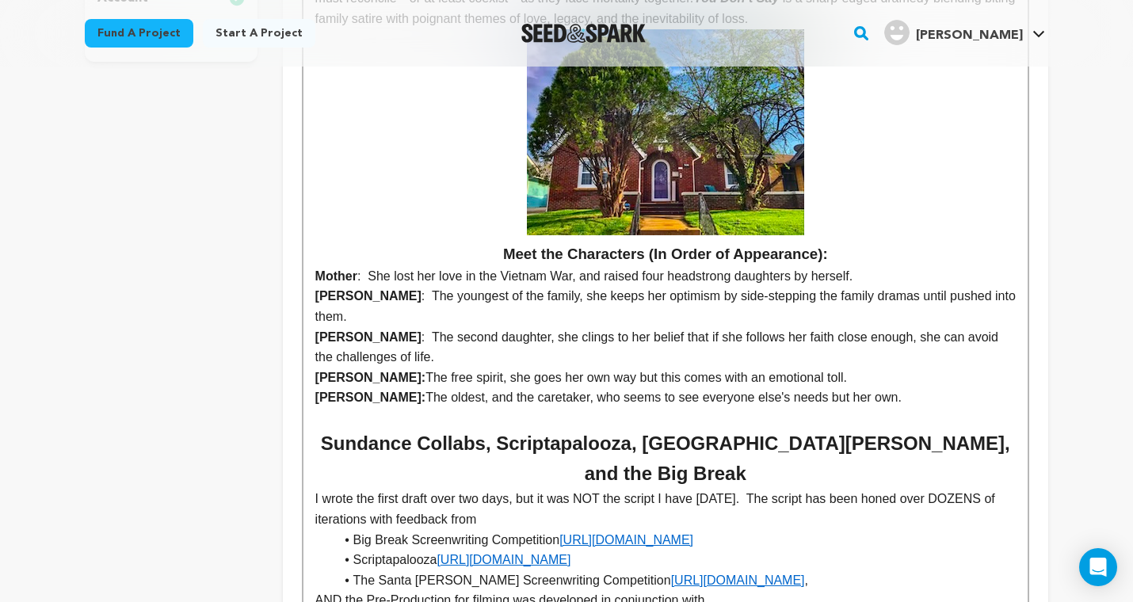
scroll to position [587, 0]
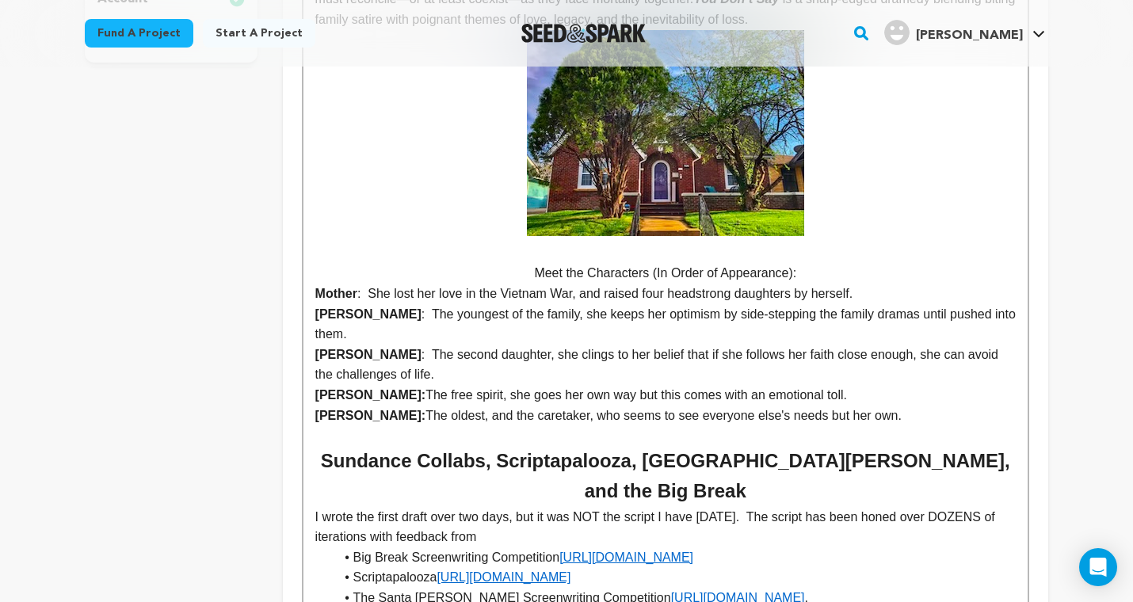
drag, startPoint x: 798, startPoint y: 269, endPoint x: 521, endPoint y: 266, distance: 277.2
click at [521, 266] on p "Meet the Characters (In Order of Appearance):" at bounding box center [665, 273] width 700 height 21
drag, startPoint x: 581, startPoint y: 268, endPoint x: 531, endPoint y: 269, distance: 49.1
click at [531, 269] on p "Meet the Characters (In Order of Appearance):" at bounding box center [665, 273] width 700 height 21
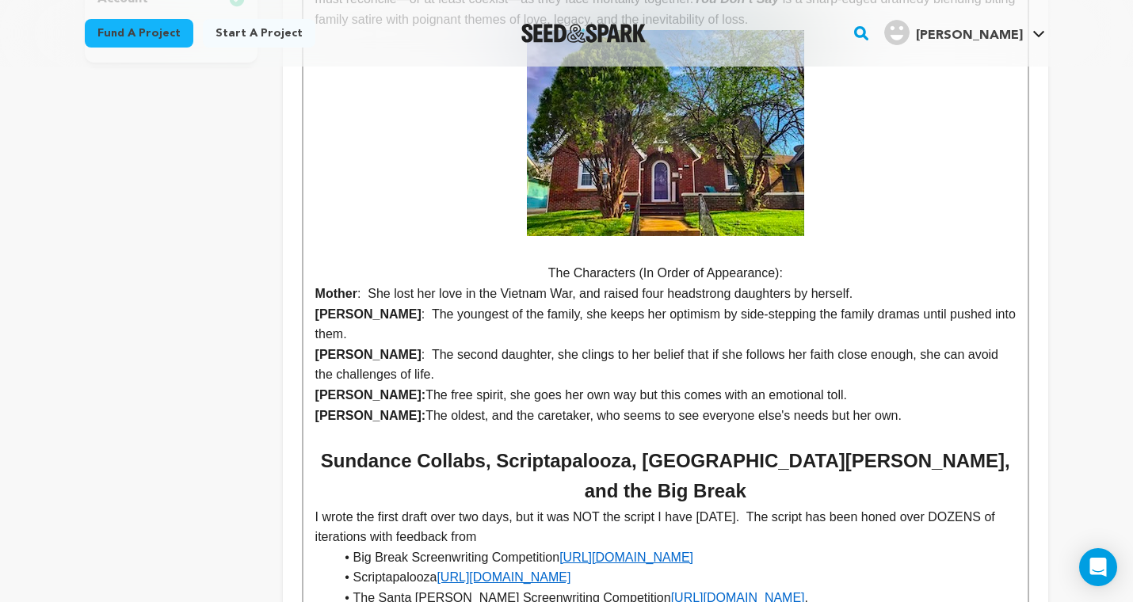
drag, startPoint x: 789, startPoint y: 268, endPoint x: 537, endPoint y: 263, distance: 251.9
click at [537, 263] on p "The Characters (In Order of Appearance):" at bounding box center [665, 273] width 700 height 21
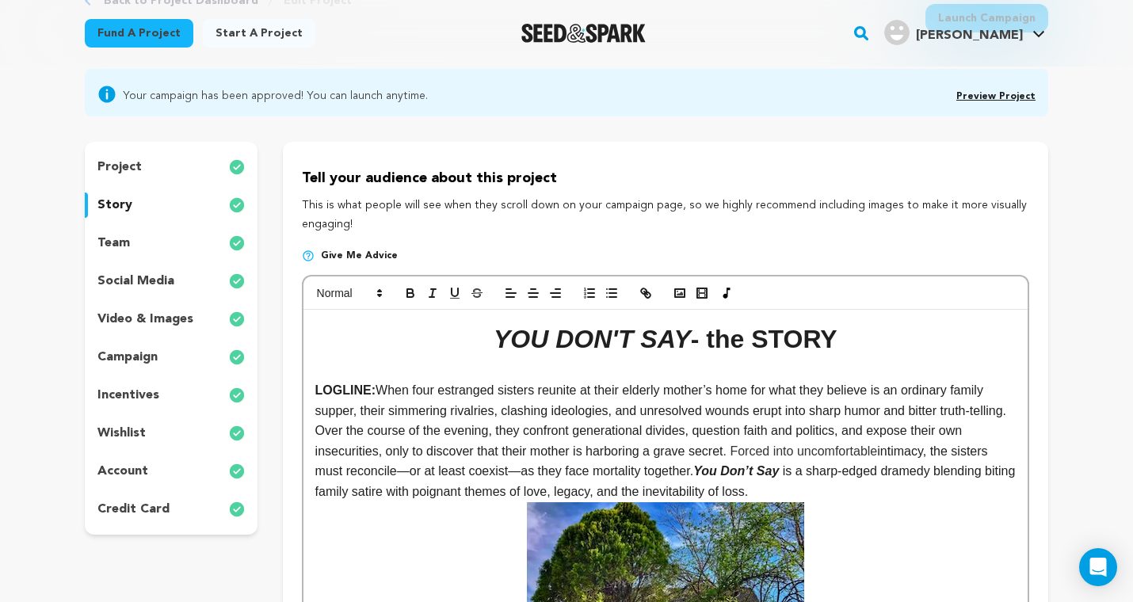
scroll to position [116, 0]
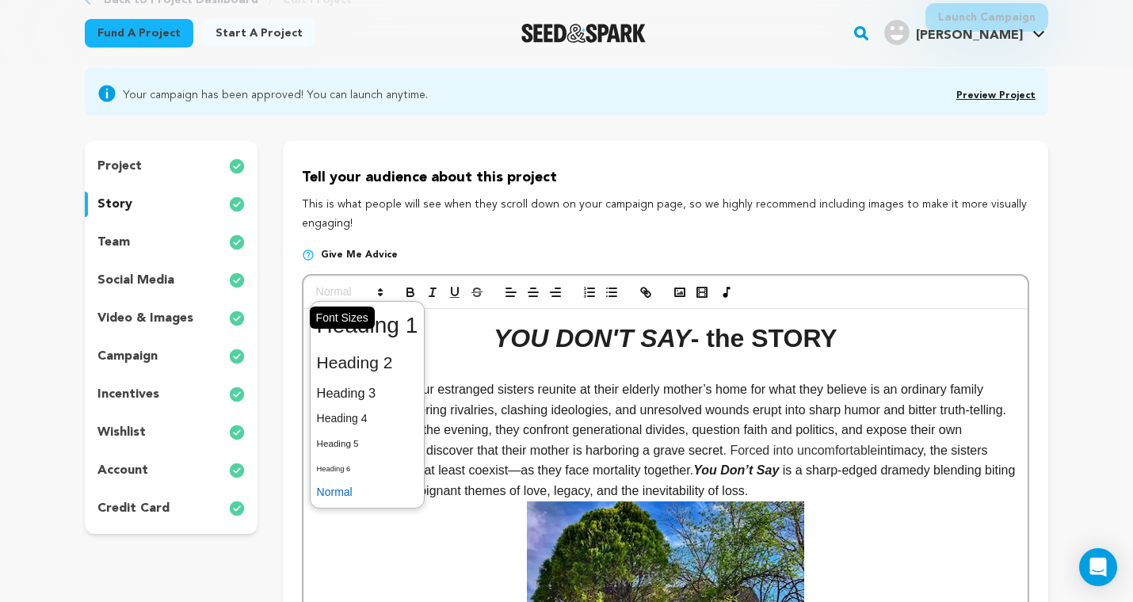
click at [379, 289] on polygon at bounding box center [380, 290] width 3 height 2
click at [390, 358] on span at bounding box center [367, 362] width 101 height 33
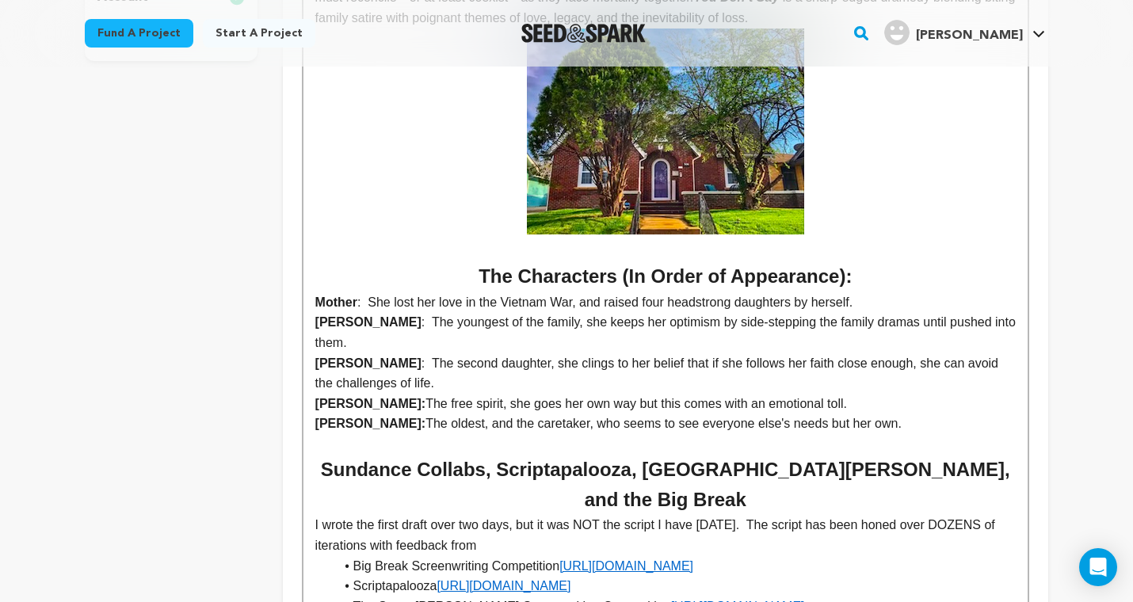
scroll to position [593, 0]
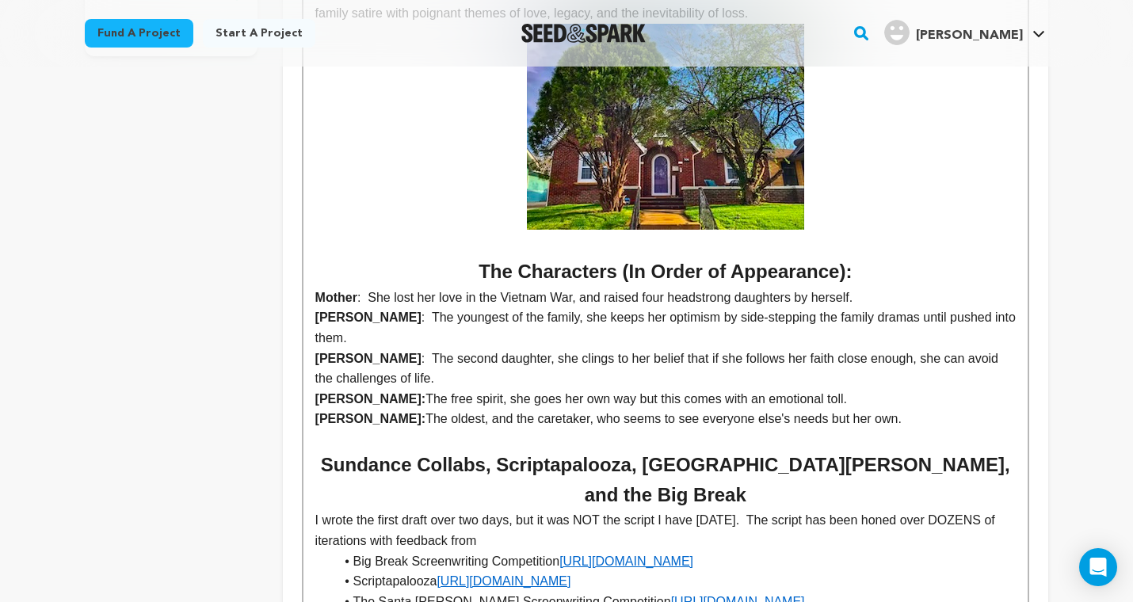
click at [479, 389] on p "Gwendolyn: The free spirit, she goes her own way but this comes with an emotion…" at bounding box center [665, 399] width 700 height 21
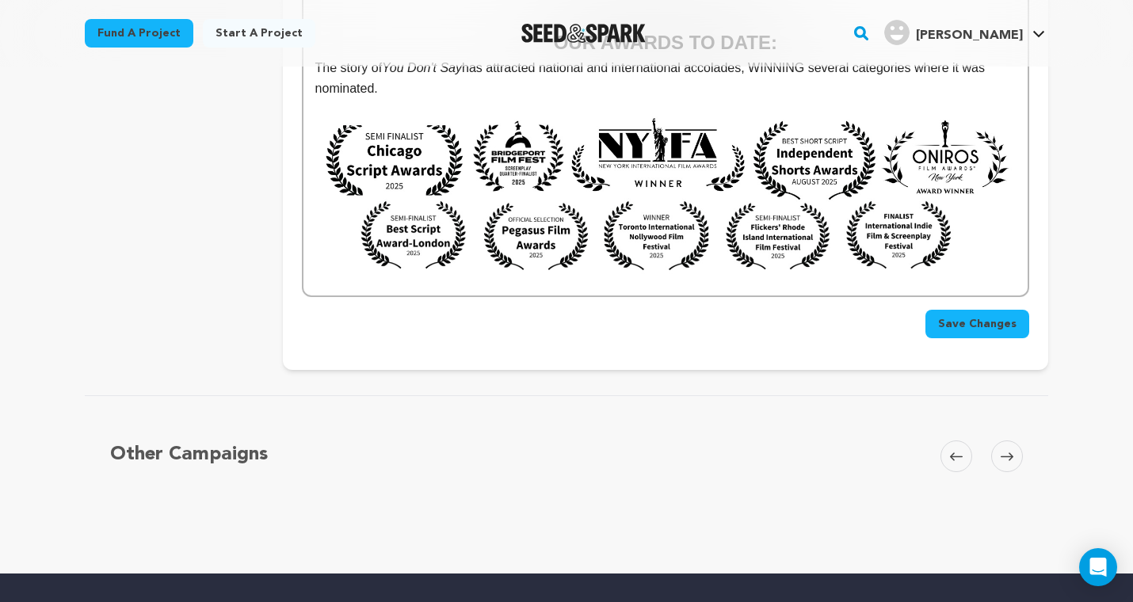
scroll to position [3544, 0]
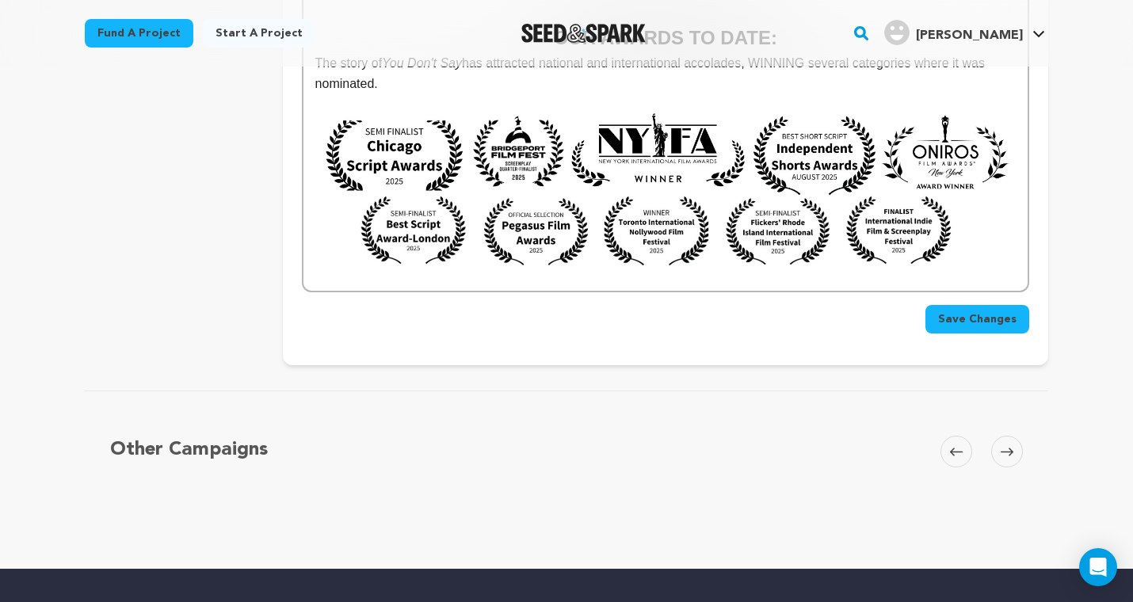
click at [960, 311] on span "Save Changes" at bounding box center [977, 319] width 78 height 16
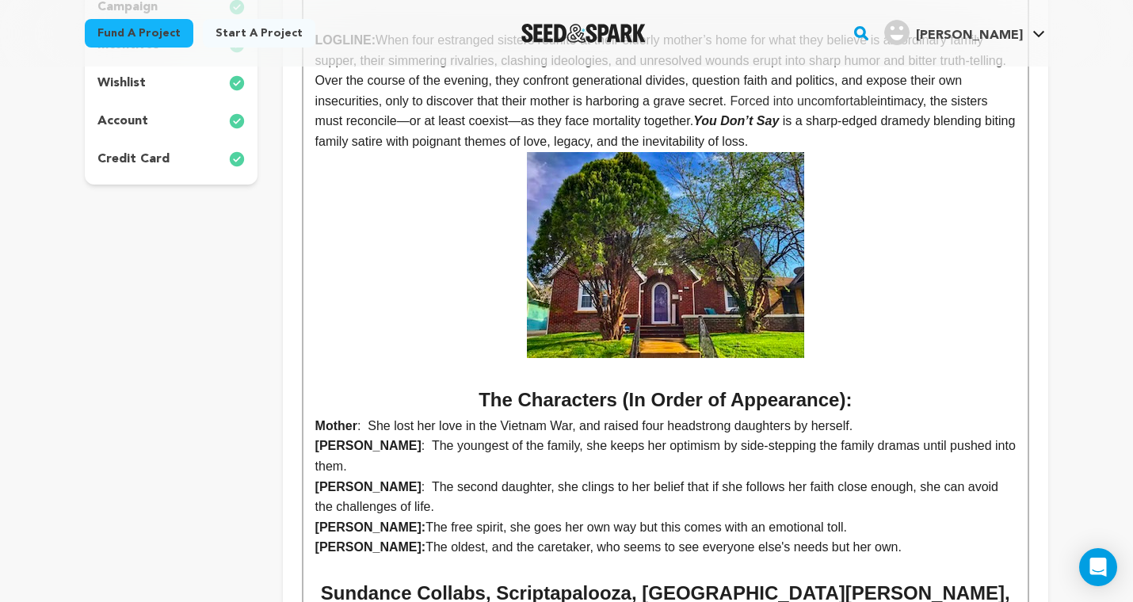
scroll to position [465, 0]
click at [658, 307] on img at bounding box center [665, 255] width 277 height 206
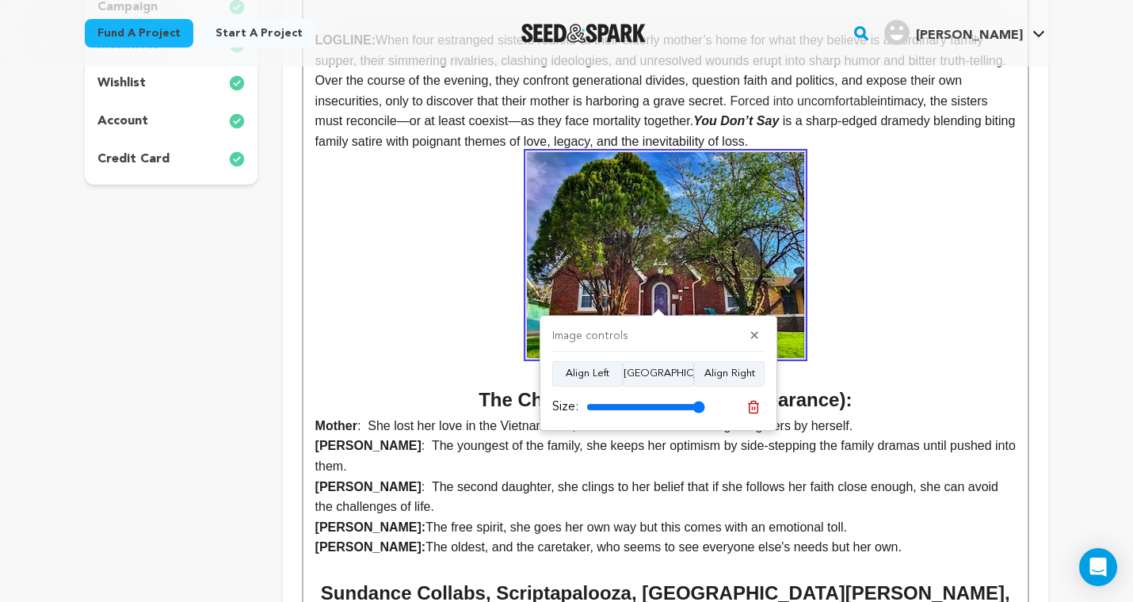
click at [859, 139] on p "LOGLINE: When four estranged sisters reunite at their elderly mother’s home for…" at bounding box center [665, 91] width 700 height 122
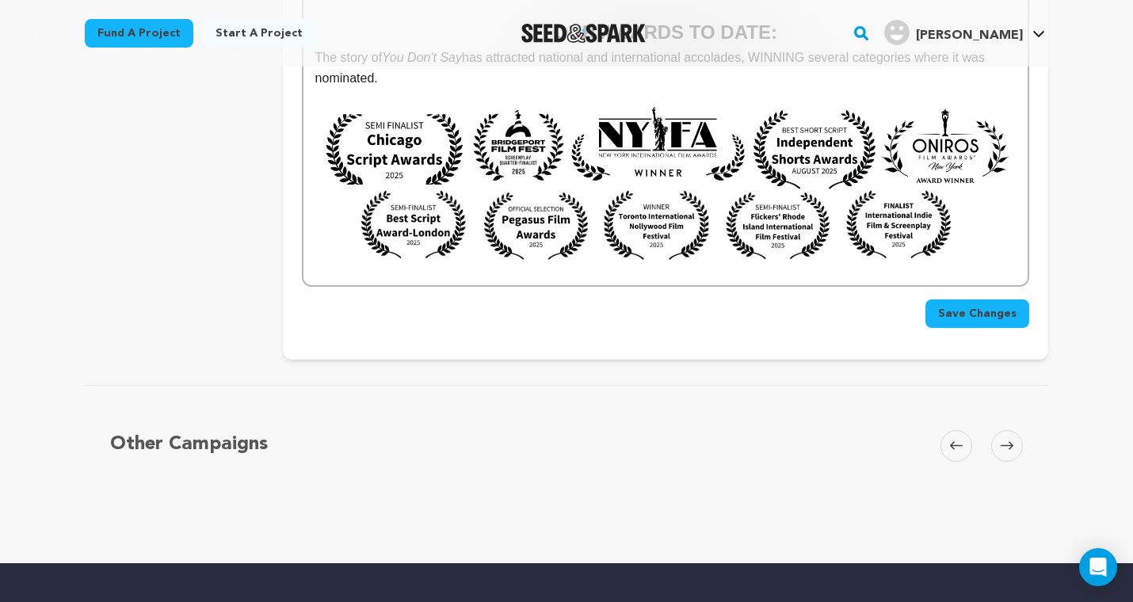
scroll to position [3555, 0]
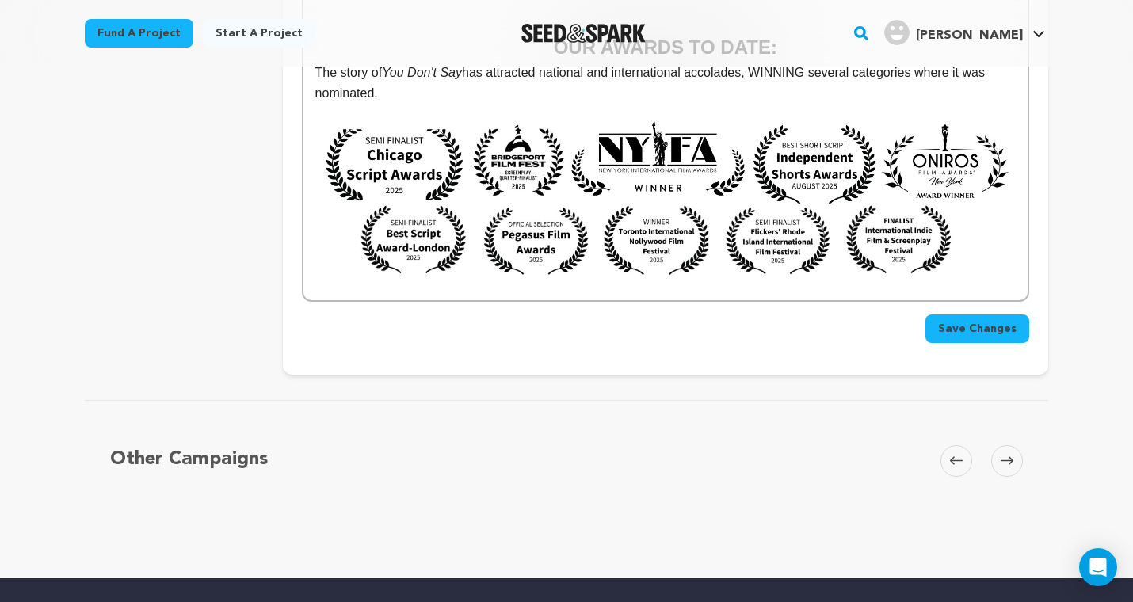
click at [960, 321] on span "Save Changes" at bounding box center [977, 329] width 78 height 16
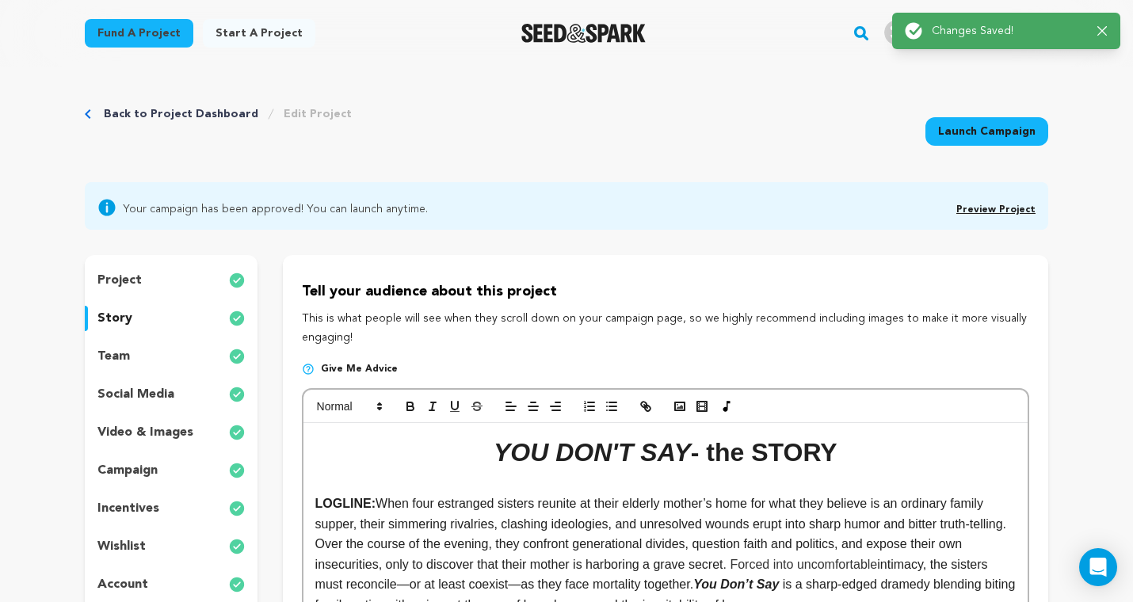
scroll to position [2, 0]
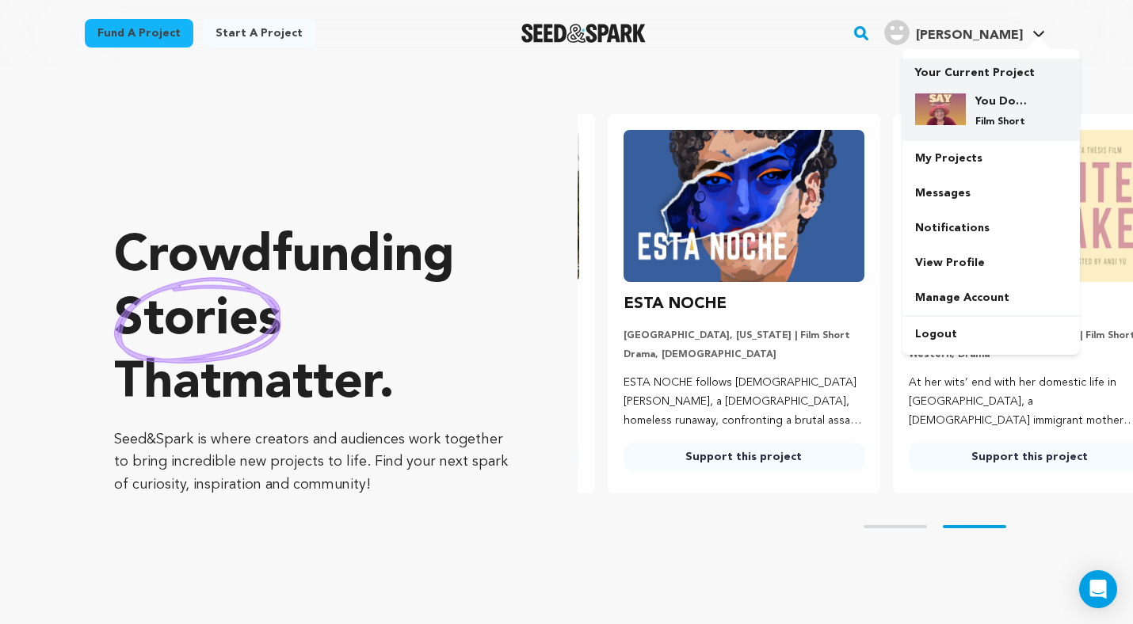
scroll to position [0, 298]
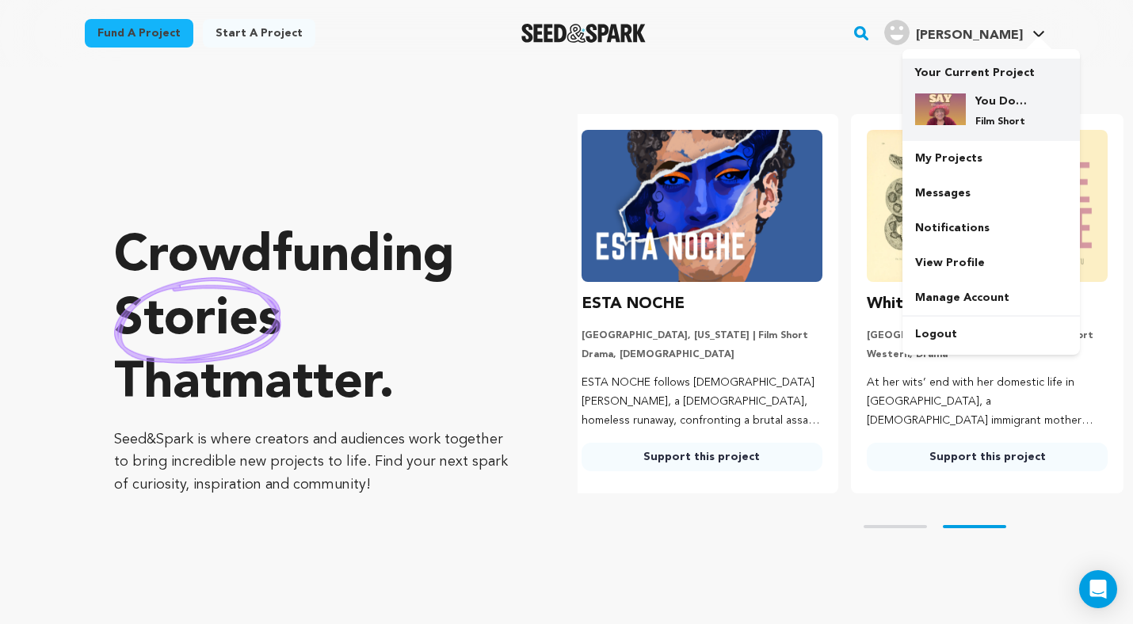
click at [954, 125] on div at bounding box center [940, 110] width 51 height 35
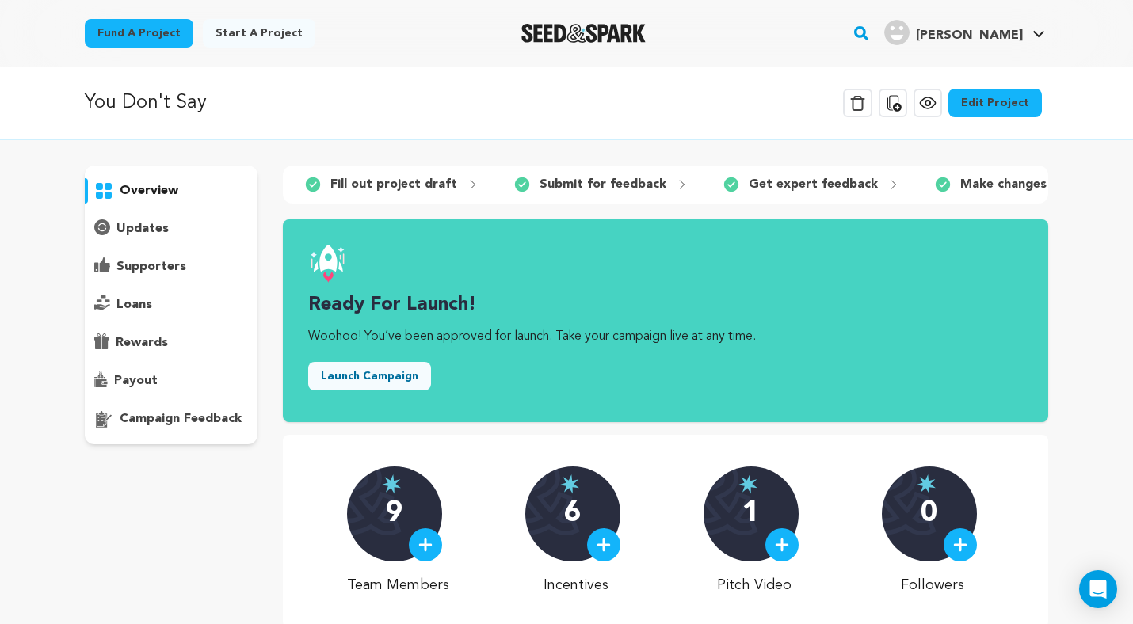
click at [1003, 106] on link "Edit Project" at bounding box center [994, 103] width 93 height 29
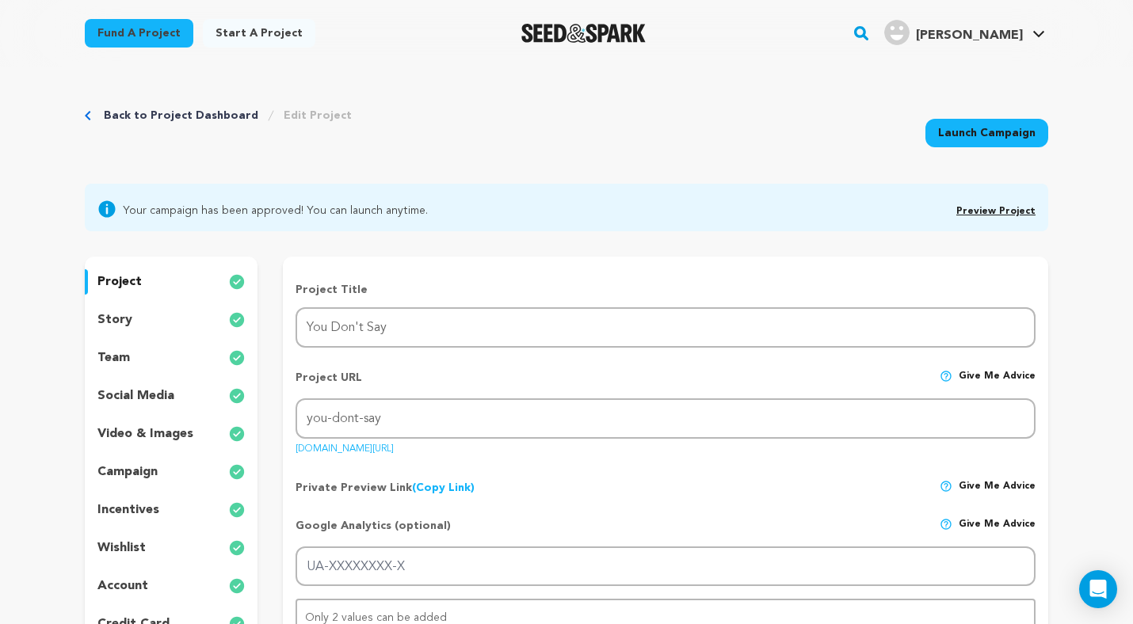
click at [128, 362] on p "team" at bounding box center [113, 357] width 32 height 19
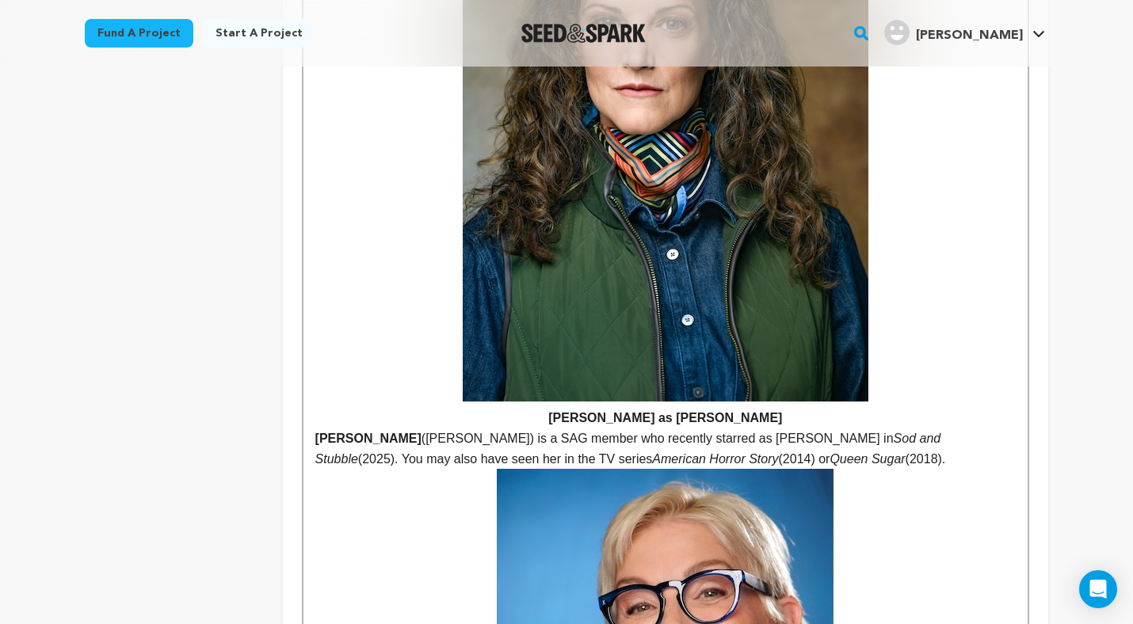
scroll to position [2386, 0]
click at [534, 429] on p "[PERSON_NAME] ([PERSON_NAME]) is a SAG member who recently starred as [PERSON_N…" at bounding box center [665, 449] width 700 height 40
click at [870, 429] on p "[PERSON_NAME] ([PERSON_NAME]) is a SAG-Aftra member who recently starred as [PE…" at bounding box center [665, 449] width 700 height 40
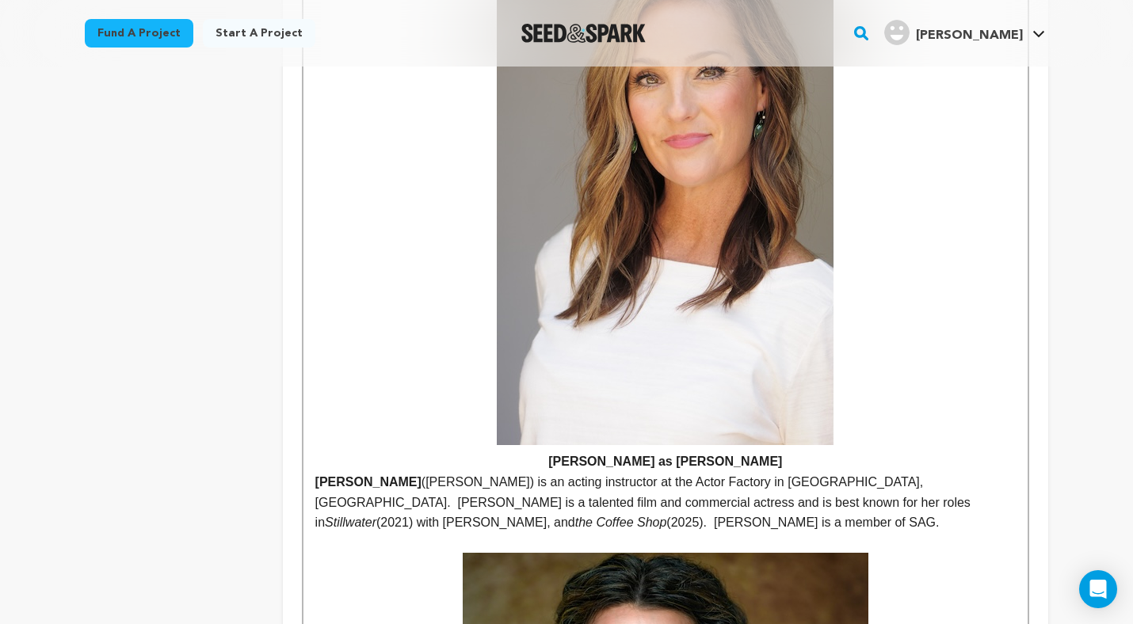
scroll to position [1723, 0]
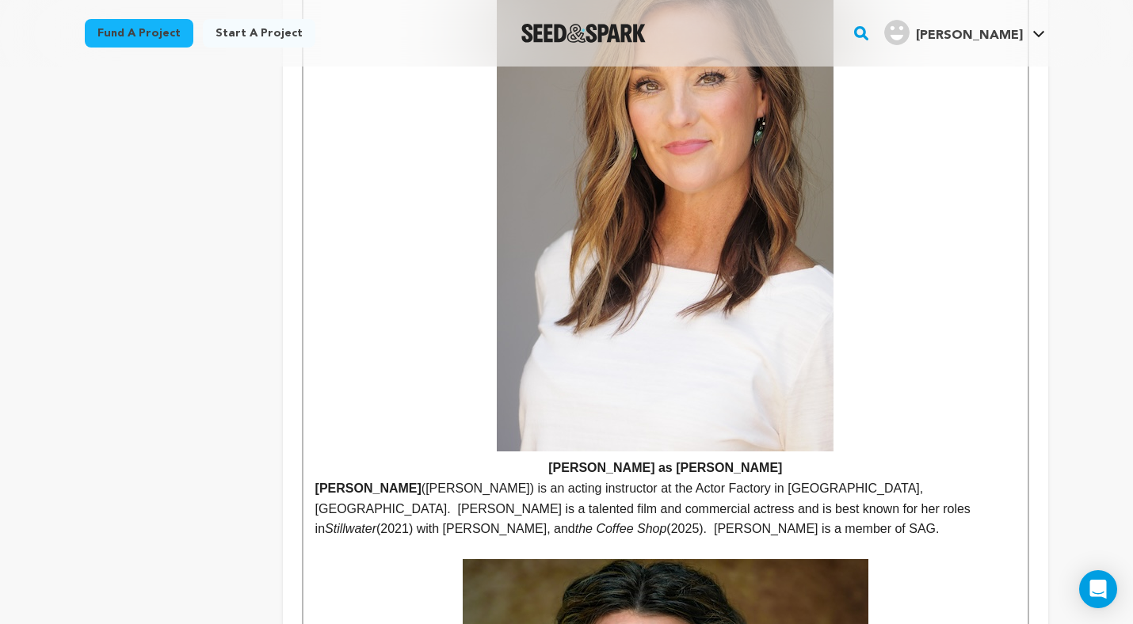
click at [403, 478] on p "[PERSON_NAME] ([PERSON_NAME]) is an acting instructor at the [GEOGRAPHIC_DATA] …" at bounding box center [665, 508] width 700 height 61
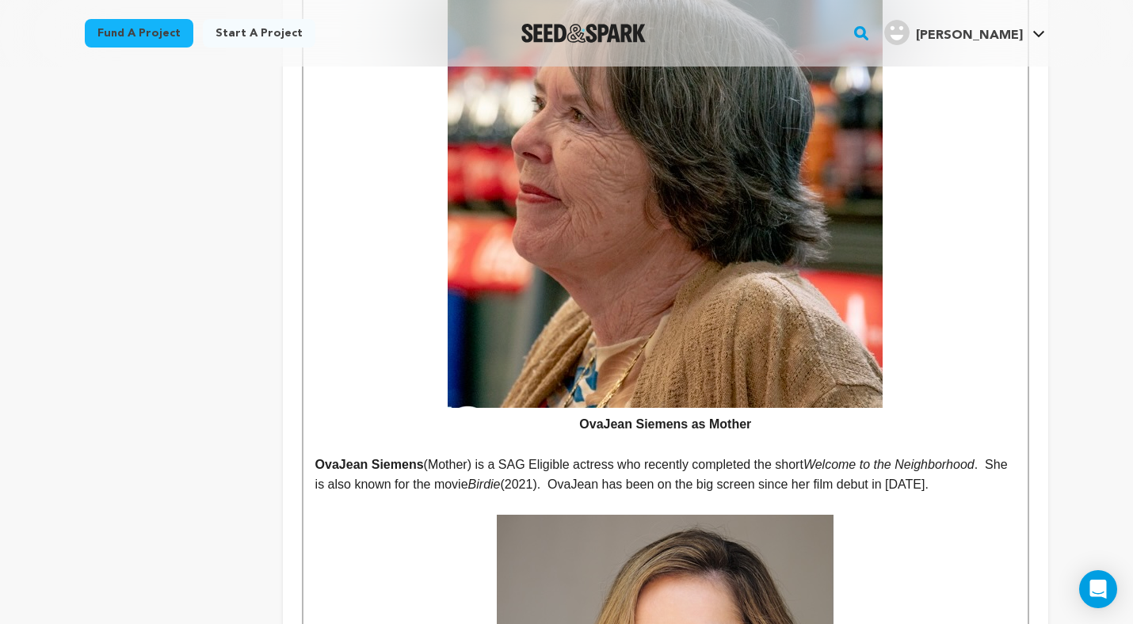
scroll to position [1152, 0]
click at [529, 455] on p "[PERSON_NAME] (Mother) is a SAG Eligible actress who recently completed the sho…" at bounding box center [665, 475] width 700 height 40
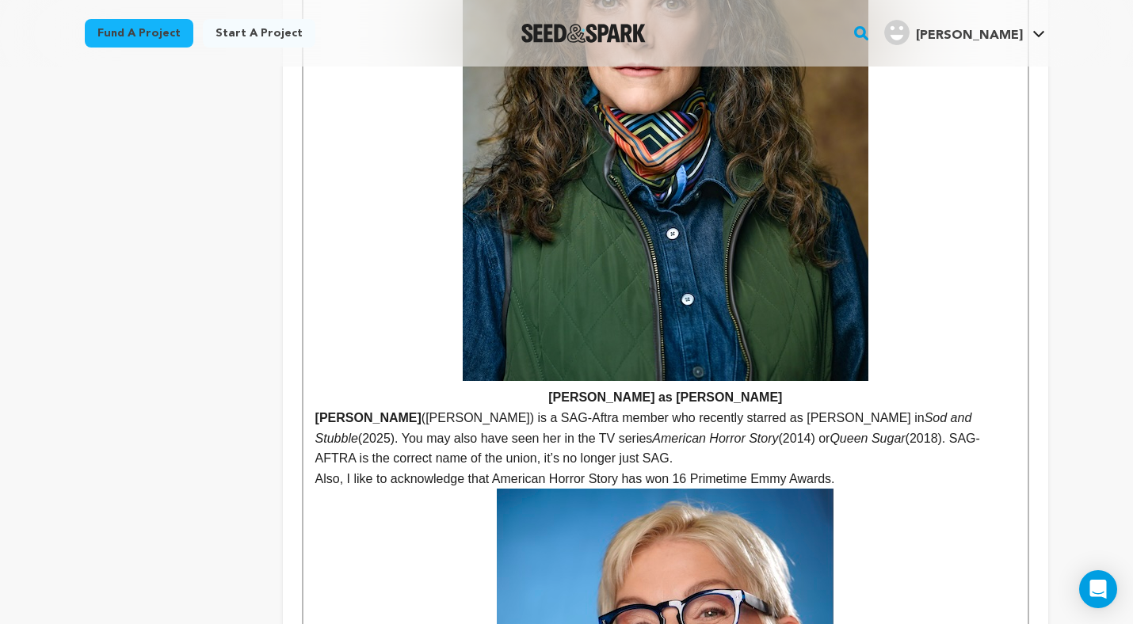
scroll to position [2428, 0]
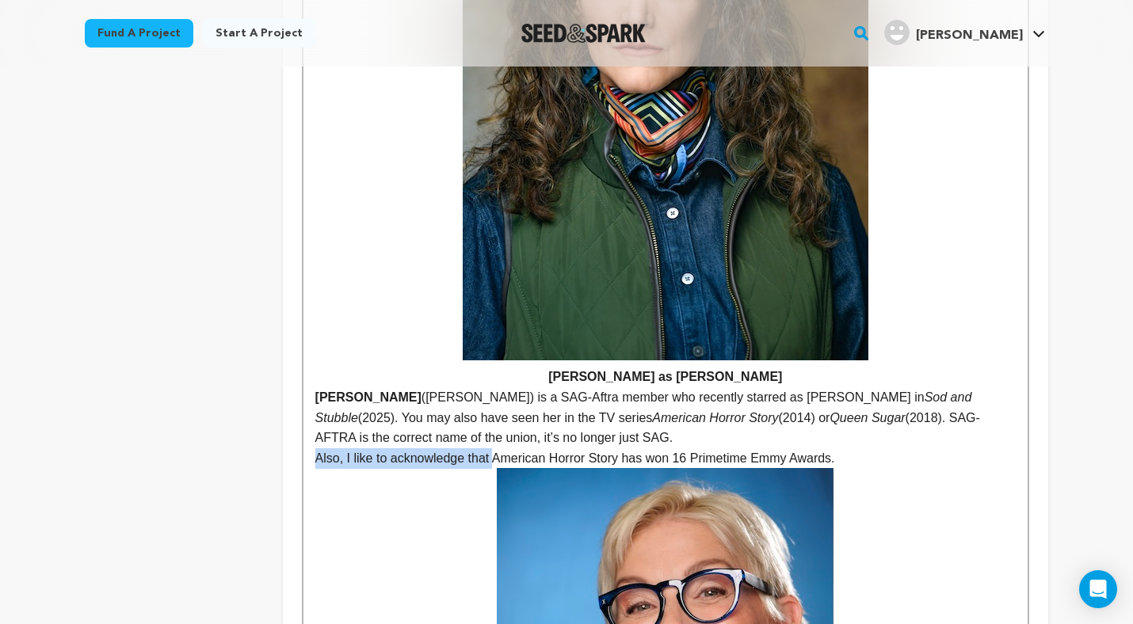
drag, startPoint x: 496, startPoint y: 352, endPoint x: 306, endPoint y: 349, distance: 190.1
drag, startPoint x: 856, startPoint y: 312, endPoint x: 840, endPoint y: 323, distance: 19.3
click at [840, 387] on p "[PERSON_NAME] ([PERSON_NAME]) is a SAG-Aftra member who recently starred as [PE…" at bounding box center [665, 417] width 700 height 61
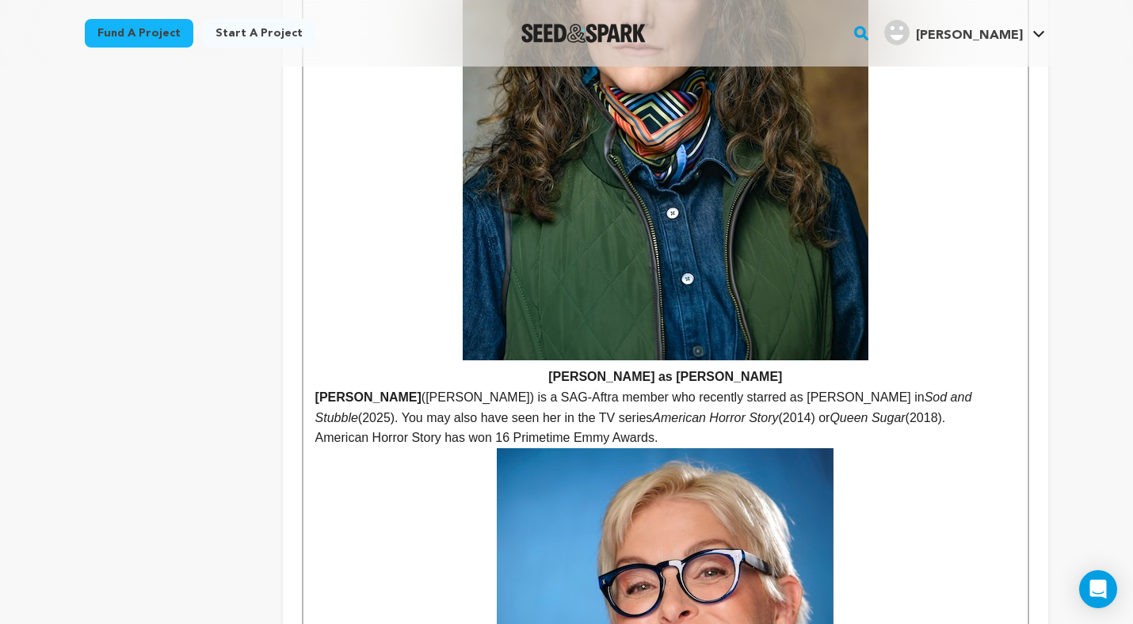
click at [315, 428] on p "American Horror Story has won 16 Primetime Emmy Awards." at bounding box center [665, 438] width 700 height 21
drag, startPoint x: 993, startPoint y: 316, endPoint x: 1011, endPoint y: 316, distance: 17.4
click at [1011, 387] on p "[PERSON_NAME] ([PERSON_NAME]) is a SAG-Aftra member who recently starred as [PE…" at bounding box center [665, 417] width 700 height 61
click at [600, 387] on p "[PERSON_NAME] ([PERSON_NAME]) is a SAG-Aftra member who recently starred as [PE…" at bounding box center [665, 417] width 700 height 61
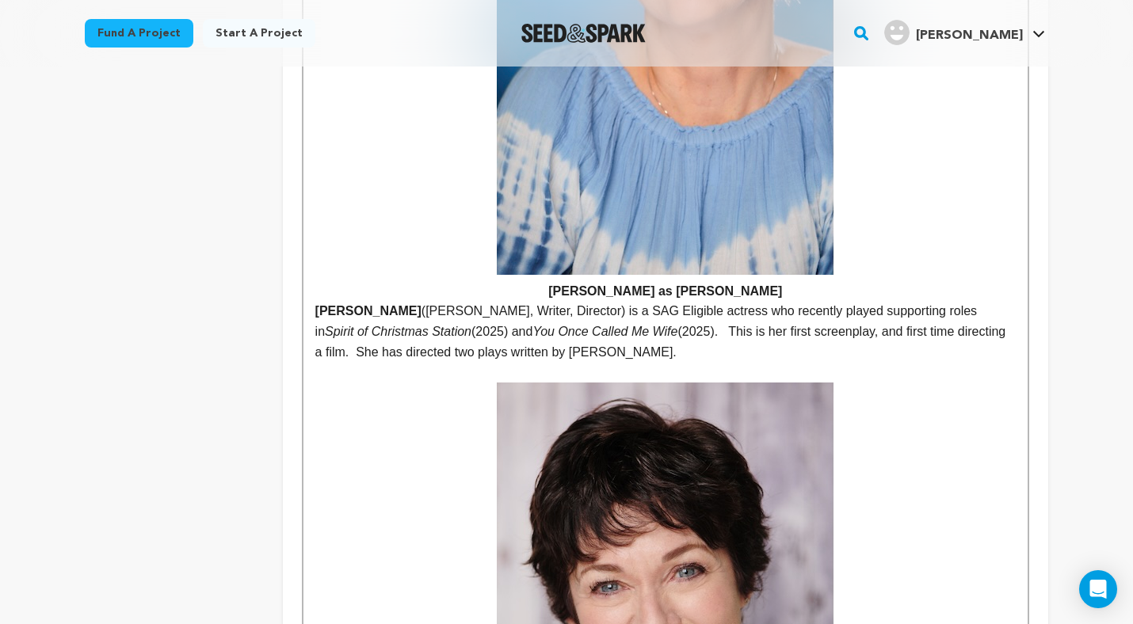
scroll to position [3108, 0]
click at [614, 302] on p "[PERSON_NAME] ([PERSON_NAME], Writer, Director) is a SAG Eligible actress who r…" at bounding box center [665, 332] width 700 height 61
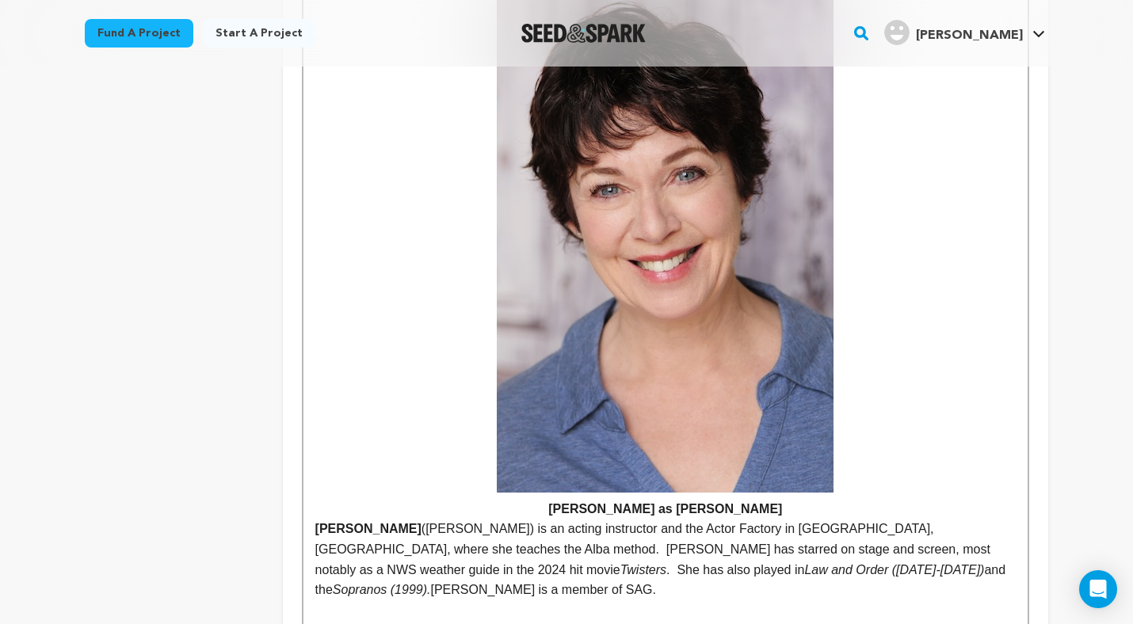
scroll to position [3511, 0]
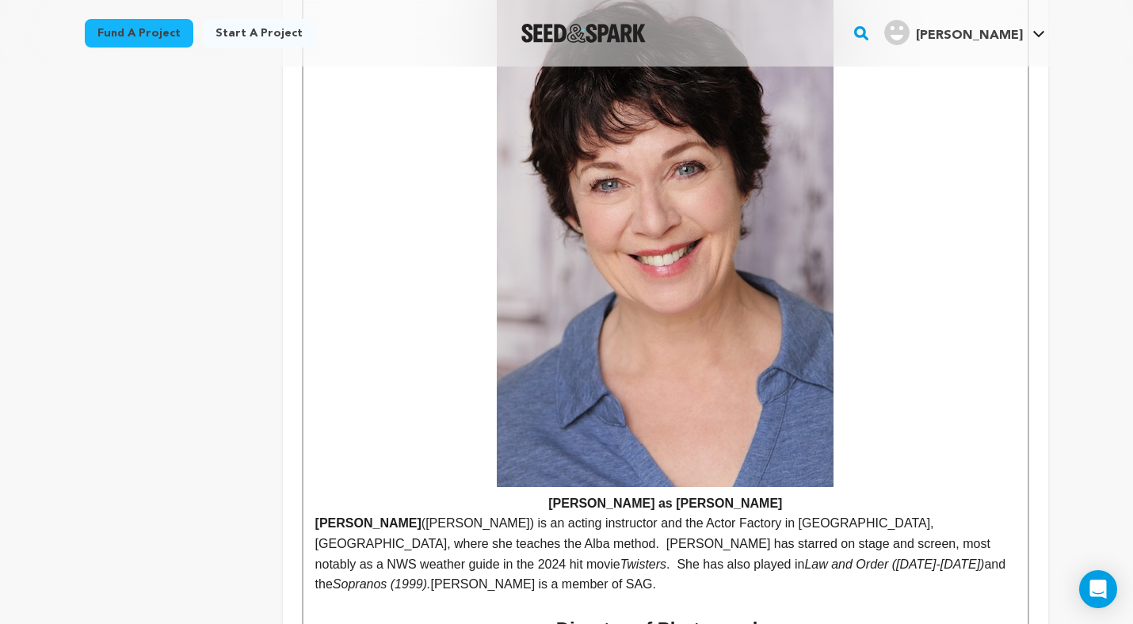
click at [987, 513] on p "[PERSON_NAME] ([PERSON_NAME]) is an acting instructor and the Actor Factory in …" at bounding box center [665, 553] width 700 height 81
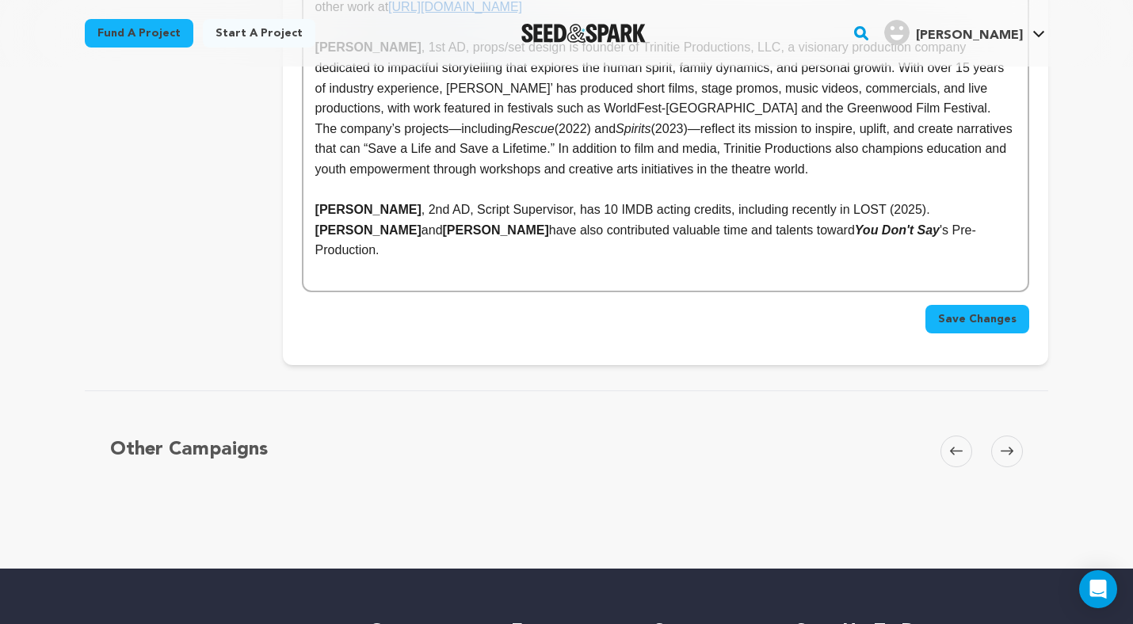
scroll to position [5402, 0]
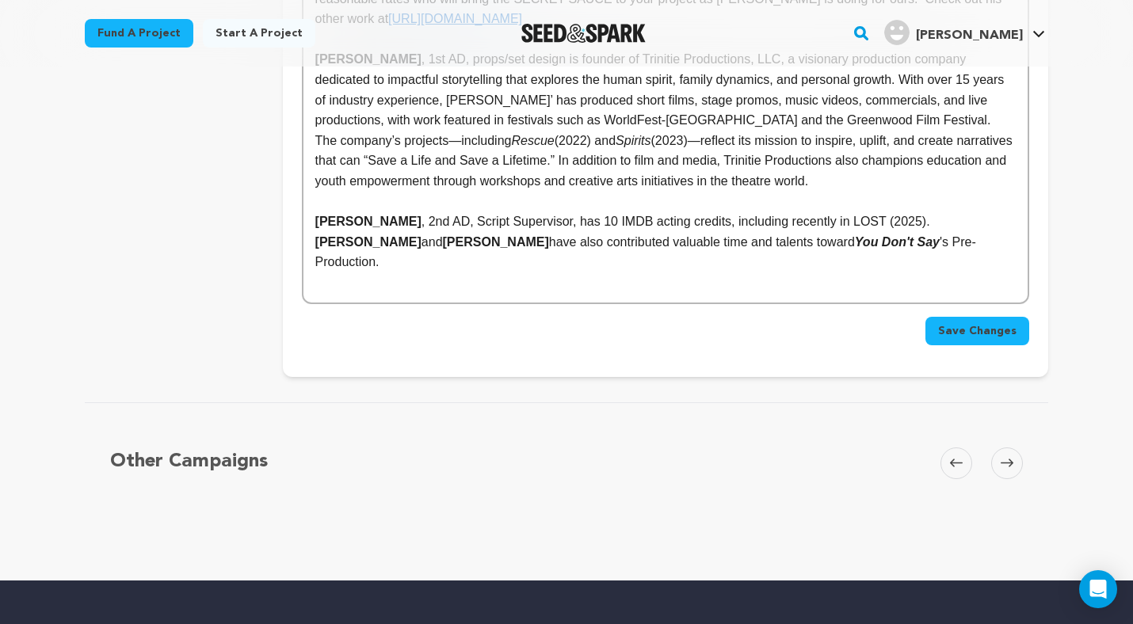
click at [958, 323] on span "Save Changes" at bounding box center [977, 331] width 78 height 16
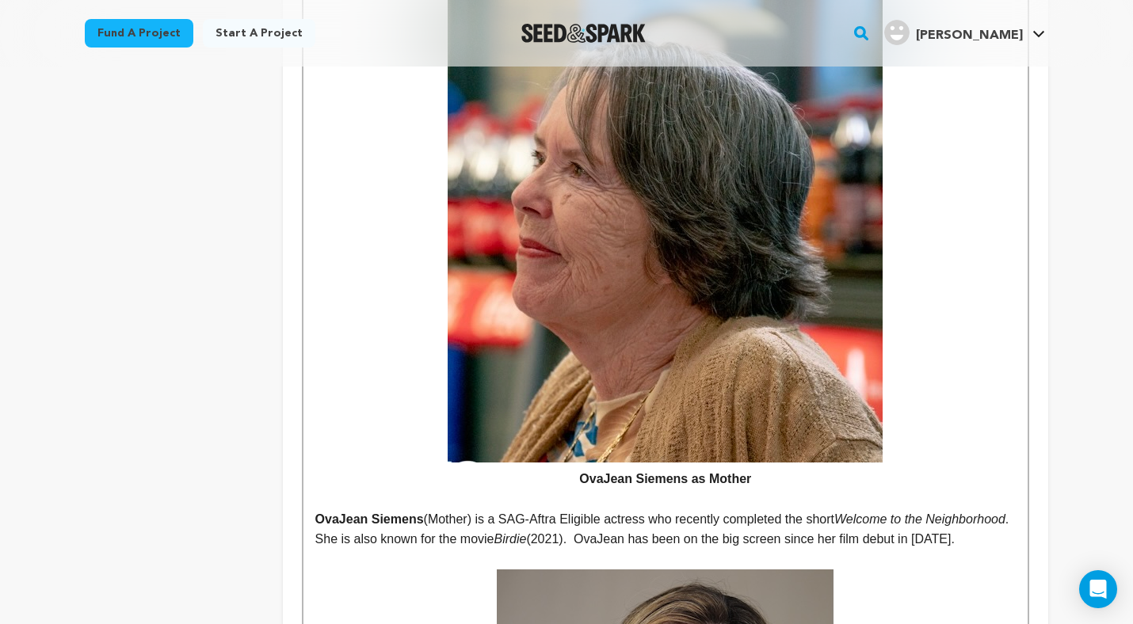
scroll to position [1126, 0]
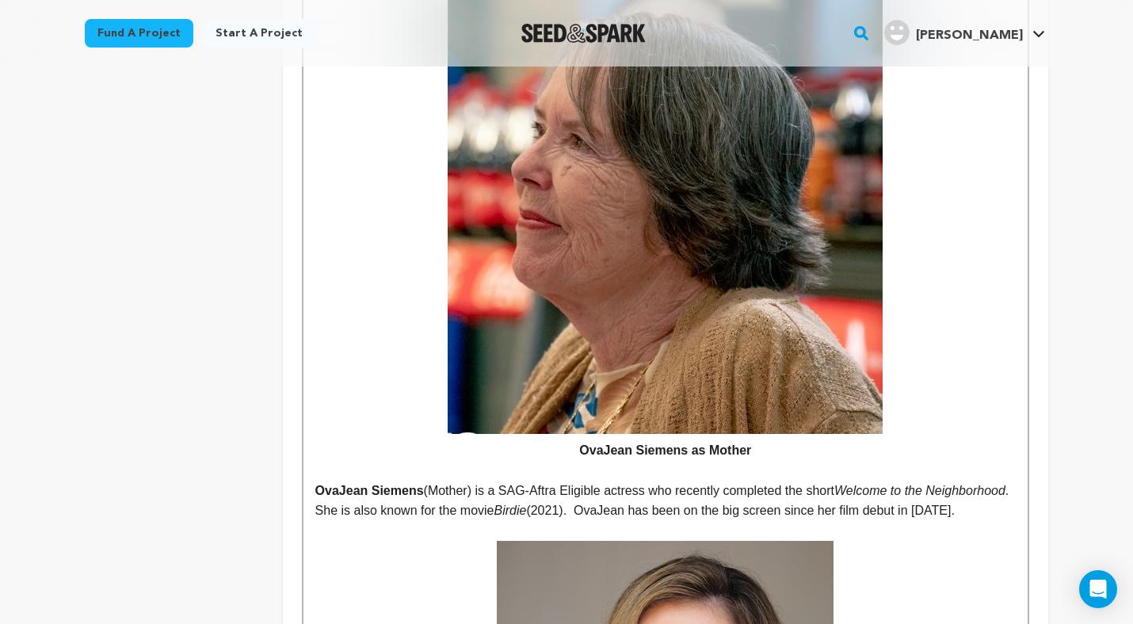
click at [442, 481] on p "OvaJean Siemens (Mother) is a SAG-Aftra Eligible actress who recently completed…" at bounding box center [665, 501] width 700 height 40
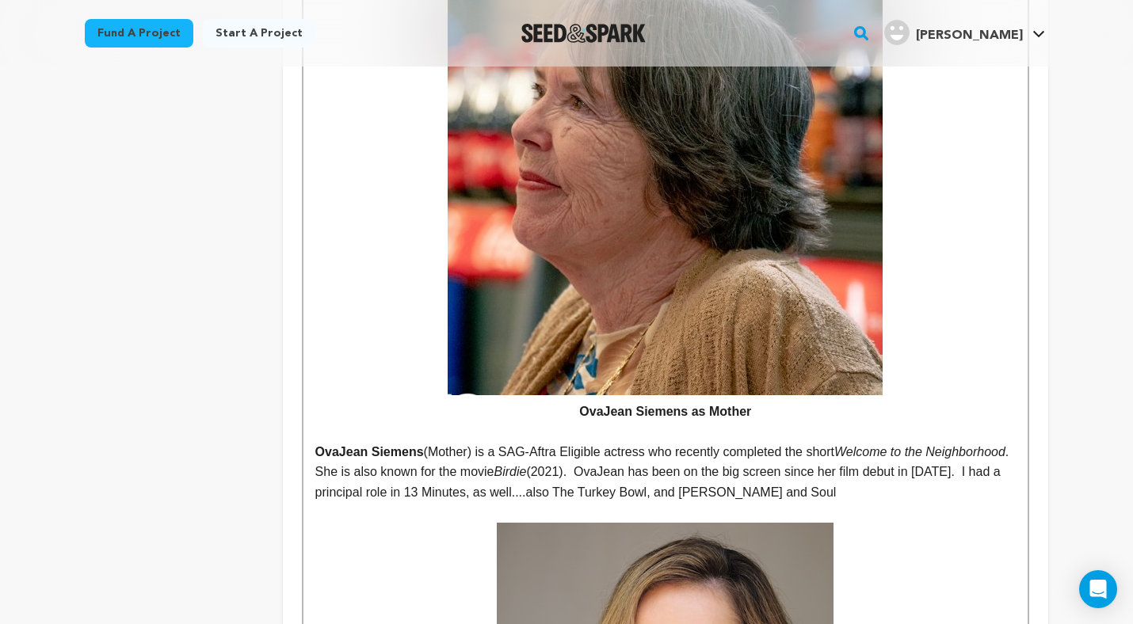
scroll to position [1164, 0]
click at [441, 443] on p "OvaJean Siemens (Mother) is a SAG-Aftra Eligible actress who recently completed…" at bounding box center [665, 473] width 700 height 61
click at [433, 443] on p "OvaJean Siemens (Mother) is a SAG-Aftra Eligible actress who recently completed…" at bounding box center [665, 473] width 700 height 61
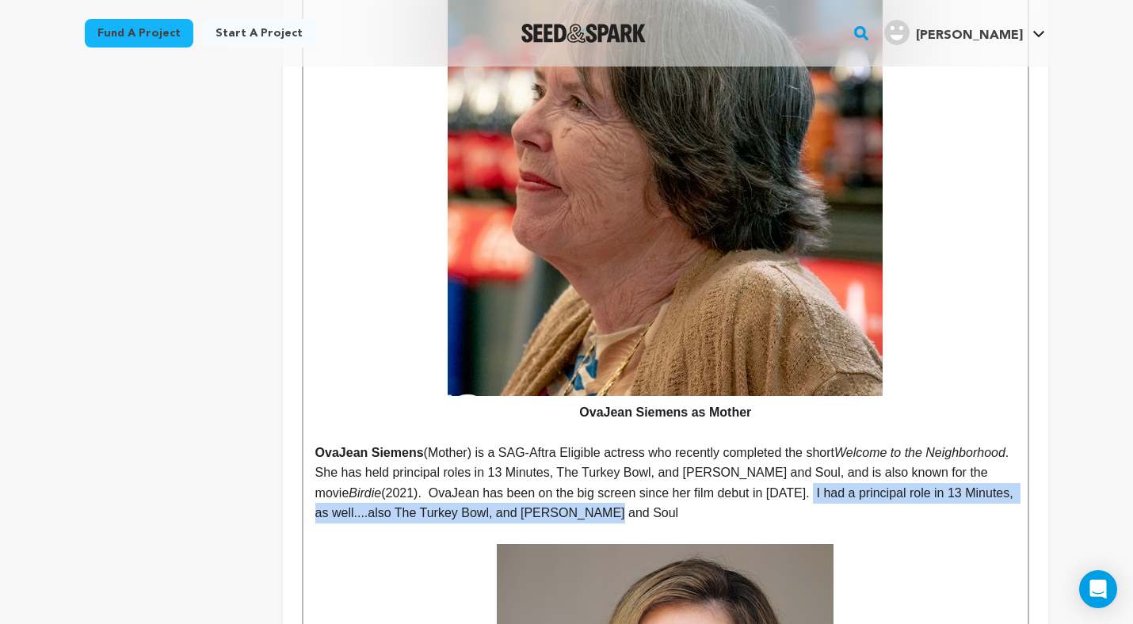
drag, startPoint x: 817, startPoint y: 372, endPoint x: 816, endPoint y: 383, distance: 11.1
click at [816, 443] on p "OvaJean Siemens (Mother) is a SAG-Aftra Eligible actress who recently completed…" at bounding box center [665, 483] width 700 height 81
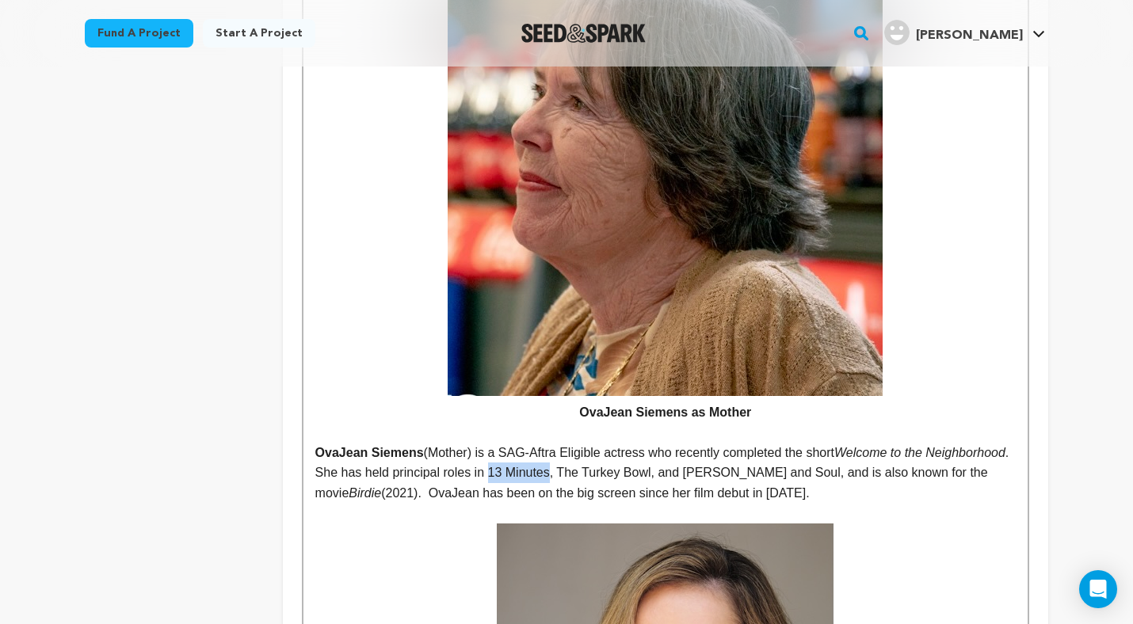
drag, startPoint x: 584, startPoint y: 351, endPoint x: 641, endPoint y: 351, distance: 57.0
click at [641, 443] on p "OvaJean Siemens (Mother) is a SAG-Aftra Eligible actress who recently completed…" at bounding box center [665, 473] width 700 height 61
click at [612, 443] on p "OvaJean Siemens (Mother) is a SAG-Aftra Eligible actress who recently completed…" at bounding box center [665, 473] width 700 height 61
drag, startPoint x: 582, startPoint y: 351, endPoint x: 643, endPoint y: 356, distance: 61.2
click at [643, 443] on p "OvaJean Siemens (Mother) is a SAG-Aftra Eligible actress who recently completed…" at bounding box center [665, 473] width 700 height 61
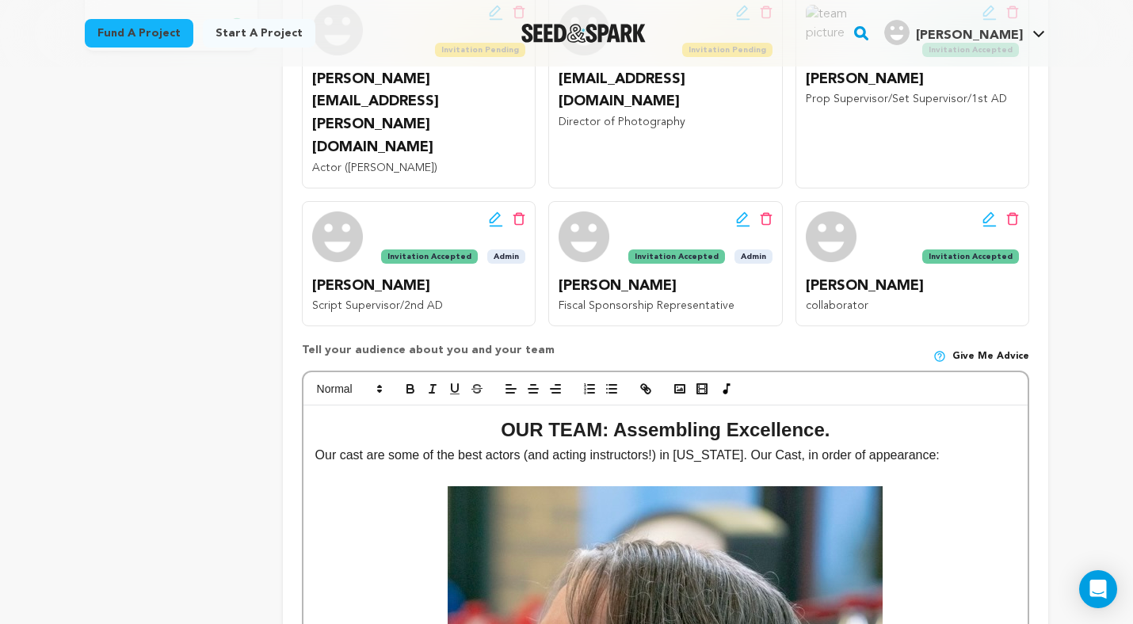
scroll to position [505, 0]
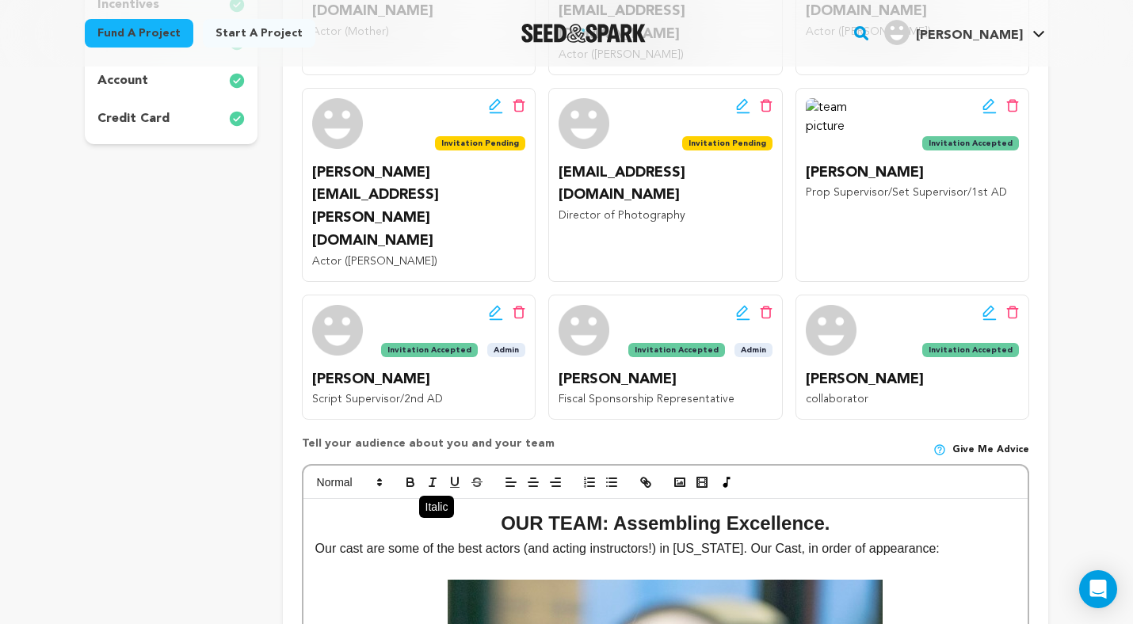
click at [434, 475] on icon "button" at bounding box center [432, 482] width 14 height 14
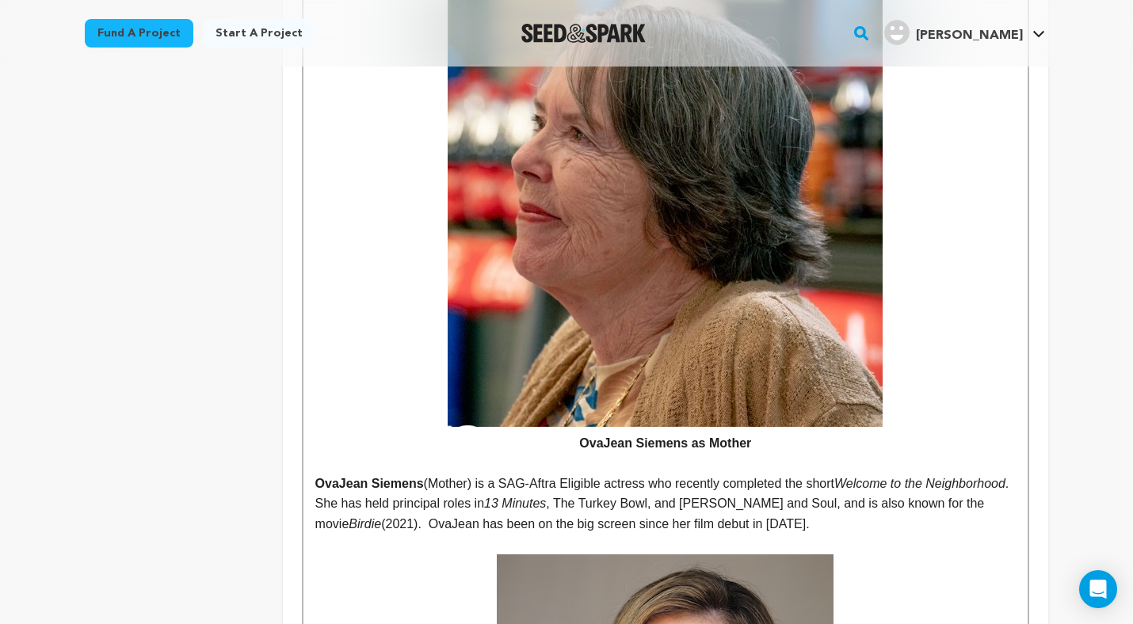
scroll to position [1152, 0]
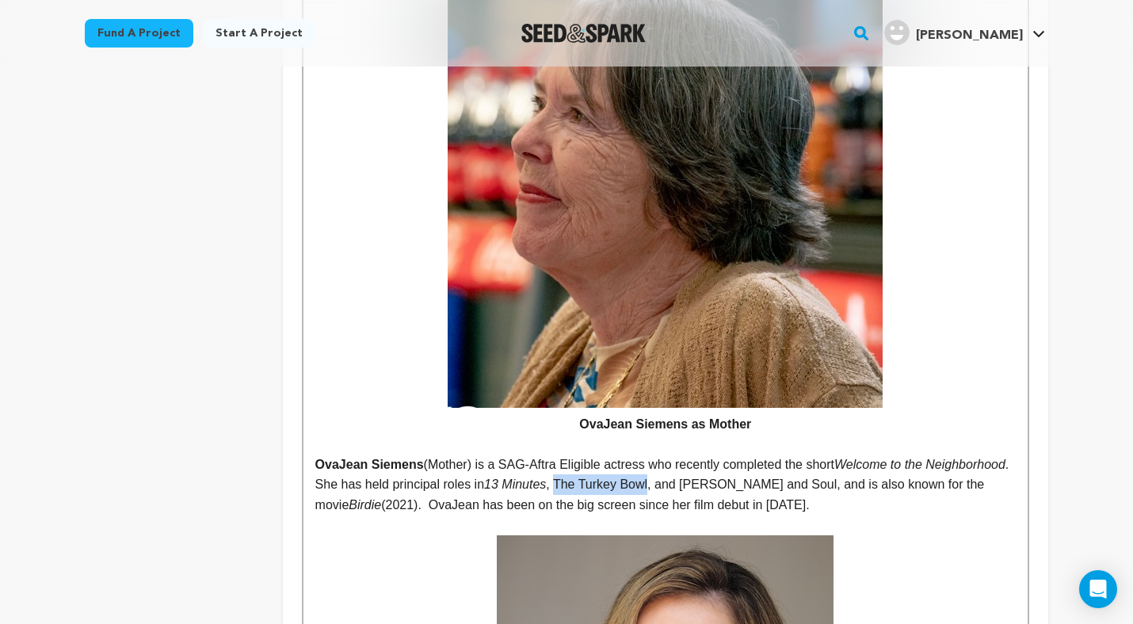
drag, startPoint x: 653, startPoint y: 363, endPoint x: 745, endPoint y: 356, distance: 92.9
click at [745, 455] on p "OvaJean Siemens (Mother) is a SAG-Aftra Eligible actress who recently completed…" at bounding box center [665, 485] width 700 height 61
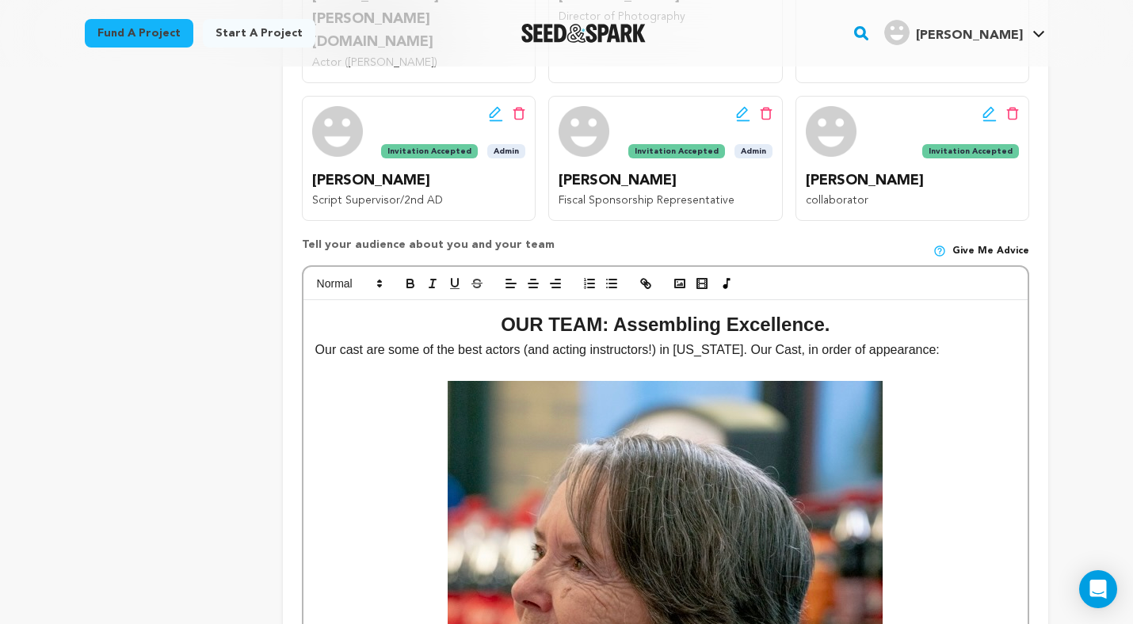
scroll to position [641, 0]
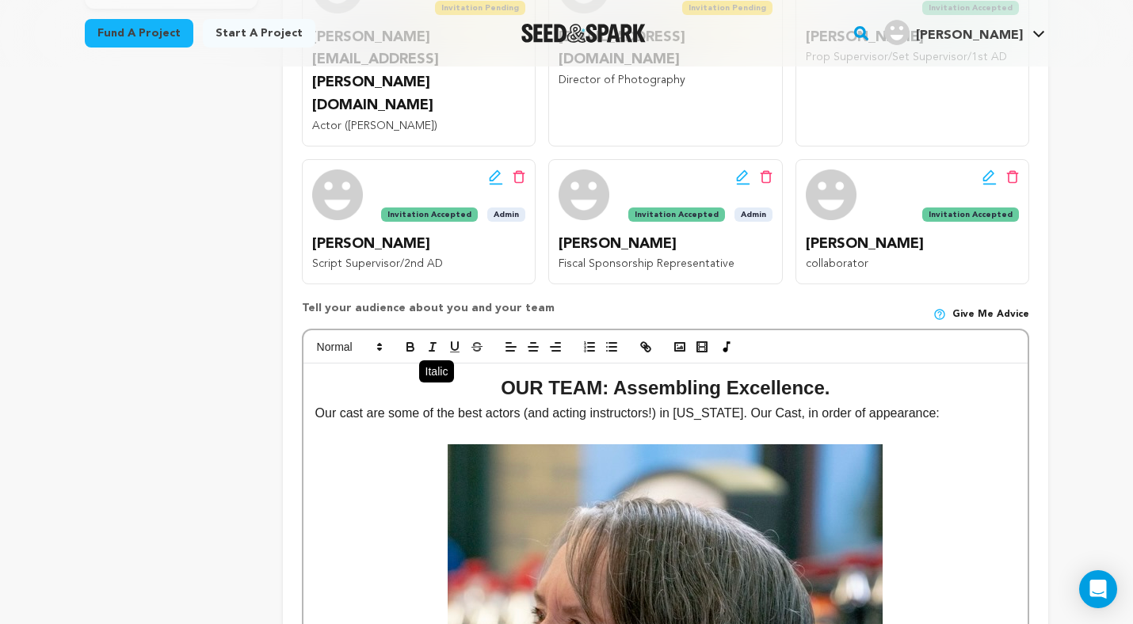
click at [432, 340] on icon "button" at bounding box center [432, 347] width 14 height 14
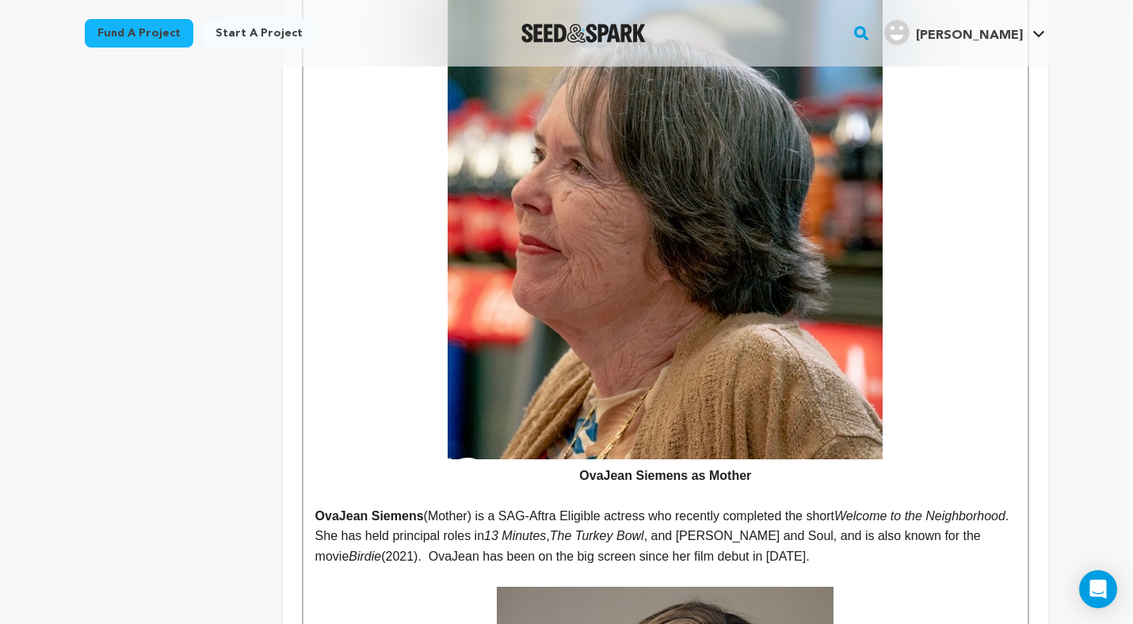
scroll to position [1291, 0]
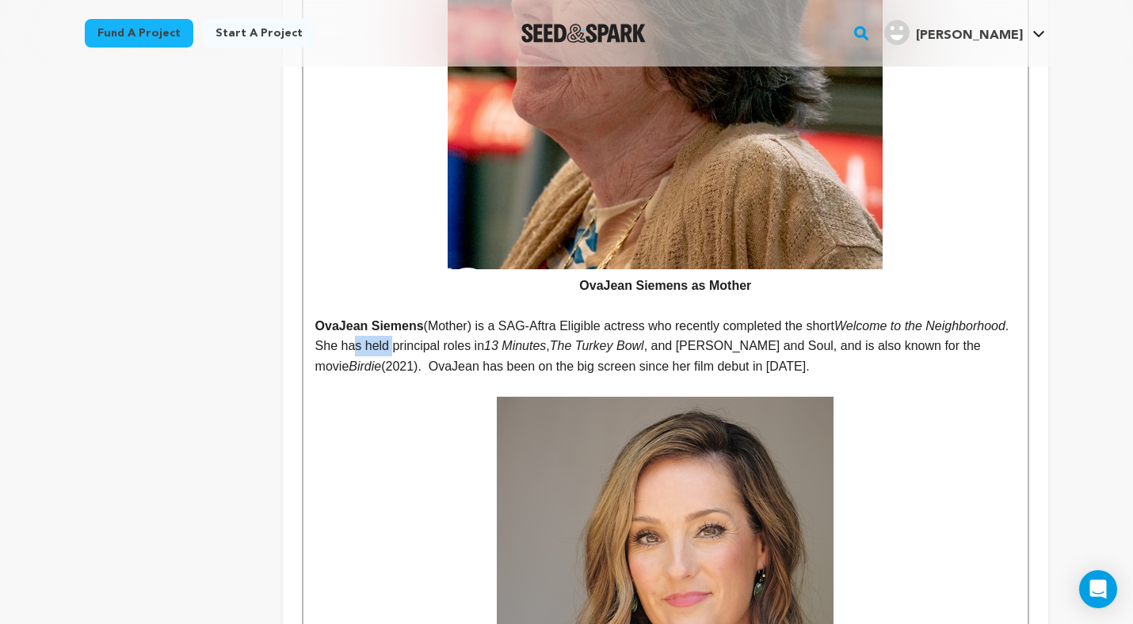
drag, startPoint x: 483, startPoint y: 226, endPoint x: 448, endPoint y: 226, distance: 35.6
click at [448, 316] on p "OvaJean Siemens (Mother) is a SAG-Aftra Eligible actress who recently completed…" at bounding box center [665, 346] width 700 height 61
drag, startPoint x: 752, startPoint y: 224, endPoint x: 833, endPoint y: 224, distance: 80.8
click at [833, 316] on p "OvaJean Siemens (Mother) is a SAG-Aftra Eligible actress who recently completed…" at bounding box center [665, 346] width 700 height 61
click at [802, 316] on p "OvaJean Siemens (Mother) is a SAG-Aftra Eligible actress who recently completed…" at bounding box center [665, 346] width 700 height 61
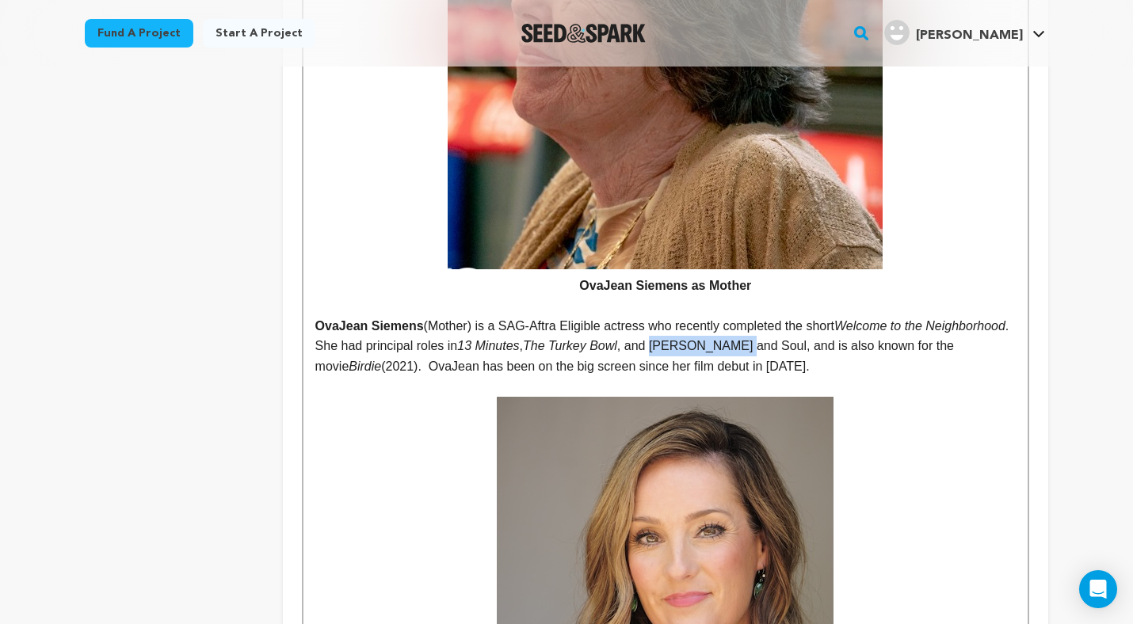
drag, startPoint x: 752, startPoint y: 225, endPoint x: 836, endPoint y: 224, distance: 84.0
click at [836, 316] on p "OvaJean Siemens (Mother) is a SAG-Aftra Eligible actress who recently completed…" at bounding box center [665, 346] width 700 height 61
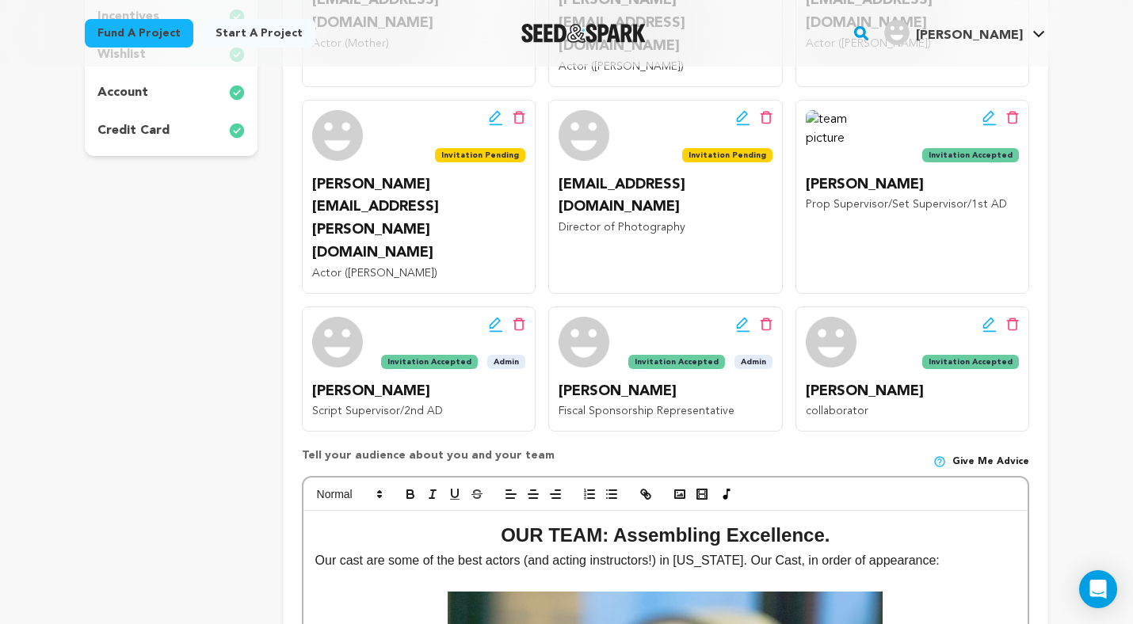
scroll to position [490, 0]
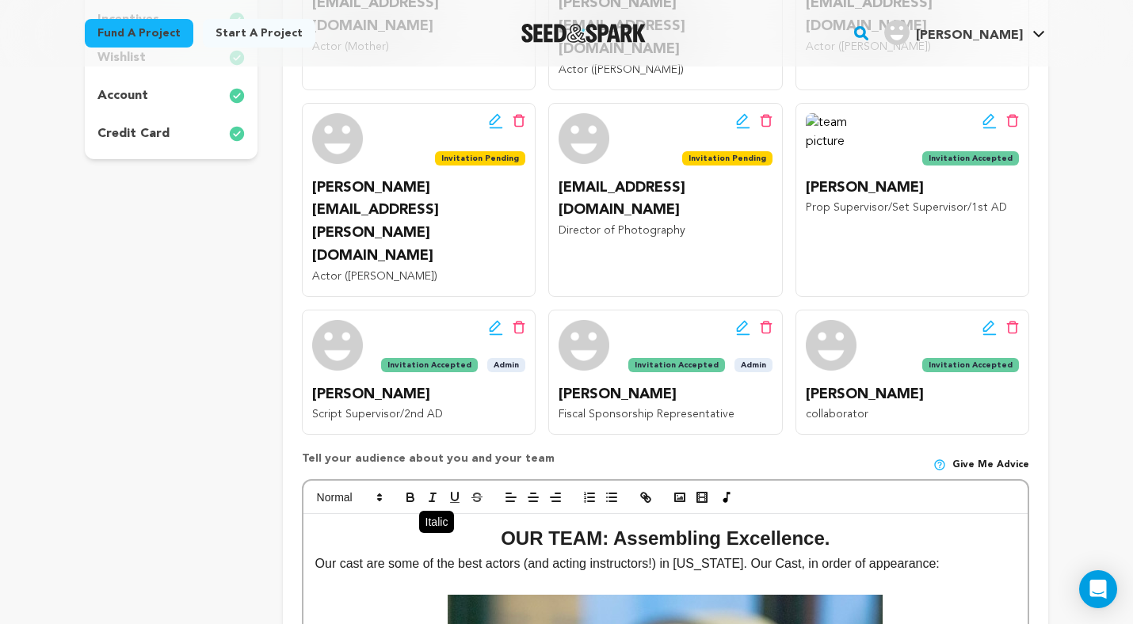
click at [432, 490] on icon "button" at bounding box center [432, 497] width 14 height 14
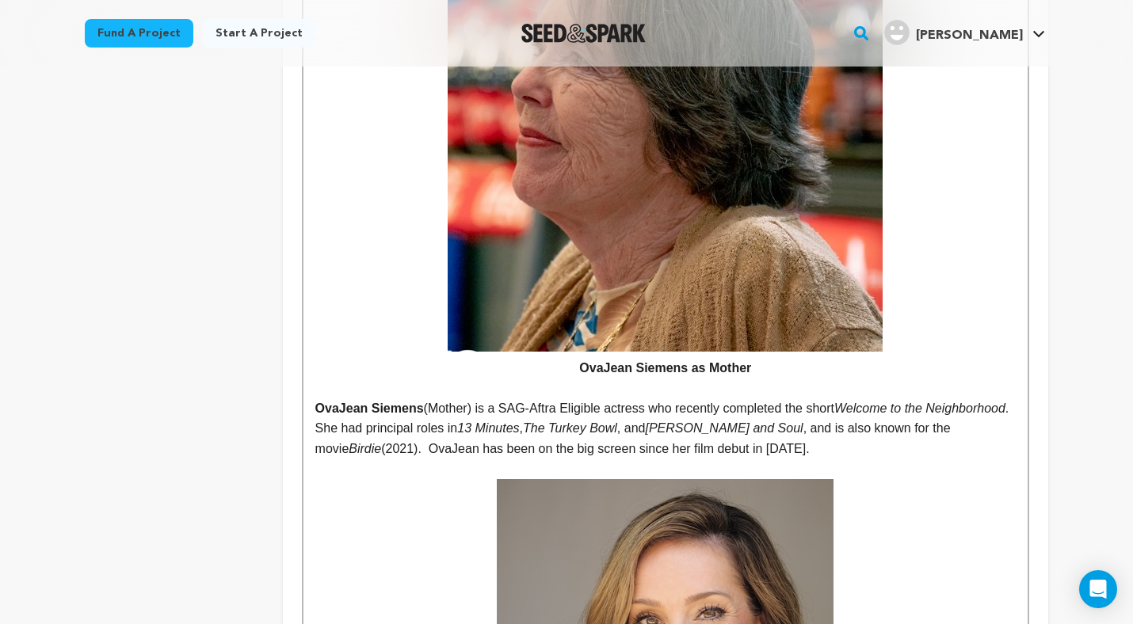
scroll to position [1213, 0]
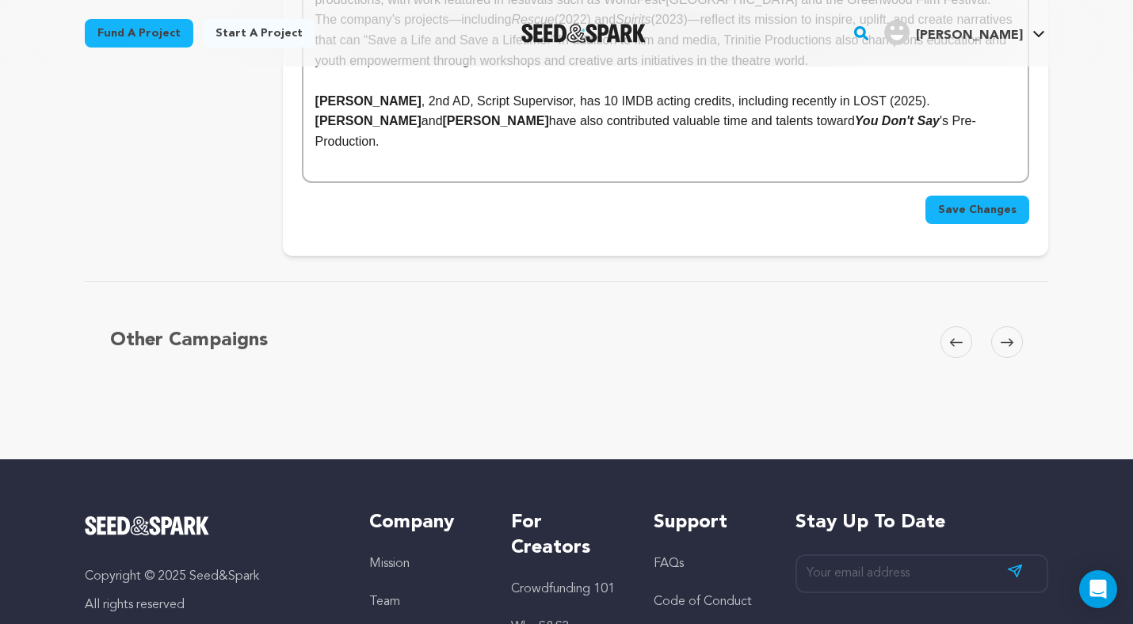
scroll to position [5532, 0]
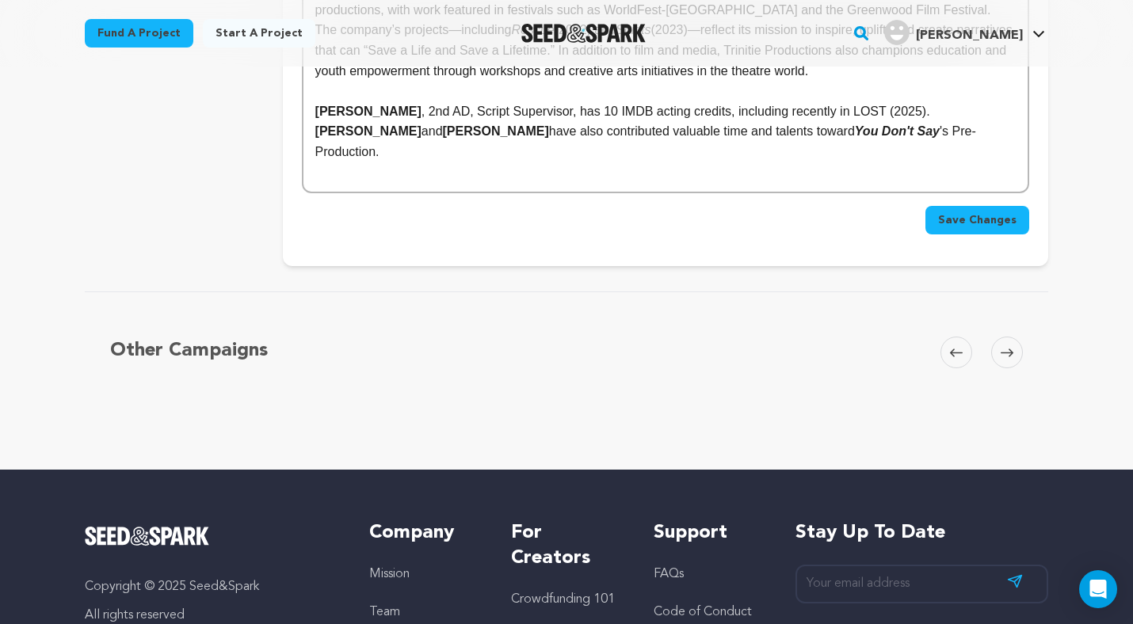
click at [958, 212] on span "Save Changes" at bounding box center [977, 220] width 78 height 16
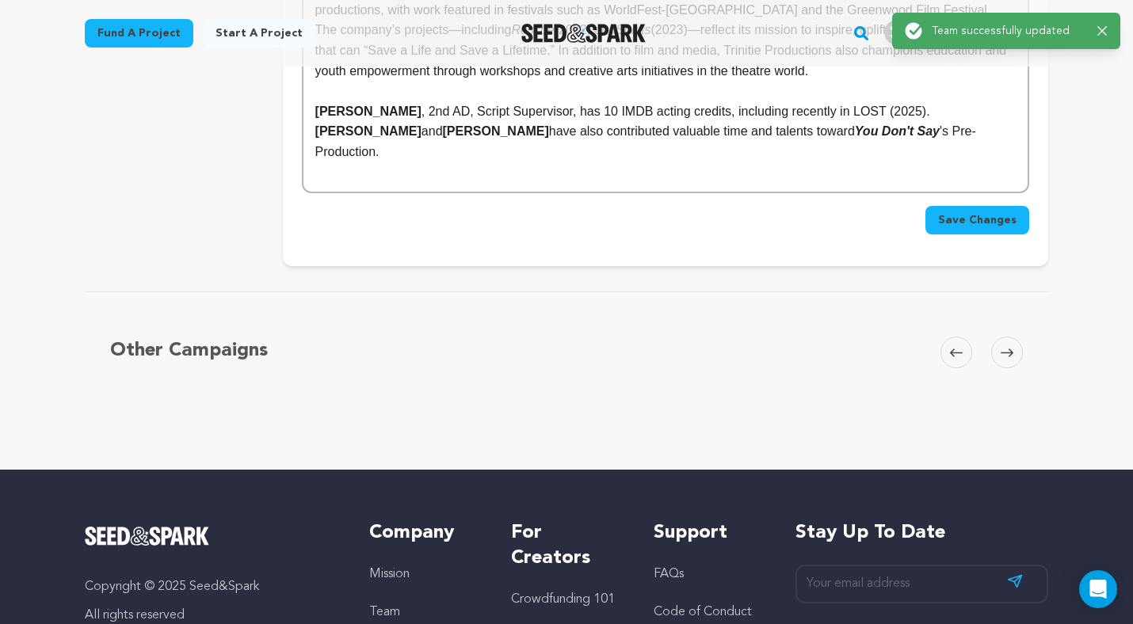
scroll to position [0, 0]
